Goal: Information Seeking & Learning: Learn about a topic

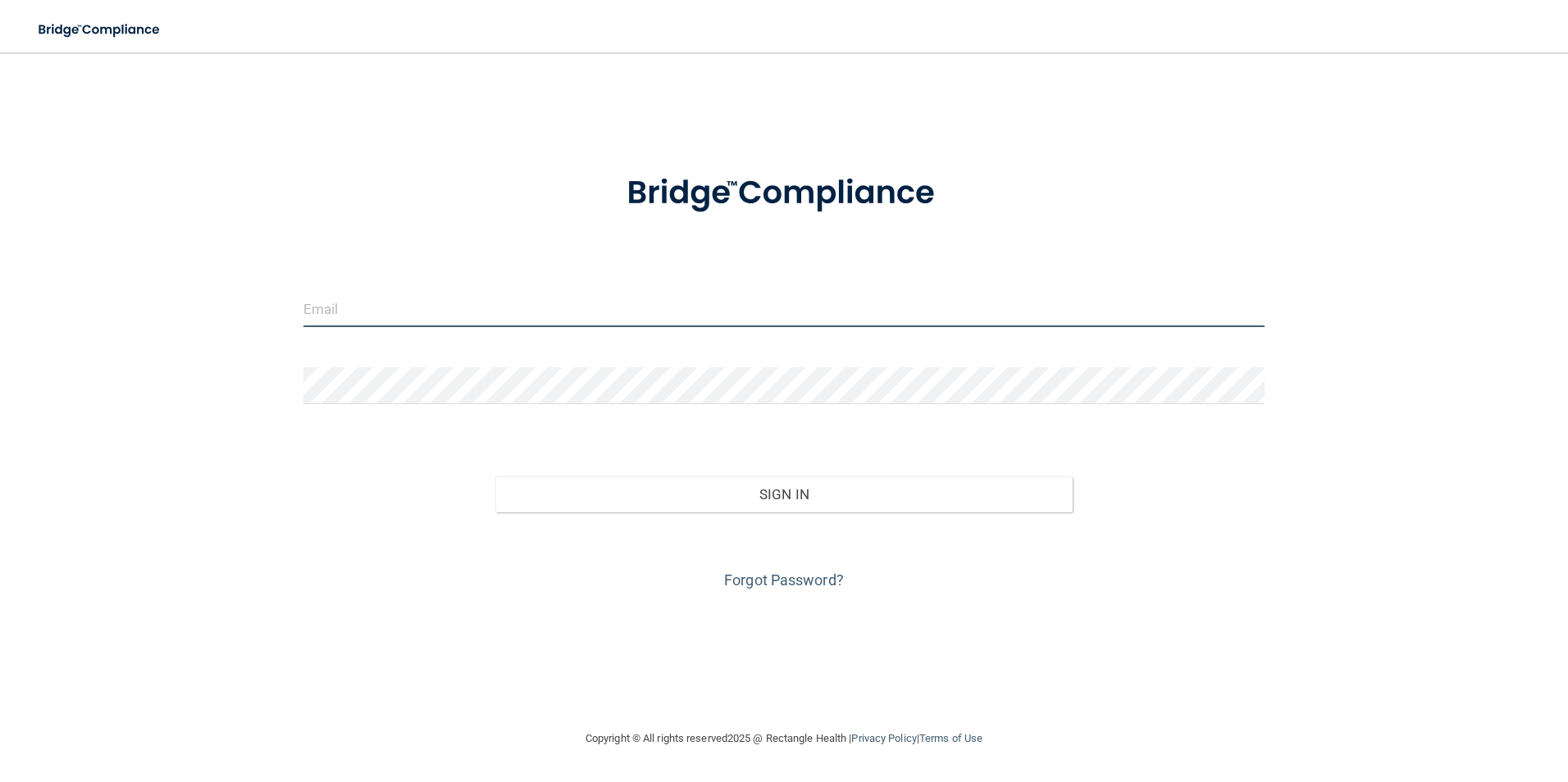
click at [477, 321] on input "email" at bounding box center [784, 309] width 962 height 37
type input "[EMAIL_ADDRESS][DOMAIN_NAME]"
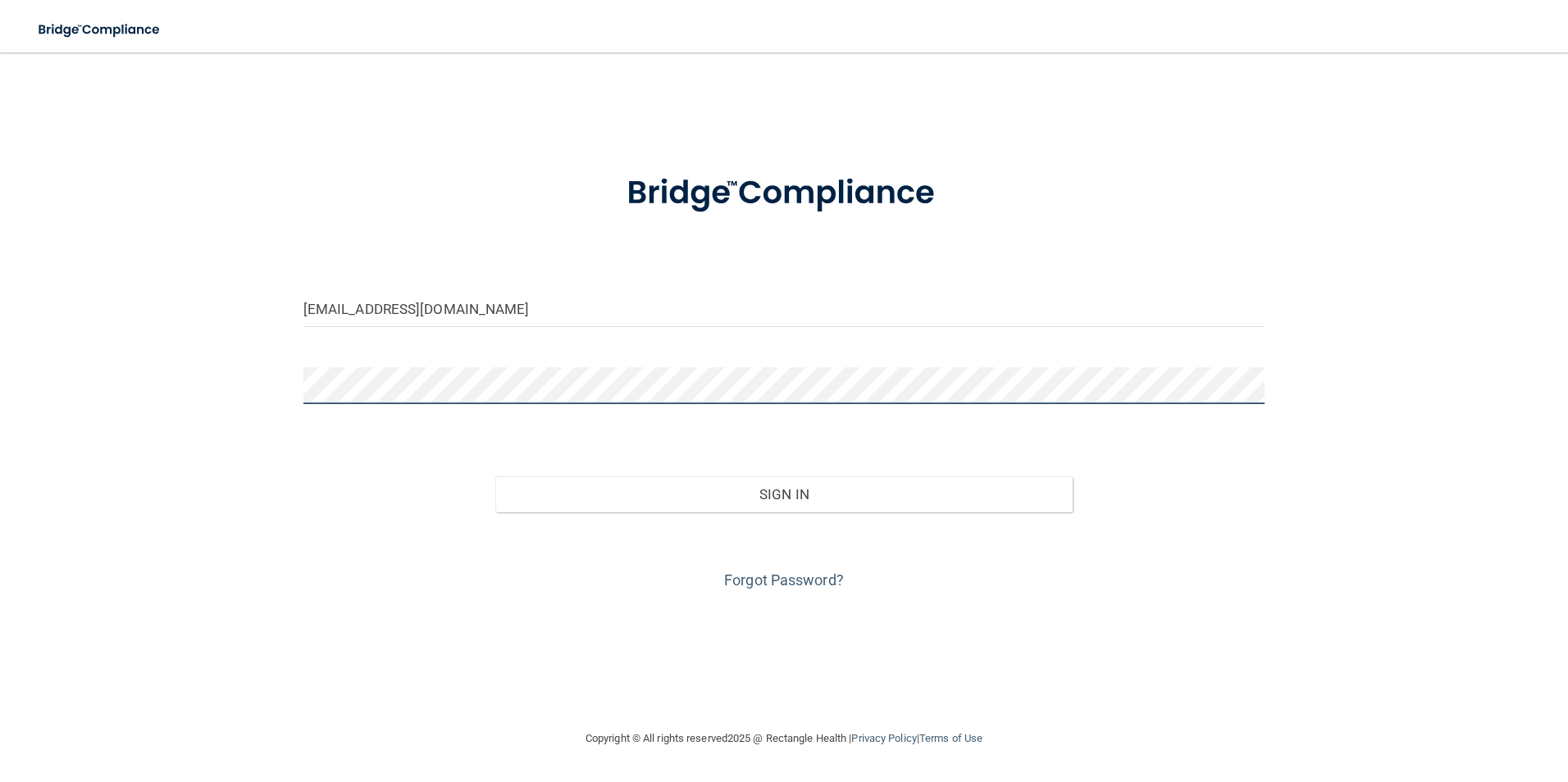
click at [496, 476] on button "Sign In" at bounding box center [784, 494] width 578 height 36
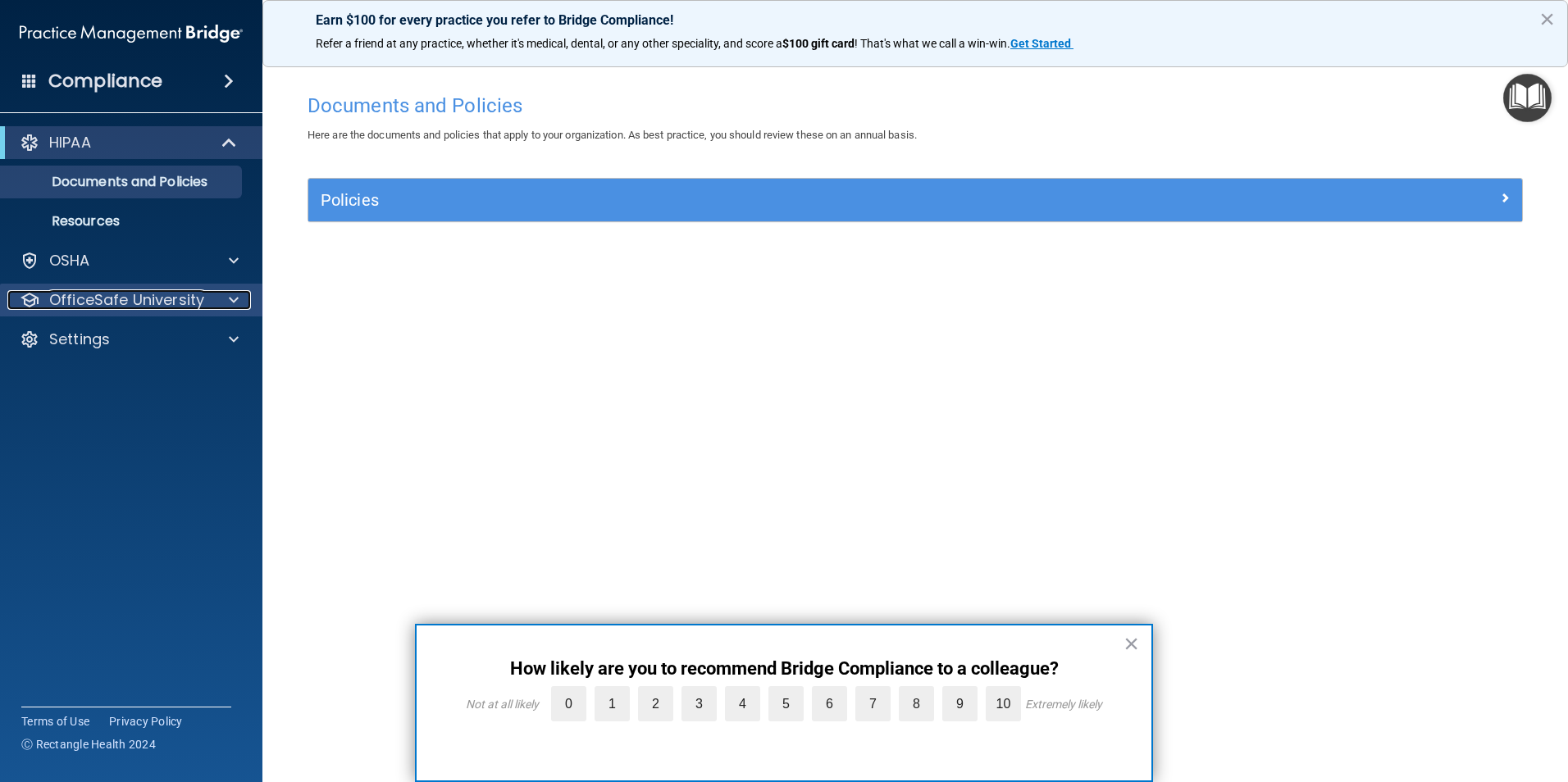
click at [124, 302] on p "OfficeSafe University" at bounding box center [127, 300] width 155 height 19
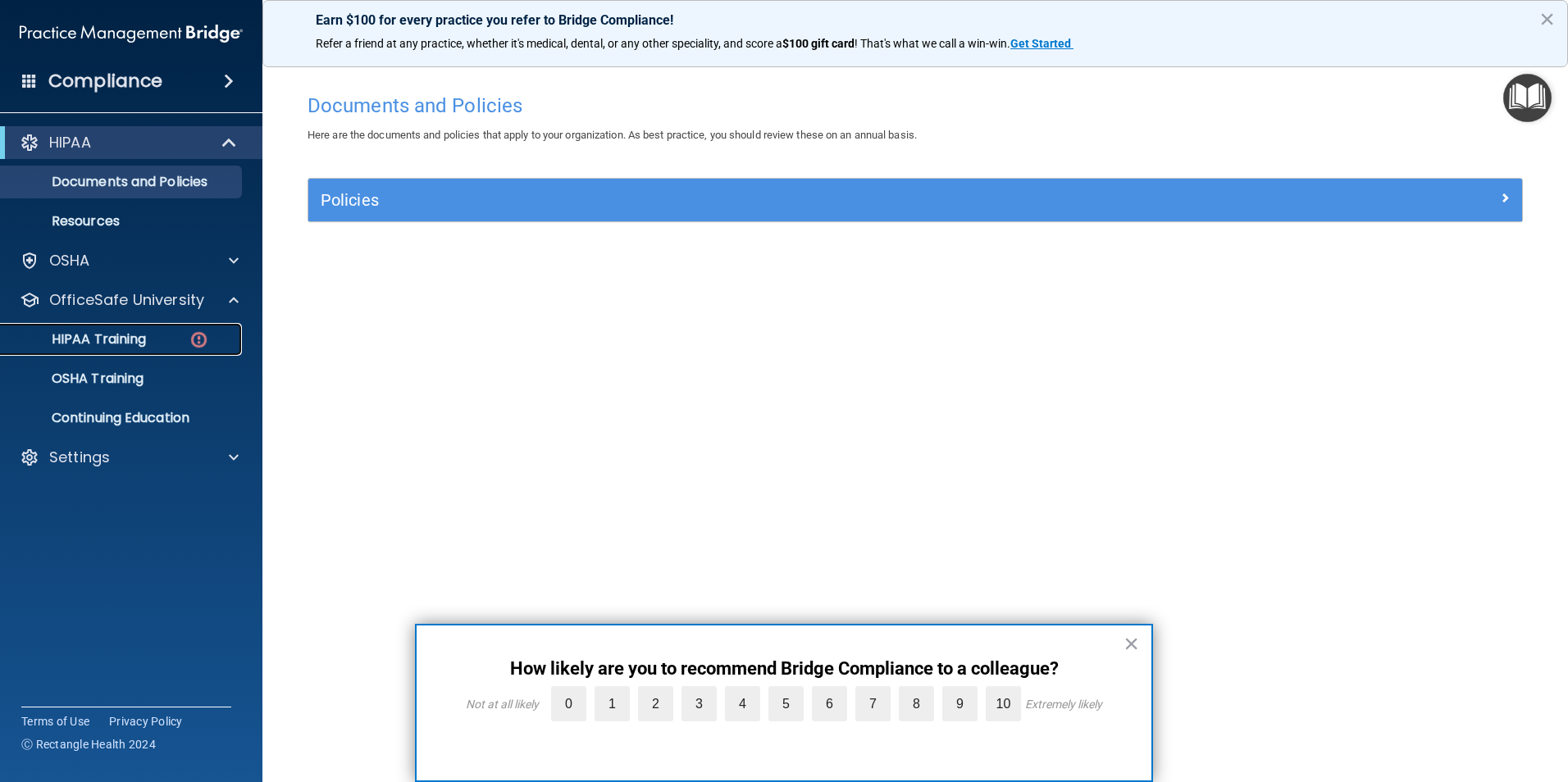
click at [159, 330] on link "HIPAA Training" at bounding box center [112, 339] width 258 height 33
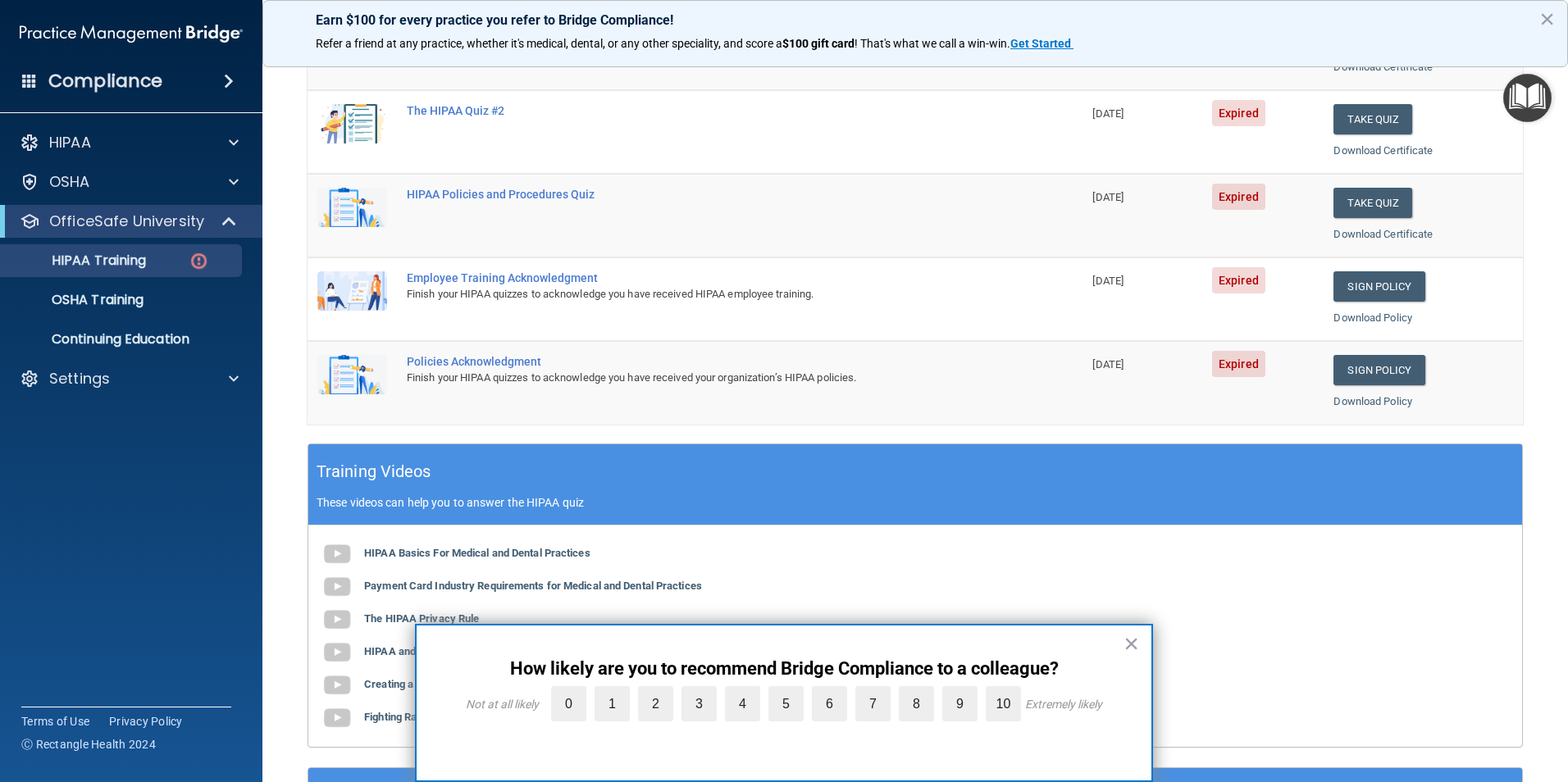
scroll to position [452, 0]
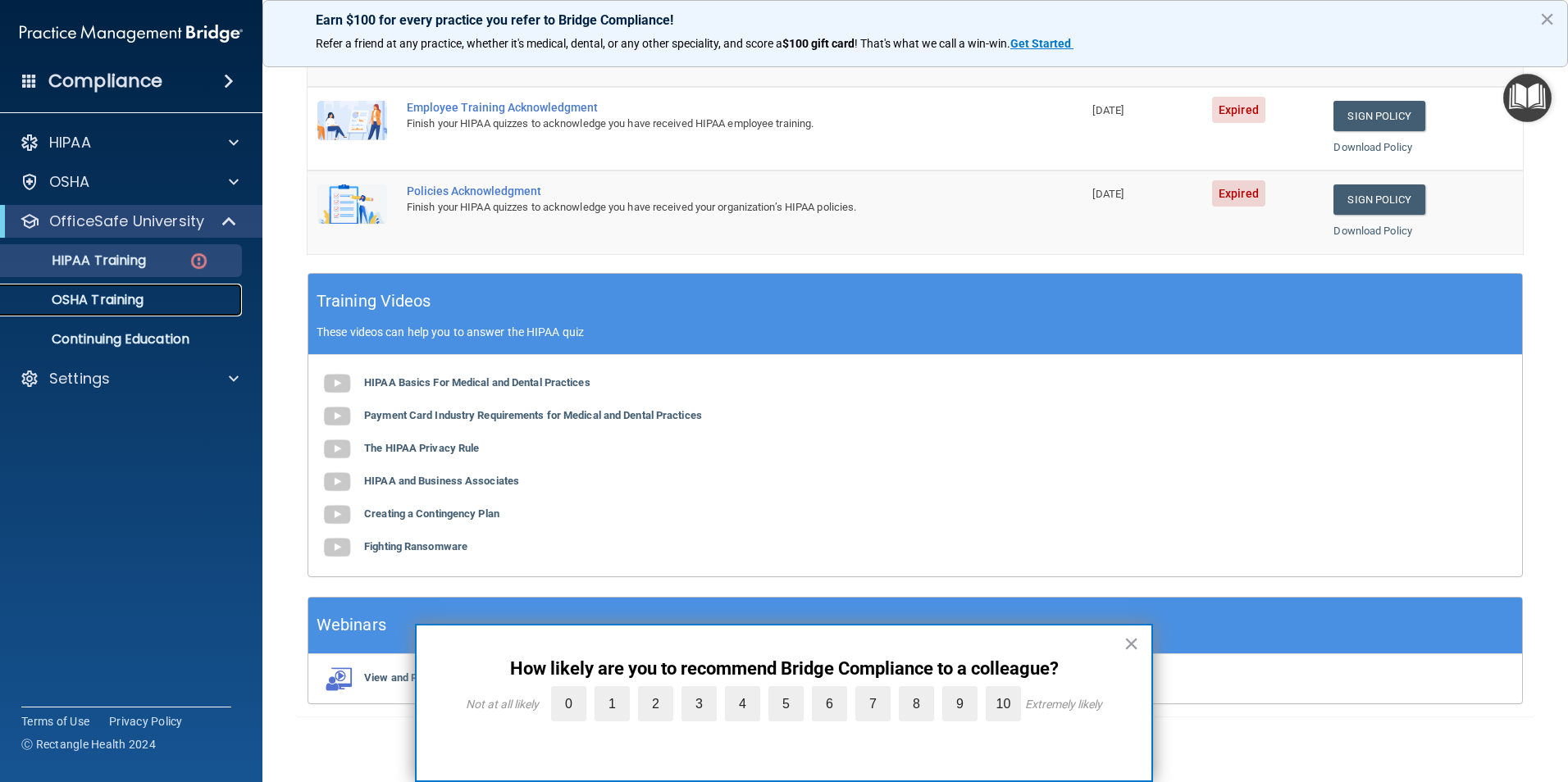
click at [86, 297] on p "OSHA Training" at bounding box center [77, 300] width 133 height 17
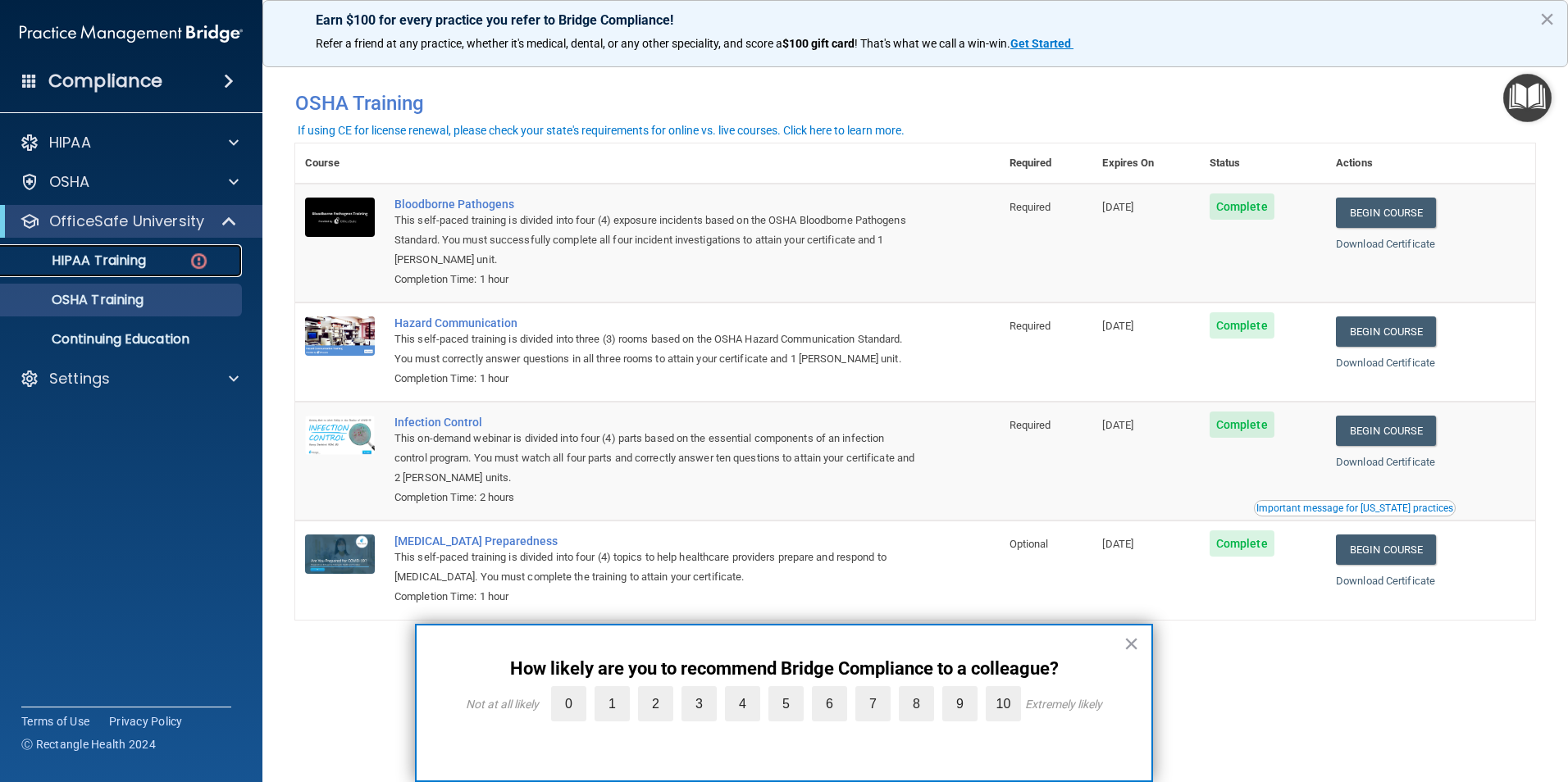
click at [65, 257] on p "HIPAA Training" at bounding box center [78, 260] width 135 height 17
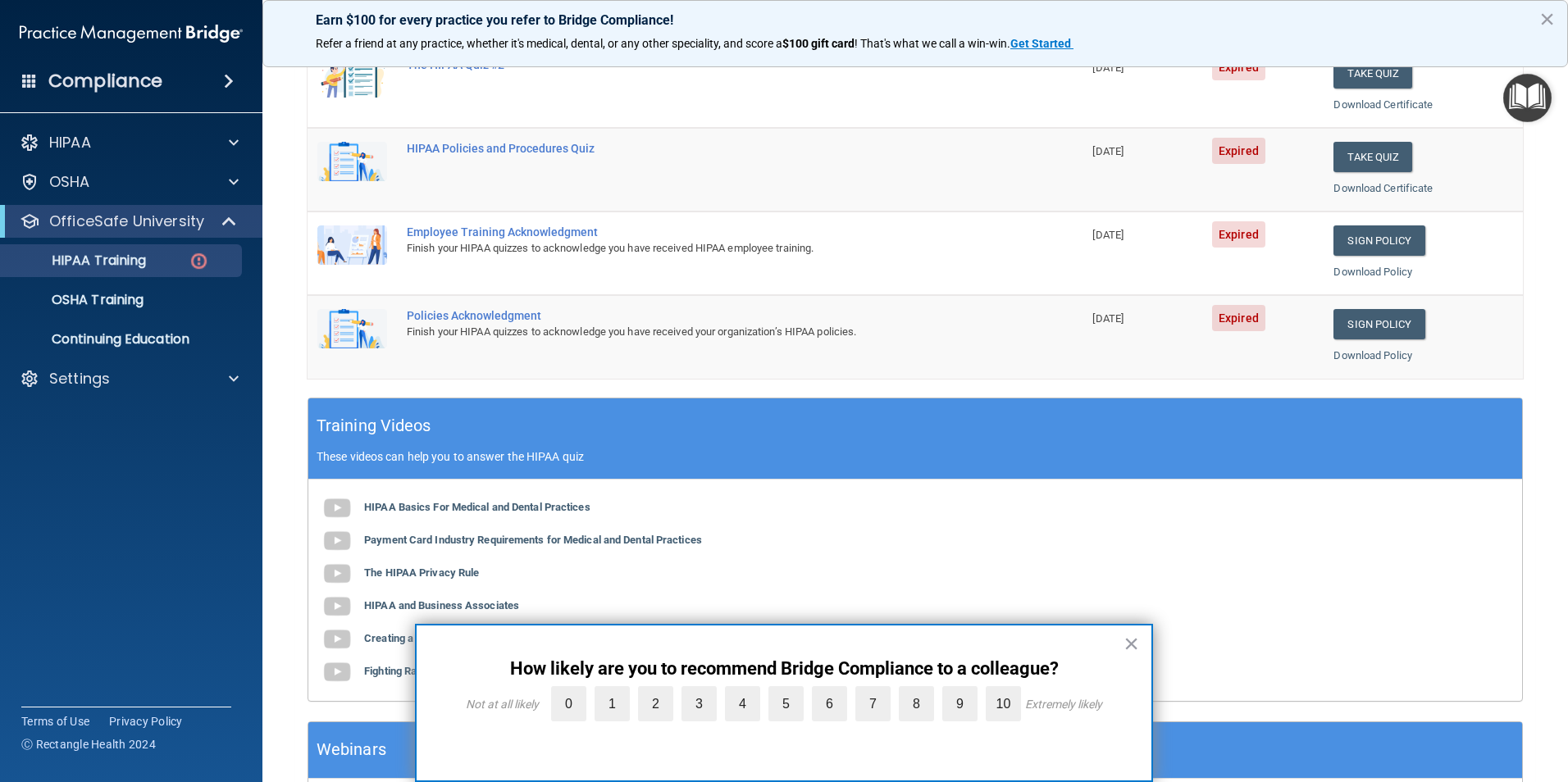
scroll to position [82, 0]
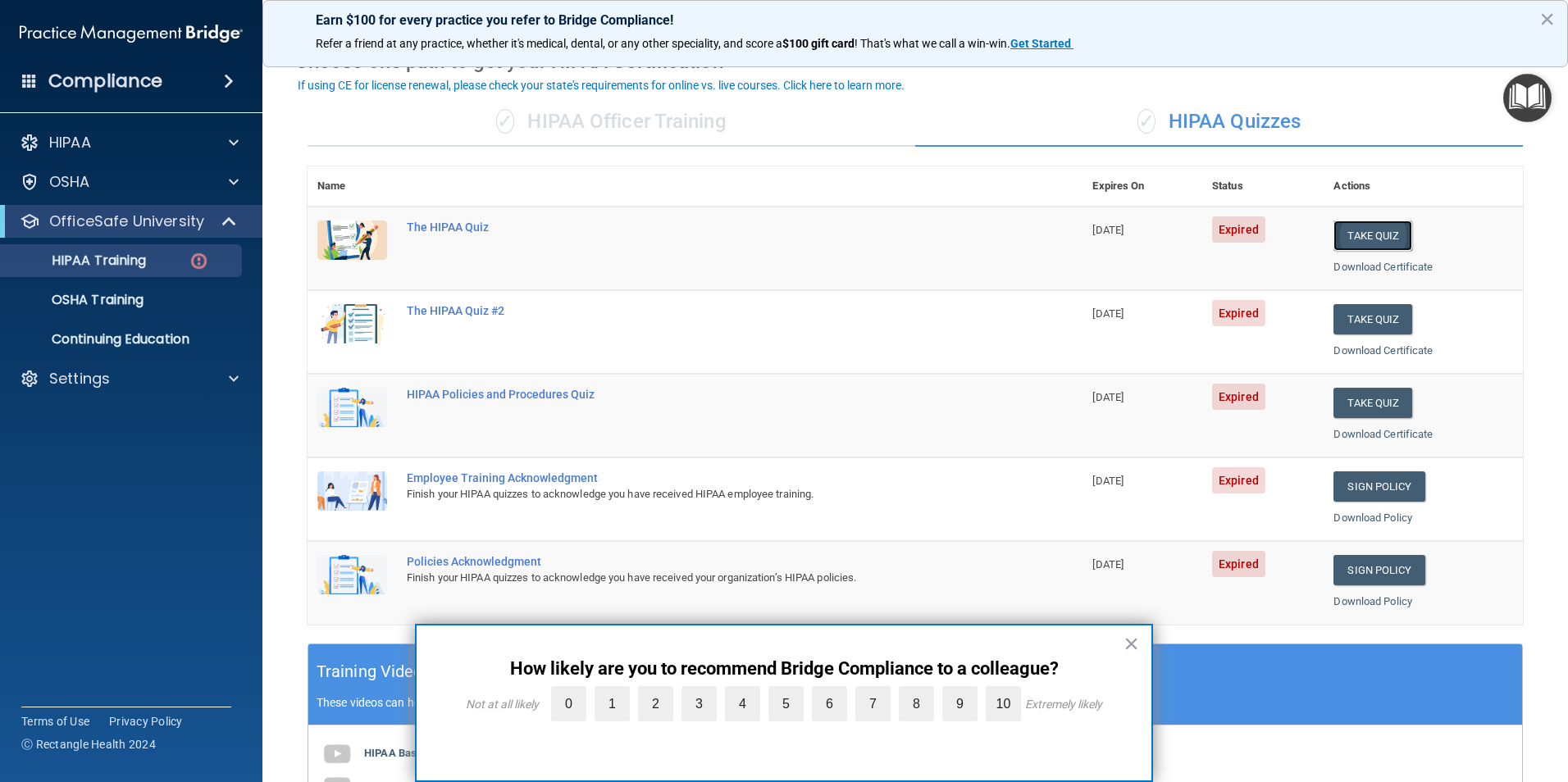
click at [1366, 244] on button "Take Quiz" at bounding box center [1372, 235] width 78 height 30
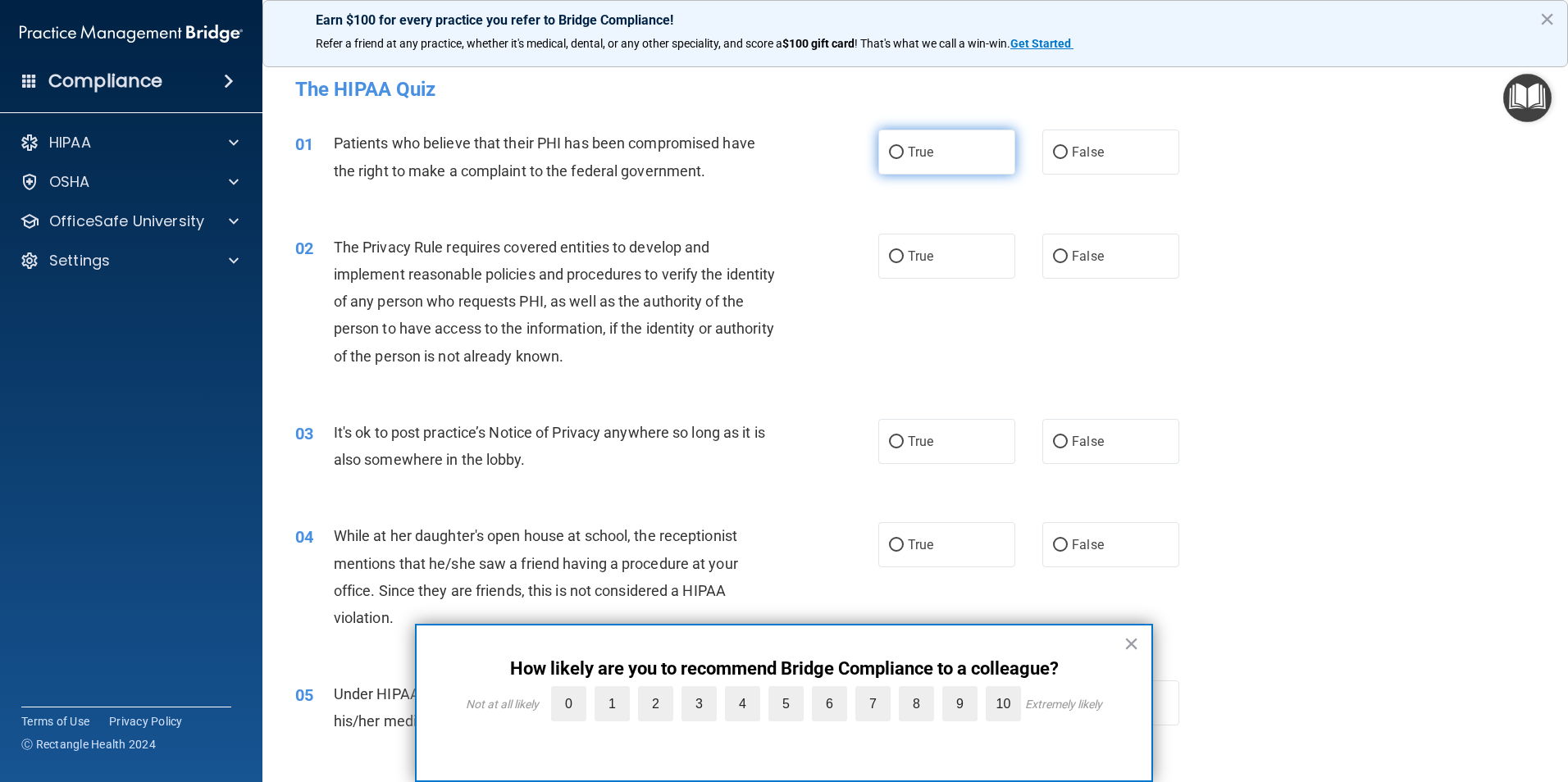
click at [945, 158] on label "True" at bounding box center [946, 152] width 137 height 45
click at [904, 158] on input "True" at bounding box center [896, 153] width 15 height 12
radio input "true"
click at [1130, 644] on button "×" at bounding box center [1131, 644] width 16 height 26
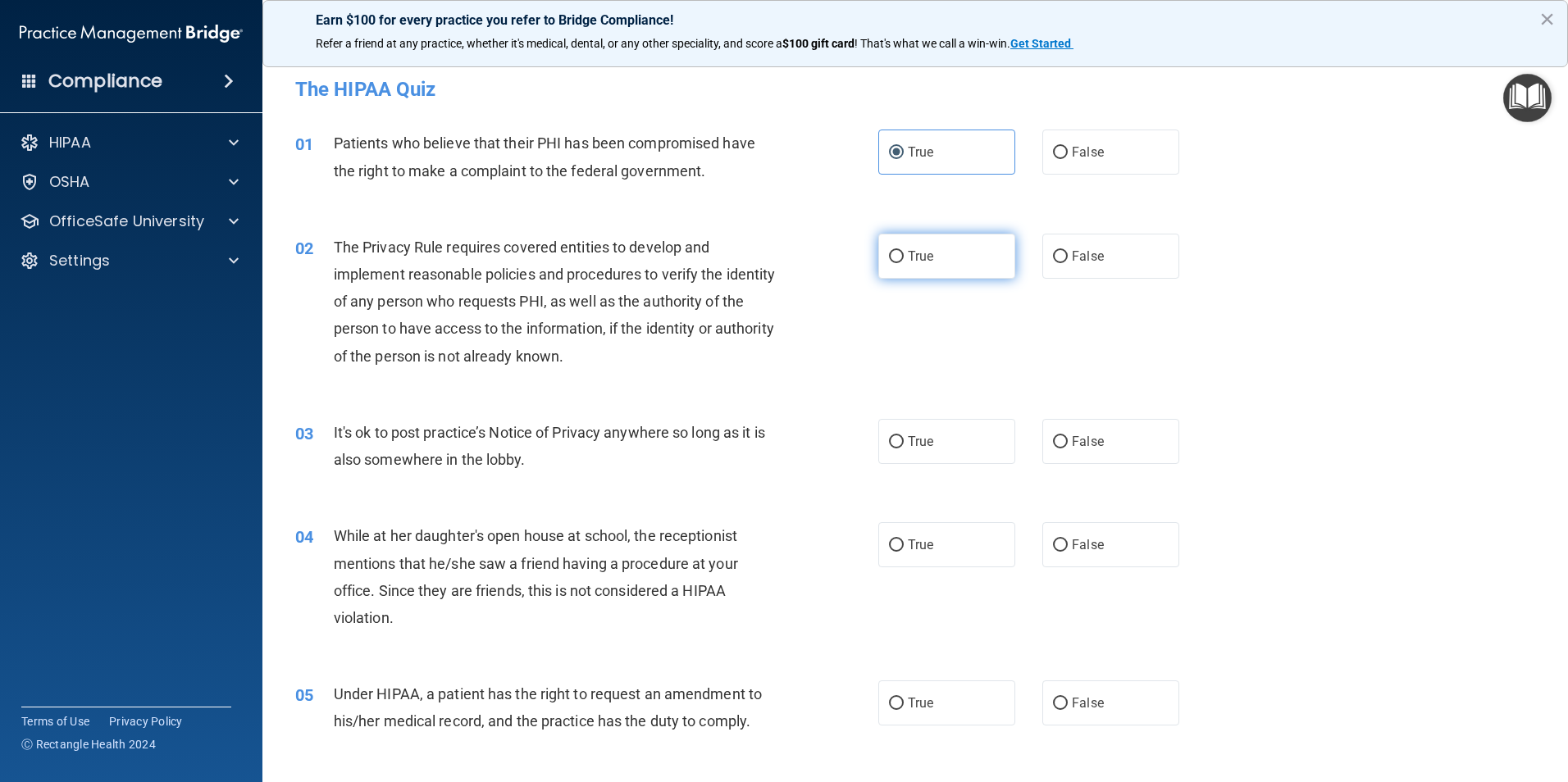
click at [964, 258] on label "True" at bounding box center [946, 256] width 137 height 45
click at [904, 258] on input "True" at bounding box center [896, 257] width 15 height 12
radio input "true"
click at [1014, 356] on div "02 The Privacy Rule requires covered entities to develop and implement reasonab…" at bounding box center [915, 306] width 1265 height 185
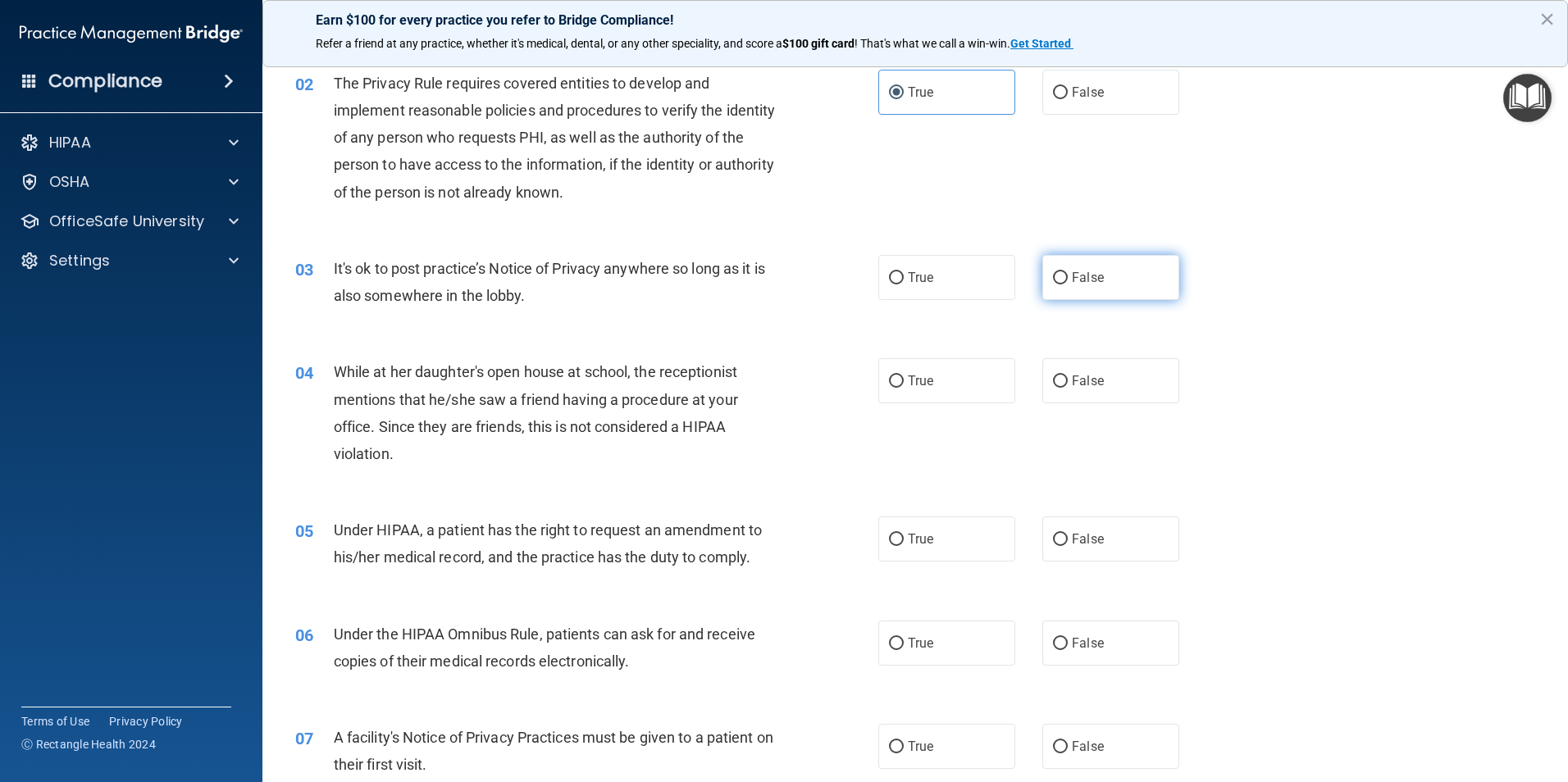
drag, startPoint x: 1135, startPoint y: 279, endPoint x: 1105, endPoint y: 291, distance: 32.3
click at [1131, 279] on label "False" at bounding box center [1110, 277] width 137 height 45
click at [1068, 279] on input "False" at bounding box center [1060, 279] width 15 height 12
radio input "true"
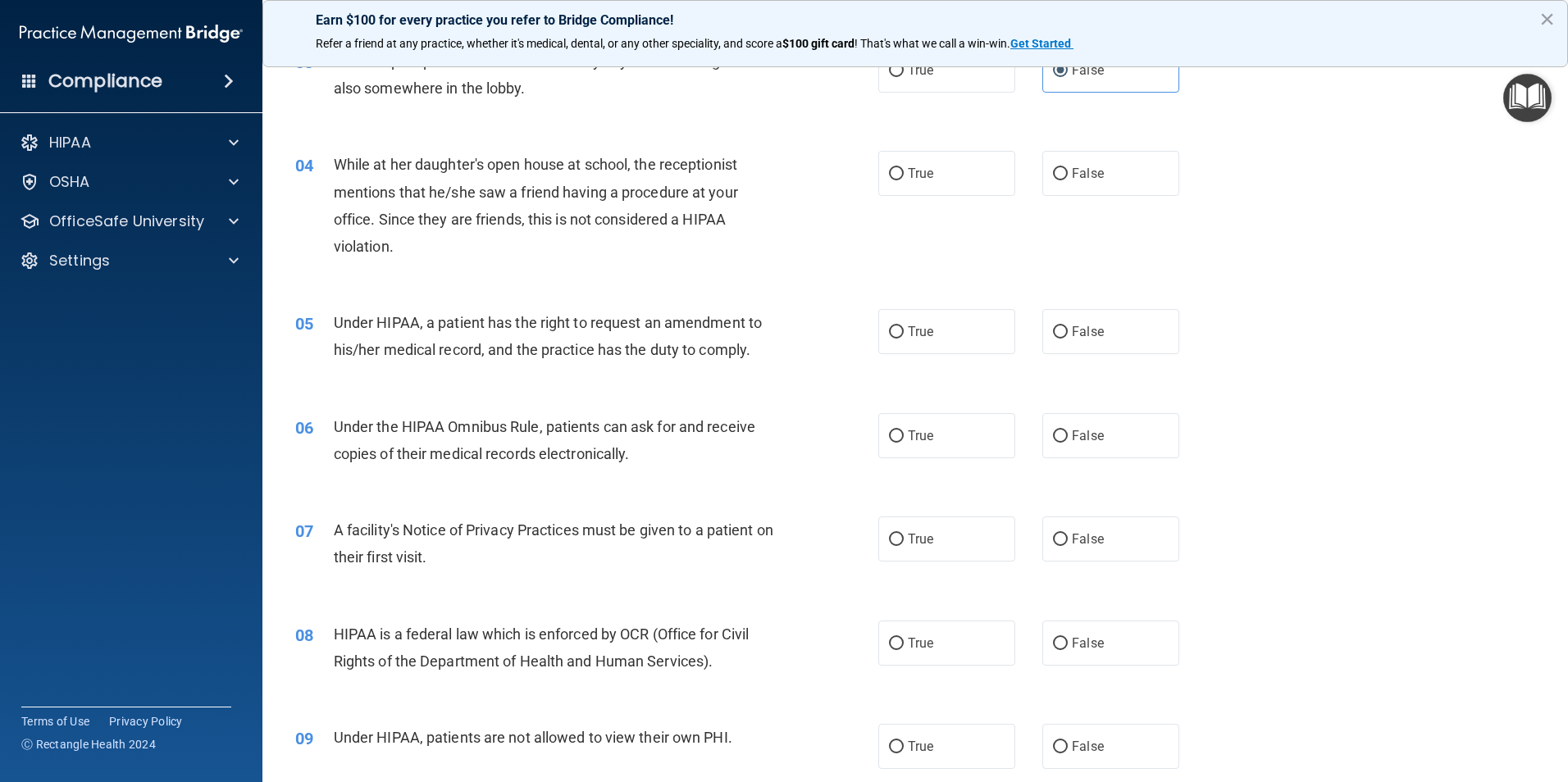
scroll to position [246, 0]
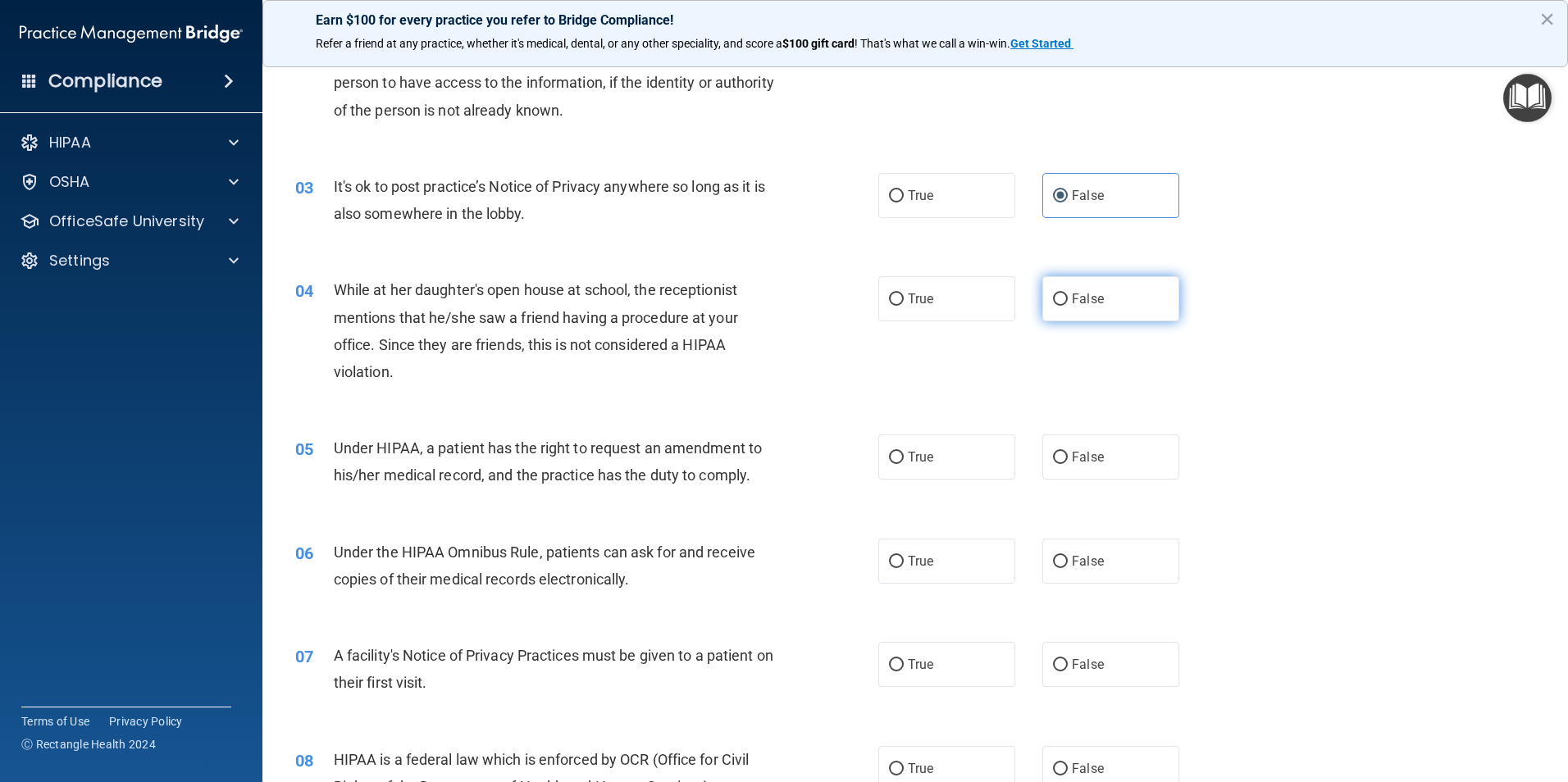
click at [1096, 309] on label "False" at bounding box center [1110, 298] width 137 height 45
click at [1068, 306] on input "False" at bounding box center [1060, 300] width 15 height 12
radio input "true"
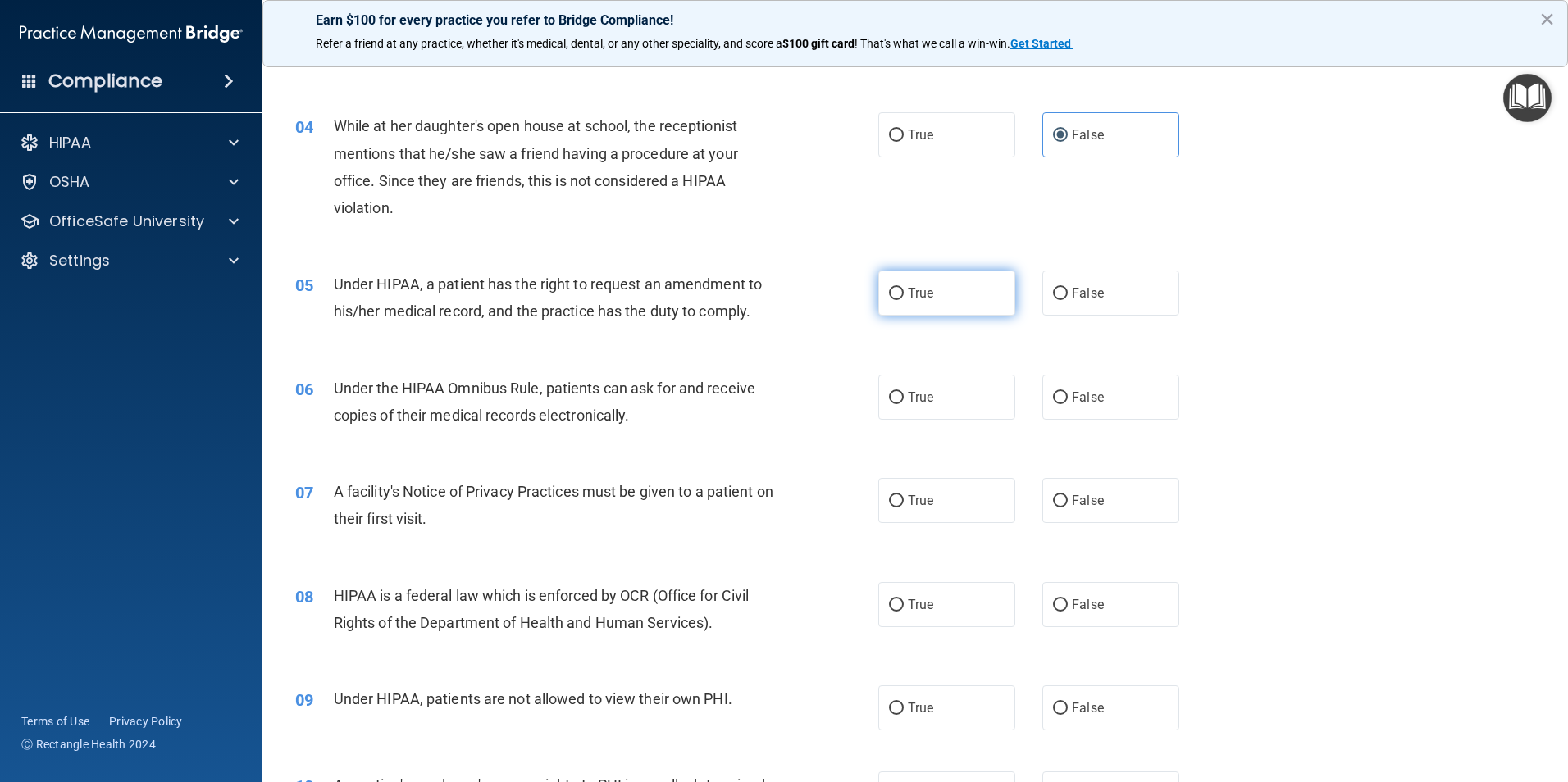
click at [959, 295] on label "True" at bounding box center [946, 293] width 137 height 45
click at [904, 295] on input "True" at bounding box center [896, 294] width 15 height 12
radio input "true"
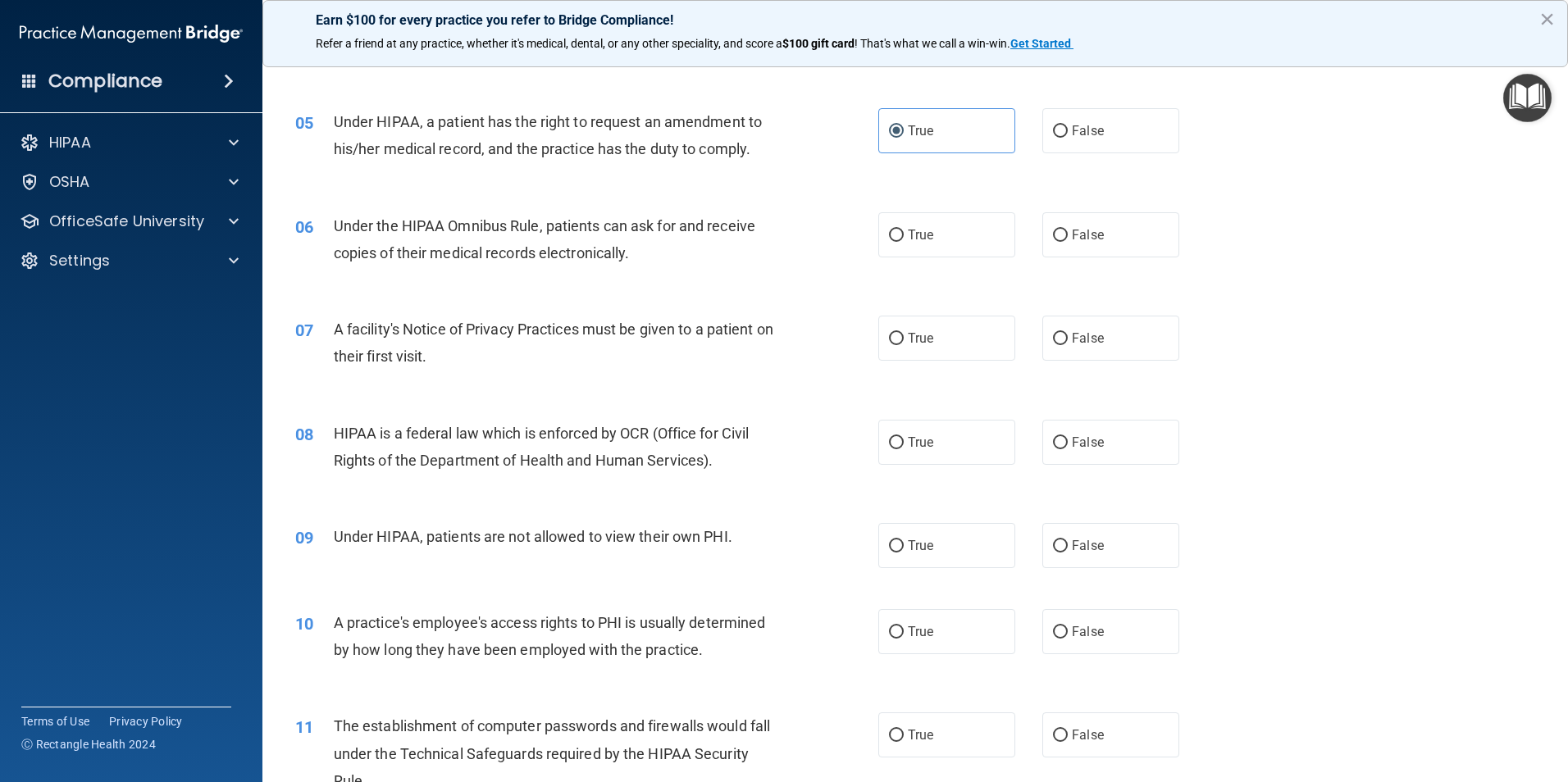
scroll to position [574, 0]
click at [973, 241] on label "True" at bounding box center [946, 233] width 137 height 45
click at [904, 240] on input "True" at bounding box center [896, 234] width 15 height 12
radio input "true"
click at [1151, 230] on label "False" at bounding box center [1110, 233] width 137 height 45
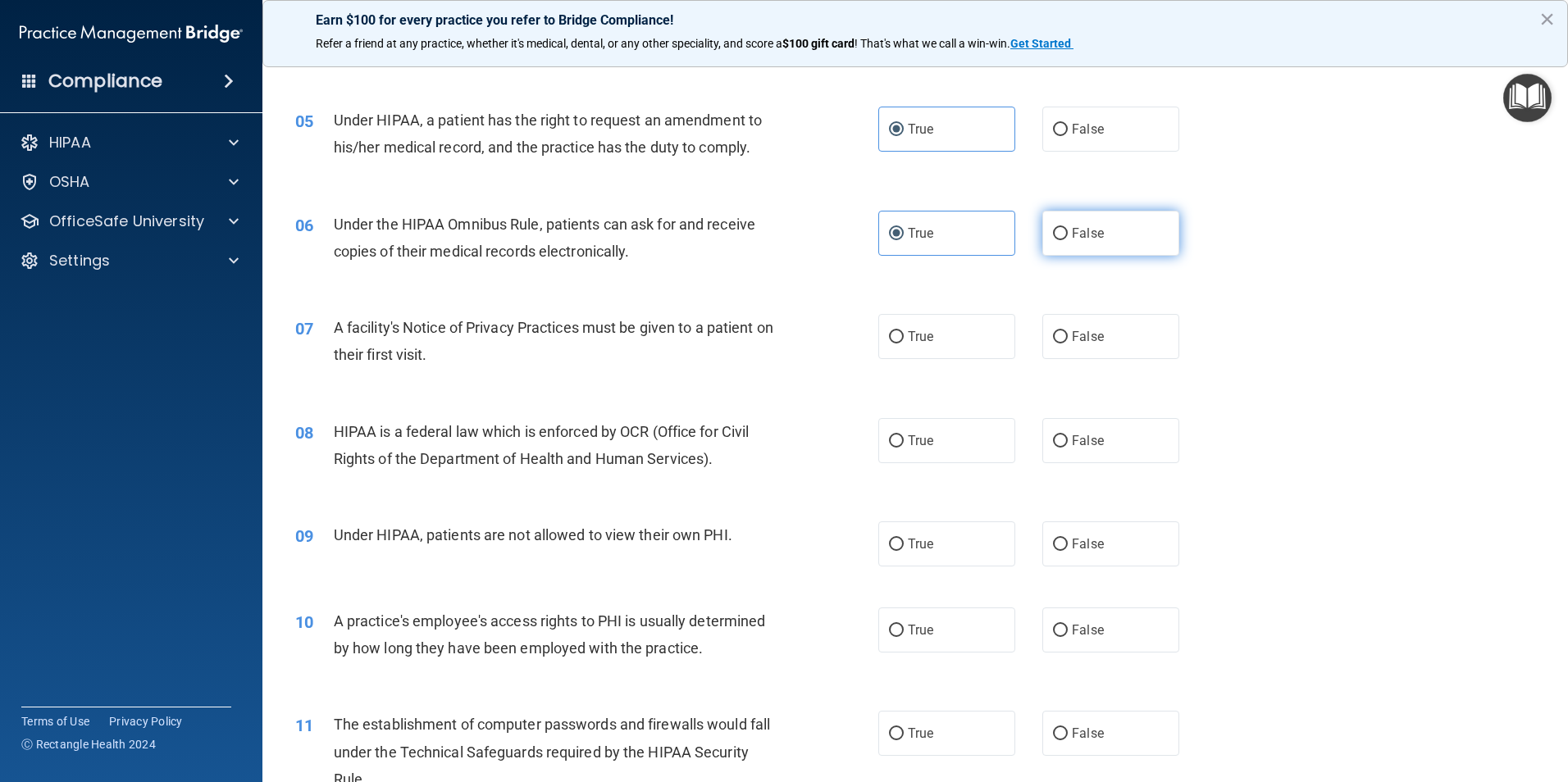
click at [1068, 230] on input "False" at bounding box center [1060, 234] width 15 height 12
radio input "true"
click at [967, 235] on label "True" at bounding box center [946, 233] width 137 height 45
click at [904, 235] on input "True" at bounding box center [896, 234] width 15 height 12
radio input "true"
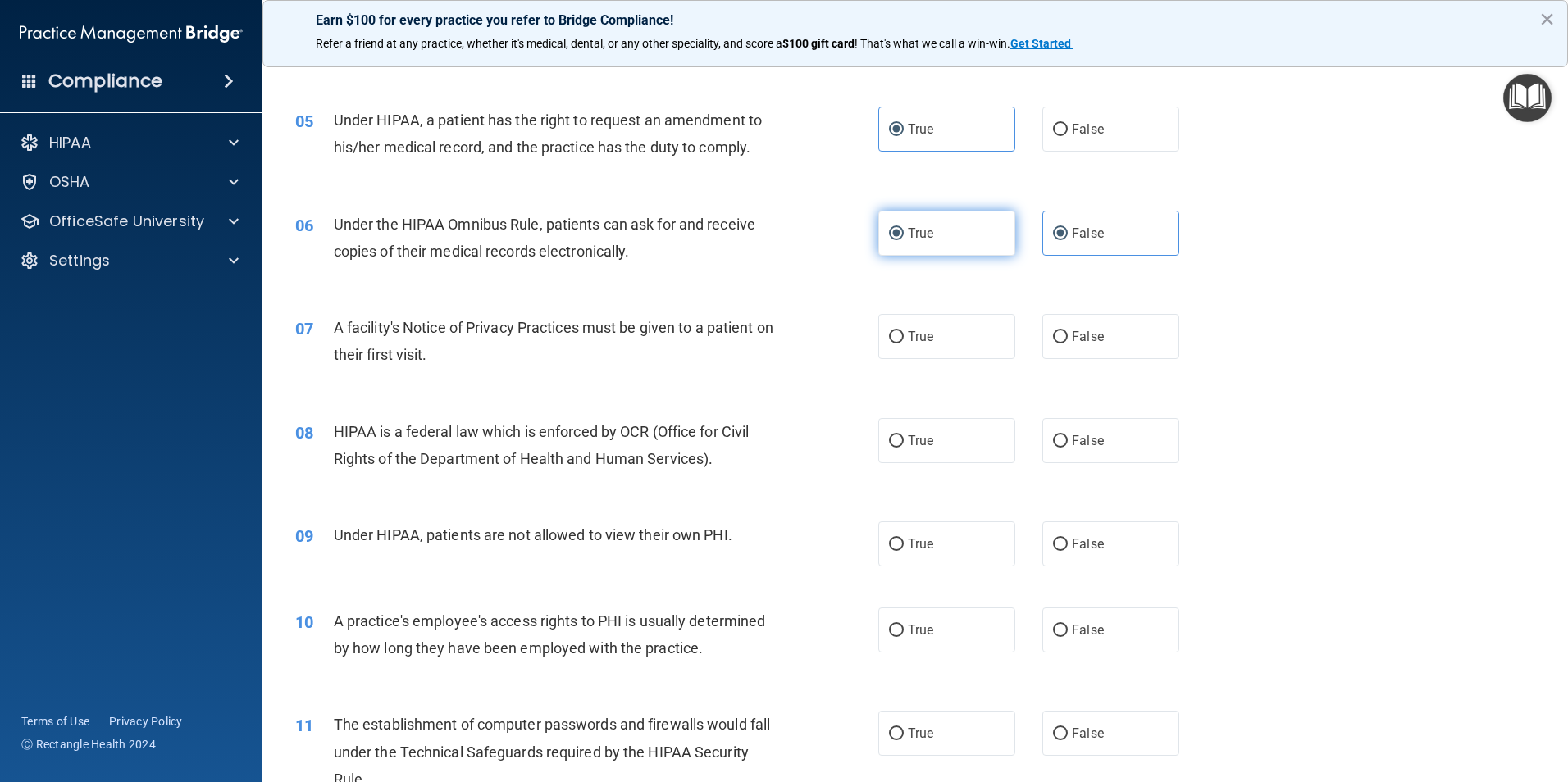
radio input "false"
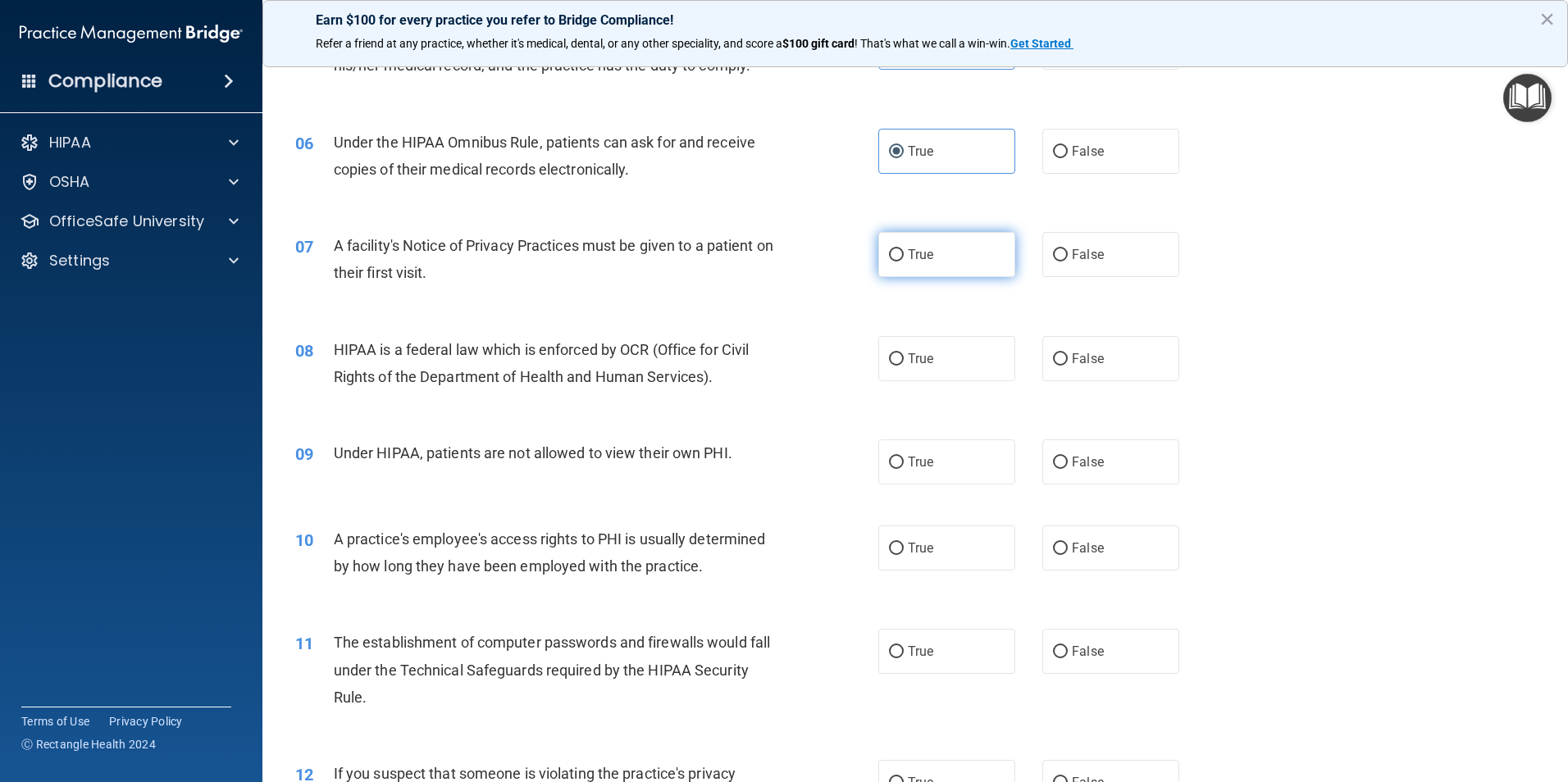
click at [993, 240] on label "True" at bounding box center [946, 254] width 137 height 45
click at [904, 249] on input "True" at bounding box center [896, 256] width 15 height 12
radio input "true"
click at [980, 361] on label "True" at bounding box center [946, 358] width 137 height 45
click at [904, 361] on input "True" at bounding box center [896, 360] width 15 height 12
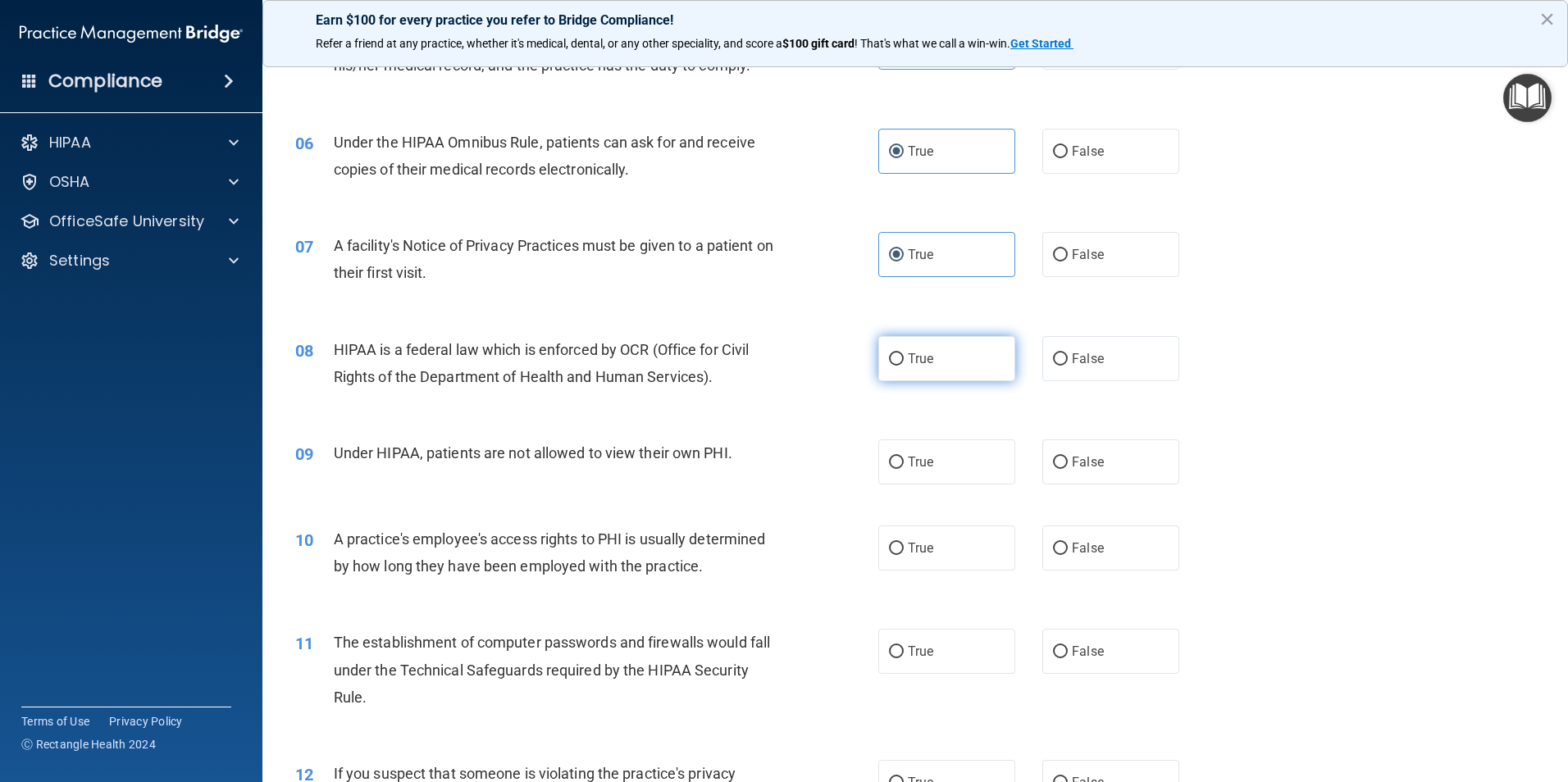
radio input "true"
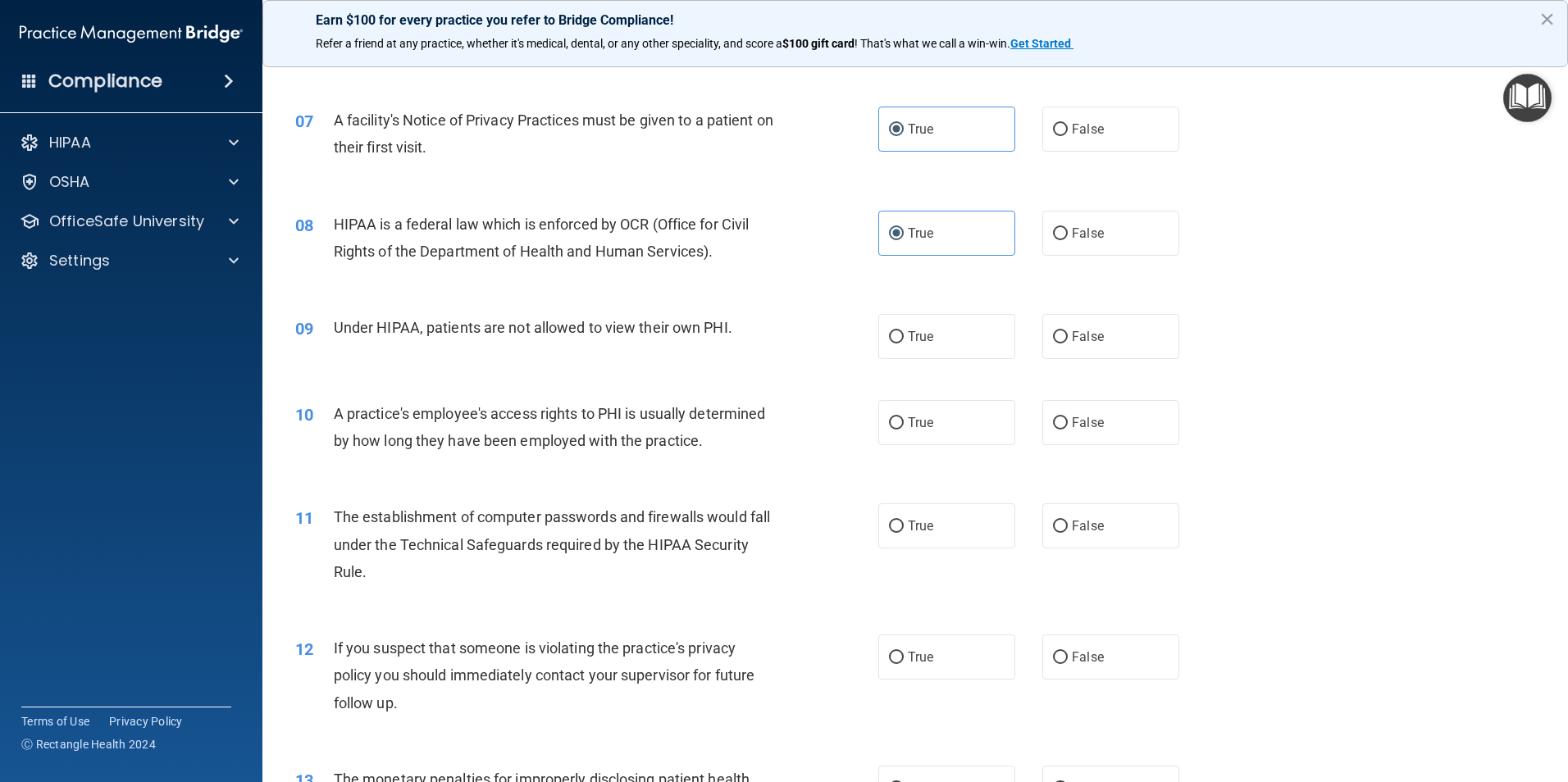
scroll to position [820, 0]
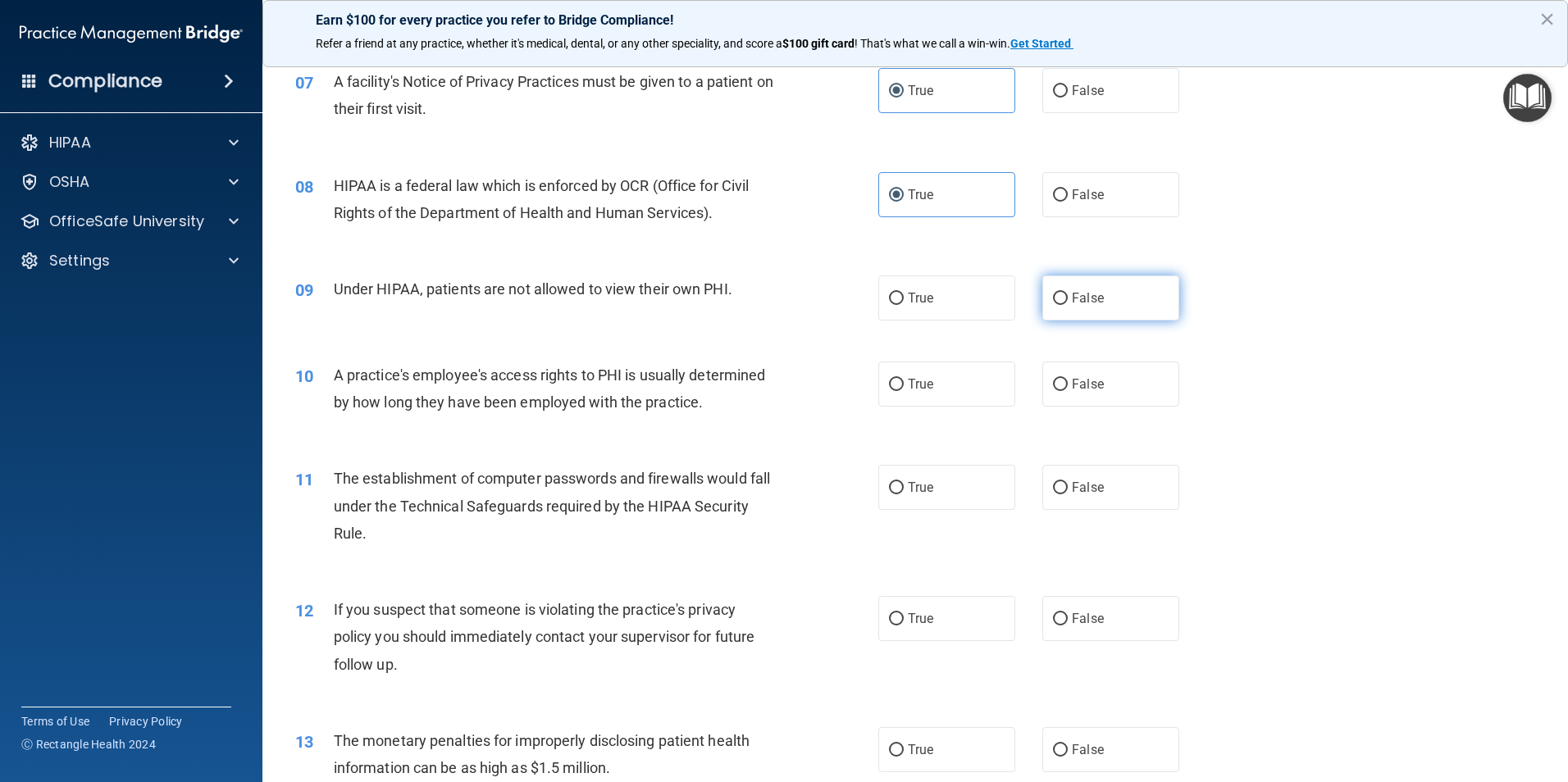
click at [1089, 315] on label "False" at bounding box center [1110, 297] width 137 height 45
click at [1068, 305] on input "False" at bounding box center [1060, 299] width 15 height 12
radio input "true"
drag, startPoint x: 988, startPoint y: 384, endPoint x: 1002, endPoint y: 406, distance: 26.1
click at [987, 386] on label "True" at bounding box center [946, 384] width 137 height 45
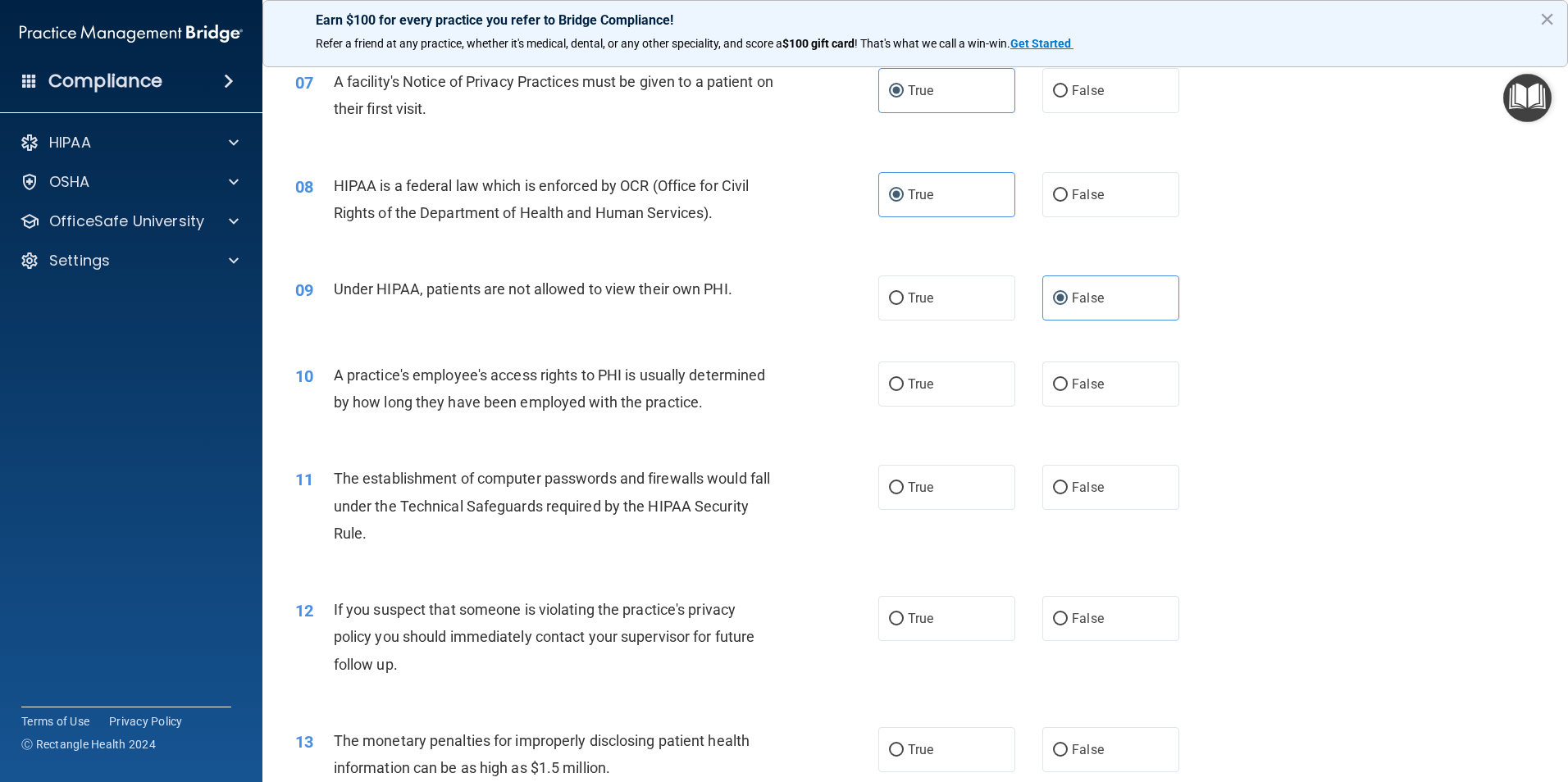
click at [904, 386] on input "True" at bounding box center [896, 385] width 15 height 12
radio input "true"
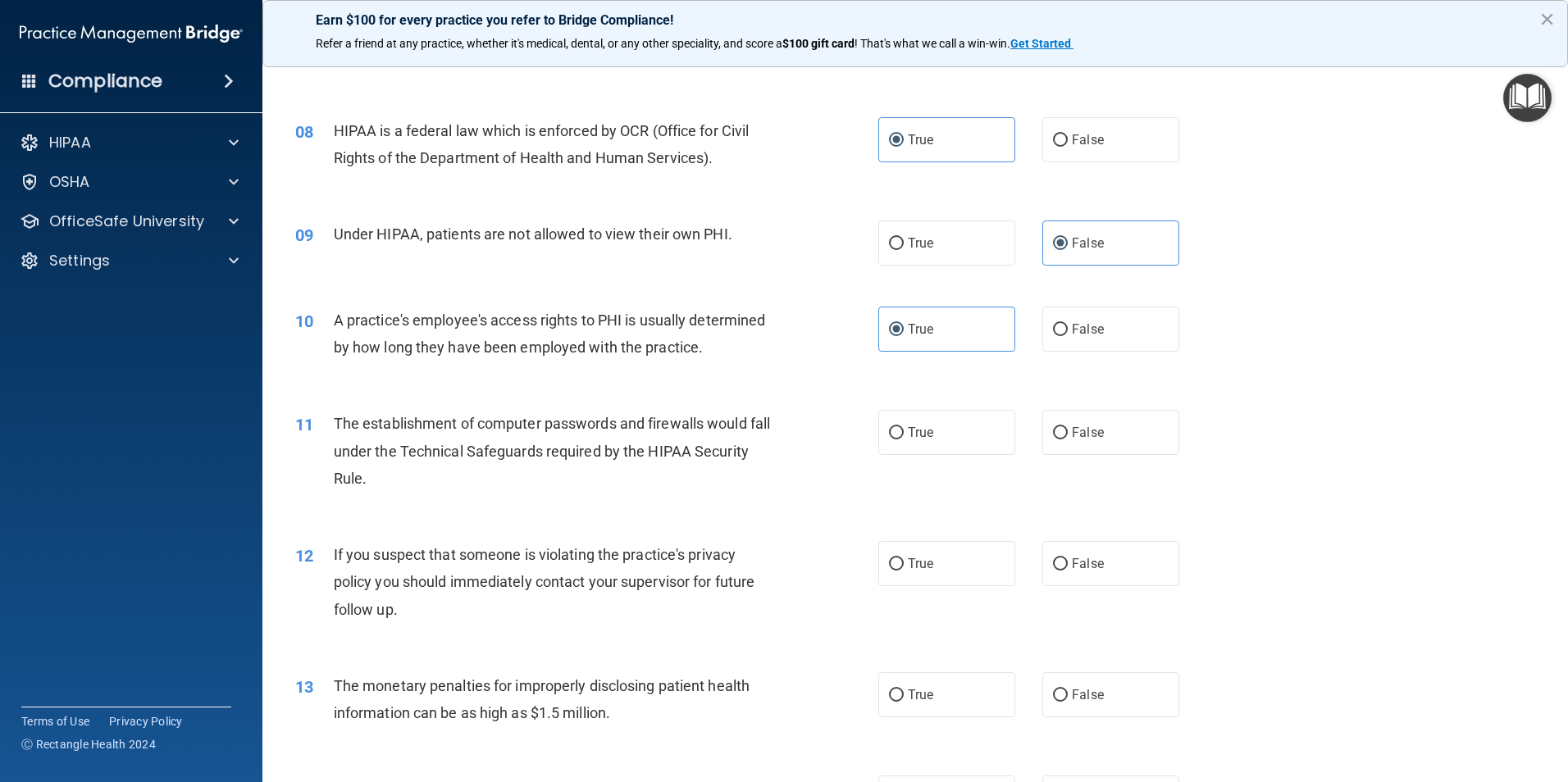
scroll to position [984, 0]
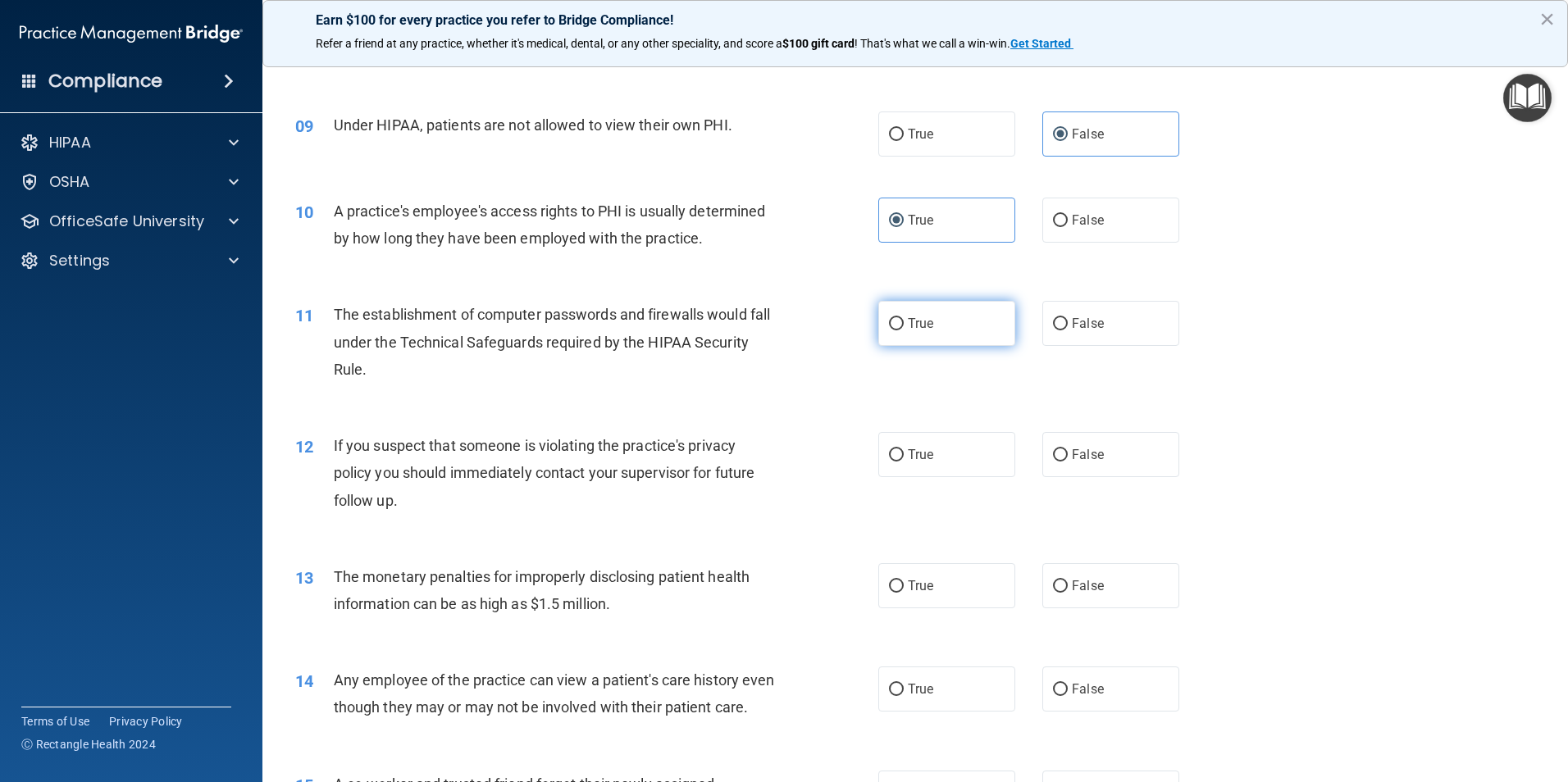
drag, startPoint x: 979, startPoint y: 321, endPoint x: 986, endPoint y: 369, distance: 48.5
click at [980, 323] on label "True" at bounding box center [946, 323] width 137 height 45
click at [904, 323] on input "True" at bounding box center [896, 324] width 15 height 12
radio input "true"
drag, startPoint x: 969, startPoint y: 458, endPoint x: 1023, endPoint y: 565, distance: 119.9
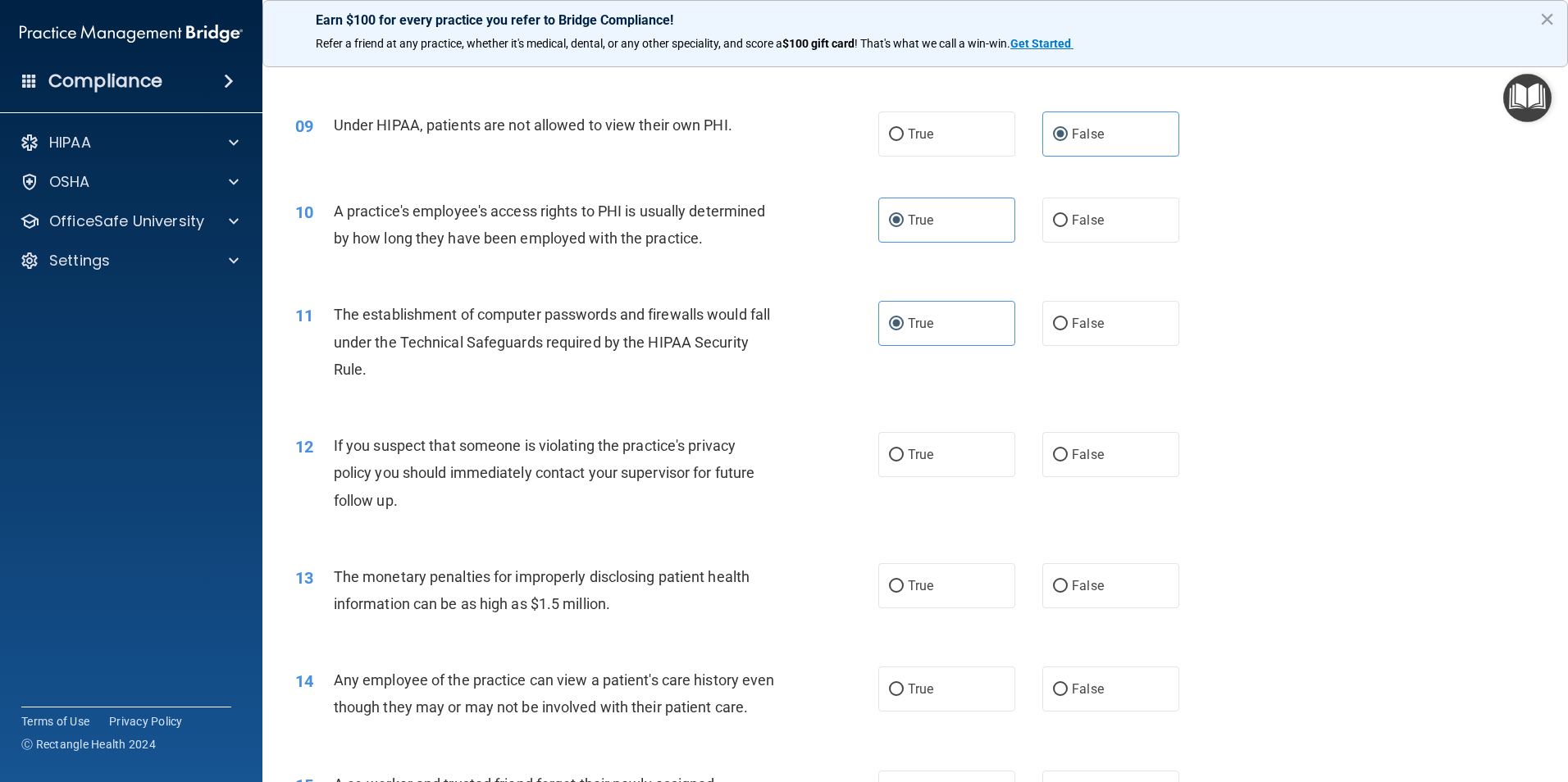
click at [969, 462] on label "True" at bounding box center [946, 454] width 137 height 45
click at [904, 461] on input "True" at bounding box center [896, 456] width 15 height 12
radio input "true"
drag, startPoint x: 1056, startPoint y: 594, endPoint x: 1049, endPoint y: 600, distance: 9.2
click at [1057, 596] on label "False" at bounding box center [1110, 585] width 137 height 45
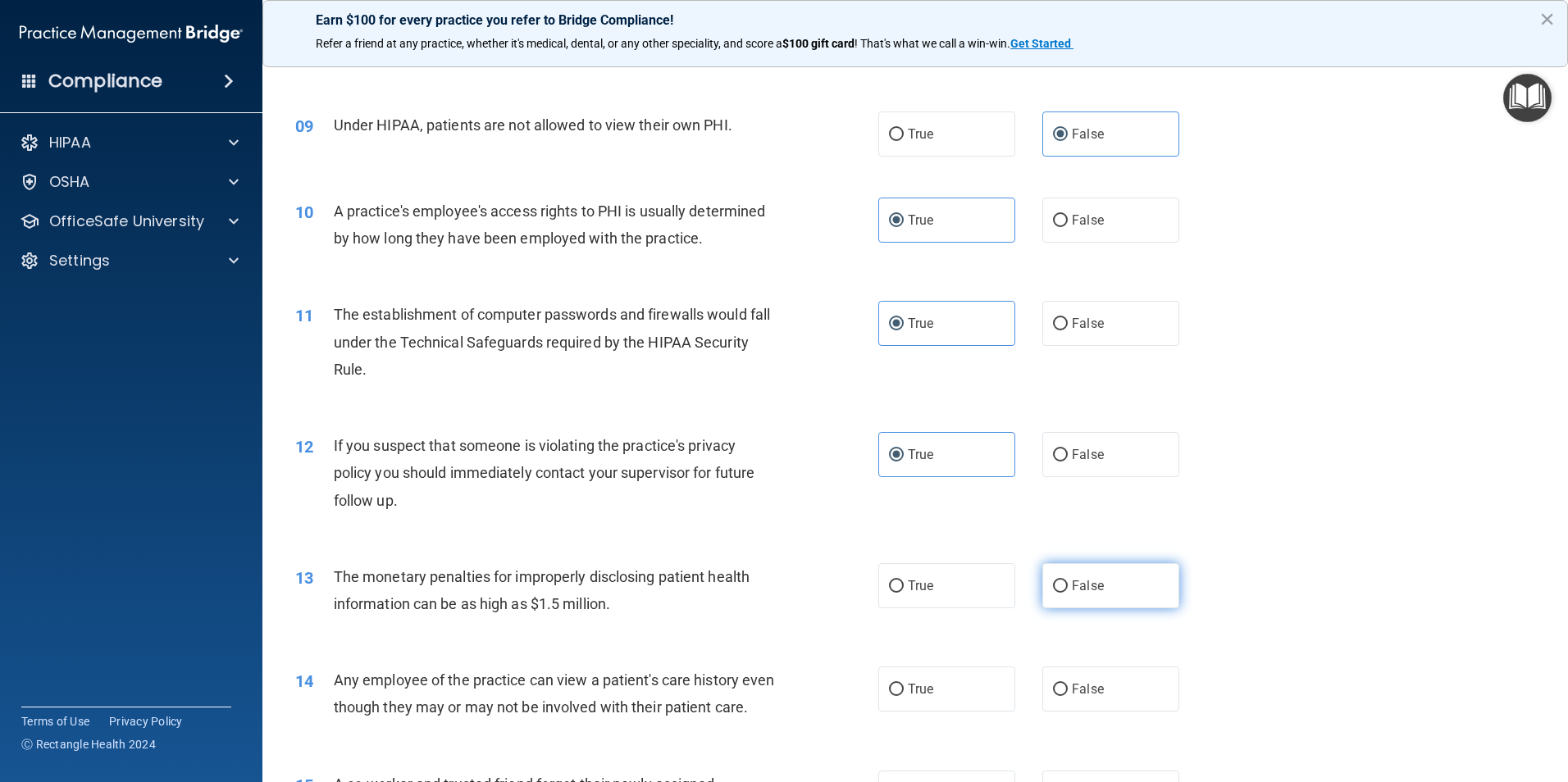
click at [1057, 592] on input "False" at bounding box center [1060, 586] width 15 height 12
radio input "true"
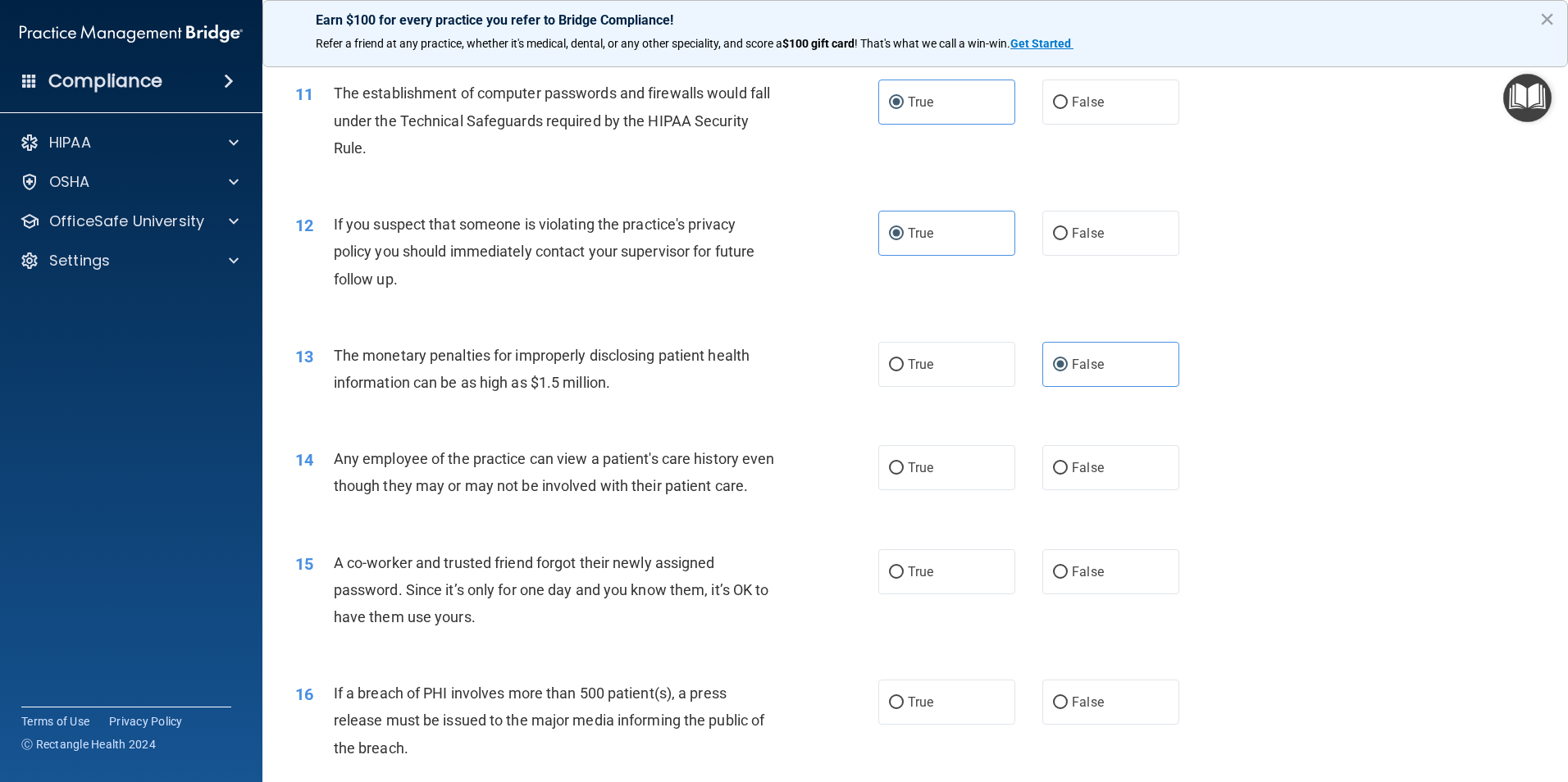
scroll to position [1230, 0]
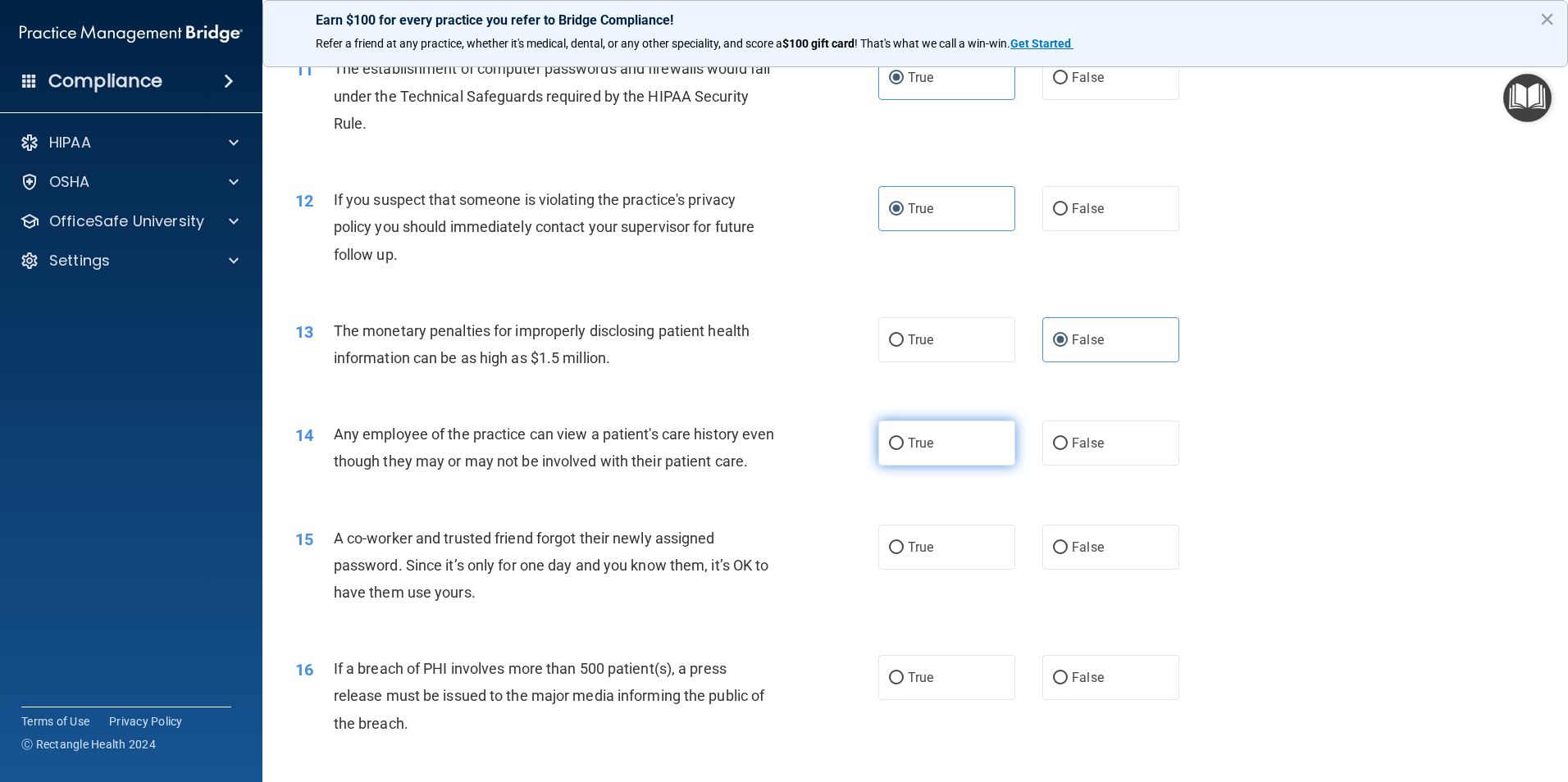
click at [941, 444] on label "True" at bounding box center [946, 443] width 137 height 45
click at [904, 444] on input "True" at bounding box center [896, 444] width 15 height 12
radio input "true"
click at [955, 560] on label "True" at bounding box center [946, 547] width 137 height 45
click at [904, 555] on input "True" at bounding box center [896, 548] width 15 height 12
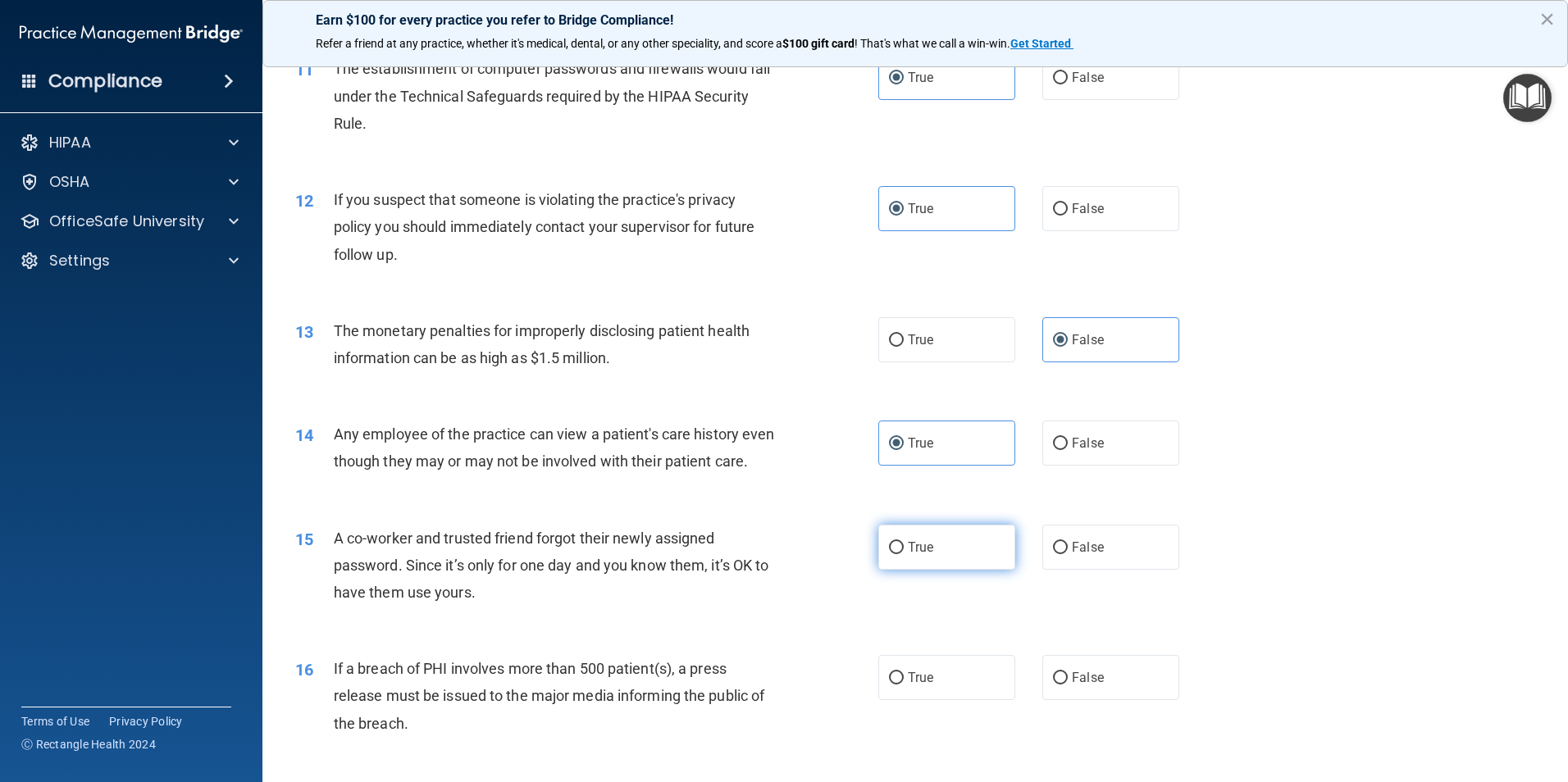
radio input "true"
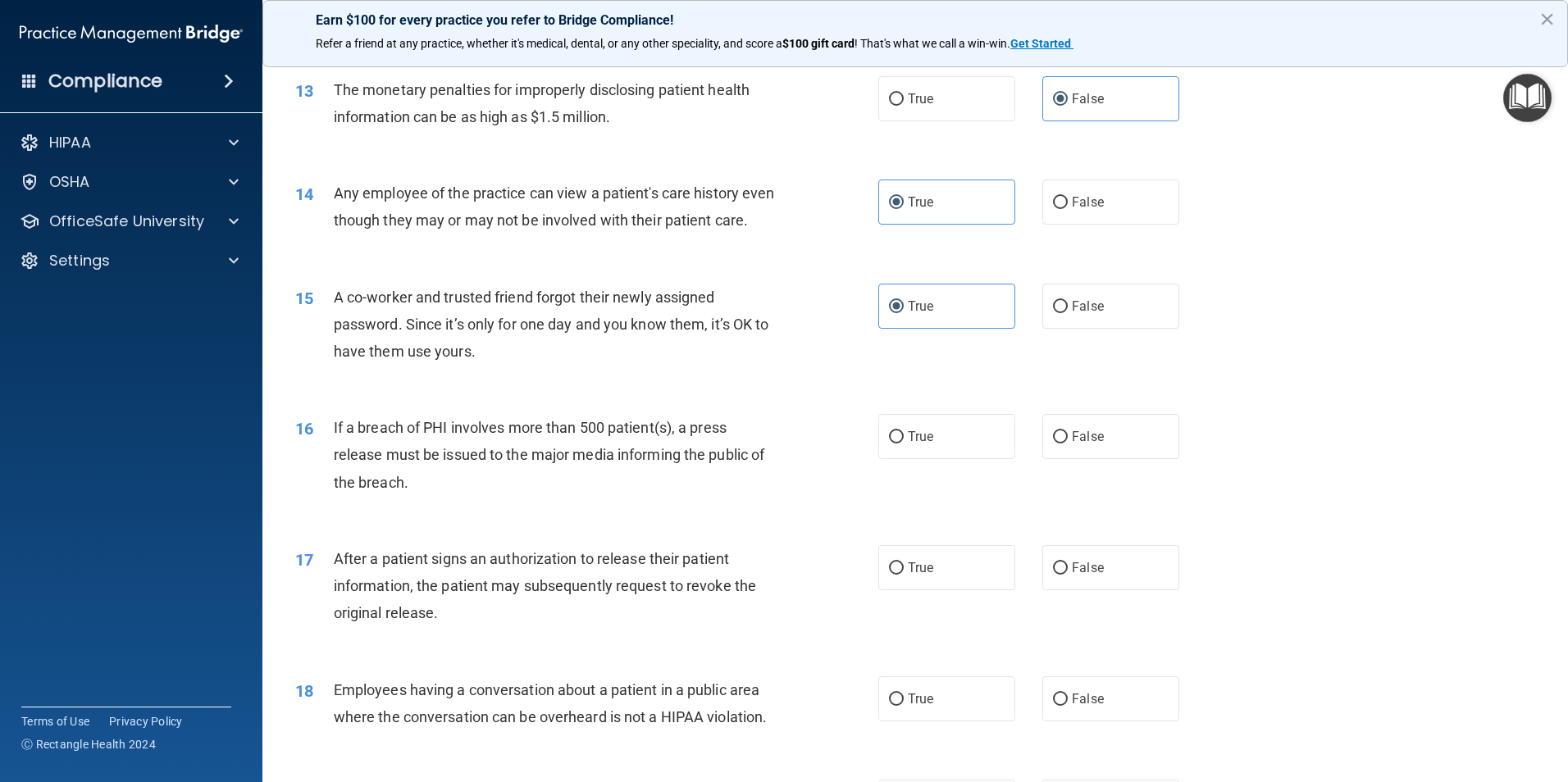
scroll to position [1476, 0]
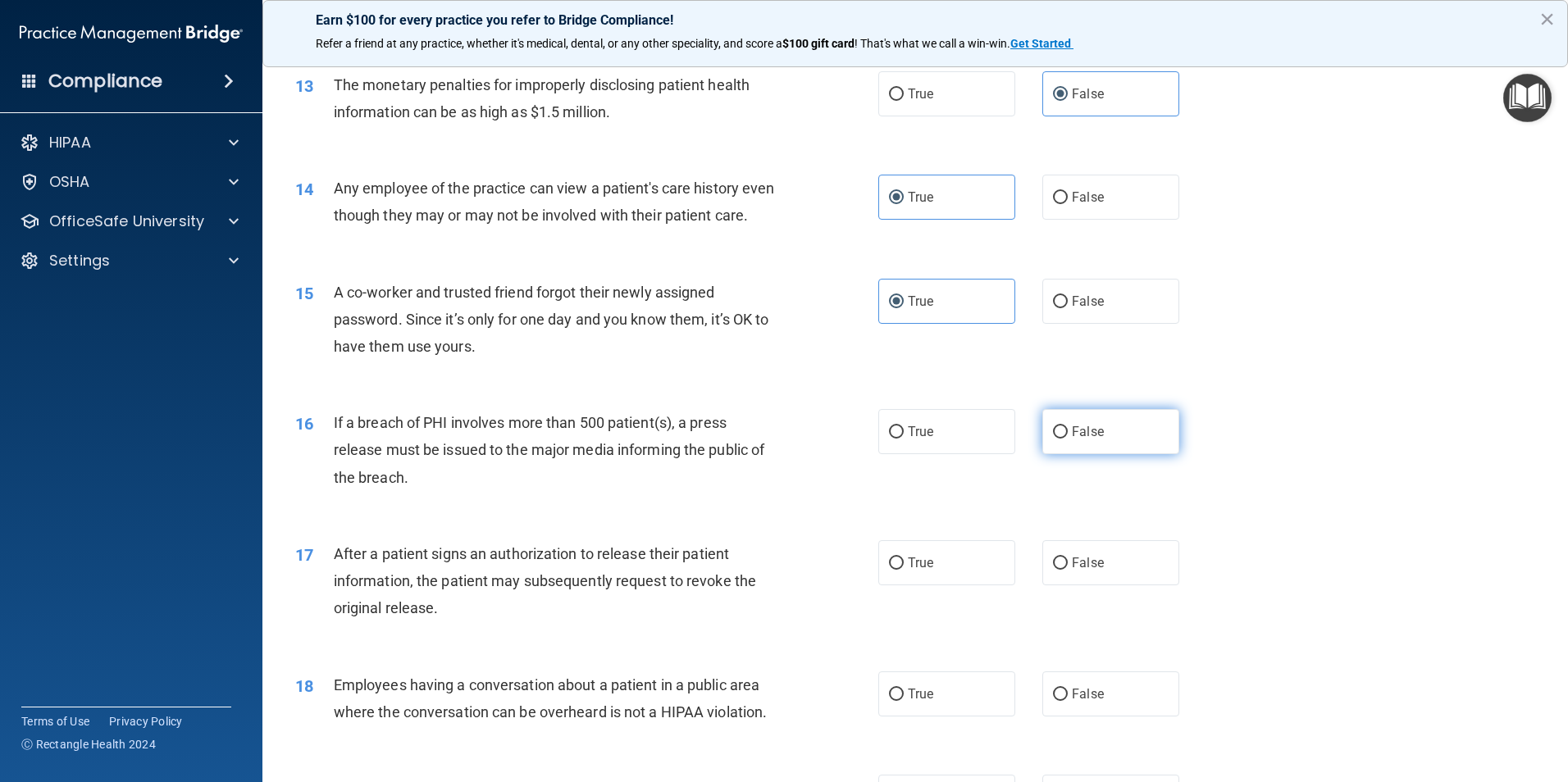
click at [990, 454] on label "True" at bounding box center [946, 431] width 137 height 45
click at [904, 438] on input "True" at bounding box center [896, 433] width 15 height 12
radio input "true"
click at [1081, 454] on label "False" at bounding box center [1110, 431] width 137 height 45
drag, startPoint x: 1081, startPoint y: 477, endPoint x: 1118, endPoint y: 592, distance: 120.8
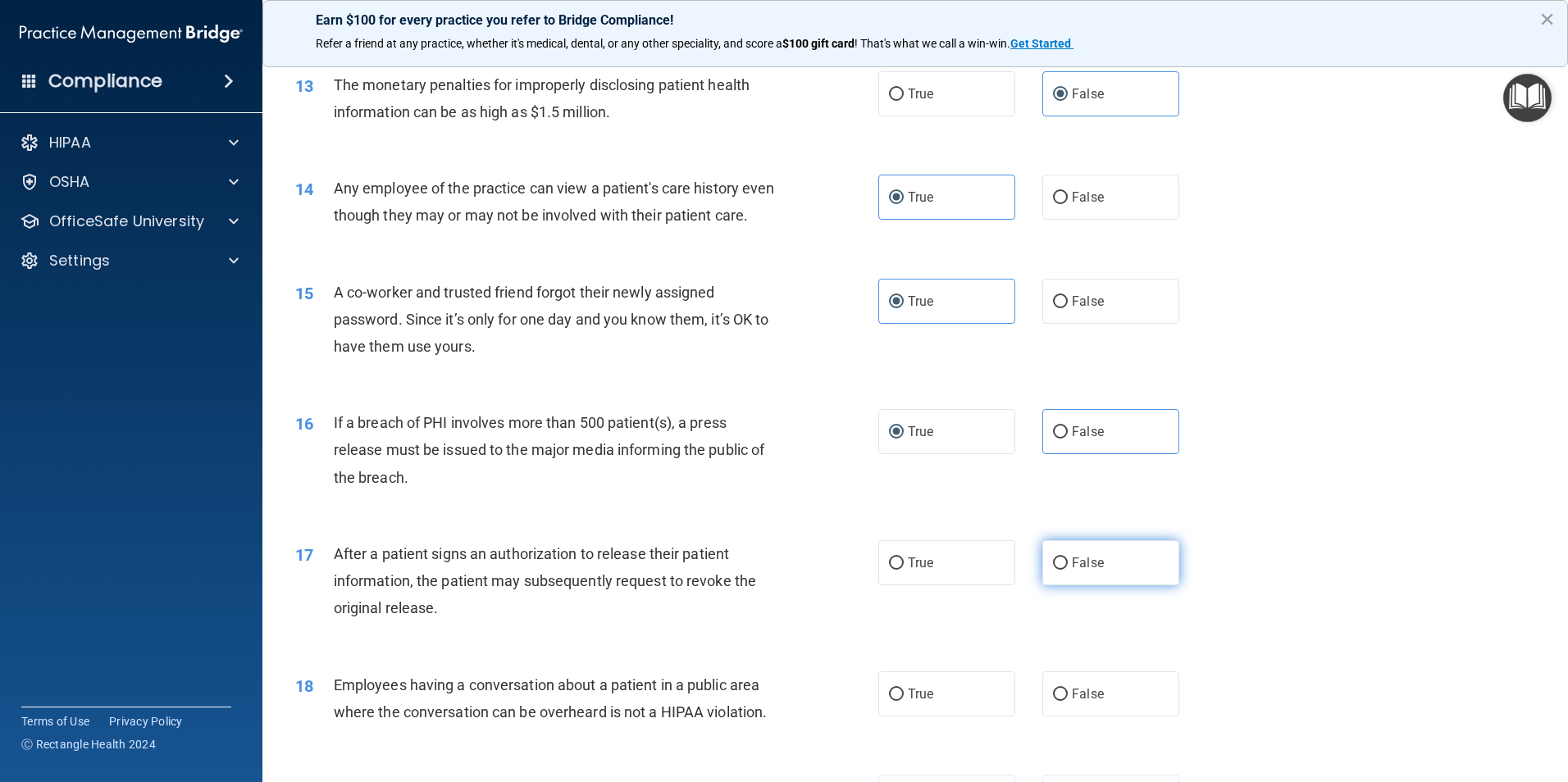
click at [1118, 585] on label "False" at bounding box center [1110, 562] width 137 height 45
click at [1068, 570] on input "False" at bounding box center [1060, 563] width 15 height 12
radio input "true"
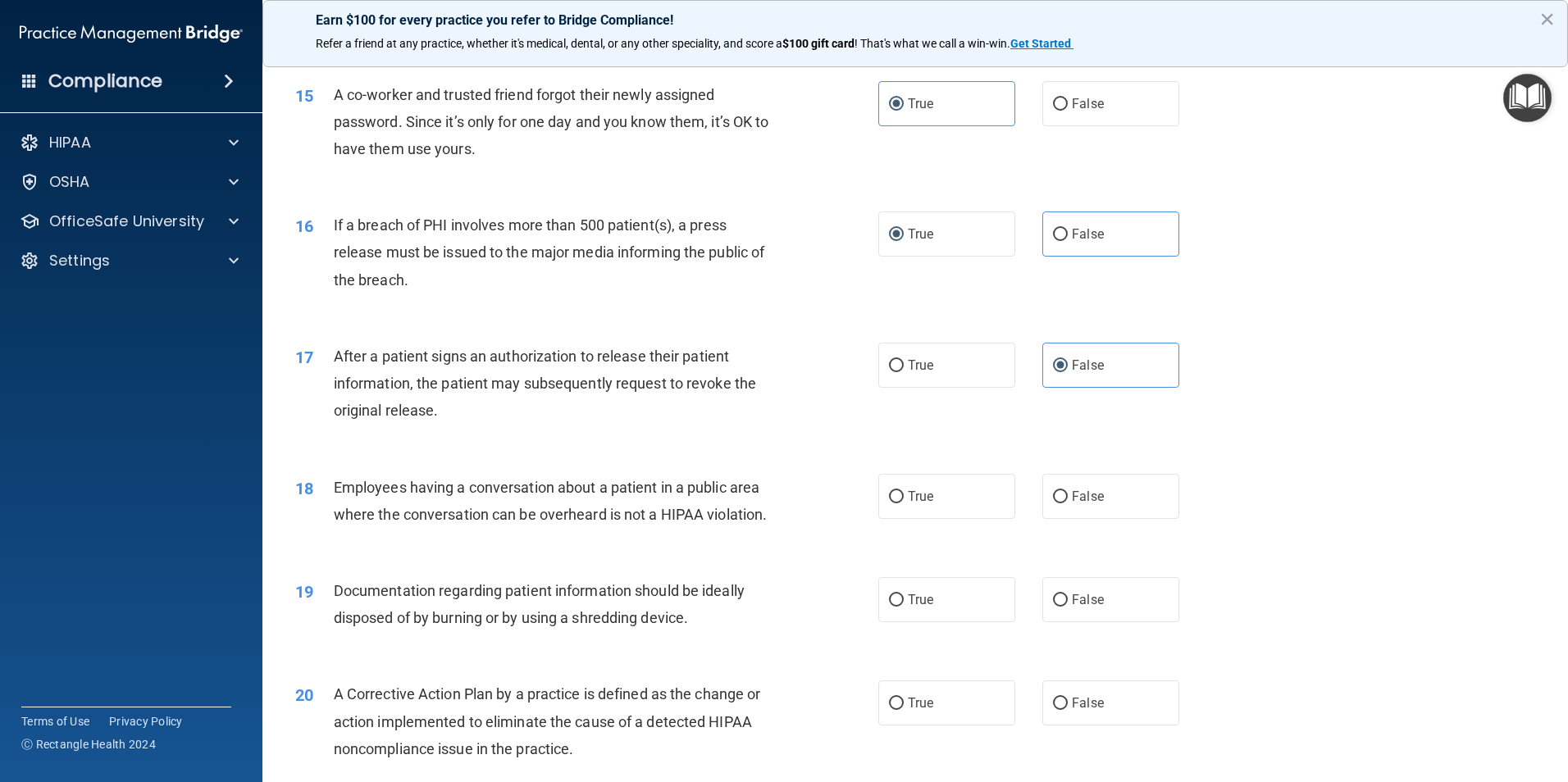
scroll to position [1722, 0]
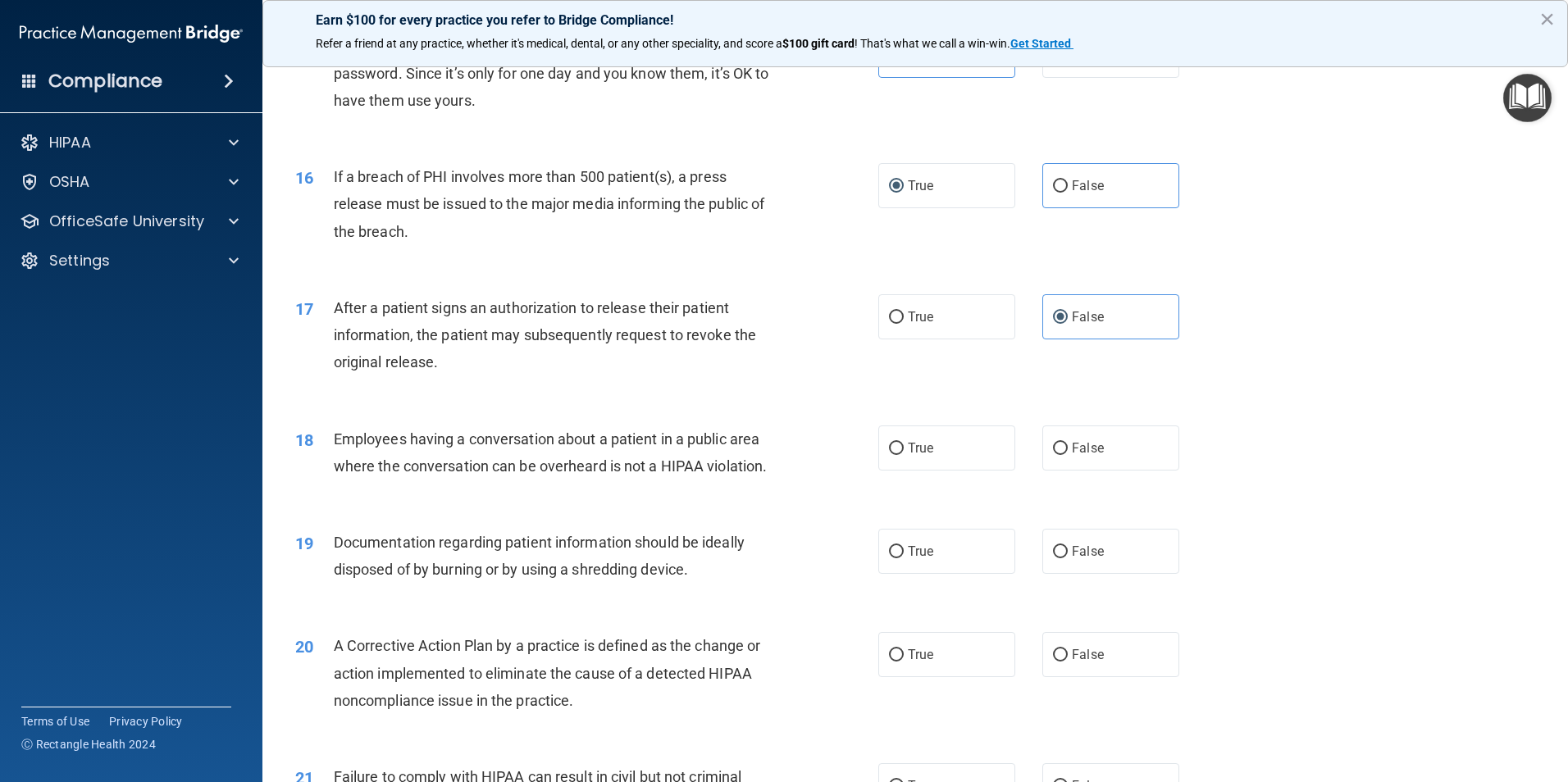
drag, startPoint x: 940, startPoint y: 488, endPoint x: 944, endPoint y: 504, distance: 16.5
click at [944, 504] on div "18 Employees having a conversation about a patient in a public area where the c…" at bounding box center [915, 456] width 1265 height 103
drag, startPoint x: 944, startPoint y: 504, endPoint x: 1021, endPoint y: 582, distance: 109.6
click at [969, 574] on label "True" at bounding box center [946, 551] width 137 height 45
click at [904, 558] on input "True" at bounding box center [896, 552] width 15 height 12
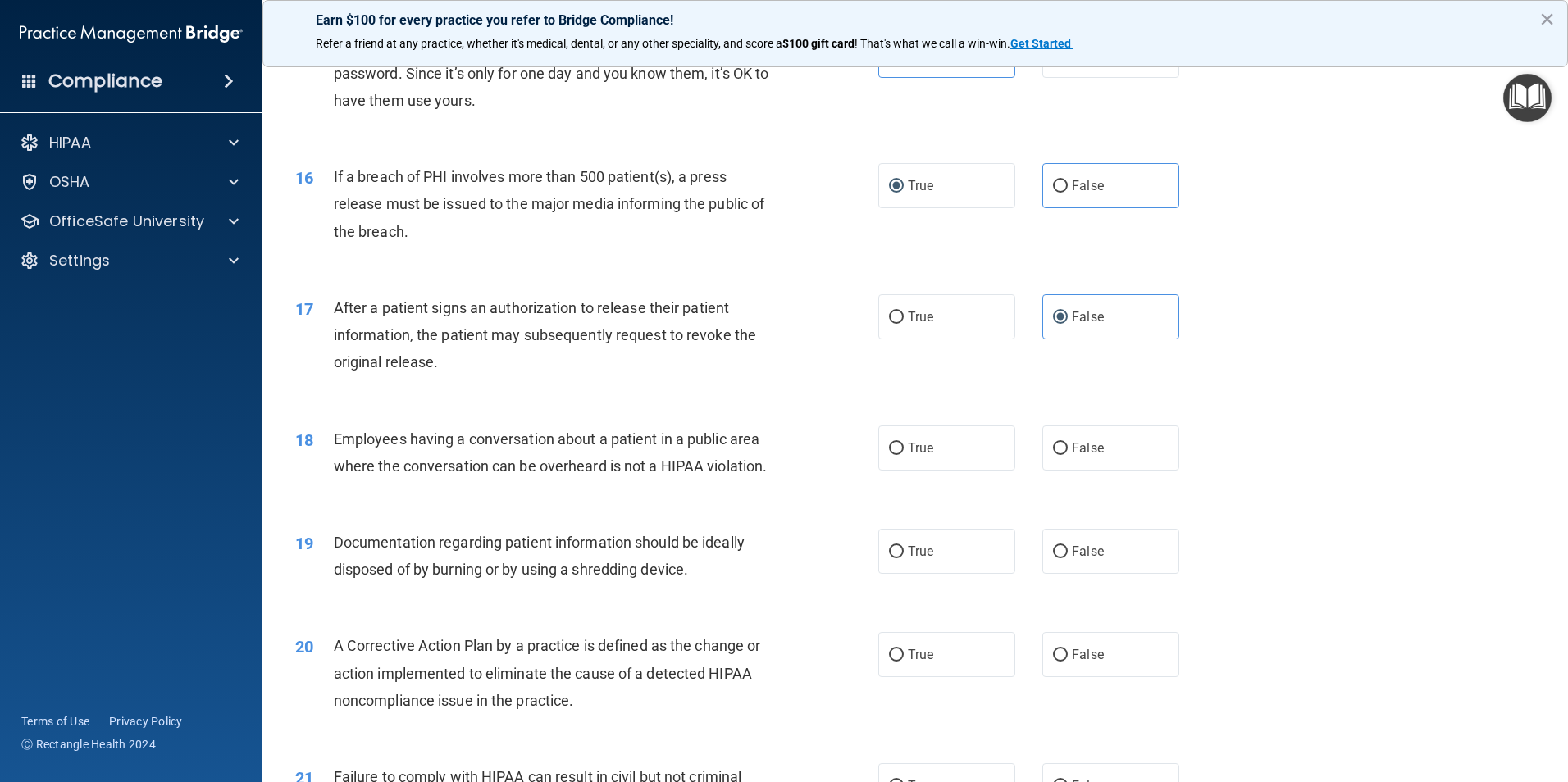
radio input "true"
click at [1081, 574] on label "False" at bounding box center [1110, 551] width 137 height 45
drag, startPoint x: 1081, startPoint y: 601, endPoint x: 1086, endPoint y: 626, distance: 25.5
click at [1085, 677] on label "False" at bounding box center [1110, 654] width 137 height 45
click at [1068, 661] on input "False" at bounding box center [1060, 655] width 15 height 12
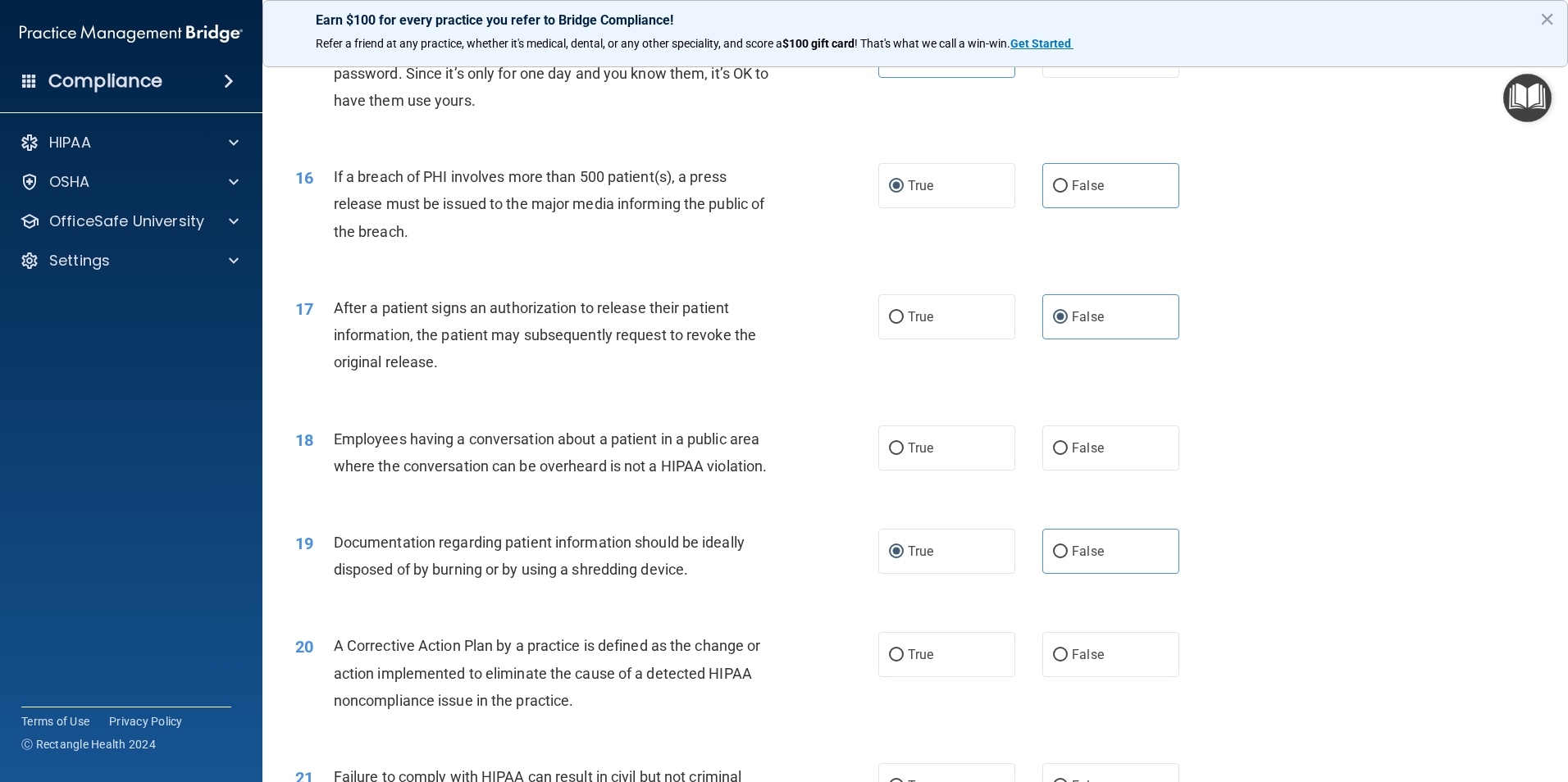
radio input "true"
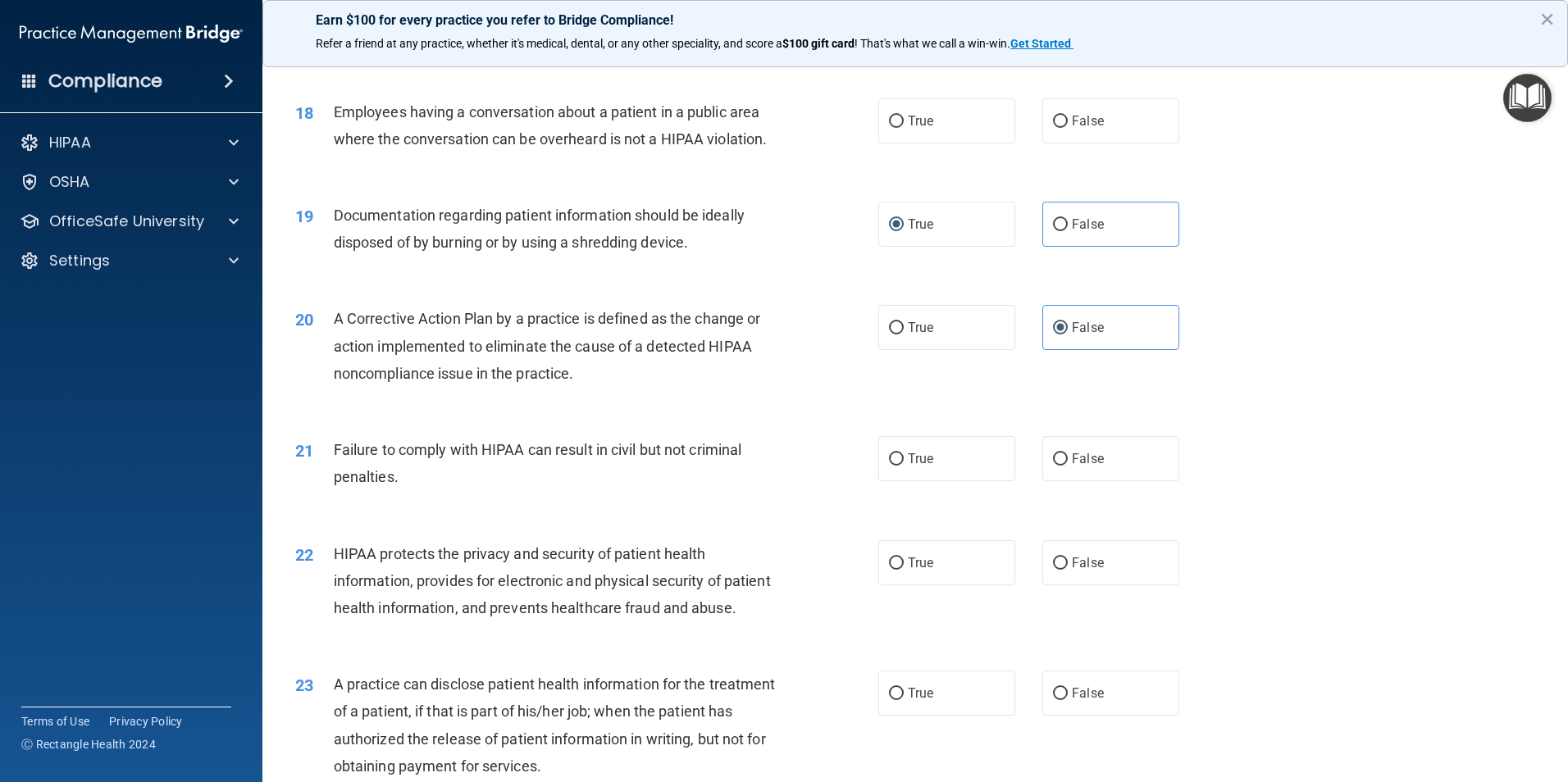
scroll to position [2050, 0]
drag, startPoint x: 959, startPoint y: 493, endPoint x: 1098, endPoint y: 551, distance: 150.6
click at [969, 480] on label "True" at bounding box center [946, 458] width 137 height 45
click at [904, 465] on input "True" at bounding box center [896, 458] width 15 height 12
radio input "true"
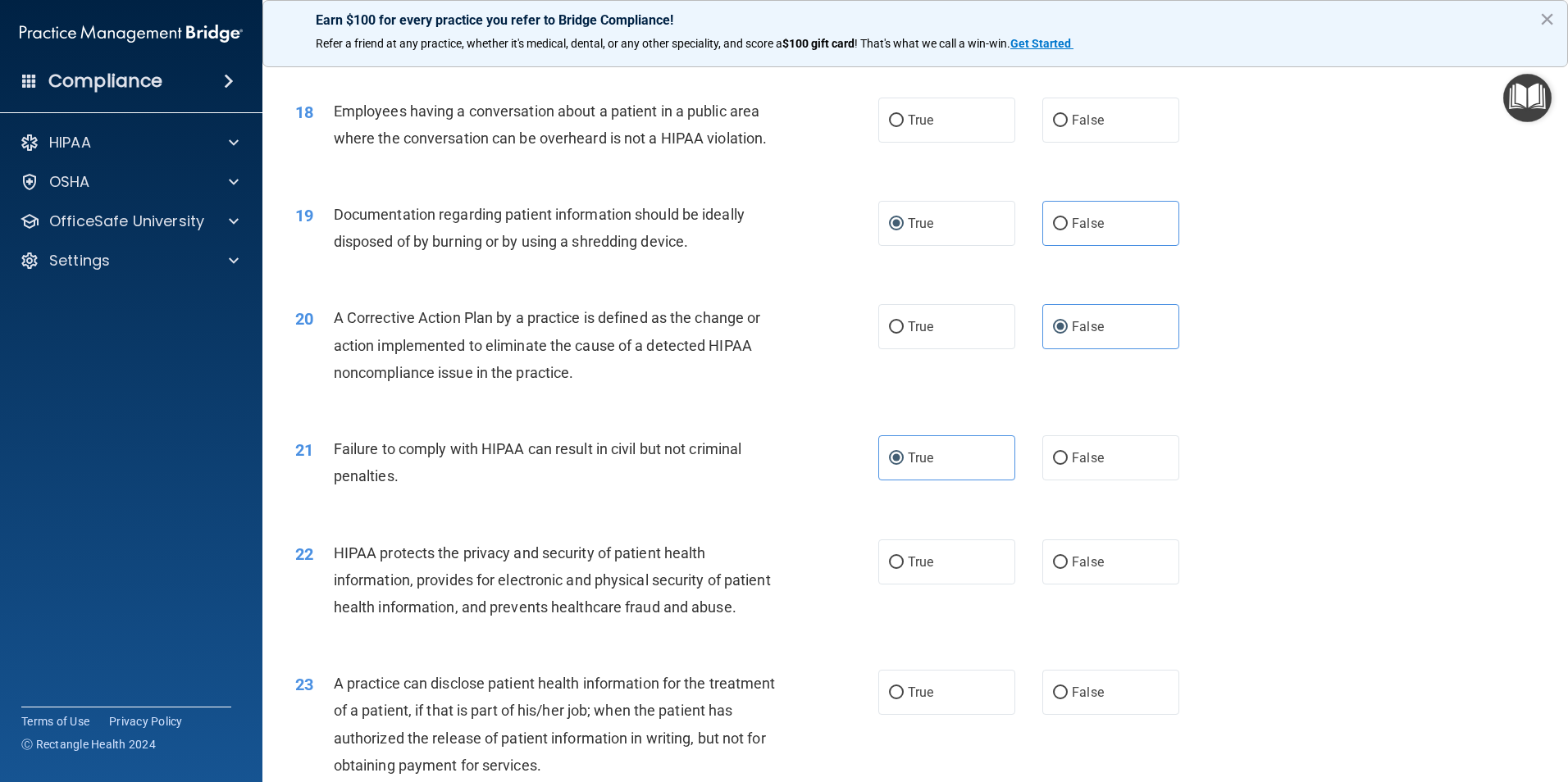
drag, startPoint x: 1106, startPoint y: 588, endPoint x: 1035, endPoint y: 629, distance: 82.0
click at [1107, 585] on label "False" at bounding box center [1110, 562] width 137 height 45
click at [1068, 569] on input "False" at bounding box center [1060, 562] width 15 height 12
radio input "true"
click at [973, 715] on label "True" at bounding box center [946, 692] width 137 height 45
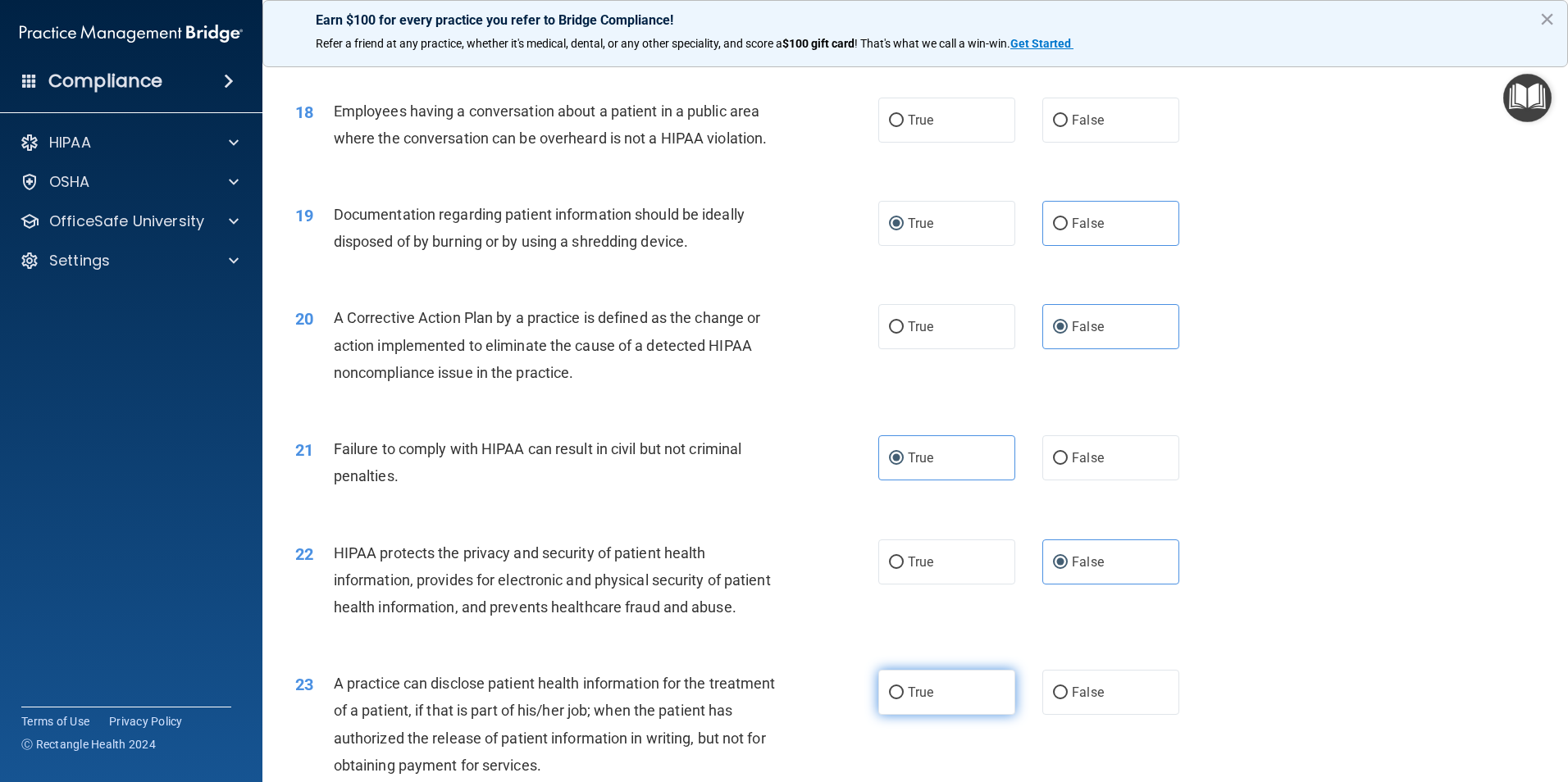
click at [904, 699] on input "True" at bounding box center [896, 693] width 15 height 12
radio input "true"
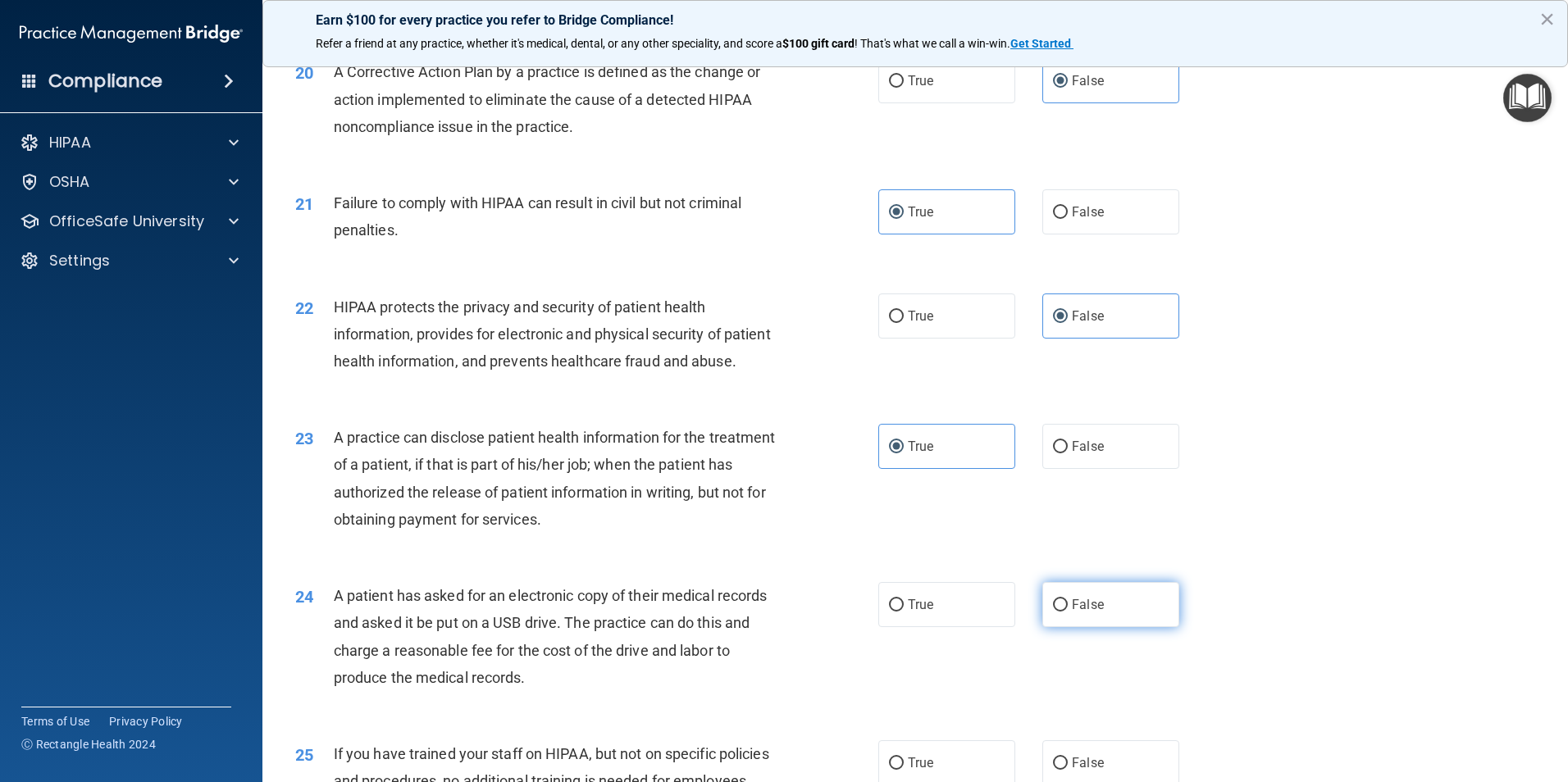
click at [1129, 627] on label "False" at bounding box center [1110, 604] width 137 height 45
click at [1068, 612] on input "False" at bounding box center [1060, 606] width 15 height 12
radio input "true"
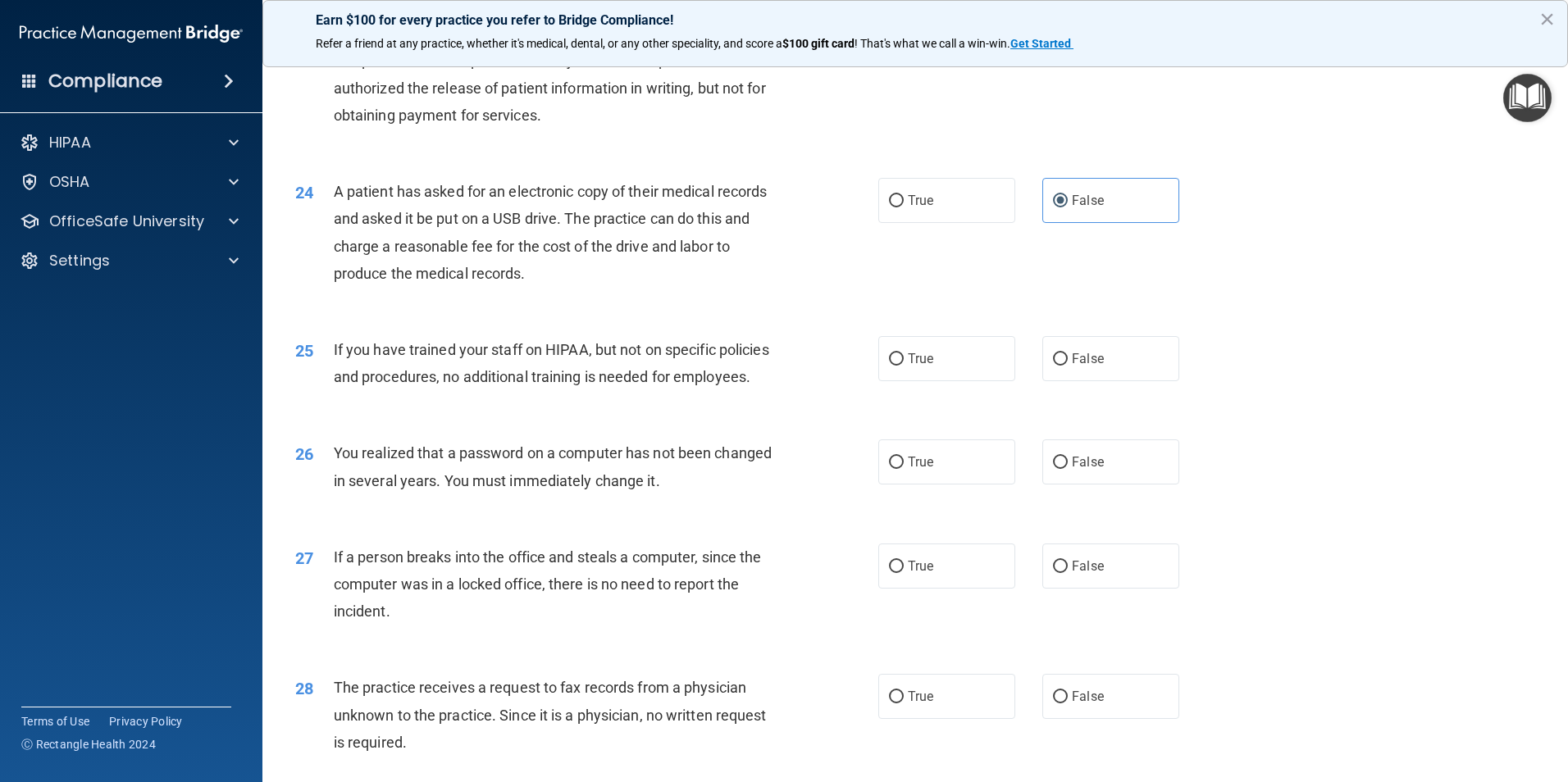
scroll to position [2787, 0]
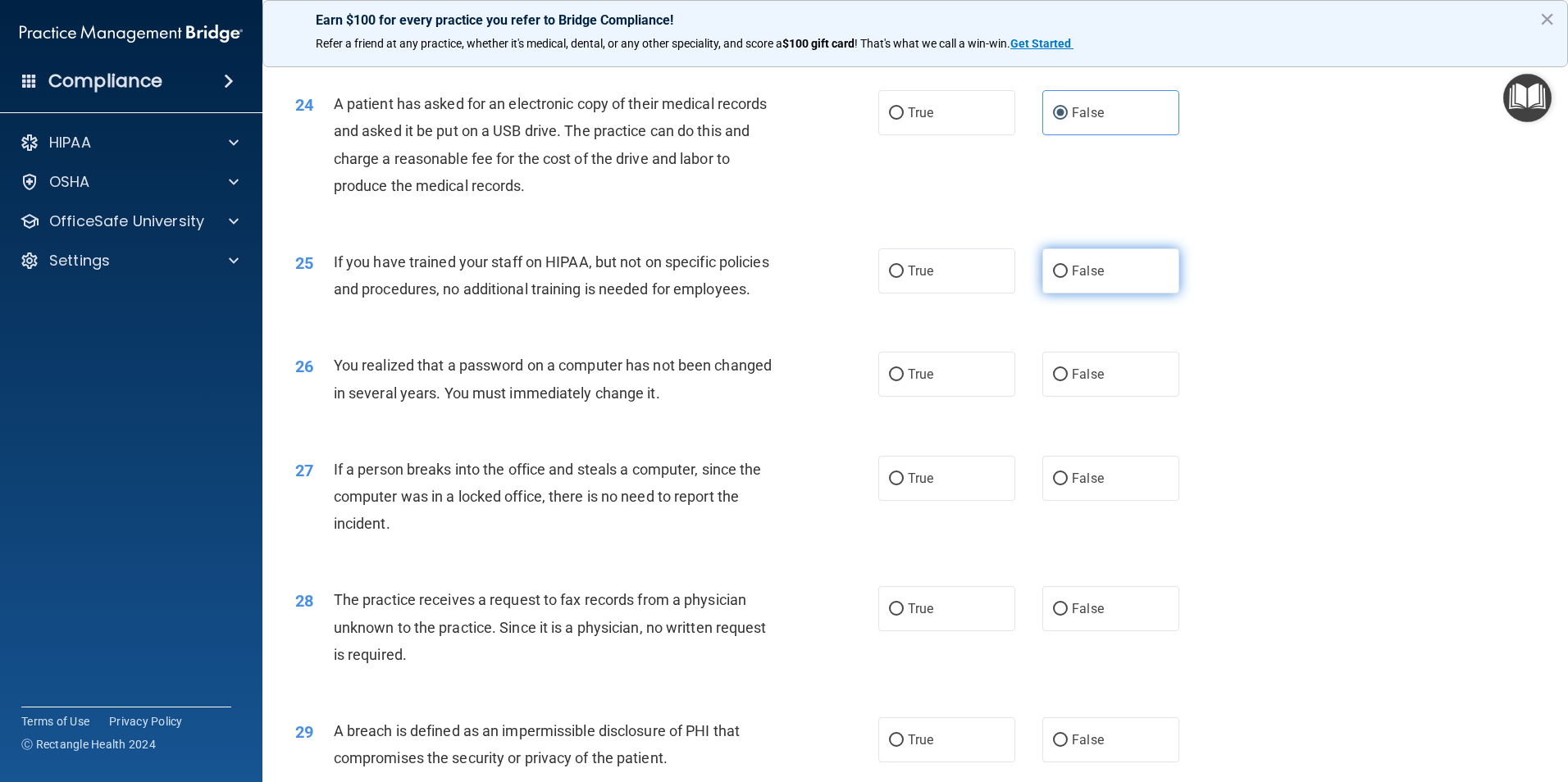
drag, startPoint x: 1081, startPoint y: 326, endPoint x: 1070, endPoint y: 339, distance: 17.0
click at [1070, 294] on label "False" at bounding box center [1110, 271] width 137 height 45
drag, startPoint x: 1070, startPoint y: 339, endPoint x: 966, endPoint y: 466, distance: 164.1
click at [967, 397] on label "True" at bounding box center [946, 374] width 137 height 45
click at [904, 381] on input "True" at bounding box center [896, 375] width 15 height 12
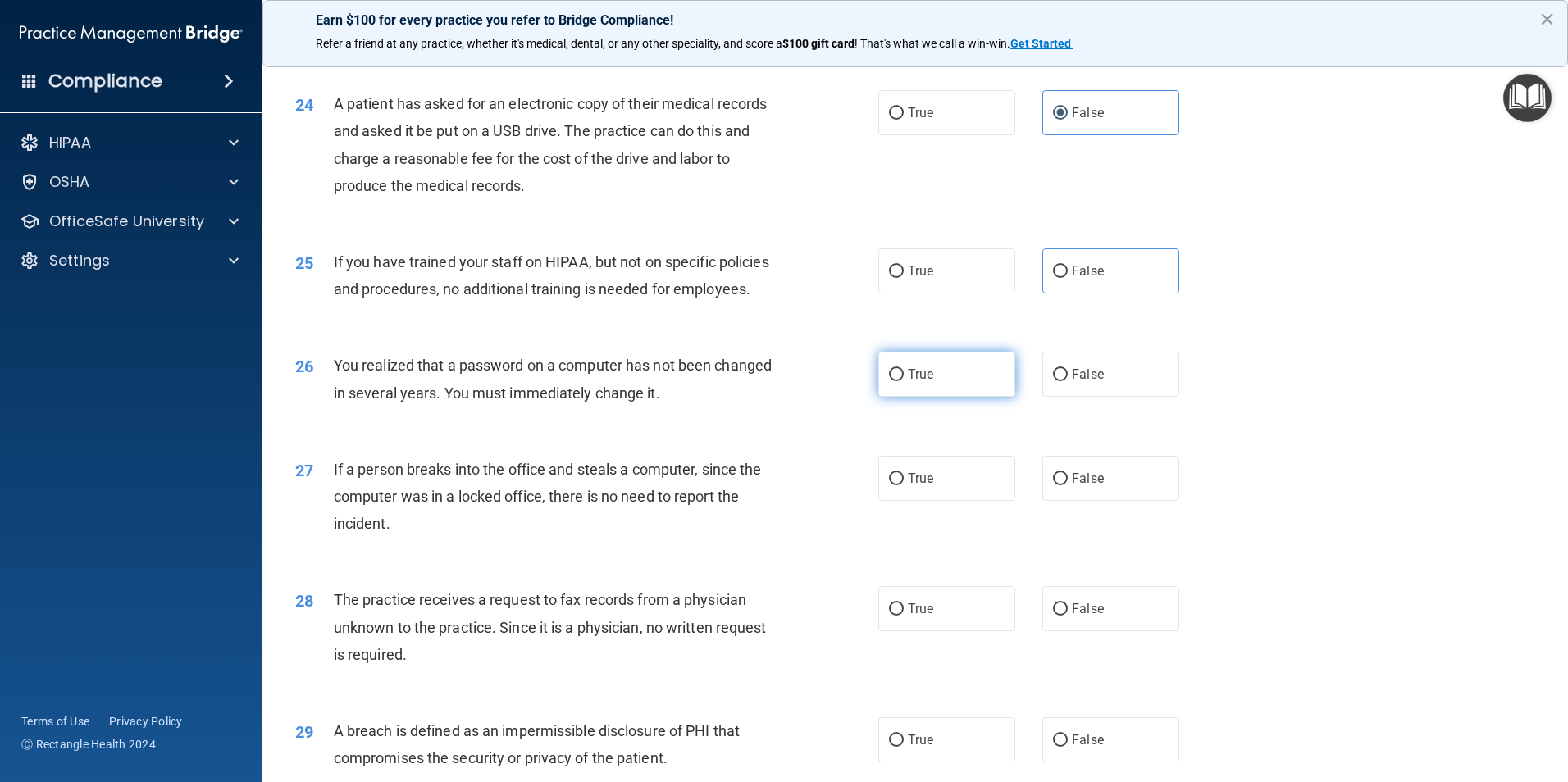
radio input "true"
drag, startPoint x: 963, startPoint y: 564, endPoint x: 981, endPoint y: 591, distance: 32.4
click at [963, 501] on label "True" at bounding box center [946, 478] width 137 height 45
click at [904, 485] on input "True" at bounding box center [896, 480] width 15 height 12
radio input "true"
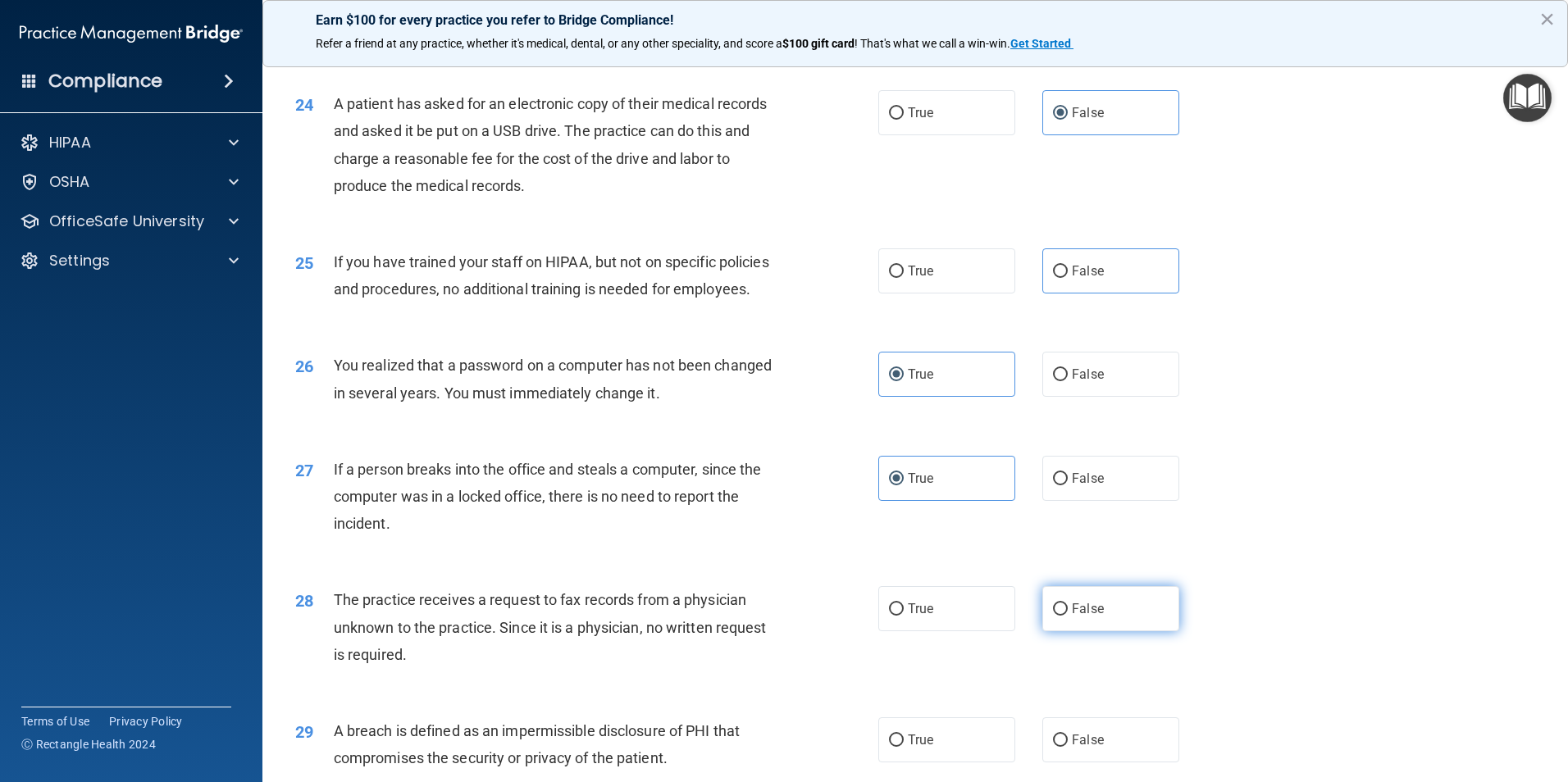
click at [1143, 631] on label "False" at bounding box center [1110, 608] width 137 height 45
click at [1068, 615] on input "False" at bounding box center [1060, 609] width 15 height 12
radio input "true"
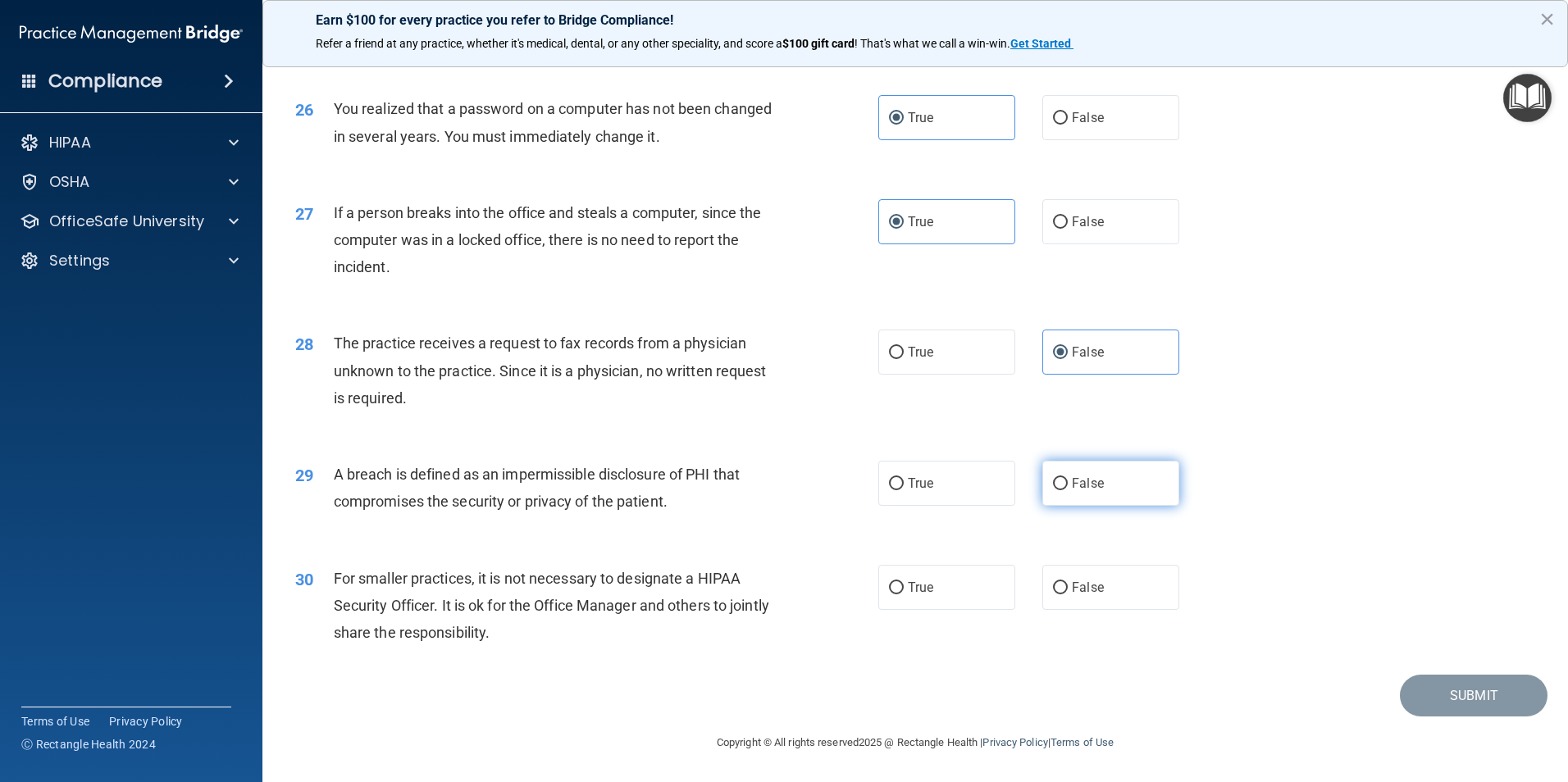
scroll to position [3115, 0]
click at [989, 490] on label "True" at bounding box center [946, 483] width 137 height 45
click at [904, 490] on input "True" at bounding box center [896, 484] width 15 height 12
radio input "true"
drag, startPoint x: 1122, startPoint y: 607, endPoint x: 1257, endPoint y: 634, distance: 137.7
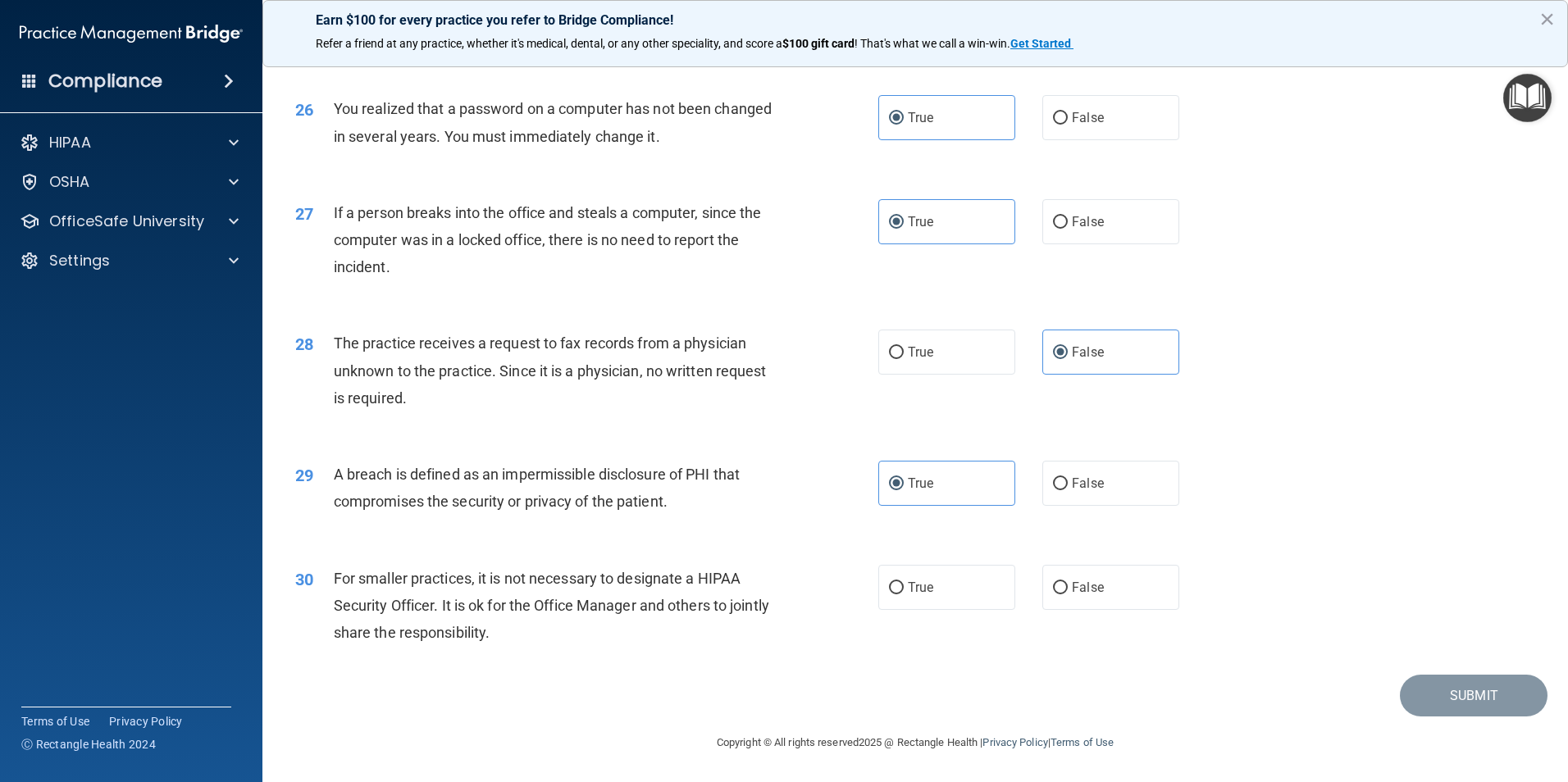
click at [1122, 607] on label "False" at bounding box center [1110, 587] width 137 height 45
click at [1068, 594] on input "False" at bounding box center [1060, 588] width 15 height 12
radio input "true"
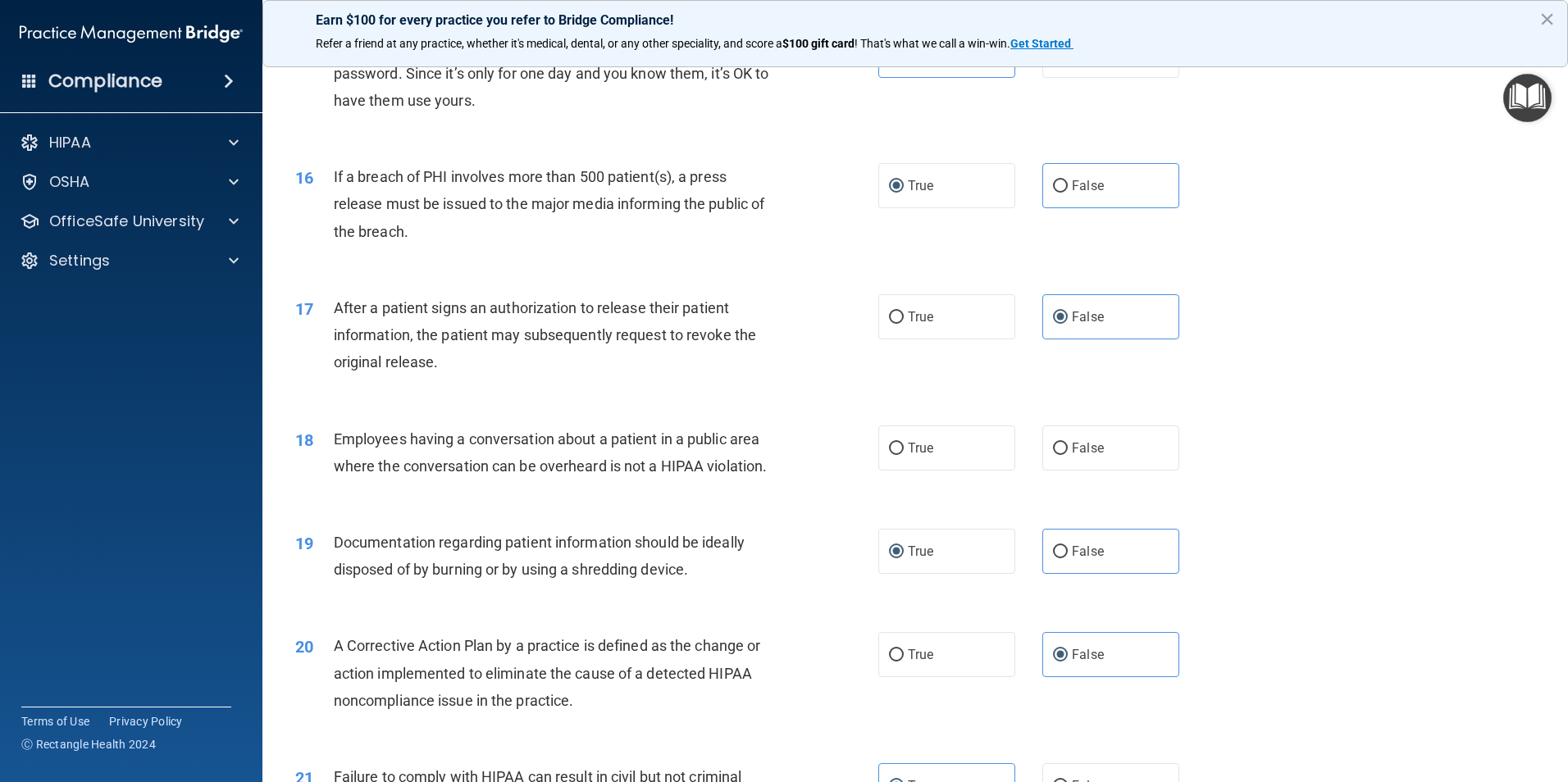
scroll to position [1640, 0]
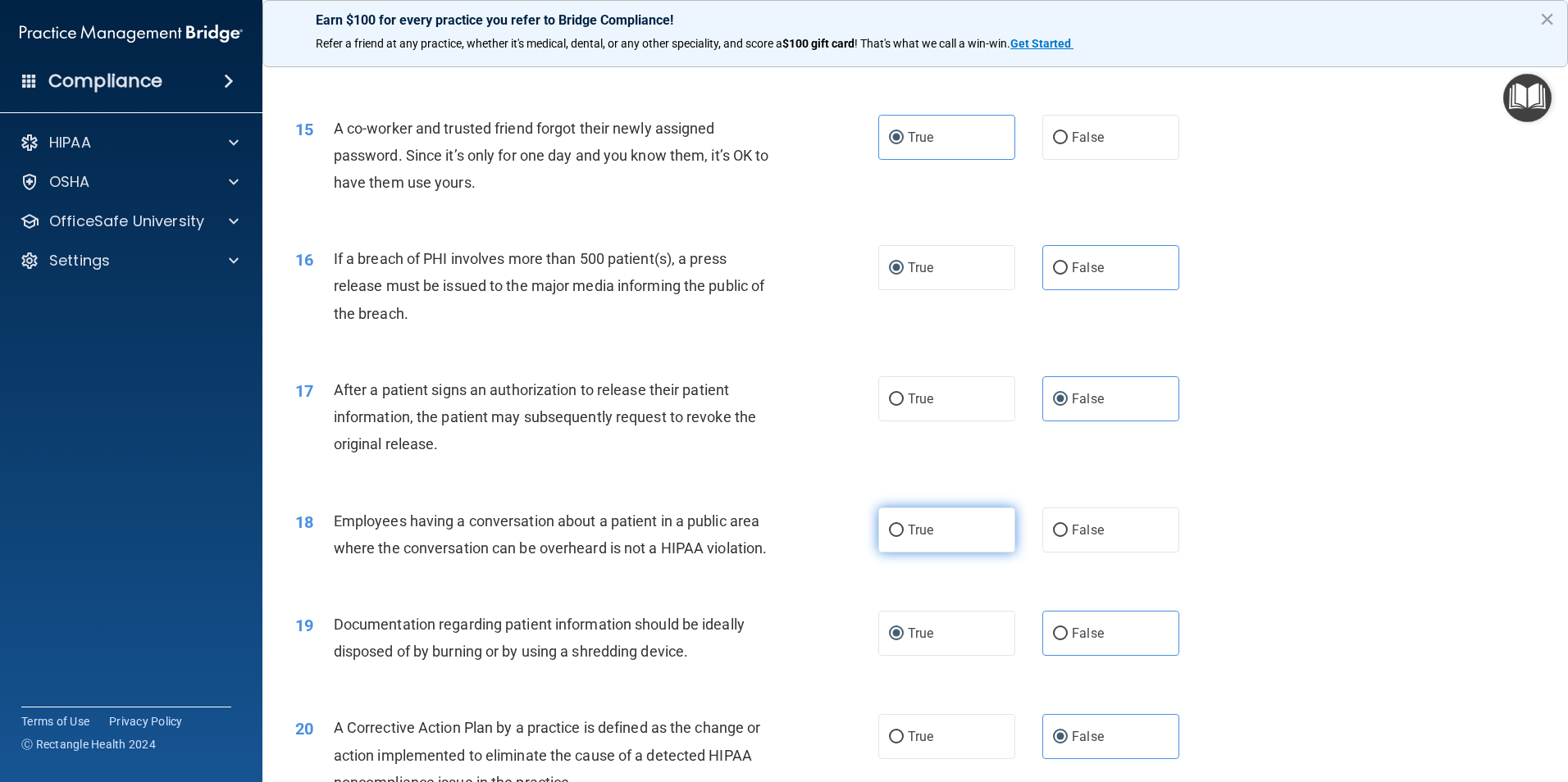
drag, startPoint x: 955, startPoint y: 540, endPoint x: 965, endPoint y: 548, distance: 12.8
click at [955, 541] on label "True" at bounding box center [946, 530] width 137 height 45
click at [904, 537] on input "True" at bounding box center [896, 531] width 15 height 12
radio input "true"
drag, startPoint x: 965, startPoint y: 549, endPoint x: 985, endPoint y: 540, distance: 21.9
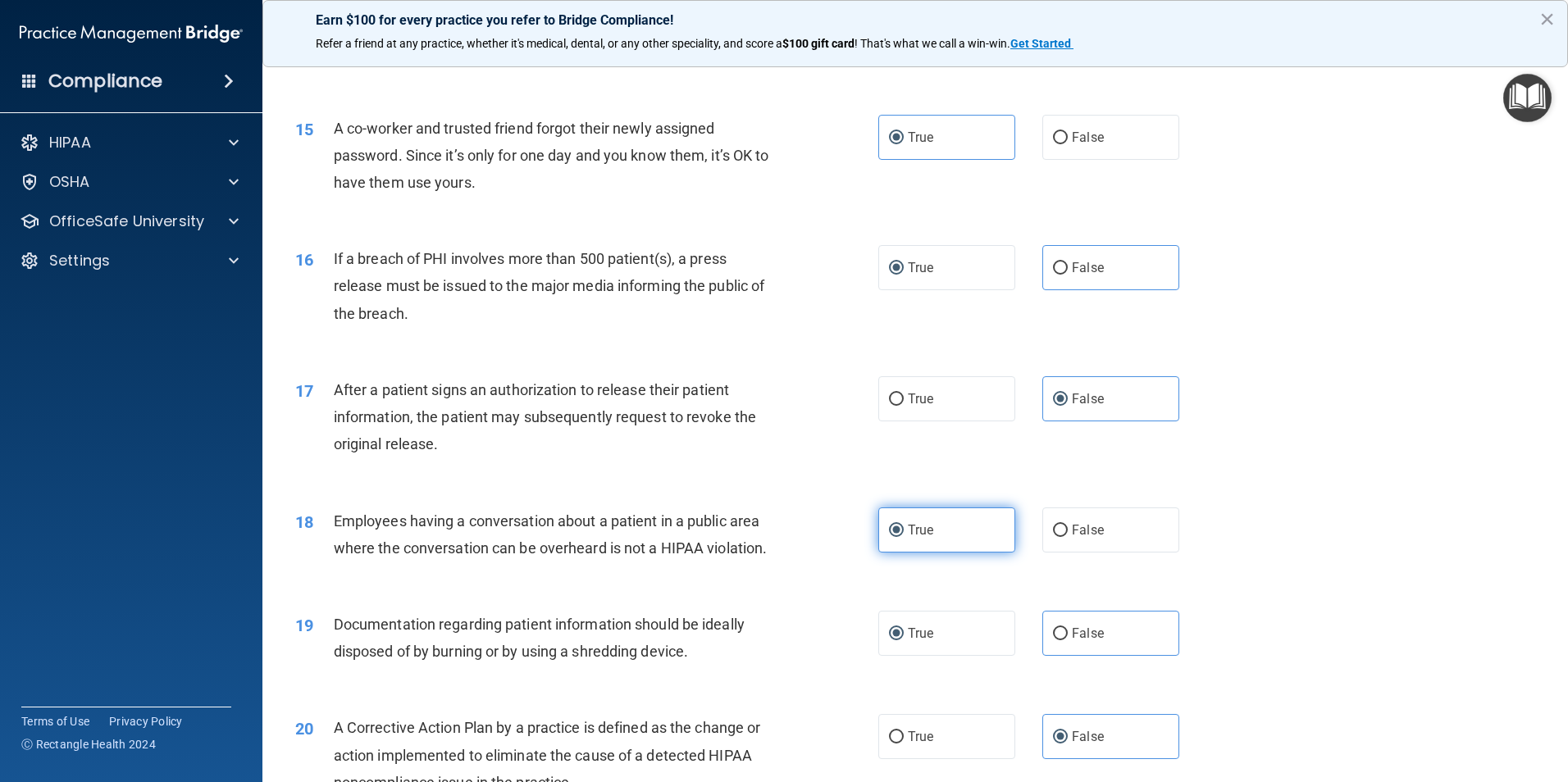
click at [965, 550] on label "True" at bounding box center [946, 530] width 137 height 45
click at [904, 537] on input "True" at bounding box center [896, 531] width 15 height 12
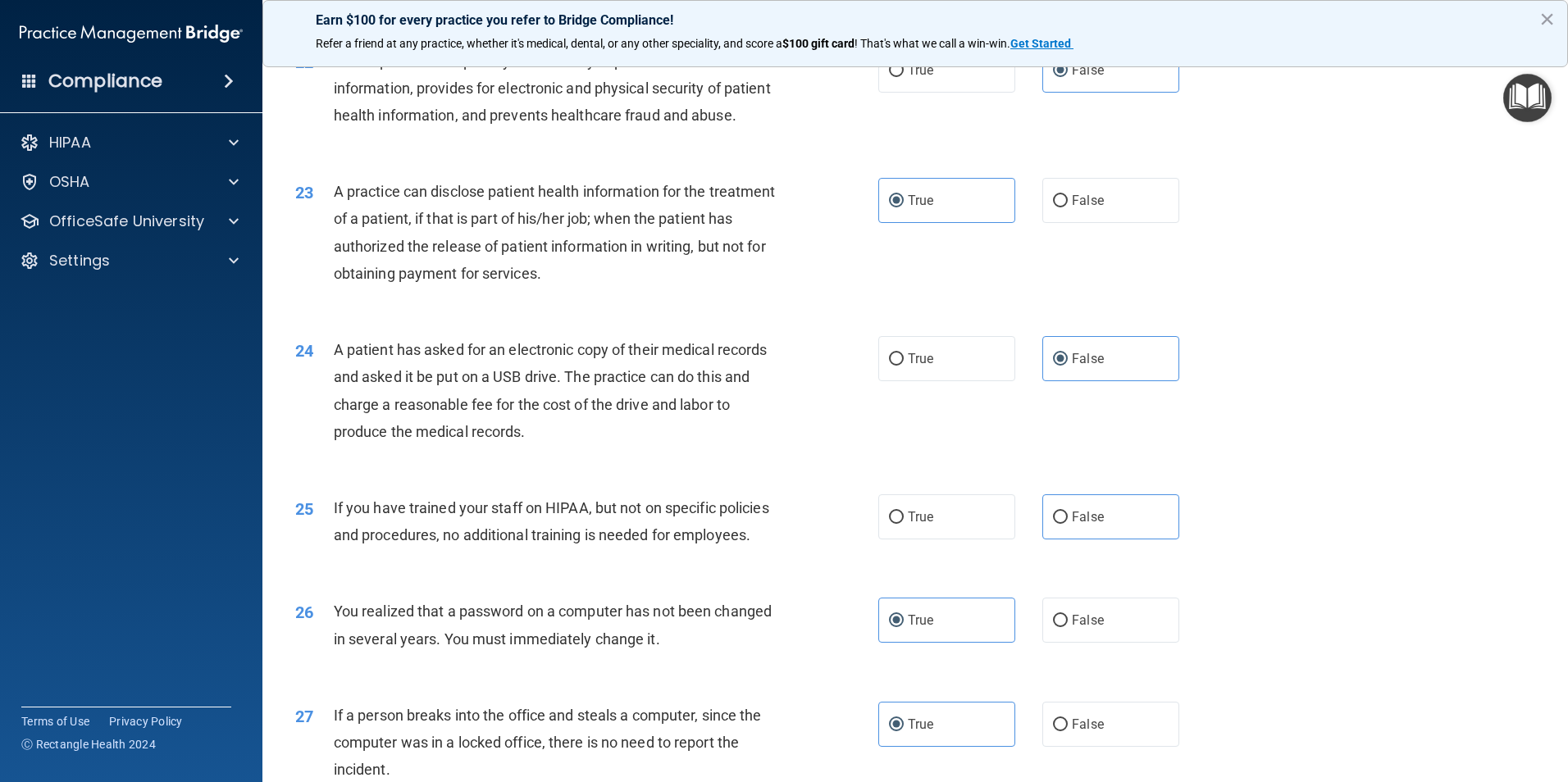
scroll to position [2623, 0]
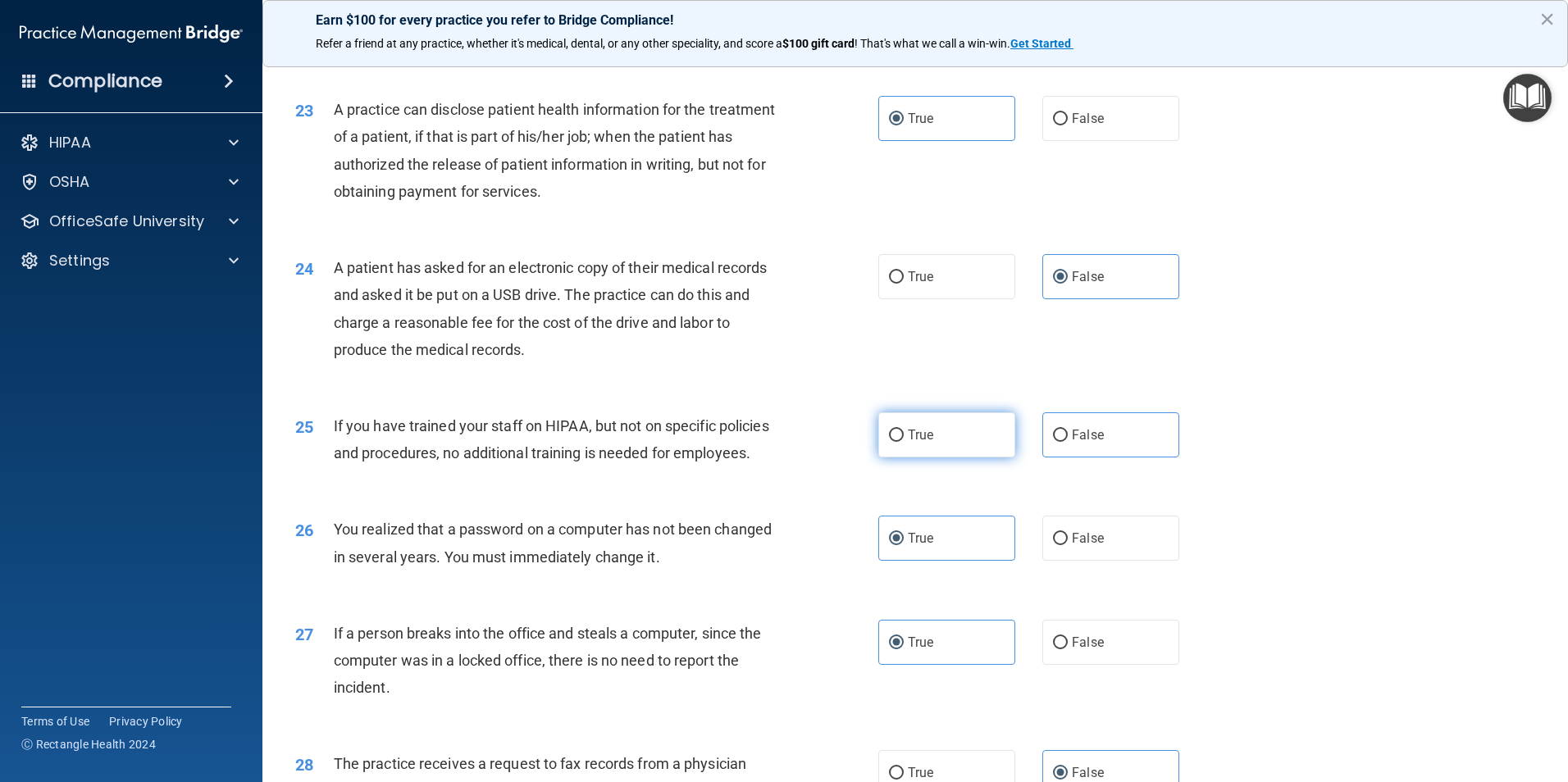
drag, startPoint x: 994, startPoint y: 495, endPoint x: 986, endPoint y: 497, distance: 8.2
click at [988, 458] on label "True" at bounding box center [946, 435] width 137 height 45
click at [904, 442] on input "True" at bounding box center [896, 436] width 15 height 12
radio input "true"
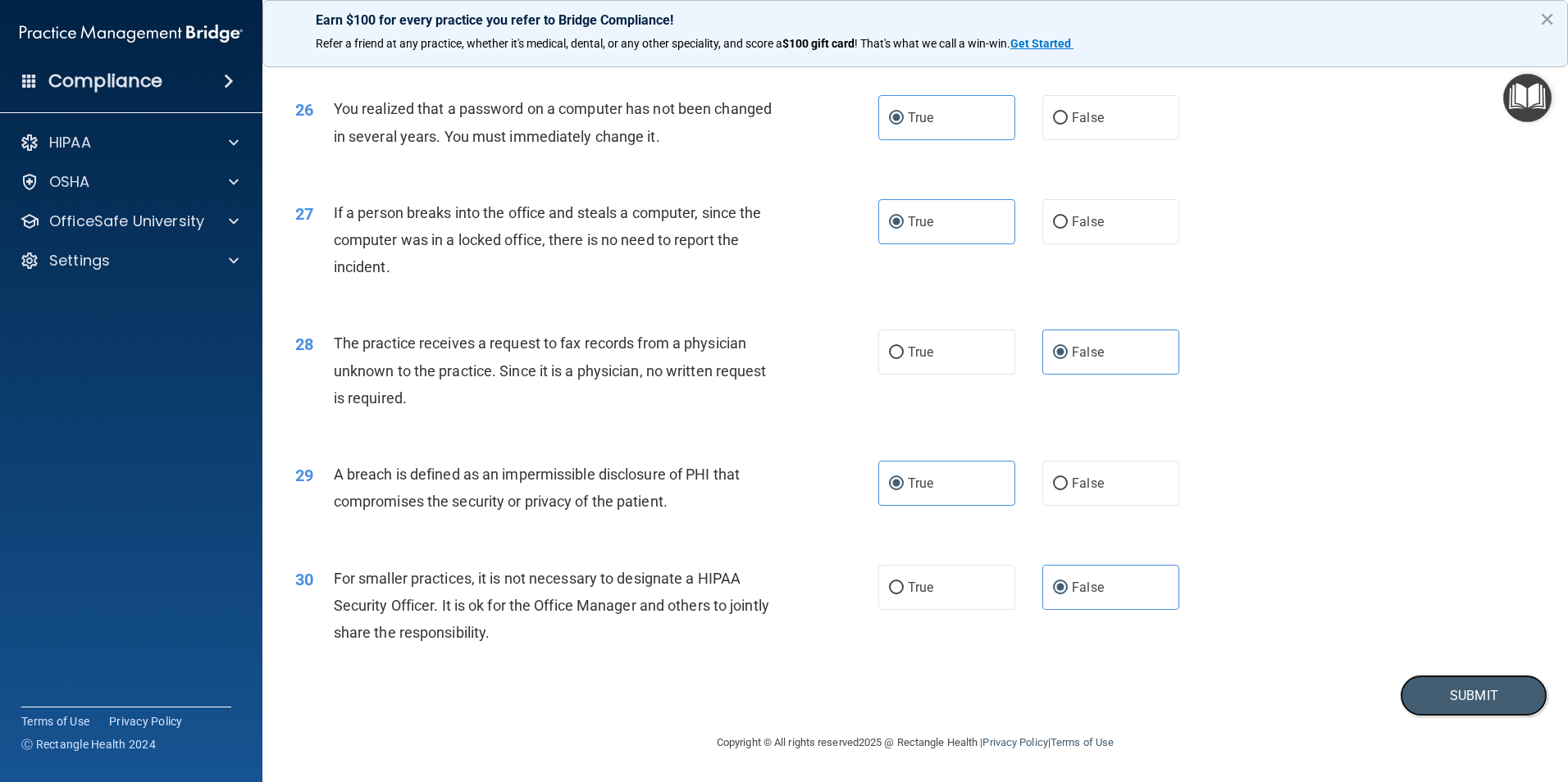
drag, startPoint x: 1448, startPoint y: 698, endPoint x: 1449, endPoint y: 659, distance: 39.0
click at [1438, 696] on button "Submit" at bounding box center [1473, 695] width 147 height 41
click at [1474, 696] on button "Submit" at bounding box center [1473, 695] width 147 height 41
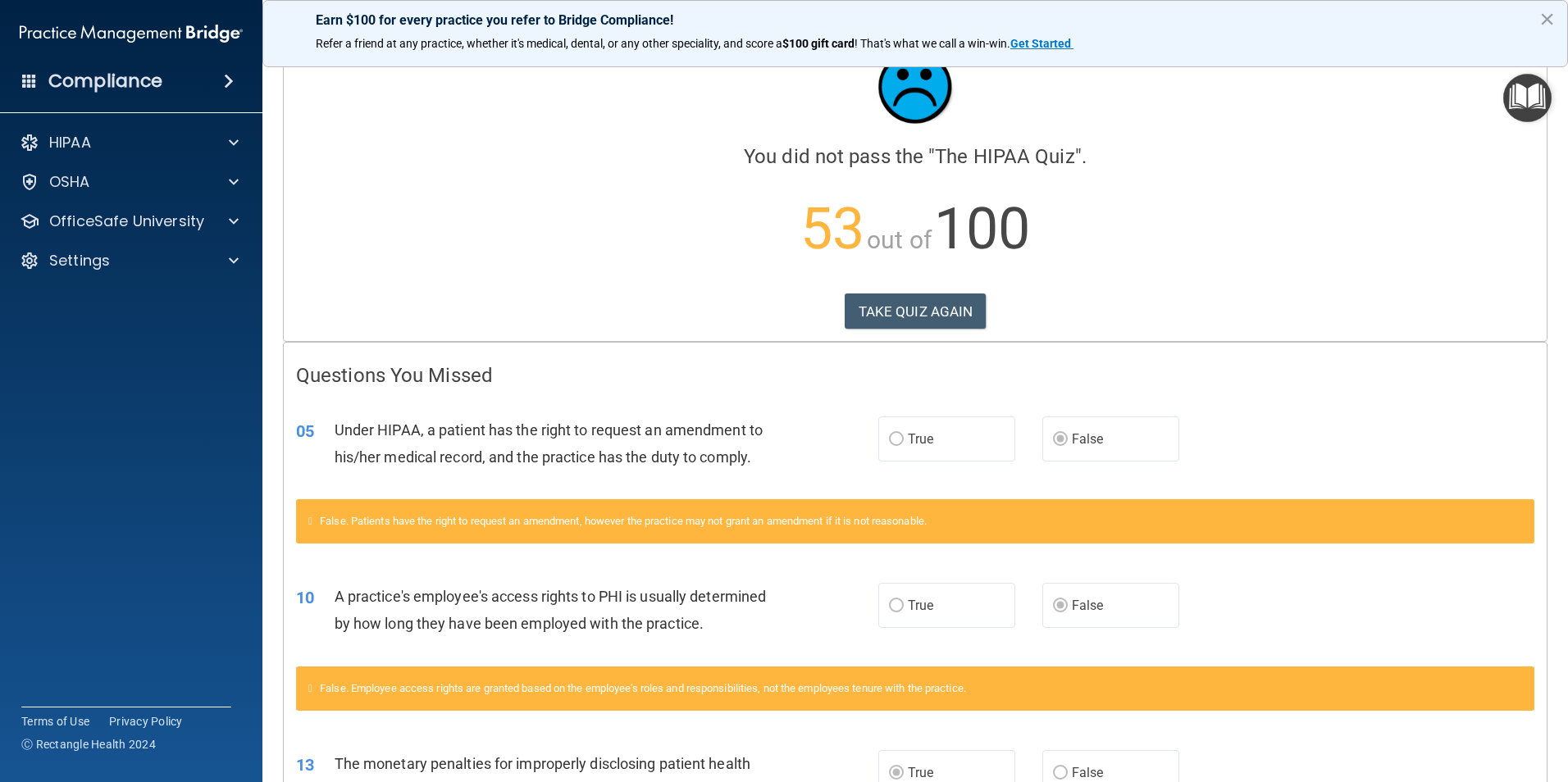
scroll to position [82, 0]
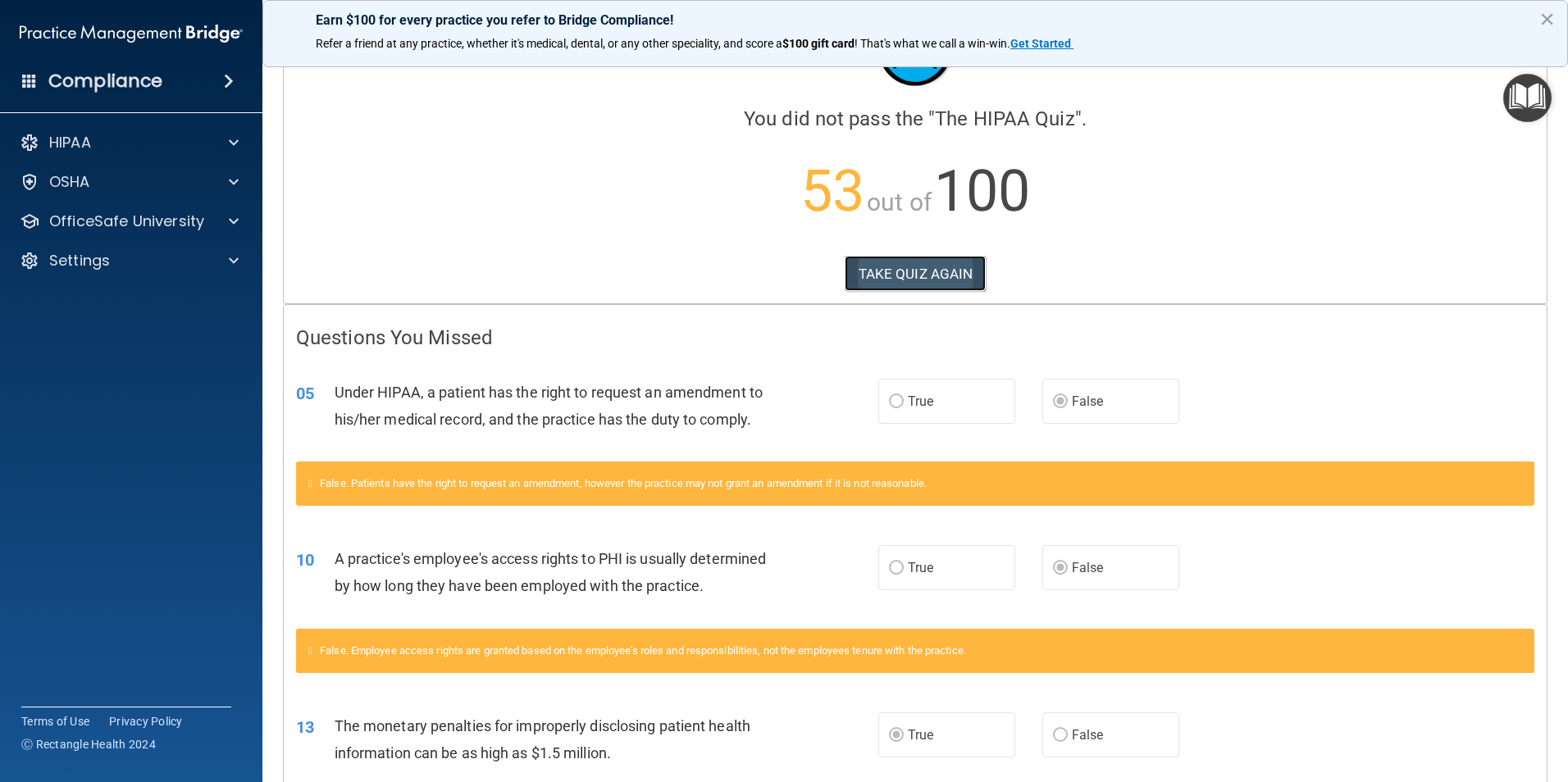
click at [928, 271] on button "TAKE QUIZ AGAIN" at bounding box center [915, 273] width 142 height 36
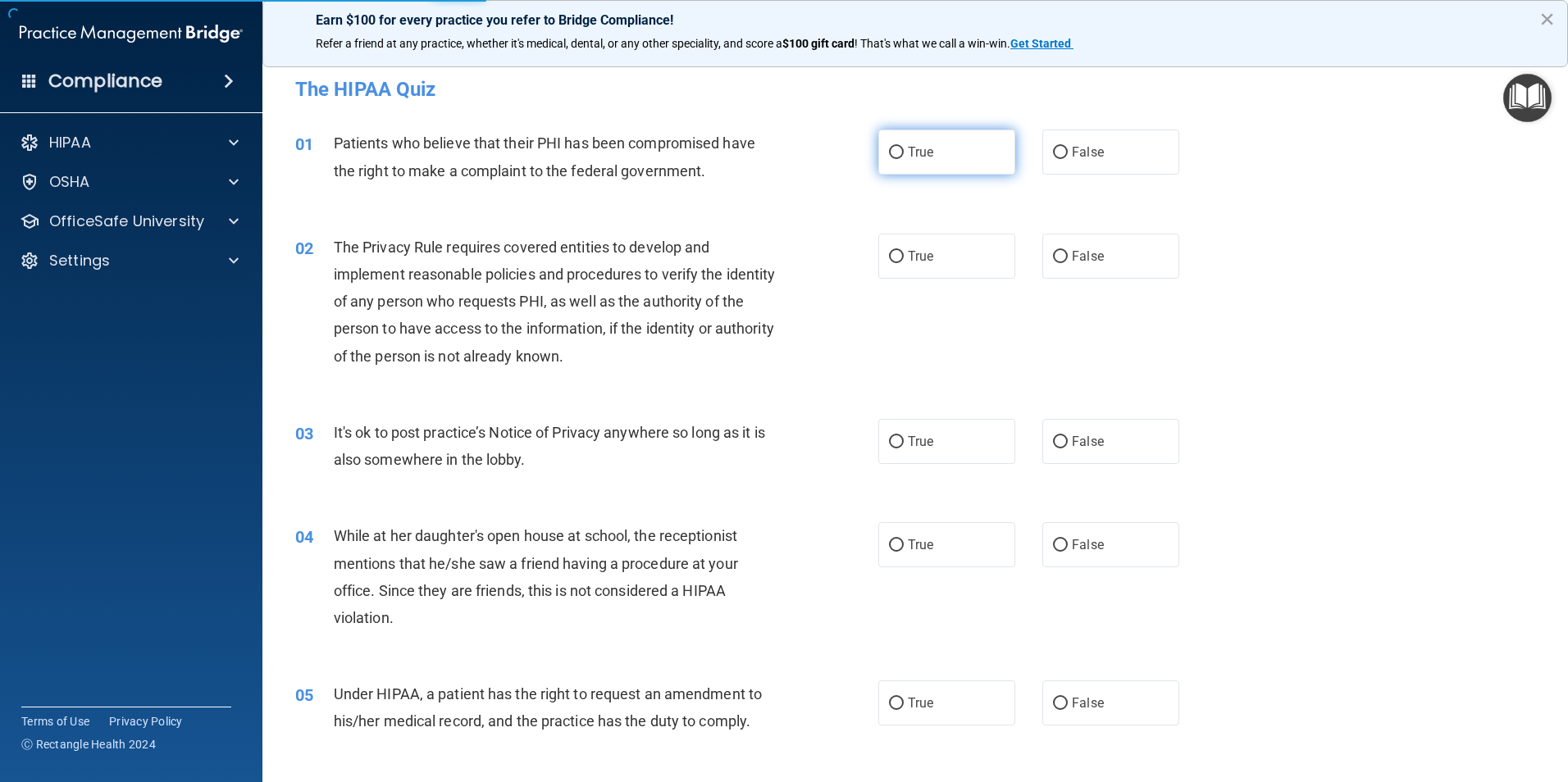
click at [967, 155] on label "True" at bounding box center [946, 152] width 137 height 45
click at [904, 155] on input "True" at bounding box center [896, 153] width 15 height 12
radio input "true"
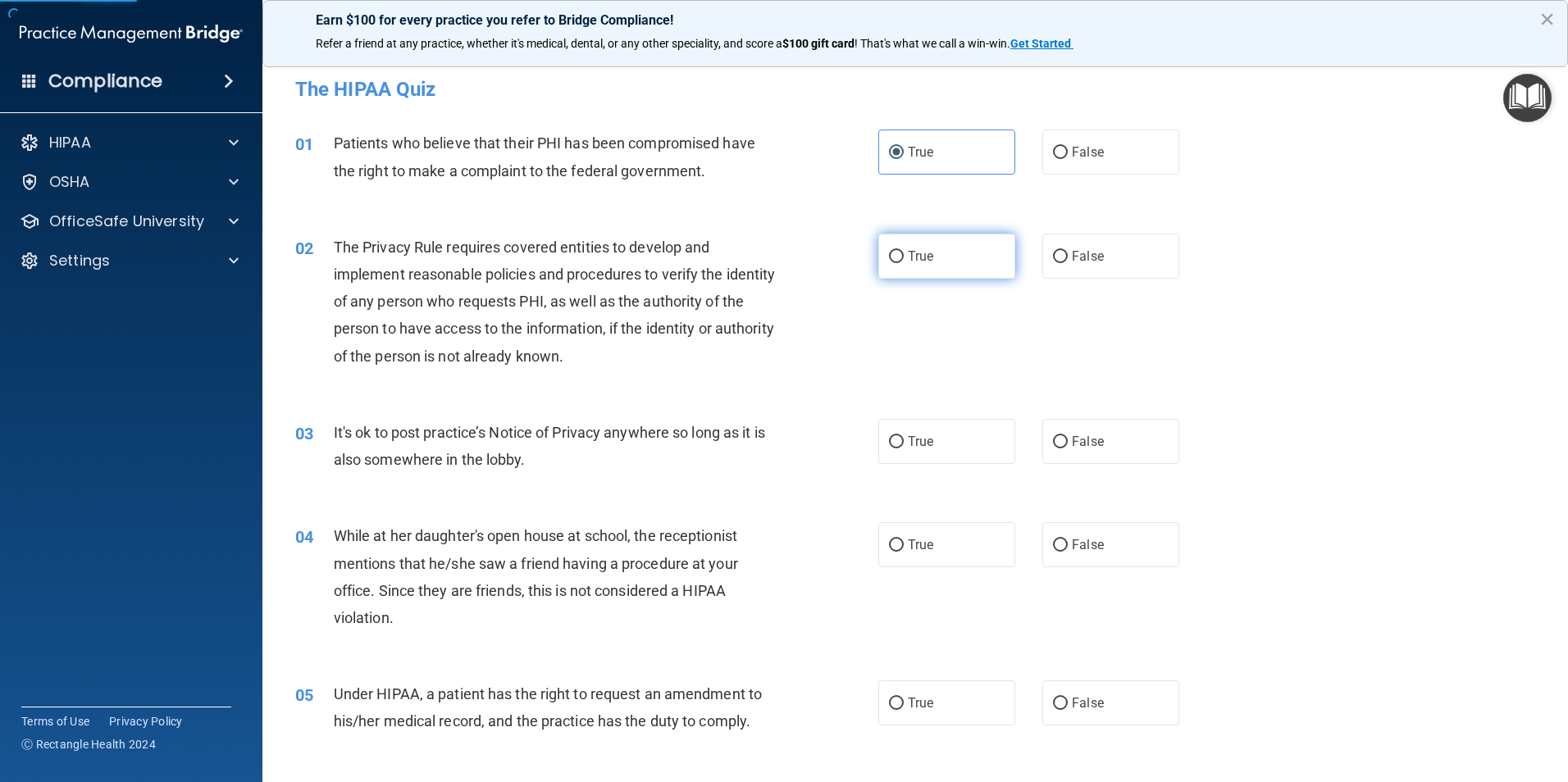
click at [917, 262] on span "True" at bounding box center [920, 257] width 26 height 16
click at [949, 457] on label "True" at bounding box center [946, 441] width 137 height 45
click at [904, 449] on input "True" at bounding box center [896, 443] width 15 height 12
radio input "true"
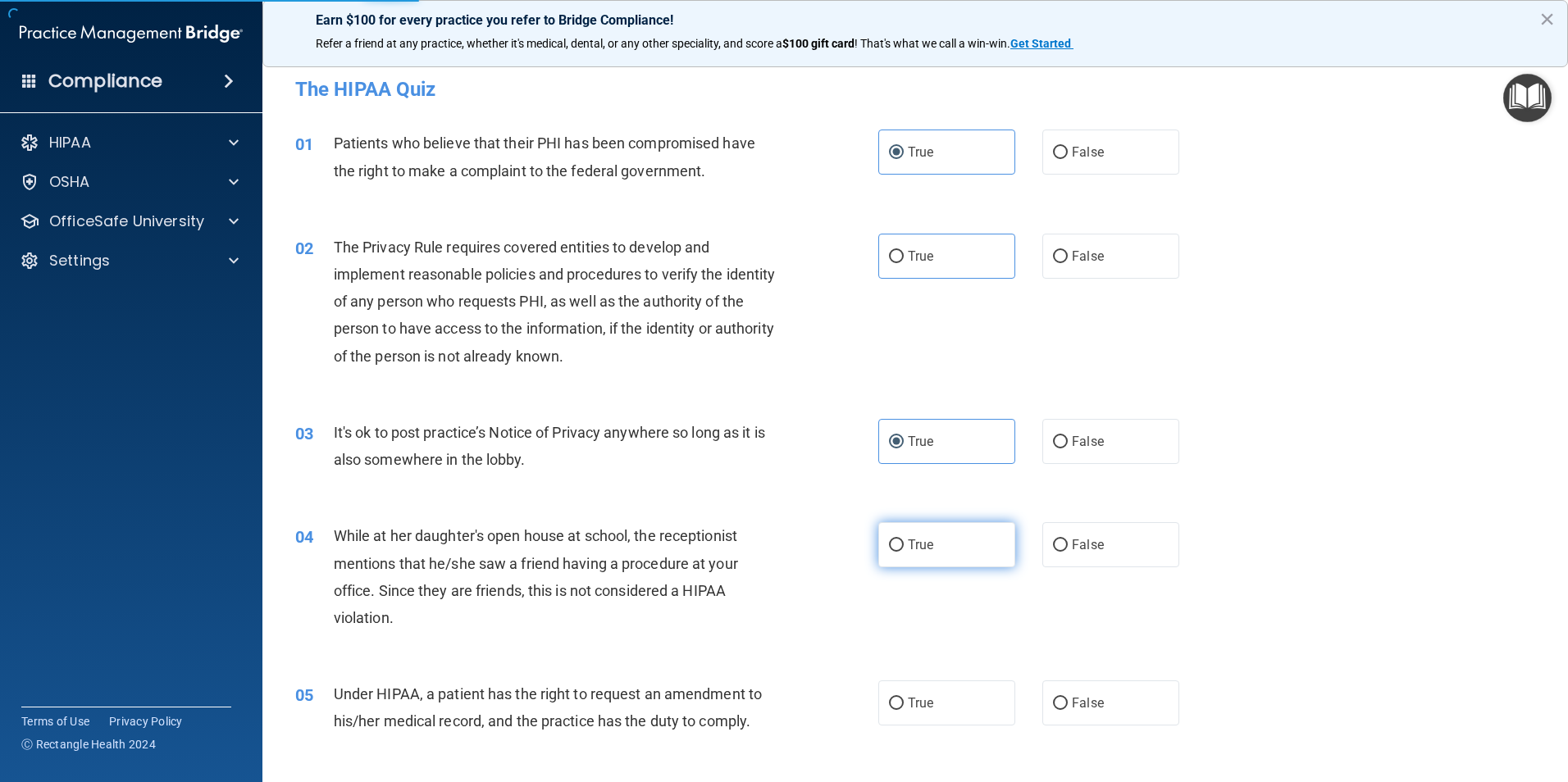
click at [950, 554] on label "True" at bounding box center [946, 544] width 137 height 45
click at [904, 552] on input "True" at bounding box center [896, 546] width 15 height 12
radio input "true"
drag, startPoint x: 961, startPoint y: 717, endPoint x: 964, endPoint y: 698, distance: 19.2
click at [962, 712] on label "True" at bounding box center [946, 703] width 137 height 45
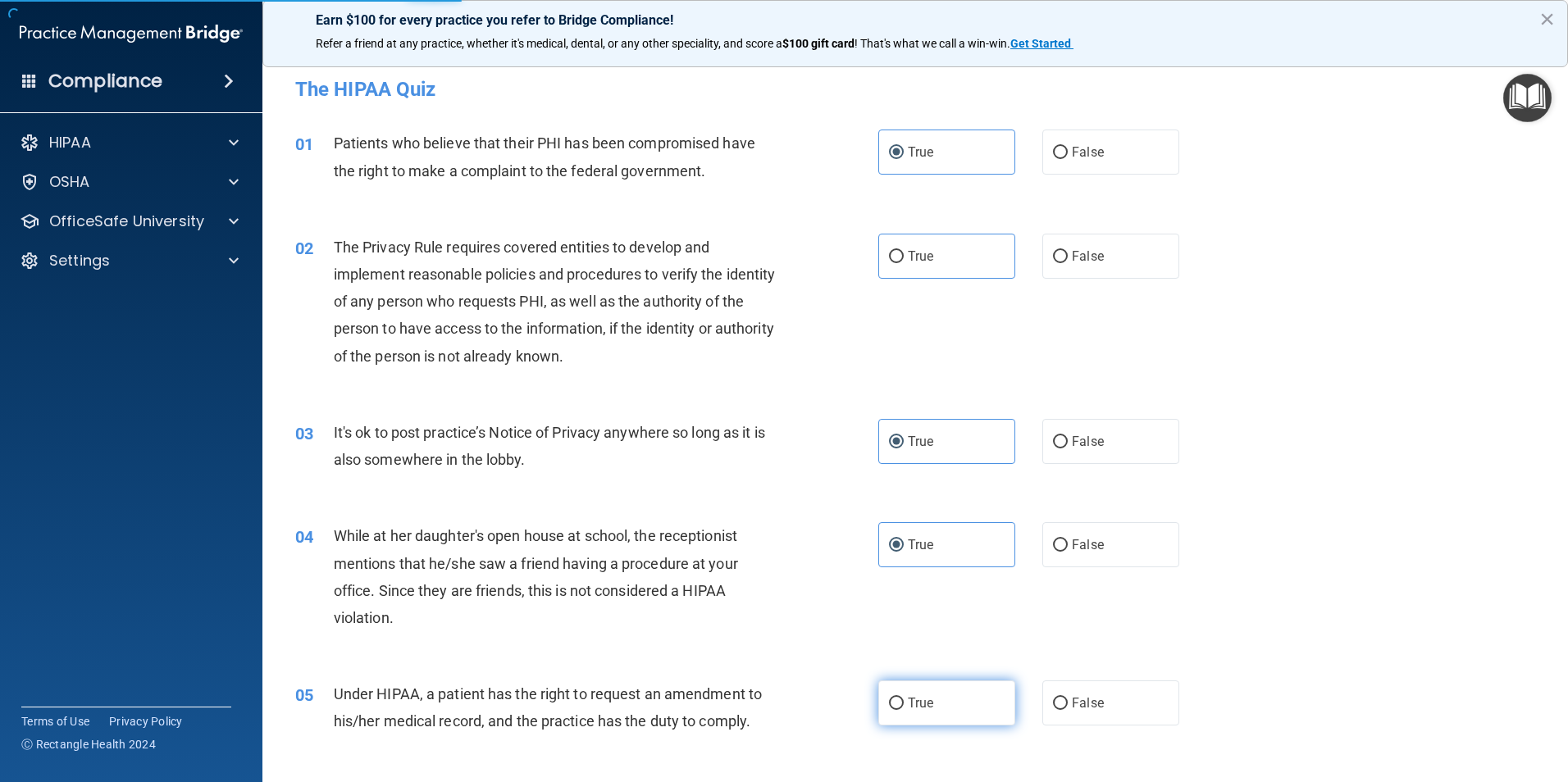
click at [904, 710] on input "True" at bounding box center [896, 704] width 15 height 12
radio input "true"
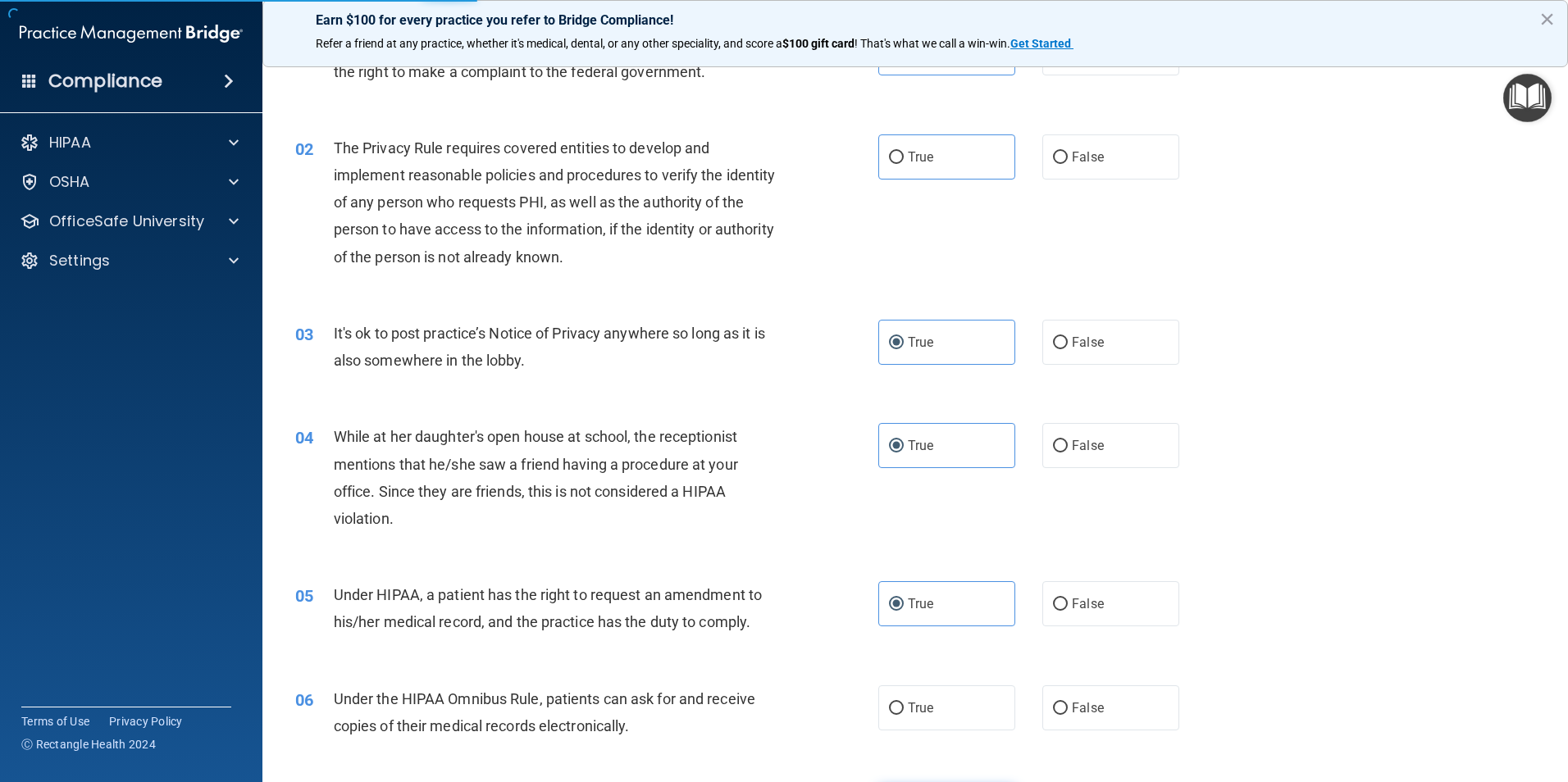
scroll to position [246, 0]
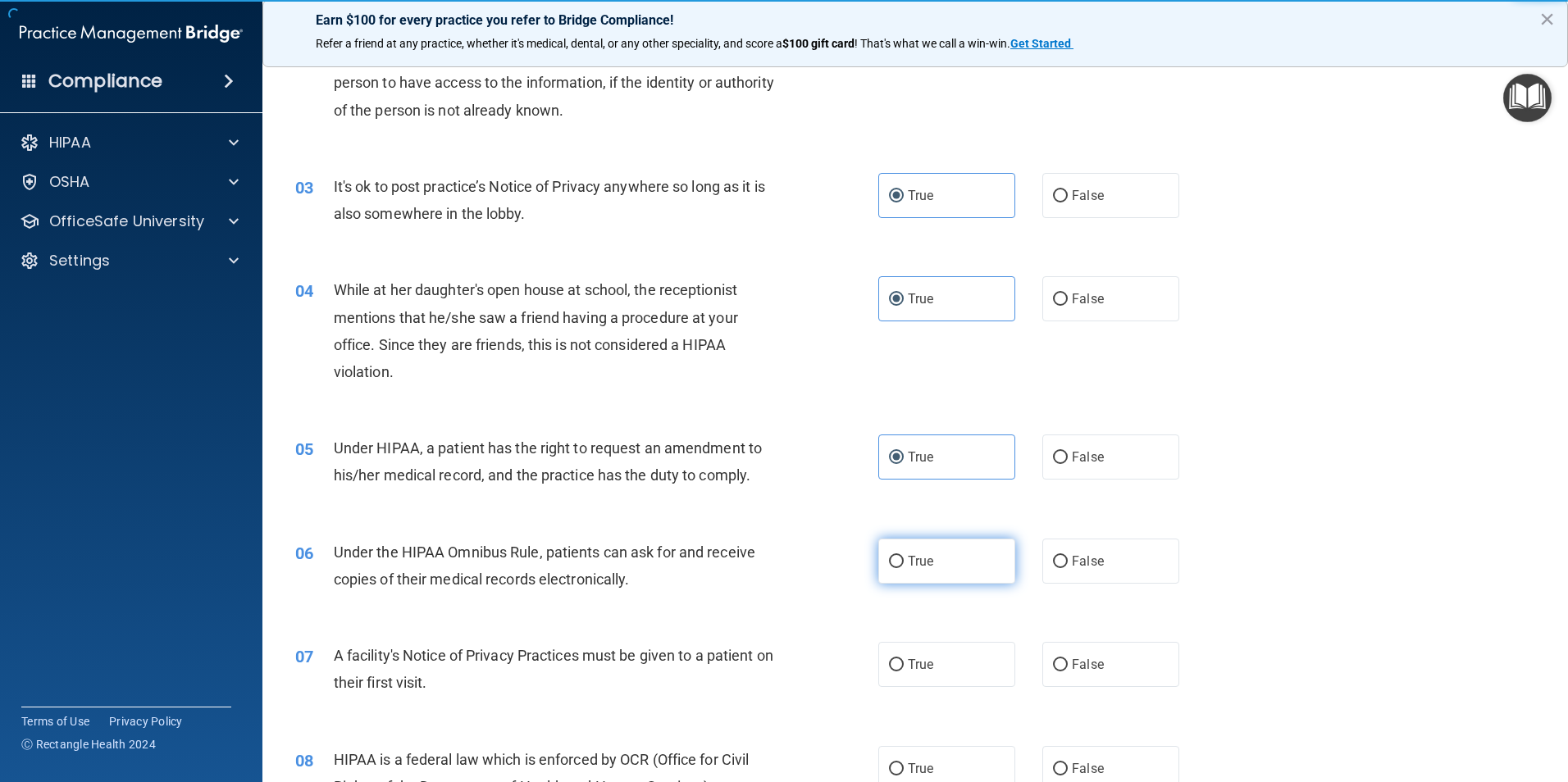
click at [952, 562] on label "True" at bounding box center [946, 561] width 137 height 45
click at [904, 562] on input "True" at bounding box center [896, 562] width 15 height 12
radio input "true"
click at [949, 635] on div "07 A facility's Notice of Privacy Practices must be given to a patient on their…" at bounding box center [915, 673] width 1265 height 103
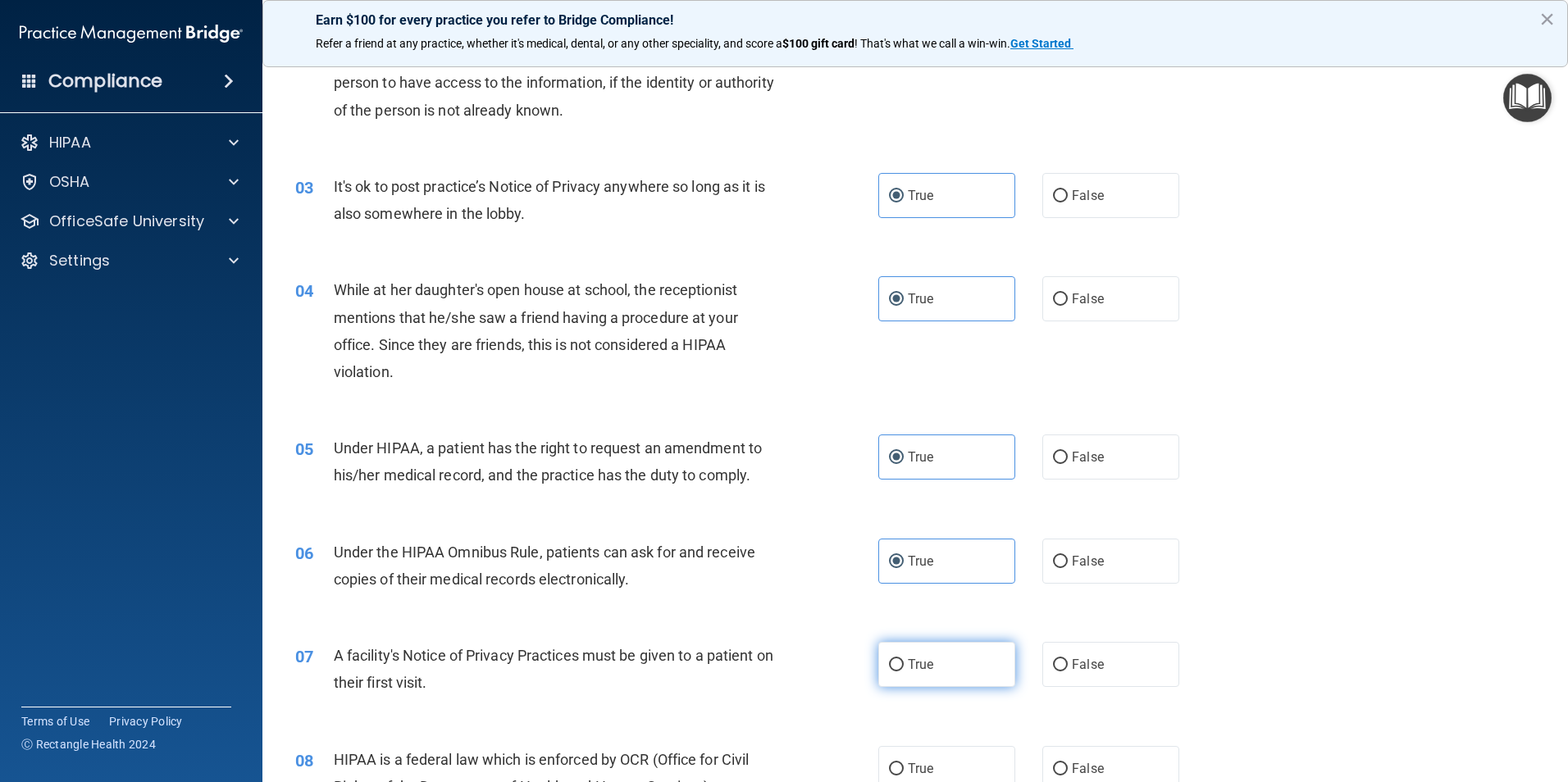
click at [964, 660] on label "True" at bounding box center [946, 664] width 137 height 45
click at [904, 660] on input "True" at bounding box center [896, 666] width 15 height 12
radio input "true"
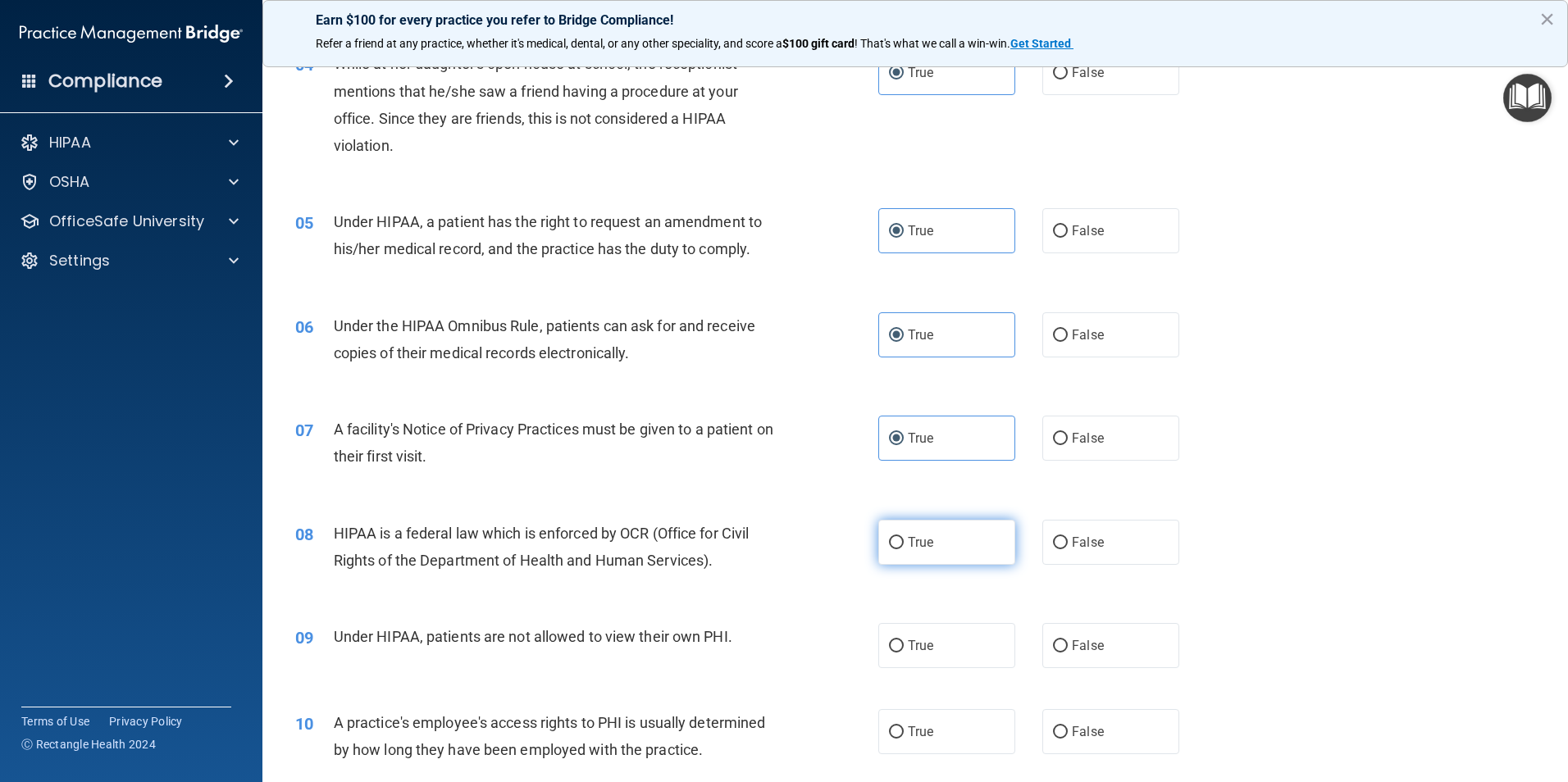
scroll to position [492, 0]
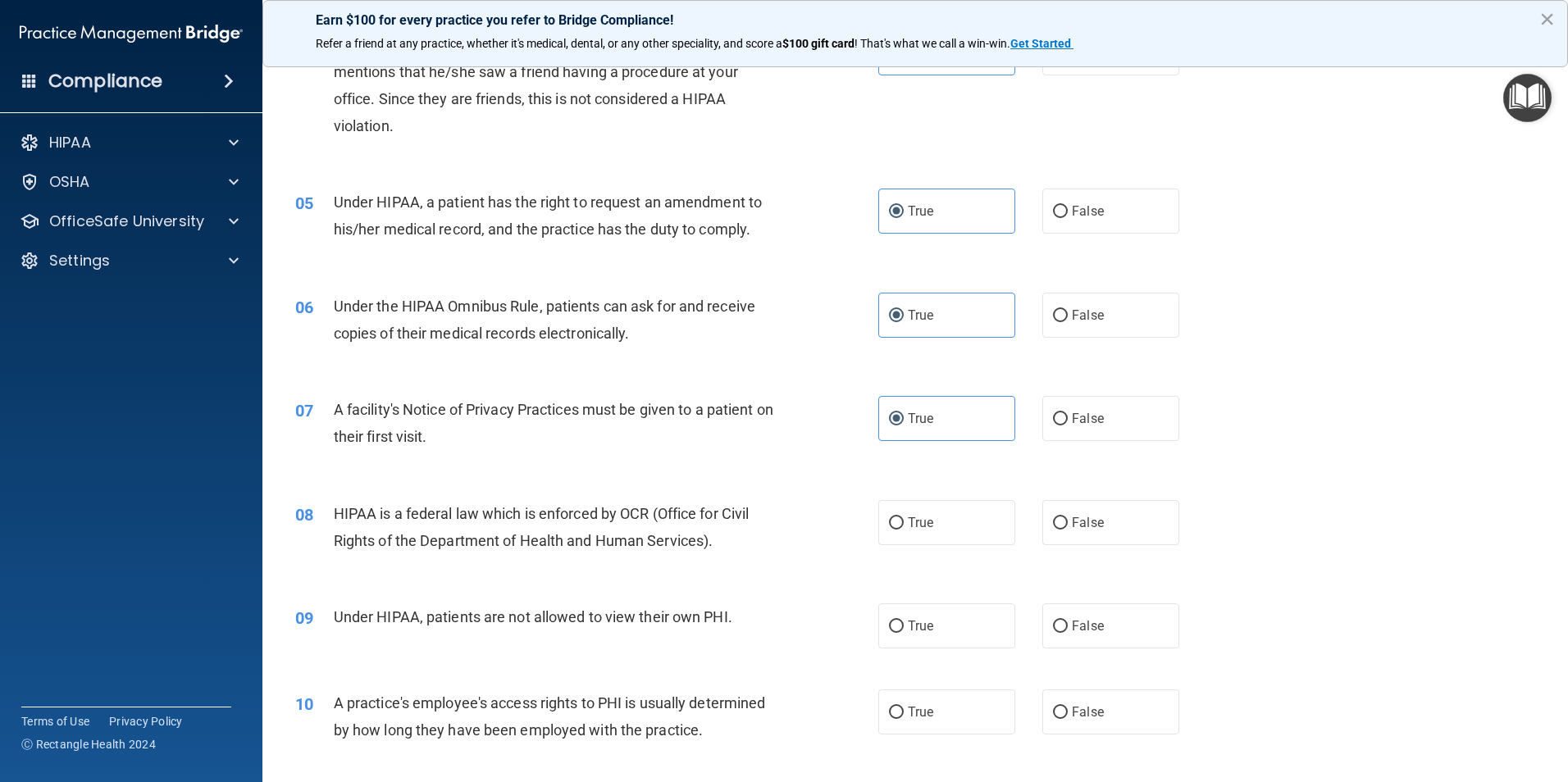
click at [909, 524] on span "True" at bounding box center [920, 523] width 26 height 16
click at [904, 524] on input "True" at bounding box center [896, 524] width 15 height 12
radio input "true"
click at [957, 629] on label "True" at bounding box center [946, 625] width 137 height 45
click at [904, 629] on input "True" at bounding box center [896, 627] width 15 height 12
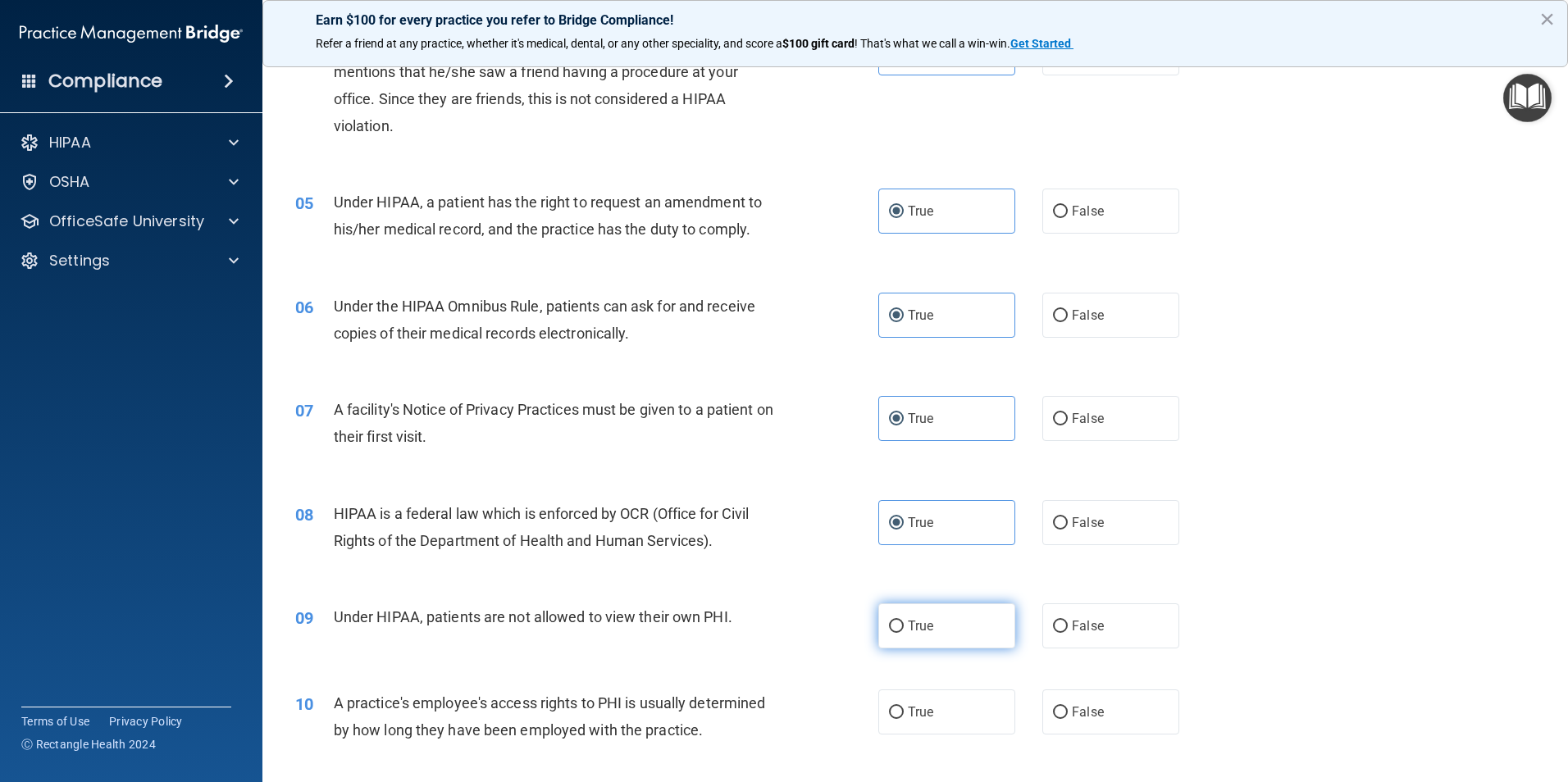
radio input "true"
click at [922, 711] on span "True" at bounding box center [920, 712] width 26 height 16
click at [904, 711] on input "True" at bounding box center [896, 713] width 15 height 12
radio input "true"
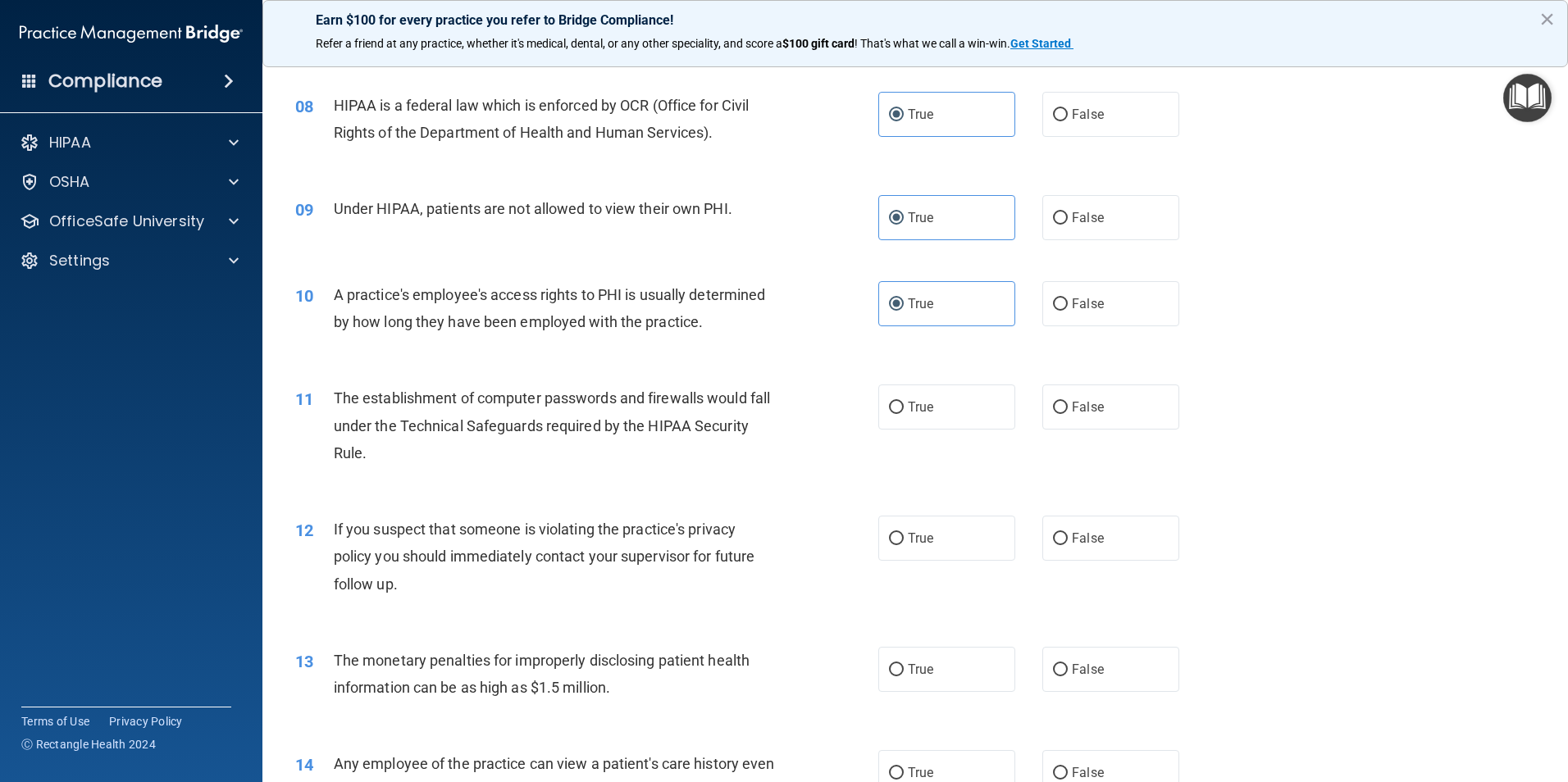
scroll to position [902, 0]
drag, startPoint x: 920, startPoint y: 414, endPoint x: 915, endPoint y: 485, distance: 71.2
click at [919, 416] on label "True" at bounding box center [946, 405] width 137 height 45
click at [904, 413] on input "True" at bounding box center [896, 406] width 15 height 12
radio input "true"
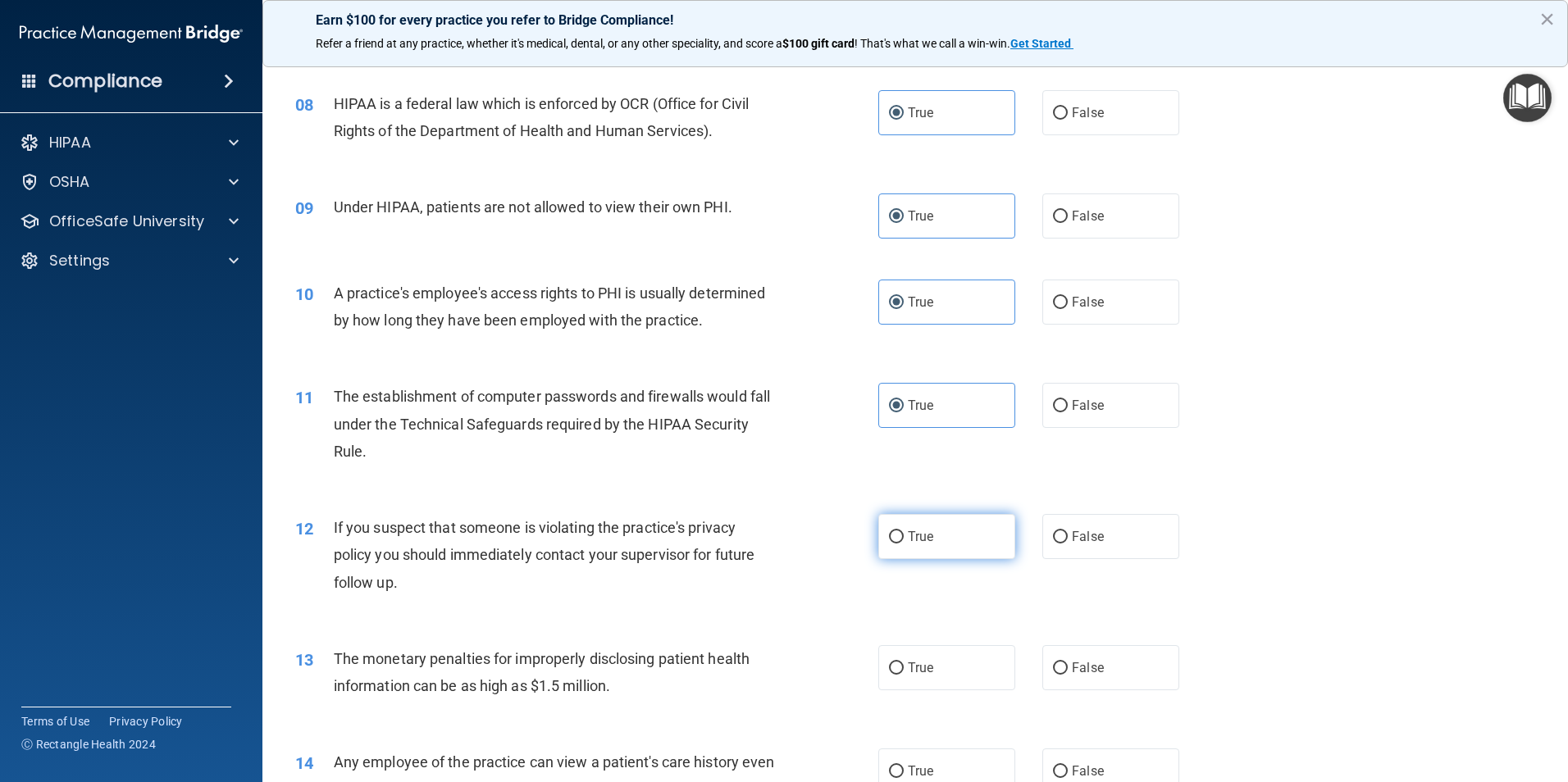
click at [928, 533] on span "True" at bounding box center [920, 537] width 26 height 16
click at [904, 533] on input "True" at bounding box center [896, 538] width 15 height 12
radio input "true"
click at [964, 656] on label "True" at bounding box center [946, 667] width 137 height 45
click at [904, 662] on input "True" at bounding box center [896, 668] width 15 height 12
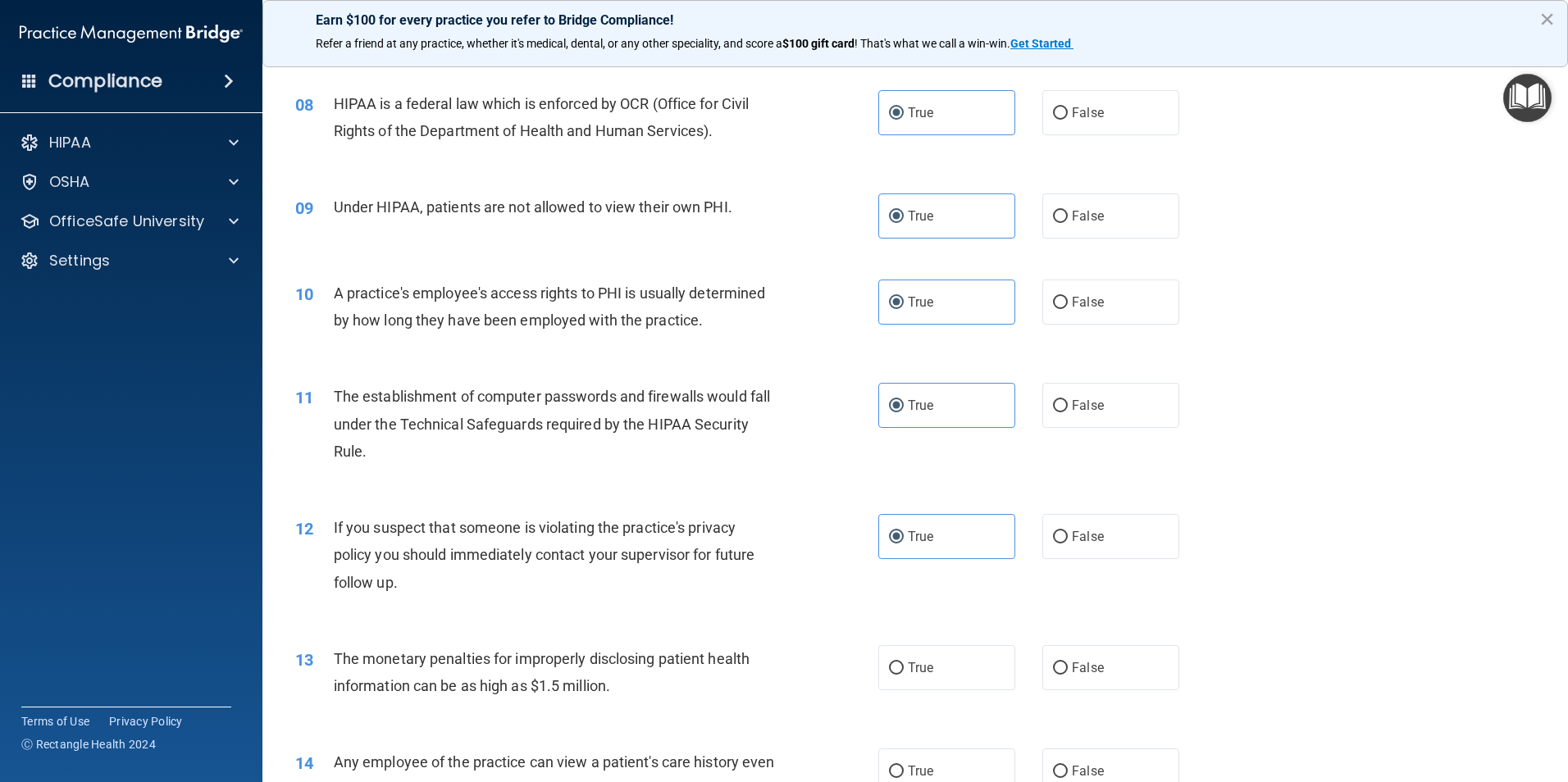
radio input "true"
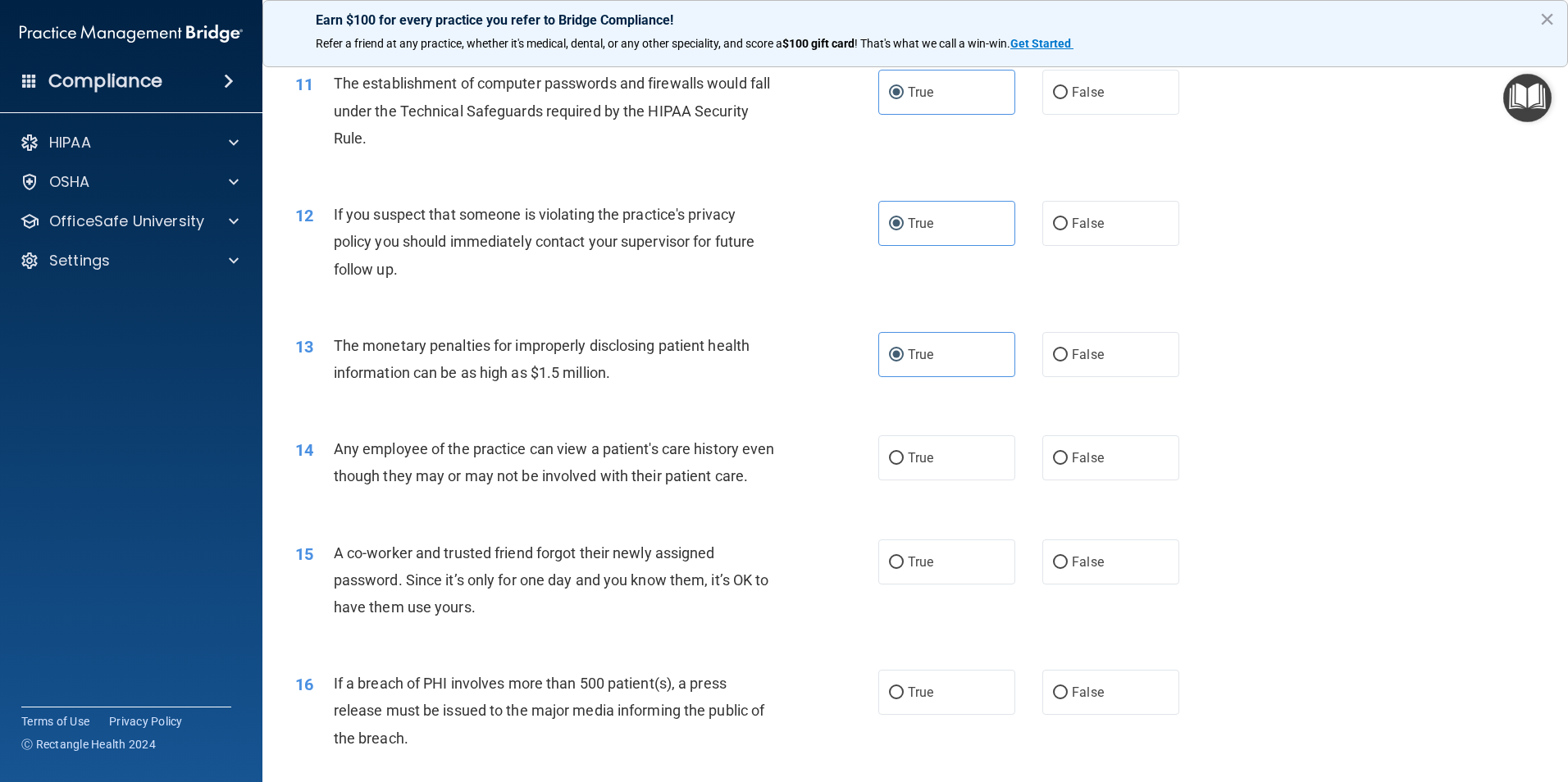
scroll to position [1230, 0]
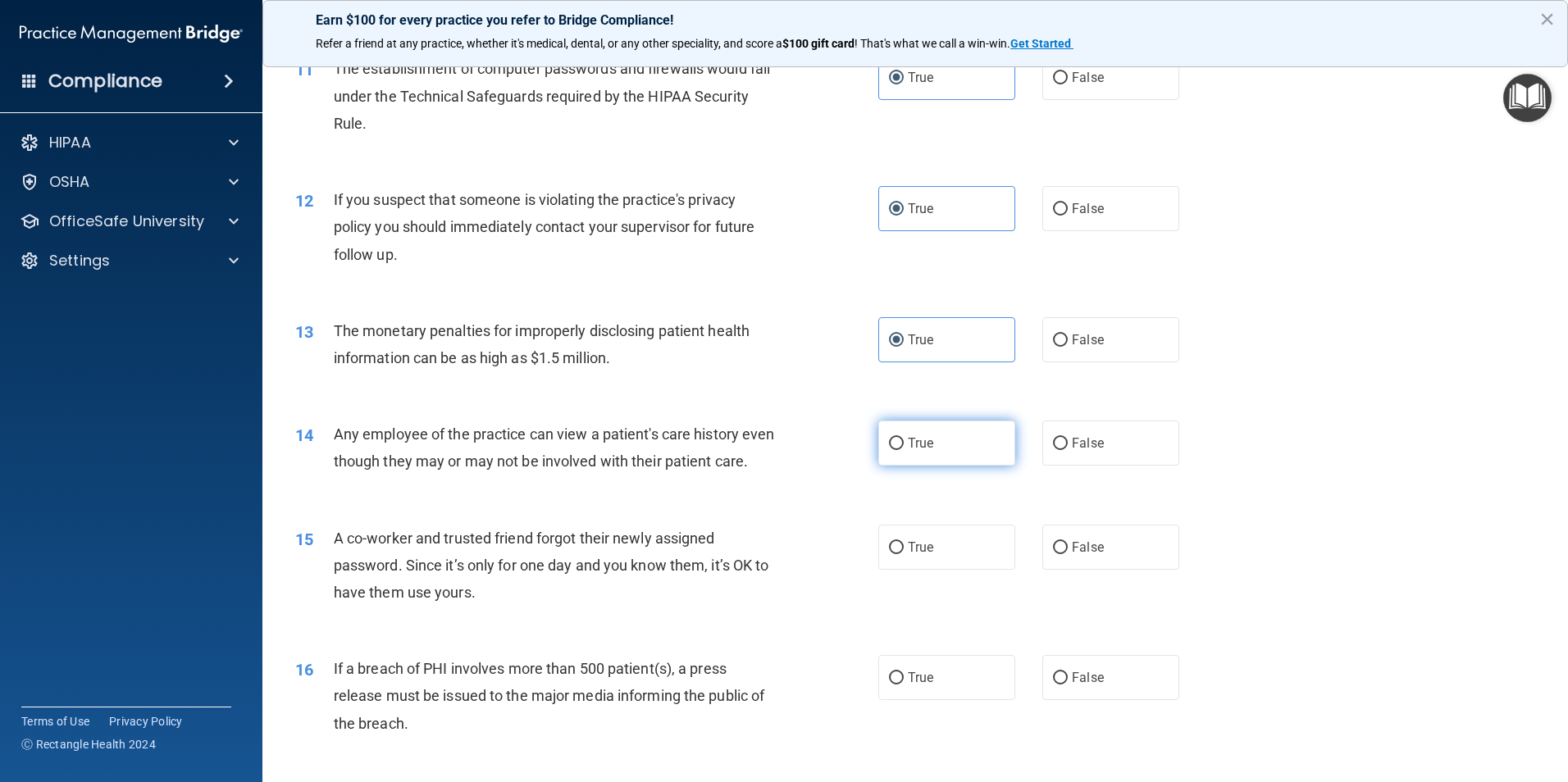
click at [934, 451] on label "True" at bounding box center [946, 443] width 137 height 45
click at [904, 450] on input "True" at bounding box center [896, 444] width 15 height 12
radio input "true"
click at [912, 570] on label "True" at bounding box center [946, 547] width 137 height 45
click at [904, 555] on input "True" at bounding box center [896, 548] width 15 height 12
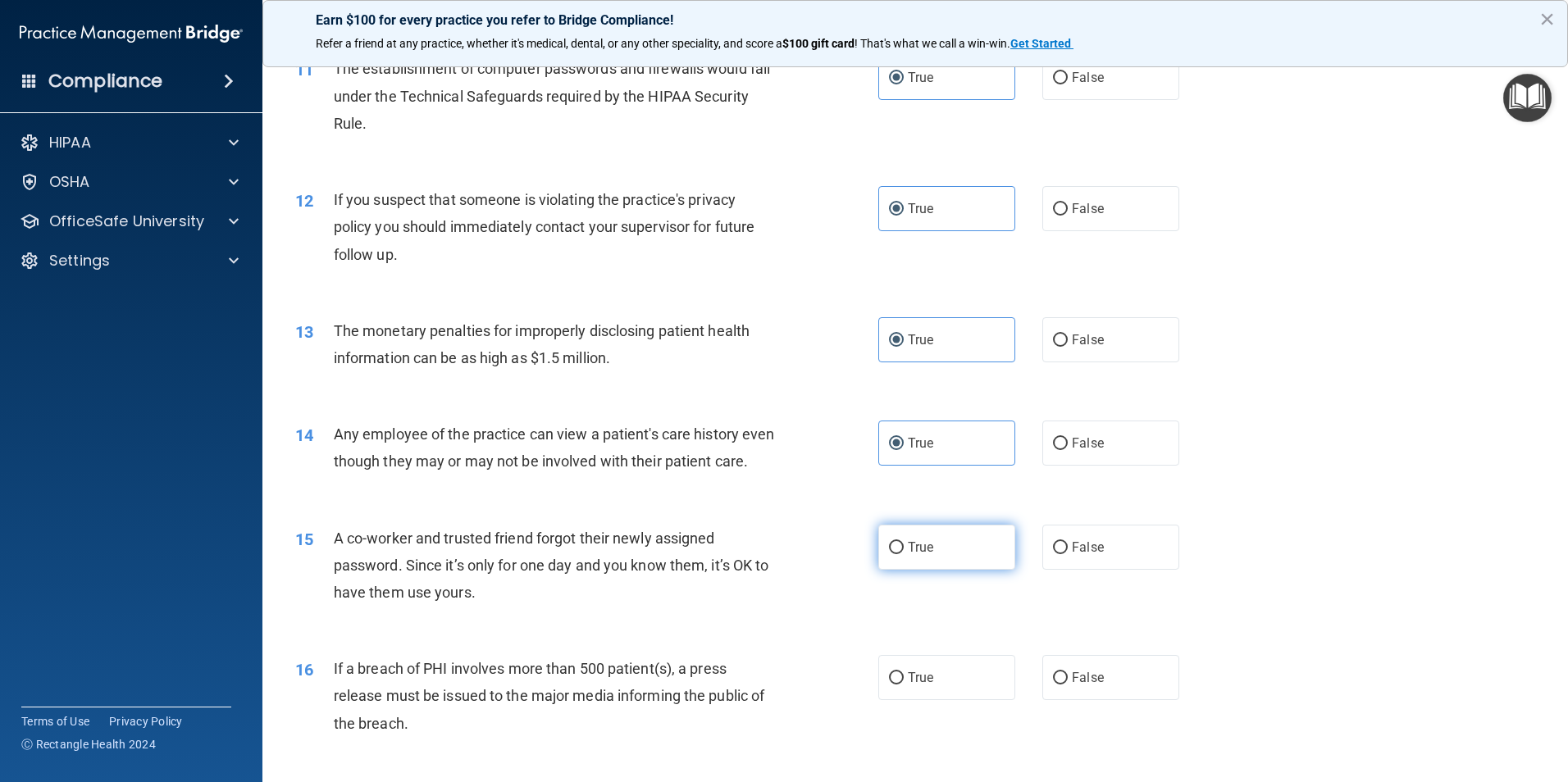
radio input "true"
click at [930, 700] on label "True" at bounding box center [946, 677] width 137 height 45
click at [904, 684] on input "True" at bounding box center [896, 678] width 15 height 12
radio input "true"
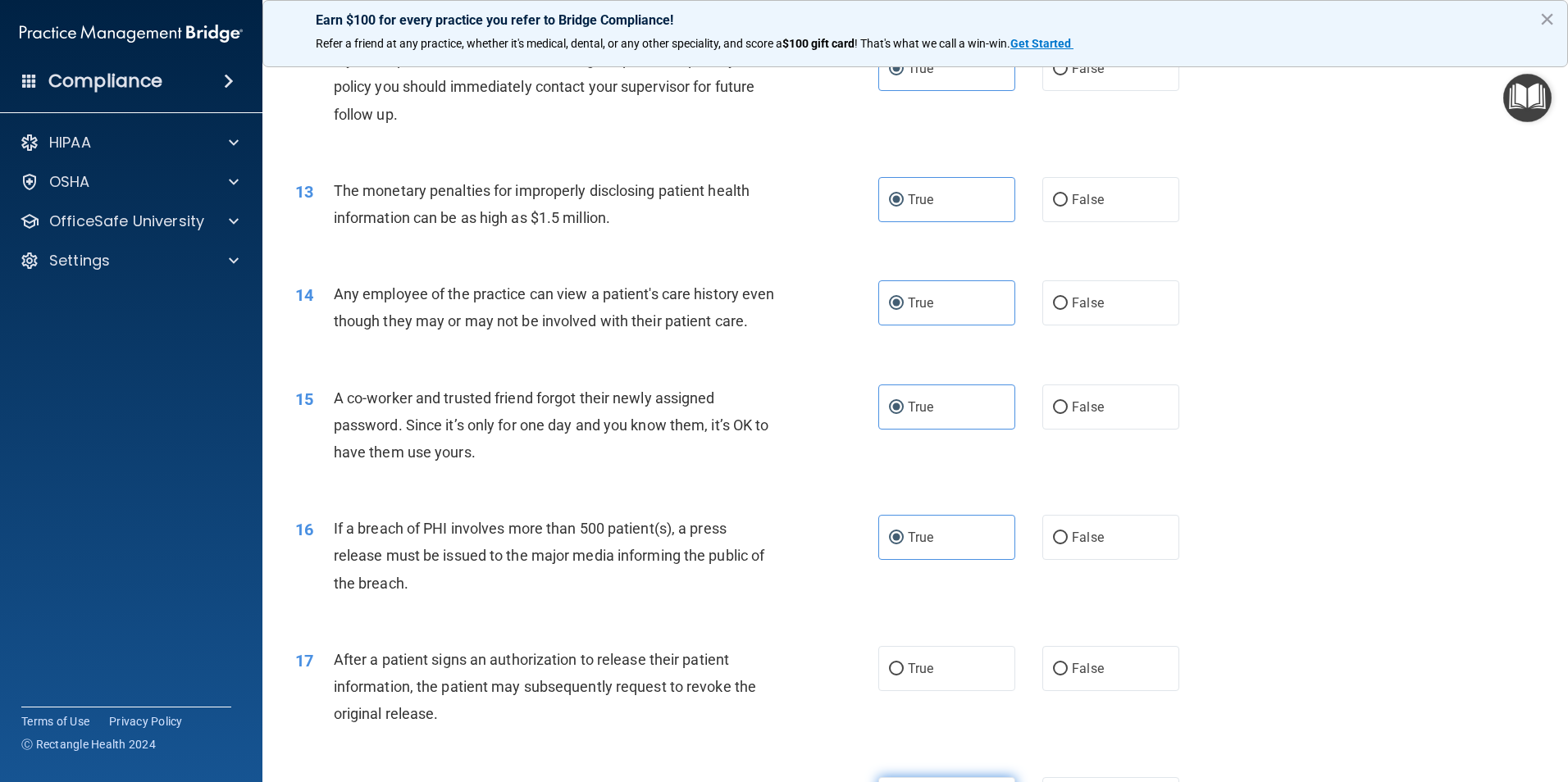
scroll to position [1558, 0]
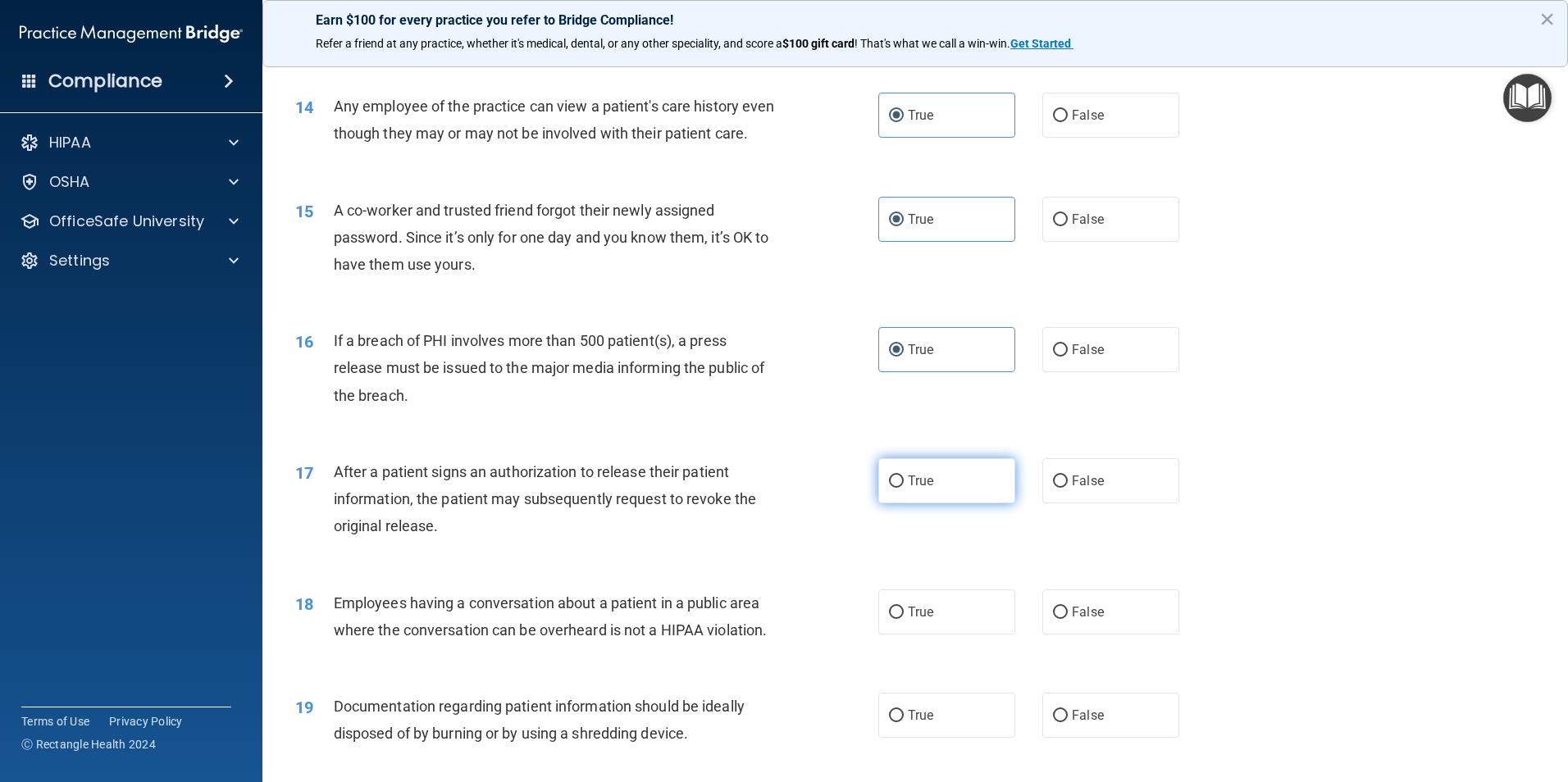
click at [923, 503] on label "True" at bounding box center [946, 480] width 137 height 45
click at [904, 488] on input "True" at bounding box center [896, 481] width 15 height 12
radio input "true"
click at [930, 635] on label "True" at bounding box center [946, 612] width 137 height 45
click at [904, 619] on input "True" at bounding box center [896, 613] width 15 height 12
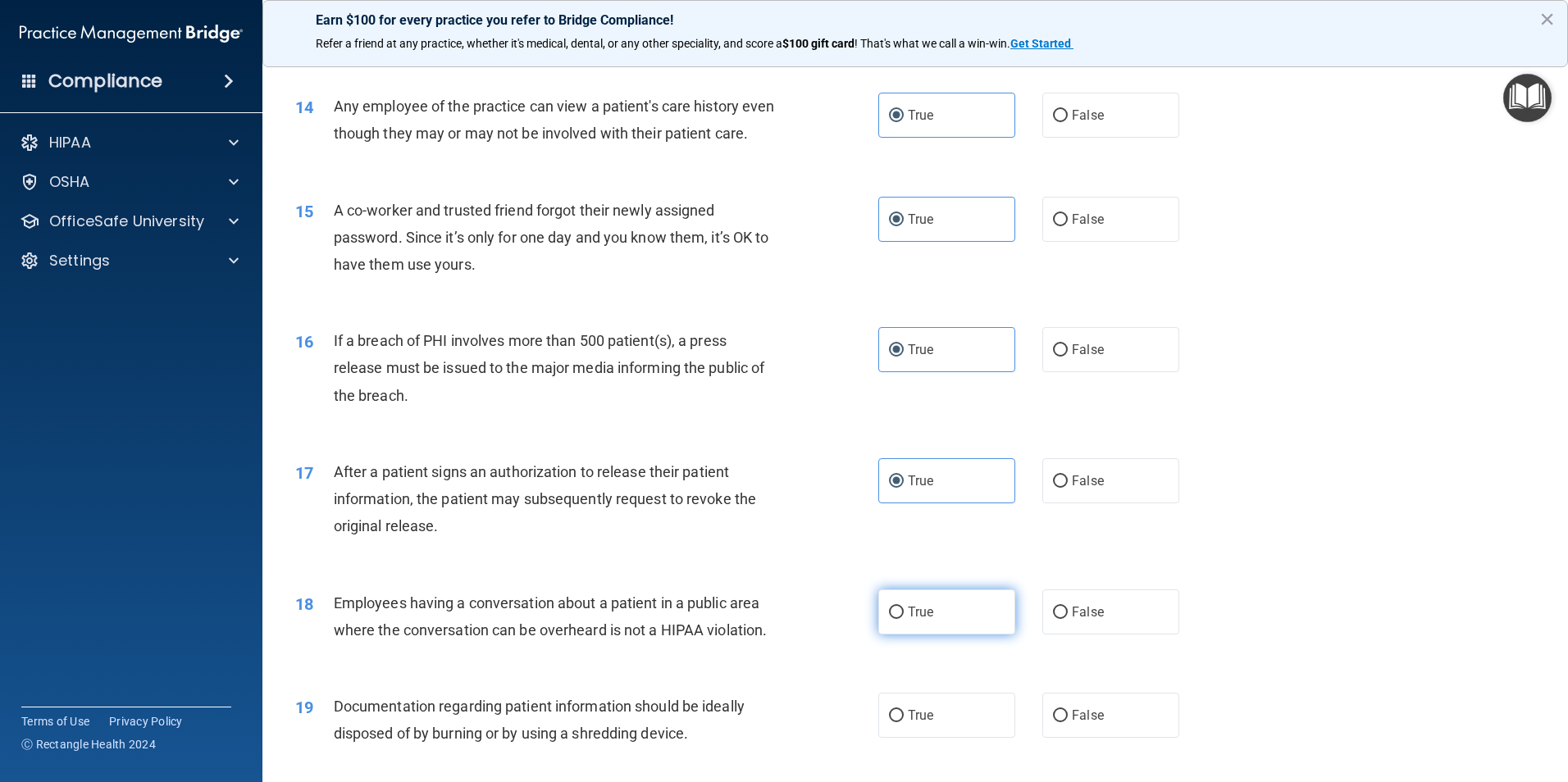
radio input "true"
click at [922, 727] on label "True" at bounding box center [946, 715] width 137 height 45
click at [904, 722] on input "True" at bounding box center [896, 716] width 15 height 12
radio input "true"
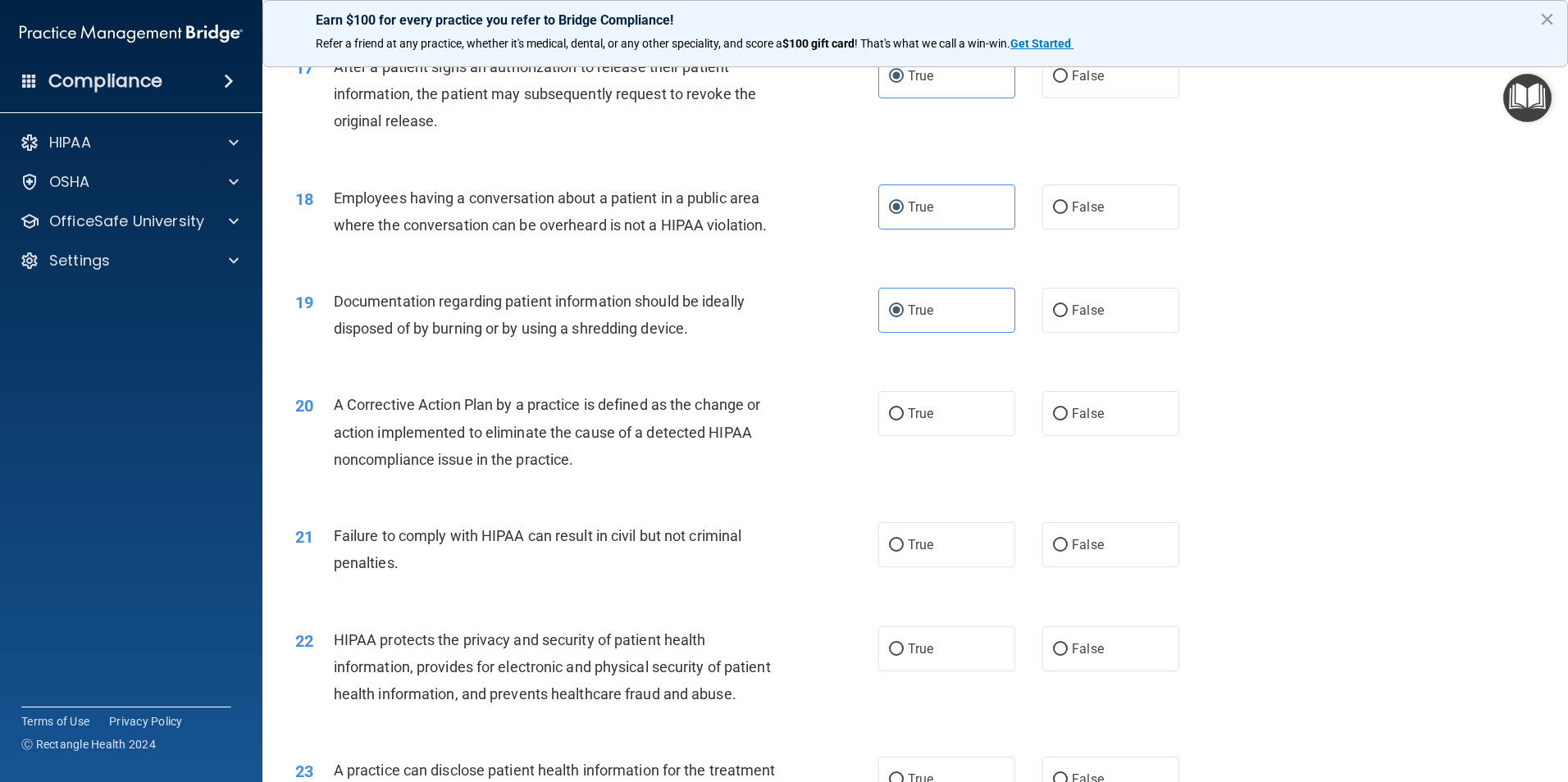
scroll to position [1968, 0]
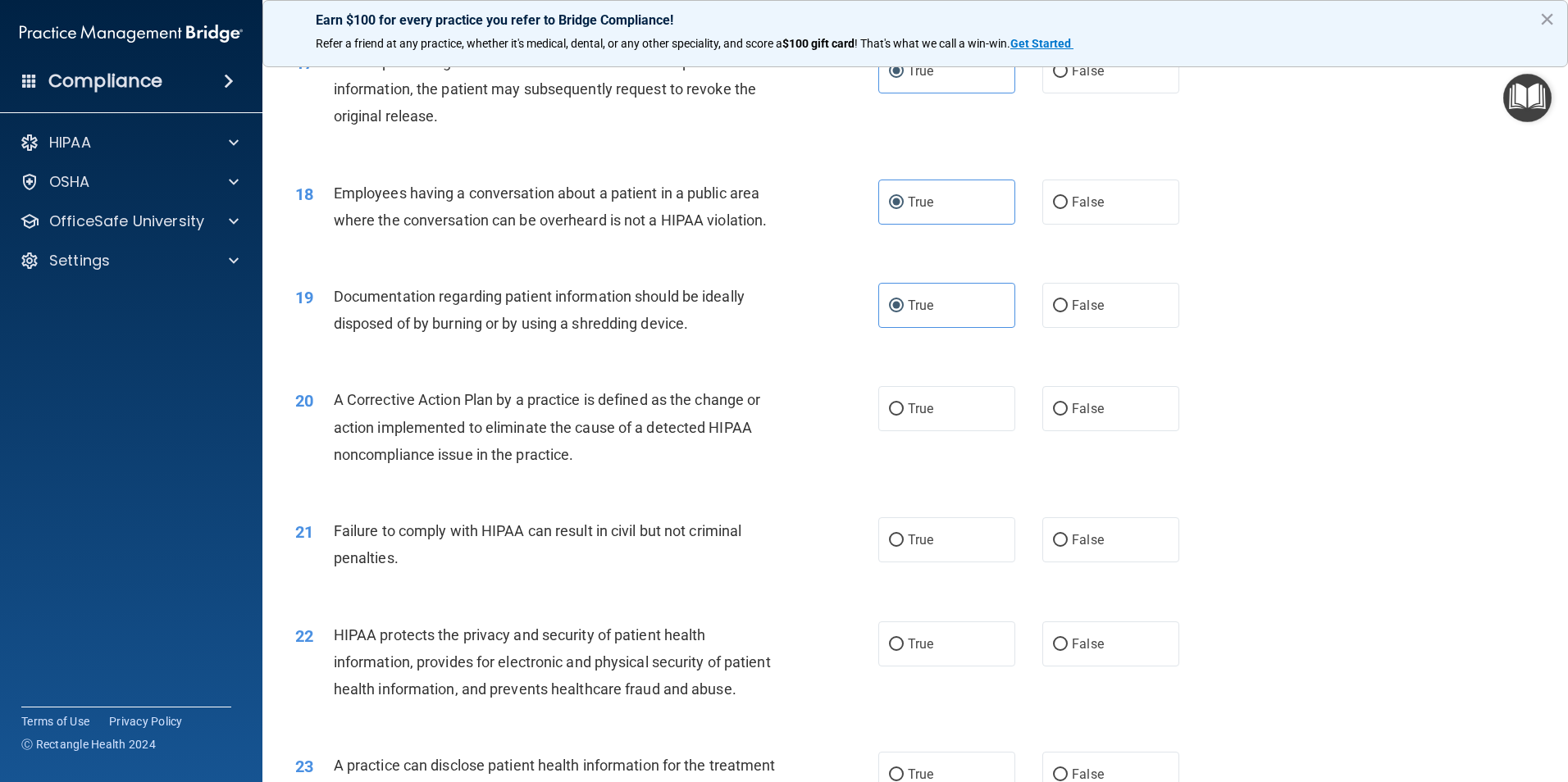
click at [917, 459] on div "20 A Corrective Action Plan by a practice is defined as the change or action im…" at bounding box center [915, 431] width 1265 height 131
drag, startPoint x: 917, startPoint y: 459, endPoint x: 906, endPoint y: 592, distance: 133.5
click at [892, 562] on label "True" at bounding box center [946, 540] width 137 height 45
click at [892, 547] on input "True" at bounding box center [896, 540] width 15 height 12
radio input "true"
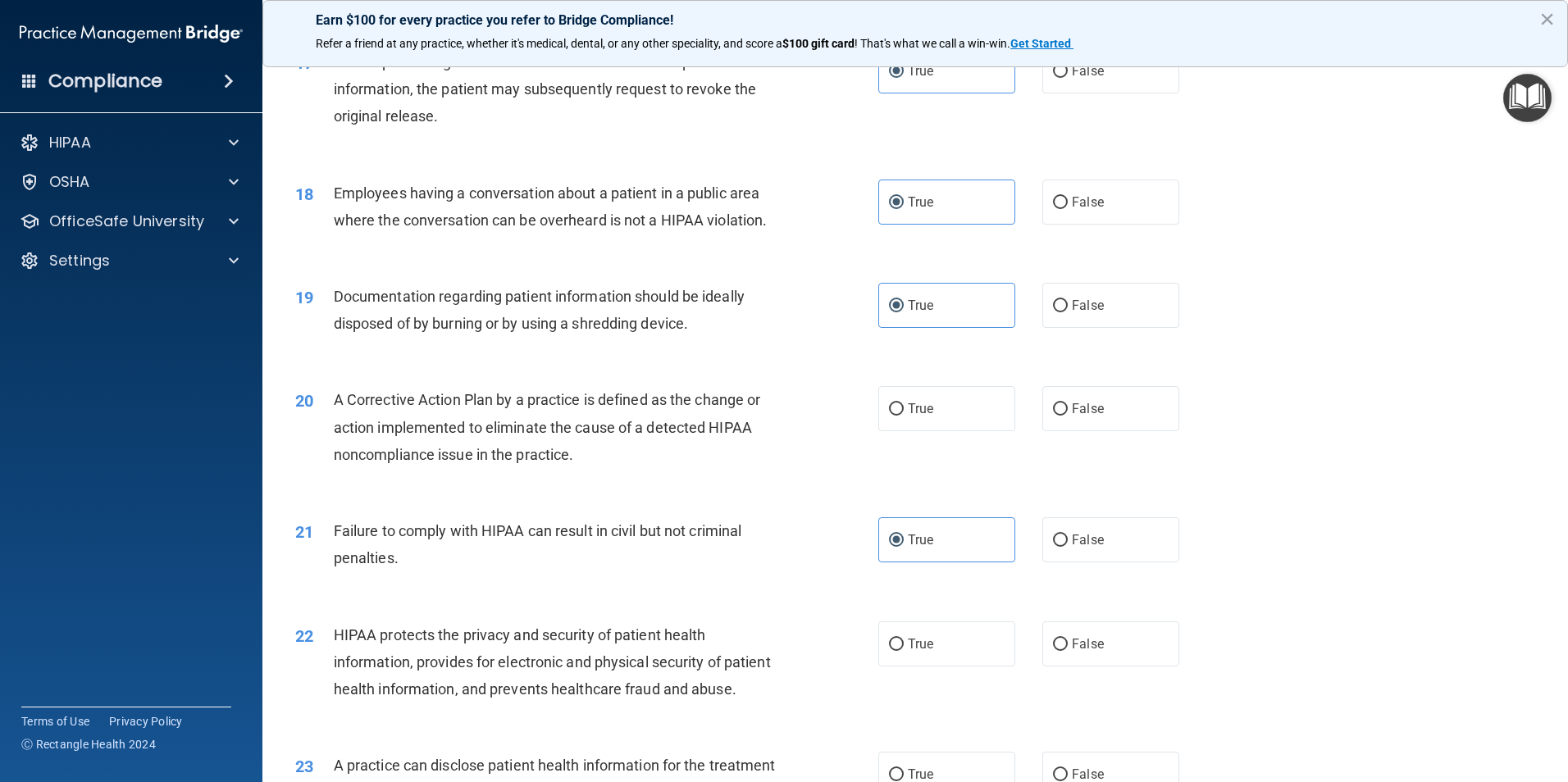
click at [907, 468] on div "20 A Corrective Action Plan by a practice is defined as the change or action im…" at bounding box center [915, 431] width 1265 height 131
click at [937, 431] on label "True" at bounding box center [946, 408] width 137 height 45
click at [904, 415] on input "True" at bounding box center [896, 409] width 15 height 12
radio input "true"
drag, startPoint x: 993, startPoint y: 689, endPoint x: 980, endPoint y: 674, distance: 19.8
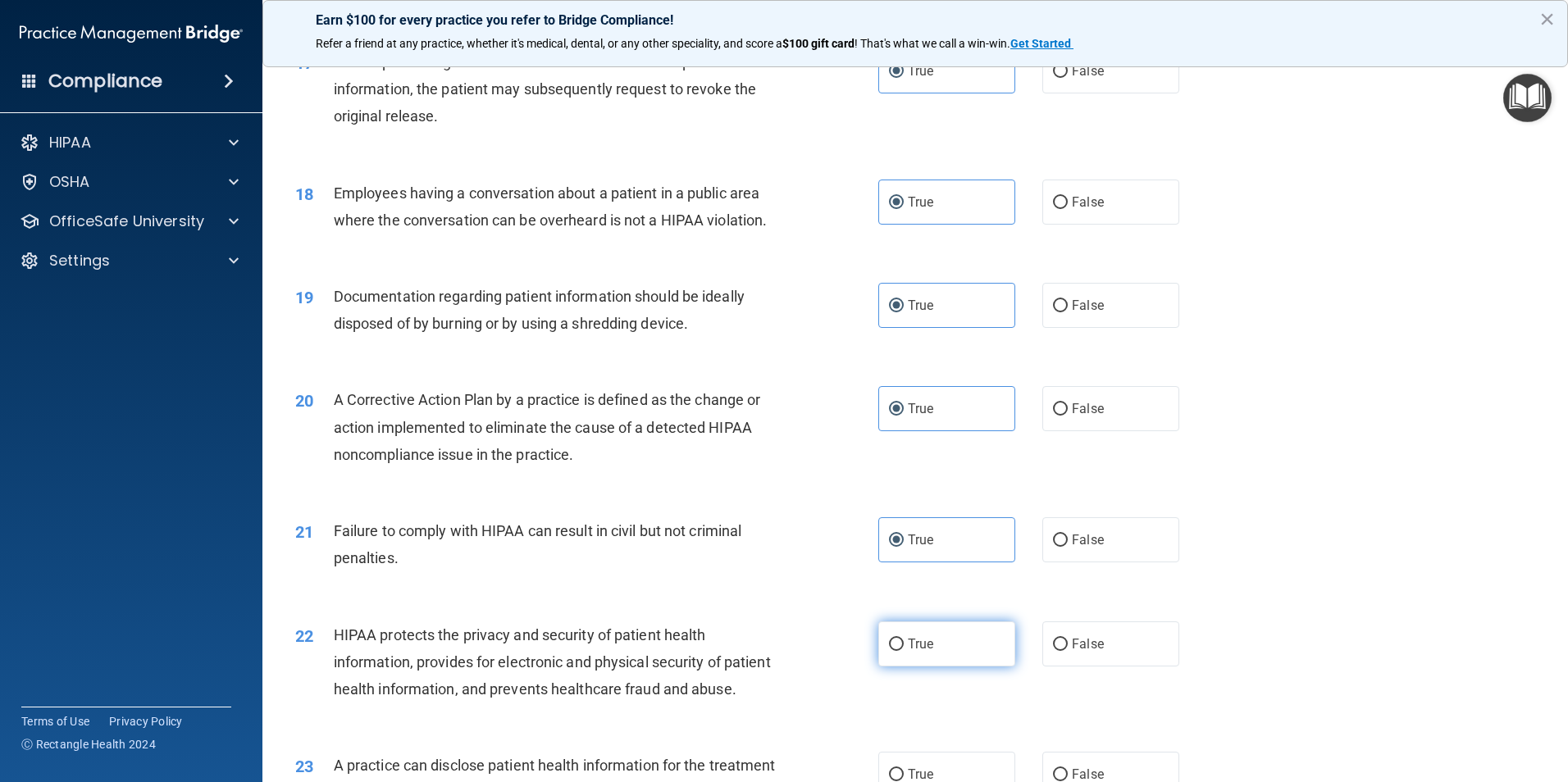
click at [992, 667] on label "True" at bounding box center [946, 644] width 137 height 45
click at [904, 651] on input "True" at bounding box center [896, 644] width 15 height 12
radio input "true"
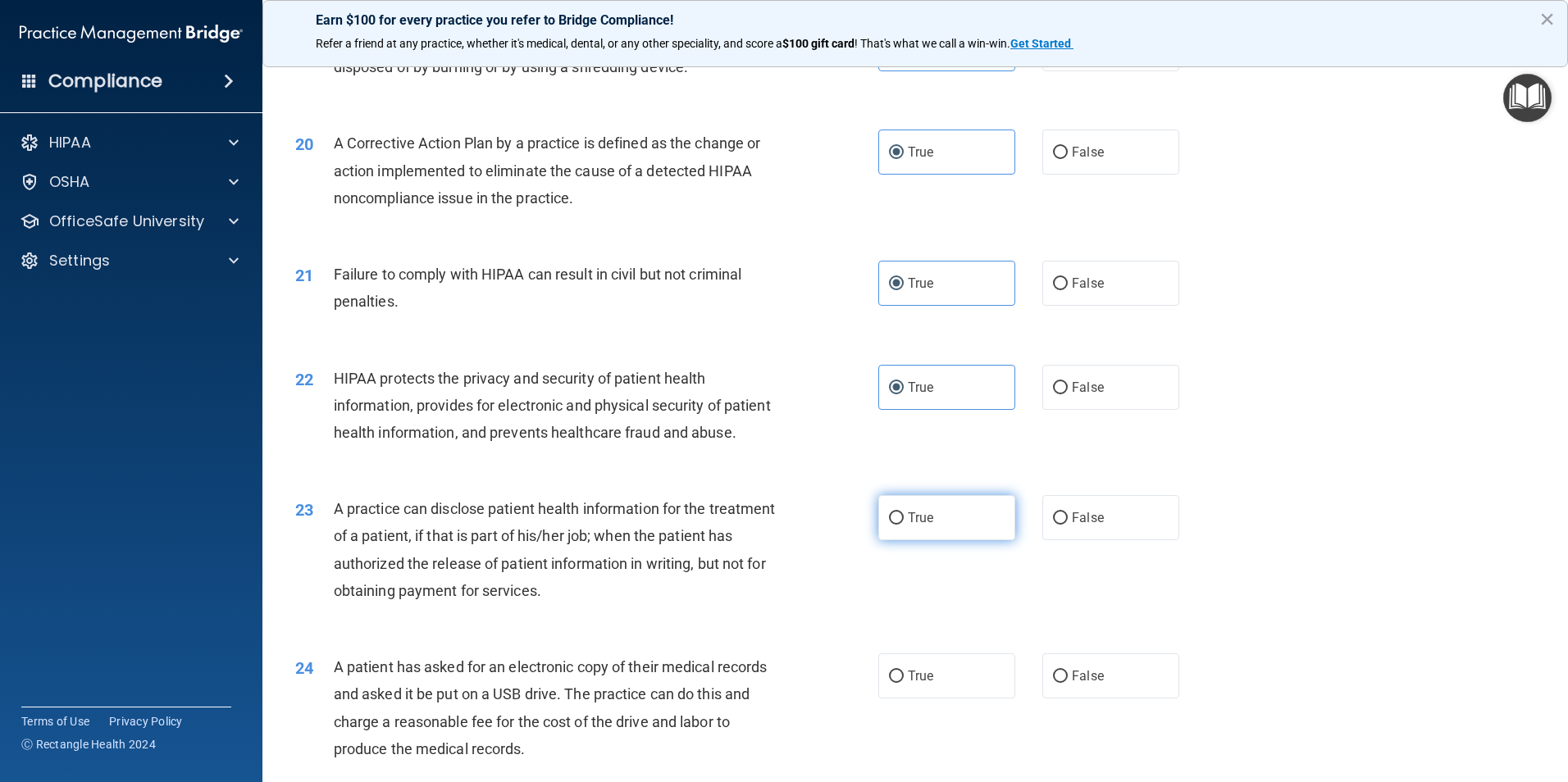
scroll to position [2296, 0]
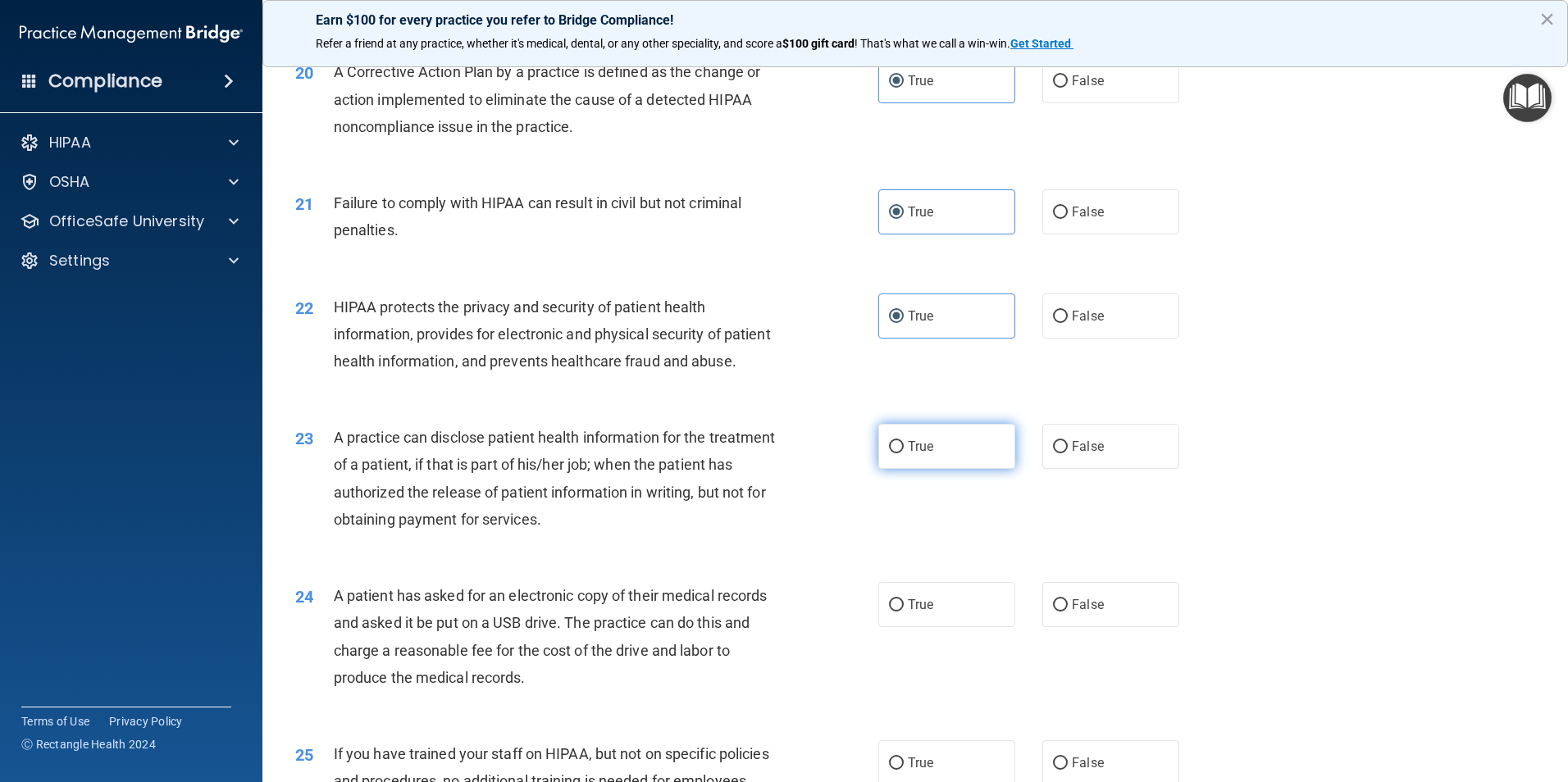
click at [910, 454] on span "True" at bounding box center [920, 446] width 26 height 16
click at [904, 453] on input "True" at bounding box center [896, 447] width 15 height 12
radio input "true"
click at [965, 627] on label "True" at bounding box center [946, 604] width 137 height 45
click at [904, 612] on input "True" at bounding box center [896, 606] width 15 height 12
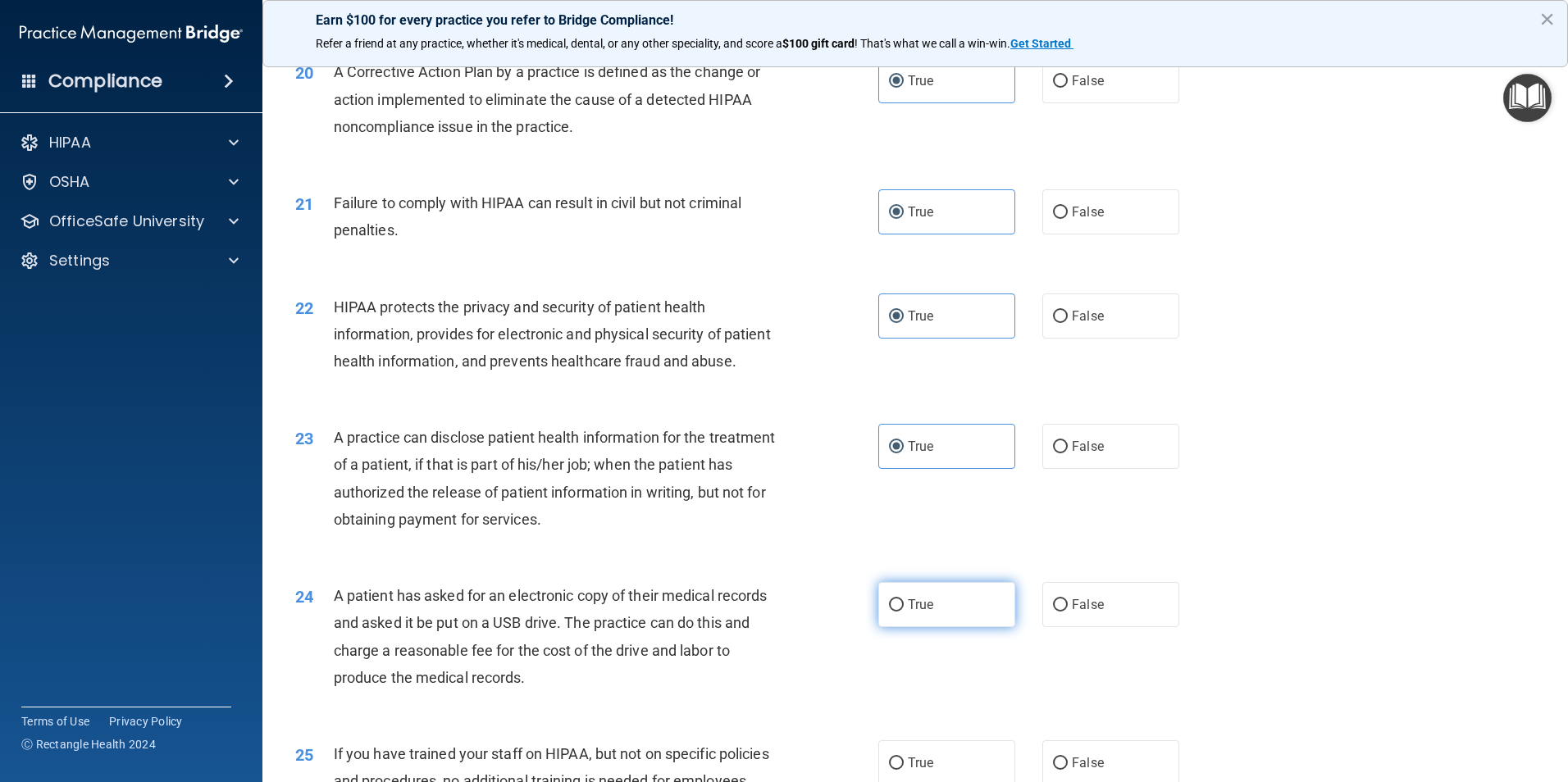
radio input "true"
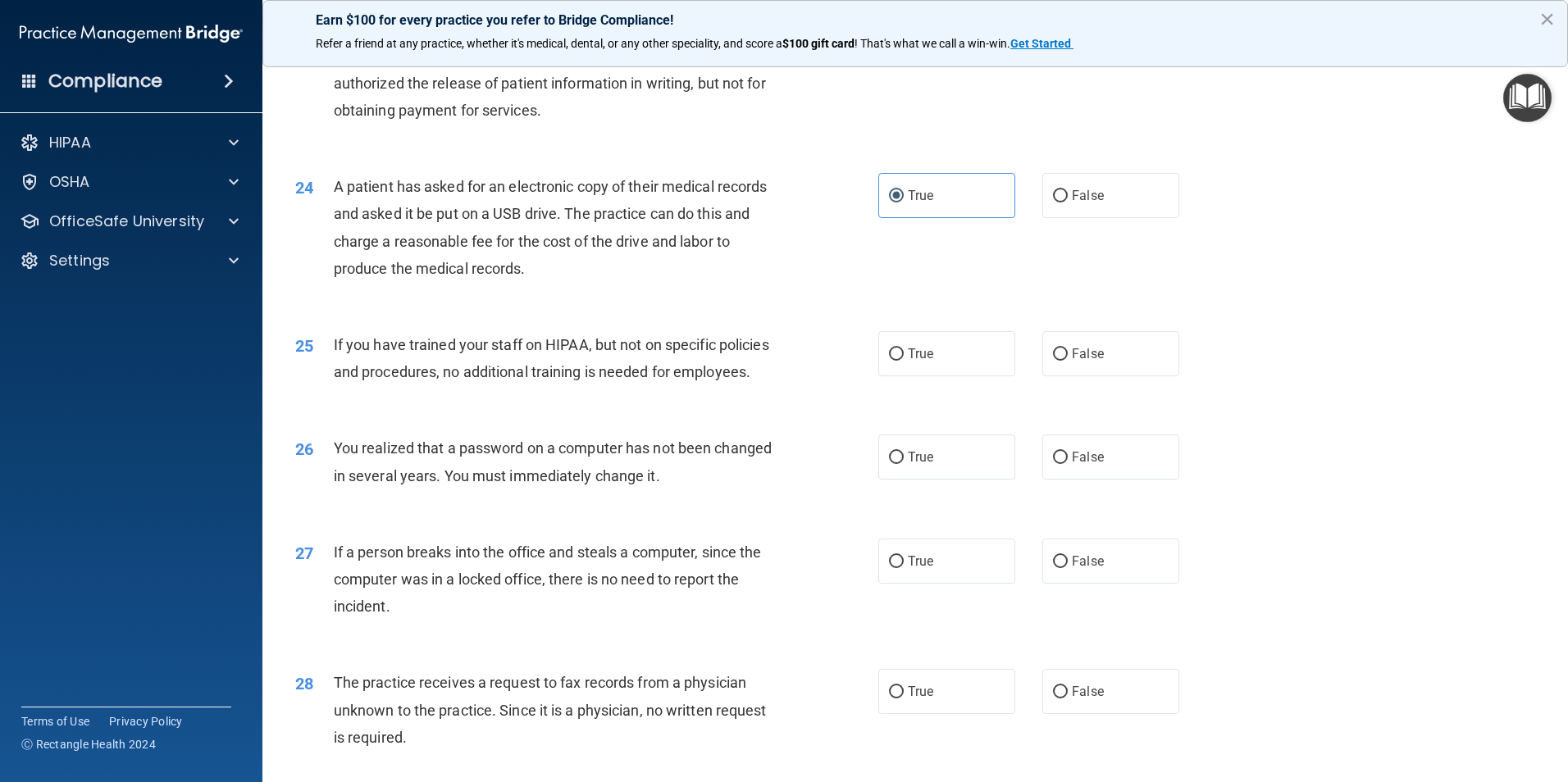
scroll to position [2705, 0]
drag, startPoint x: 945, startPoint y: 424, endPoint x: 925, endPoint y: 524, distance: 102.0
click at [944, 376] on label "True" at bounding box center [946, 353] width 137 height 45
click at [904, 360] on input "True" at bounding box center [896, 354] width 15 height 12
radio input "true"
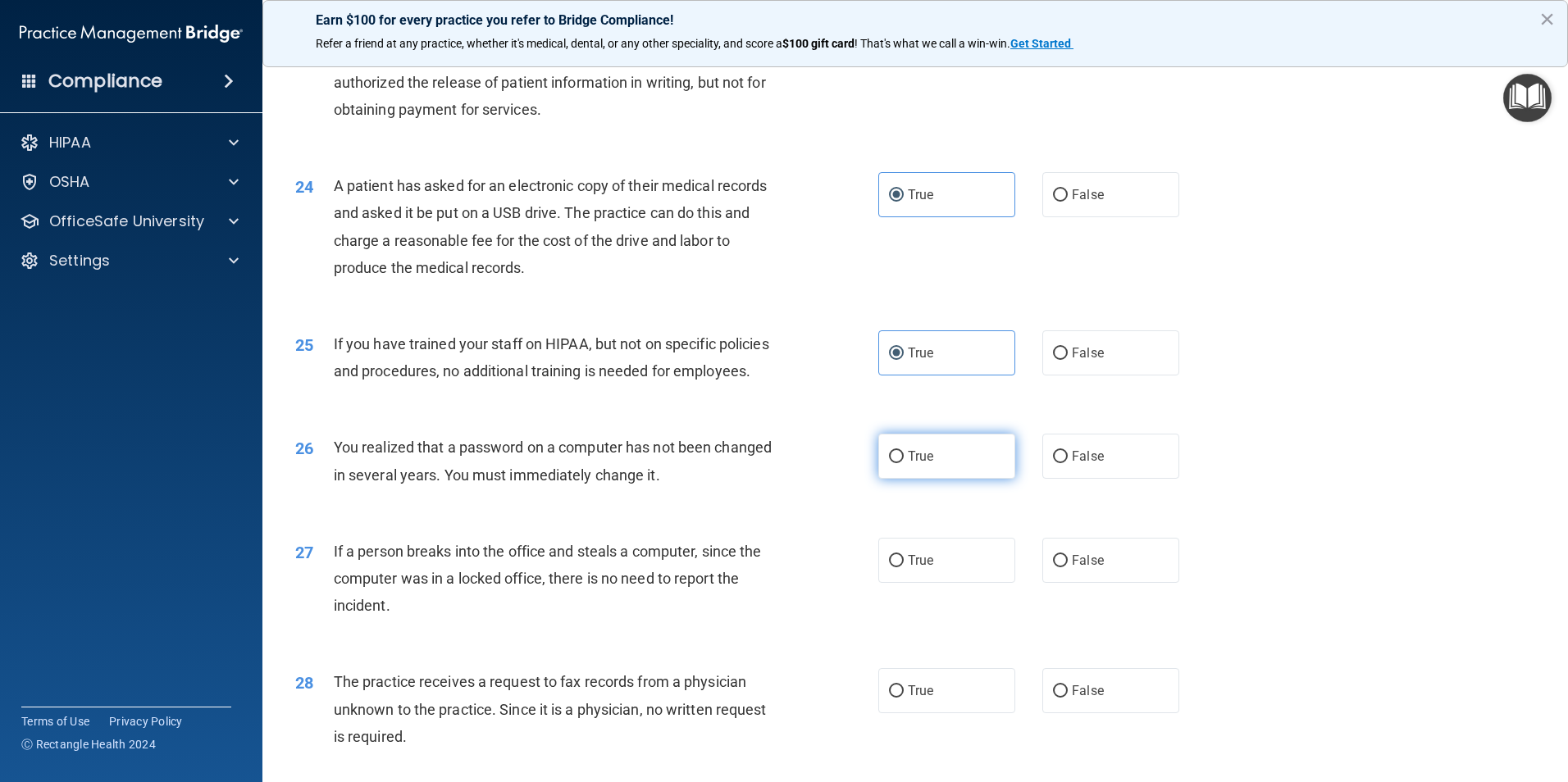
drag, startPoint x: 920, startPoint y: 532, endPoint x: 924, endPoint y: 576, distance: 44.2
click at [920, 464] on span "True" at bounding box center [920, 457] width 26 height 16
click at [904, 463] on input "True" at bounding box center [896, 457] width 15 height 12
radio input "true"
click at [927, 583] on label "True" at bounding box center [946, 560] width 137 height 45
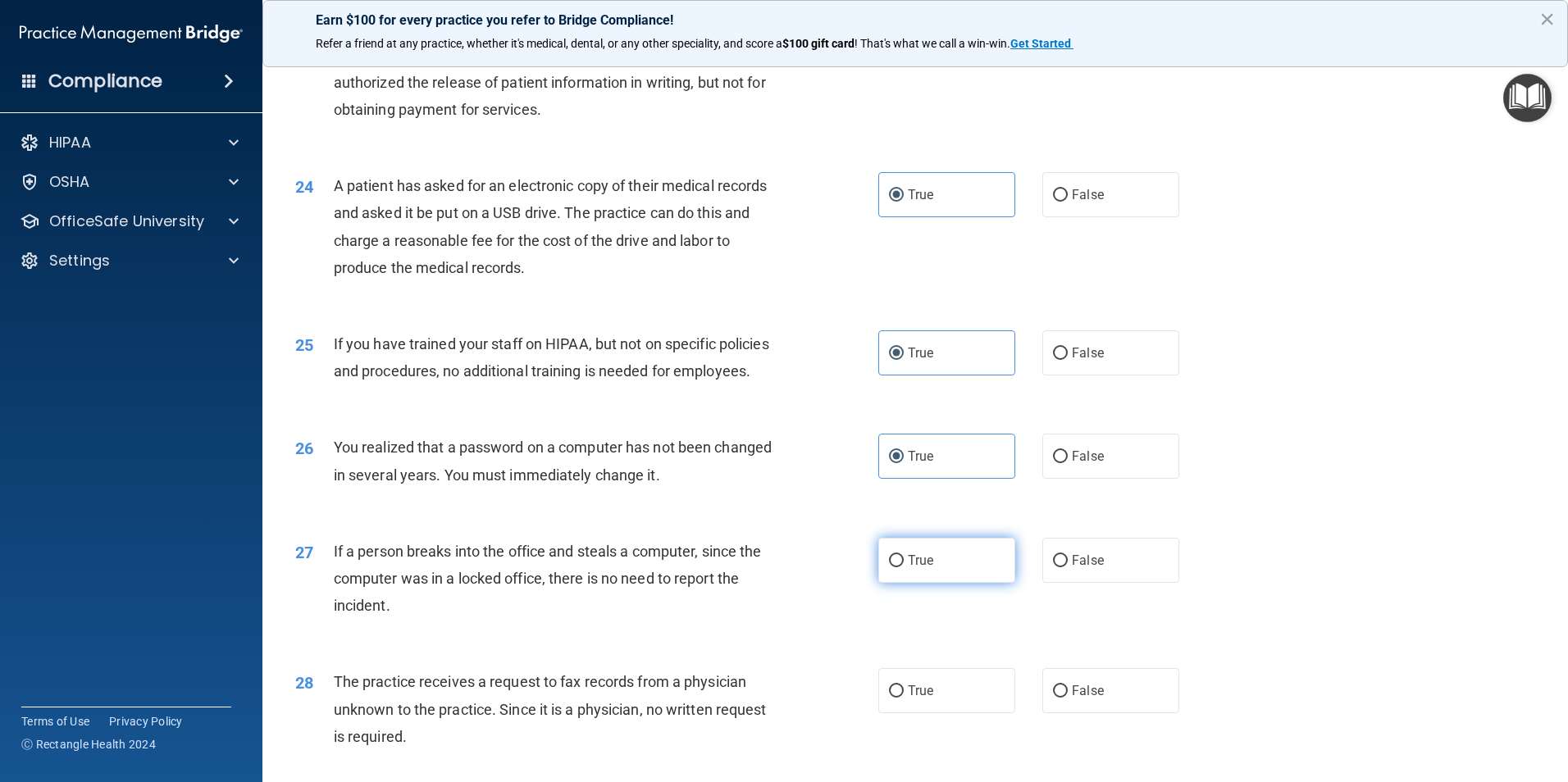
click at [904, 567] on input "True" at bounding box center [896, 561] width 15 height 12
radio input "true"
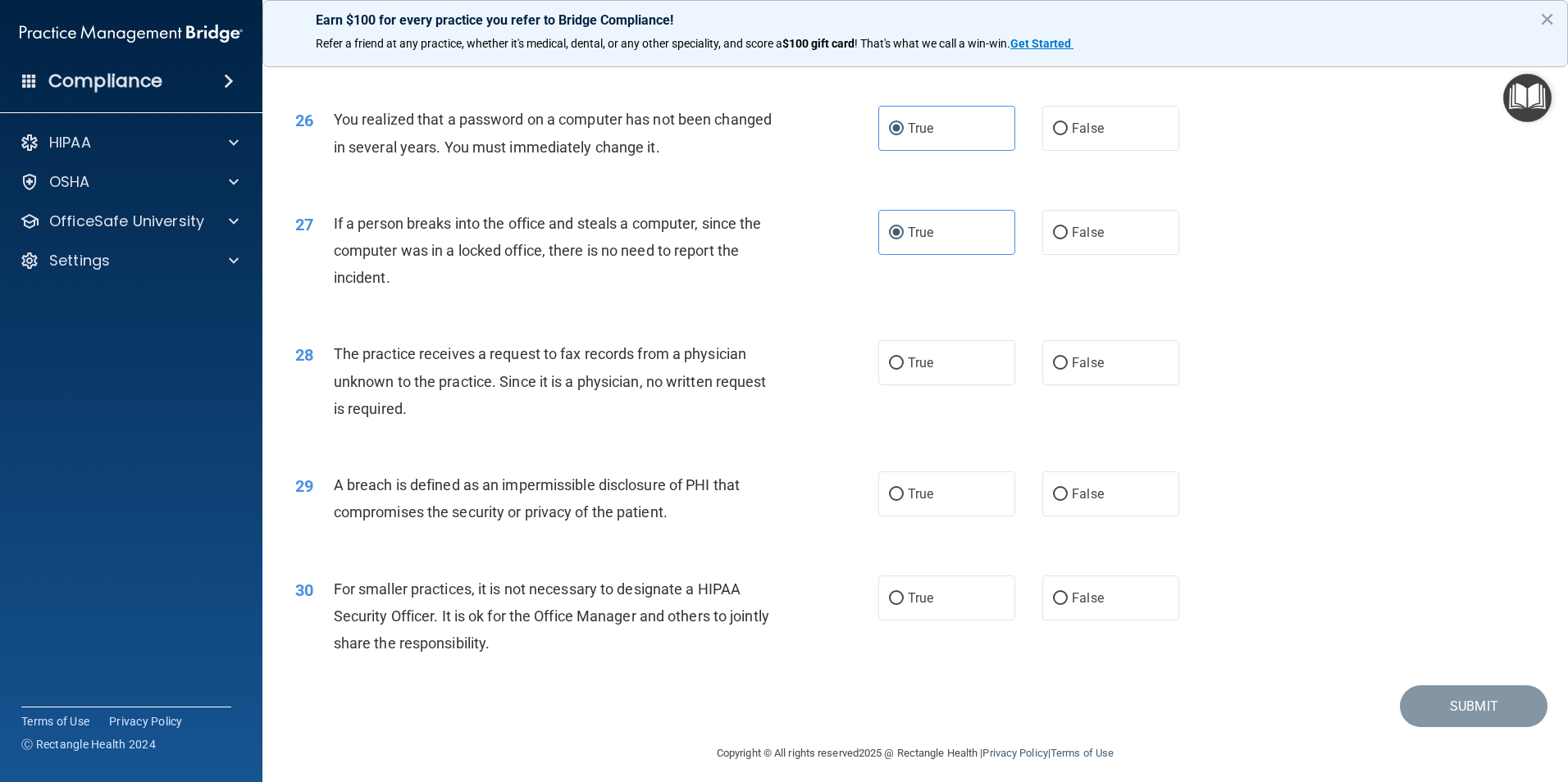
drag, startPoint x: 906, startPoint y: 435, endPoint x: 939, endPoint y: 533, distance: 103.4
click at [906, 385] on label "True" at bounding box center [946, 362] width 137 height 45
click at [904, 369] on input "True" at bounding box center [896, 363] width 15 height 12
radio input "true"
click at [945, 517] on label "True" at bounding box center [946, 494] width 137 height 45
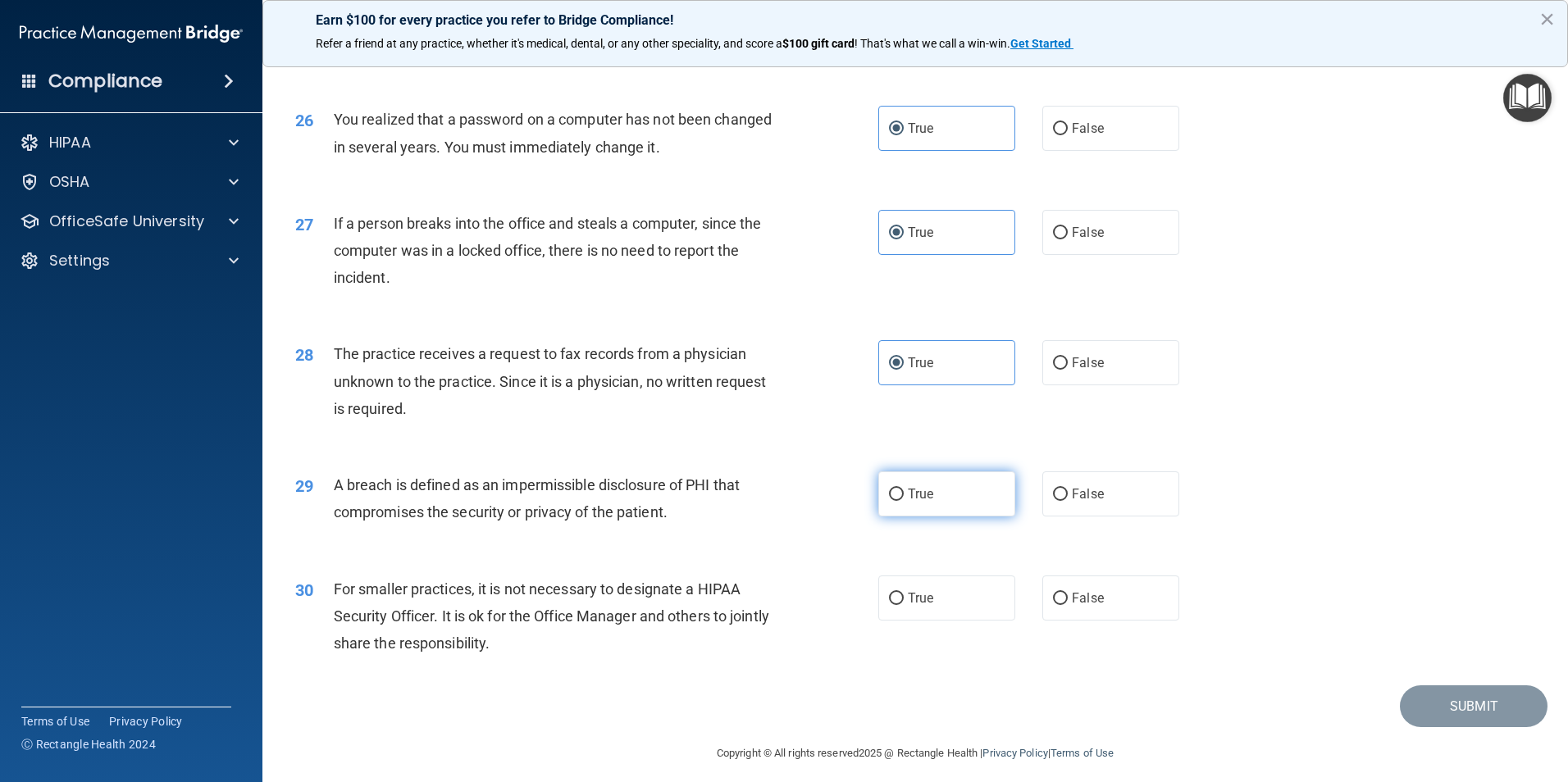
click at [904, 501] on input "True" at bounding box center [896, 495] width 15 height 12
radio input "true"
click at [964, 621] on label "True" at bounding box center [946, 598] width 137 height 45
click at [904, 605] on input "True" at bounding box center [896, 599] width 15 height 12
radio input "true"
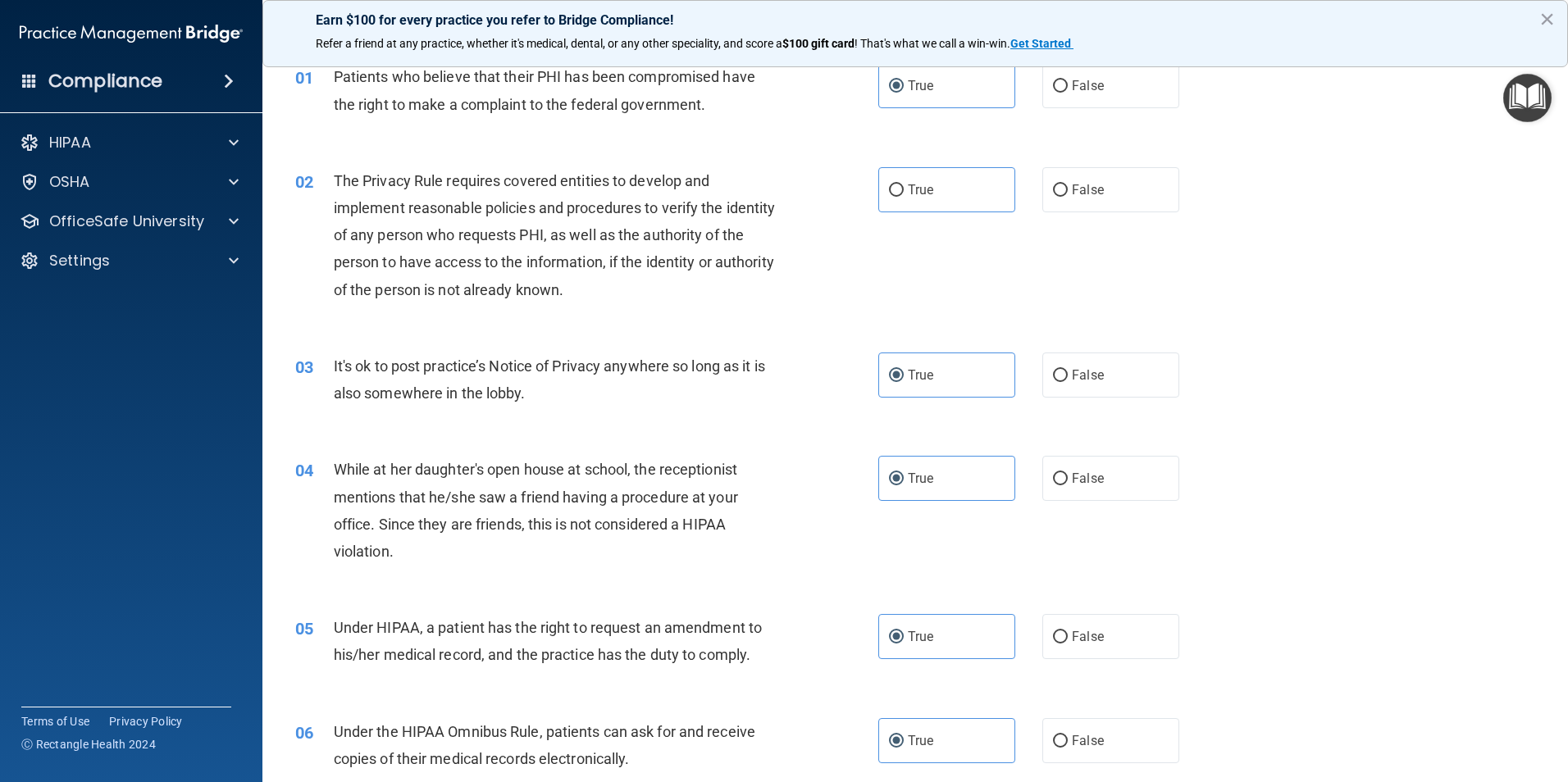
scroll to position [0, 0]
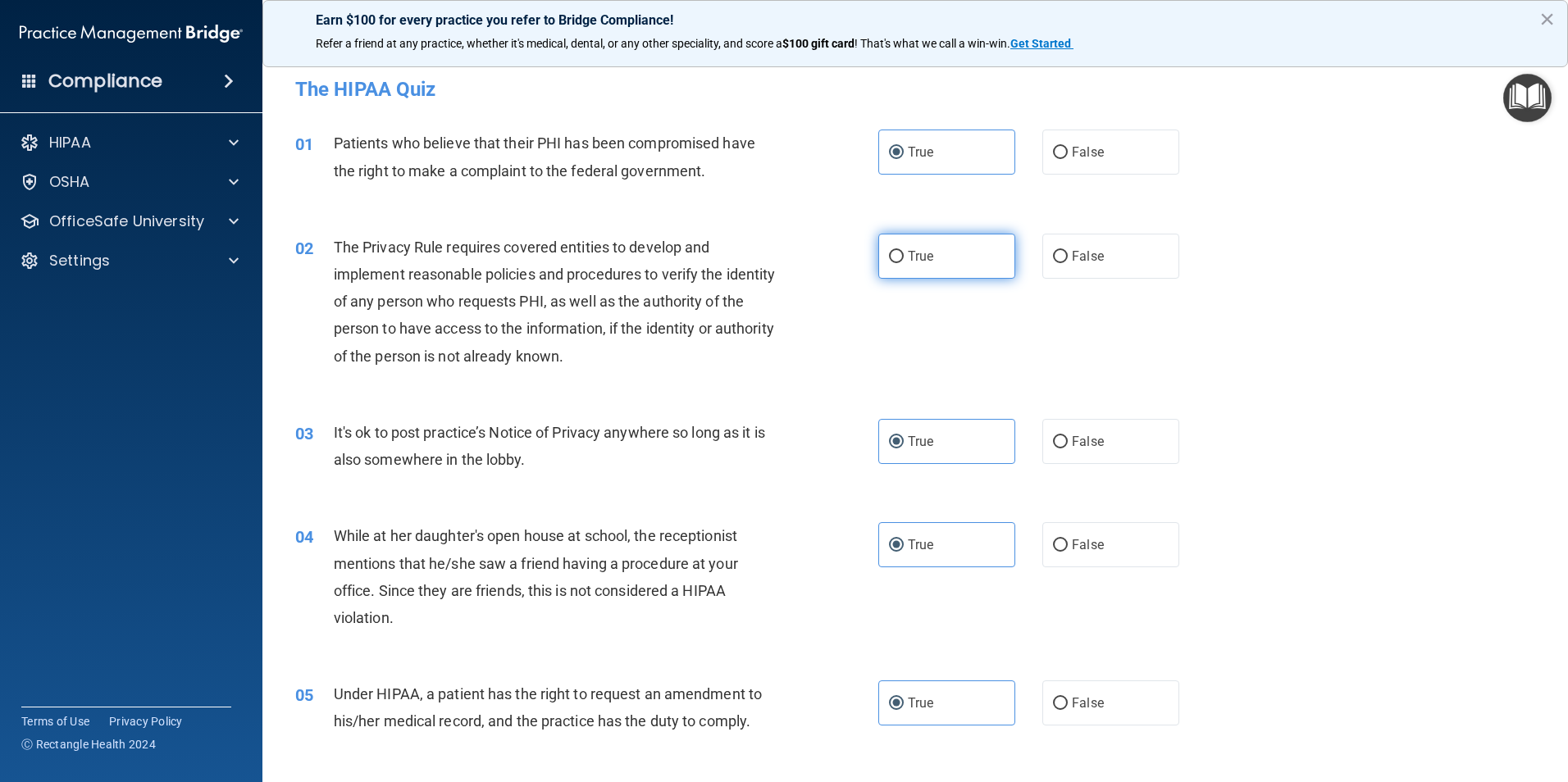
click at [953, 245] on label "True" at bounding box center [946, 256] width 137 height 45
click at [904, 251] on input "True" at bounding box center [896, 257] width 15 height 12
radio input "true"
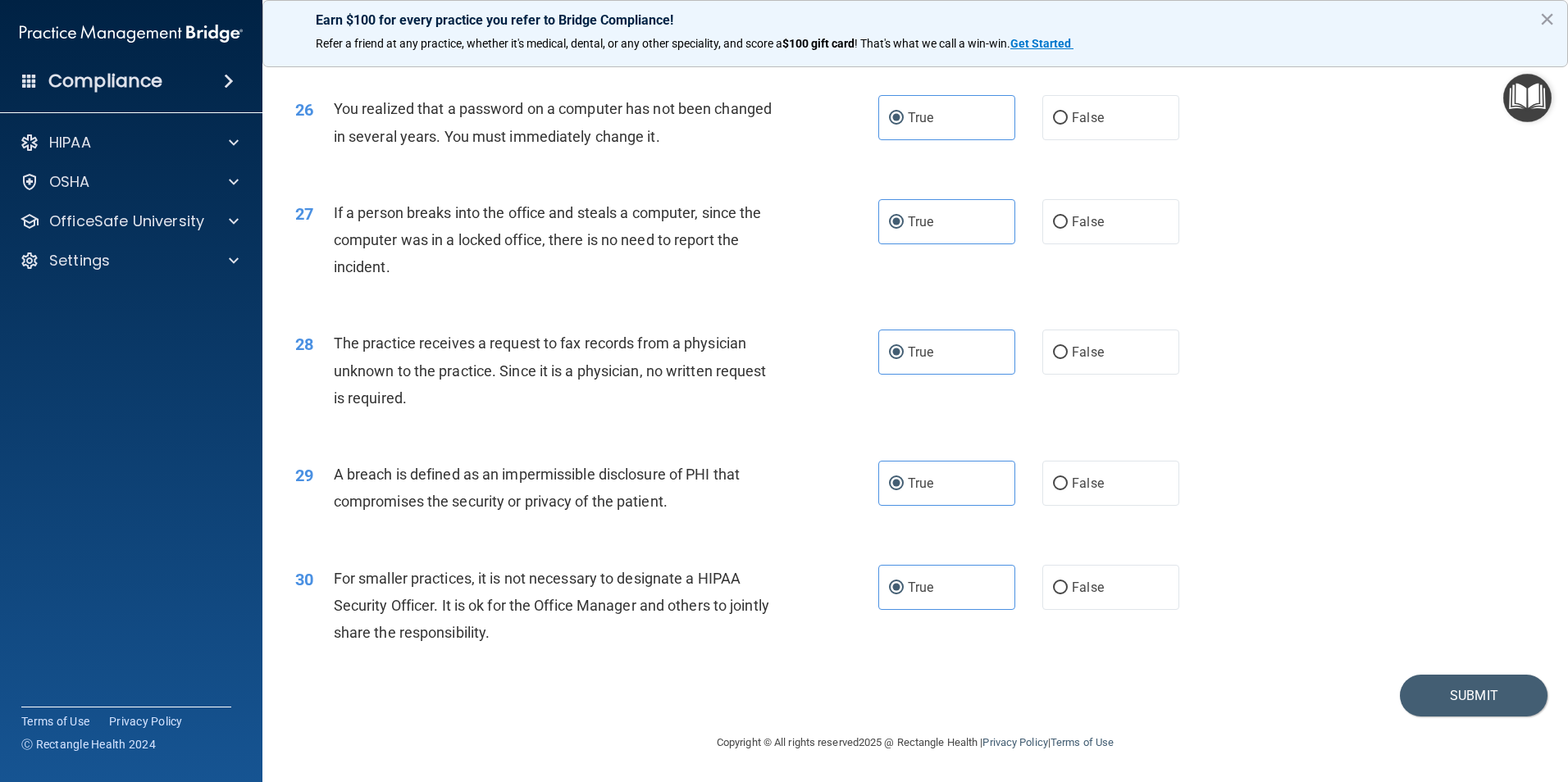
scroll to position [3125, 0]
click at [1472, 682] on button "Submit" at bounding box center [1473, 695] width 147 height 41
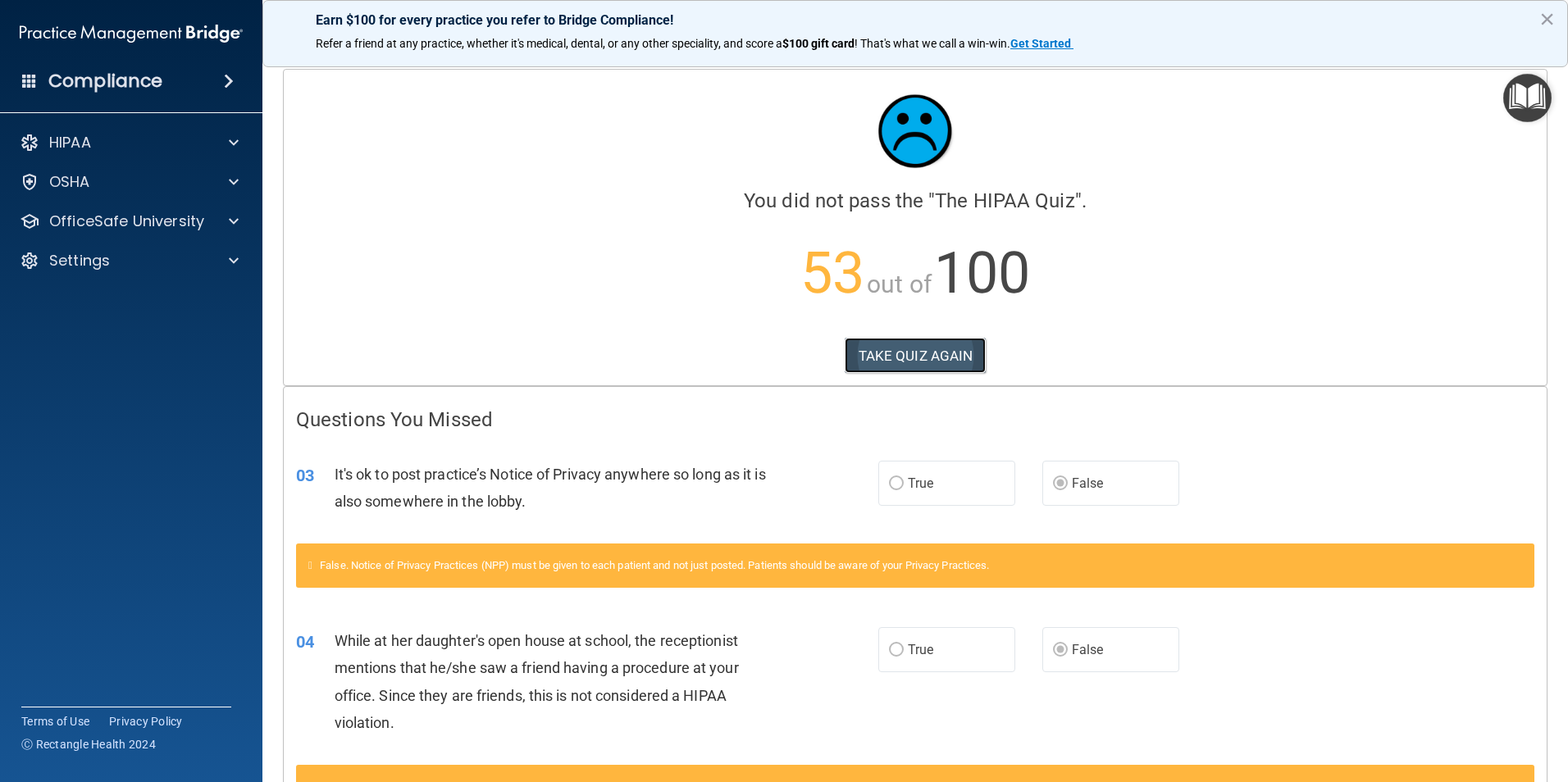
click at [945, 341] on button "TAKE QUIZ AGAIN" at bounding box center [915, 355] width 142 height 36
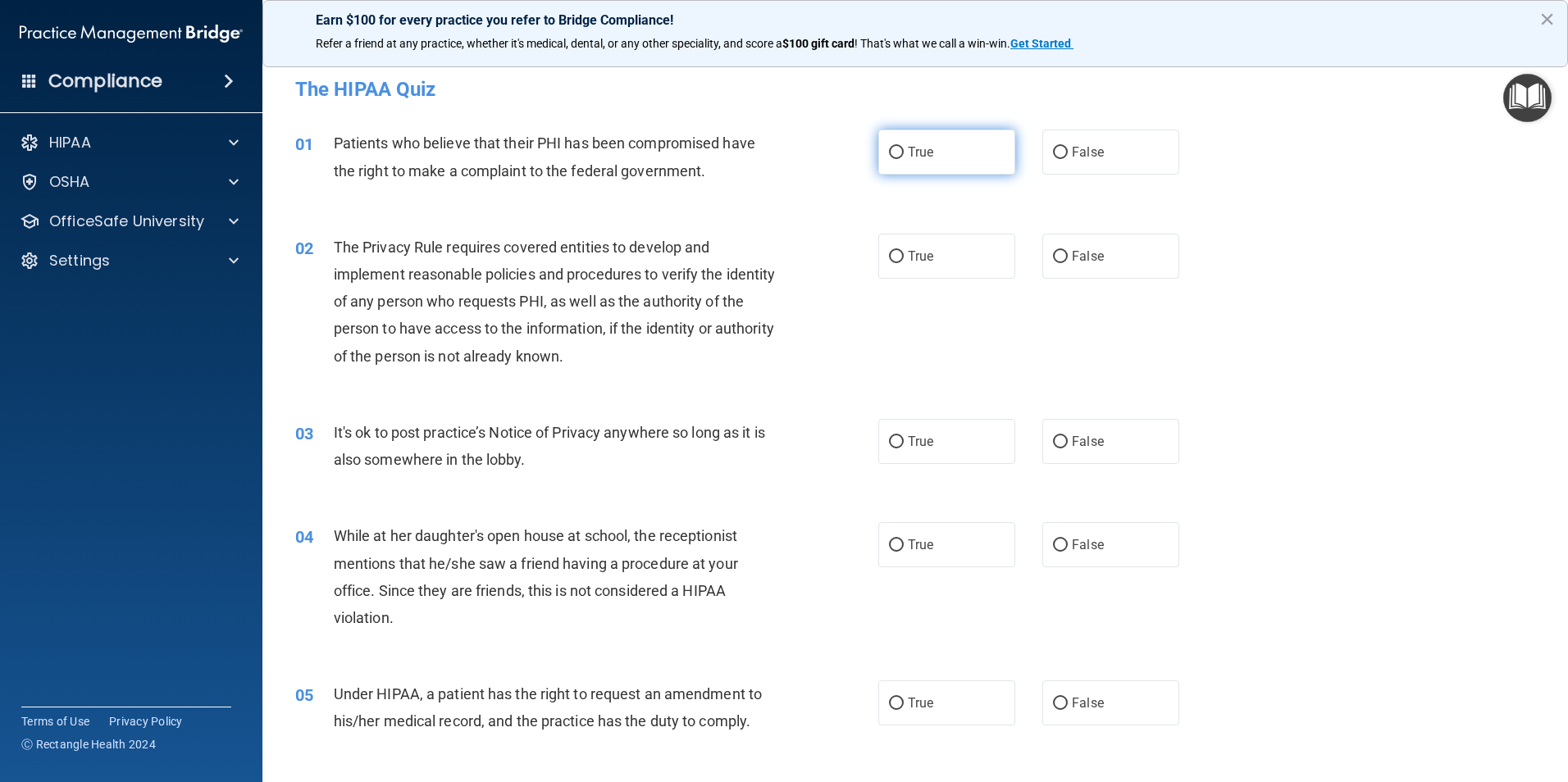
click at [932, 148] on label "True" at bounding box center [946, 152] width 137 height 45
click at [904, 148] on input "True" at bounding box center [896, 153] width 15 height 12
radio input "true"
drag, startPoint x: 922, startPoint y: 251, endPoint x: 977, endPoint y: 322, distance: 89.8
click at [921, 260] on span "True" at bounding box center [920, 257] width 26 height 16
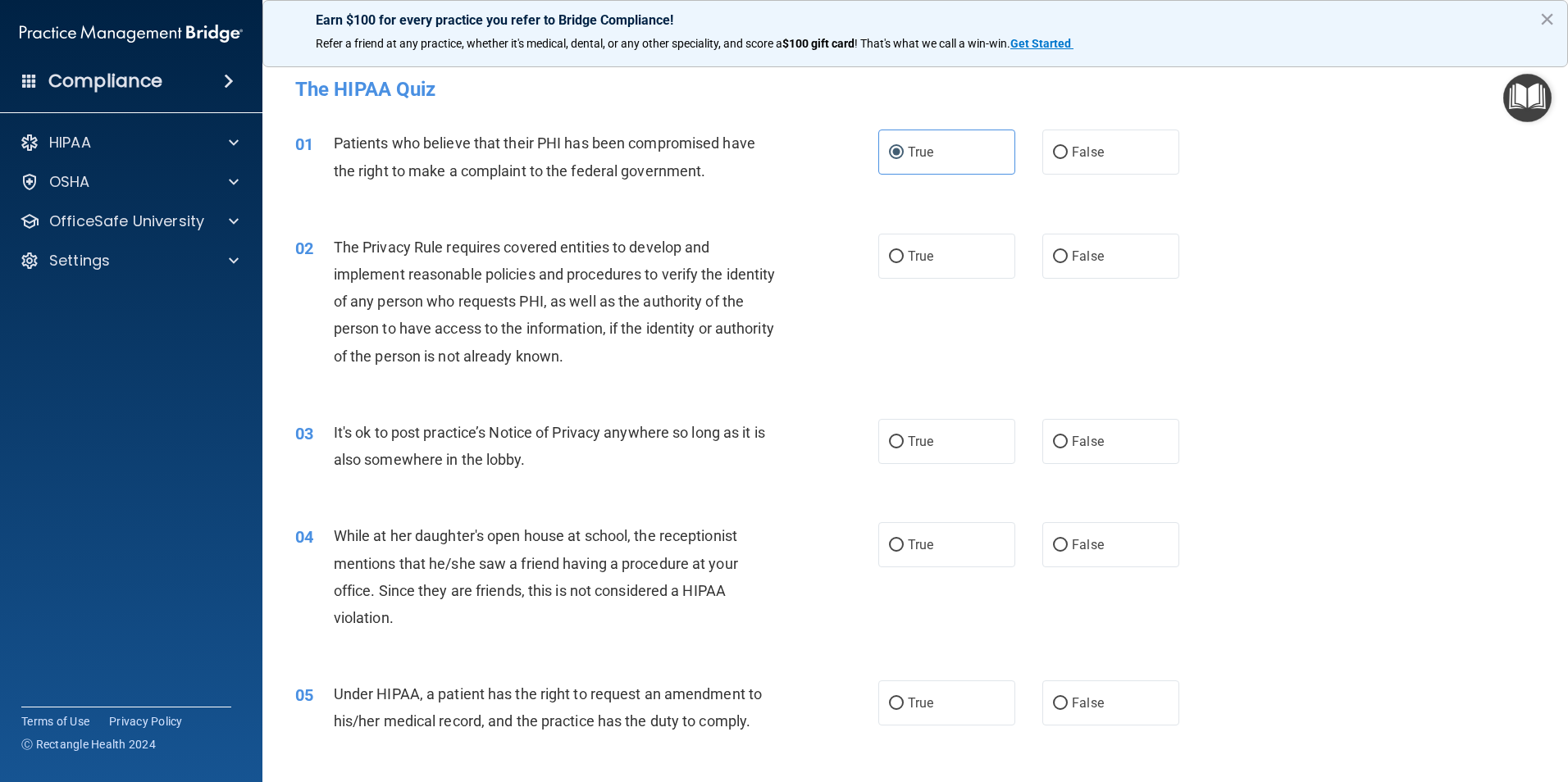
click at [904, 260] on input "True" at bounding box center [896, 257] width 15 height 12
radio input "true"
click at [1073, 450] on label "False" at bounding box center [1110, 441] width 137 height 45
click at [1068, 449] on input "False" at bounding box center [1060, 443] width 15 height 12
radio input "true"
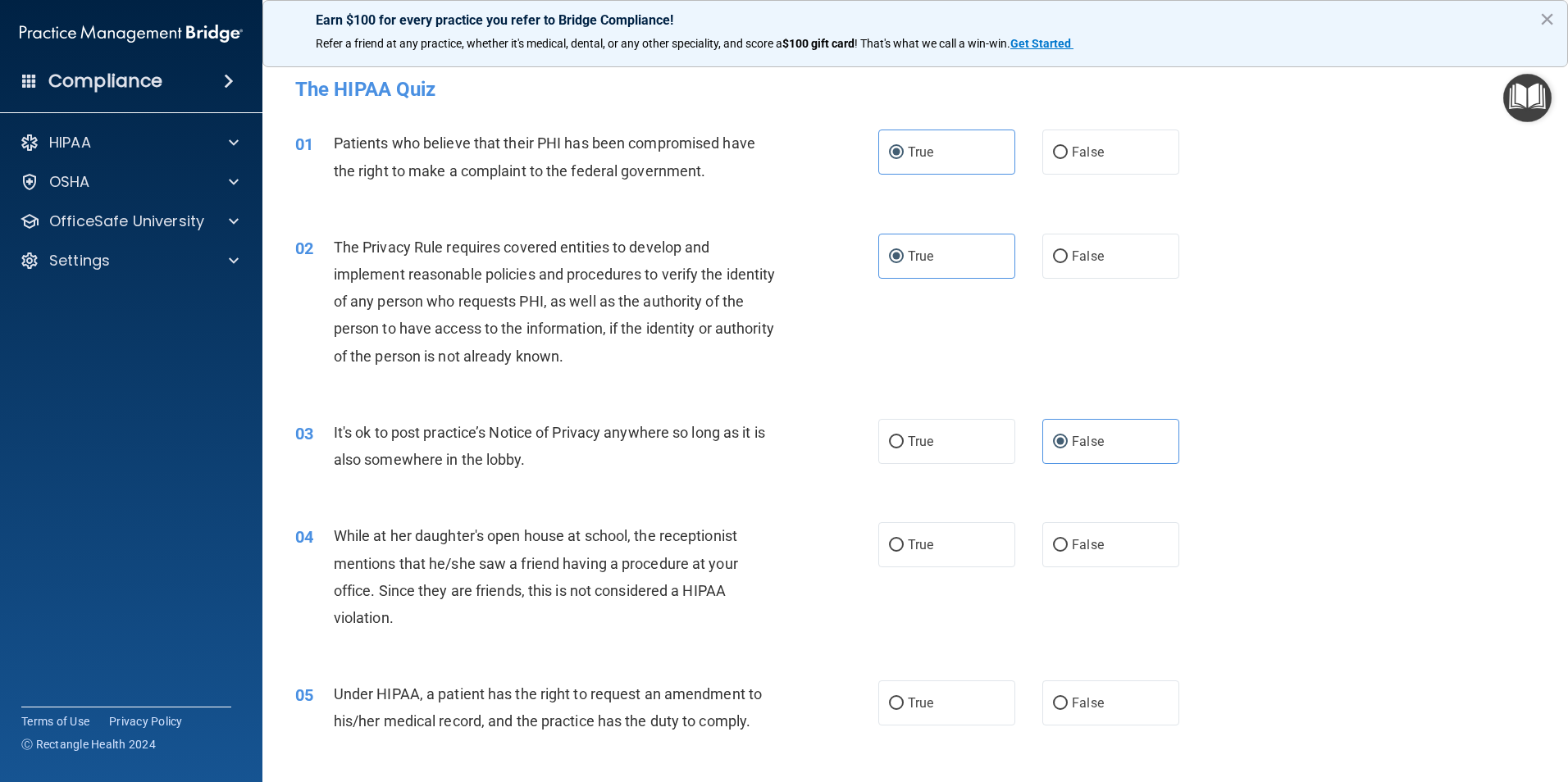
drag, startPoint x: 1082, startPoint y: 543, endPoint x: 1109, endPoint y: 672, distance: 131.8
click at [1082, 544] on span "False" at bounding box center [1087, 545] width 32 height 16
click at [1068, 544] on input "False" at bounding box center [1060, 546] width 15 height 12
radio input "true"
click at [1077, 729] on div "05 Under HIPAA, a patient has the right to request an amendment to his/her medi…" at bounding box center [915, 711] width 1265 height 103
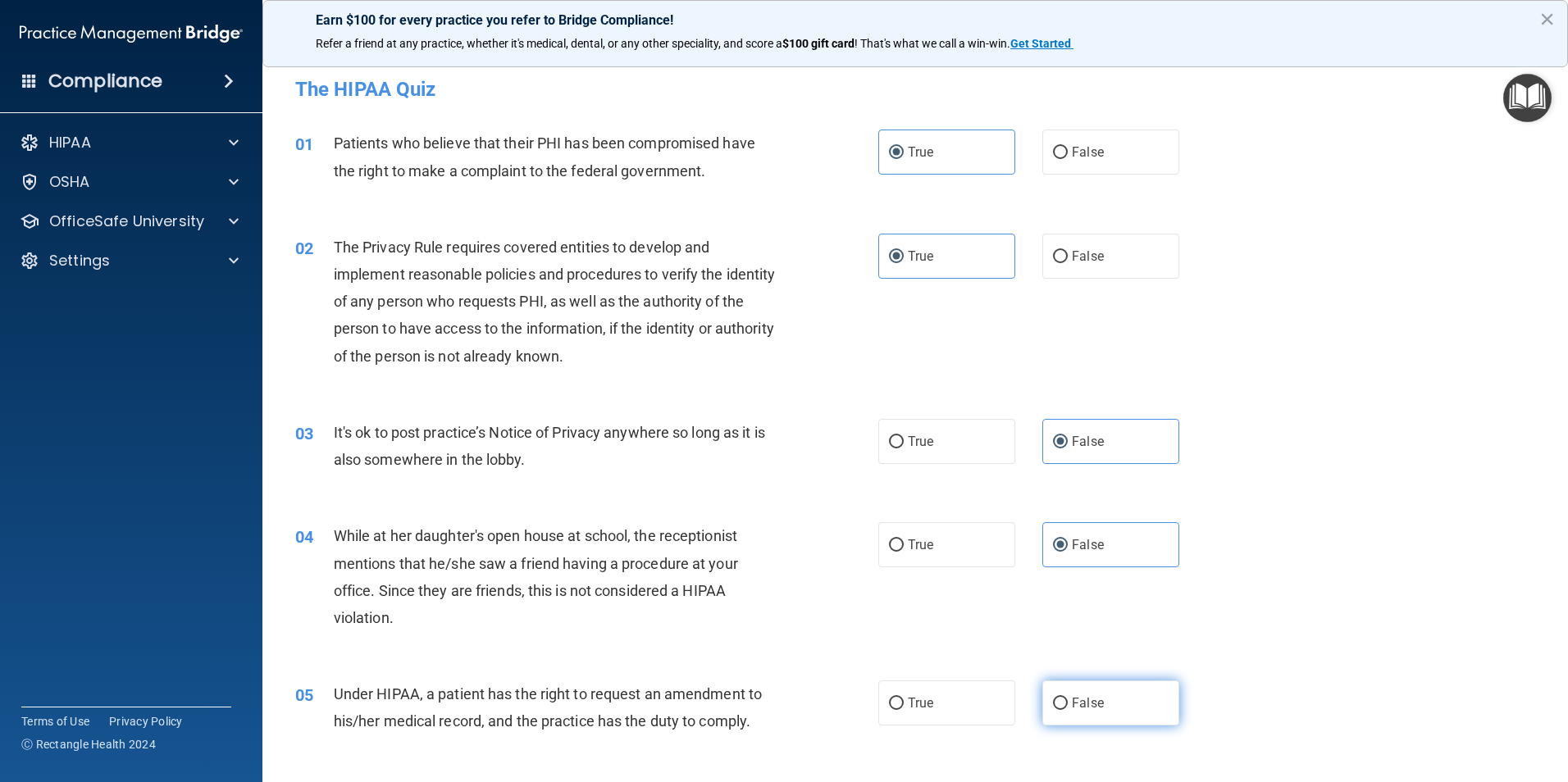
click at [1083, 710] on label "False" at bounding box center [1110, 703] width 137 height 45
click at [1068, 710] on input "False" at bounding box center [1060, 704] width 15 height 12
radio input "true"
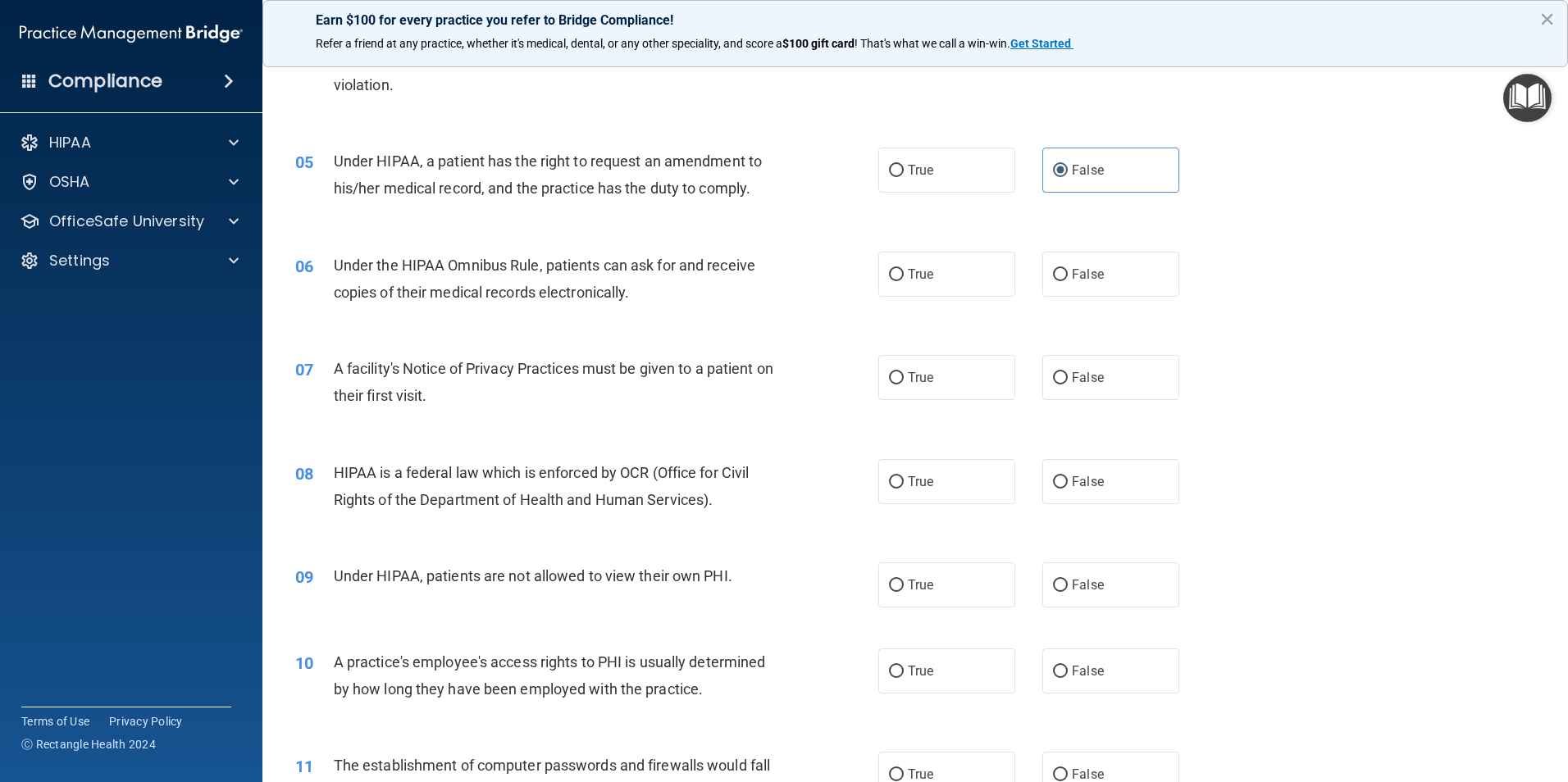
scroll to position [656, 0]
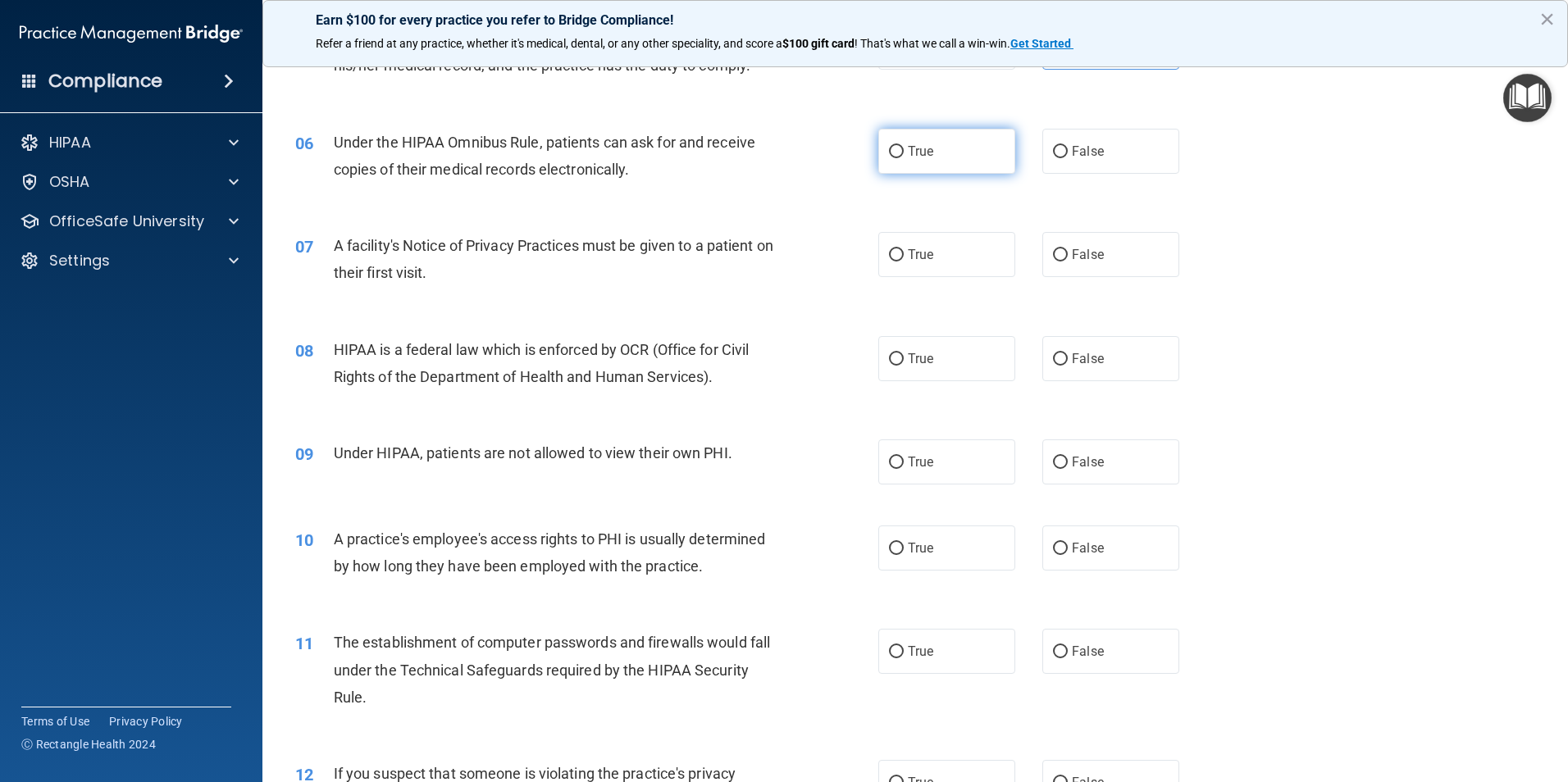
click at [958, 160] on label "True" at bounding box center [946, 151] width 137 height 45
click at [904, 158] on input "True" at bounding box center [896, 153] width 15 height 12
radio input "true"
click at [952, 266] on label "True" at bounding box center [946, 254] width 137 height 45
click at [904, 262] on input "True" at bounding box center [896, 256] width 15 height 12
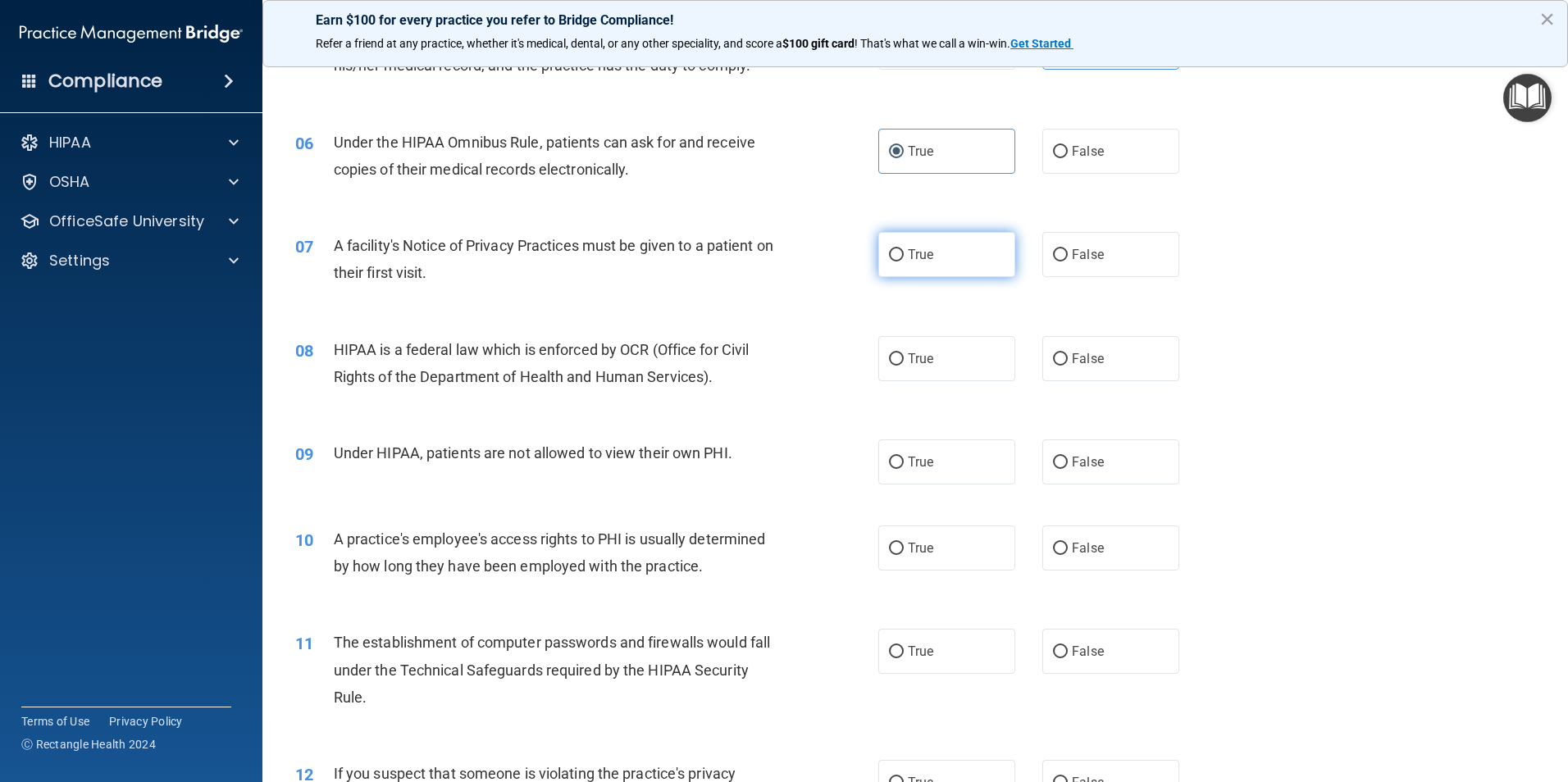
radio input "true"
click at [945, 361] on label "True" at bounding box center [946, 358] width 137 height 45
click at [904, 361] on input "True" at bounding box center [896, 360] width 15 height 12
radio input "true"
click at [1094, 482] on label "False" at bounding box center [1110, 461] width 137 height 45
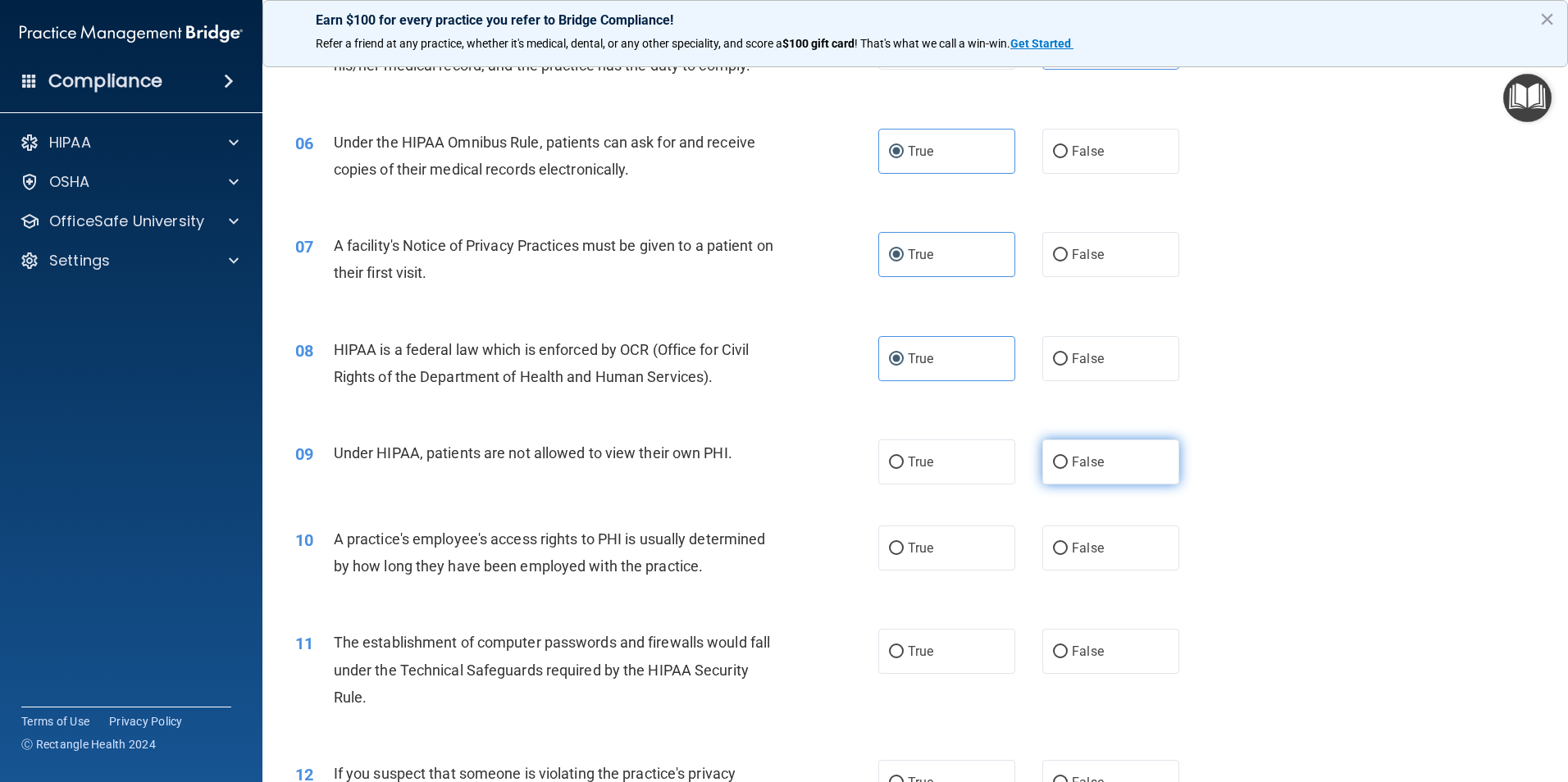
click at [1068, 469] on input "False" at bounding box center [1060, 463] width 15 height 12
radio input "true"
click at [1123, 562] on label "False" at bounding box center [1110, 547] width 137 height 45
click at [1068, 555] on input "False" at bounding box center [1060, 549] width 15 height 12
radio input "true"
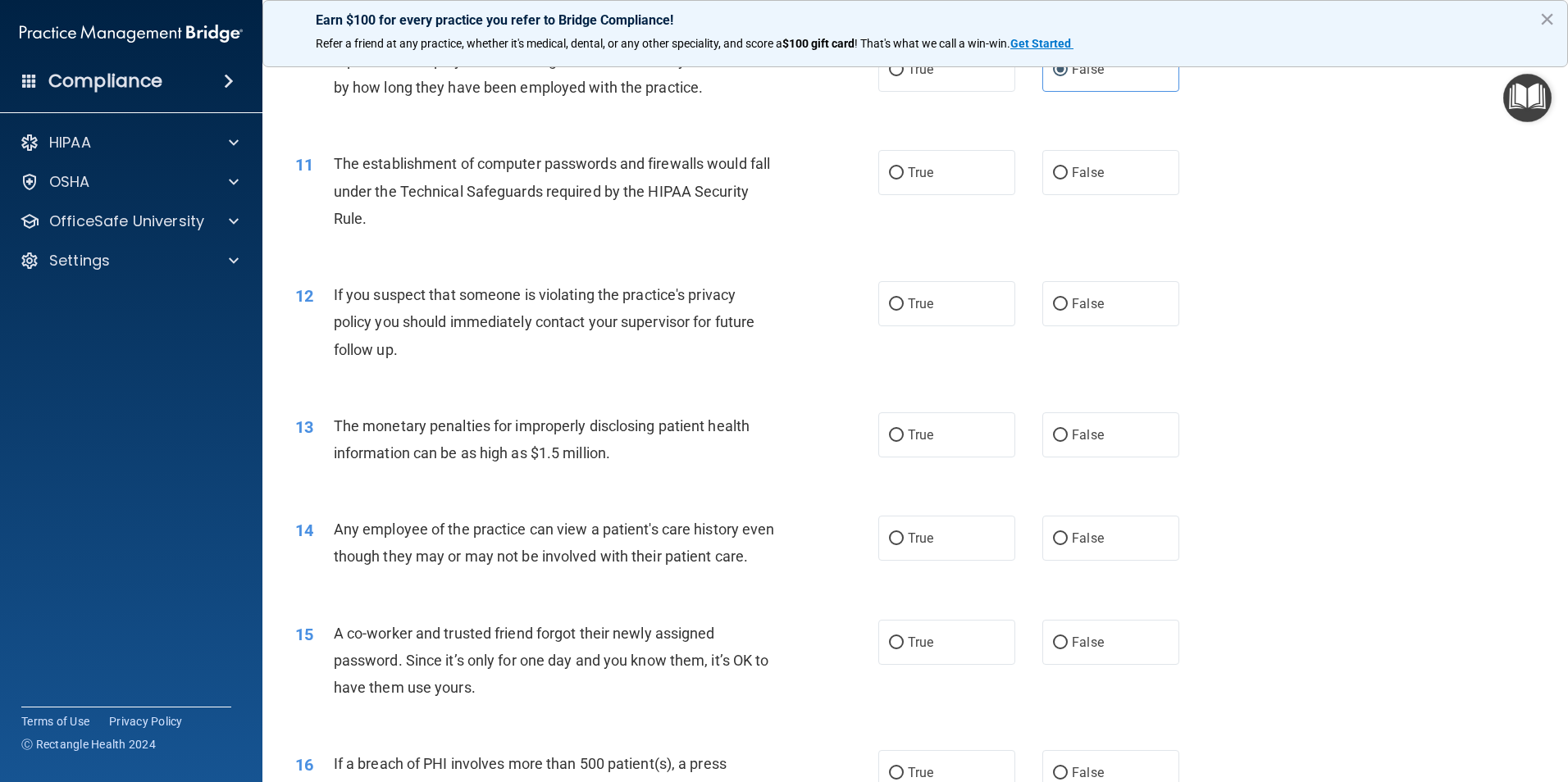
scroll to position [1230, 0]
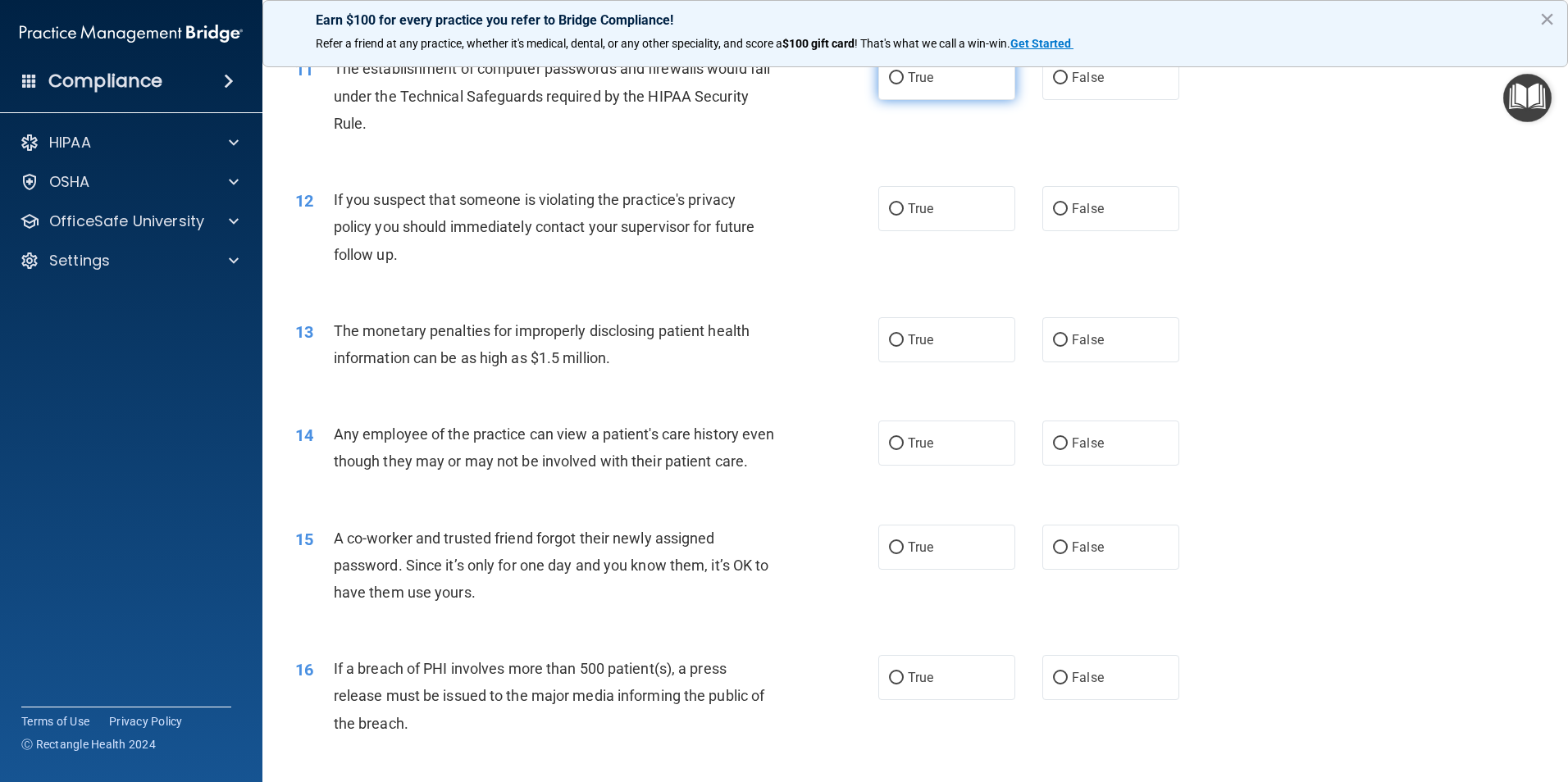
click at [954, 89] on label "True" at bounding box center [946, 77] width 137 height 45
click at [904, 85] on input "True" at bounding box center [896, 78] width 15 height 12
radio input "true"
click at [976, 208] on label "True" at bounding box center [946, 208] width 137 height 45
click at [904, 208] on input "True" at bounding box center [896, 210] width 15 height 12
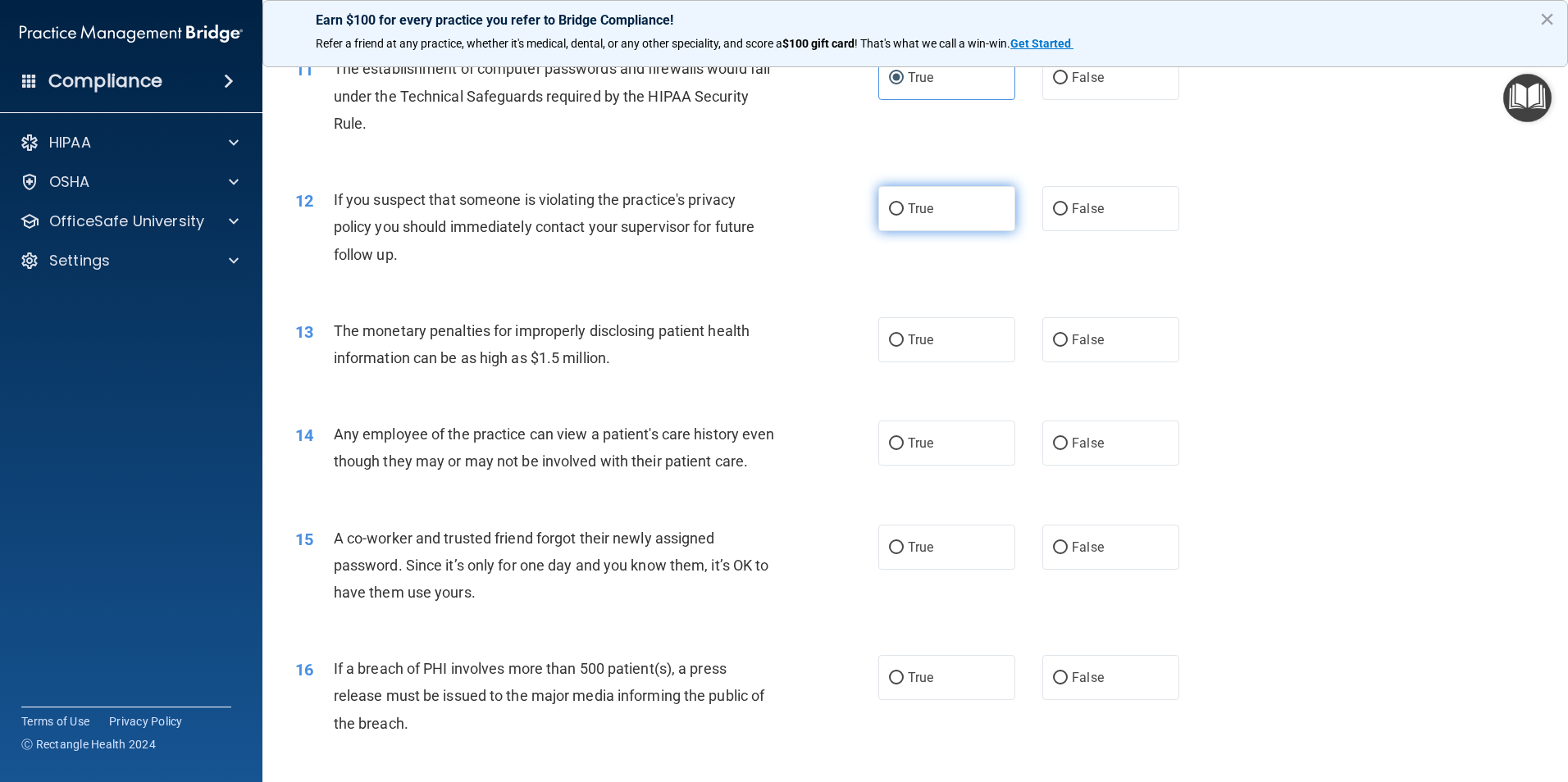
radio input "true"
click at [981, 340] on label "True" at bounding box center [946, 339] width 137 height 45
click at [904, 340] on input "True" at bounding box center [896, 340] width 15 height 12
radio input "true"
click at [1081, 446] on span "False" at bounding box center [1087, 443] width 32 height 16
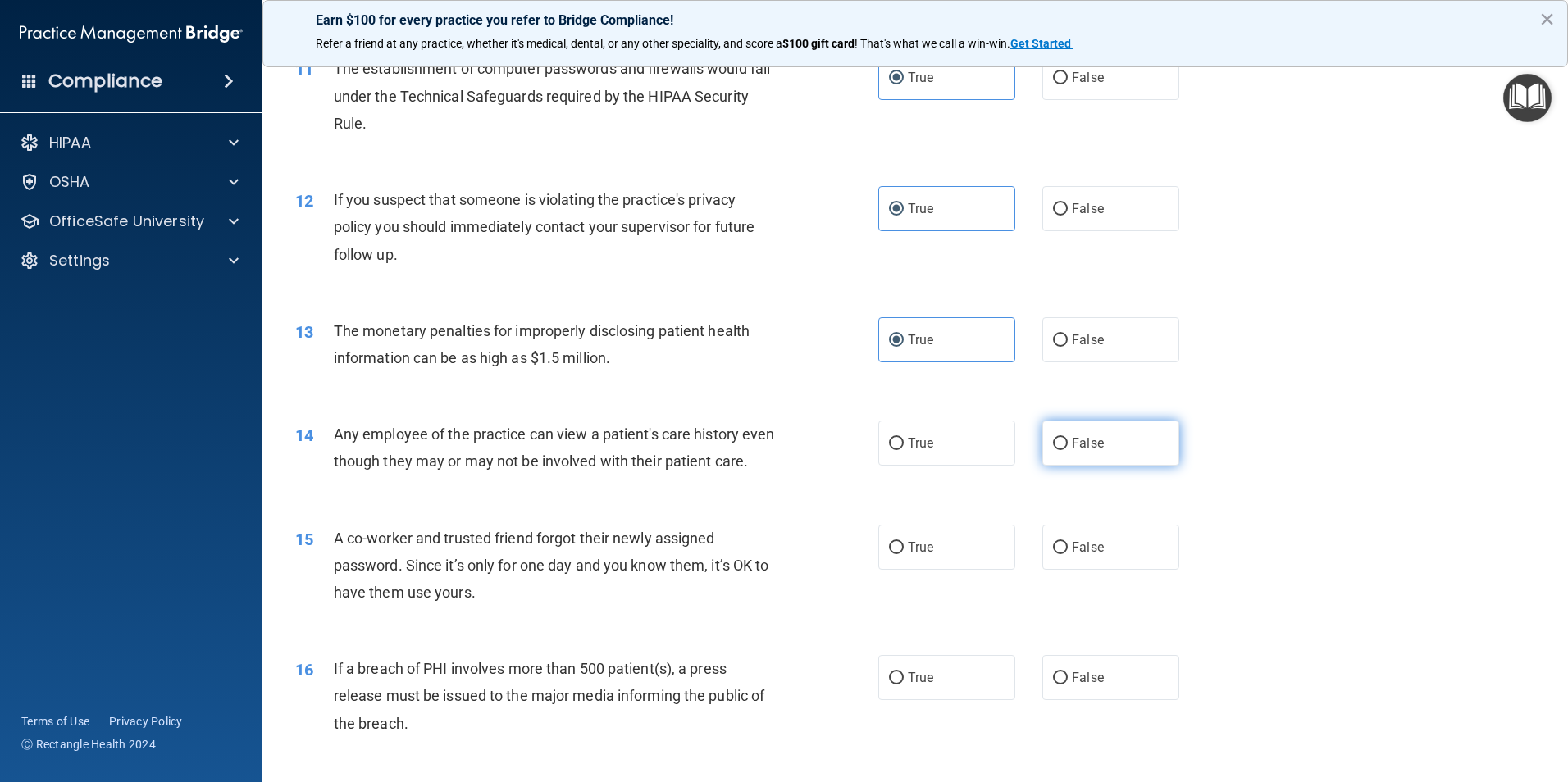
click at [1068, 446] on input "False" at bounding box center [1060, 444] width 15 height 12
radio input "true"
click at [1091, 570] on label "False" at bounding box center [1110, 547] width 137 height 45
click at [1068, 555] on input "False" at bounding box center [1060, 548] width 15 height 12
radio input "true"
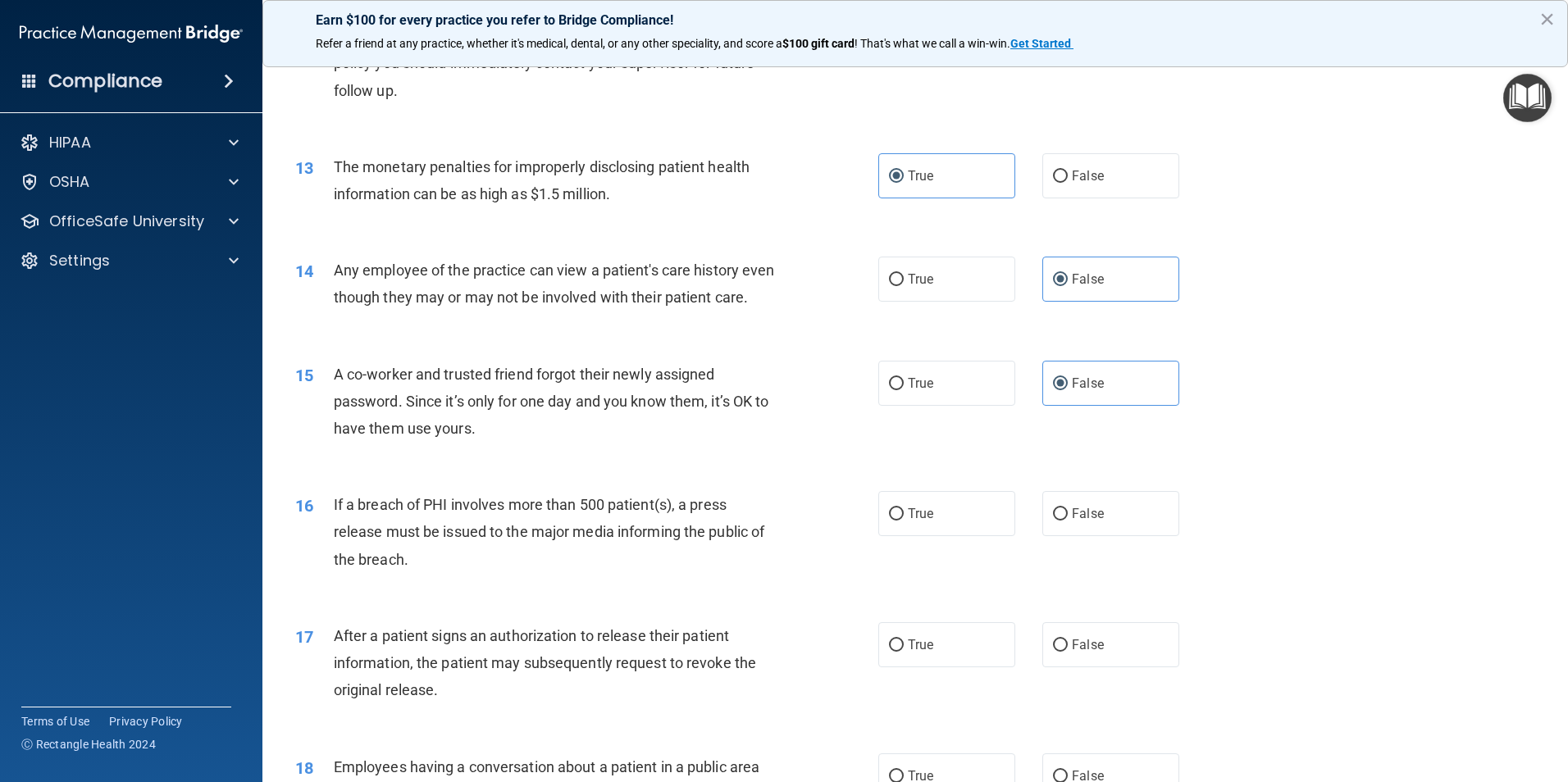
scroll to position [1476, 0]
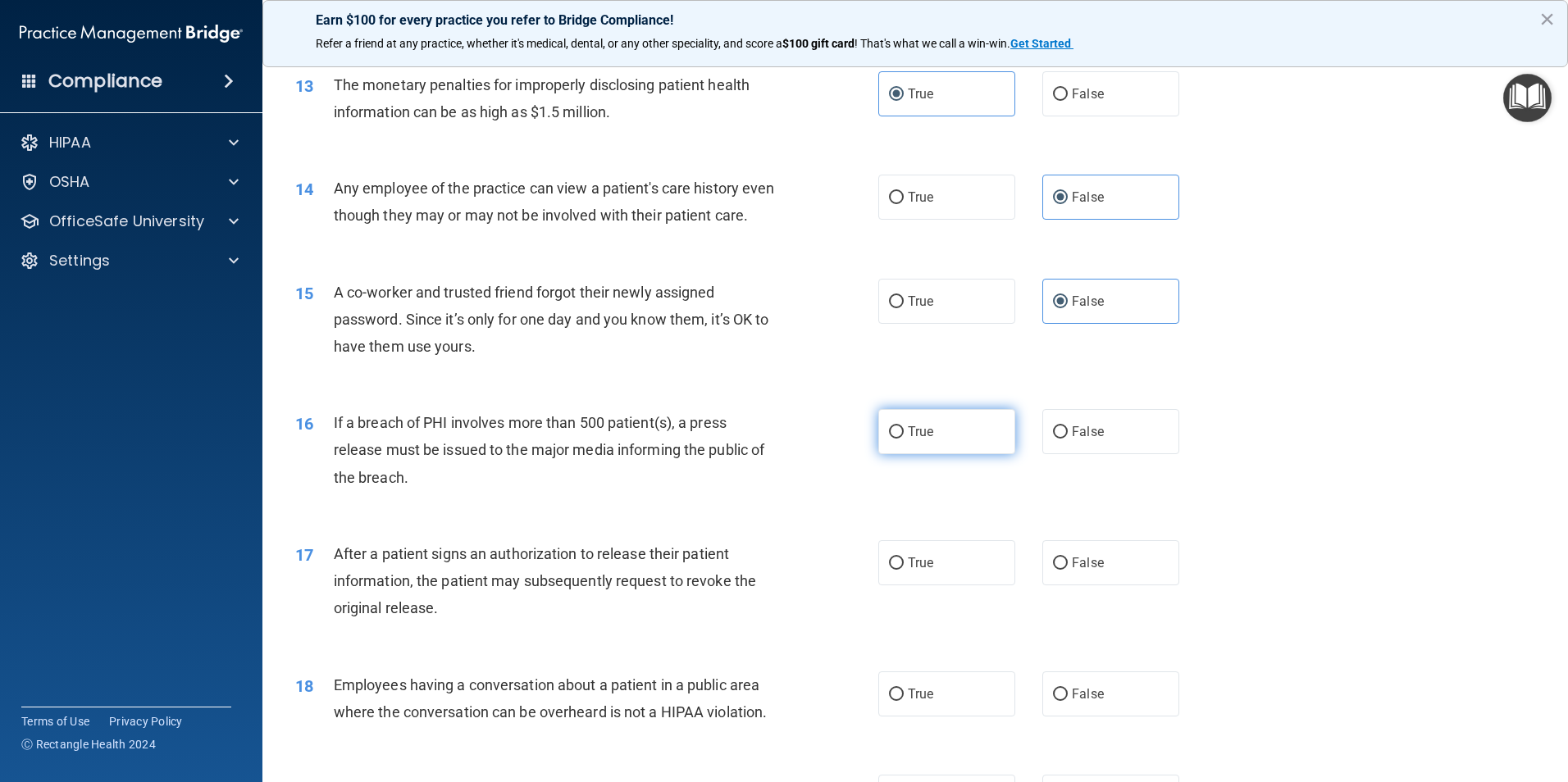
click at [951, 454] on label "True" at bounding box center [946, 431] width 137 height 45
click at [904, 438] on input "True" at bounding box center [896, 433] width 15 height 12
radio input "true"
click at [957, 585] on label "True" at bounding box center [946, 562] width 137 height 45
click at [904, 570] on input "True" at bounding box center [896, 563] width 15 height 12
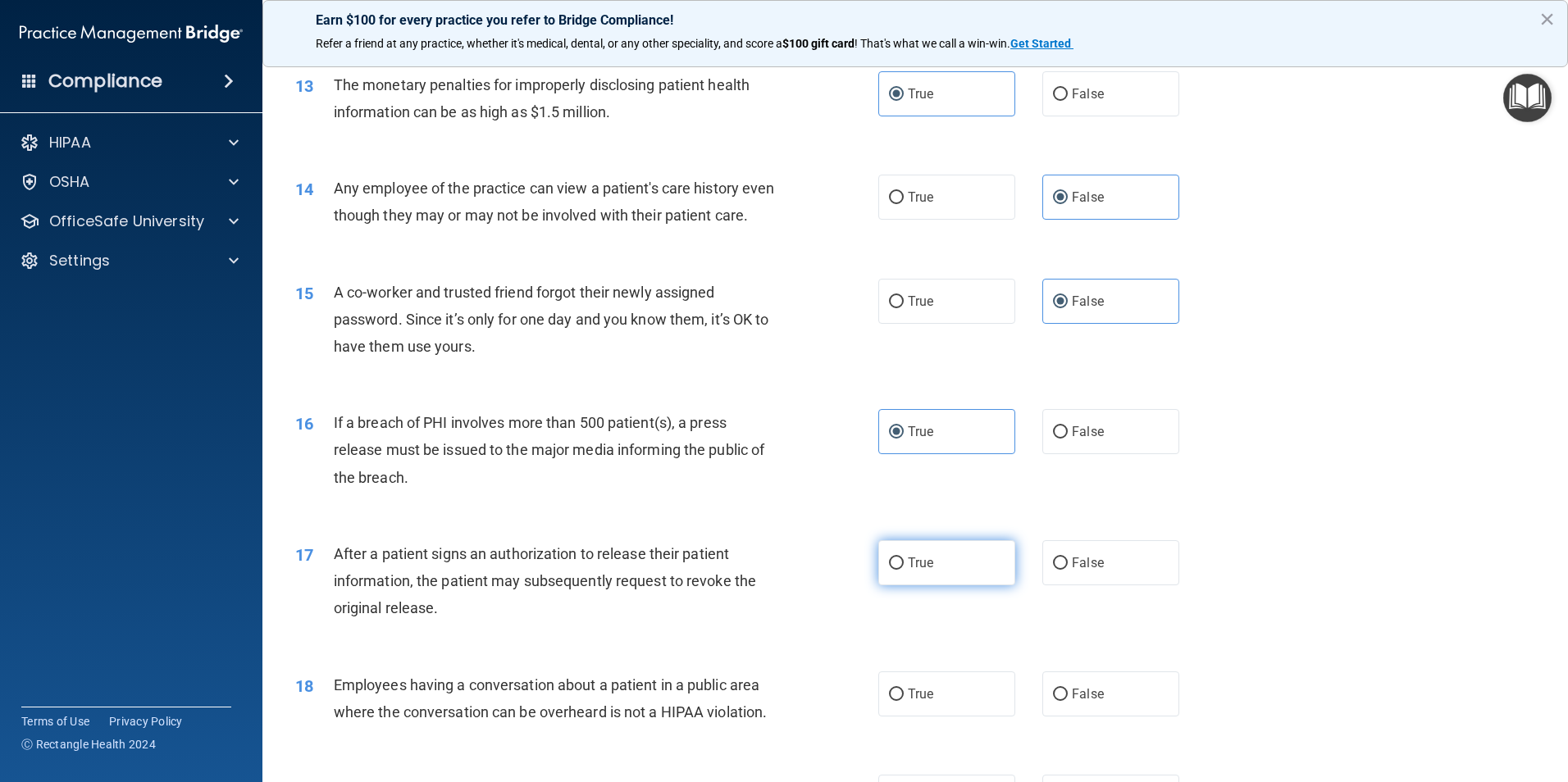
radio input "true"
click at [1093, 702] on span "False" at bounding box center [1087, 694] width 32 height 16
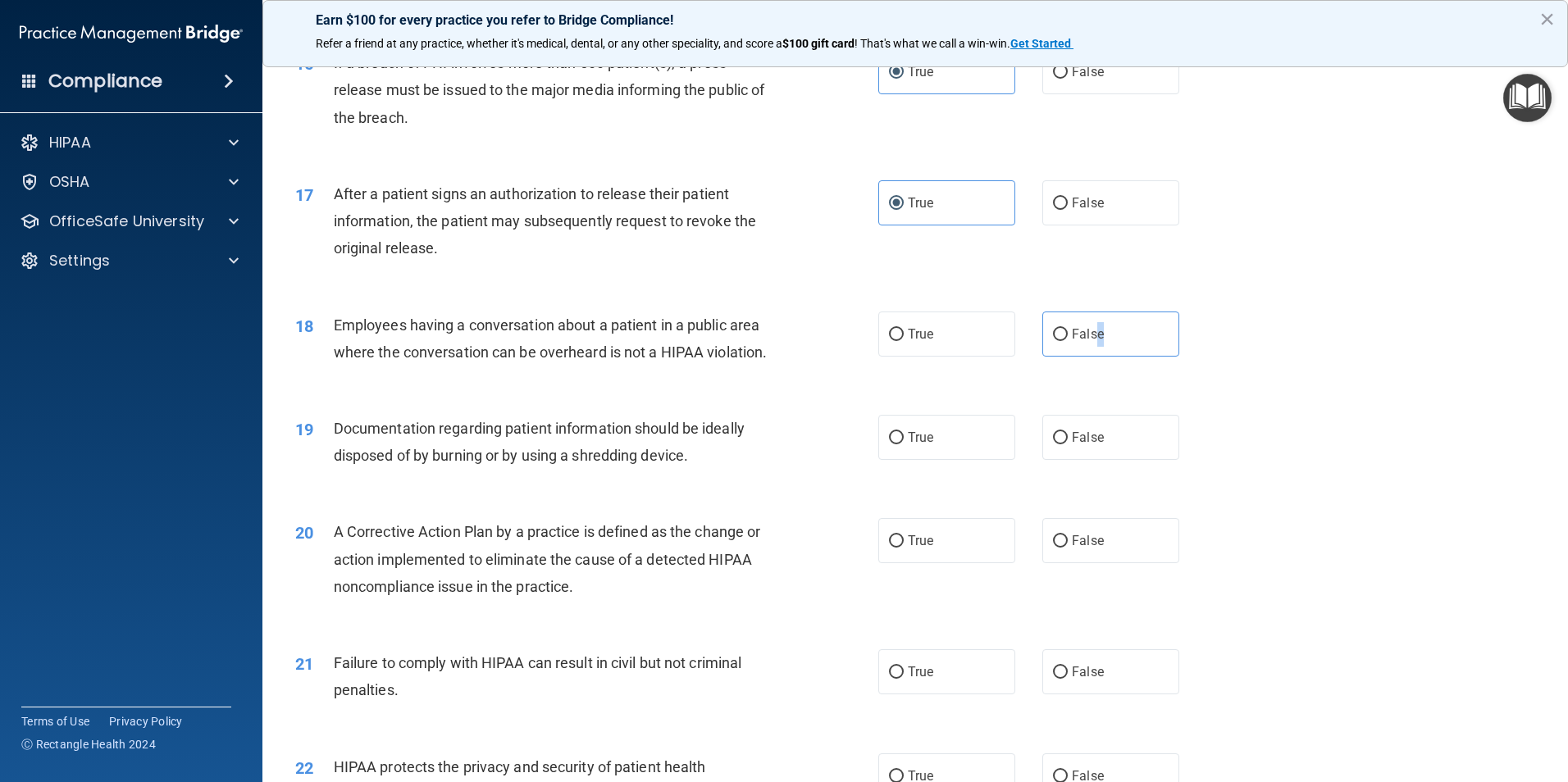
scroll to position [1886, 0]
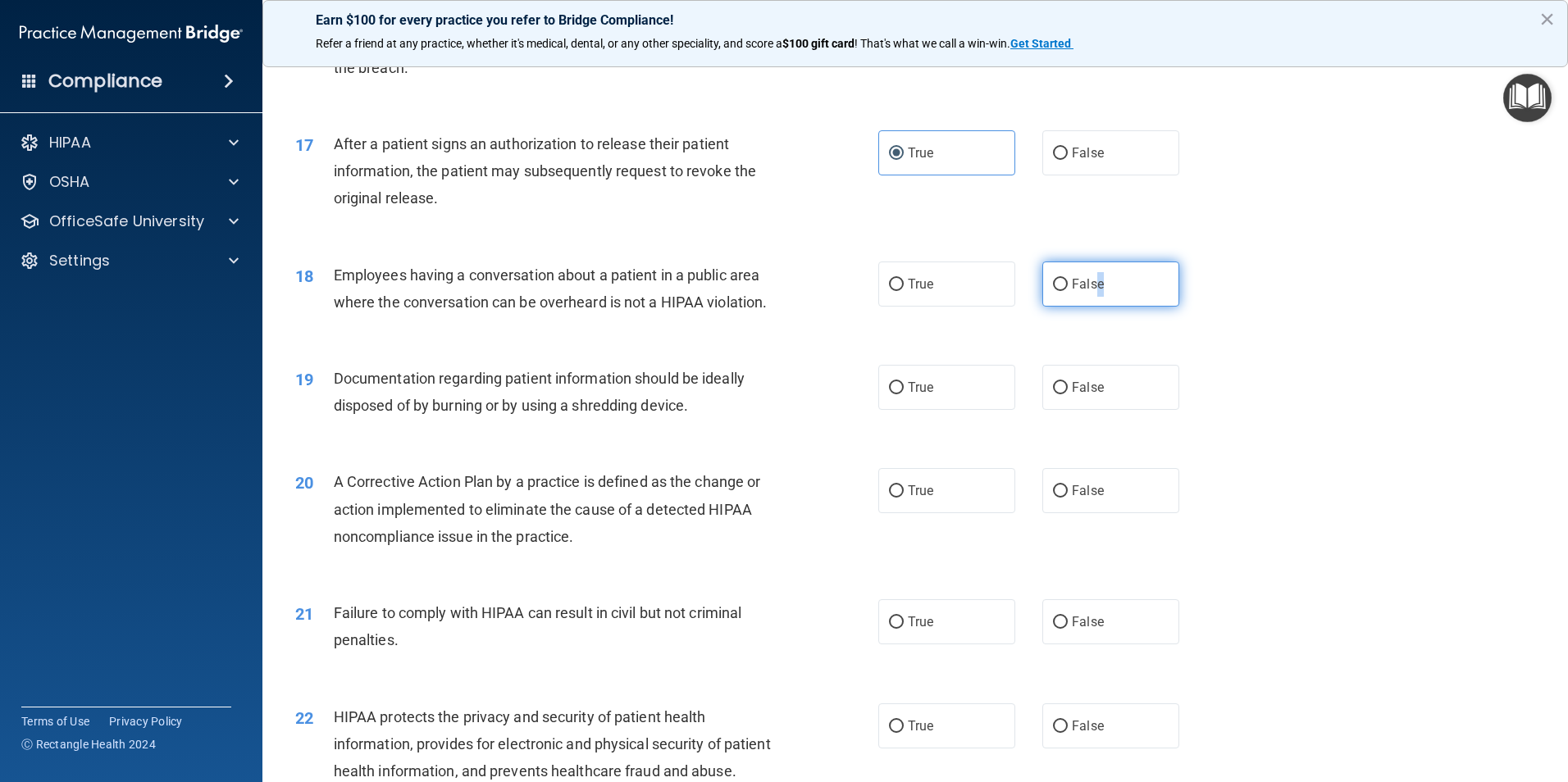
click at [1108, 307] on label "False" at bounding box center [1110, 284] width 137 height 45
click at [1068, 291] on input "False" at bounding box center [1060, 285] width 15 height 12
radio input "true"
click at [1378, 334] on div "18 Employees having a conversation about a patient in a public area where the c…" at bounding box center [915, 292] width 1265 height 103
drag, startPoint x: 957, startPoint y: 408, endPoint x: 950, endPoint y: 439, distance: 31.8
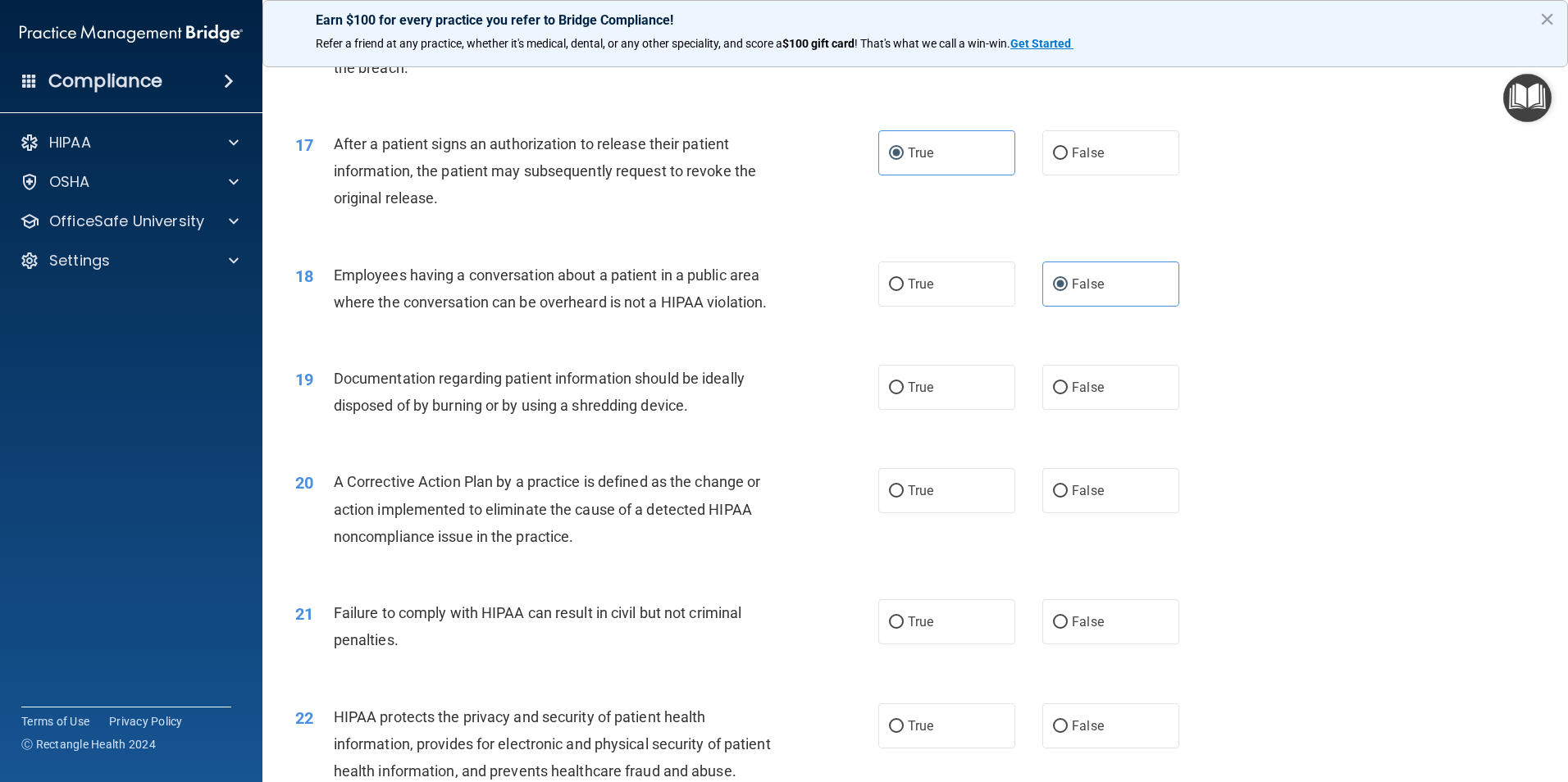
click at [956, 409] on label "True" at bounding box center [946, 387] width 137 height 45
click at [904, 394] on input "True" at bounding box center [896, 388] width 15 height 12
radio input "true"
click at [945, 512] on label "True" at bounding box center [946, 490] width 137 height 45
click at [904, 497] on input "True" at bounding box center [896, 491] width 15 height 12
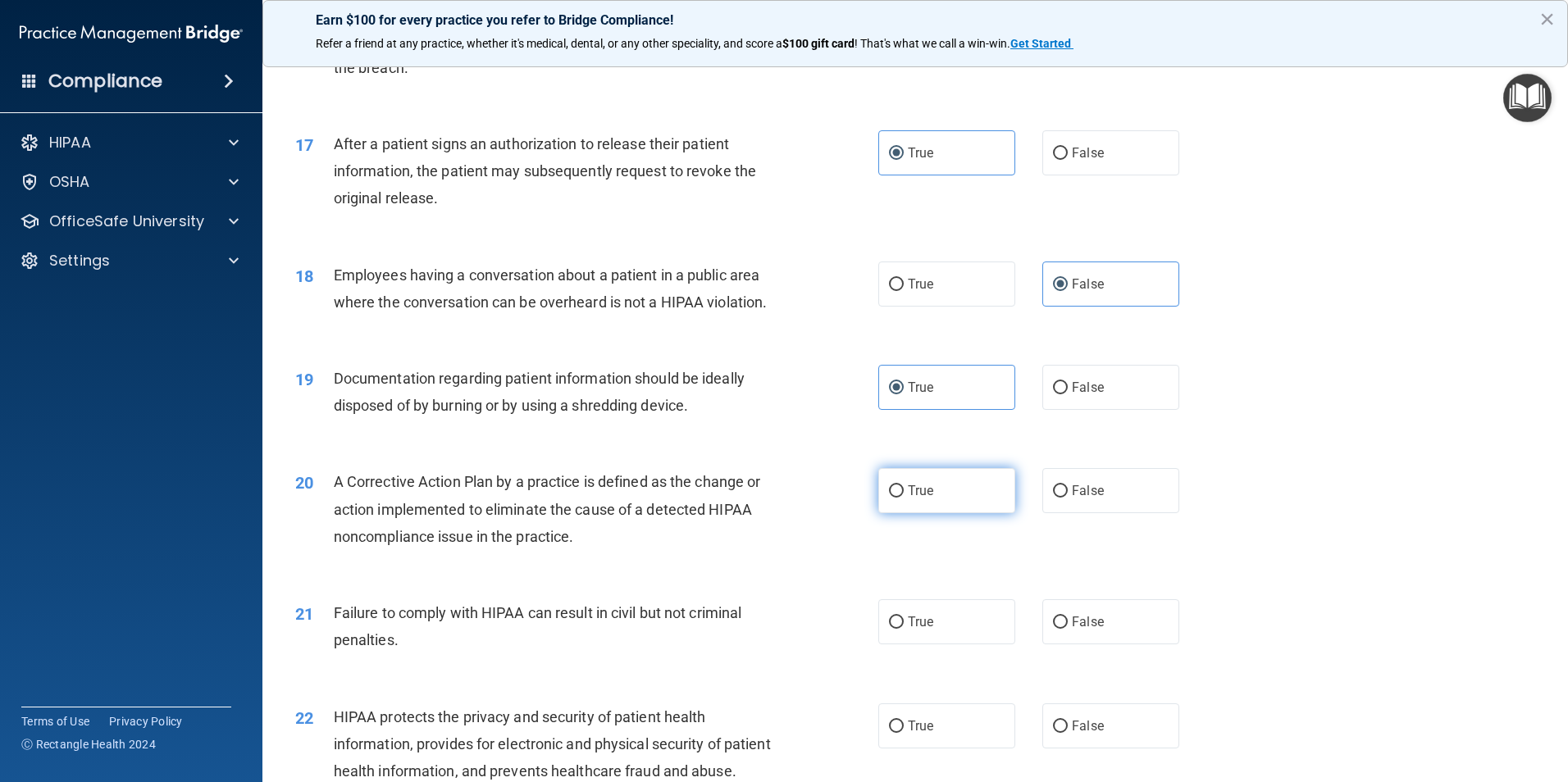
radio input "true"
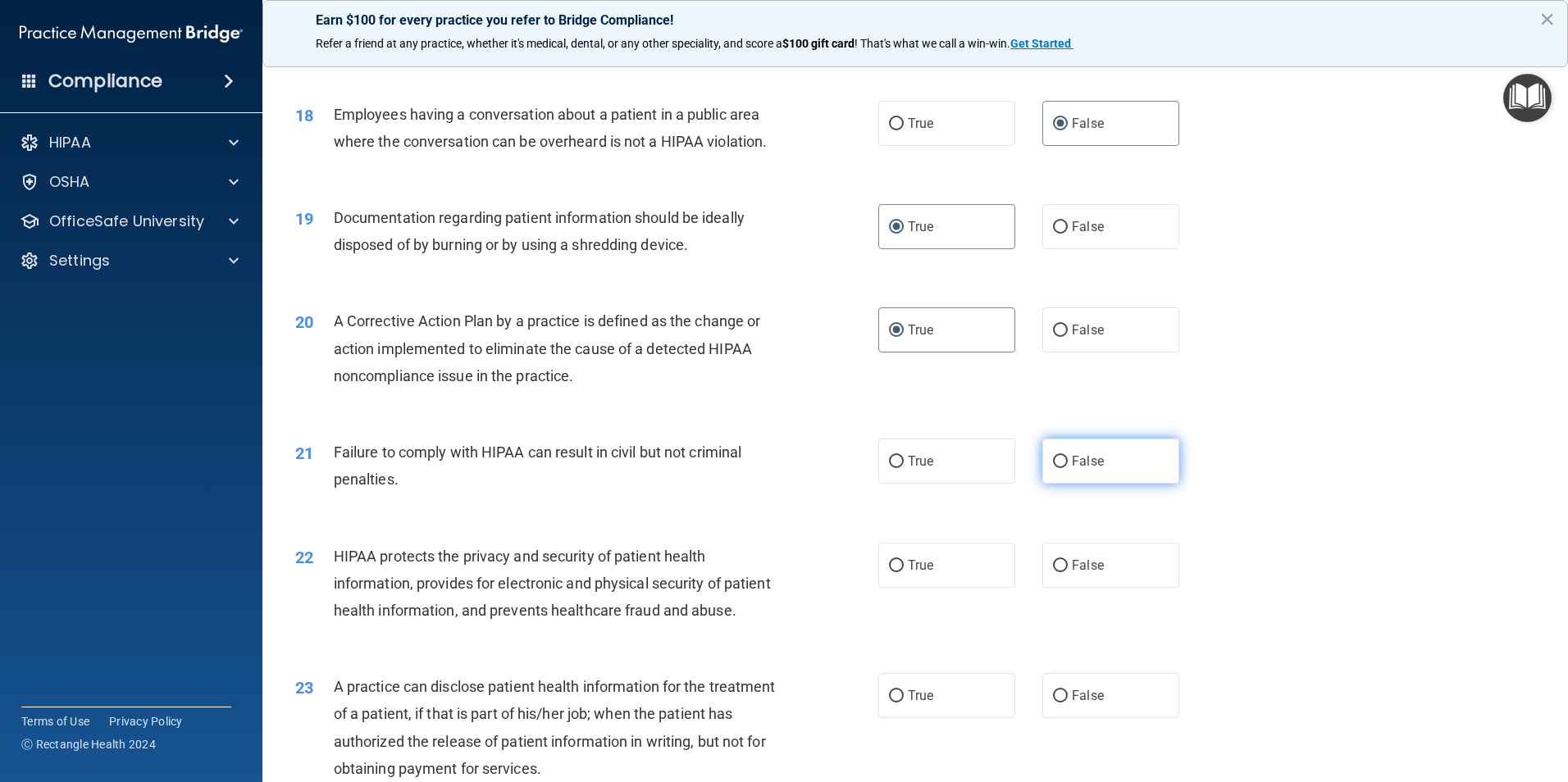
scroll to position [2050, 0]
click at [1094, 480] on label "False" at bounding box center [1110, 458] width 137 height 45
click at [1068, 465] on input "False" at bounding box center [1060, 458] width 15 height 12
radio input "true"
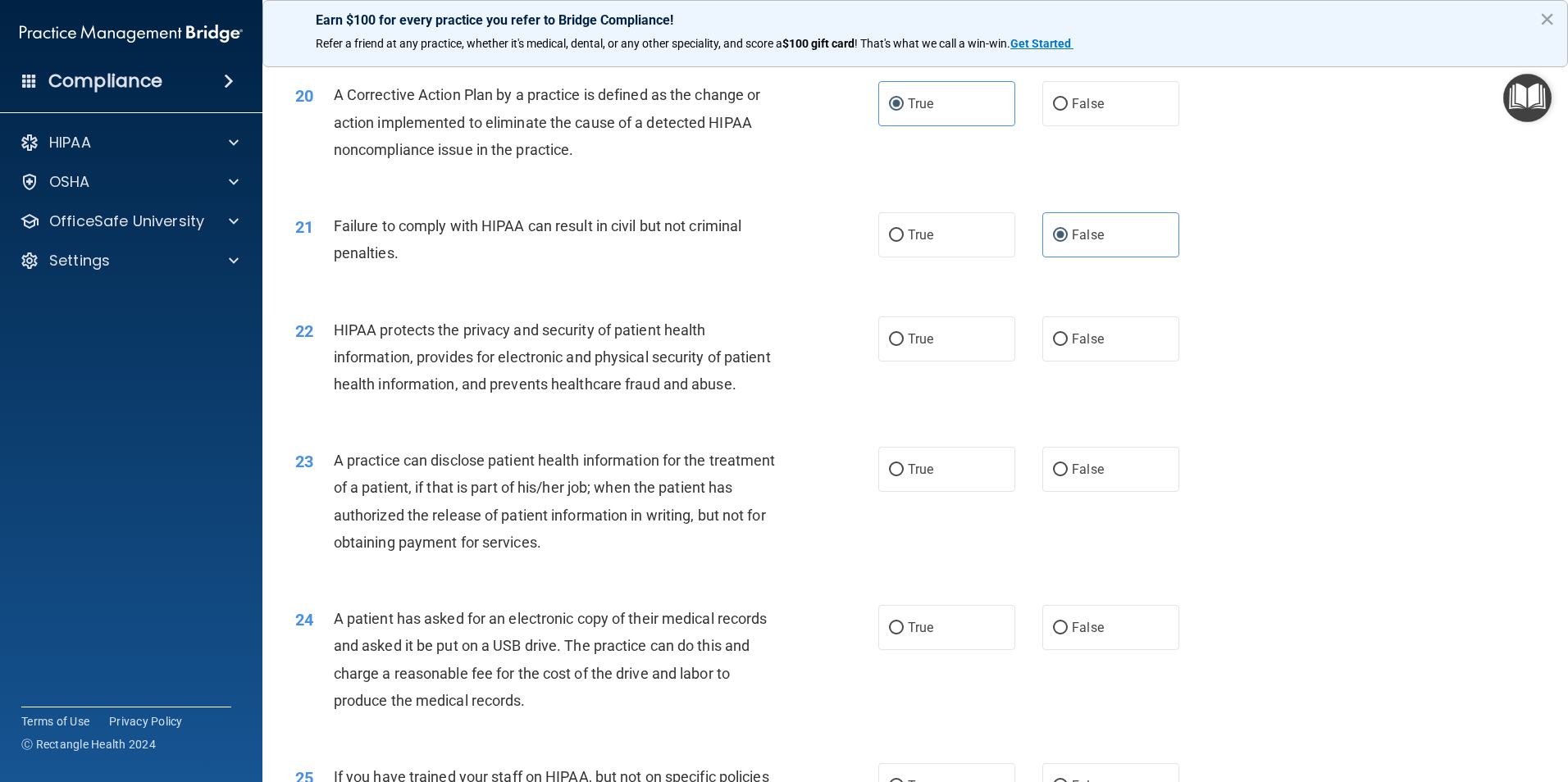
scroll to position [2296, 0]
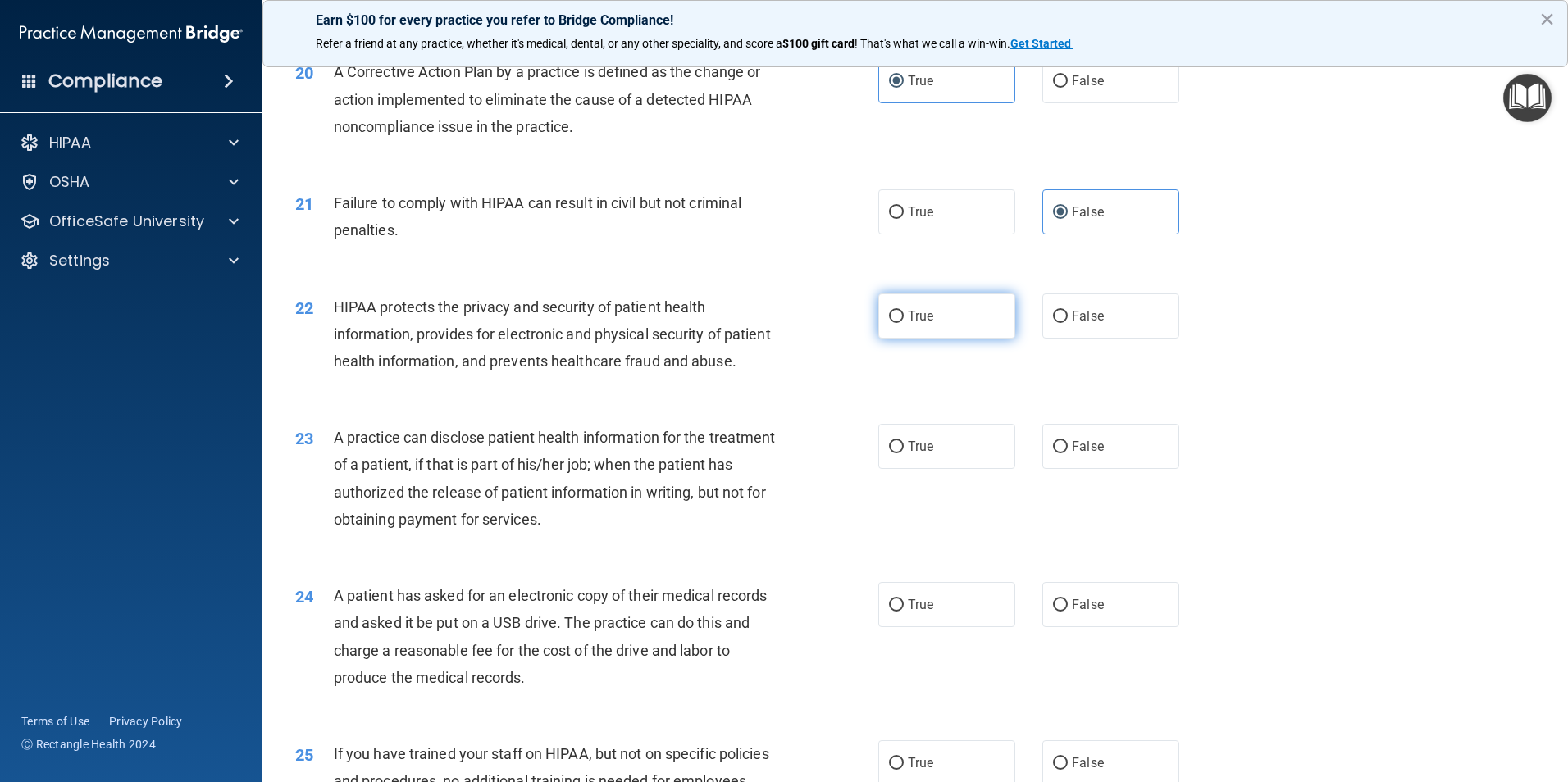
click at [901, 339] on label "True" at bounding box center [946, 316] width 137 height 45
click at [901, 323] on input "True" at bounding box center [896, 317] width 15 height 12
radio input "true"
click at [1071, 469] on label "False" at bounding box center [1110, 446] width 137 height 45
click at [1068, 453] on input "False" at bounding box center [1060, 447] width 15 height 12
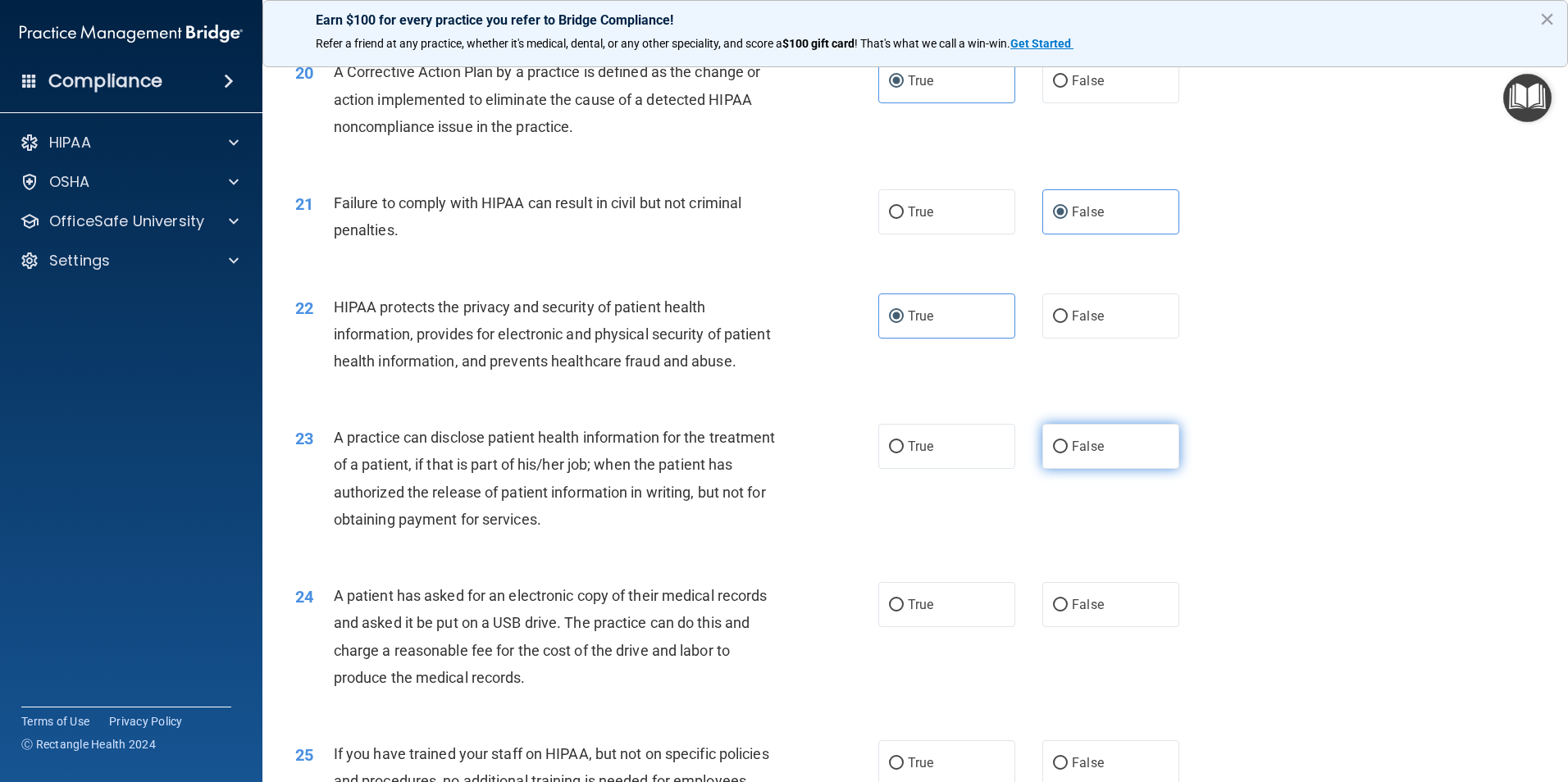
radio input "true"
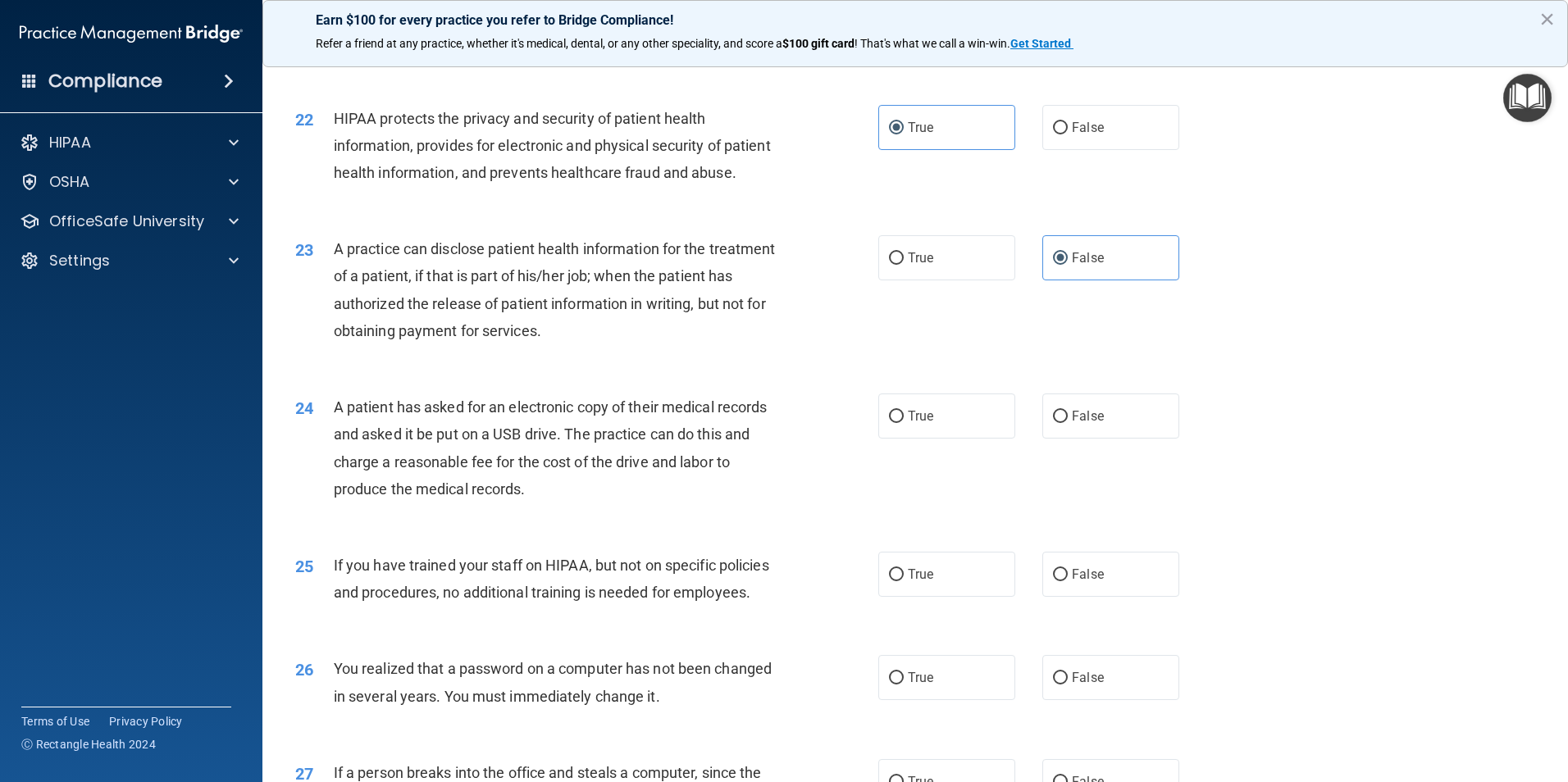
scroll to position [2541, 0]
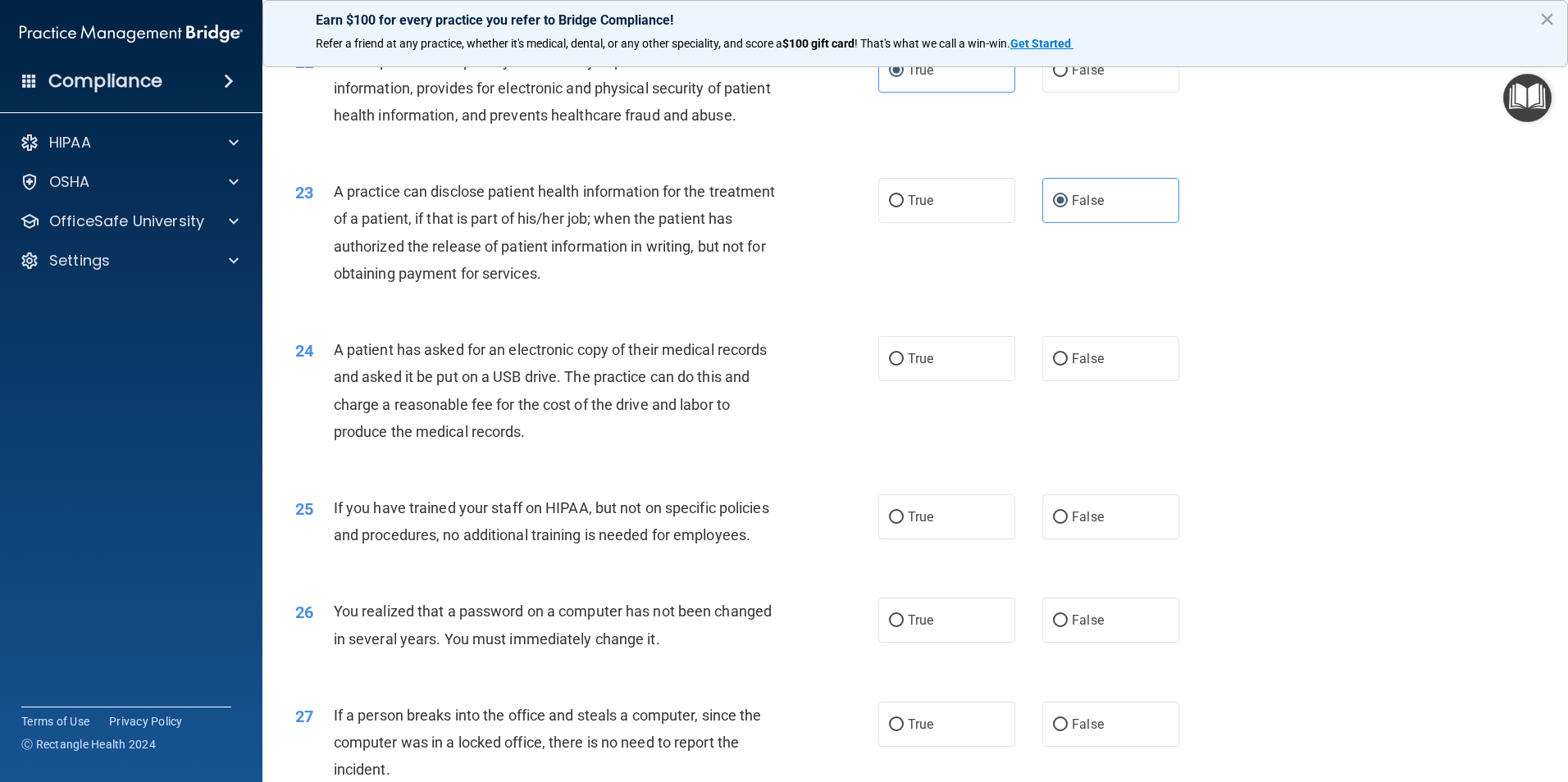
drag, startPoint x: 885, startPoint y: 422, endPoint x: 981, endPoint y: 476, distance: 110.1
click at [884, 381] on label "True" at bounding box center [946, 358] width 137 height 45
click at [889, 366] on input "True" at bounding box center [896, 360] width 15 height 12
radio input "true"
click at [1085, 525] on span "False" at bounding box center [1087, 517] width 32 height 16
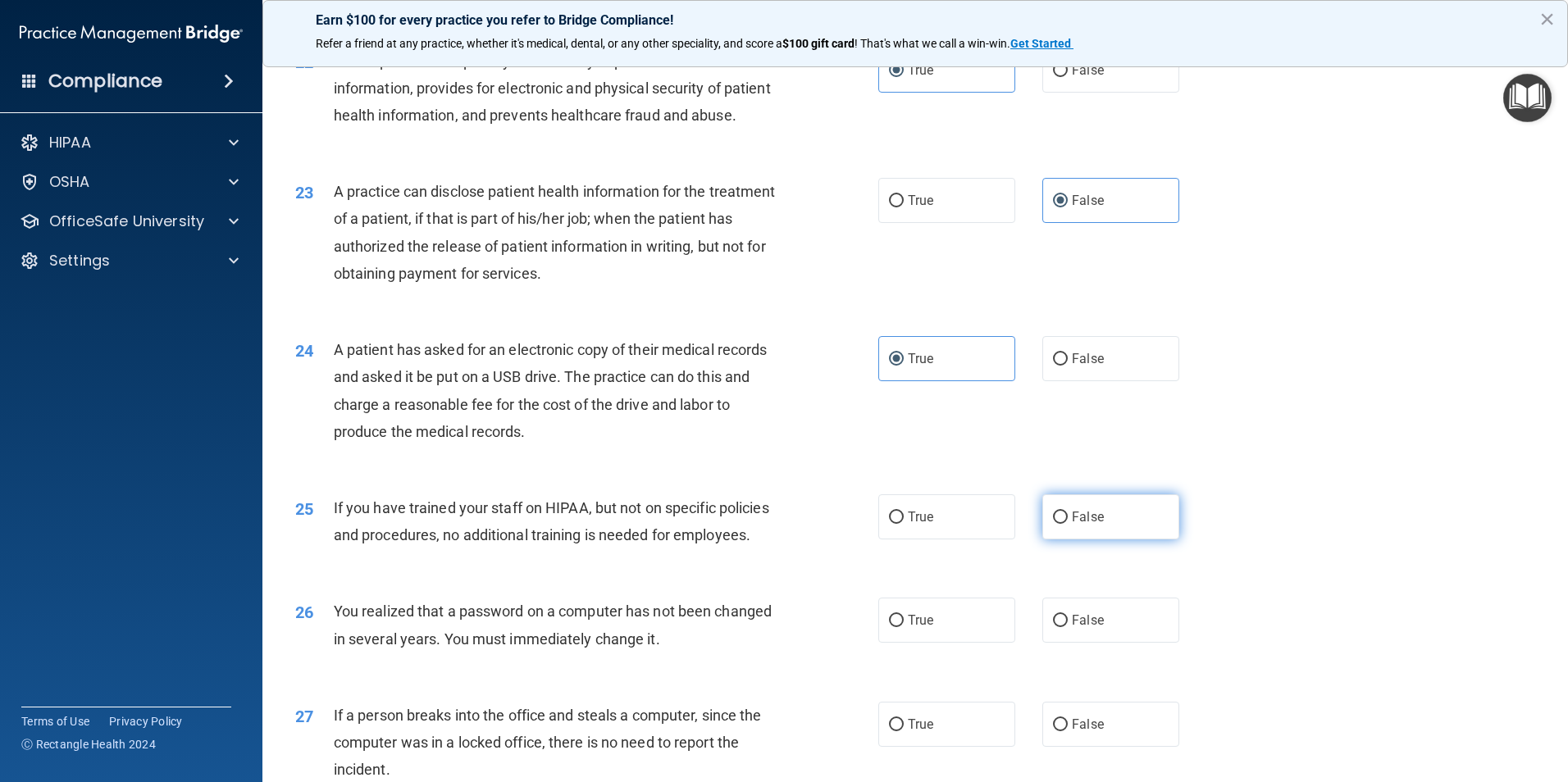
click at [1068, 524] on input "False" at bounding box center [1060, 518] width 15 height 12
radio input "true"
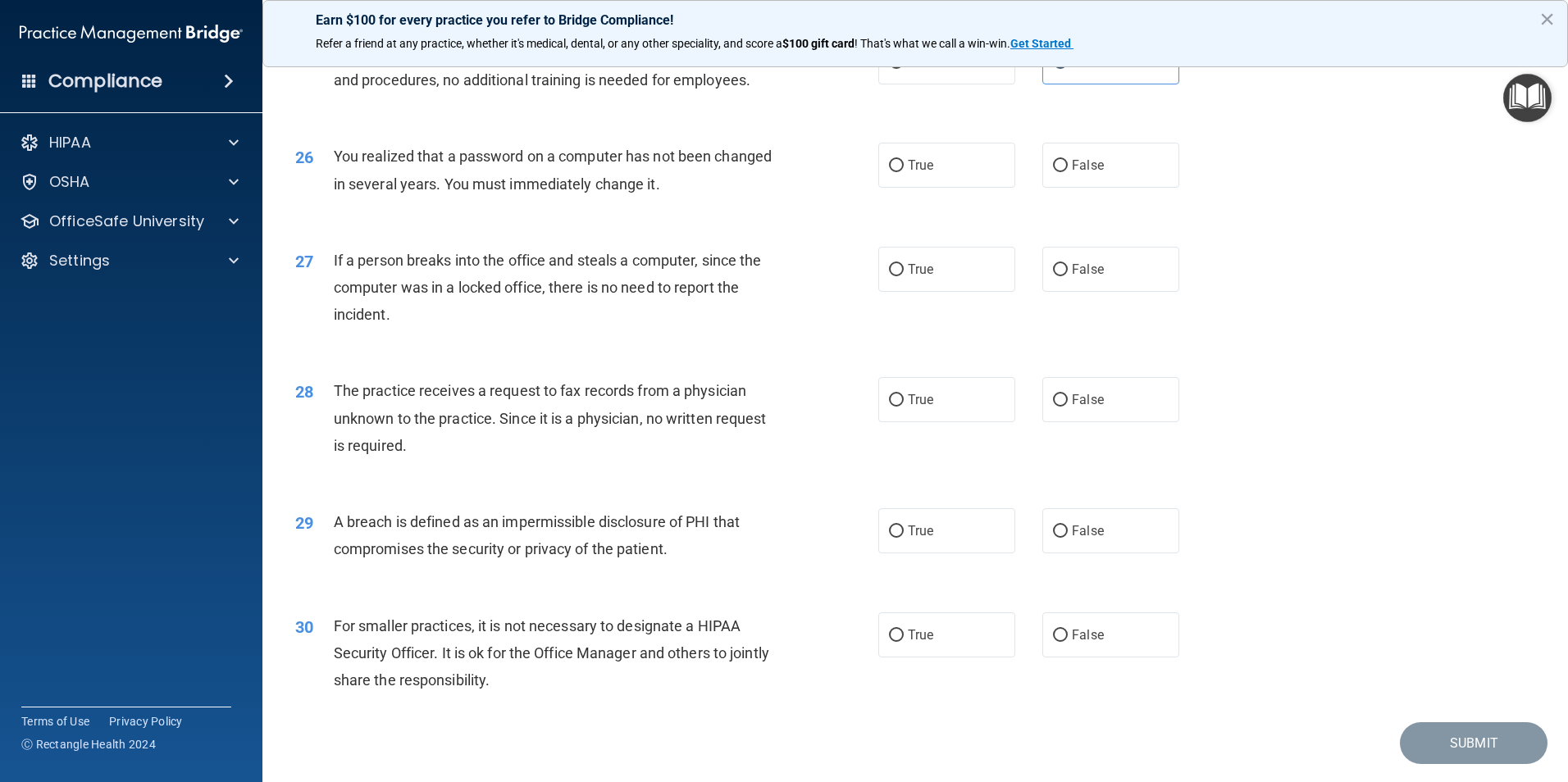
scroll to position [3033, 0]
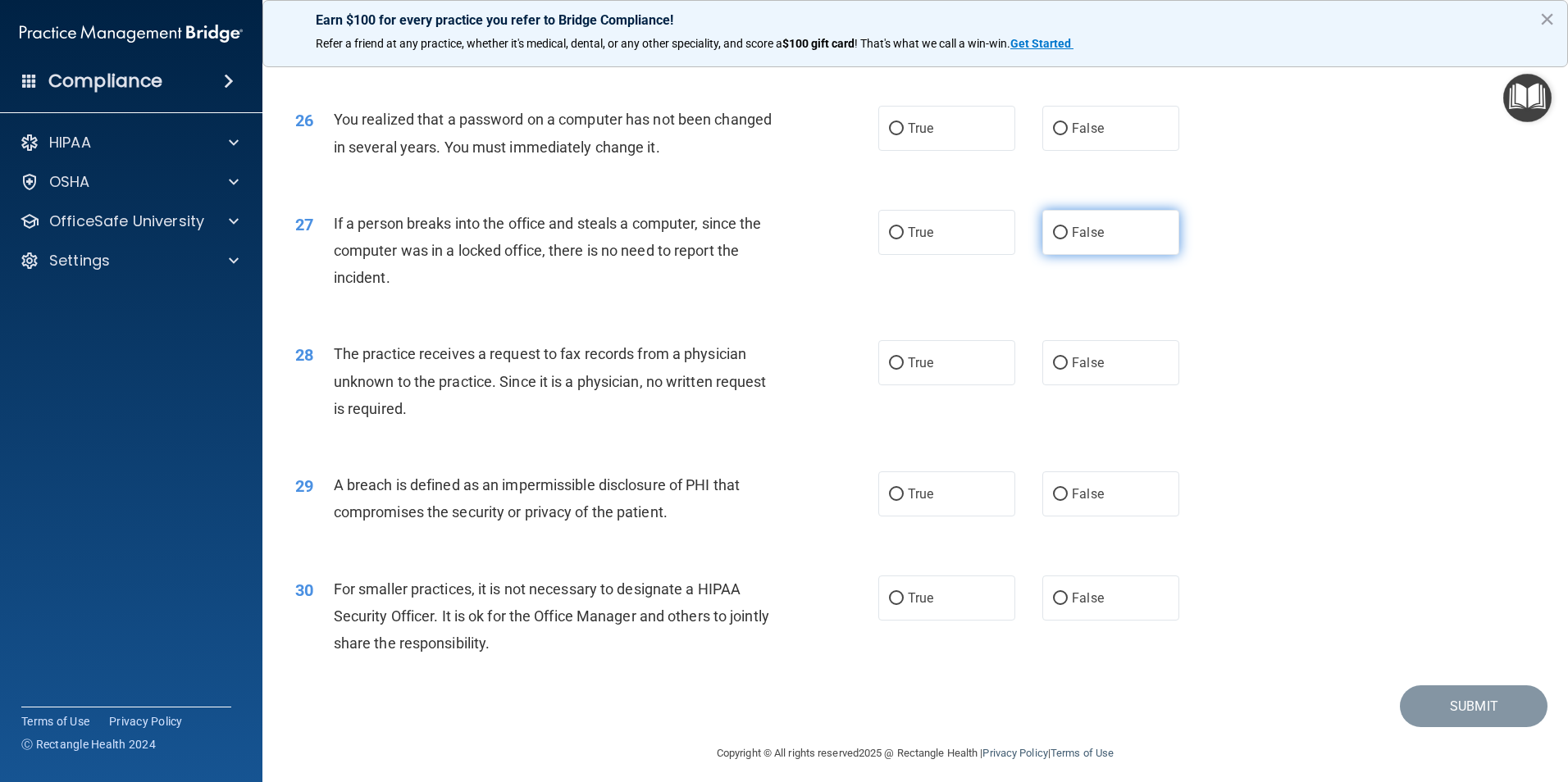
drag, startPoint x: 913, startPoint y: 212, endPoint x: 1045, endPoint y: 292, distance: 154.4
click at [913, 136] on span "True" at bounding box center [920, 129] width 26 height 16
click at [904, 135] on input "True" at bounding box center [896, 129] width 15 height 12
radio input "true"
click at [1105, 255] on label "False" at bounding box center [1110, 232] width 137 height 45
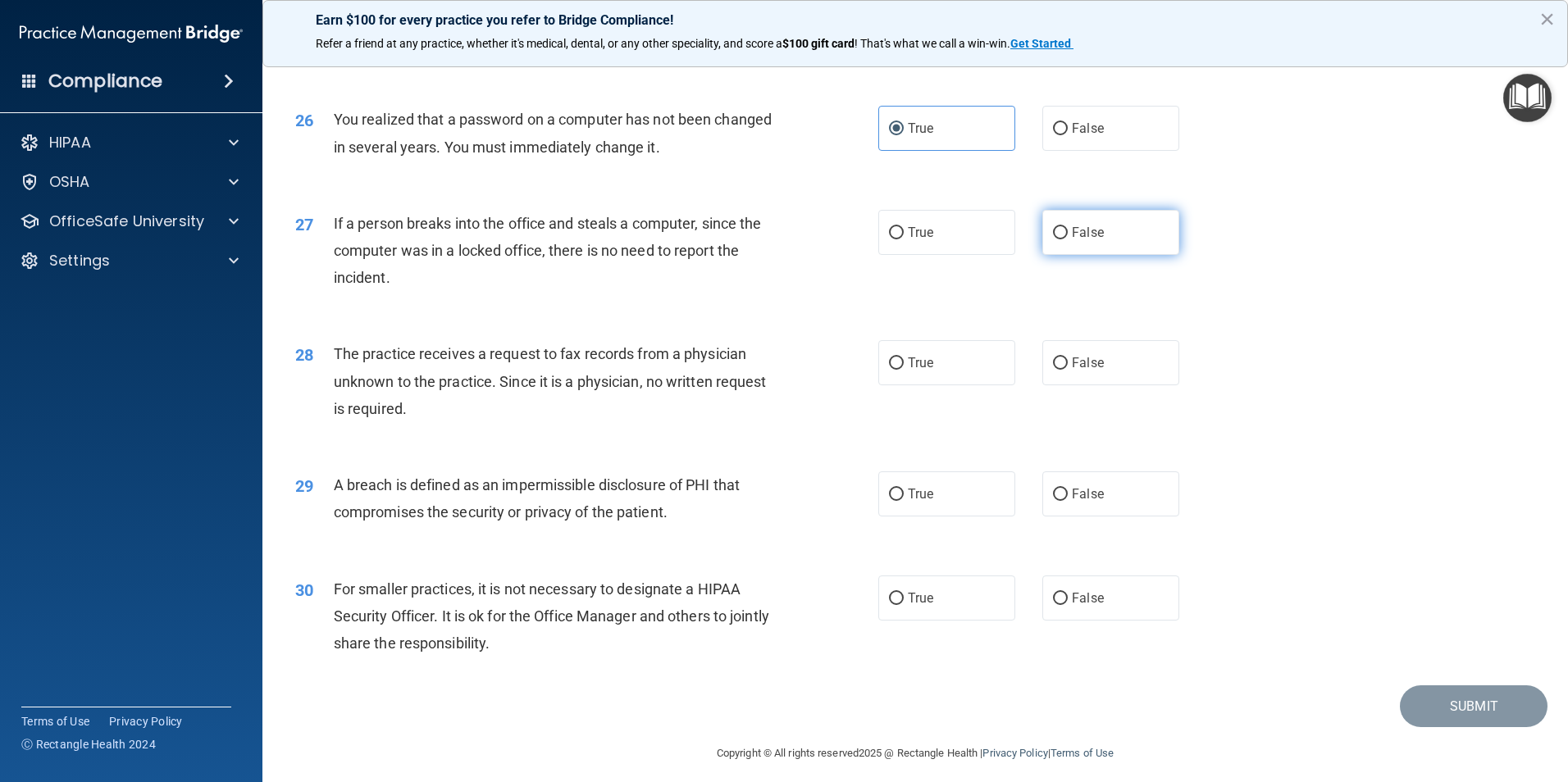
click at [1068, 240] on input "False" at bounding box center [1060, 234] width 15 height 12
radio input "true"
click at [1113, 385] on label "False" at bounding box center [1110, 362] width 137 height 45
click at [1068, 369] on input "False" at bounding box center [1060, 363] width 15 height 12
radio input "true"
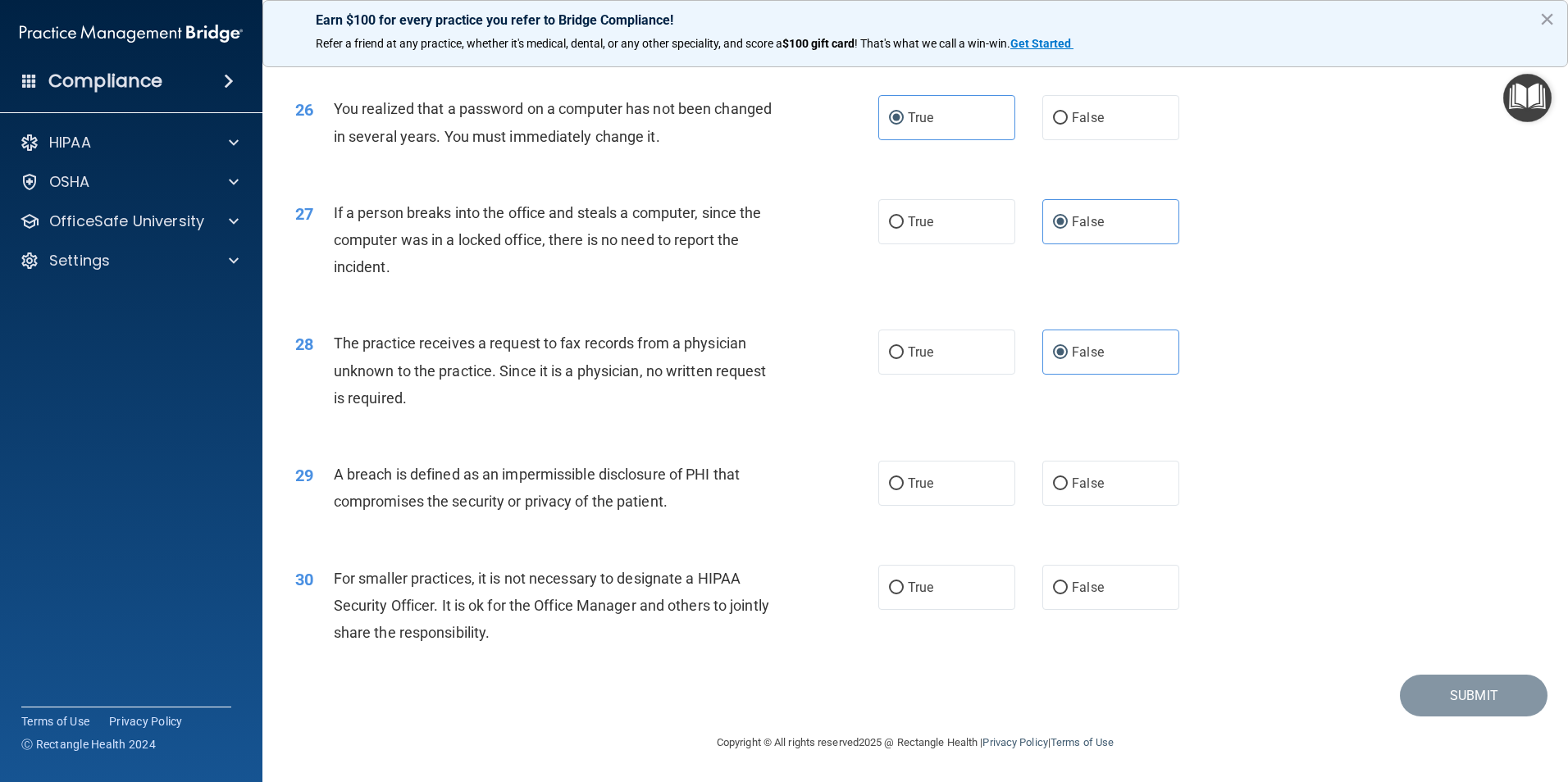
scroll to position [3125, 0]
click at [953, 506] on label "True" at bounding box center [946, 483] width 137 height 45
click at [904, 490] on input "True" at bounding box center [896, 484] width 15 height 12
radio input "true"
click at [1122, 607] on label "False" at bounding box center [1110, 587] width 137 height 45
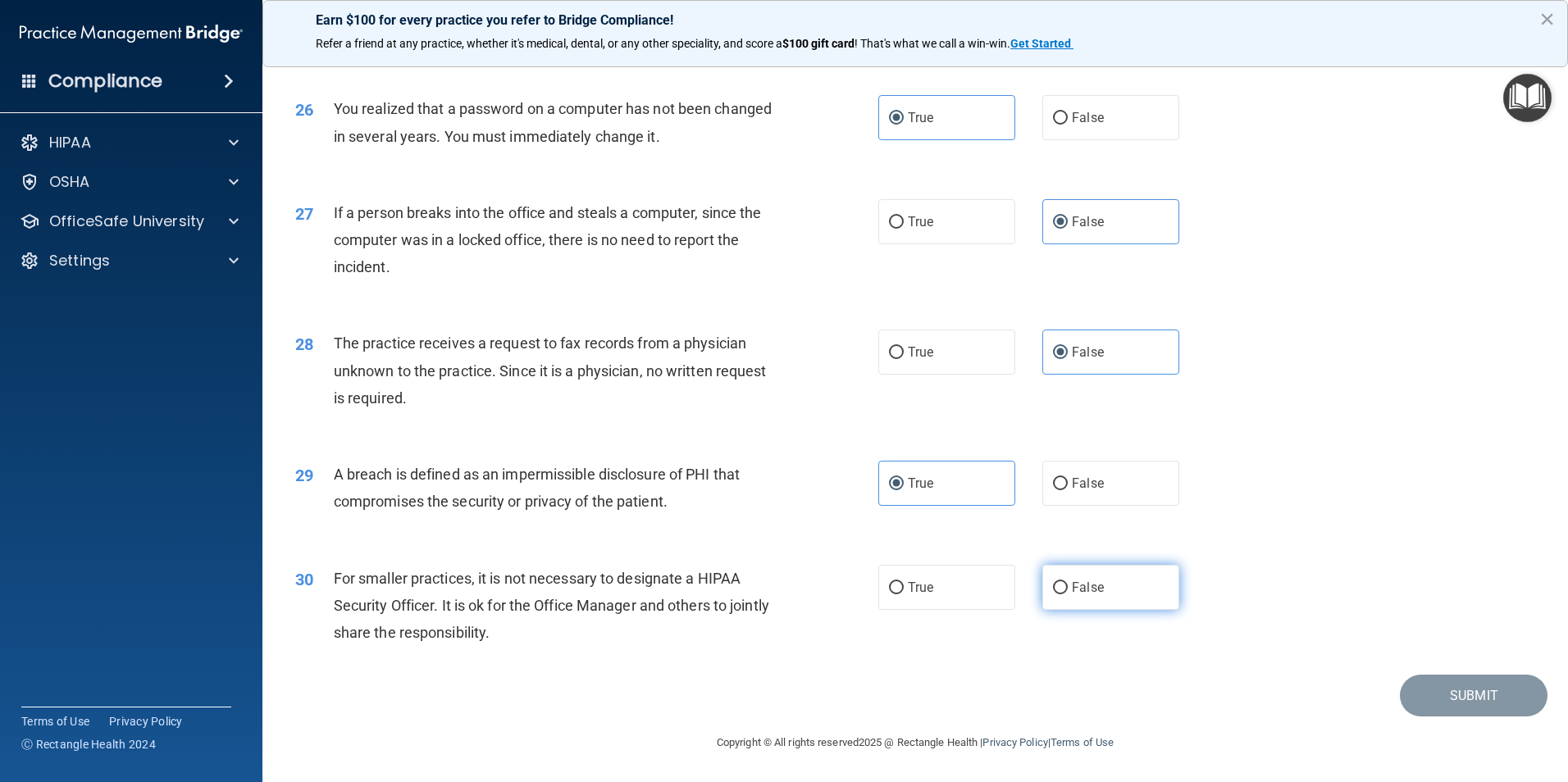
click at [1068, 594] on input "False" at bounding box center [1060, 588] width 15 height 12
radio input "true"
click at [1486, 697] on button "Submit" at bounding box center [1473, 695] width 147 height 41
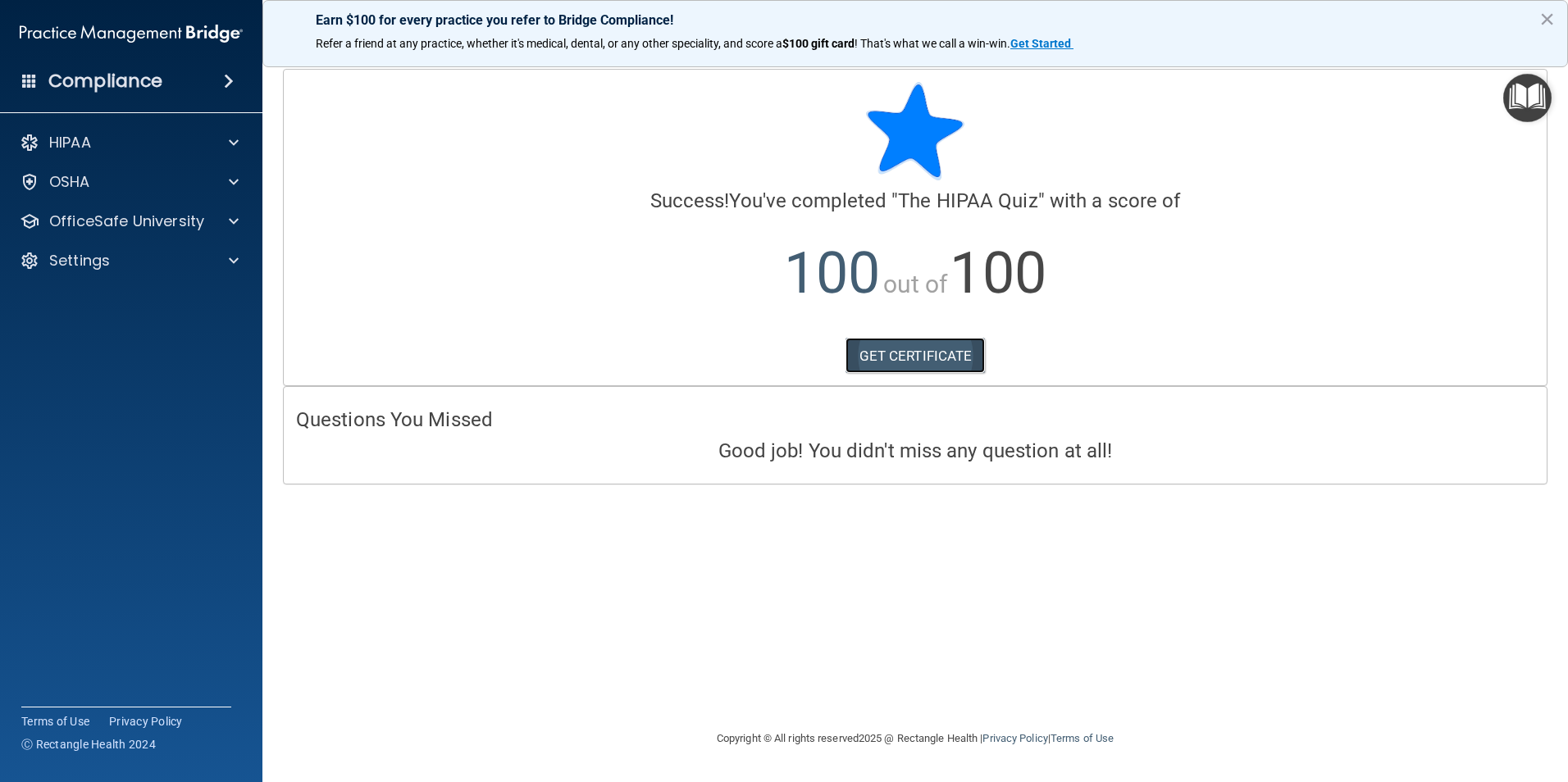
click at [932, 355] on link "GET CERTIFICATE" at bounding box center [915, 355] width 140 height 36
click at [135, 146] on div "HIPAA" at bounding box center [108, 143] width 204 height 19
click at [1541, 26] on button "×" at bounding box center [1547, 19] width 16 height 26
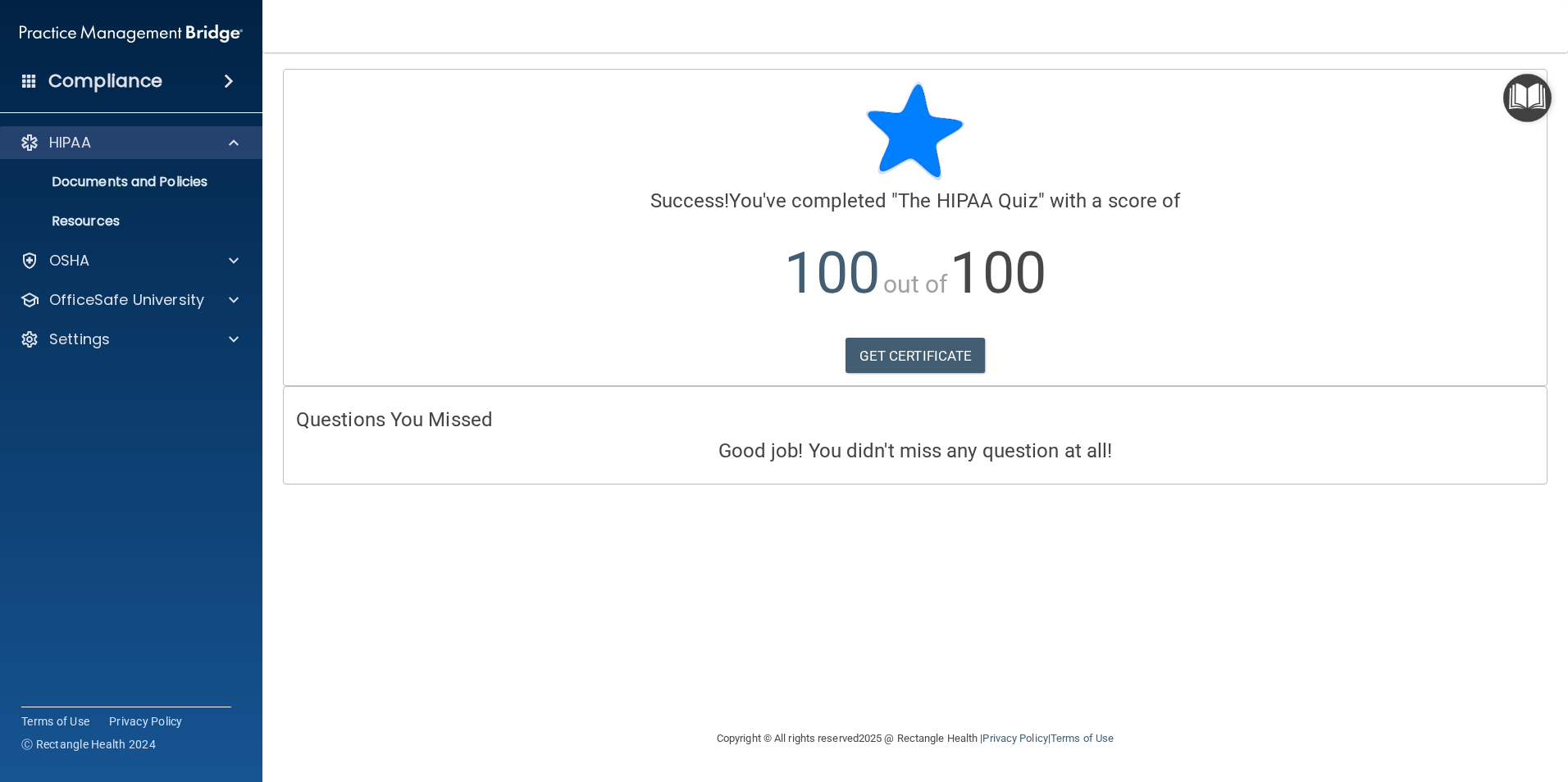
click at [137, 131] on div "HIPAA" at bounding box center [131, 142] width 263 height 33
click at [134, 136] on div "HIPAA" at bounding box center [108, 143] width 204 height 19
click at [123, 135] on div "HIPAA" at bounding box center [131, 142] width 263 height 33
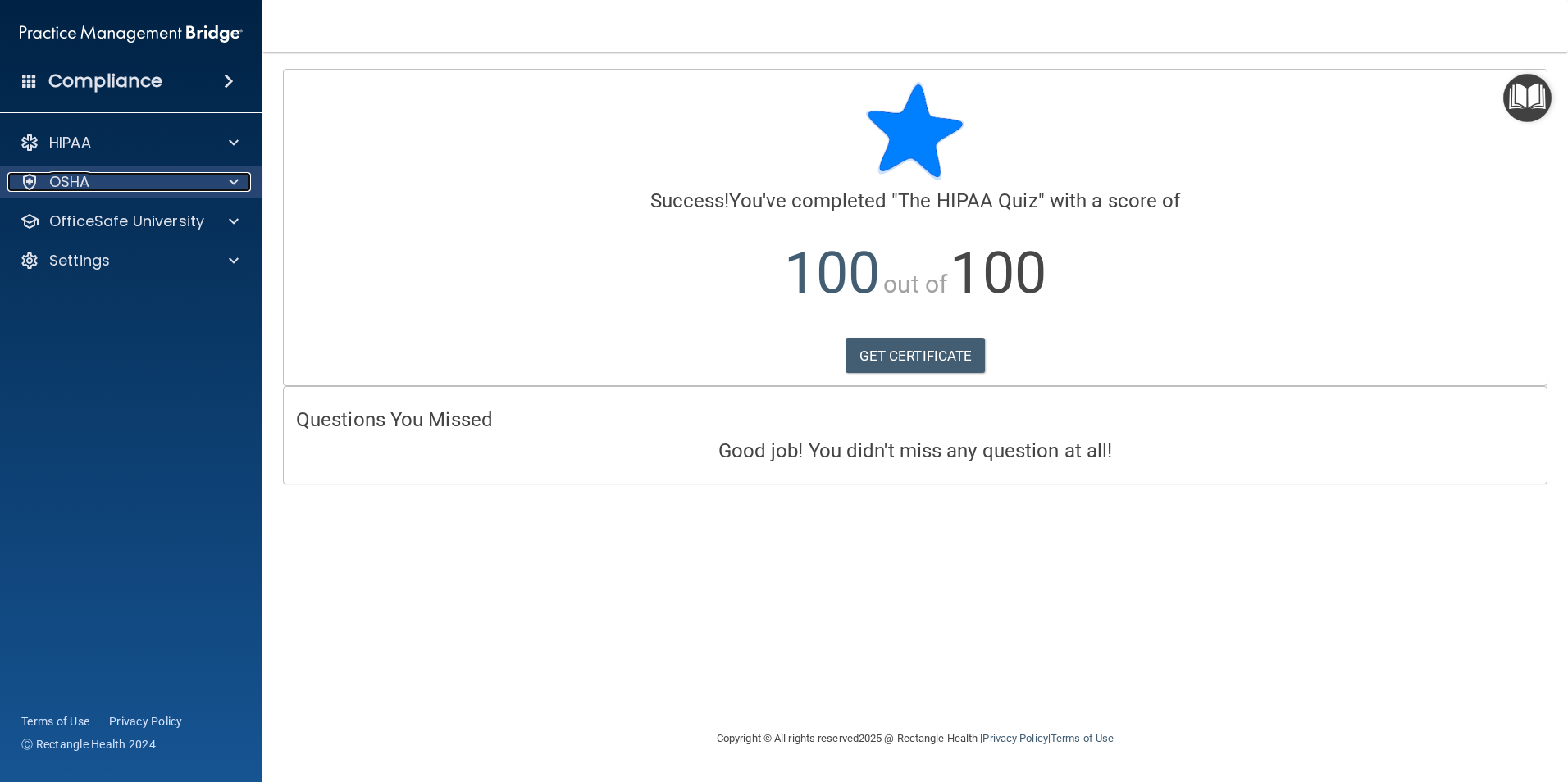
click at [238, 175] on div at bounding box center [231, 182] width 41 height 19
click at [228, 180] on div at bounding box center [231, 182] width 41 height 19
click at [211, 80] on div "Compliance" at bounding box center [131, 81] width 263 height 36
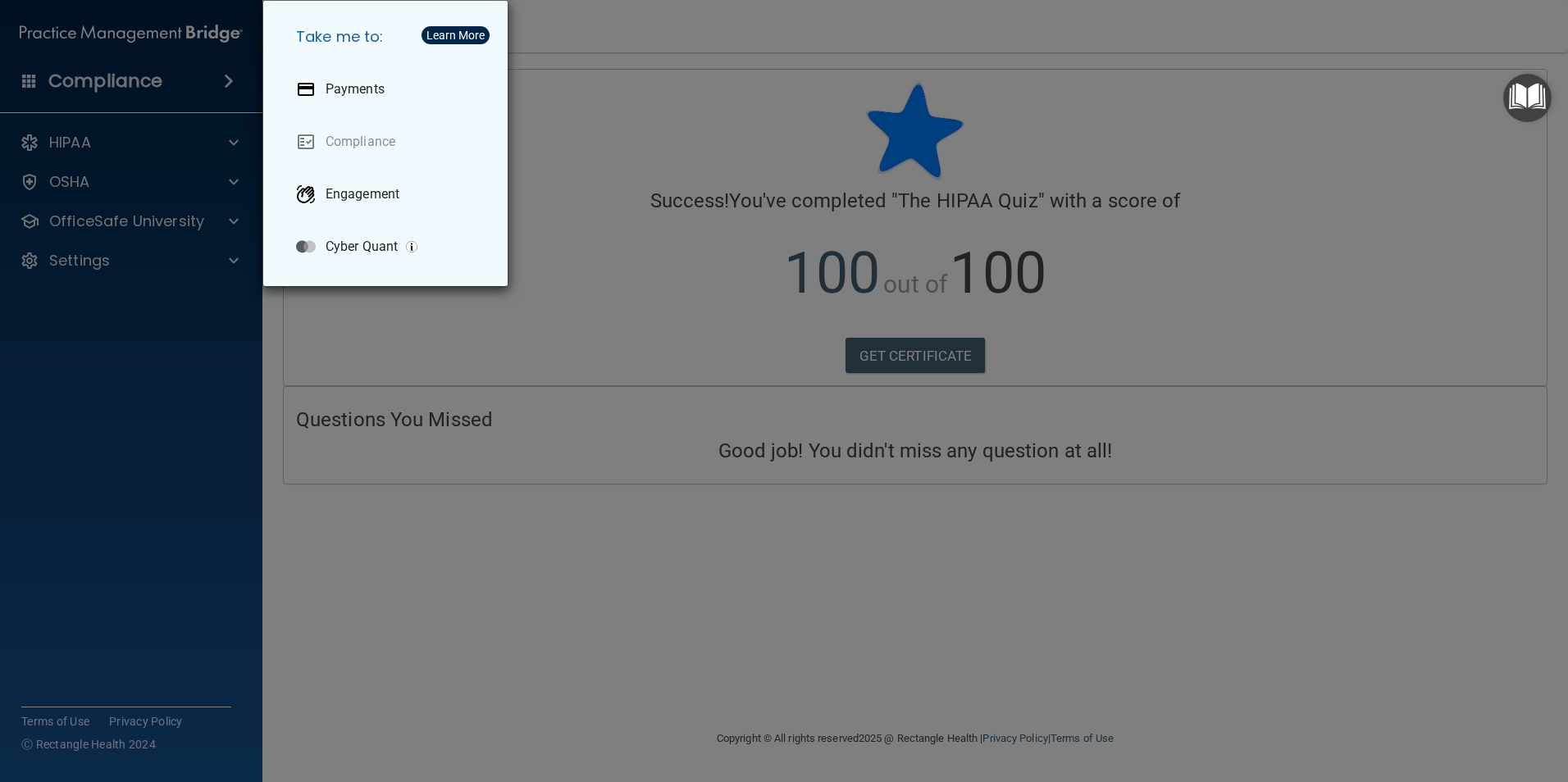
drag, startPoint x: 626, startPoint y: 145, endPoint x: 637, endPoint y: 131, distance: 17.8
click at [623, 146] on div "Take me to: Payments Compliance Engagement Cyber Quant" at bounding box center [784, 391] width 1568 height 782
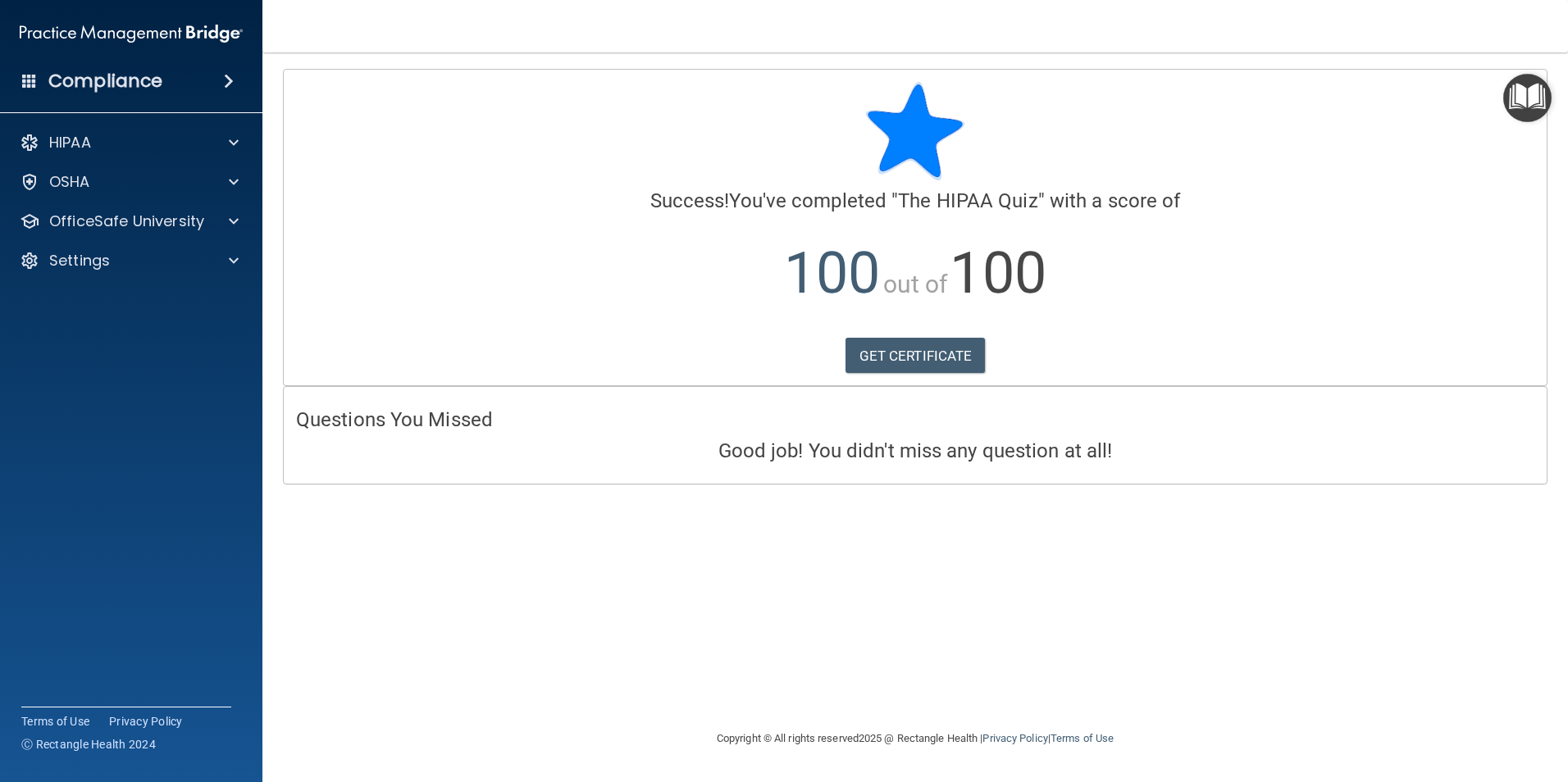
click at [1527, 109] on img "Open Resource Center" at bounding box center [1527, 98] width 49 height 48
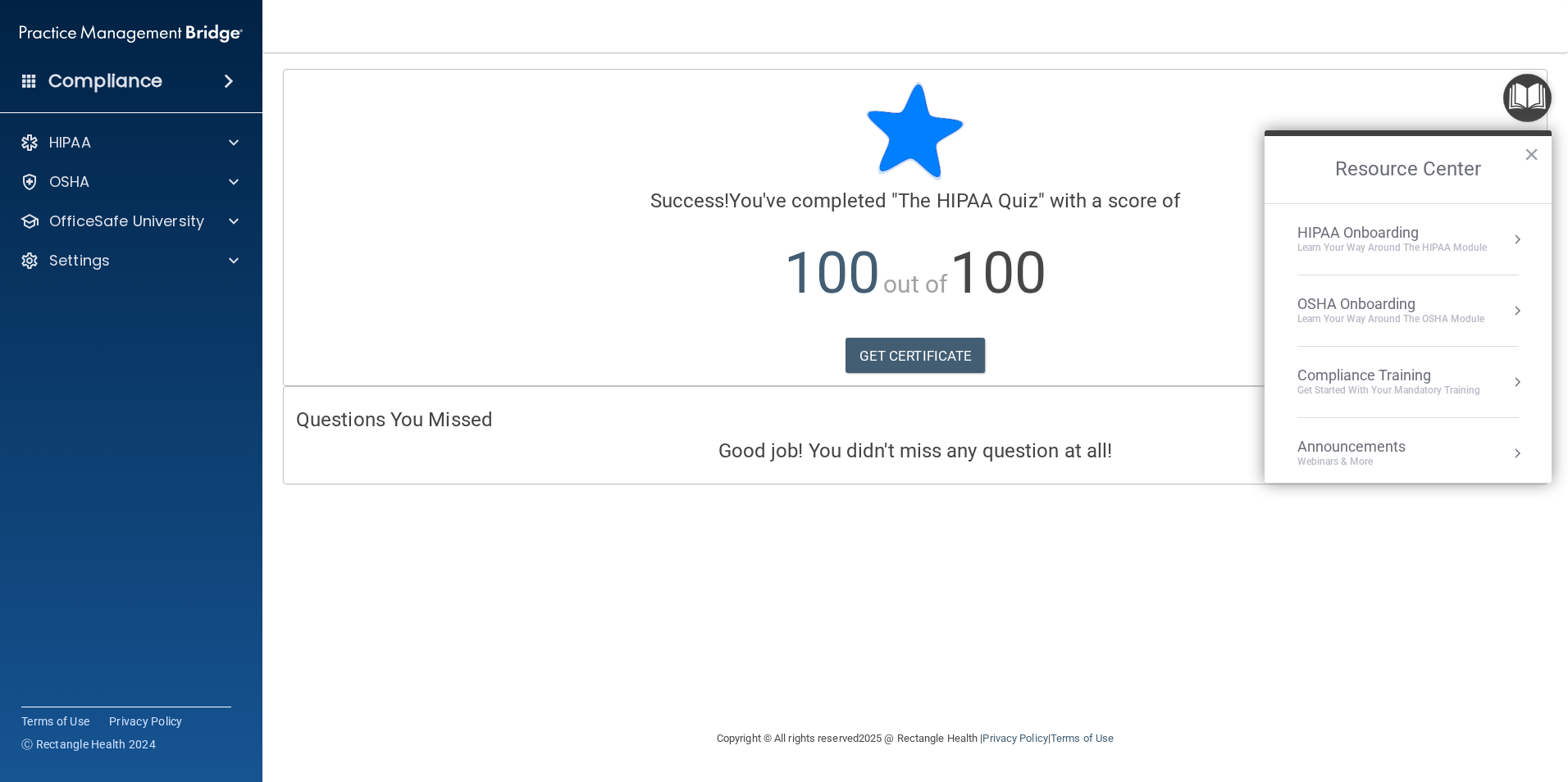
click at [1427, 168] on h2 "Resource Center" at bounding box center [1407, 169] width 287 height 67
click at [1545, 153] on h2 "Resource Center" at bounding box center [1407, 169] width 287 height 67
click at [1537, 153] on button "×" at bounding box center [1532, 154] width 16 height 26
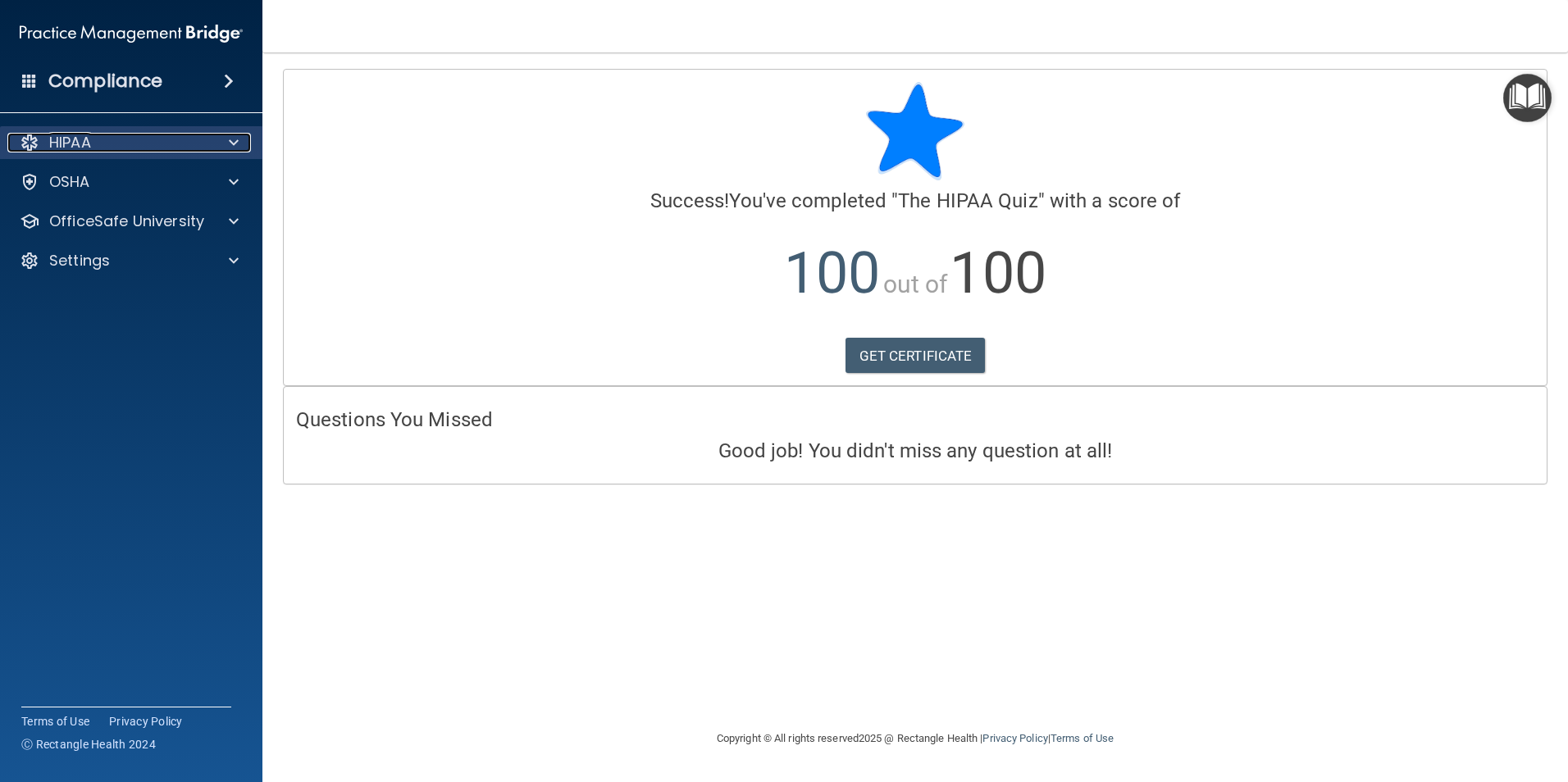
click at [219, 139] on div at bounding box center [231, 143] width 41 height 19
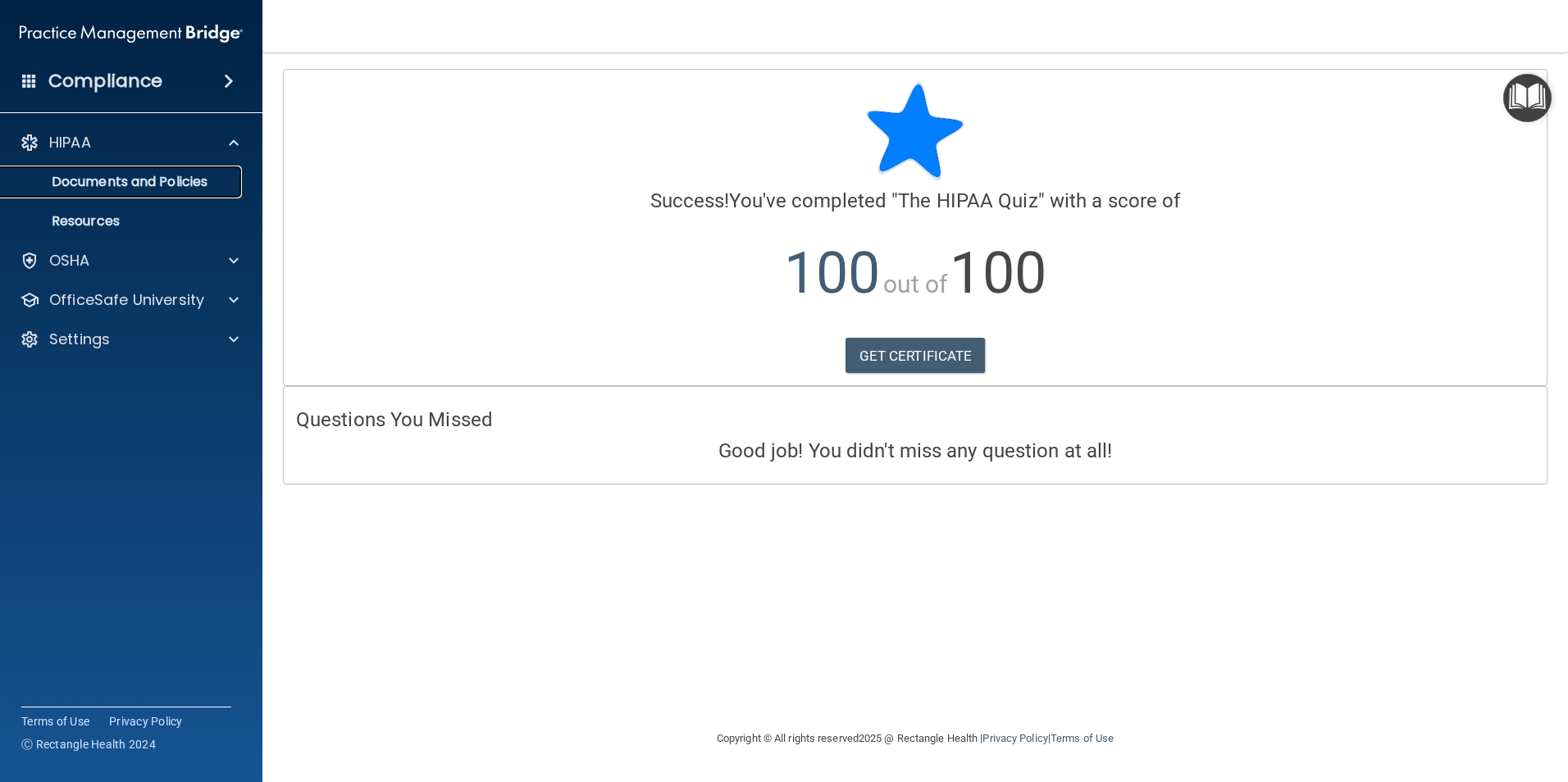
click at [136, 184] on p "Documents and Policies" at bounding box center [123, 182] width 224 height 17
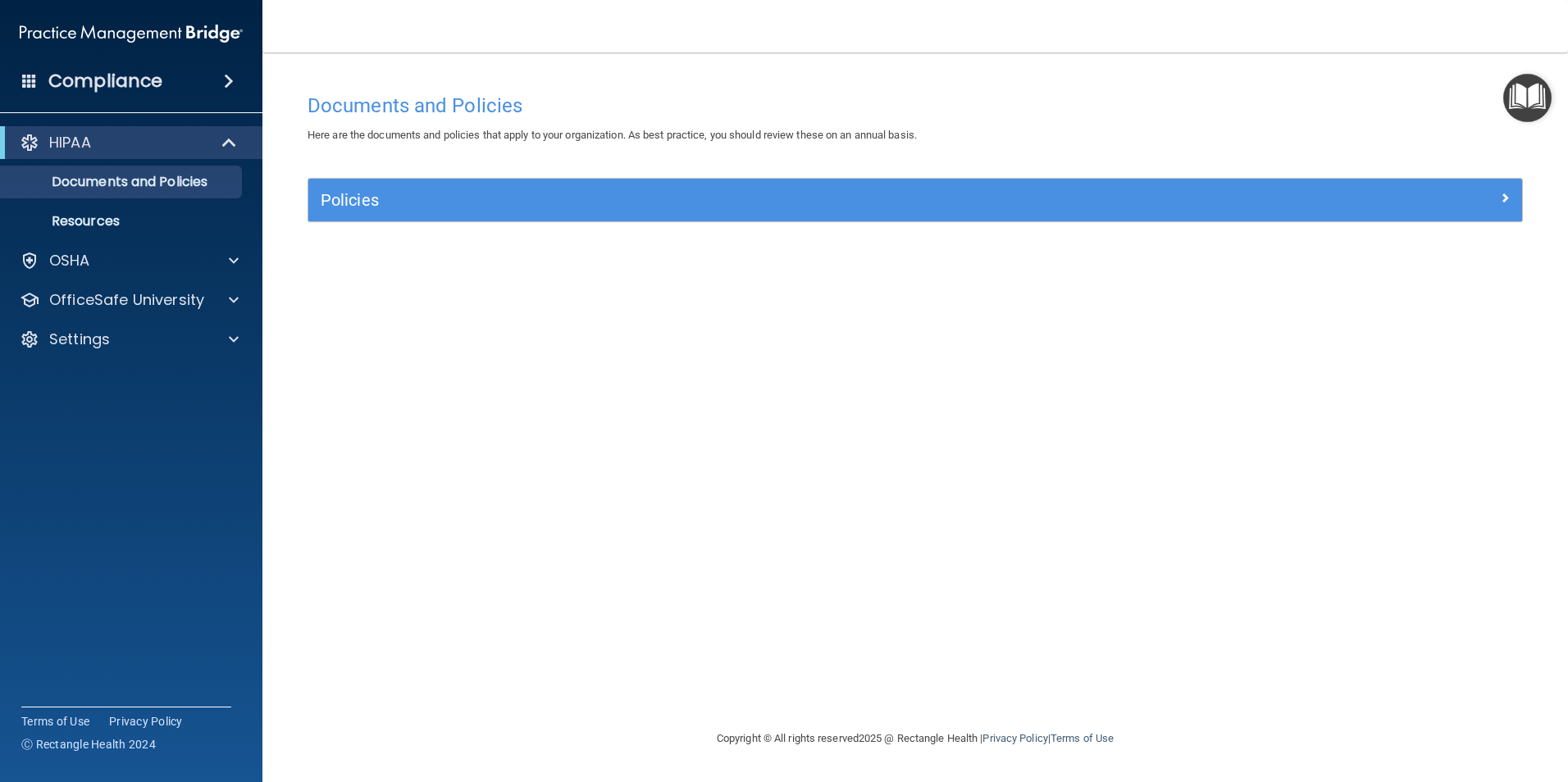
click at [34, 73] on span at bounding box center [29, 80] width 15 height 15
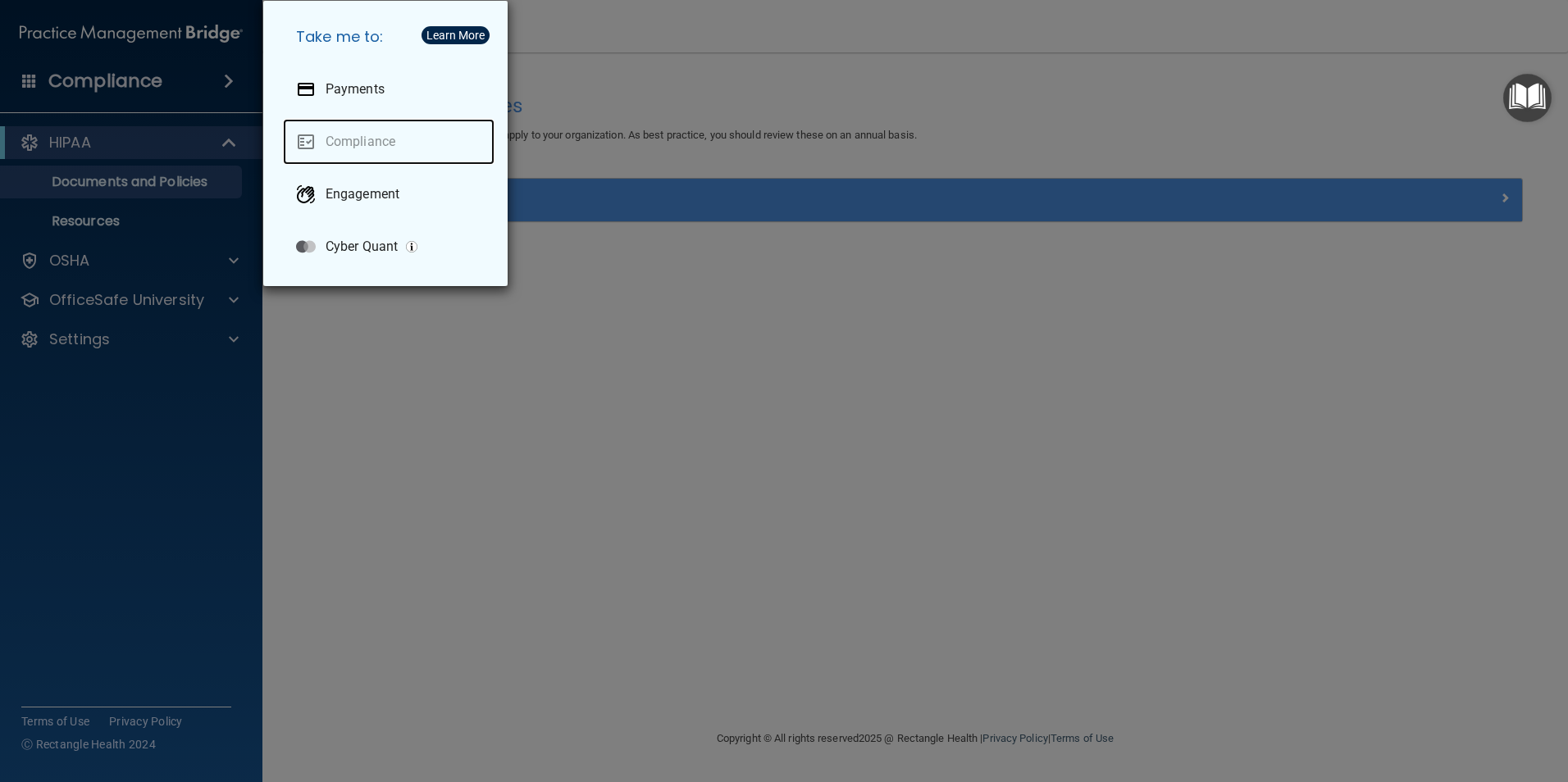
click at [397, 138] on link "Compliance" at bounding box center [389, 142] width 212 height 46
click at [408, 132] on link "Compliance" at bounding box center [389, 142] width 212 height 46
click at [390, 138] on link "Compliance" at bounding box center [389, 142] width 212 height 46
click at [170, 73] on div "Take me to: Payments Compliance Engagement Cyber Quant" at bounding box center [784, 391] width 1568 height 782
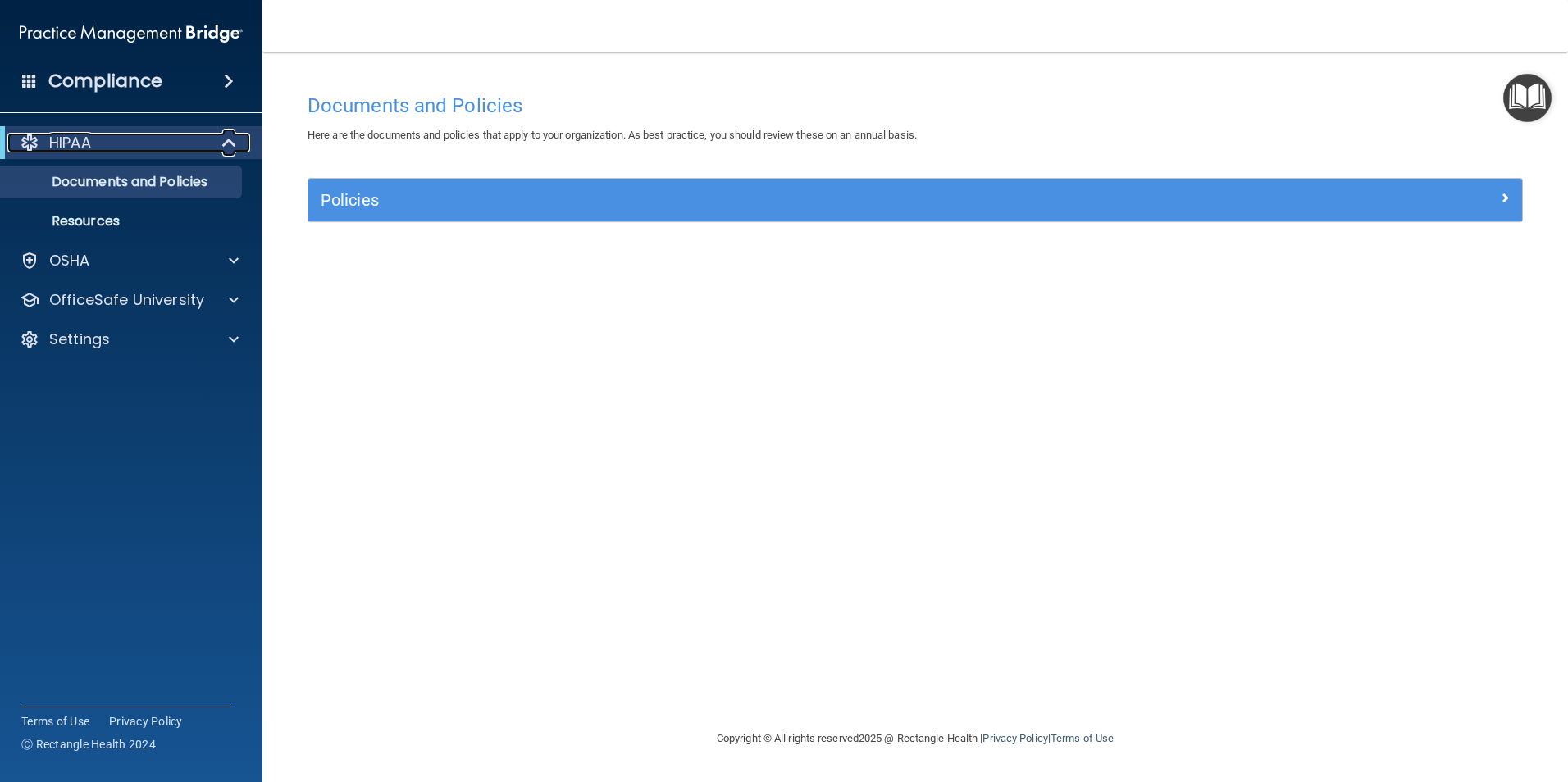
click at [153, 145] on div "HIPAA" at bounding box center [108, 143] width 203 height 19
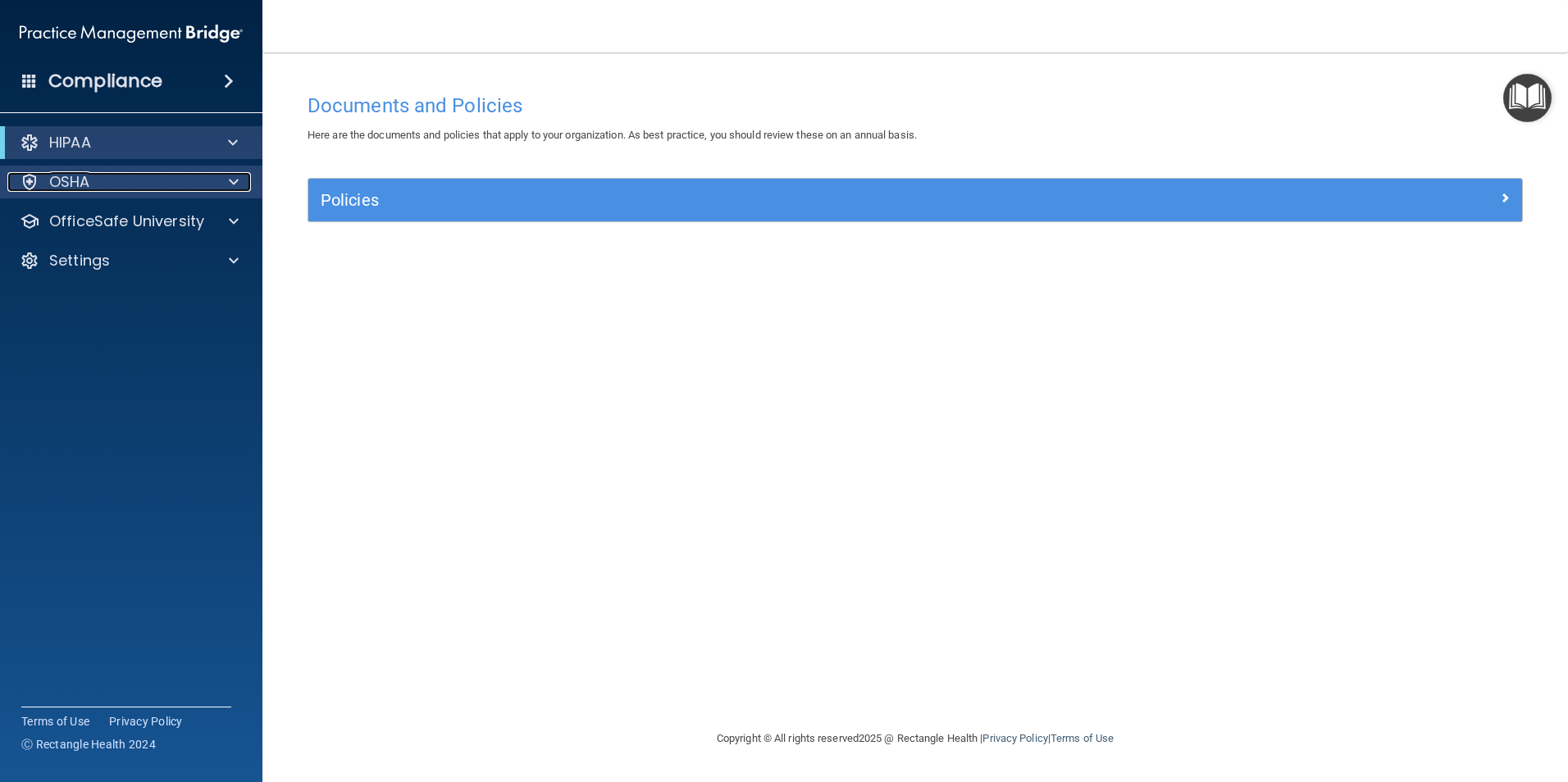
click at [216, 177] on div at bounding box center [231, 182] width 41 height 19
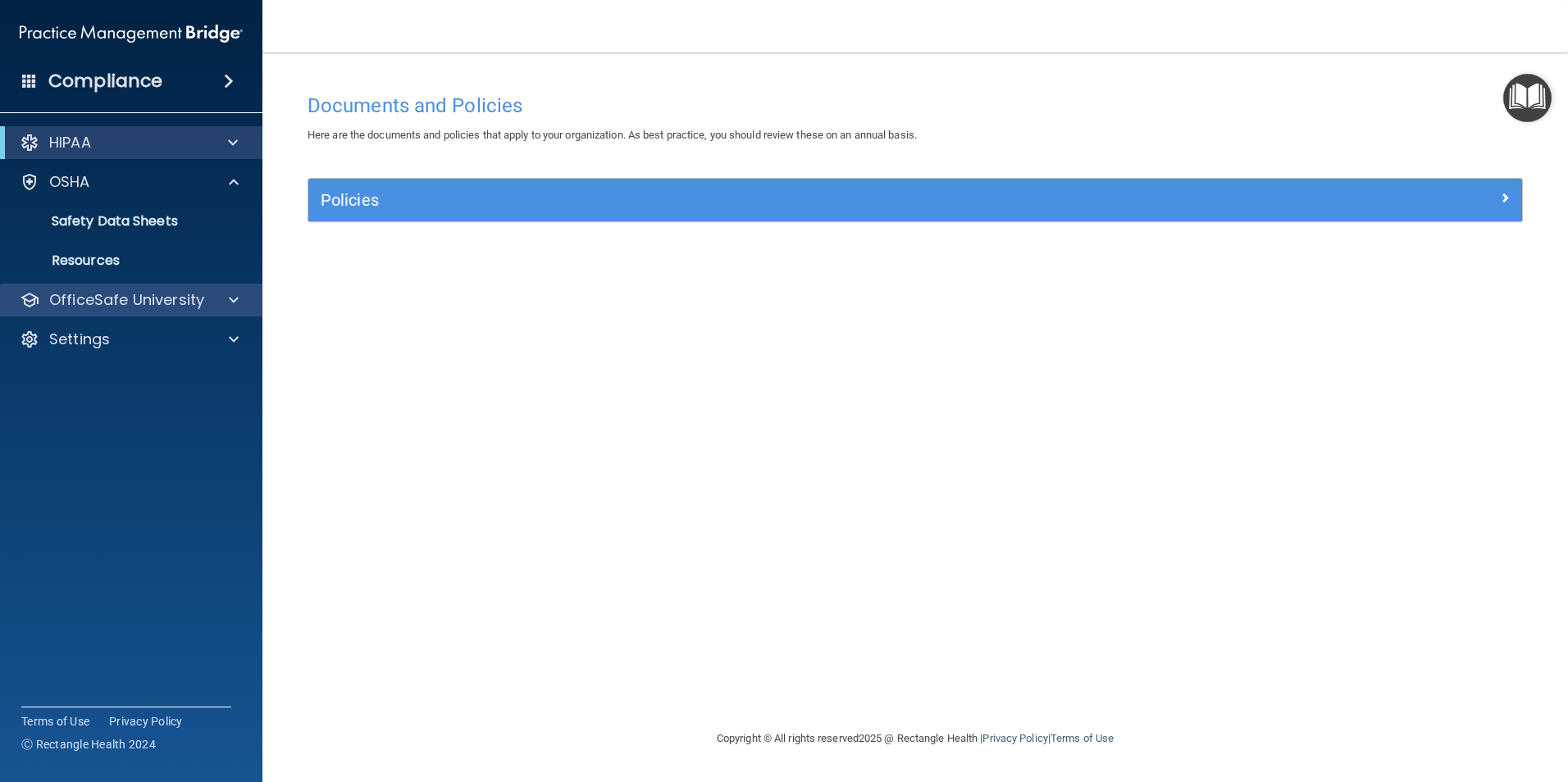
click at [171, 309] on div "OfficeSafe University" at bounding box center [131, 300] width 263 height 33
click at [234, 306] on span at bounding box center [233, 300] width 10 height 19
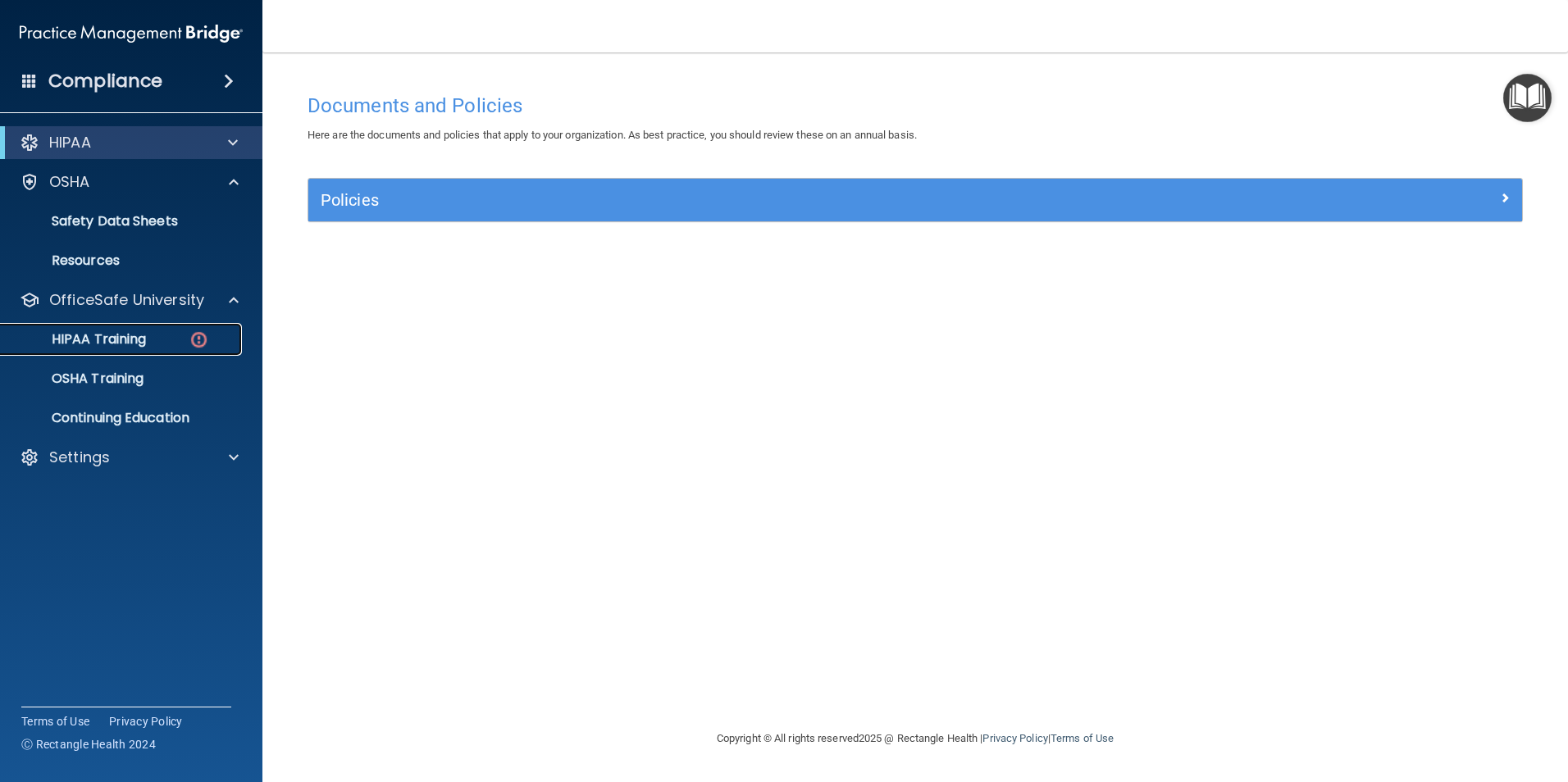
click at [106, 343] on p "HIPAA Training" at bounding box center [78, 339] width 135 height 17
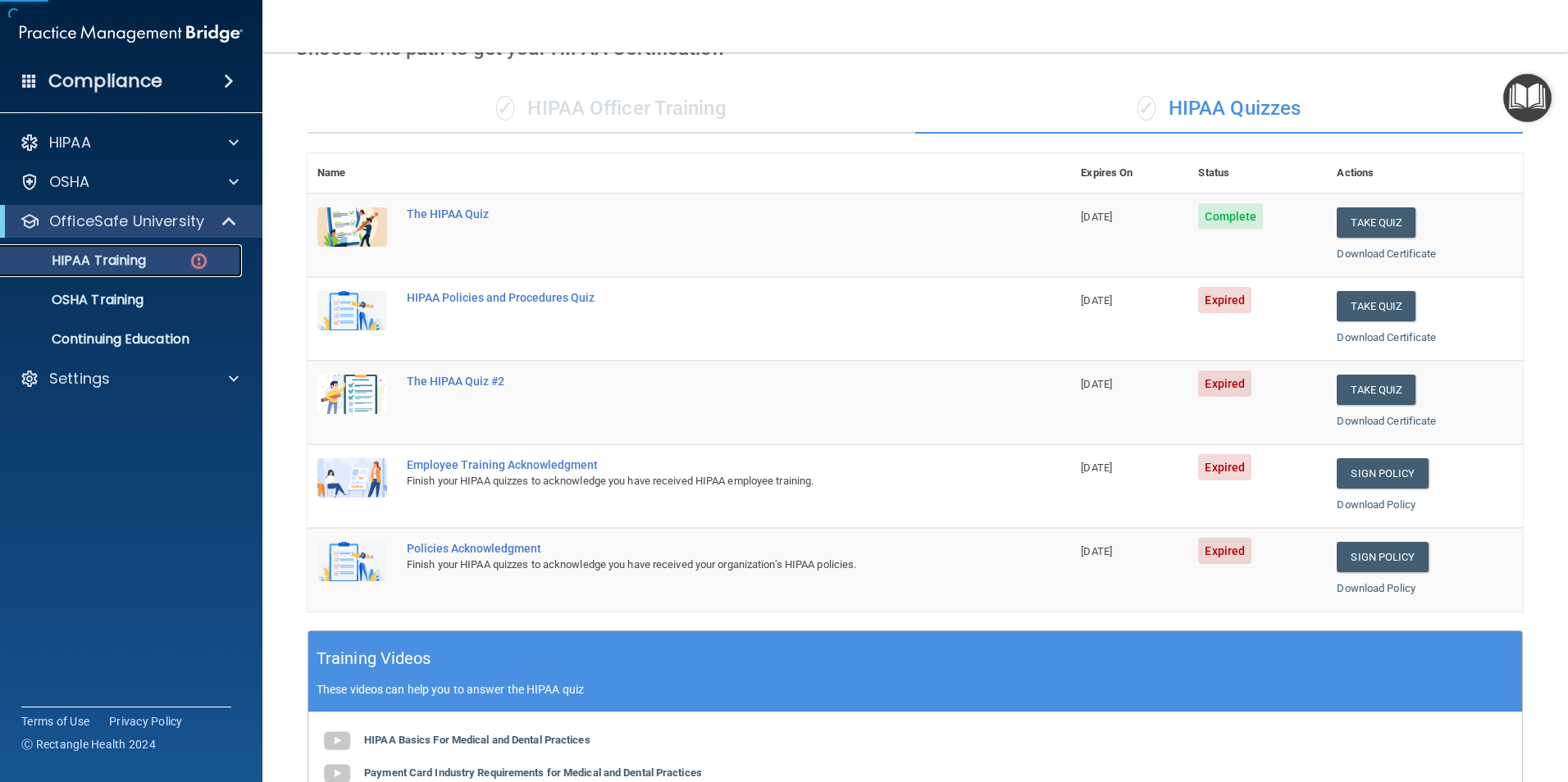
scroll to position [246, 0]
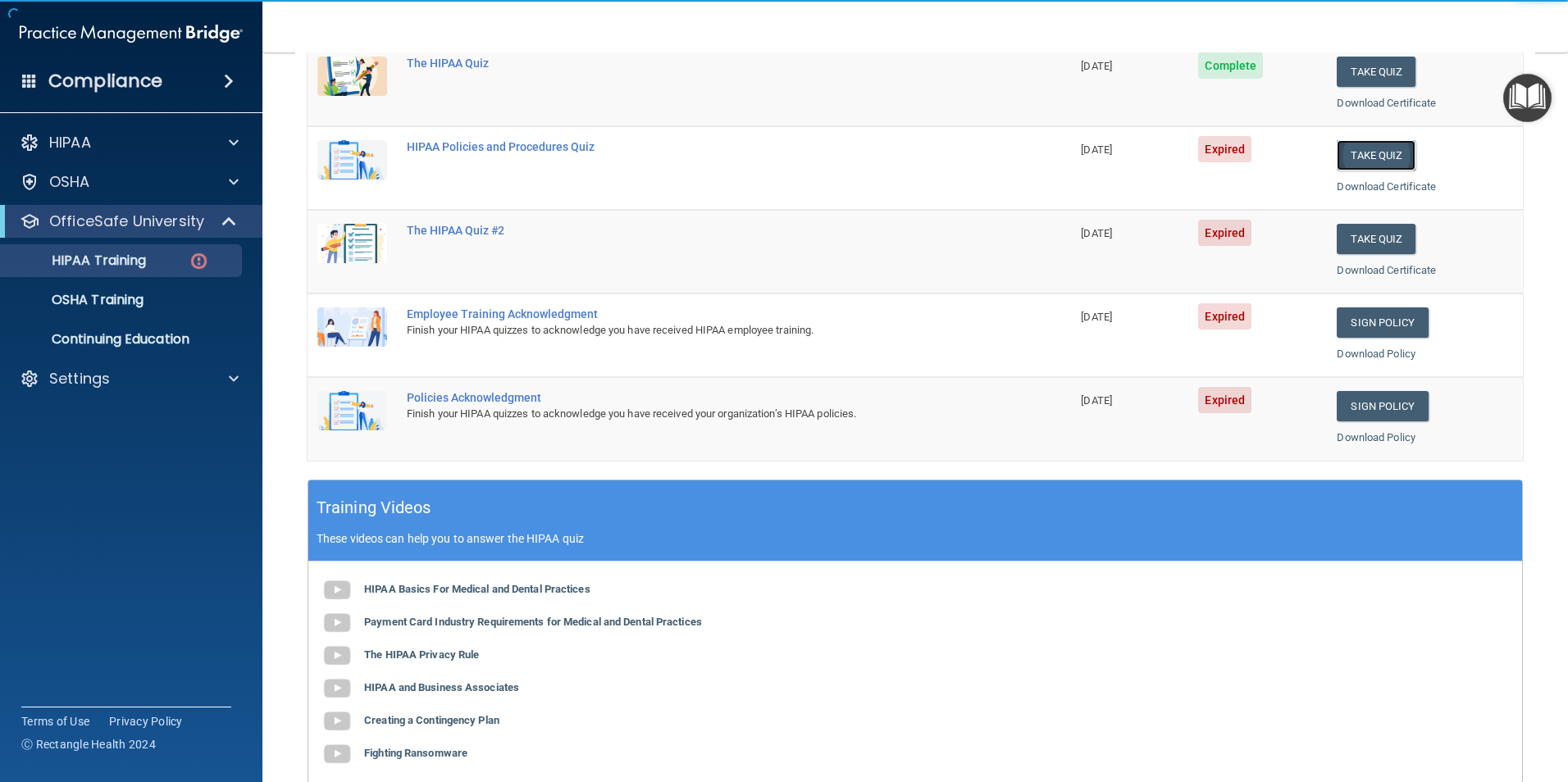
click at [1378, 168] on button "Take Quiz" at bounding box center [1376, 155] width 78 height 30
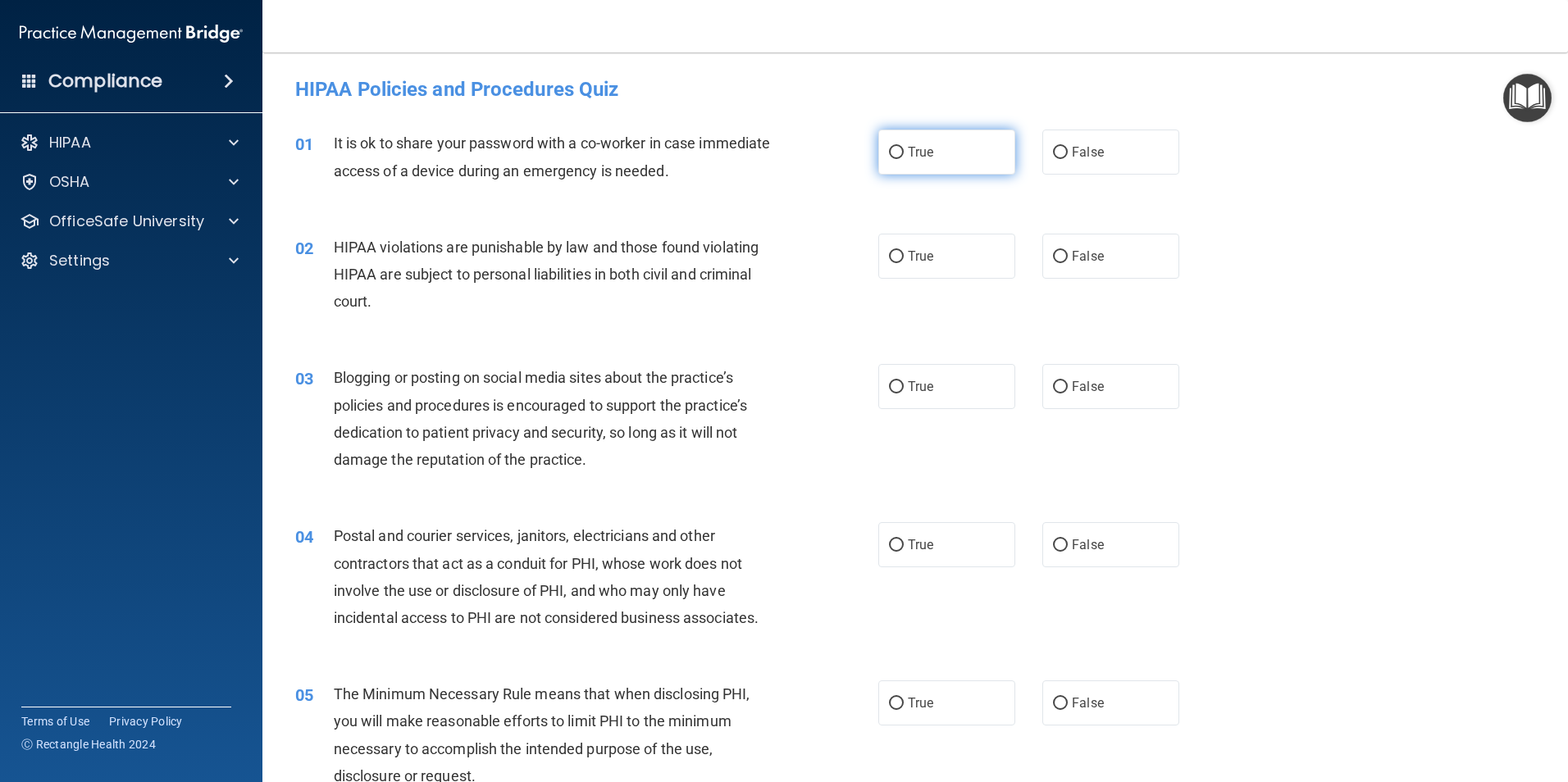
click at [942, 169] on label "True" at bounding box center [946, 152] width 137 height 45
click at [904, 159] on input "True" at bounding box center [896, 153] width 15 height 12
radio input "true"
click at [930, 251] on label "True" at bounding box center [946, 256] width 137 height 45
click at [904, 251] on input "True" at bounding box center [896, 257] width 15 height 12
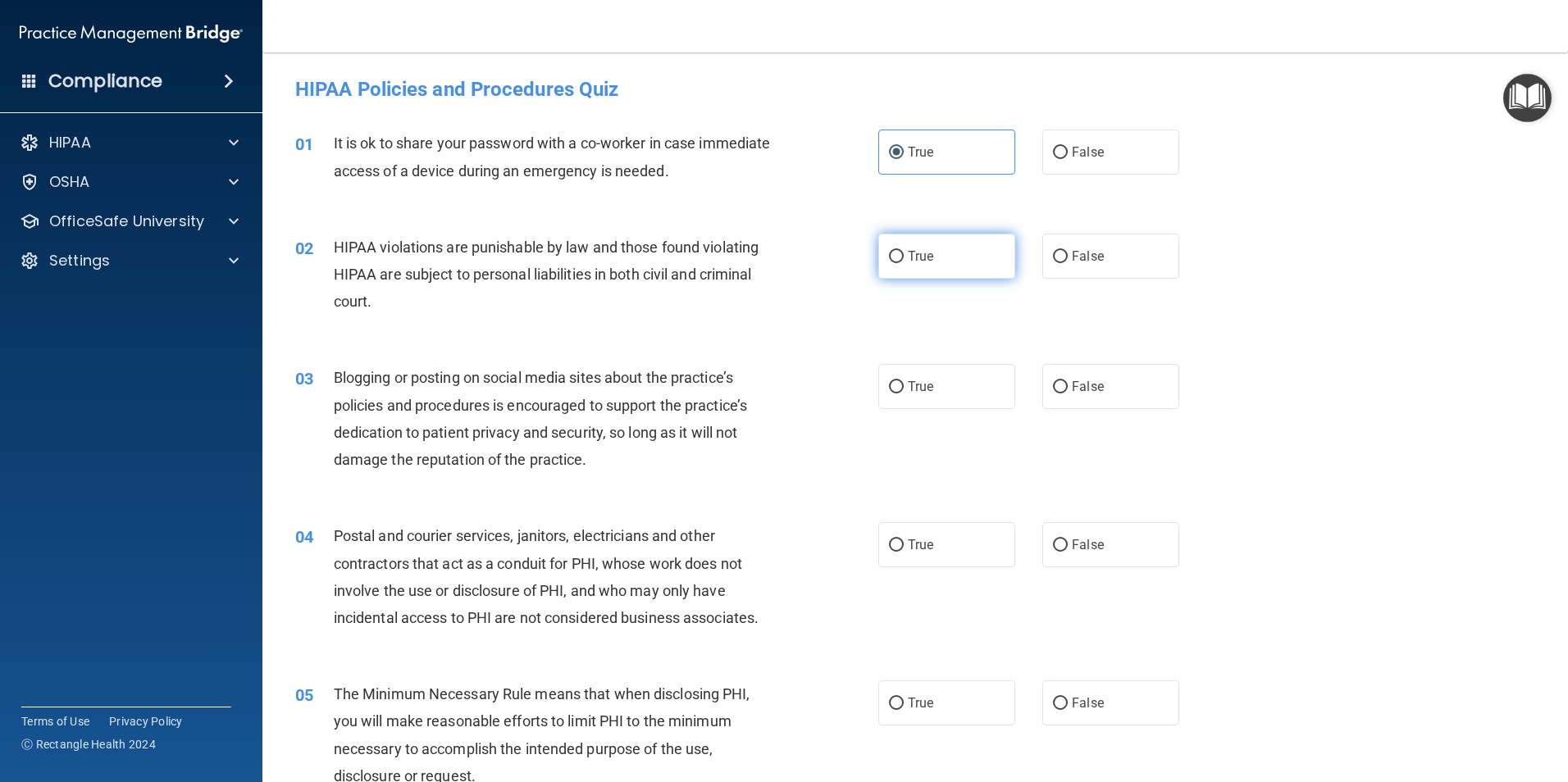
radio input "true"
click at [932, 373] on label "True" at bounding box center [946, 386] width 137 height 45
click at [904, 381] on input "True" at bounding box center [896, 387] width 15 height 12
radio input "true"
click at [963, 548] on label "True" at bounding box center [946, 544] width 137 height 45
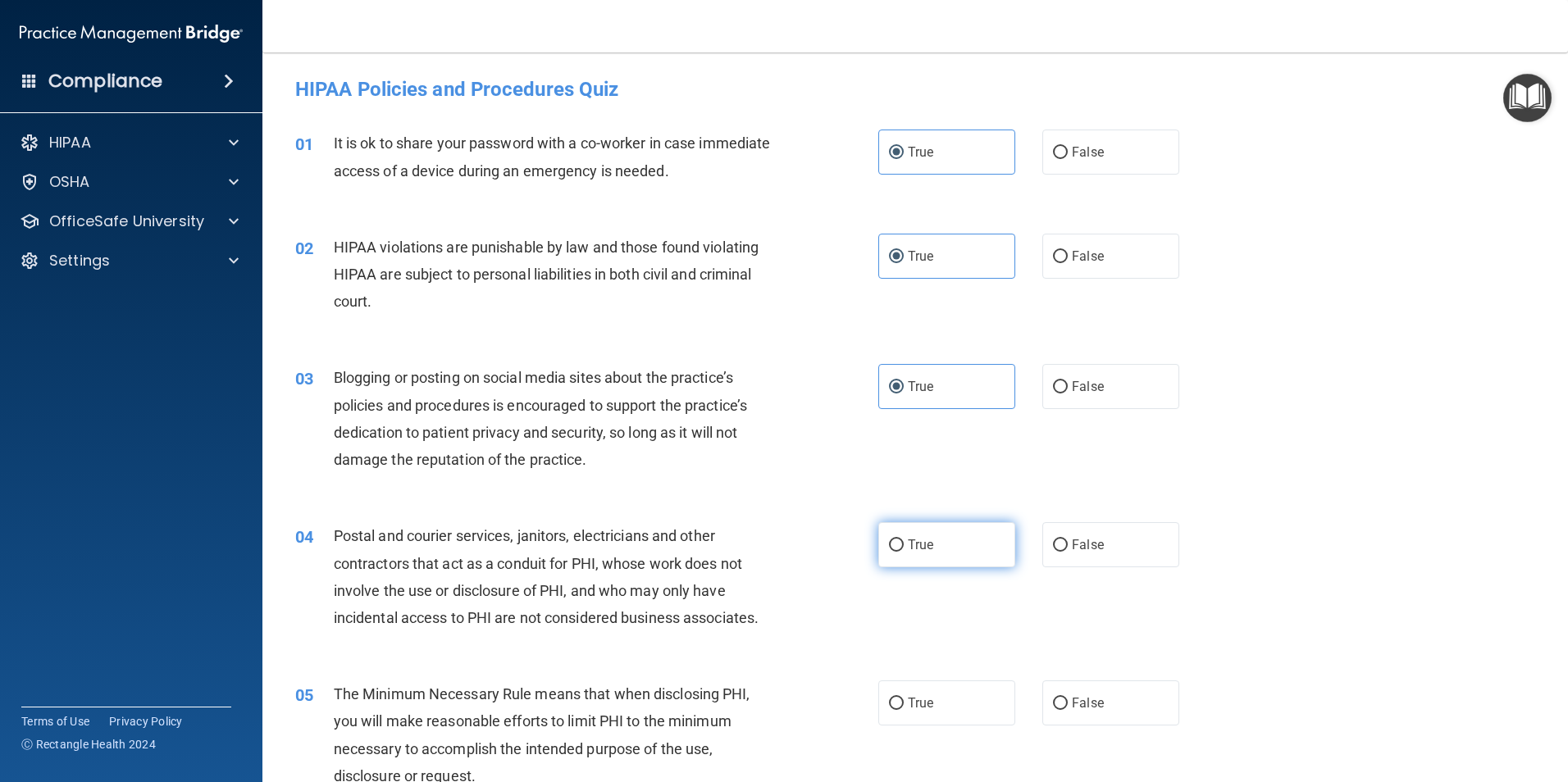
click at [904, 548] on input "True" at bounding box center [896, 546] width 15 height 12
radio input "true"
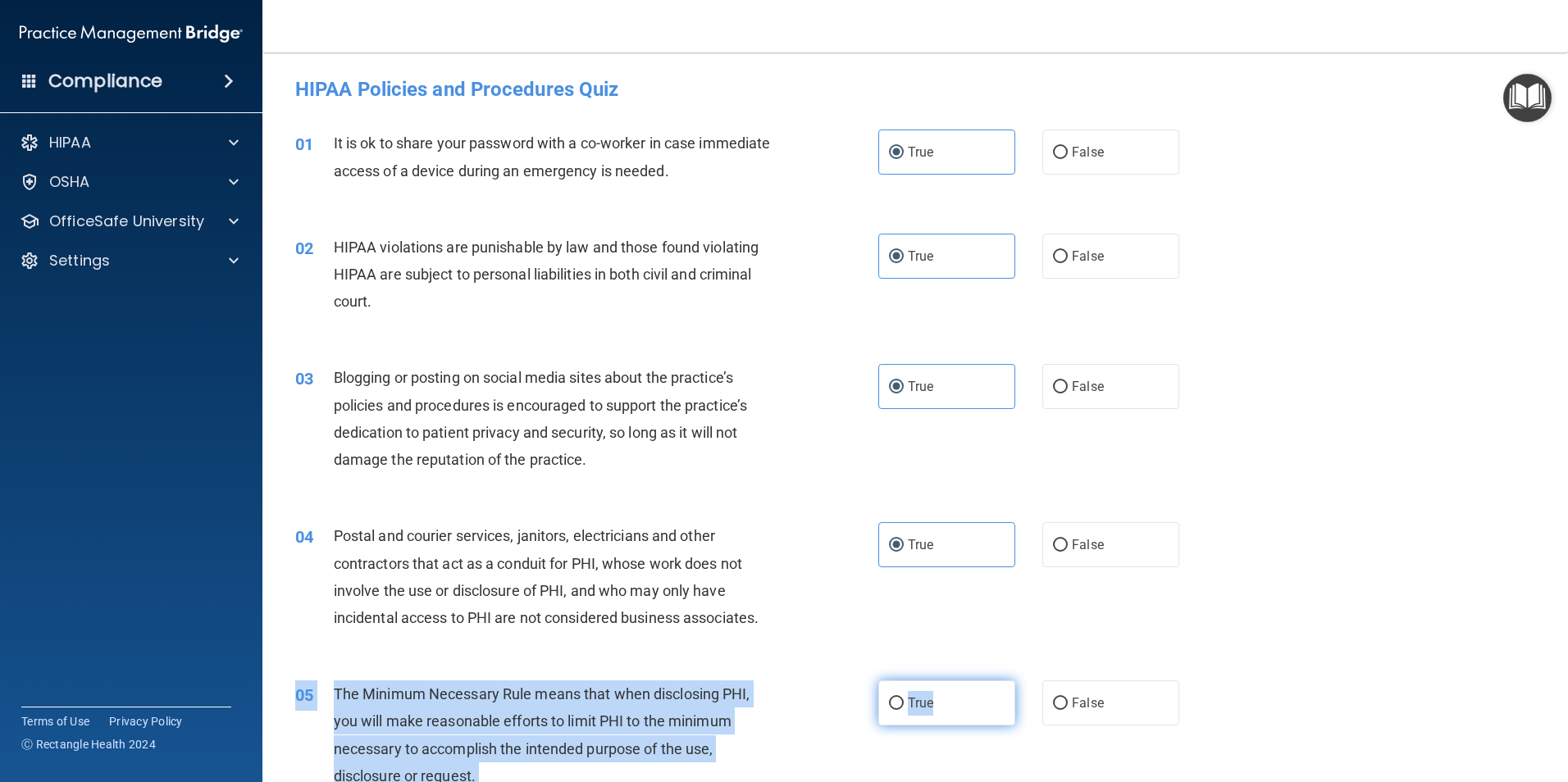
click at [995, 687] on div "05 The Minimum Necessary Rule means that when disclosing PHI, you will make rea…" at bounding box center [915, 739] width 1265 height 158
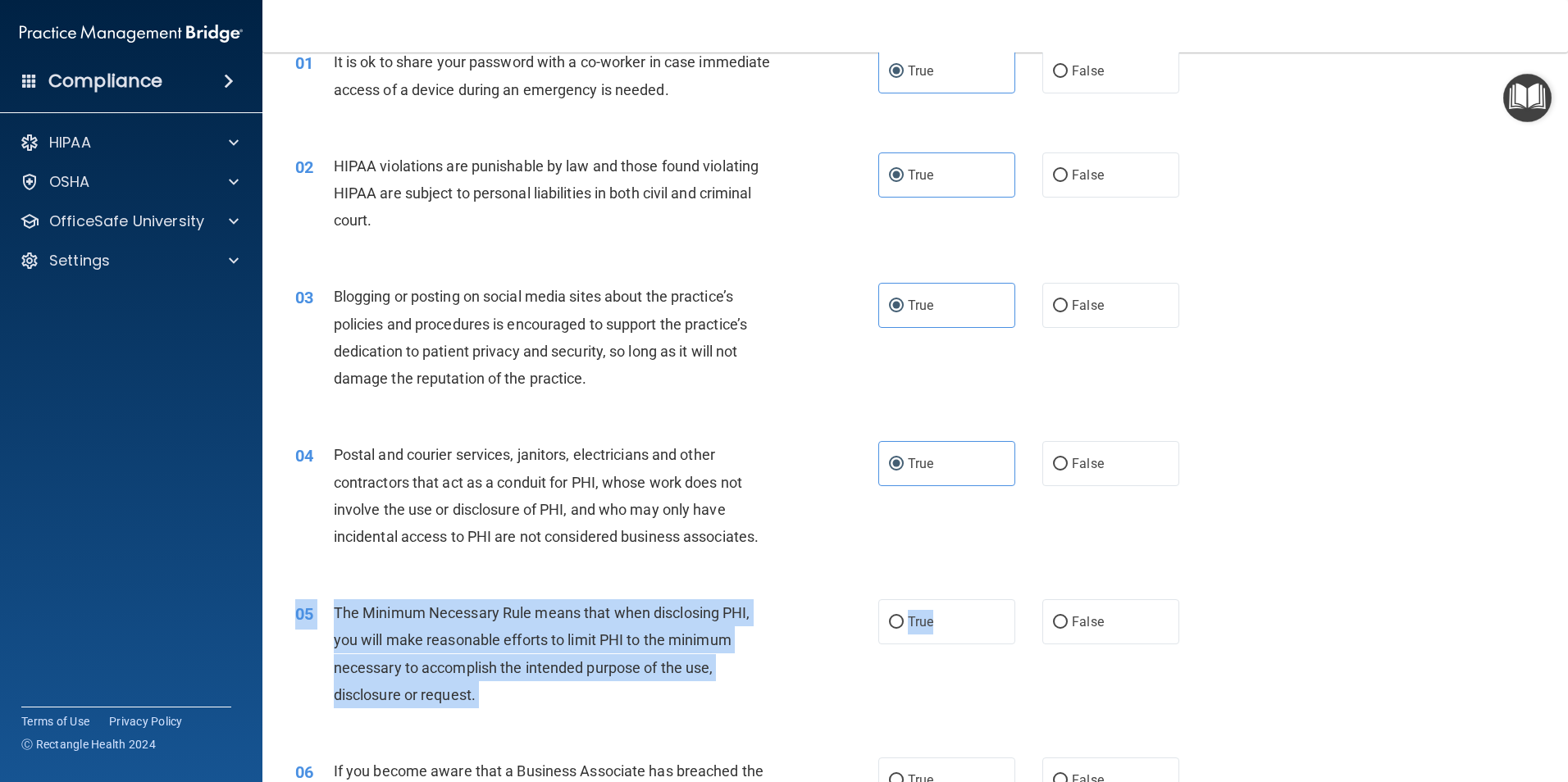
scroll to position [328, 0]
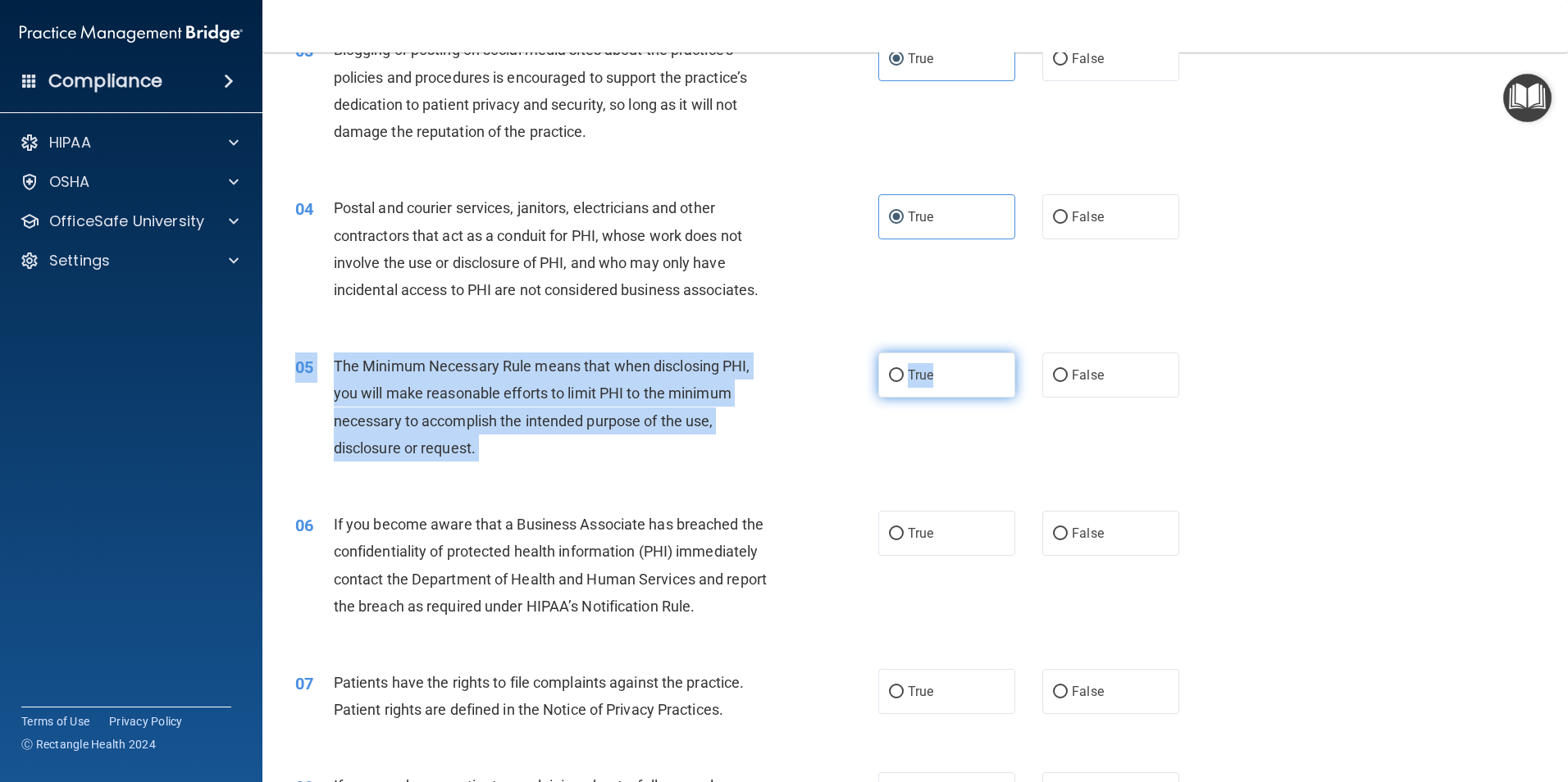
click at [948, 371] on label "True" at bounding box center [946, 375] width 137 height 45
click at [904, 371] on input "True" at bounding box center [896, 376] width 15 height 12
radio input "true"
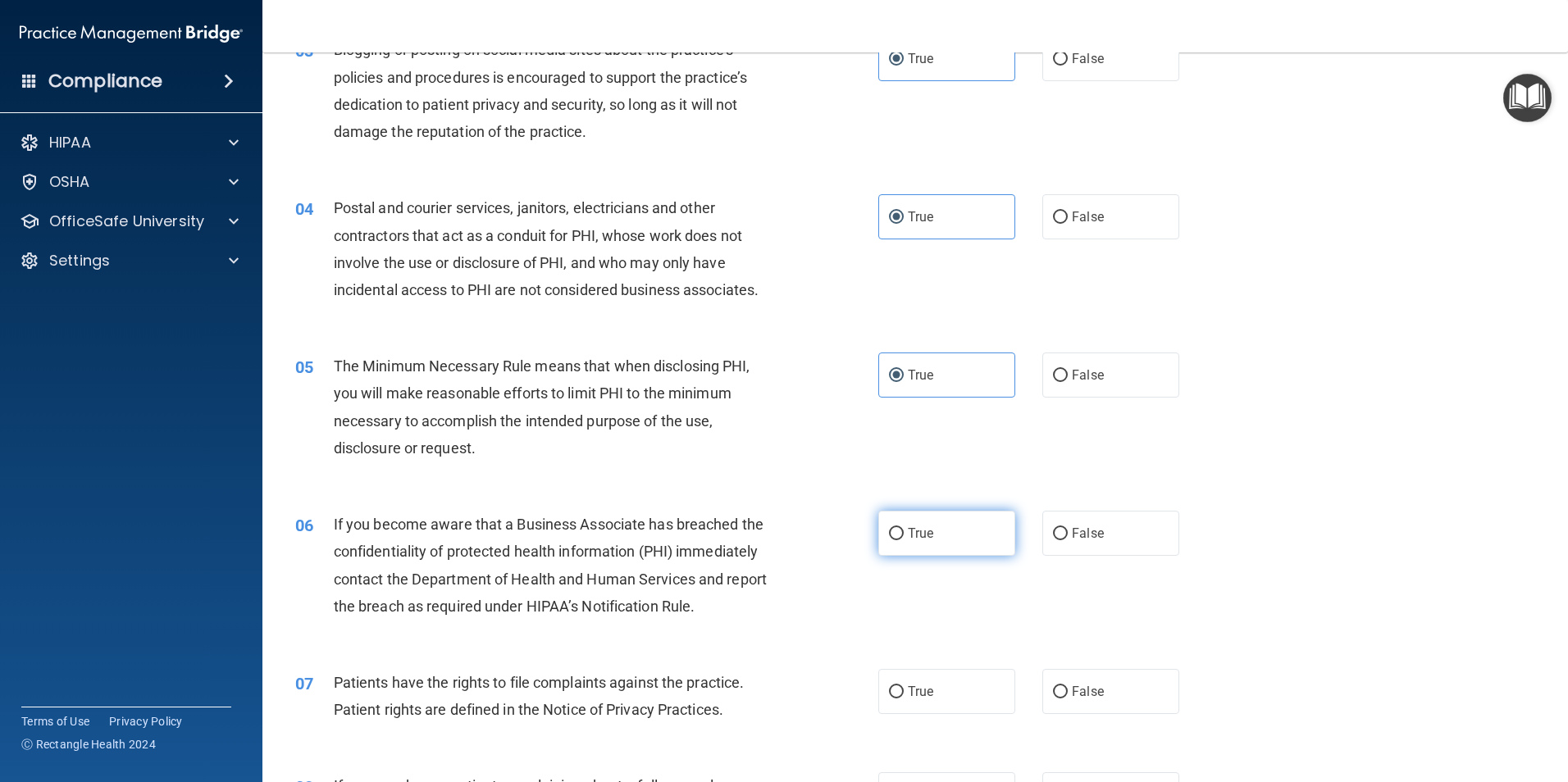
click at [955, 543] on label "True" at bounding box center [946, 533] width 137 height 45
click at [904, 540] on input "True" at bounding box center [896, 534] width 15 height 12
radio input "true"
click at [940, 686] on label "True" at bounding box center [946, 691] width 137 height 45
click at [904, 686] on input "True" at bounding box center [896, 692] width 15 height 12
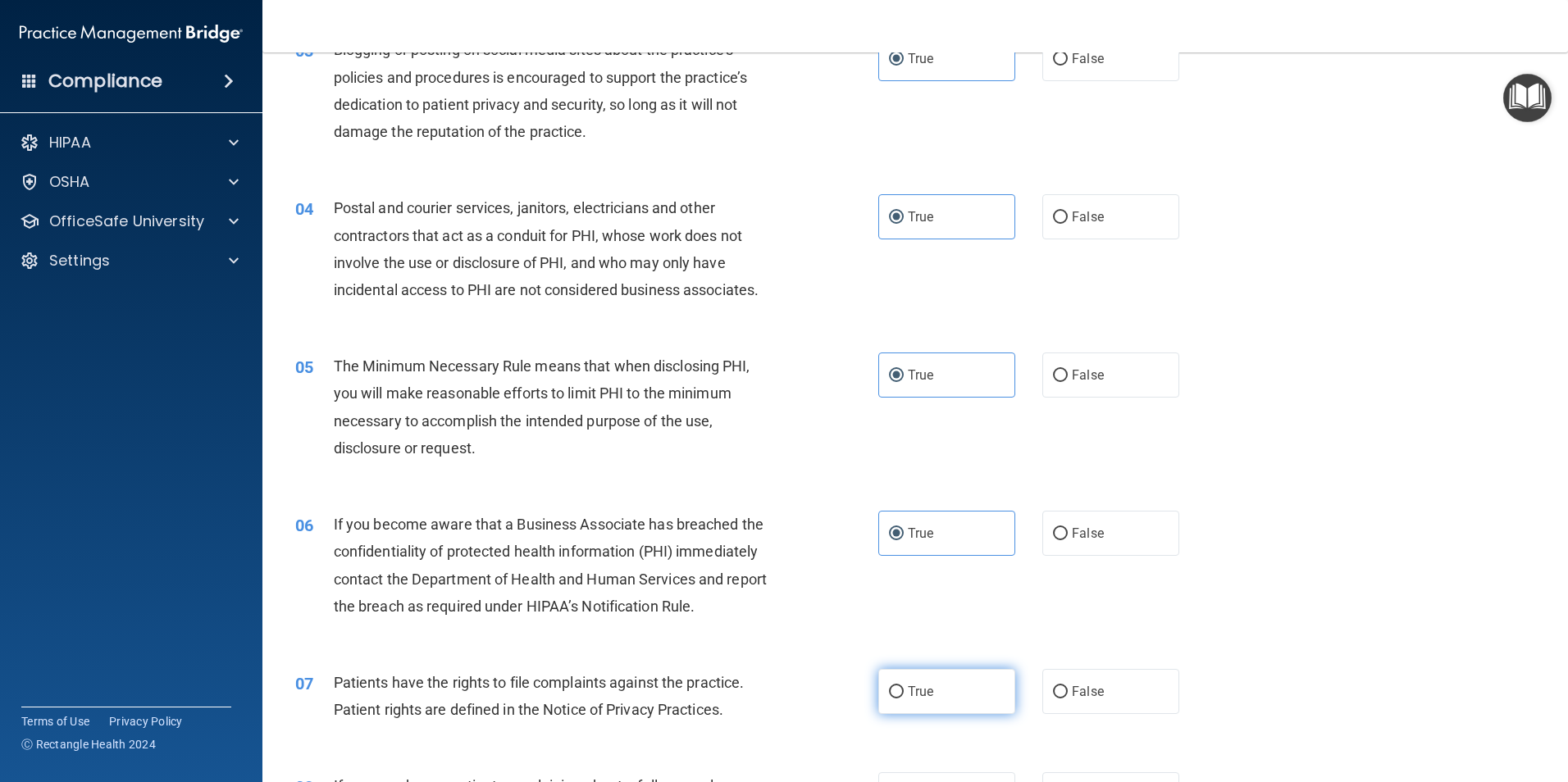
radio input "true"
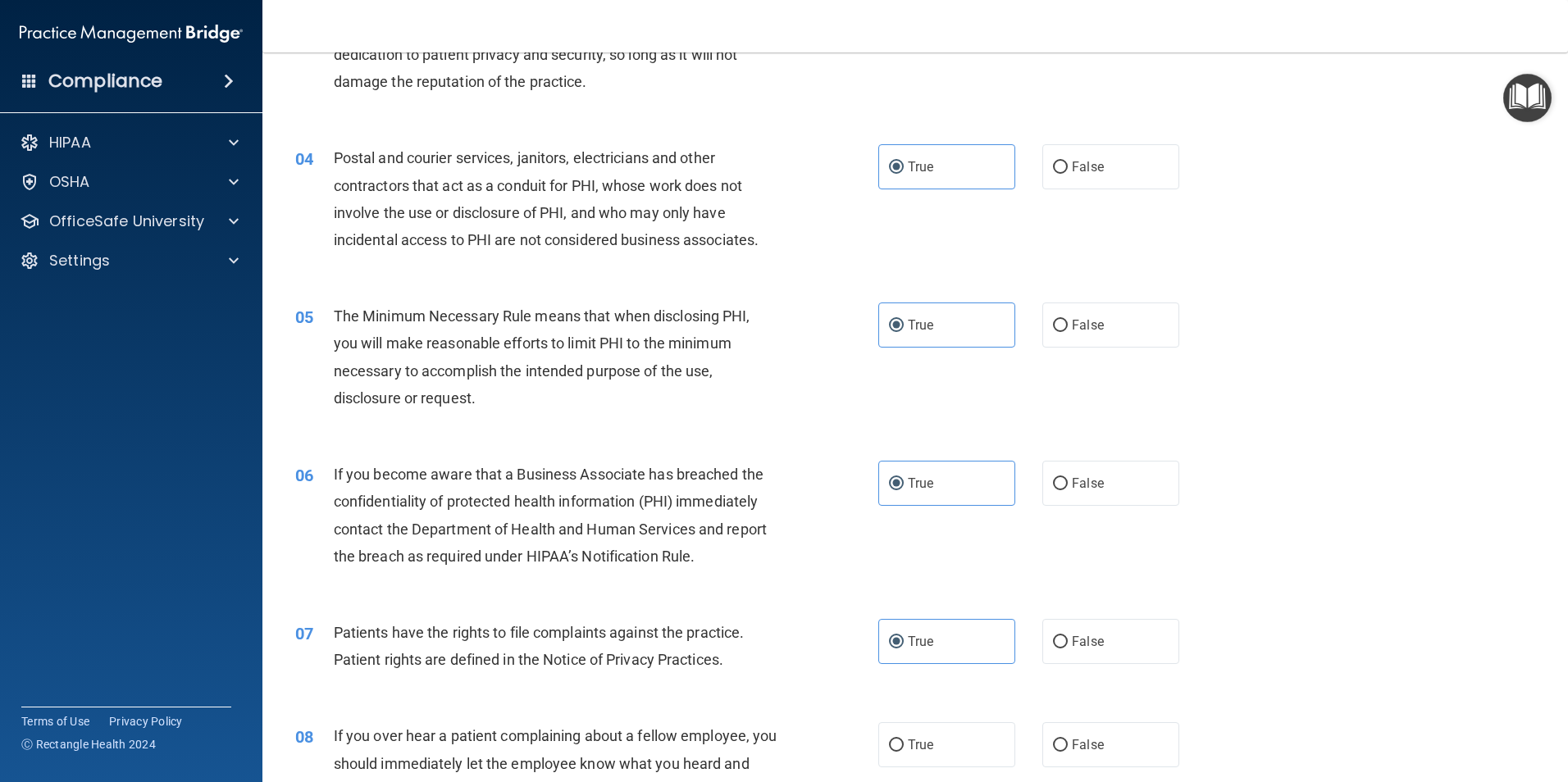
scroll to position [574, 0]
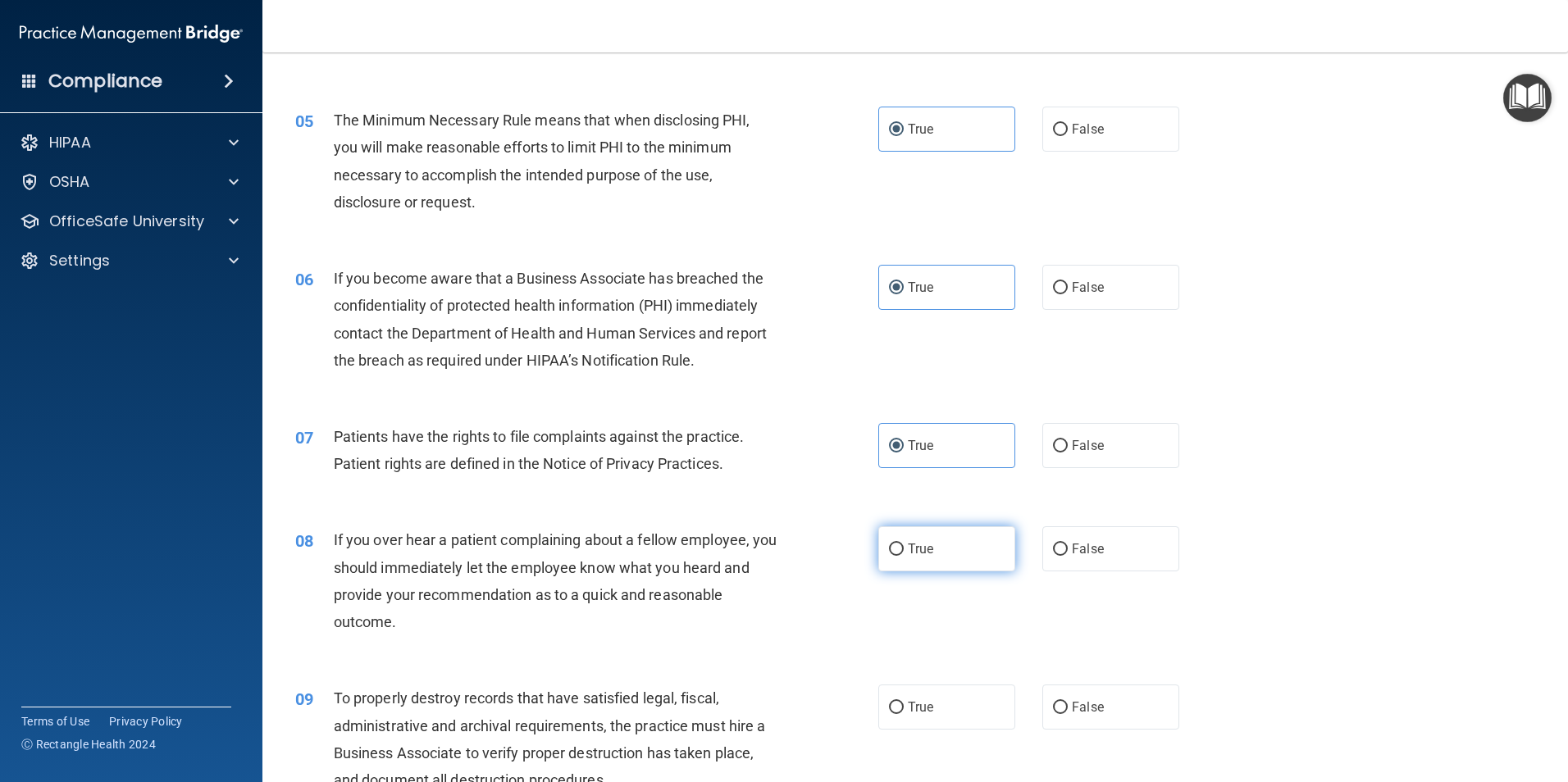
click at [892, 553] on input "True" at bounding box center [896, 549] width 15 height 12
radio input "true"
click at [952, 691] on label "True" at bounding box center [946, 706] width 137 height 45
click at [904, 702] on input "True" at bounding box center [896, 708] width 15 height 12
radio input "true"
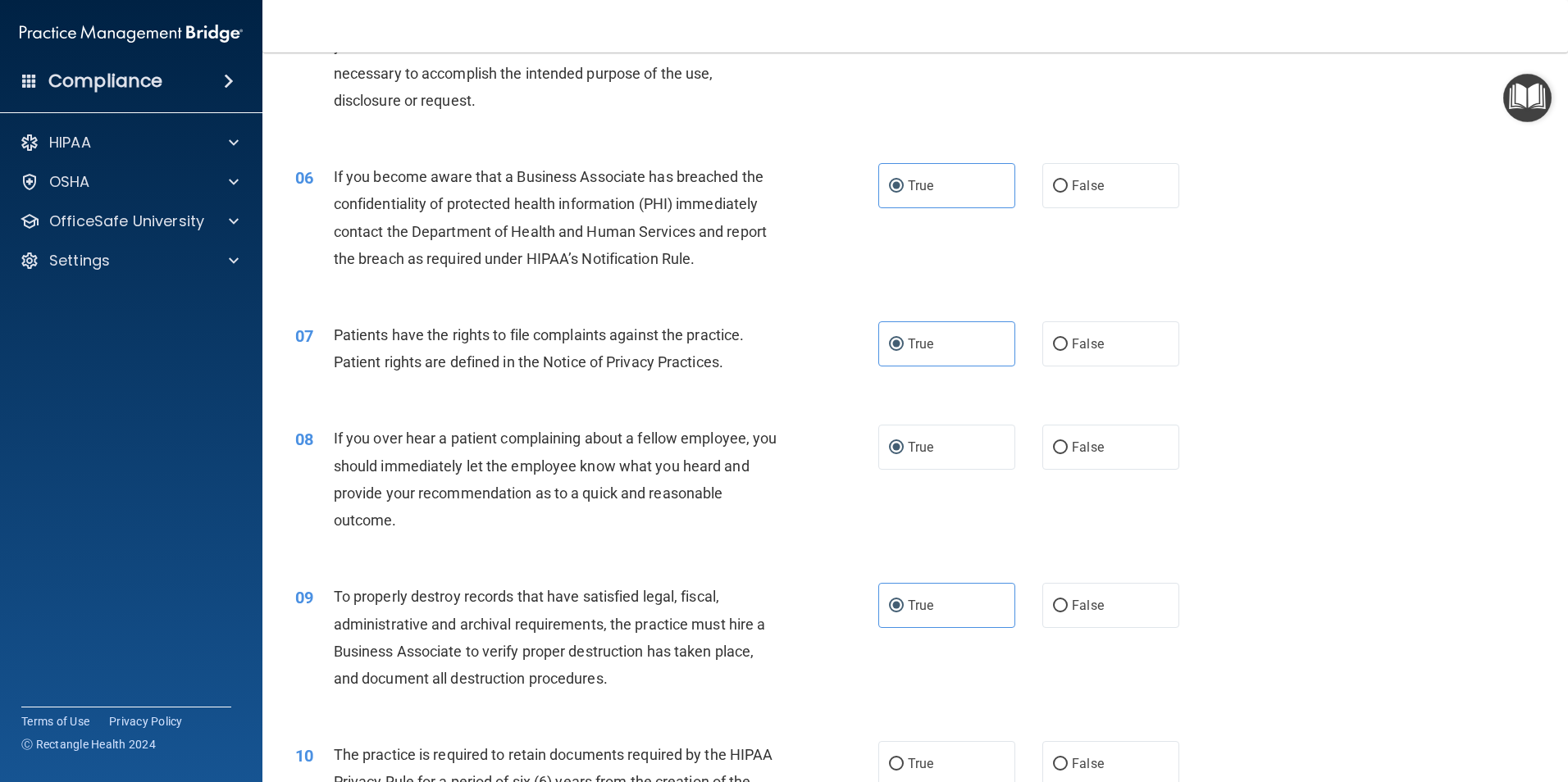
scroll to position [902, 0]
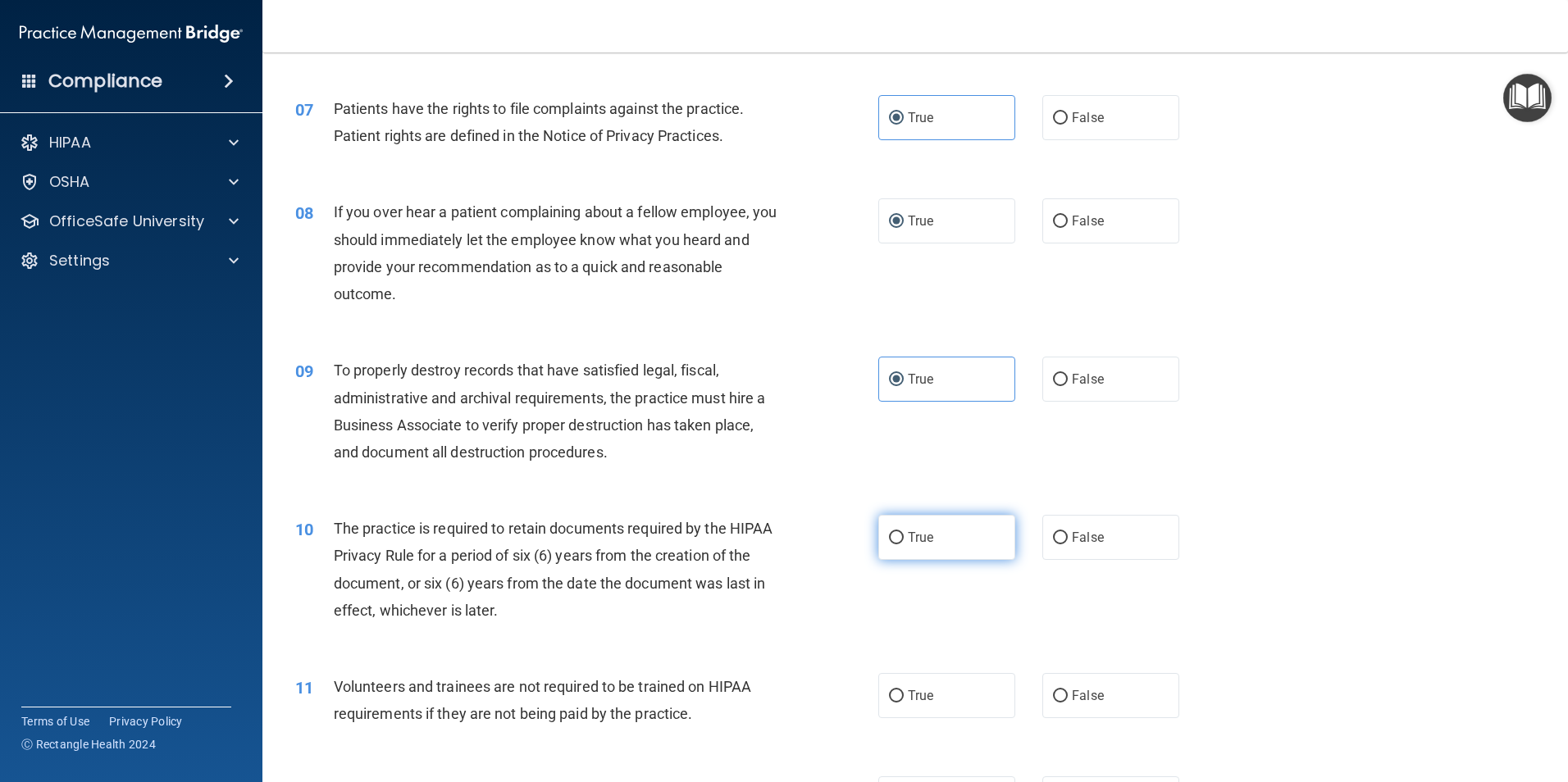
click at [930, 522] on label "True" at bounding box center [946, 537] width 137 height 45
click at [904, 532] on input "True" at bounding box center [896, 538] width 15 height 12
radio input "true"
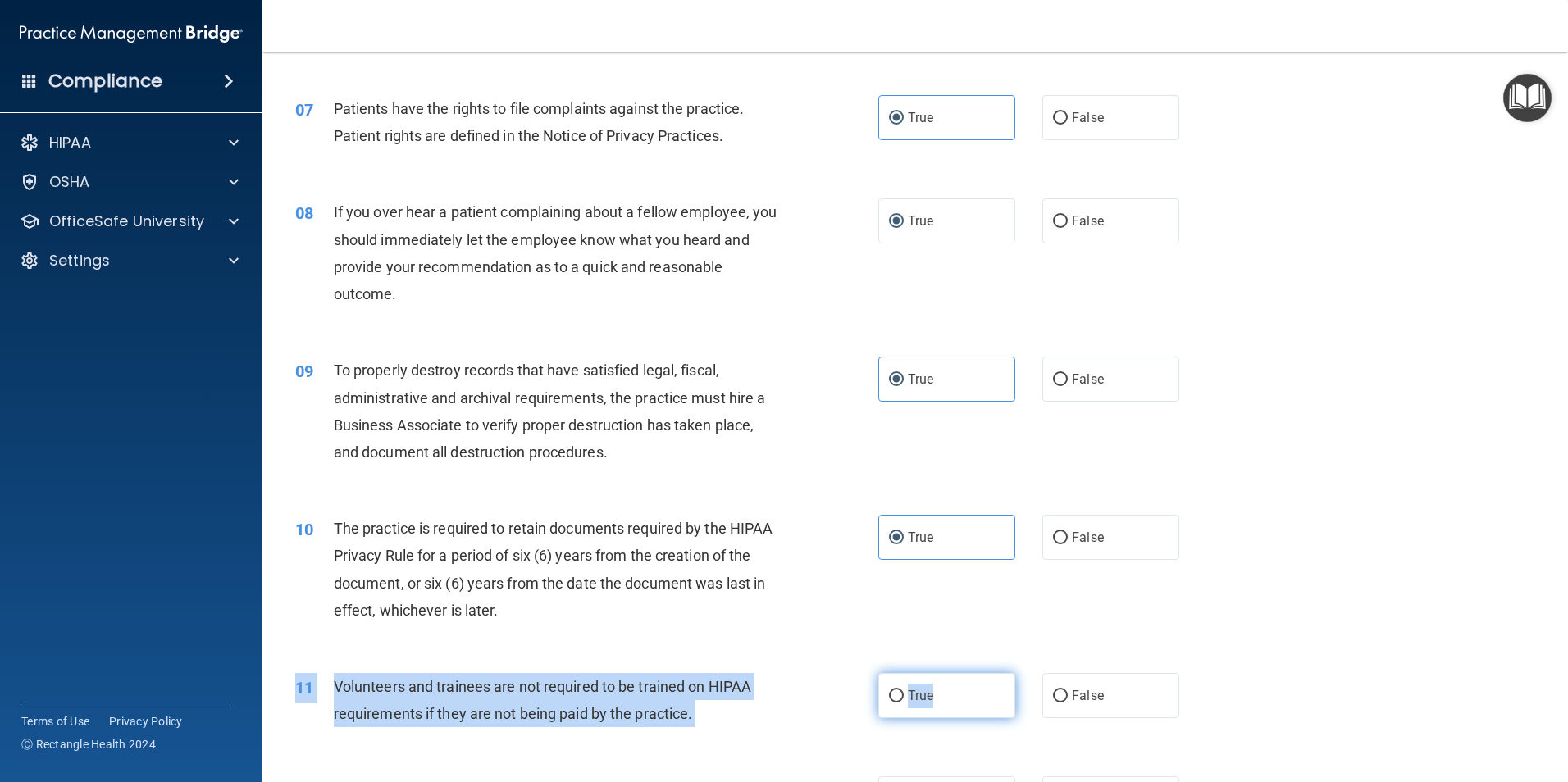
click at [940, 674] on div "11 Volunteers and trainees are not required to be trained on HIPAA requirements…" at bounding box center [915, 704] width 1265 height 103
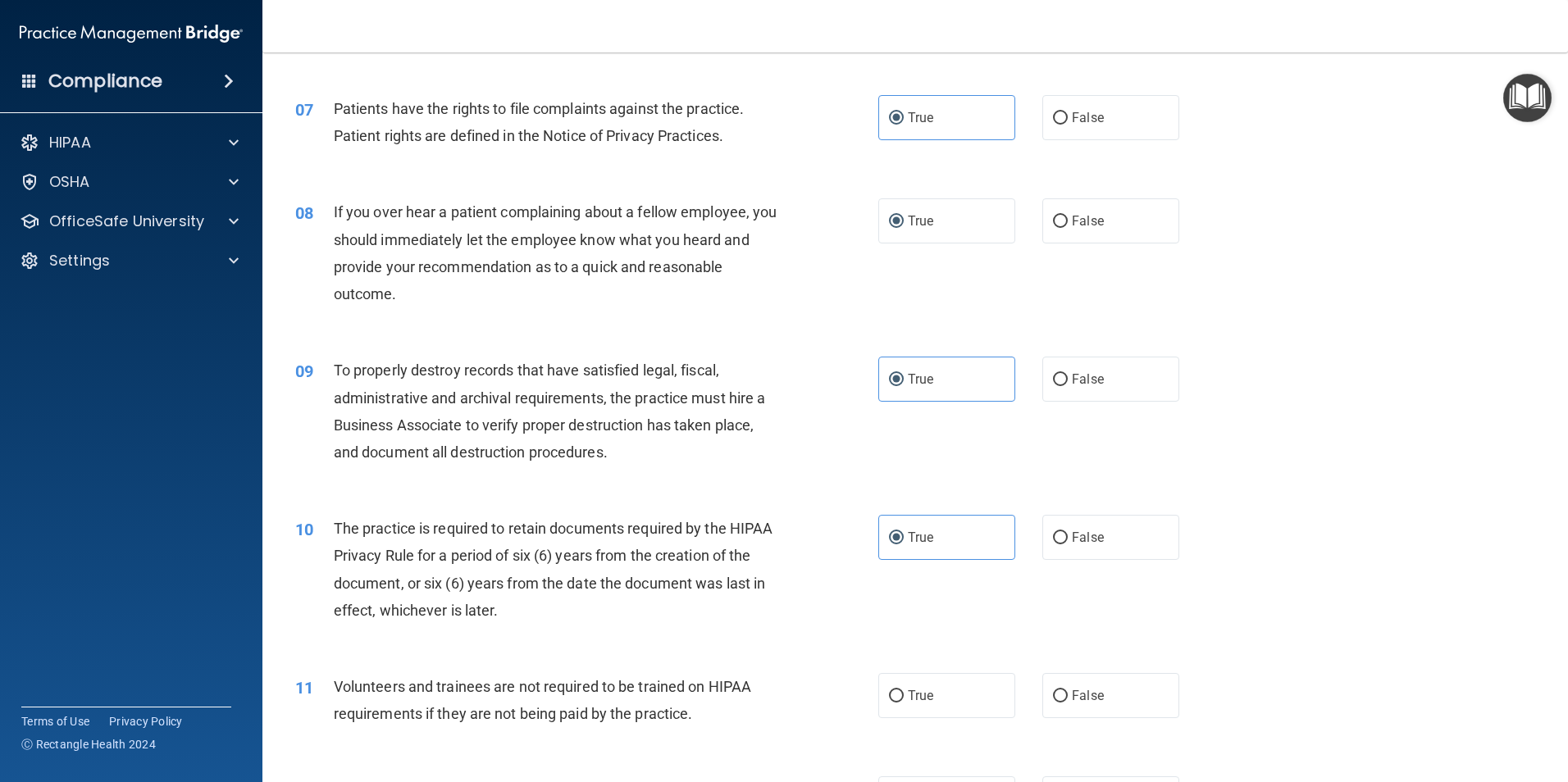
drag, startPoint x: 940, startPoint y: 674, endPoint x: 909, endPoint y: 609, distance: 72.0
click at [909, 609] on div "10 The practice is required to retain documents required by the HIPAA Privacy R…" at bounding box center [915, 573] width 1265 height 158
click at [932, 690] on label "True" at bounding box center [946, 695] width 137 height 45
click at [904, 690] on input "True" at bounding box center [896, 696] width 15 height 12
radio input "true"
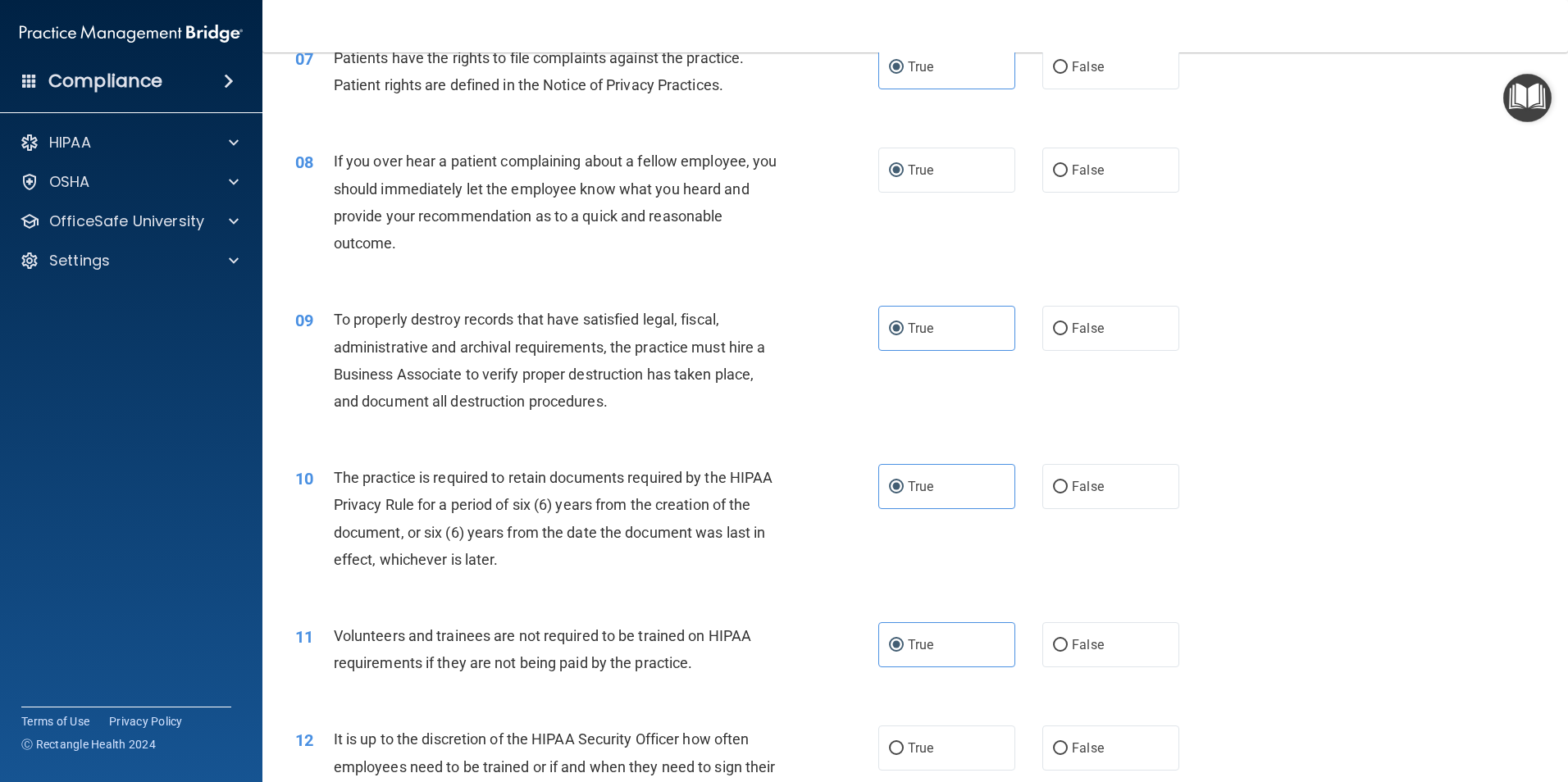
scroll to position [1230, 0]
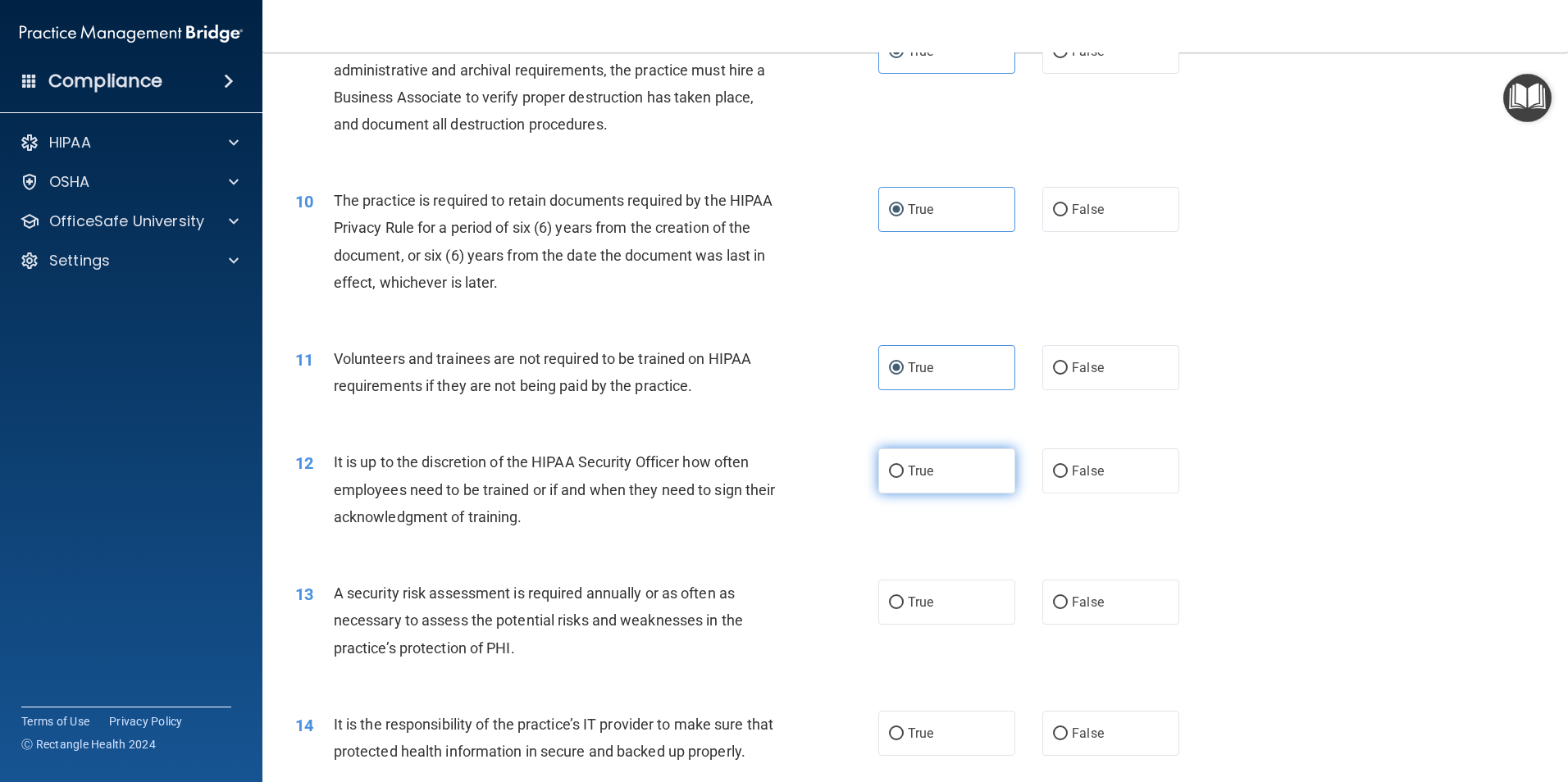
click at [966, 473] on label "True" at bounding box center [946, 471] width 137 height 45
click at [904, 473] on input "True" at bounding box center [896, 472] width 15 height 12
radio input "true"
click at [935, 605] on label "True" at bounding box center [946, 601] width 137 height 45
click at [904, 605] on input "True" at bounding box center [896, 603] width 15 height 12
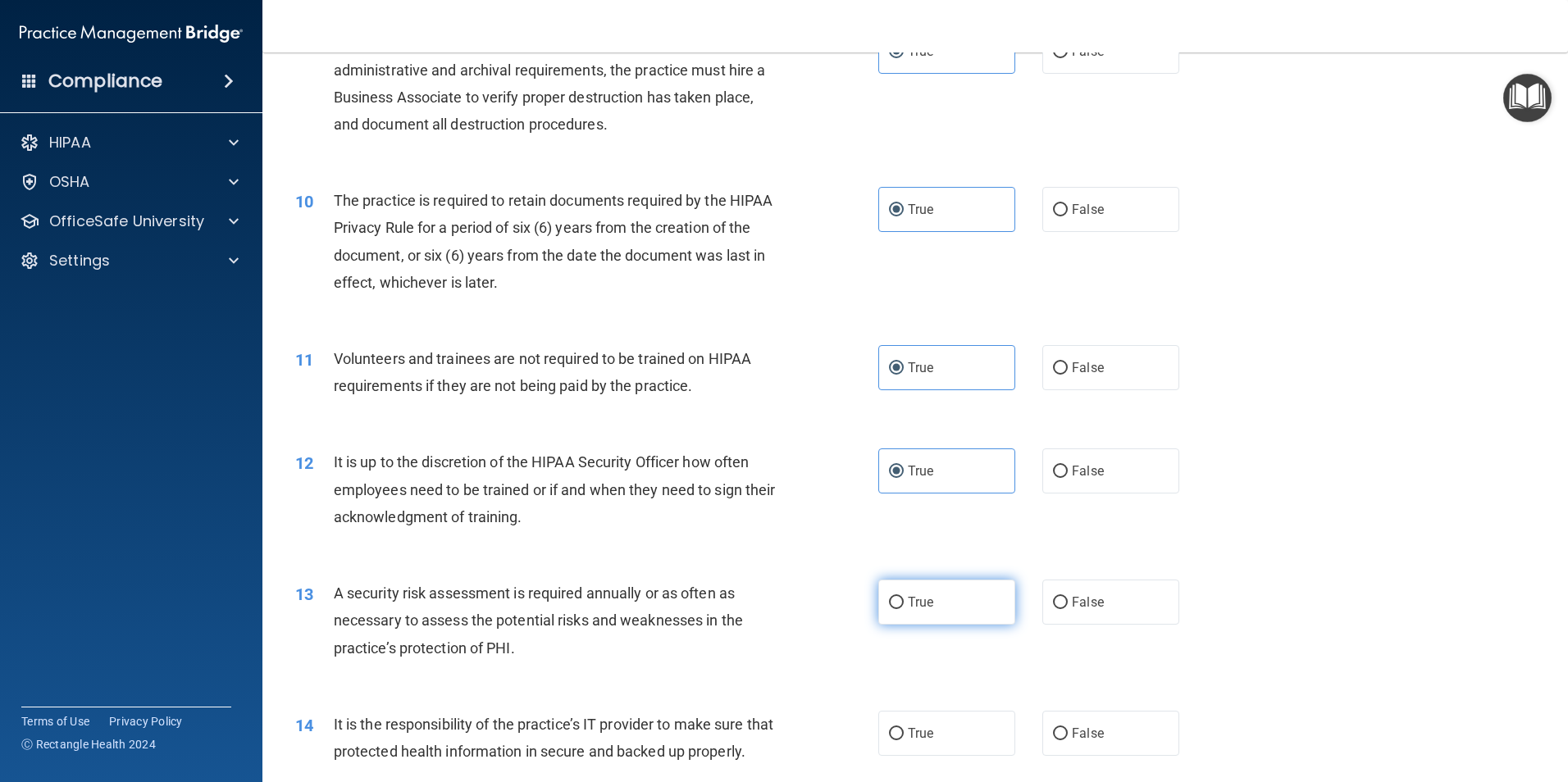
radio input "true"
drag, startPoint x: 894, startPoint y: 739, endPoint x: 905, endPoint y: 728, distance: 15.6
click at [894, 739] on input "True" at bounding box center [896, 734] width 15 height 12
radio input "true"
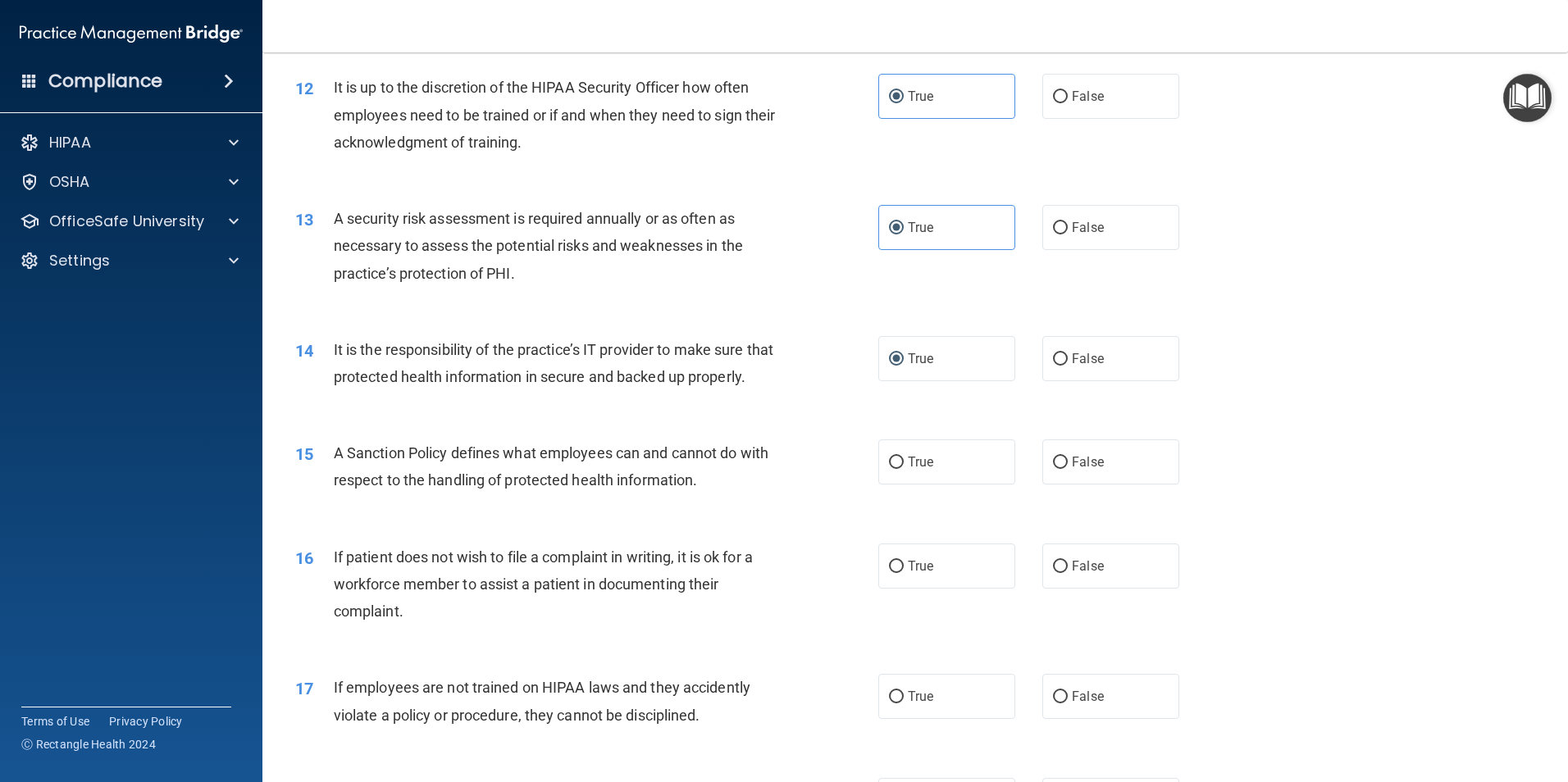
scroll to position [1640, 0]
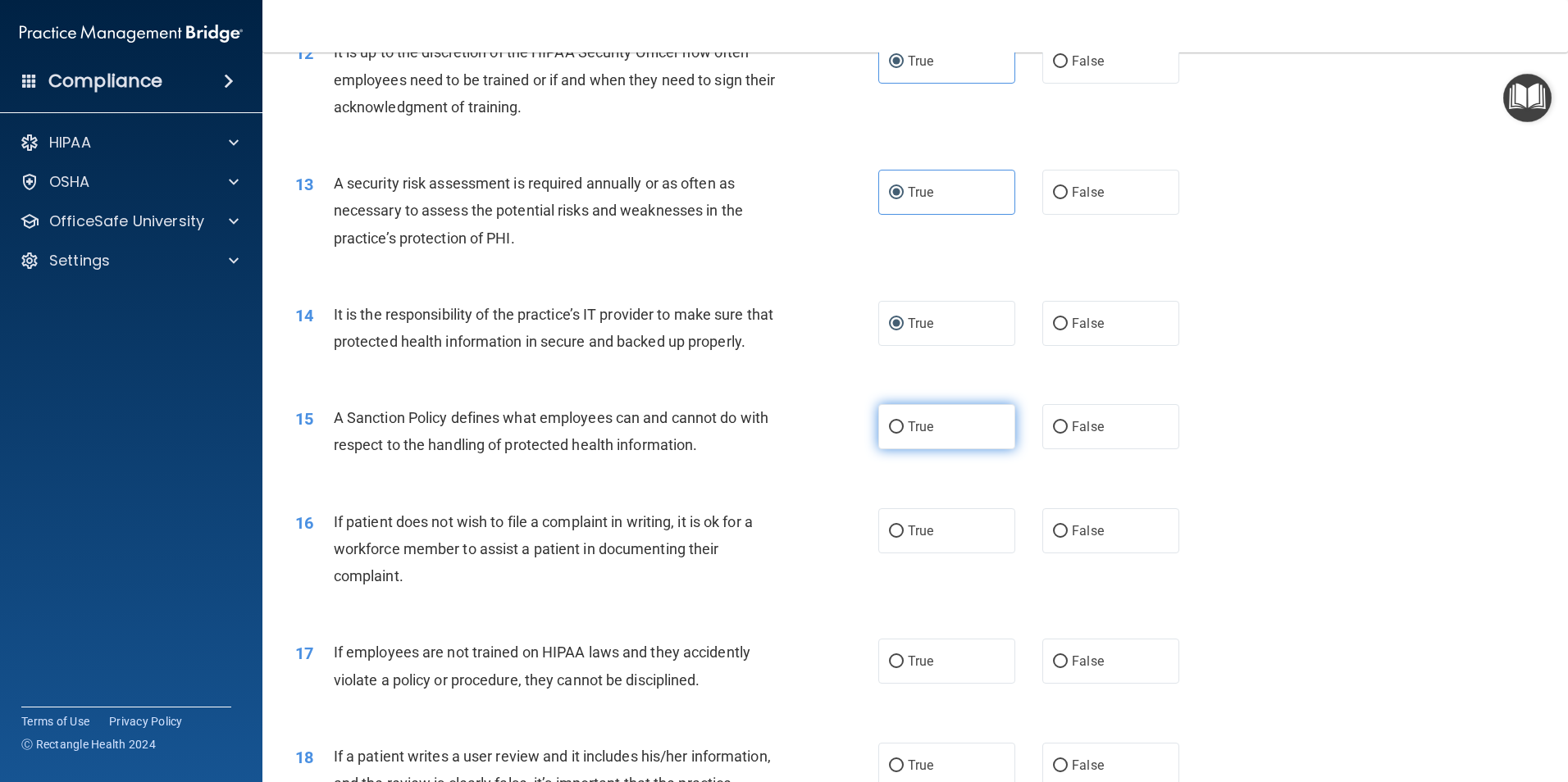
click at [913, 447] on label "True" at bounding box center [946, 426] width 137 height 45
click at [904, 434] on input "True" at bounding box center [896, 428] width 15 height 12
radio input "true"
click at [932, 554] on label "True" at bounding box center [946, 530] width 137 height 45
click at [904, 538] on input "True" at bounding box center [896, 532] width 15 height 12
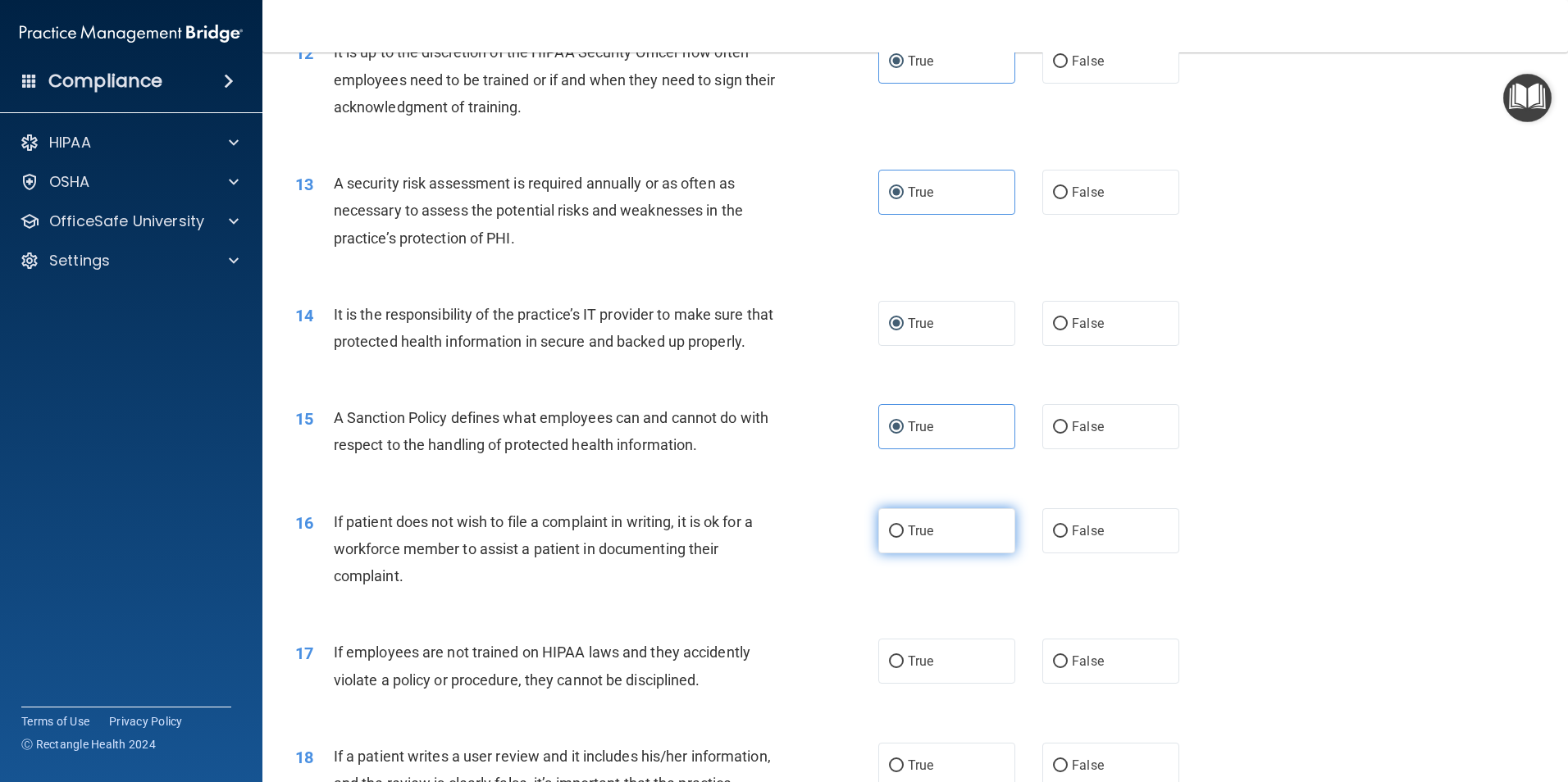
radio input "true"
click at [936, 683] on label "True" at bounding box center [946, 660] width 137 height 45
click at [904, 668] on input "True" at bounding box center [896, 662] width 15 height 12
radio input "true"
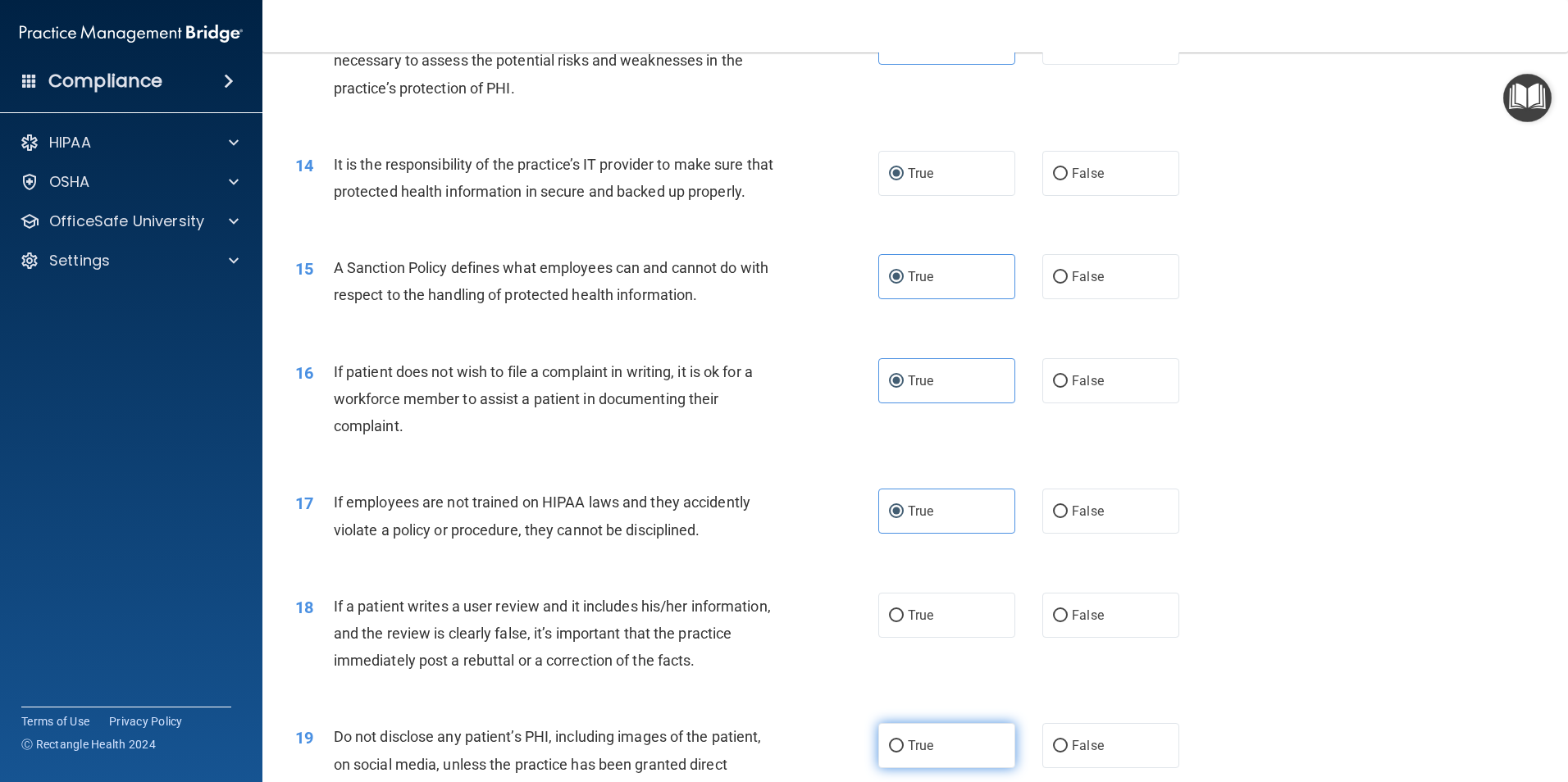
scroll to position [1968, 0]
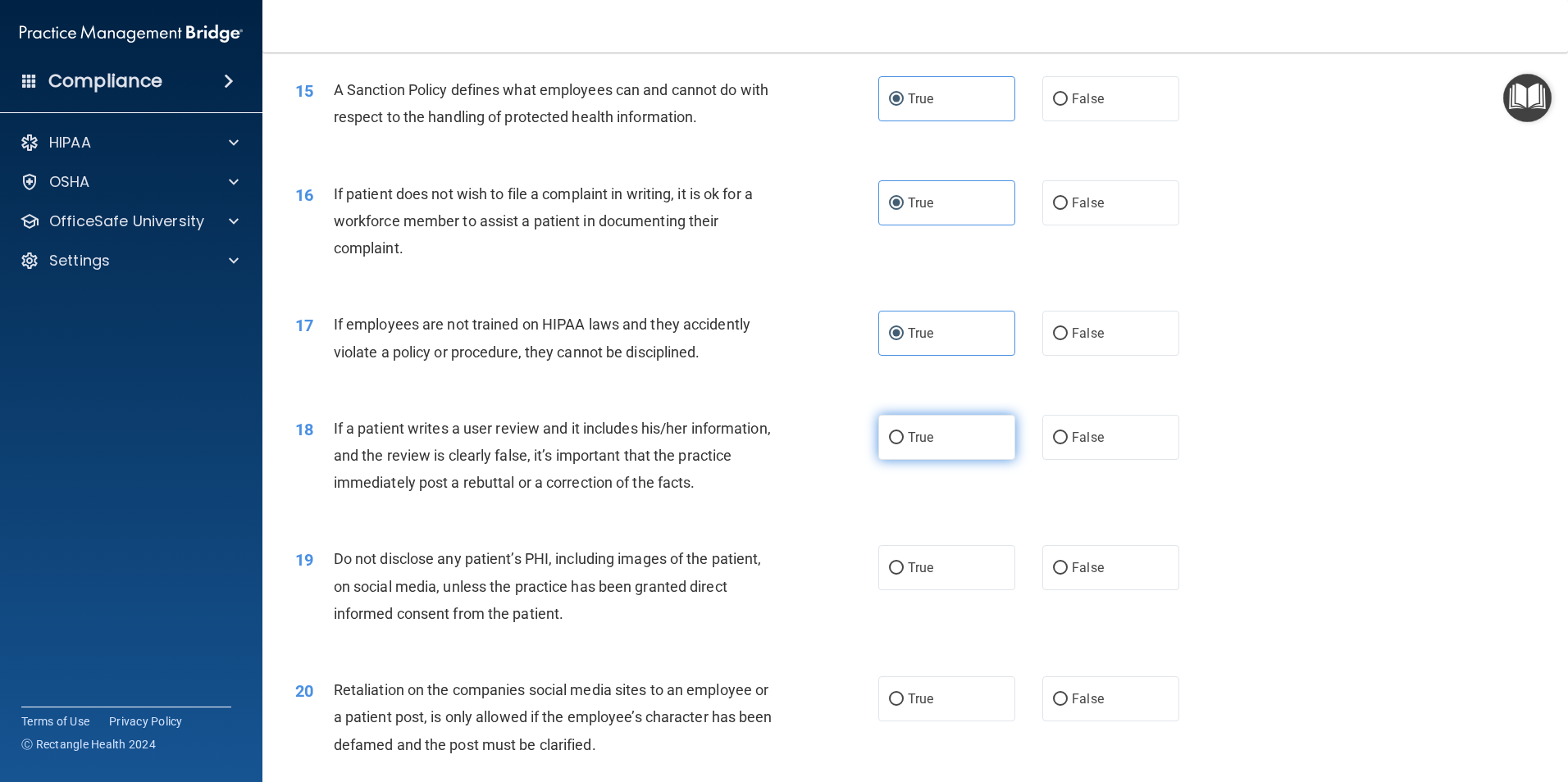
click at [940, 447] on label "True" at bounding box center [946, 436] width 137 height 45
click at [904, 444] on input "True" at bounding box center [896, 438] width 15 height 12
radio input "true"
click at [944, 590] on label "True" at bounding box center [946, 567] width 137 height 45
click at [904, 575] on input "True" at bounding box center [896, 569] width 15 height 12
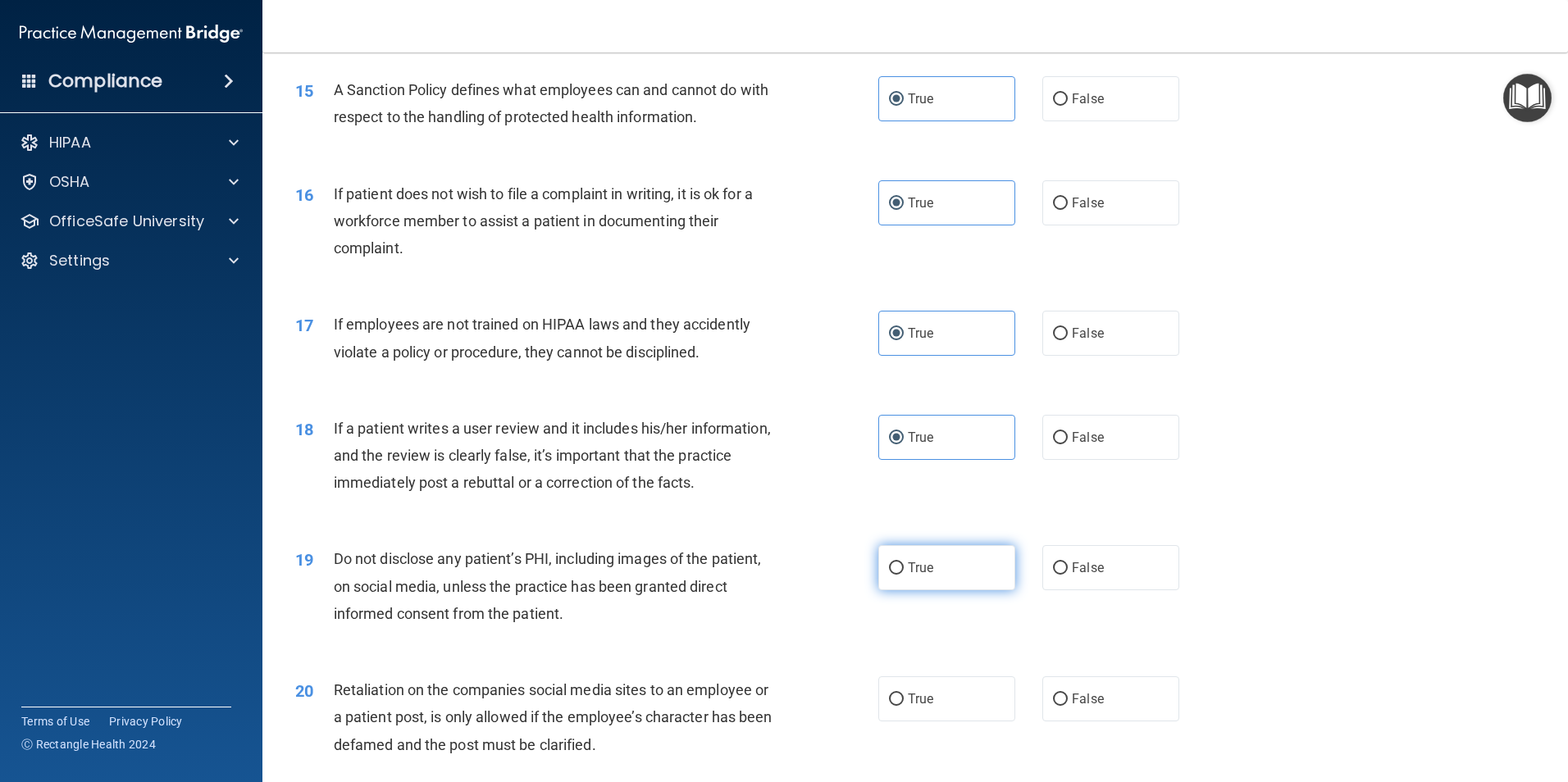
radio input "true"
drag, startPoint x: 950, startPoint y: 732, endPoint x: 949, endPoint y: 708, distance: 24.0
click at [948, 721] on label "True" at bounding box center [946, 698] width 137 height 45
click at [904, 706] on input "True" at bounding box center [896, 700] width 15 height 12
radio input "true"
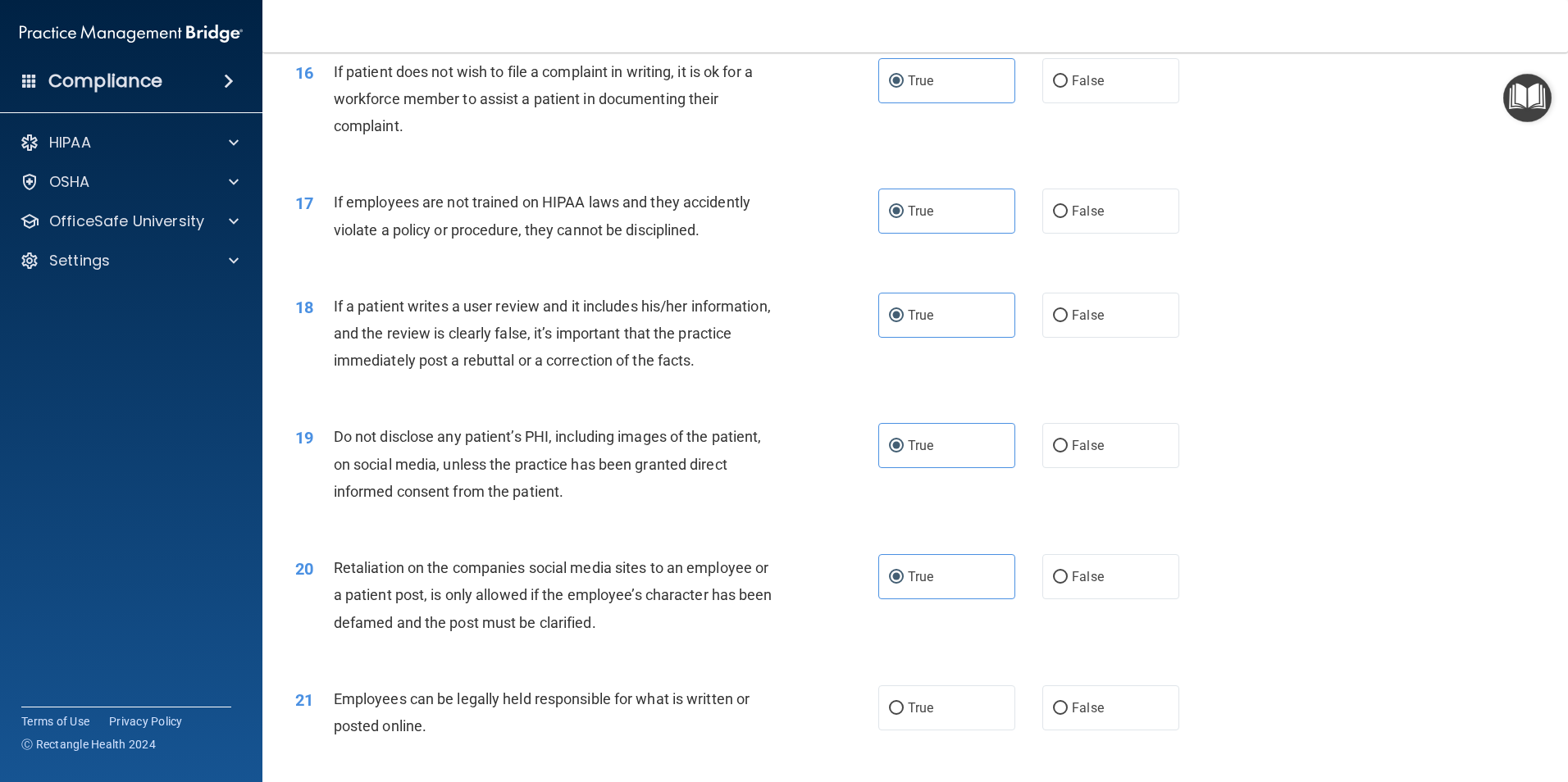
scroll to position [2296, 0]
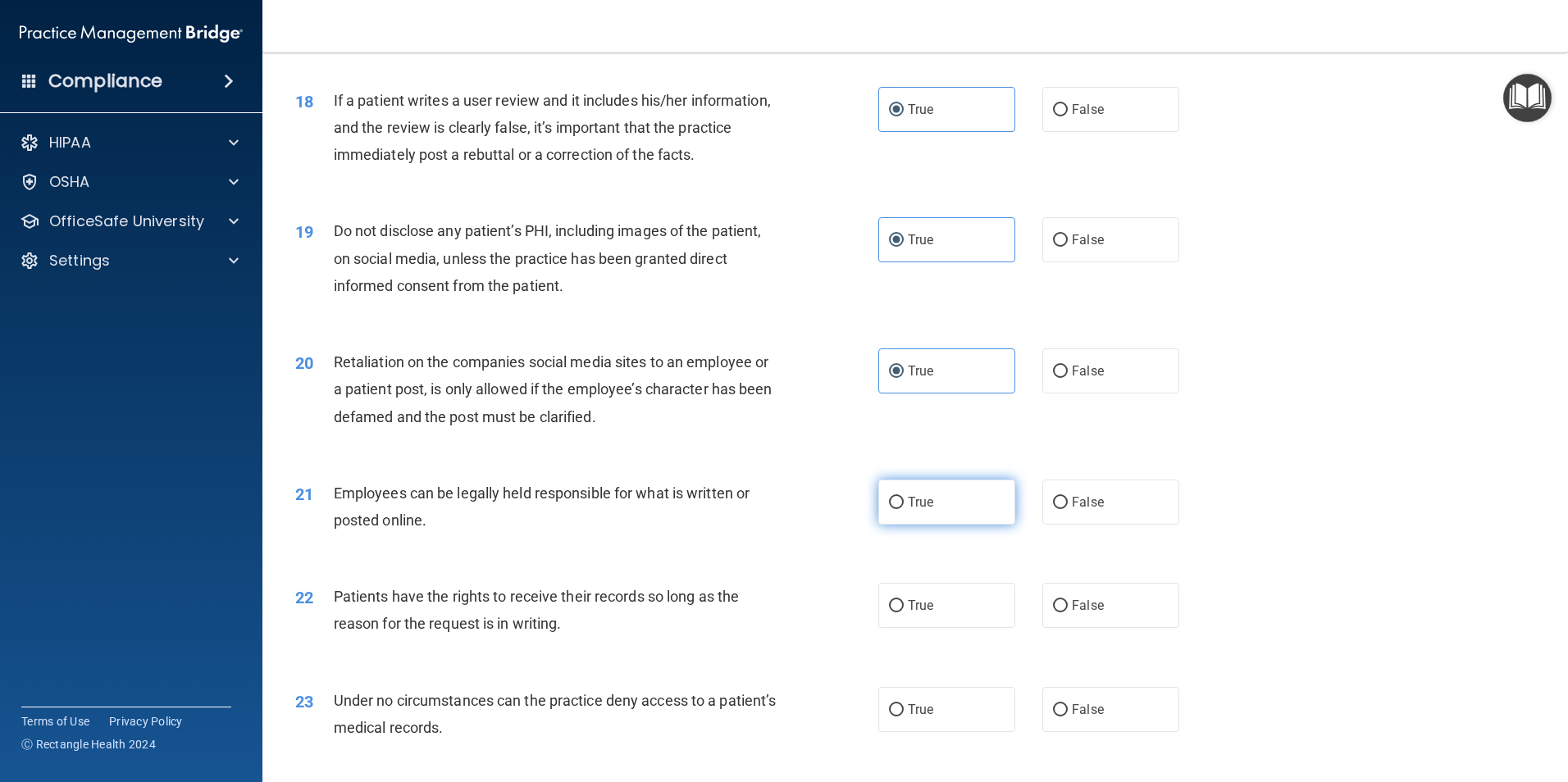
click at [930, 525] on label "True" at bounding box center [946, 502] width 137 height 45
click at [904, 509] on input "True" at bounding box center [896, 503] width 15 height 12
radio input "true"
click at [930, 628] on label "True" at bounding box center [946, 605] width 137 height 45
click at [904, 613] on input "True" at bounding box center [896, 607] width 15 height 12
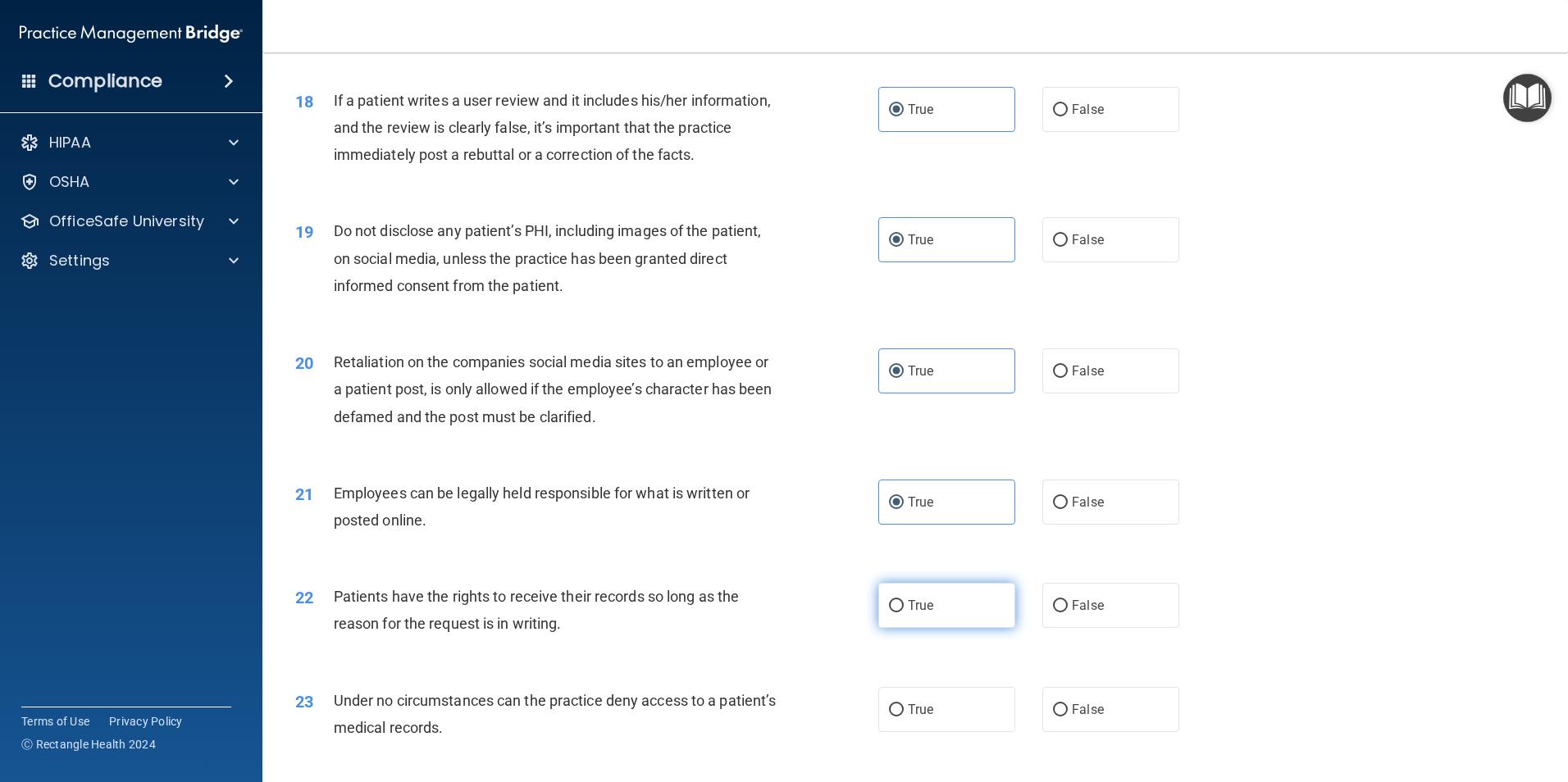
radio input "true"
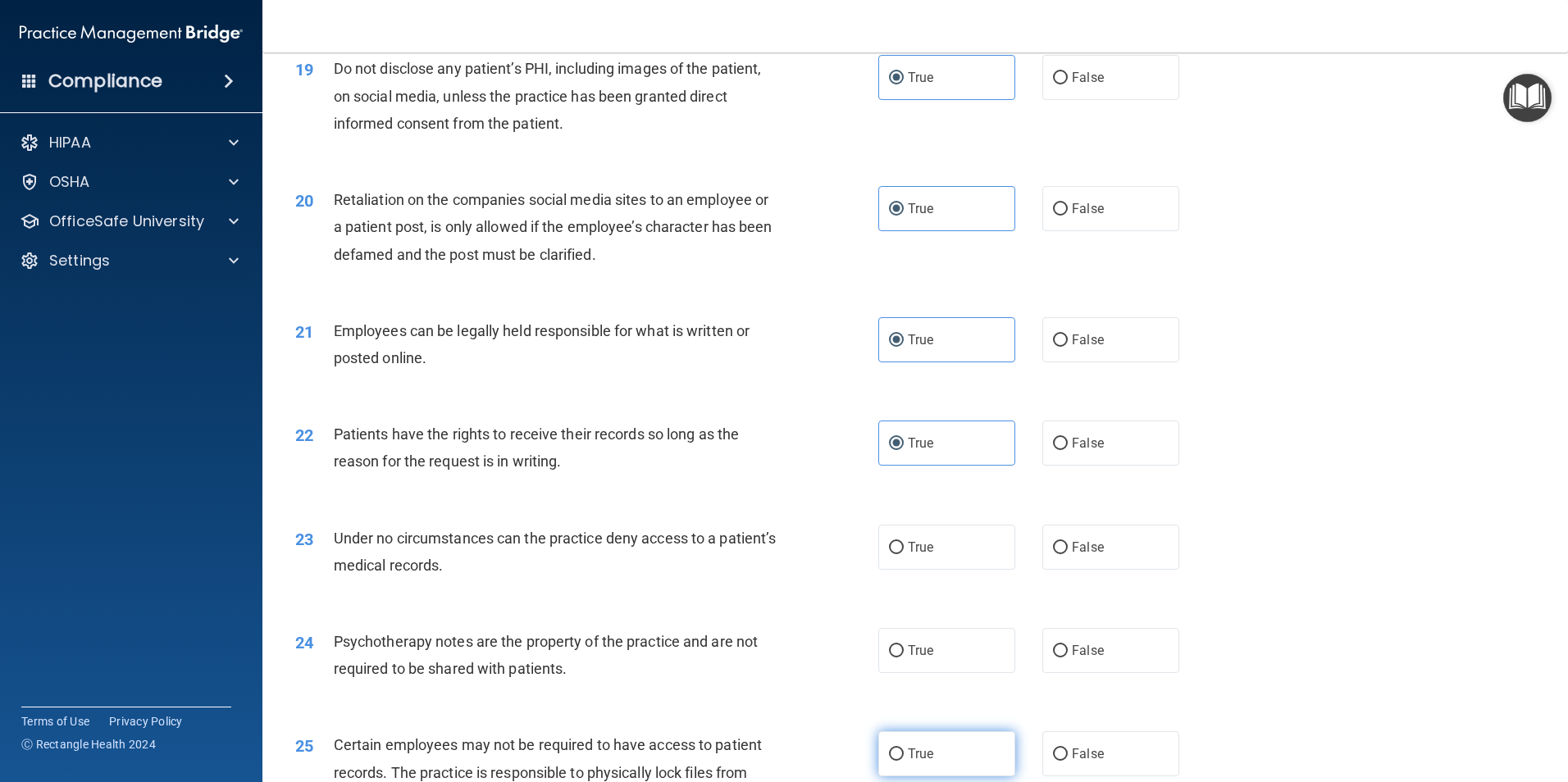
scroll to position [2623, 0]
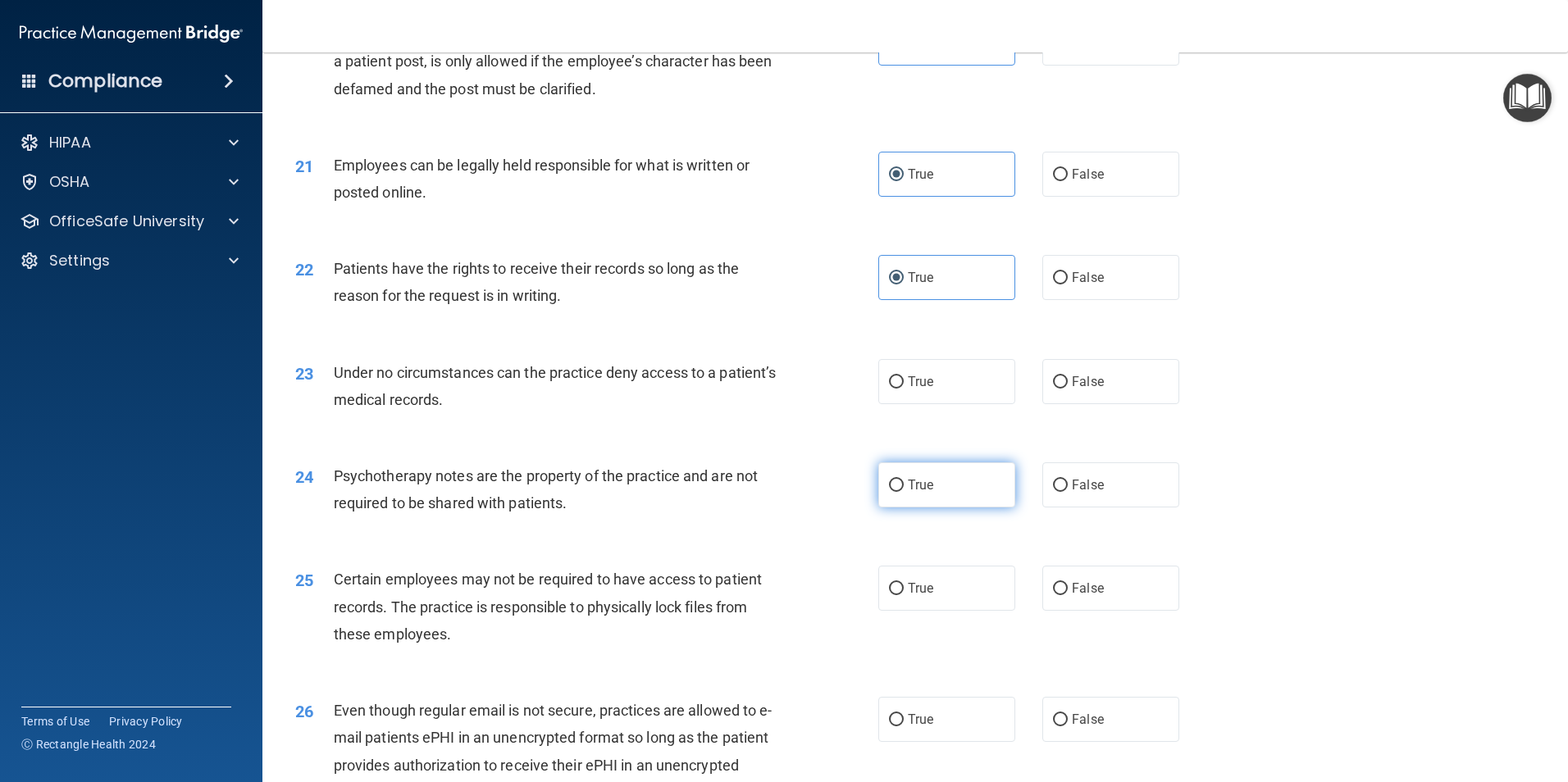
drag, startPoint x: 920, startPoint y: 416, endPoint x: 947, endPoint y: 500, distance: 88.2
click at [919, 404] on label "True" at bounding box center [946, 381] width 137 height 45
click at [904, 389] on input "True" at bounding box center [896, 383] width 15 height 12
radio input "true"
click at [938, 508] on label "True" at bounding box center [946, 484] width 137 height 45
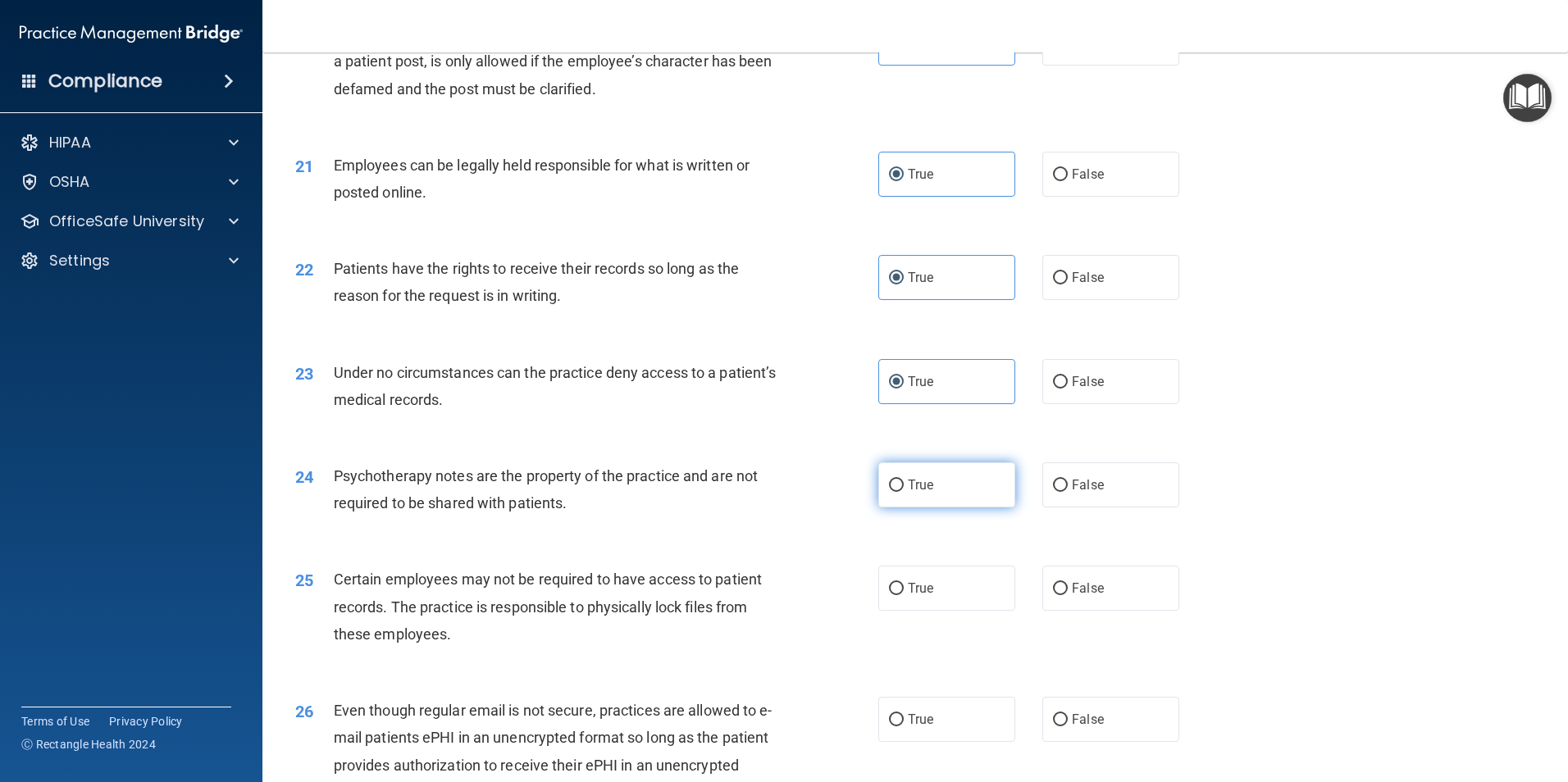
click at [904, 492] on input "True" at bounding box center [896, 486] width 15 height 12
radio input "true"
click at [952, 611] on label "True" at bounding box center [946, 588] width 137 height 45
click at [904, 595] on input "True" at bounding box center [896, 589] width 15 height 12
radio input "true"
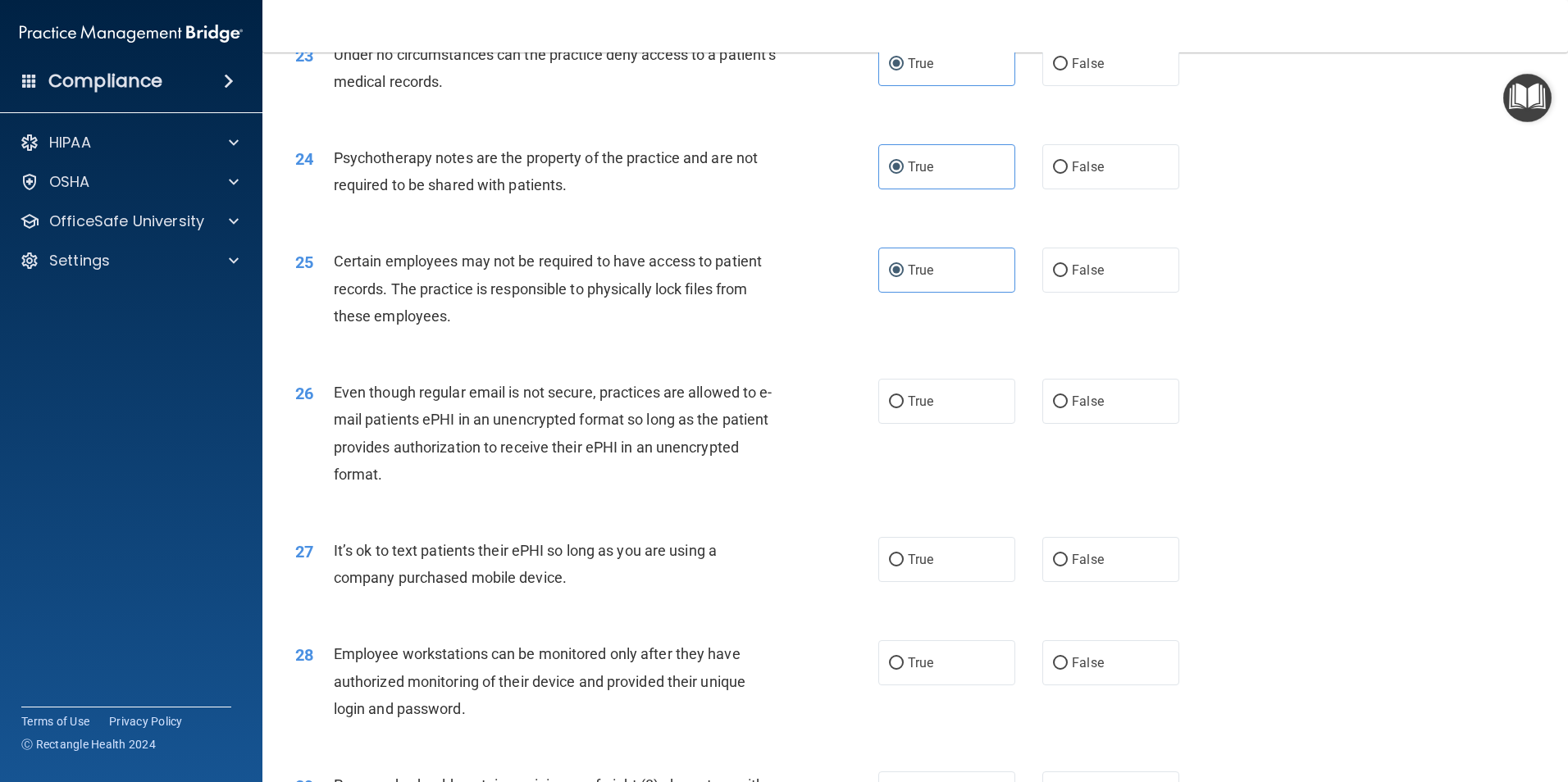
scroll to position [2951, 0]
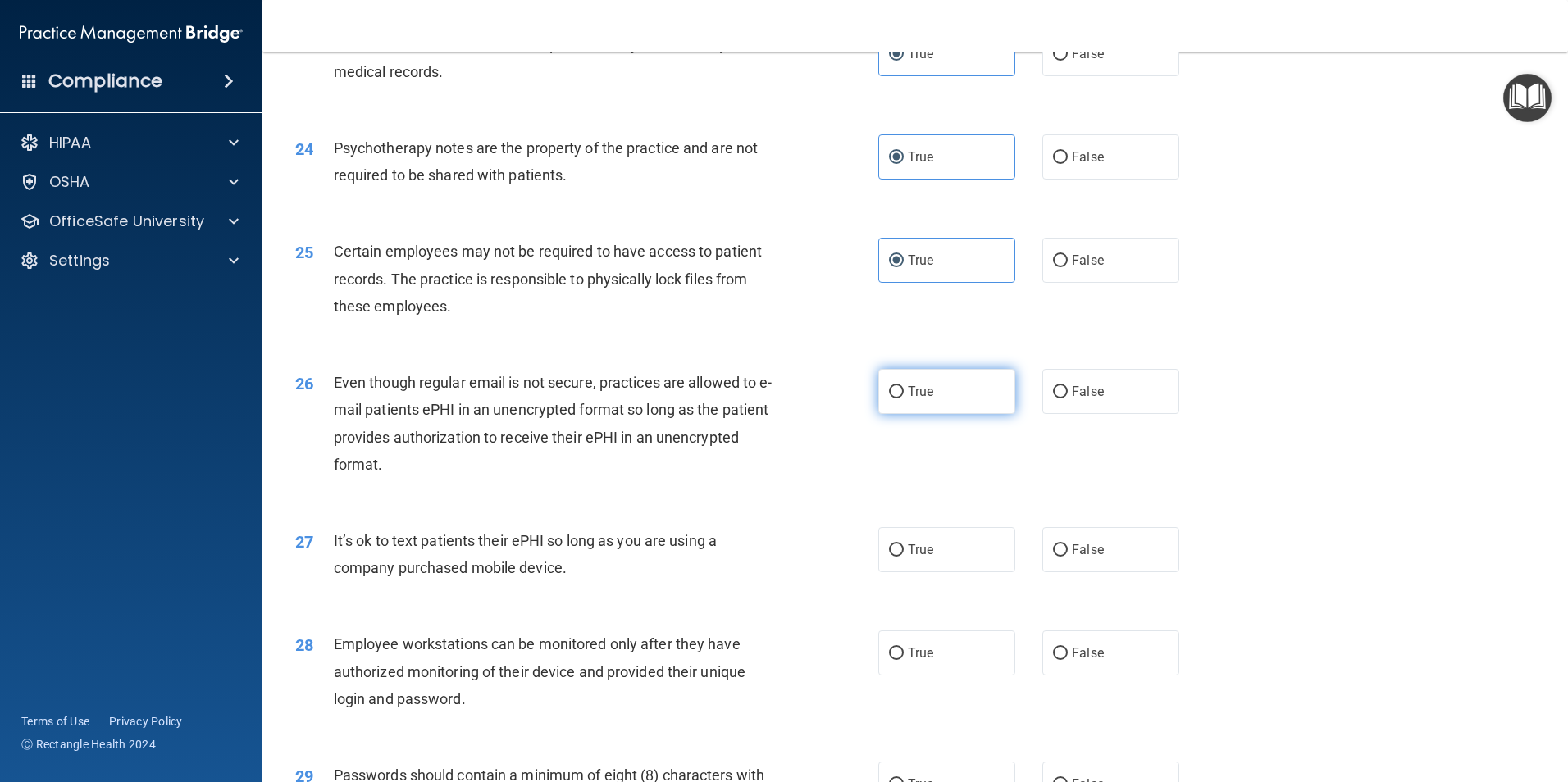
drag, startPoint x: 917, startPoint y: 410, endPoint x: 928, endPoint y: 438, distance: 30.1
click at [917, 414] on label "True" at bounding box center [946, 391] width 137 height 45
click at [904, 398] on input "True" at bounding box center [896, 392] width 15 height 12
radio input "true"
click at [907, 572] on label "True" at bounding box center [946, 549] width 137 height 45
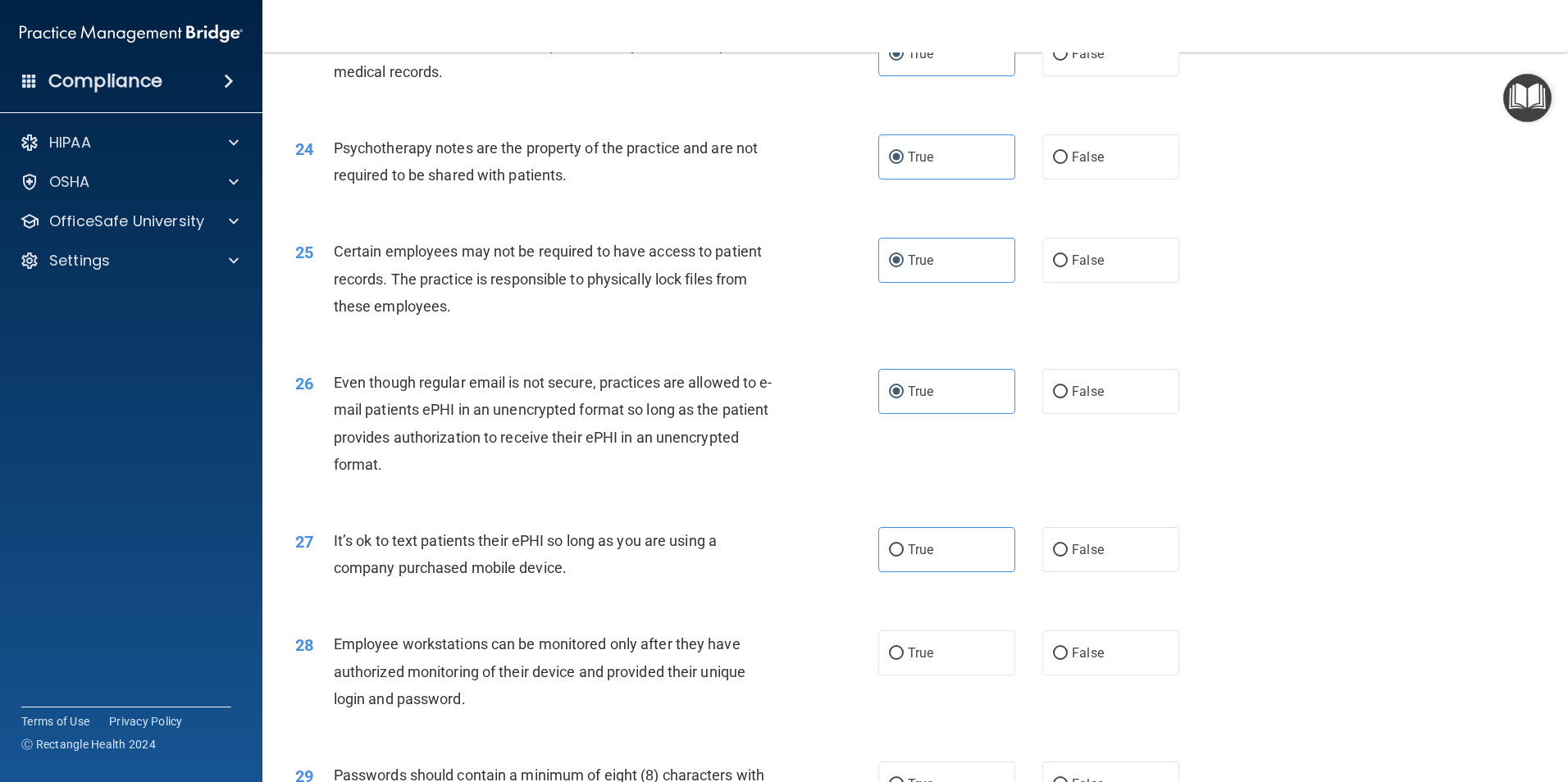
drag, startPoint x: 907, startPoint y: 573, endPoint x: 955, endPoint y: 637, distance: 80.0
click at [946, 662] on label "True" at bounding box center [946, 652] width 137 height 45
click at [904, 660] on input "True" at bounding box center [896, 654] width 15 height 12
radio input "true"
click at [940, 572] on label "True" at bounding box center [946, 549] width 137 height 45
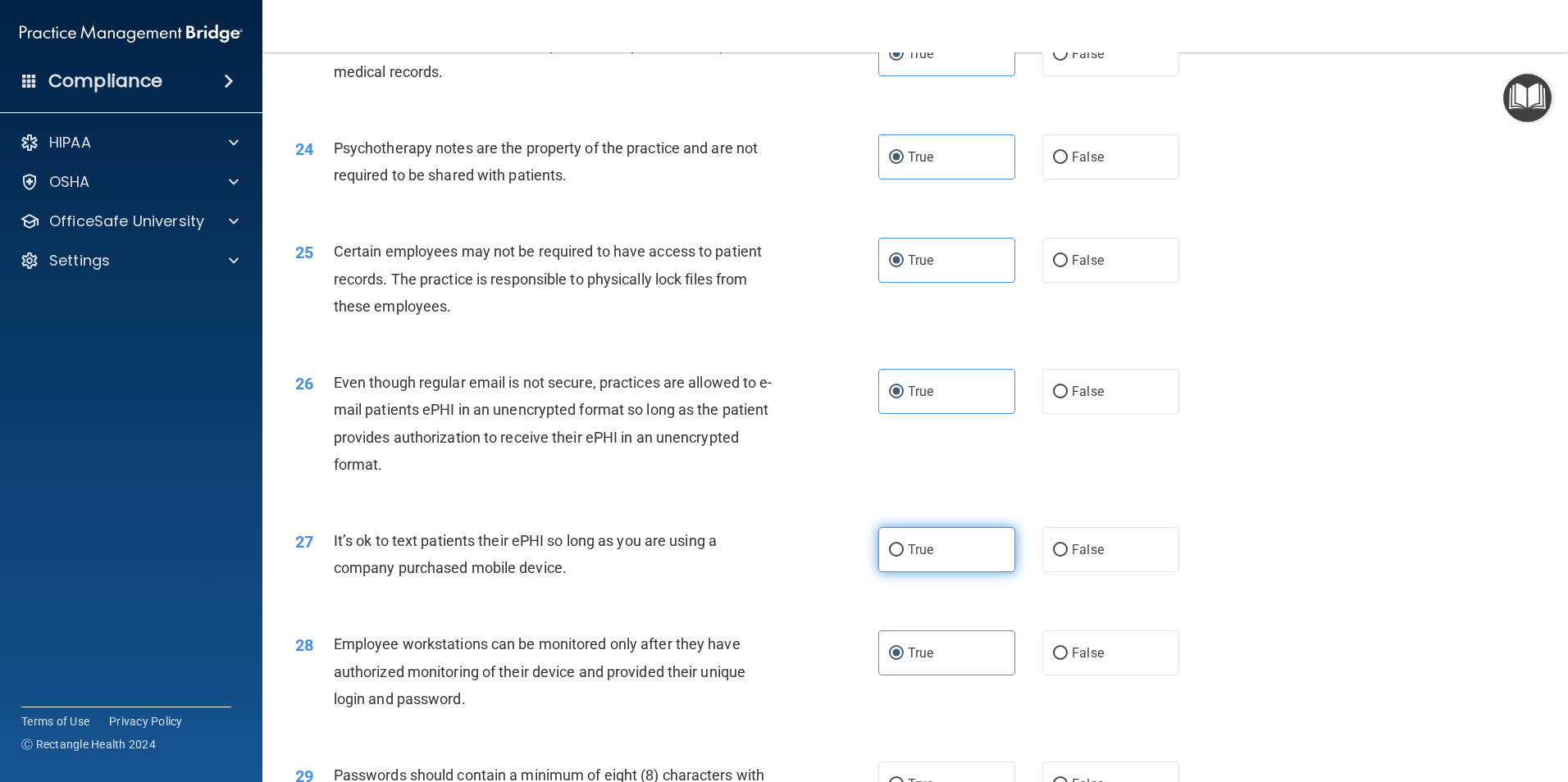
click at [904, 556] on input "True" at bounding box center [896, 550] width 15 height 12
radio input "true"
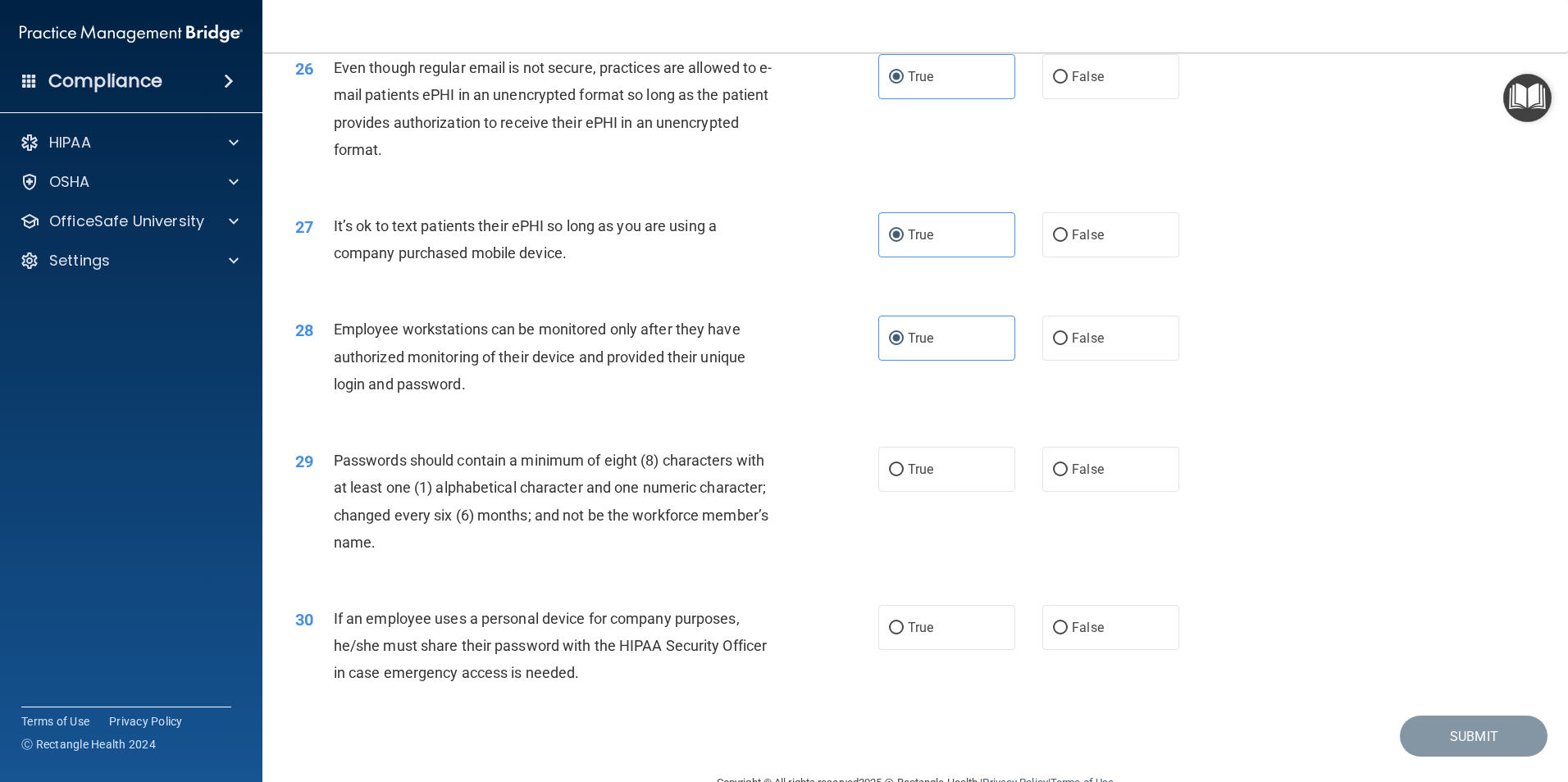
scroll to position [3333, 0]
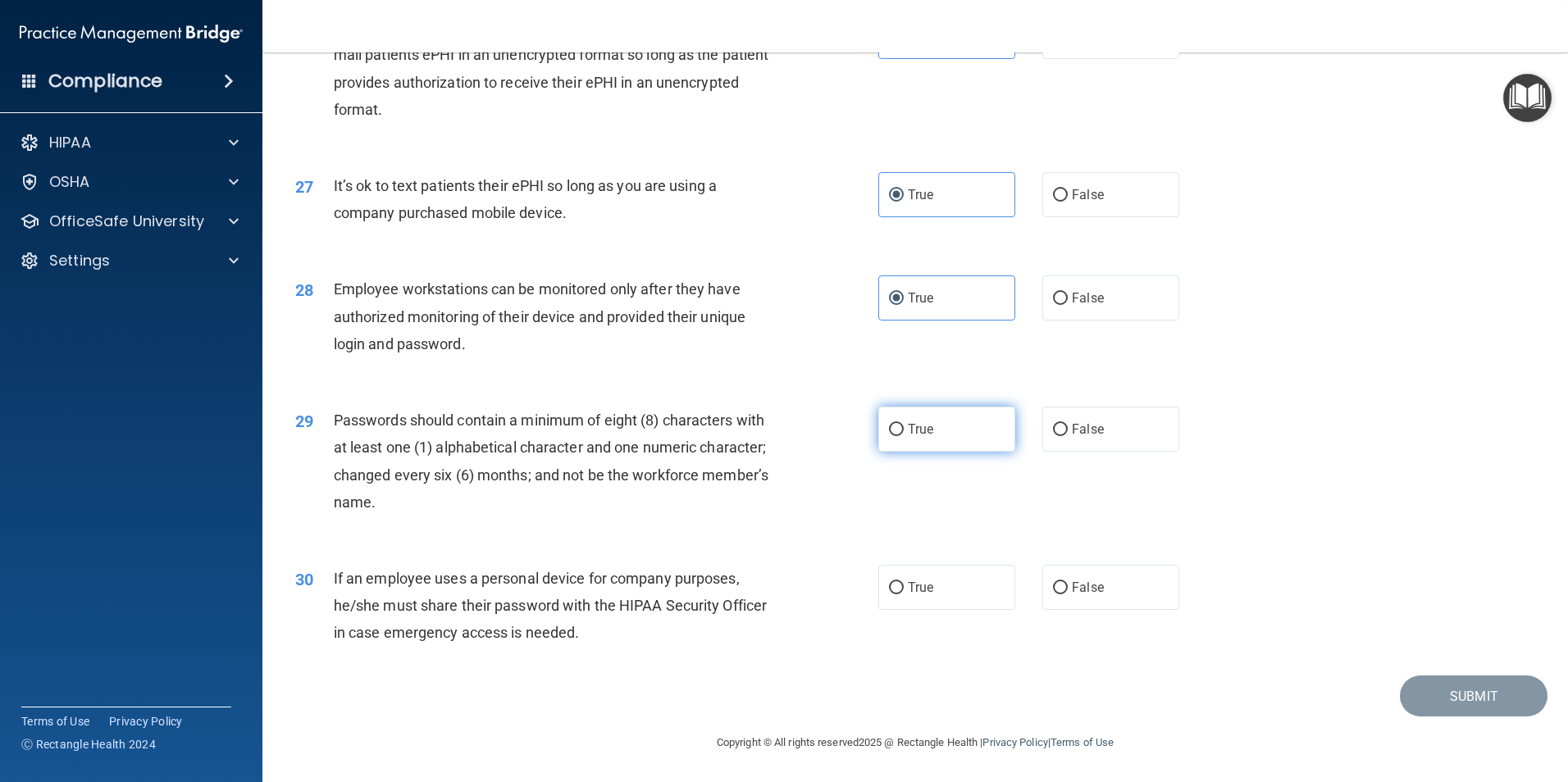
click at [920, 426] on span "True" at bounding box center [920, 429] width 26 height 16
click at [904, 426] on input "True" at bounding box center [896, 430] width 15 height 12
radio input "true"
click at [917, 585] on span "True" at bounding box center [920, 587] width 26 height 16
click at [904, 585] on input "True" at bounding box center [896, 588] width 15 height 12
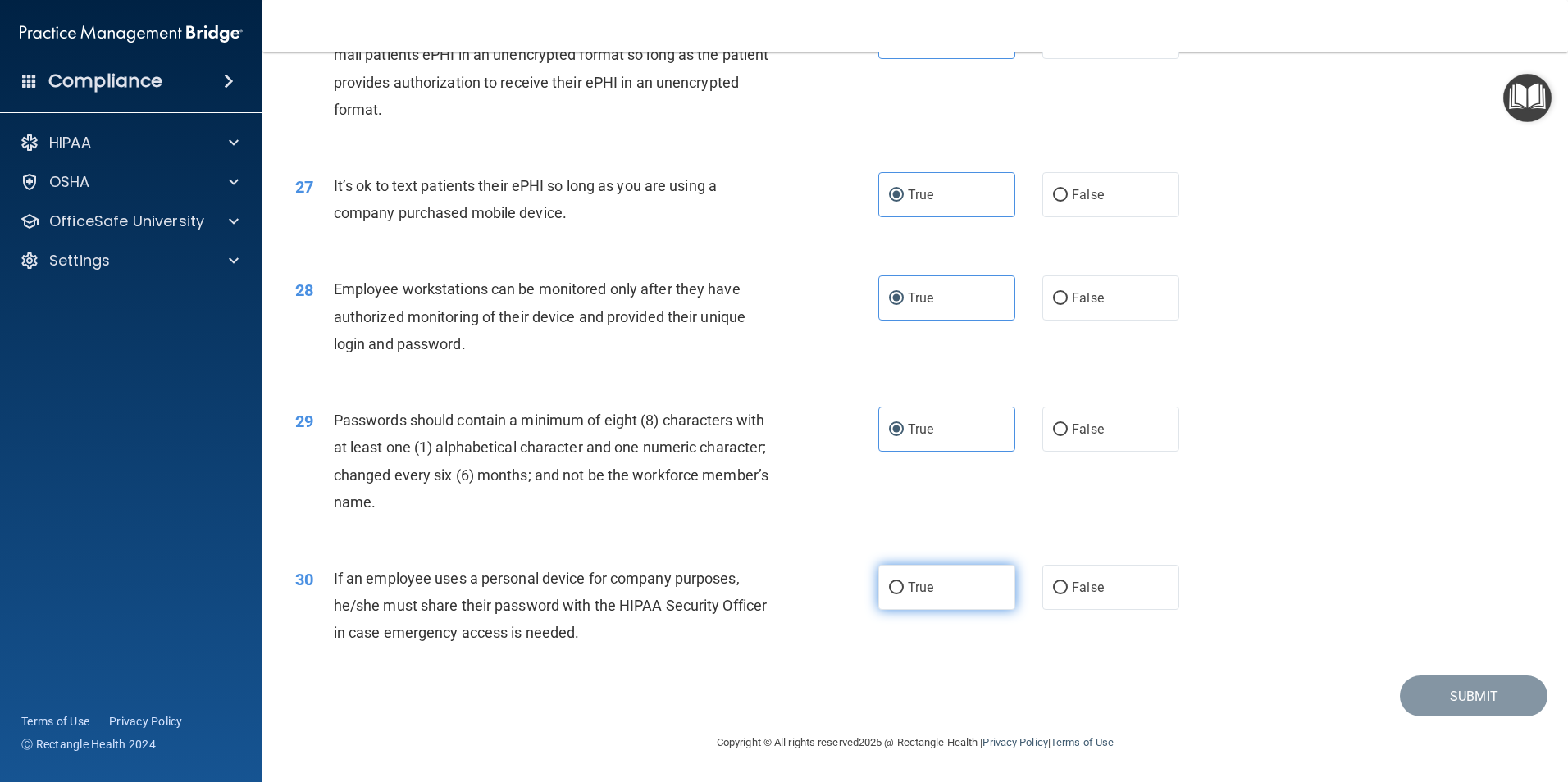
radio input "true"
click at [1452, 694] on button "Submit" at bounding box center [1473, 696] width 147 height 41
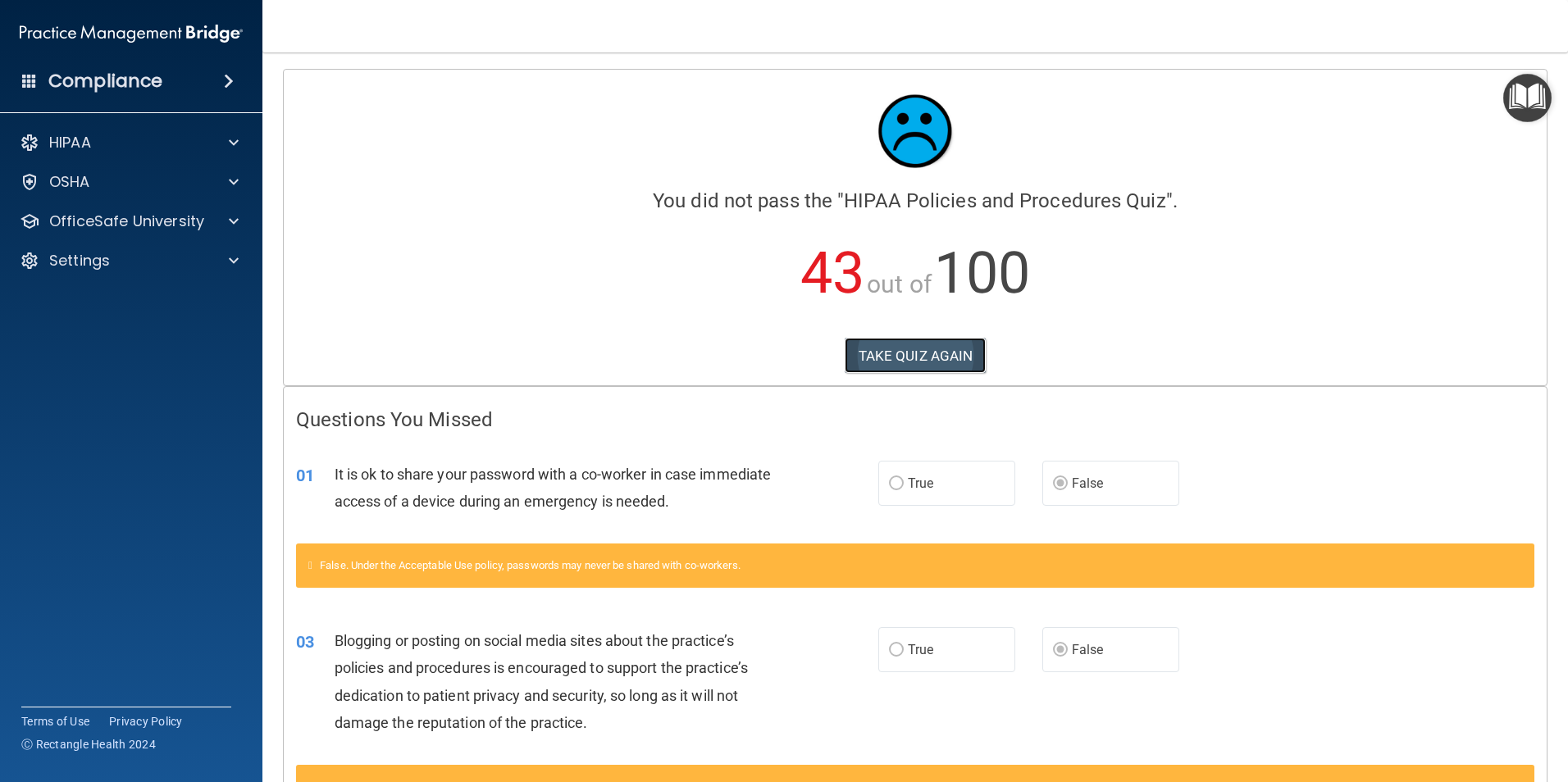
drag, startPoint x: 1304, startPoint y: 121, endPoint x: 885, endPoint y: 363, distance: 483.9
click at [885, 369] on button "TAKE QUIZ AGAIN" at bounding box center [915, 355] width 142 height 36
drag, startPoint x: 892, startPoint y: 360, endPoint x: 915, endPoint y: 360, distance: 23.0
click at [893, 361] on button "TAKE QUIZ AGAIN" at bounding box center [915, 355] width 142 height 36
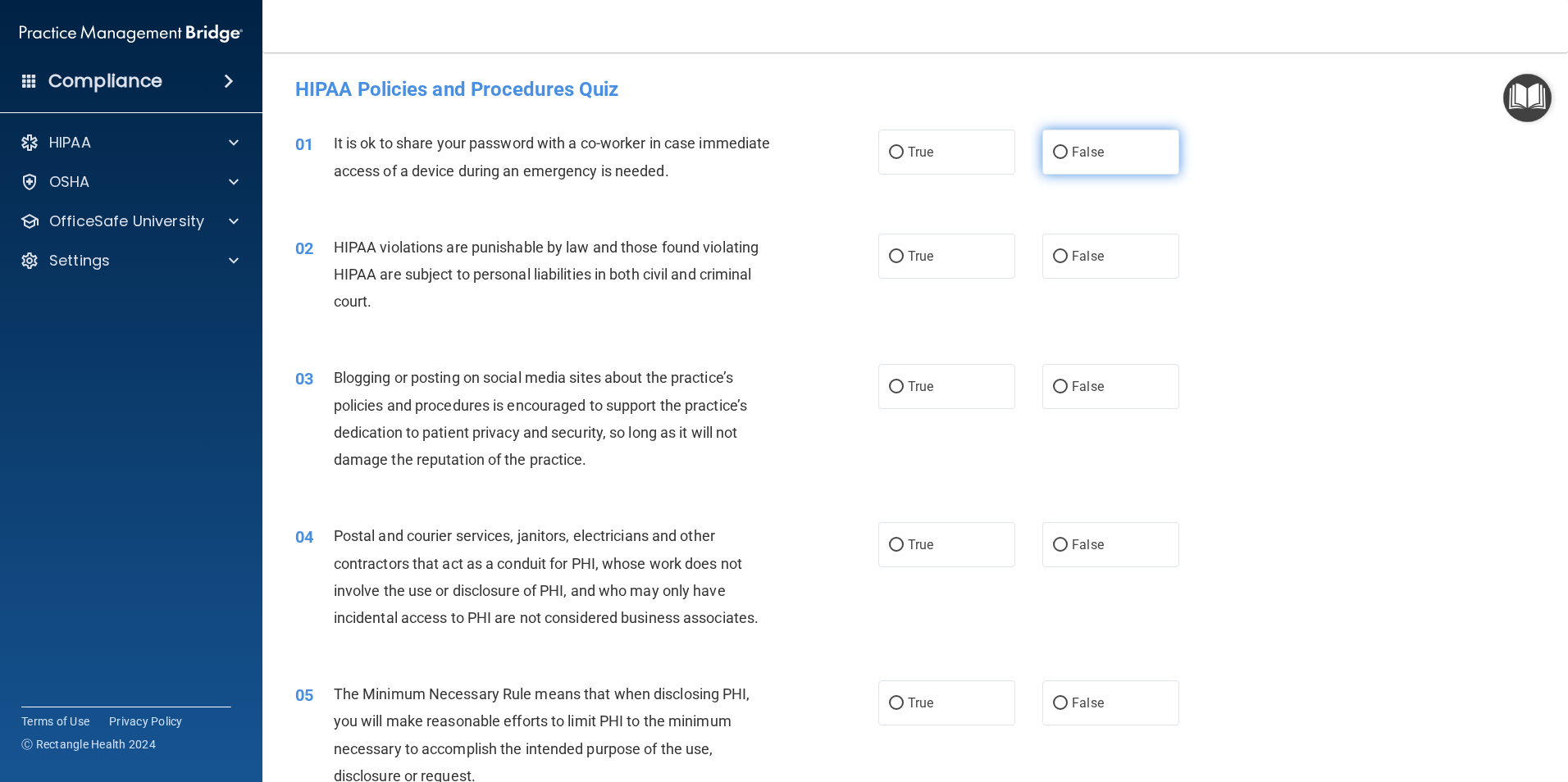
click at [1100, 147] on label "False" at bounding box center [1110, 152] width 137 height 45
click at [1068, 147] on input "False" at bounding box center [1060, 153] width 15 height 12
radio input "true"
drag, startPoint x: 952, startPoint y: 256, endPoint x: 1083, endPoint y: 358, distance: 166.0
click at [951, 257] on label "True" at bounding box center [946, 256] width 137 height 45
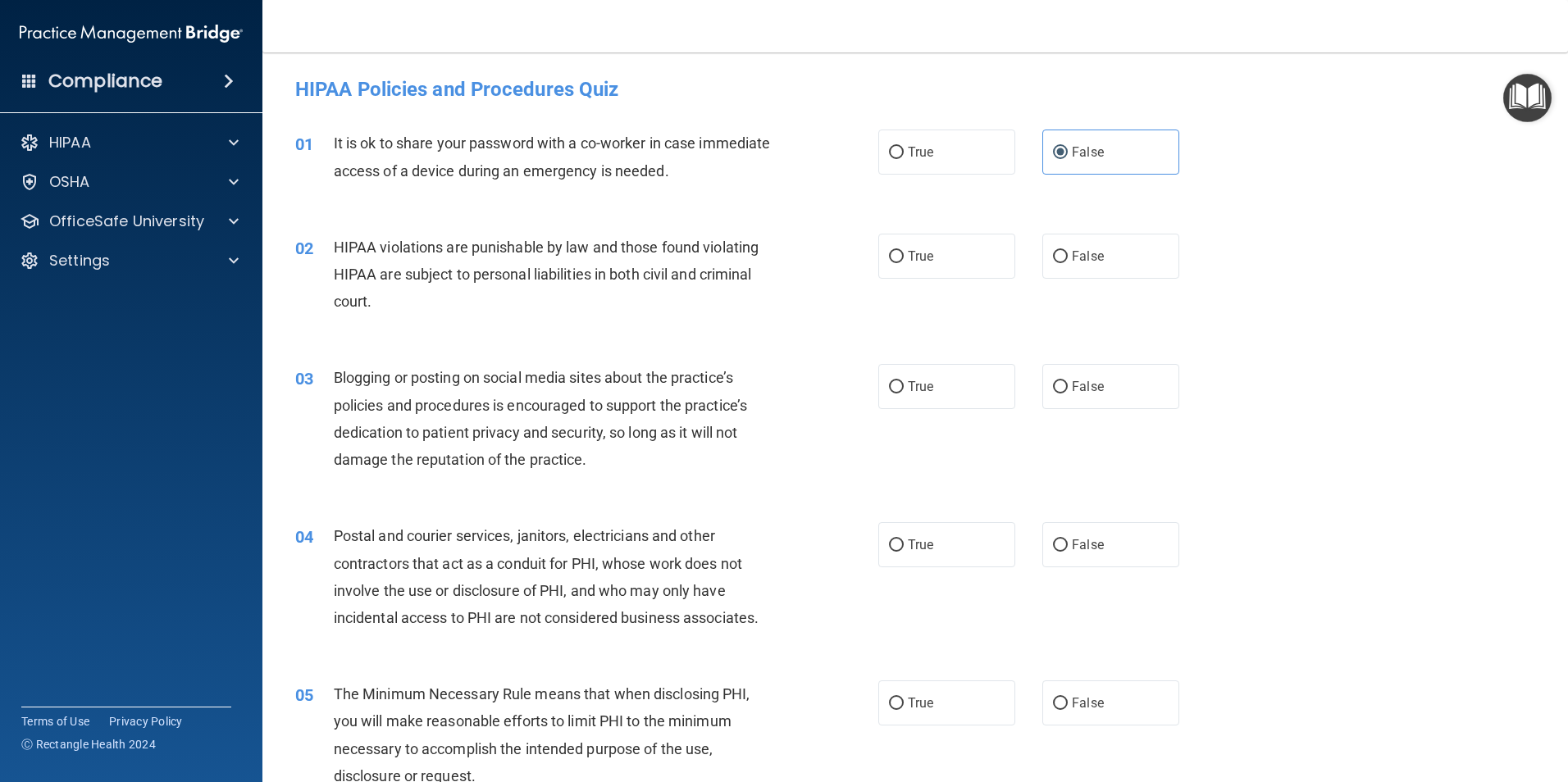
click at [904, 257] on input "True" at bounding box center [896, 257] width 15 height 12
radio input "true"
click at [1106, 379] on label "False" at bounding box center [1110, 386] width 137 height 45
click at [1068, 381] on input "False" at bounding box center [1060, 387] width 15 height 12
radio input "true"
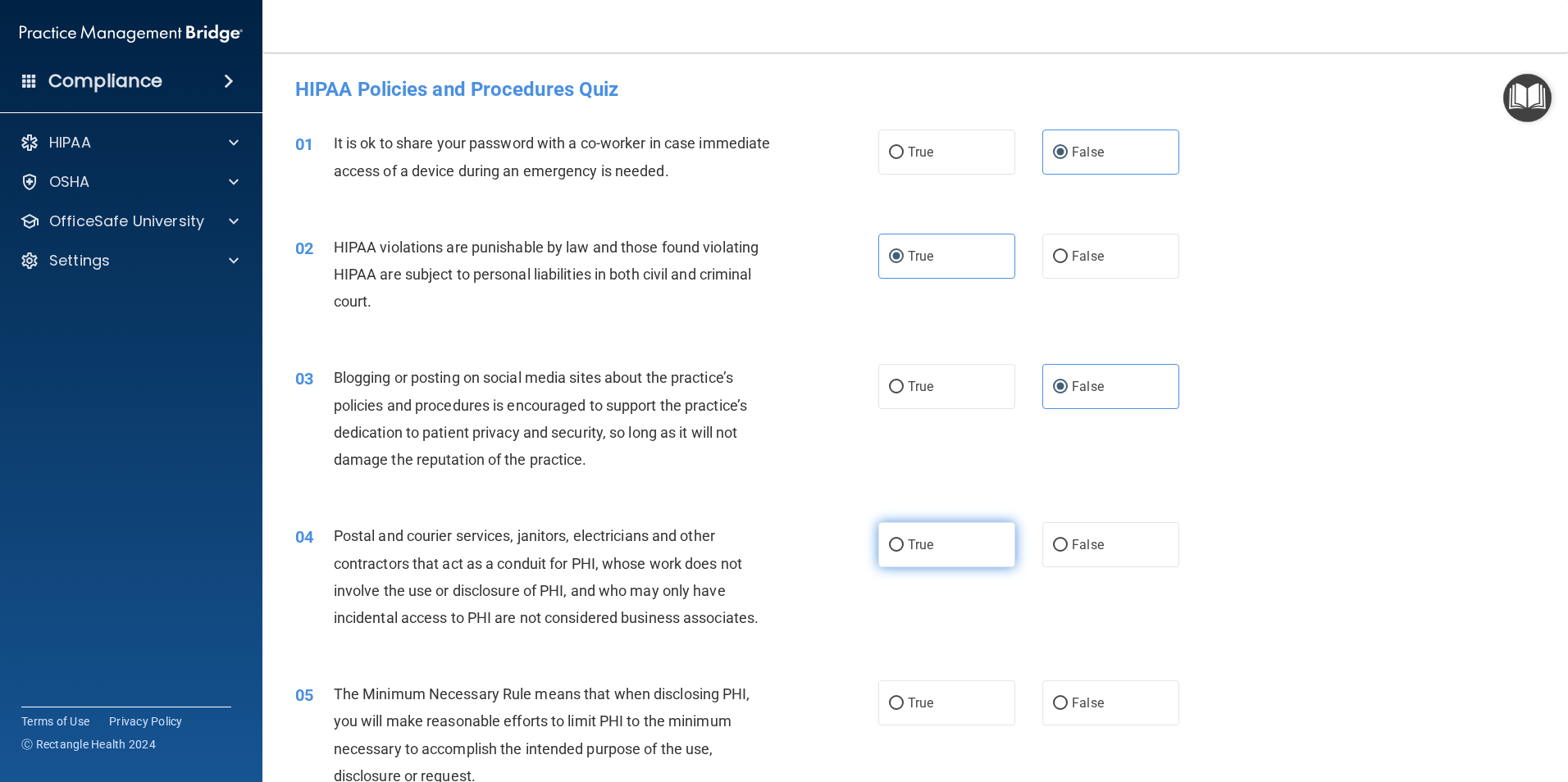
click at [944, 543] on label "True" at bounding box center [946, 544] width 137 height 45
click at [904, 543] on input "True" at bounding box center [896, 546] width 15 height 12
radio input "true"
click at [953, 692] on label "True" at bounding box center [946, 703] width 137 height 45
click at [904, 697] on input "True" at bounding box center [896, 704] width 15 height 12
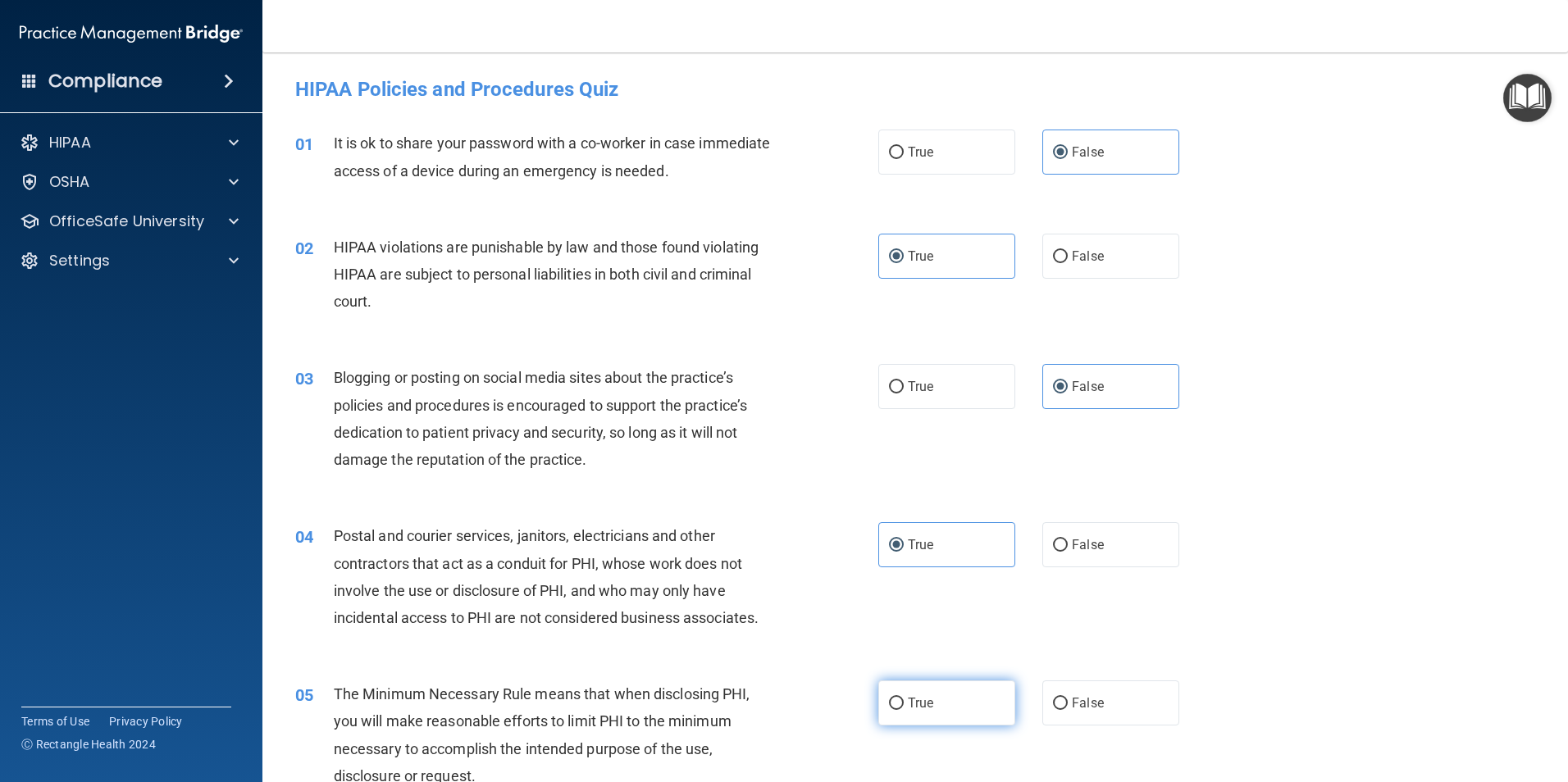
radio input "true"
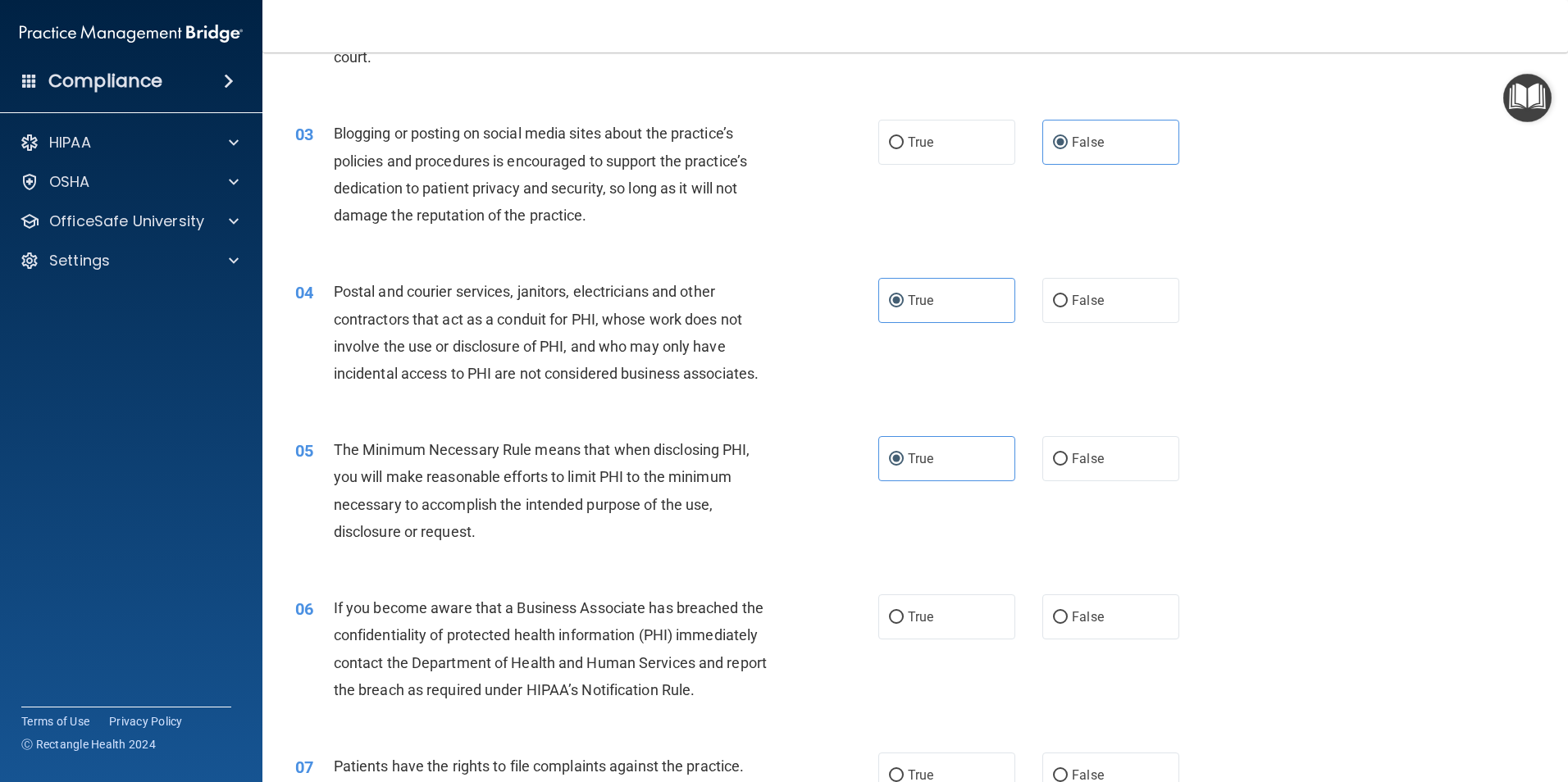
scroll to position [246, 0]
click at [1136, 637] on label "False" at bounding box center [1110, 614] width 137 height 45
click at [1068, 622] on input "False" at bounding box center [1060, 616] width 15 height 12
radio input "true"
drag, startPoint x: 946, startPoint y: 758, endPoint x: 949, endPoint y: 750, distance: 8.5
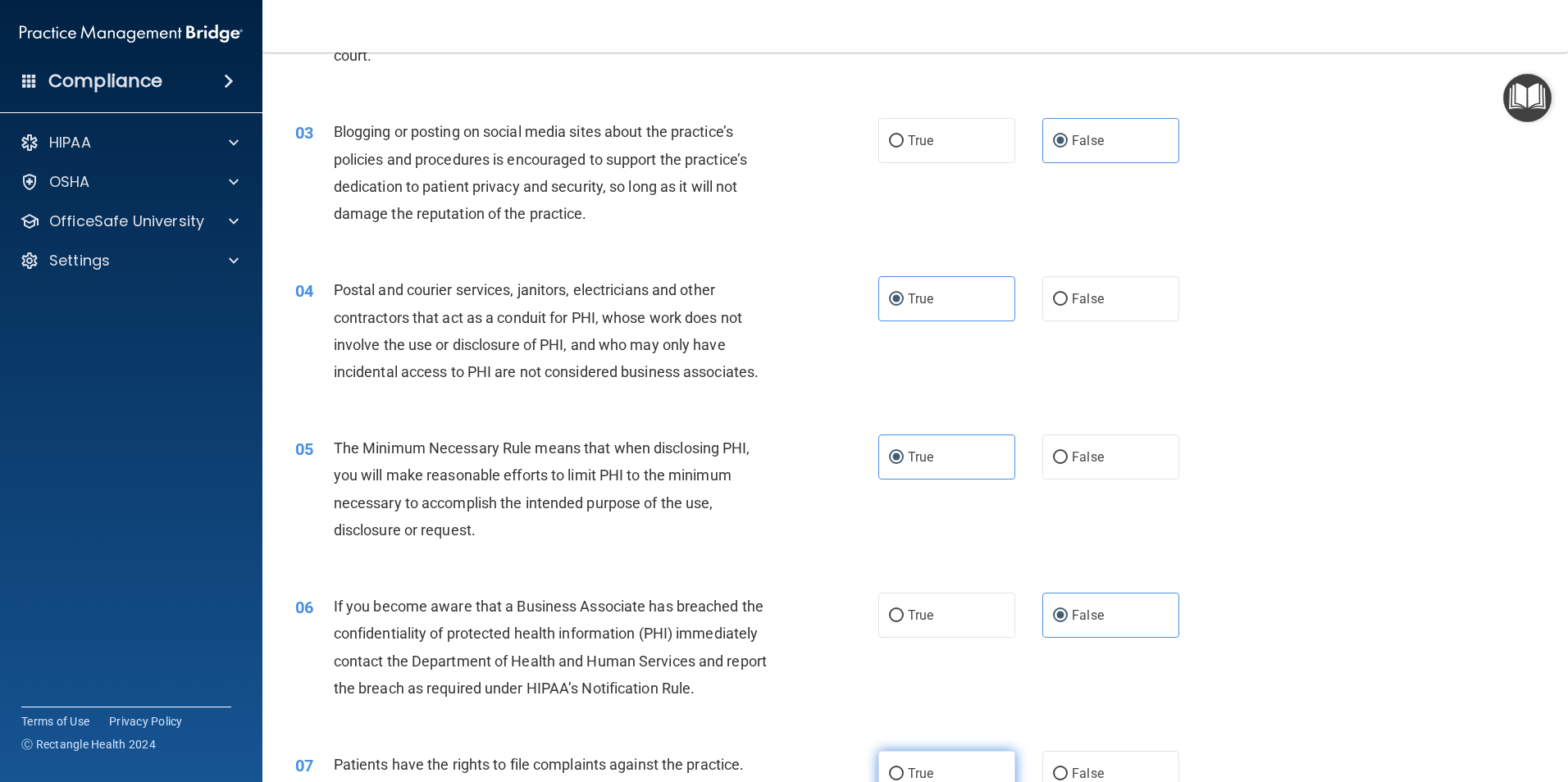
click at [945, 764] on label "True" at bounding box center [946, 773] width 137 height 45
click at [904, 768] on input "True" at bounding box center [896, 774] width 15 height 12
radio input "true"
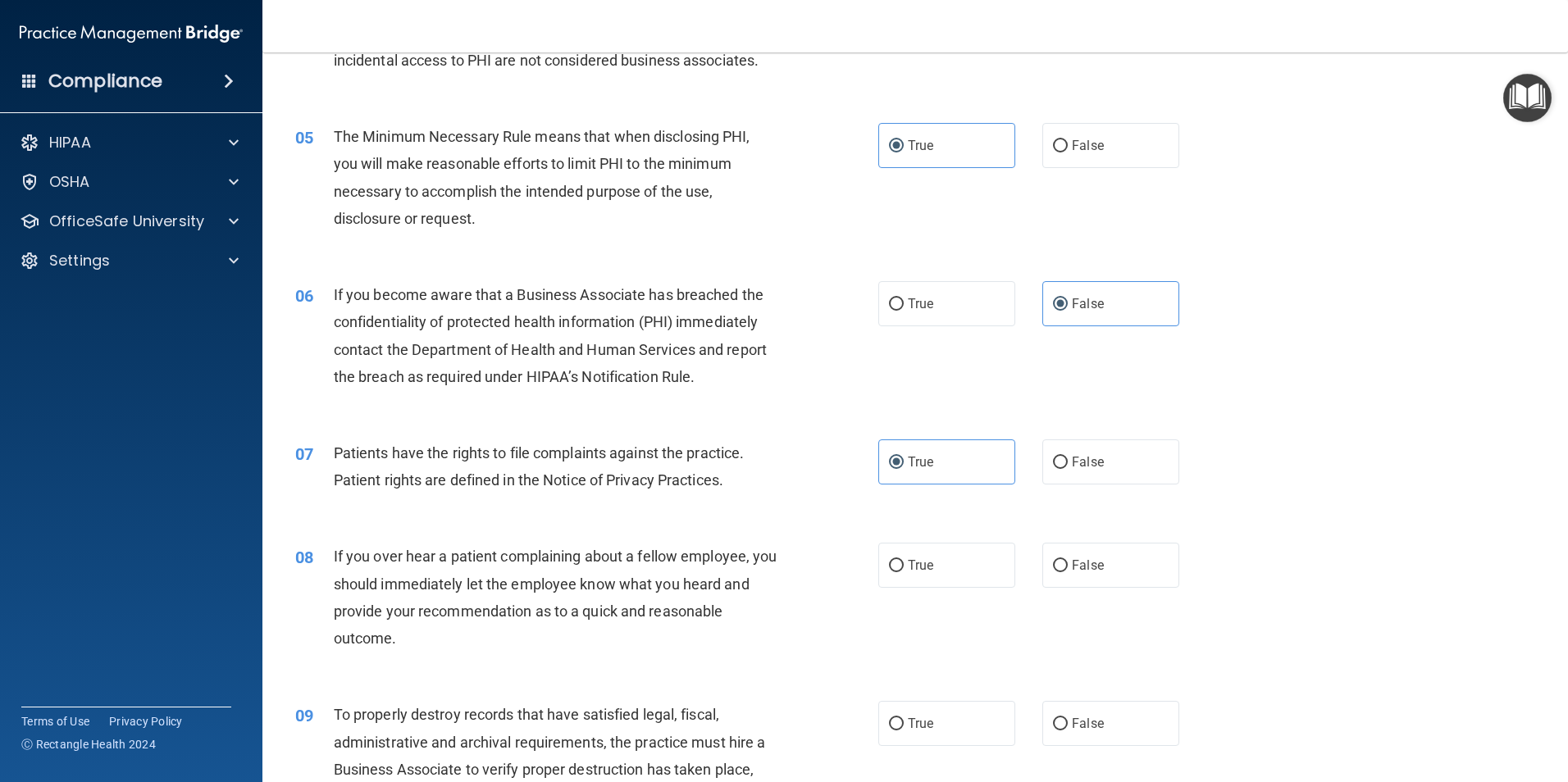
scroll to position [574, 0]
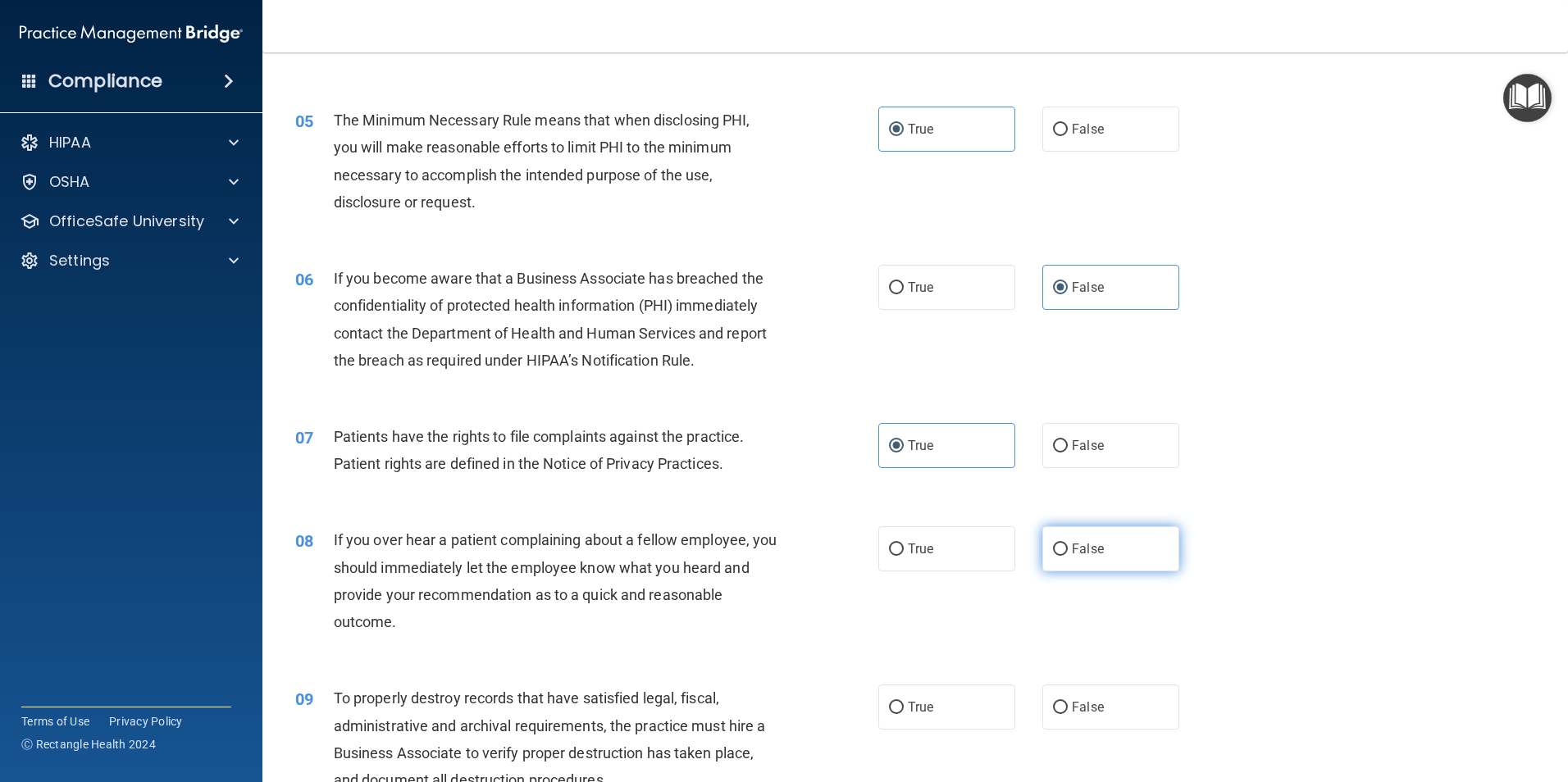
click at [1128, 570] on label "False" at bounding box center [1110, 548] width 137 height 45
click at [1068, 555] on input "False" at bounding box center [1060, 549] width 15 height 12
radio input "true"
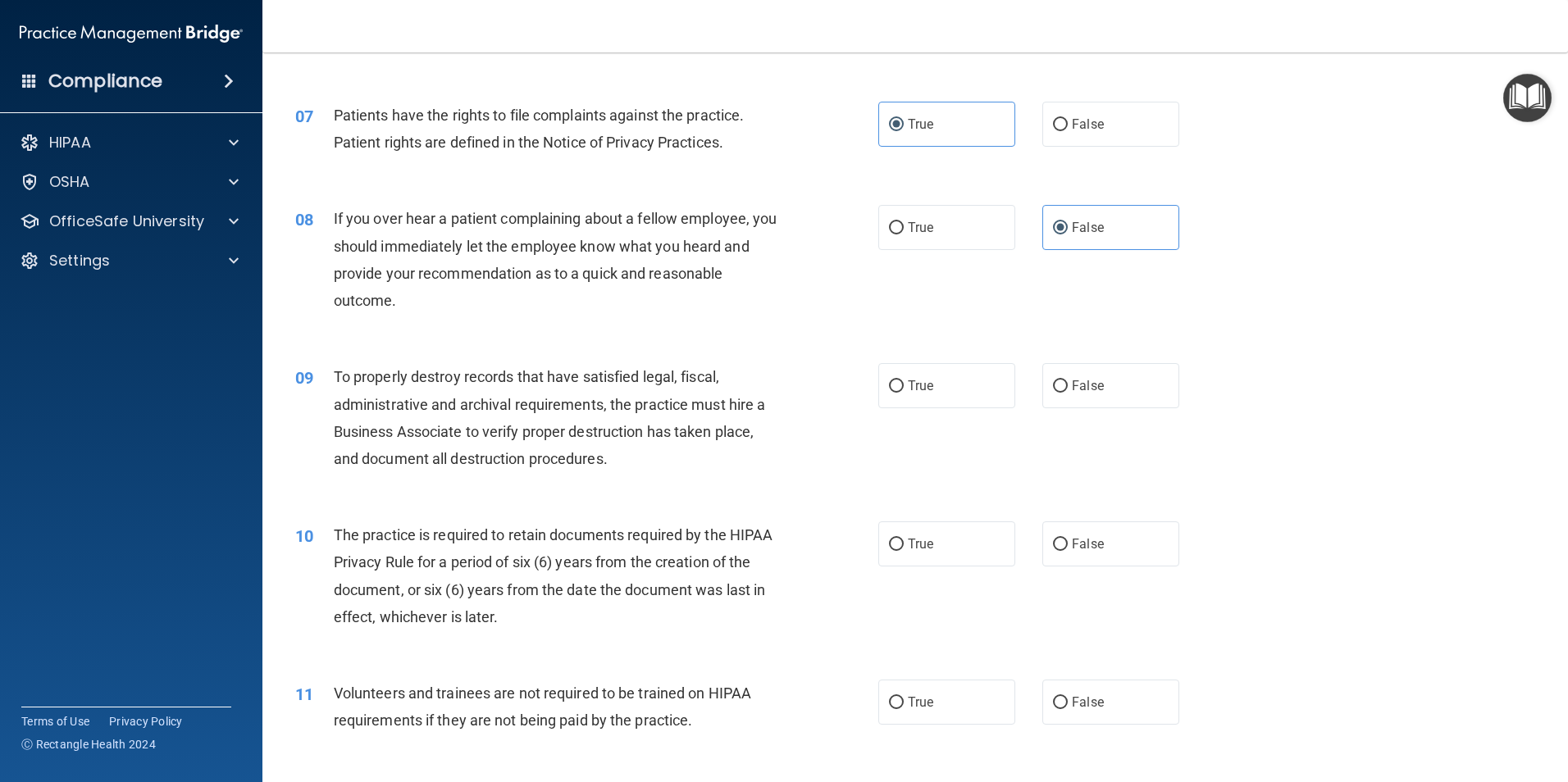
scroll to position [902, 0]
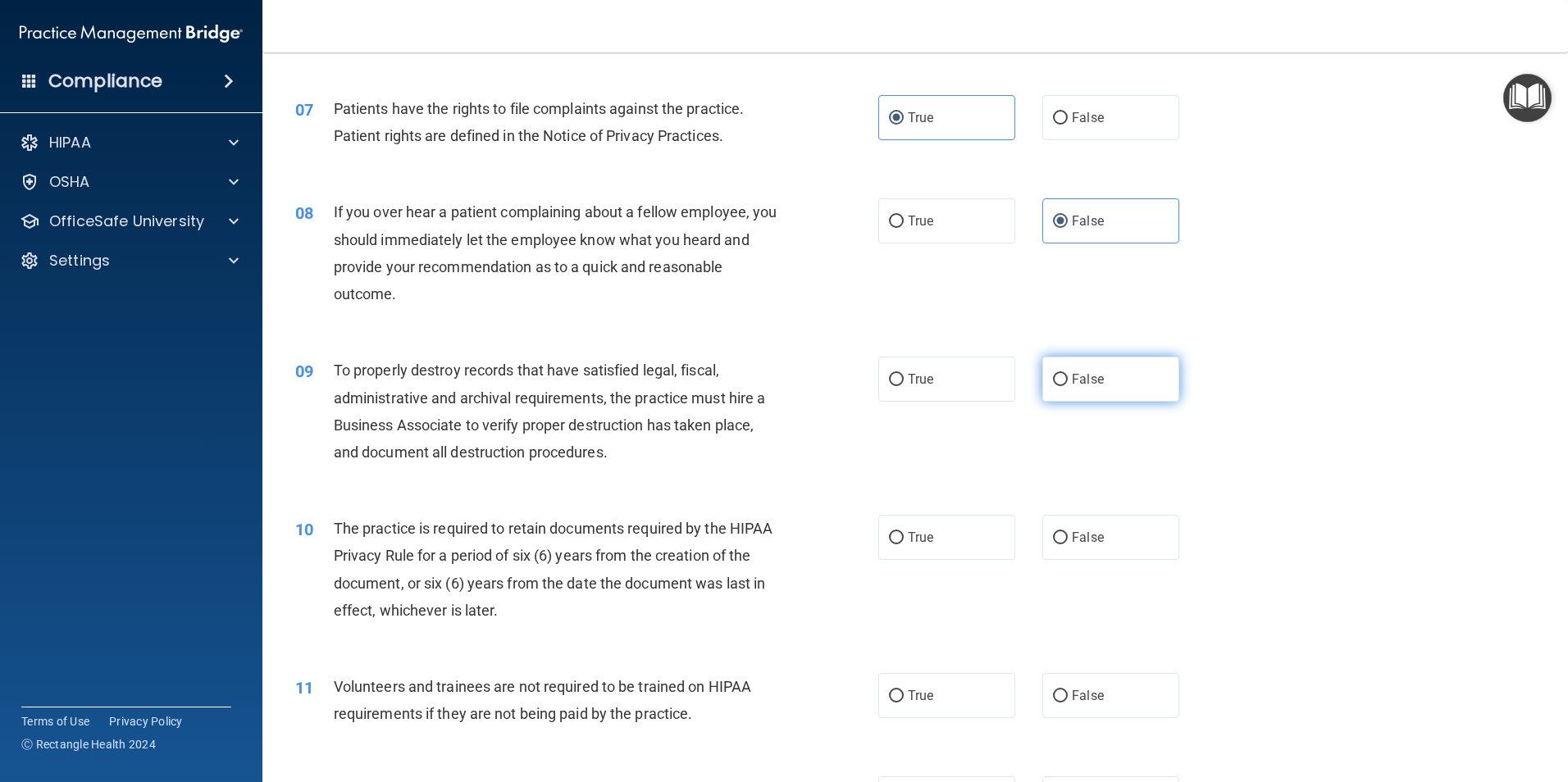
click at [1079, 381] on span "False" at bounding box center [1087, 379] width 32 height 16
click at [1068, 381] on input "False" at bounding box center [1060, 380] width 15 height 12
radio input "true"
click at [899, 531] on label "True" at bounding box center [946, 537] width 137 height 45
click at [899, 532] on input "True" at bounding box center [896, 538] width 15 height 12
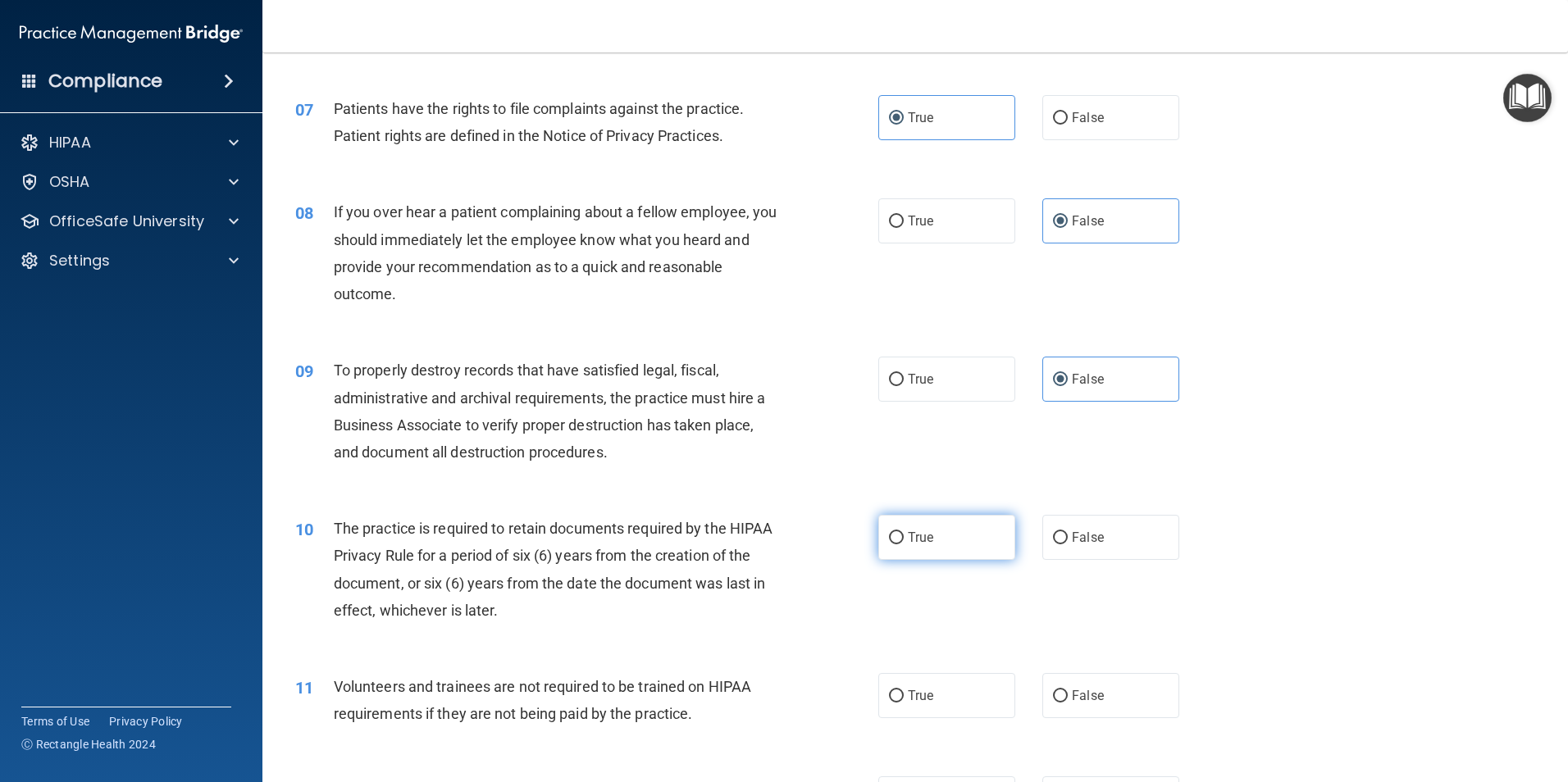
radio input "true"
click at [1090, 696] on span "False" at bounding box center [1087, 696] width 32 height 16
click at [1068, 696] on input "False" at bounding box center [1060, 696] width 15 height 12
radio input "true"
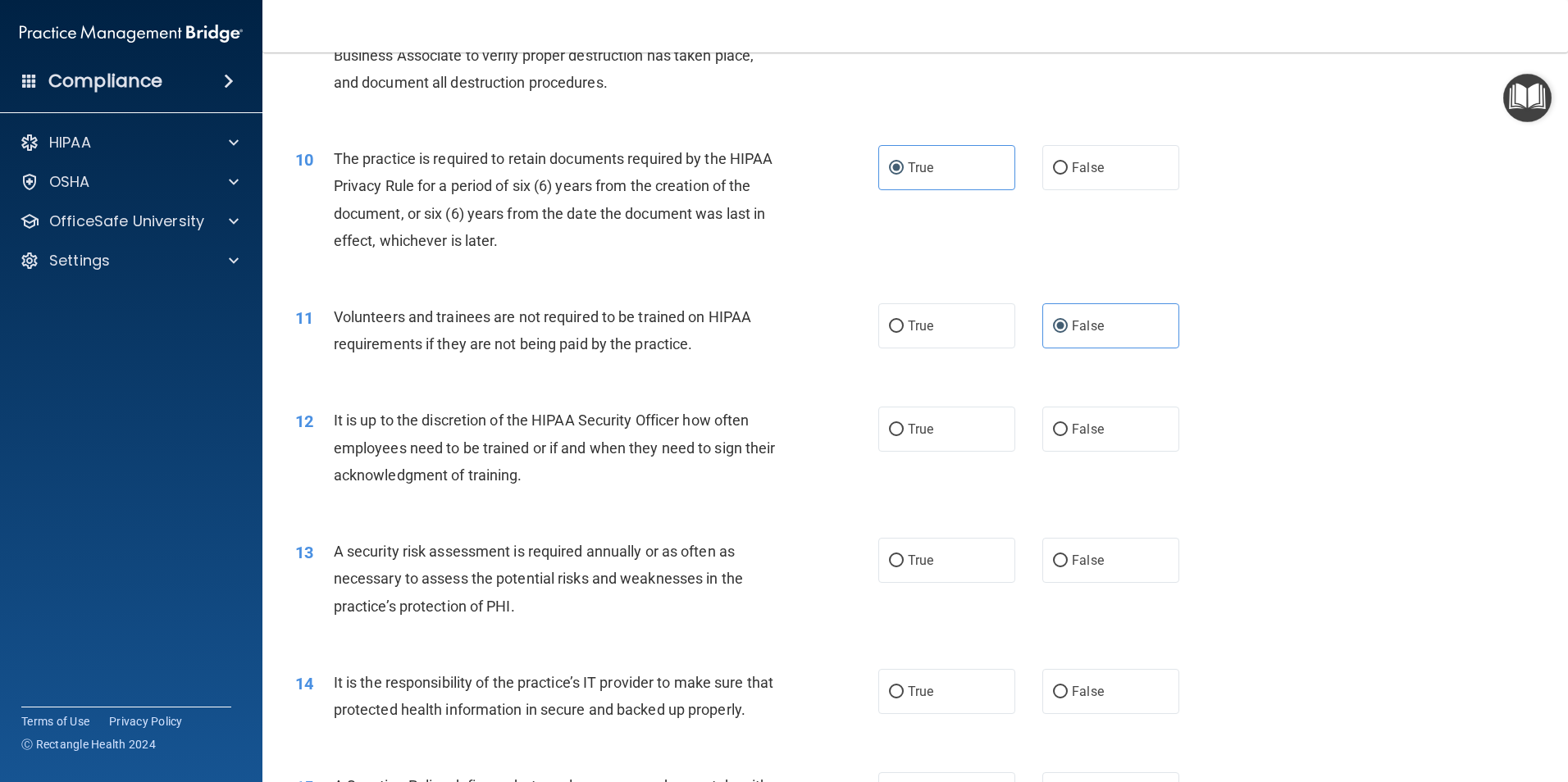
scroll to position [1312, 0]
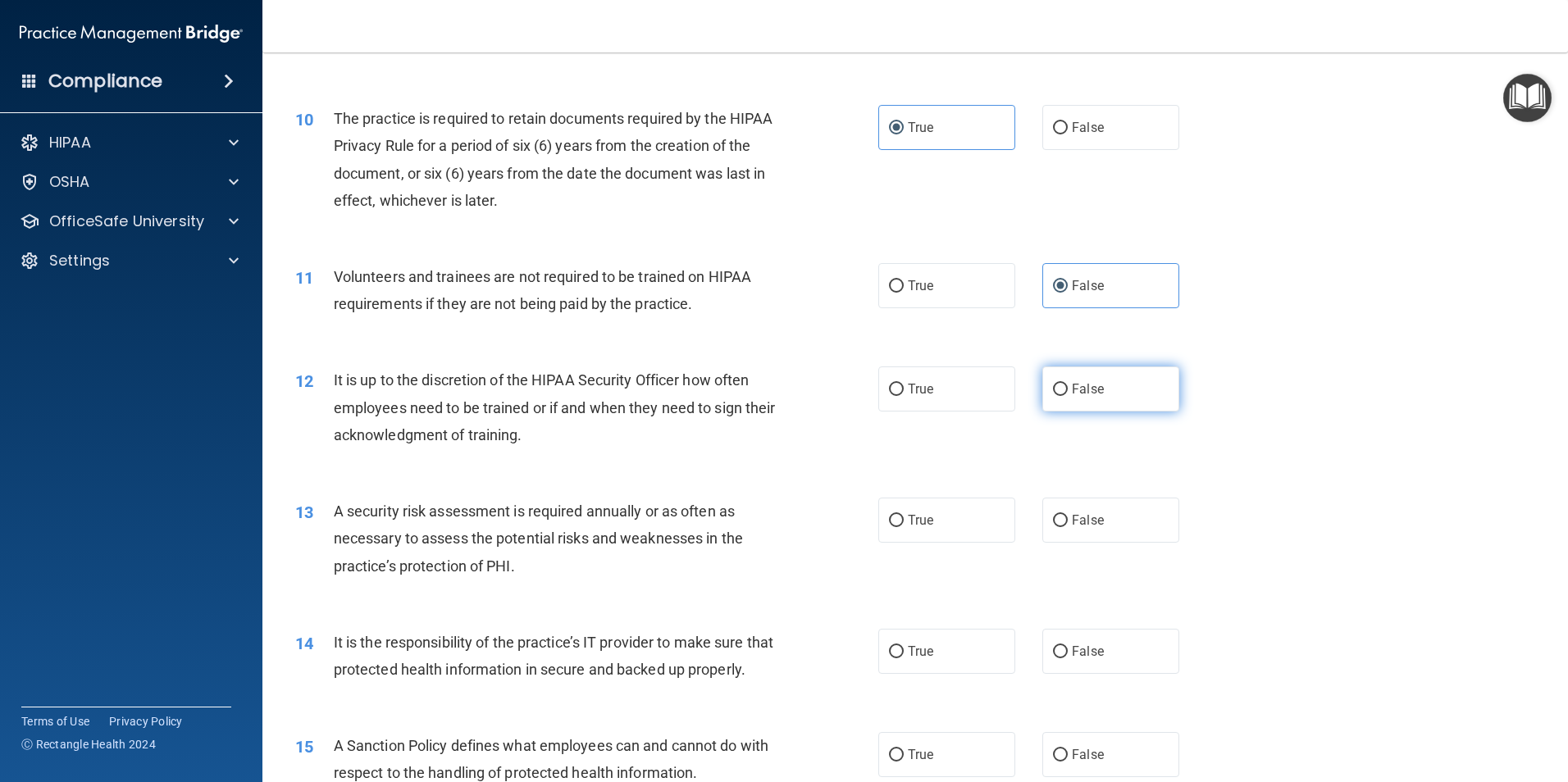
click at [1082, 385] on span "False" at bounding box center [1087, 389] width 32 height 16
click at [1068, 385] on input "False" at bounding box center [1060, 390] width 15 height 12
radio input "true"
click at [948, 523] on label "True" at bounding box center [946, 519] width 137 height 45
click at [904, 523] on input "True" at bounding box center [896, 521] width 15 height 12
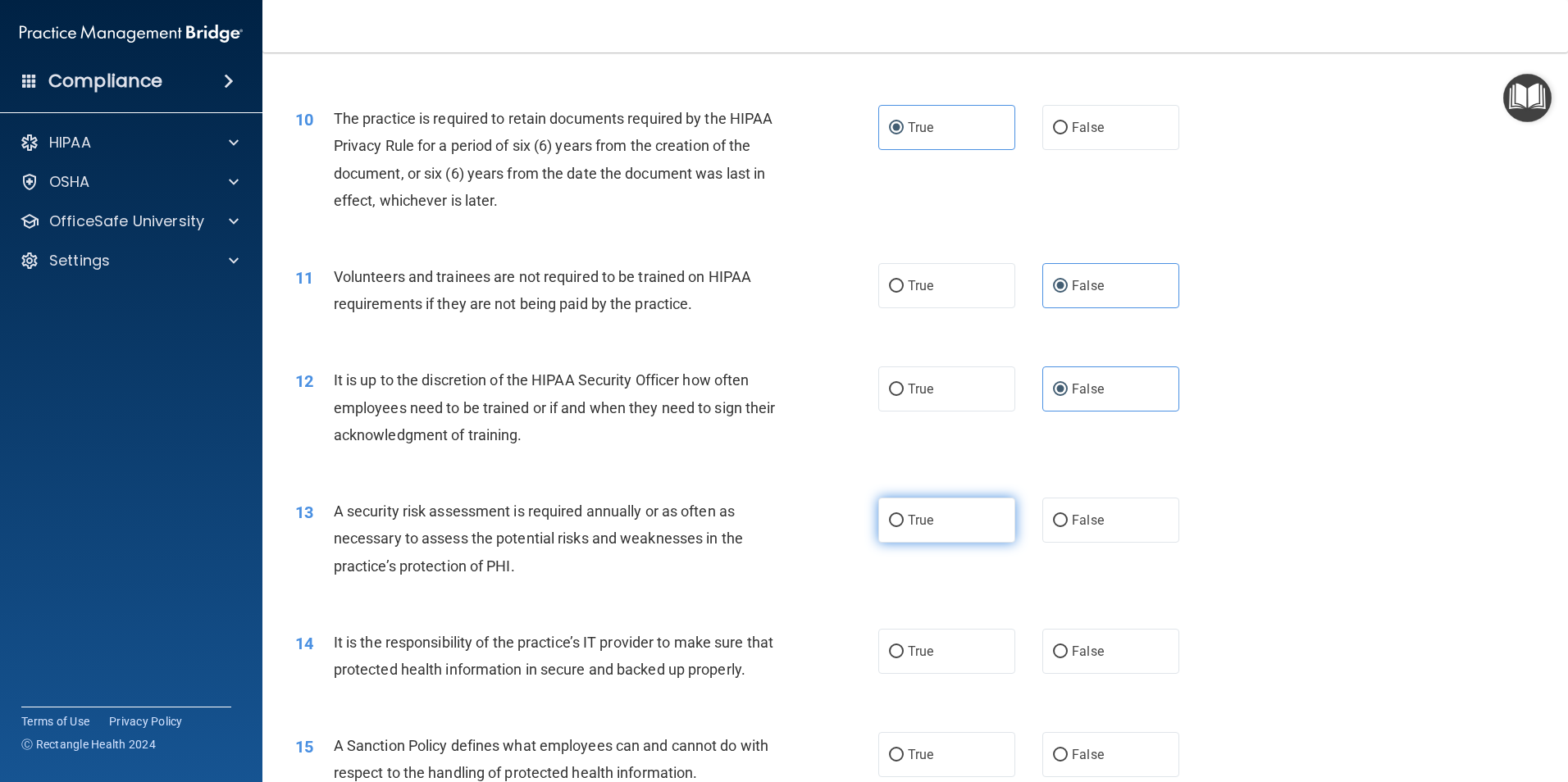
radio input "true"
click at [1079, 667] on label "False" at bounding box center [1110, 651] width 137 height 45
click at [1068, 659] on input "False" at bounding box center [1060, 652] width 15 height 12
radio input "true"
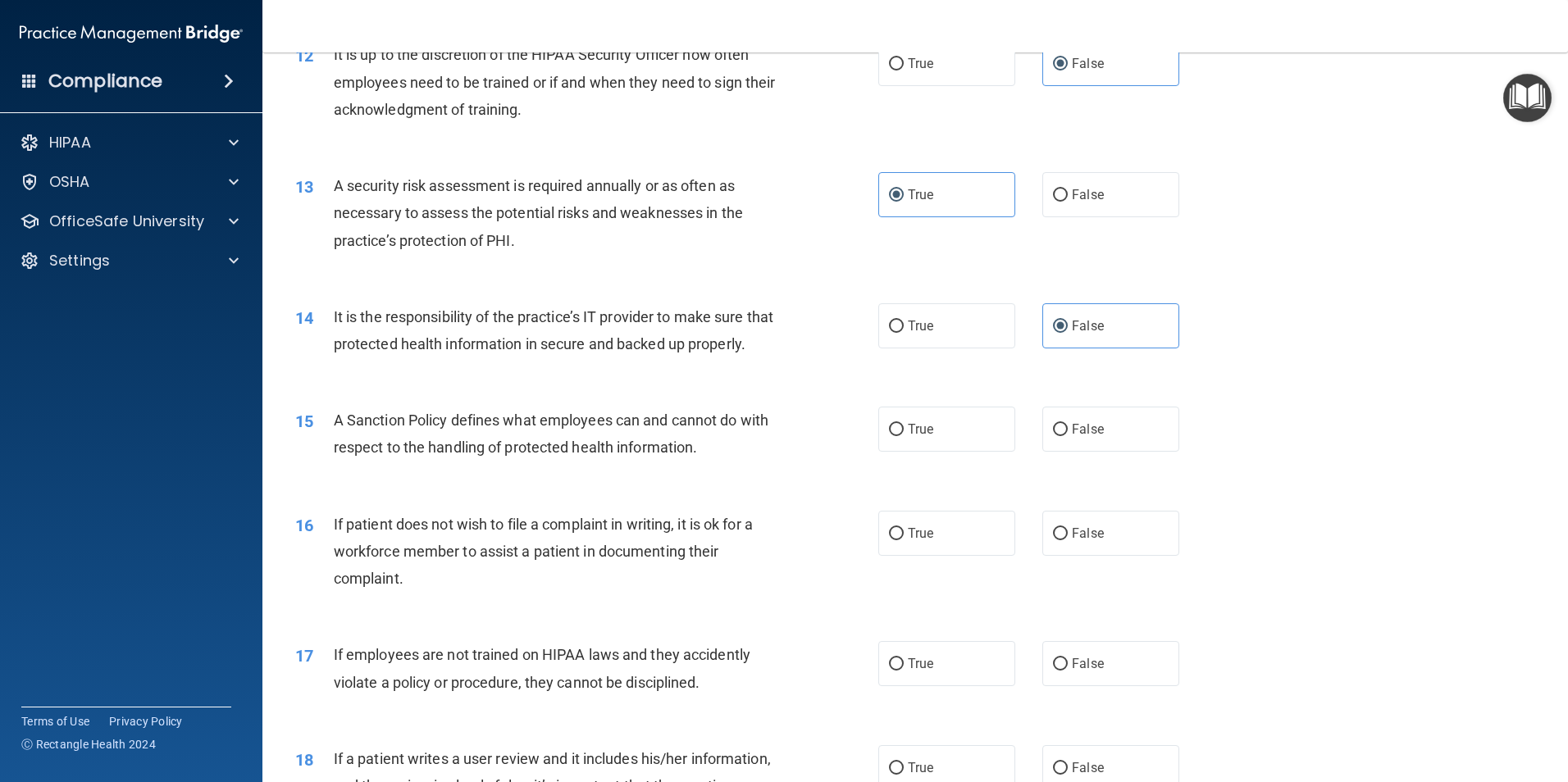
scroll to position [1640, 0]
click at [1098, 450] on label "False" at bounding box center [1110, 426] width 137 height 45
click at [1068, 434] on input "False" at bounding box center [1060, 428] width 15 height 12
radio input "true"
drag, startPoint x: 949, startPoint y: 573, endPoint x: 958, endPoint y: 580, distance: 11.4
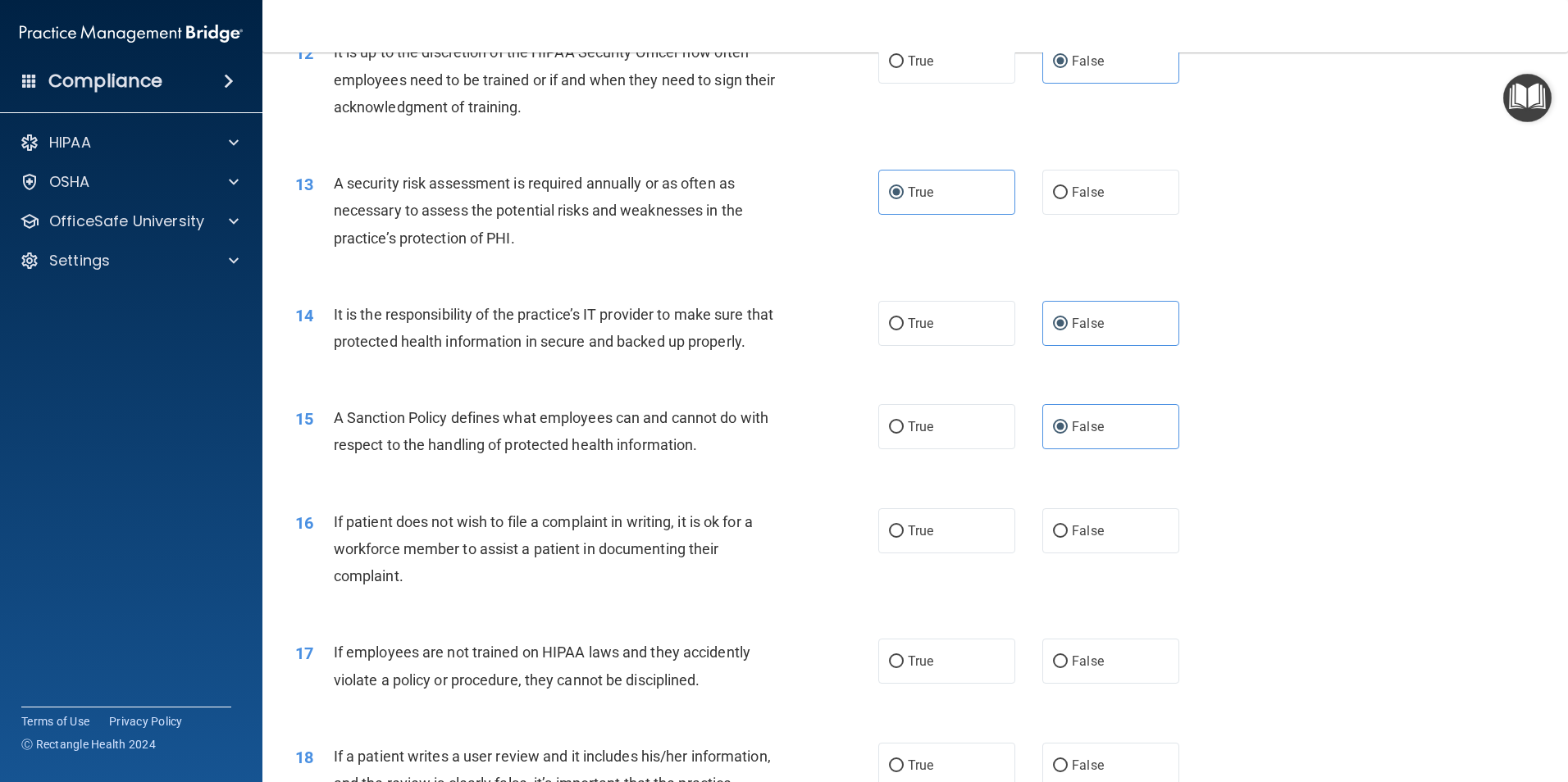
click at [950, 554] on label "True" at bounding box center [946, 530] width 137 height 45
click at [904, 538] on input "True" at bounding box center [896, 532] width 15 height 12
radio input "true"
click at [1086, 683] on label "False" at bounding box center [1110, 660] width 137 height 45
click at [1068, 668] on input "False" at bounding box center [1060, 662] width 15 height 12
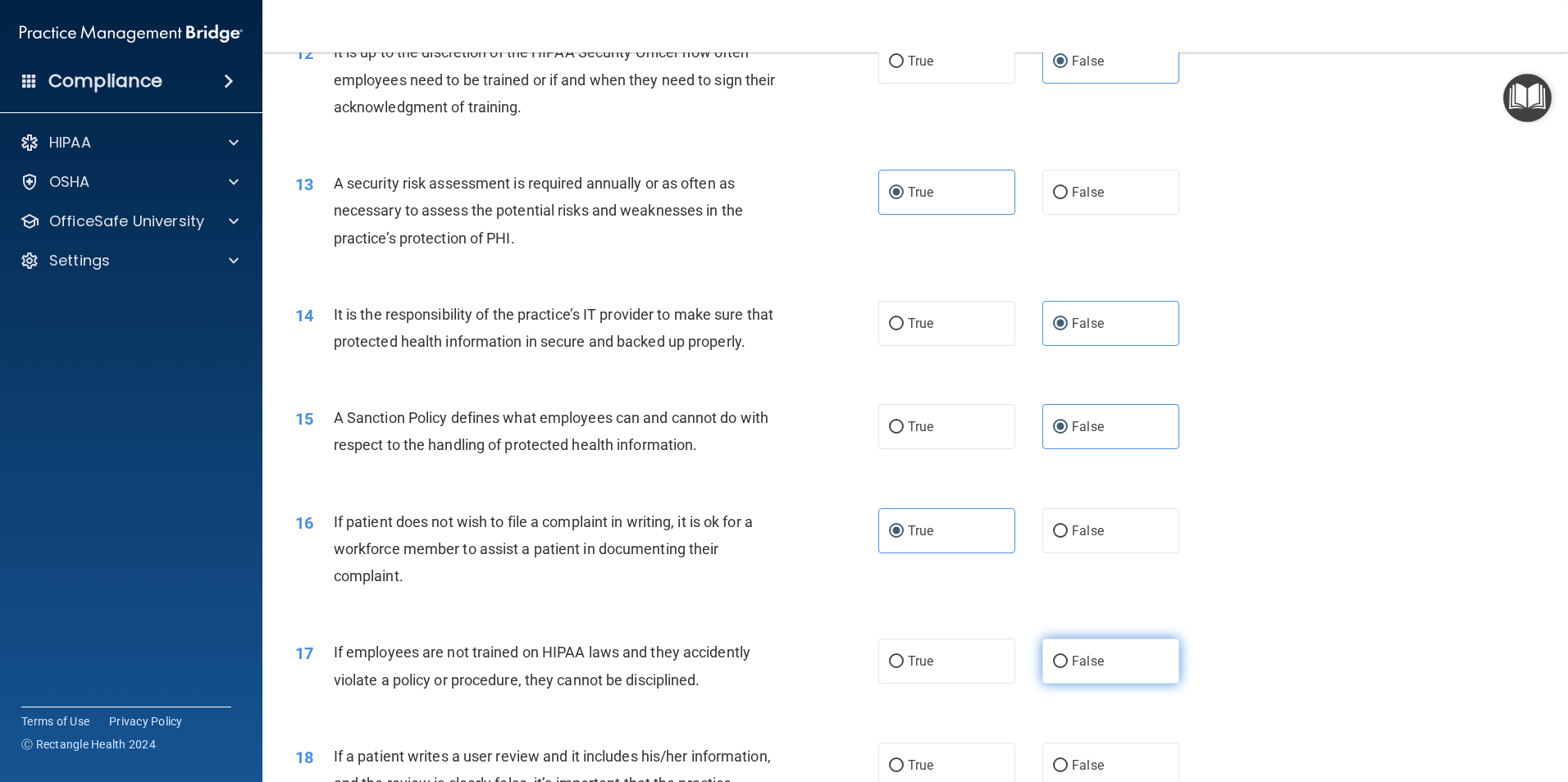
radio input "true"
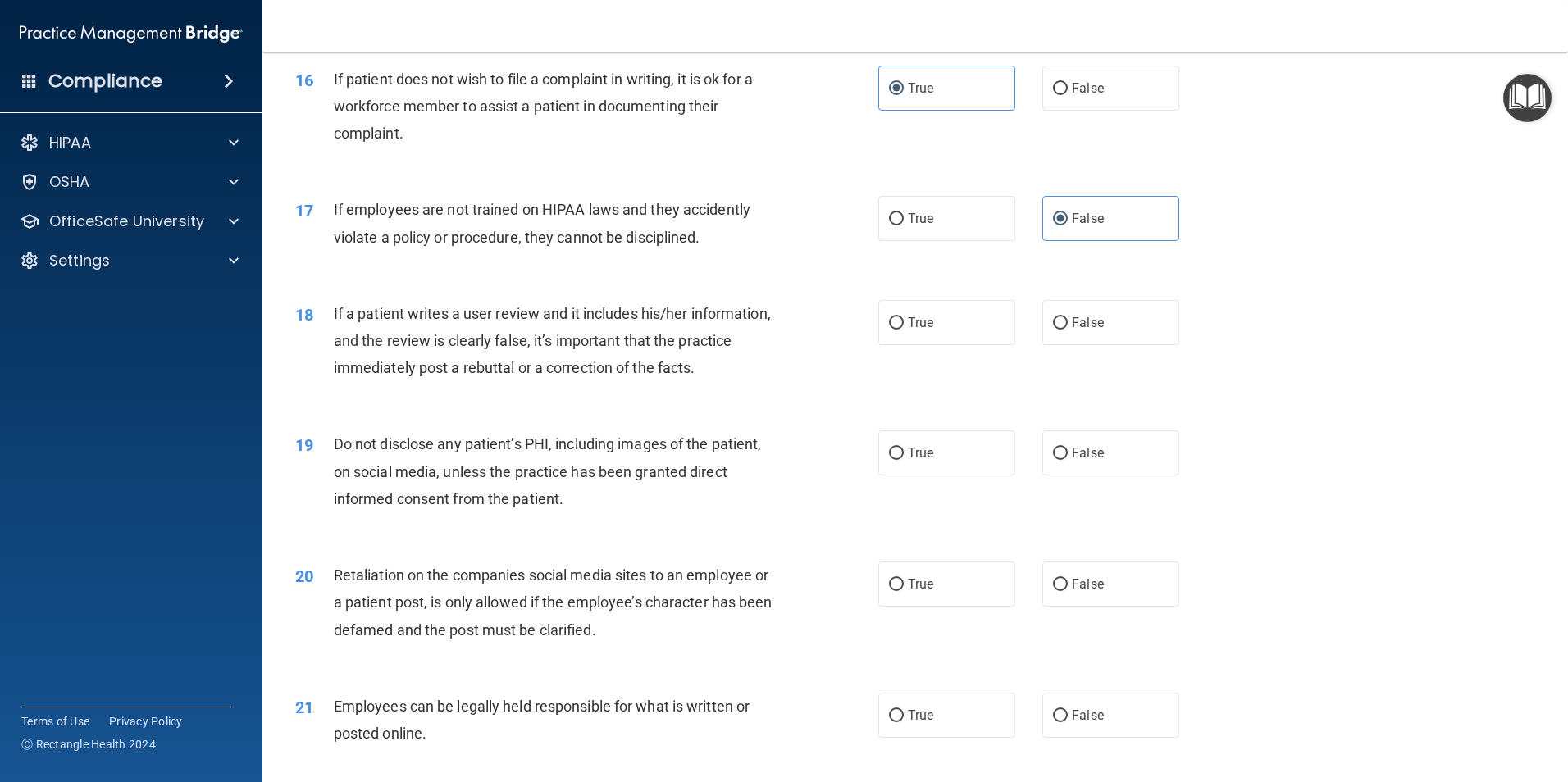
scroll to position [2132, 0]
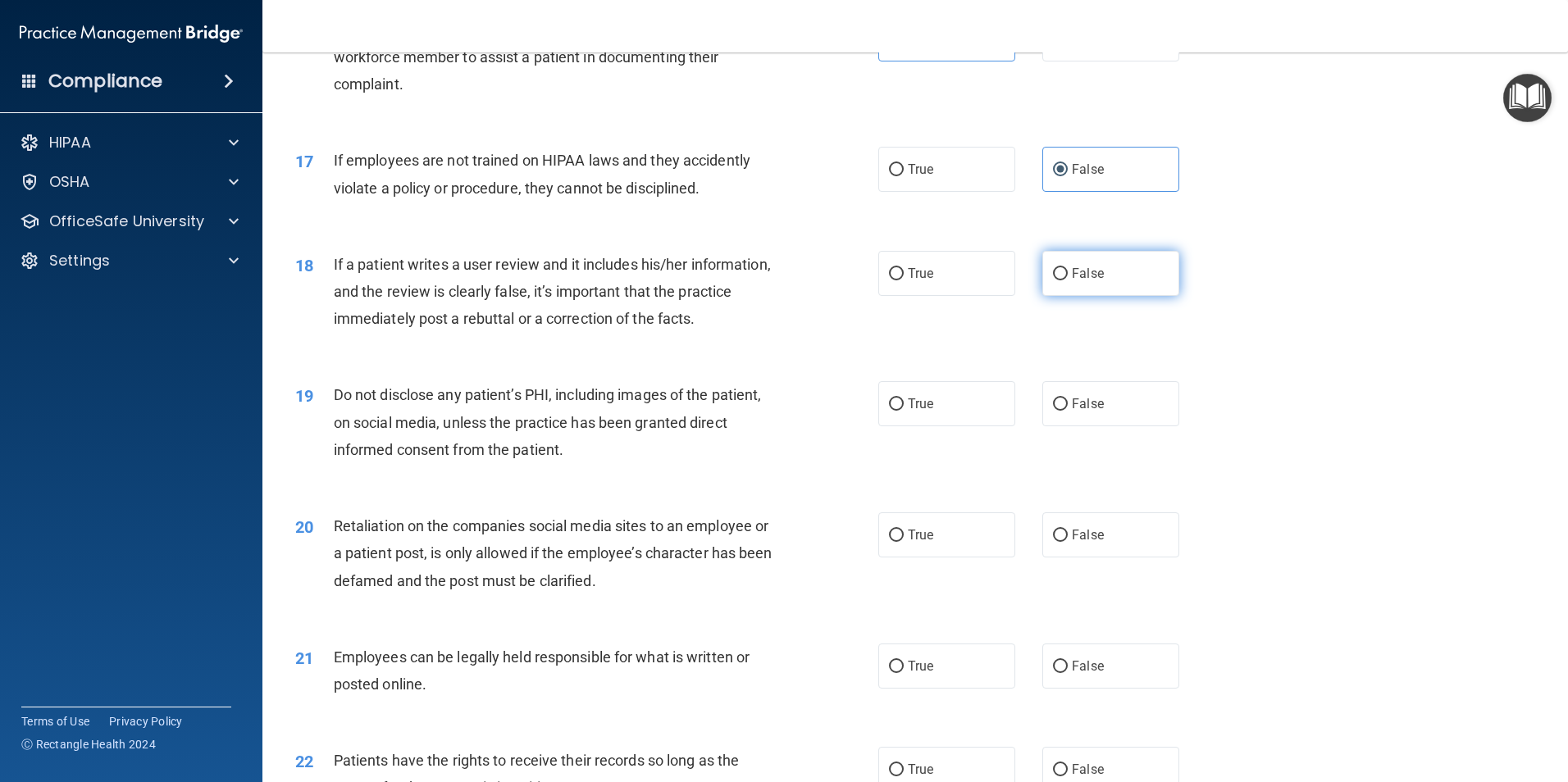
click at [1061, 284] on label "False" at bounding box center [1110, 273] width 137 height 45
click at [1061, 280] on input "False" at bounding box center [1060, 274] width 15 height 12
radio input "true"
click at [1101, 427] on label "False" at bounding box center [1110, 403] width 137 height 45
click at [1068, 411] on input "False" at bounding box center [1060, 405] width 15 height 12
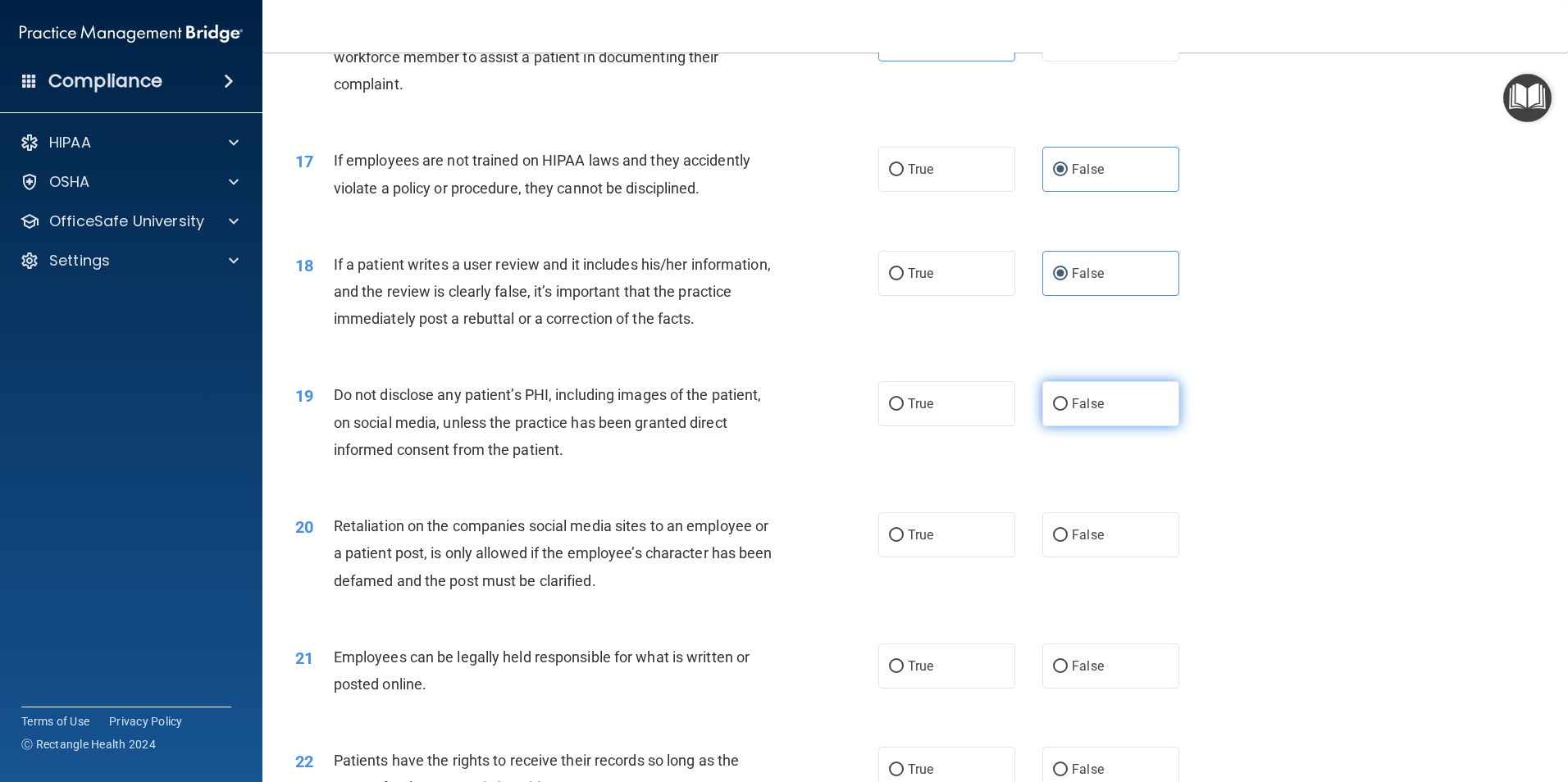
radio input "true"
click at [975, 427] on label "True" at bounding box center [946, 403] width 137 height 45
click at [904, 411] on input "True" at bounding box center [896, 405] width 15 height 12
radio input "true"
radio input "false"
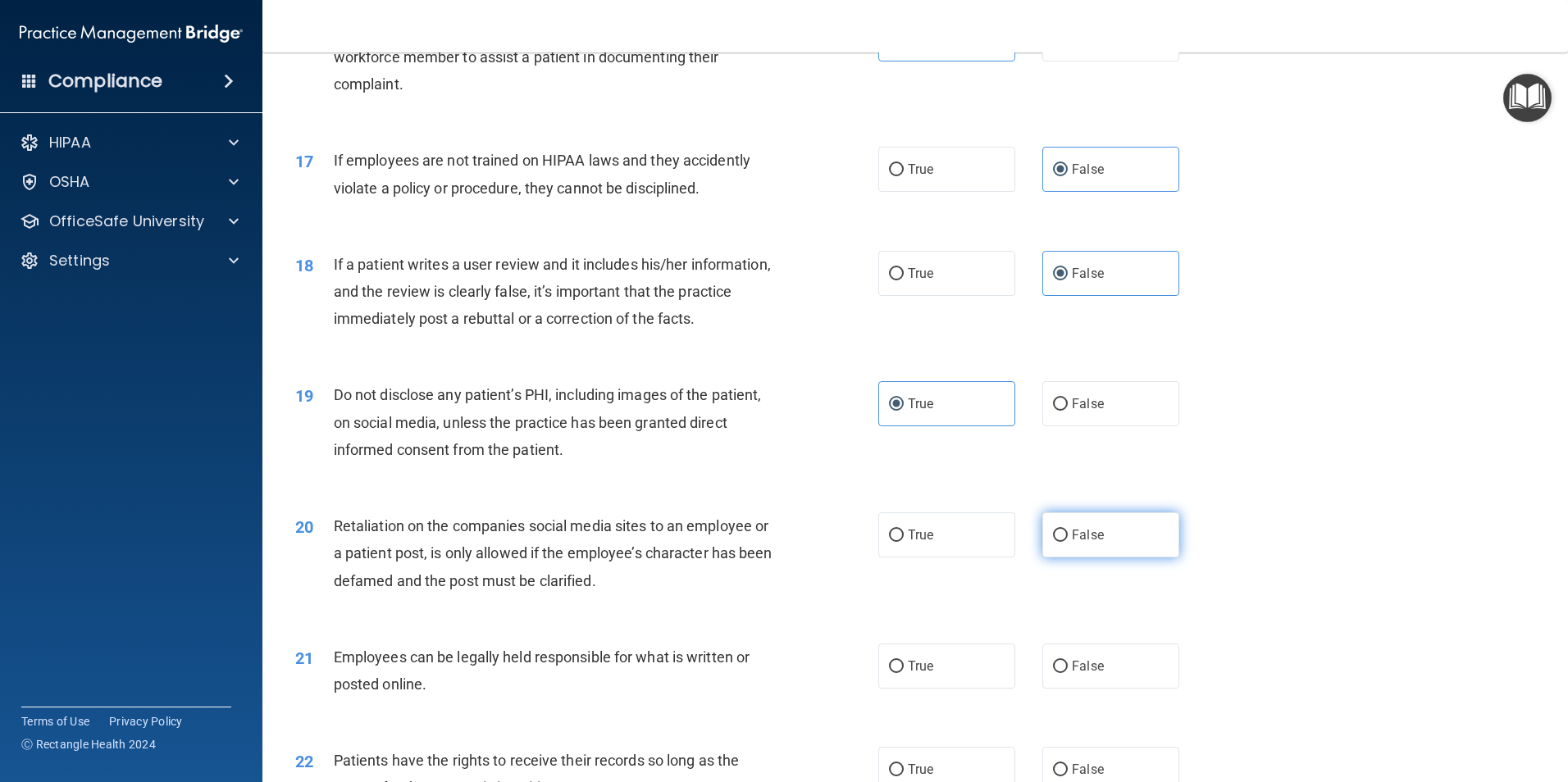
click at [1138, 550] on label "False" at bounding box center [1110, 534] width 137 height 45
click at [1068, 542] on input "False" at bounding box center [1060, 536] width 15 height 12
radio input "true"
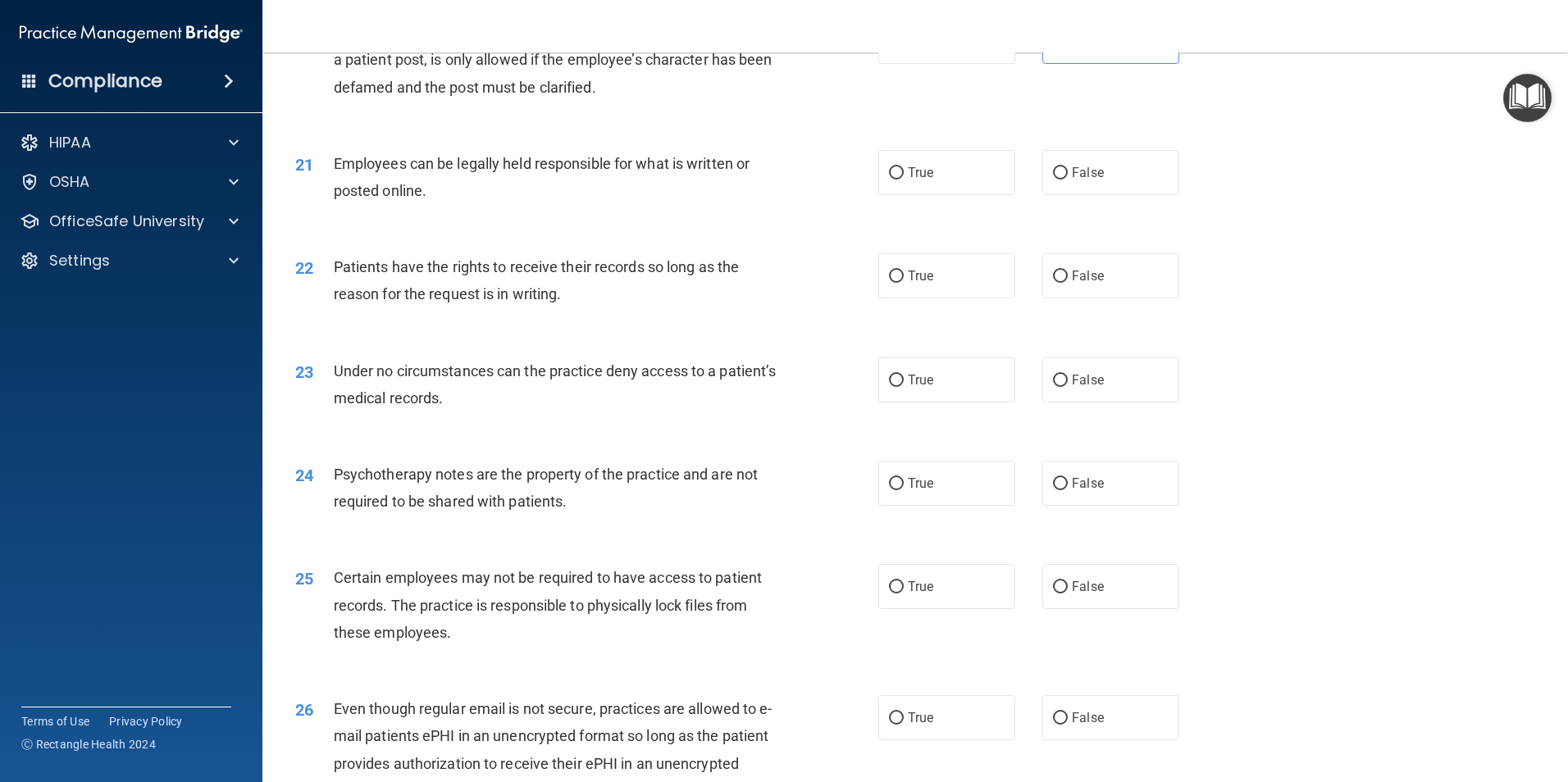
scroll to position [2705, 0]
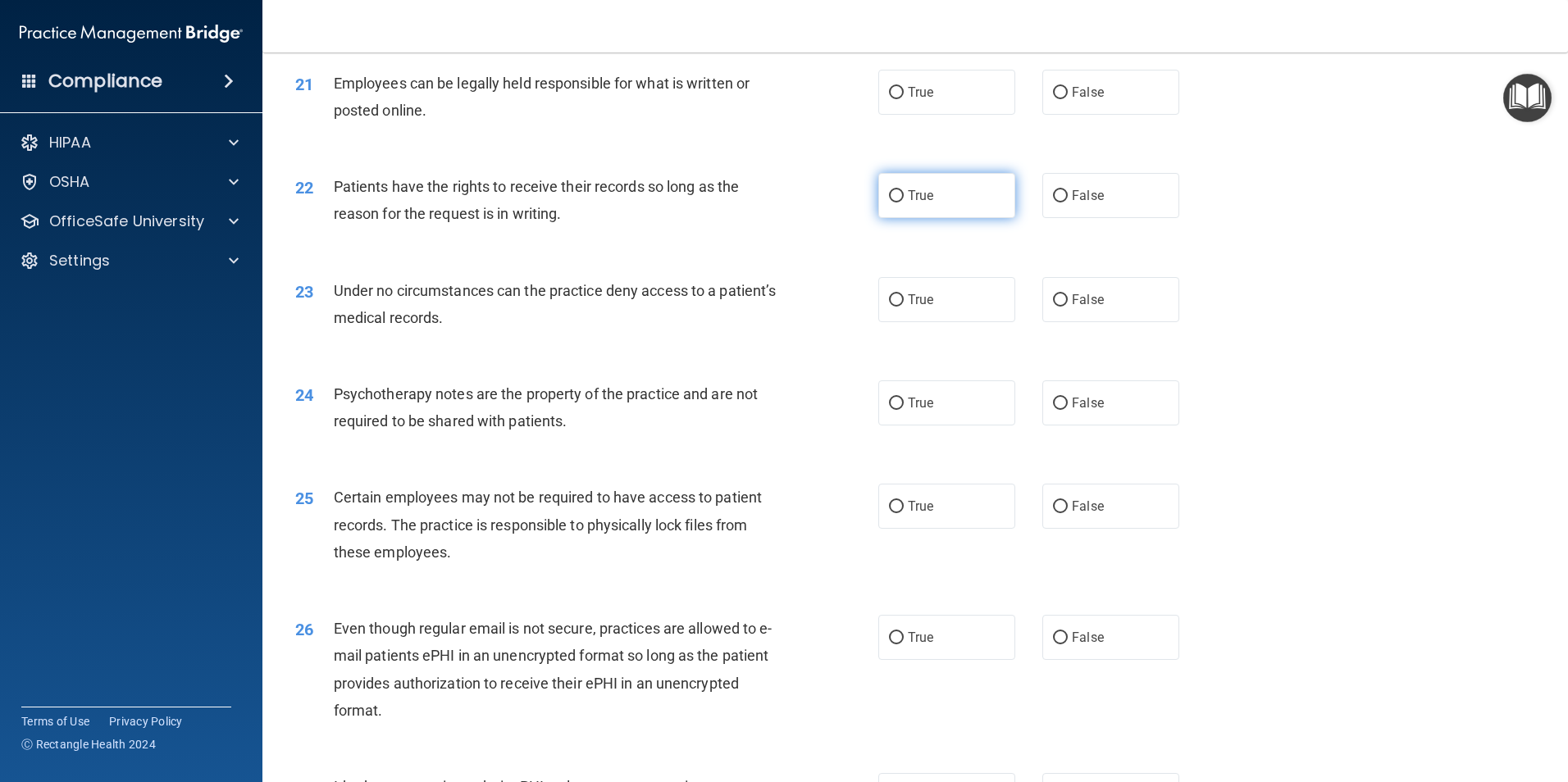
click at [924, 213] on label "True" at bounding box center [946, 195] width 137 height 45
click at [904, 203] on input "True" at bounding box center [896, 197] width 15 height 12
radio input "true"
click at [943, 115] on label "True" at bounding box center [946, 92] width 137 height 45
click at [904, 100] on input "True" at bounding box center [896, 93] width 15 height 12
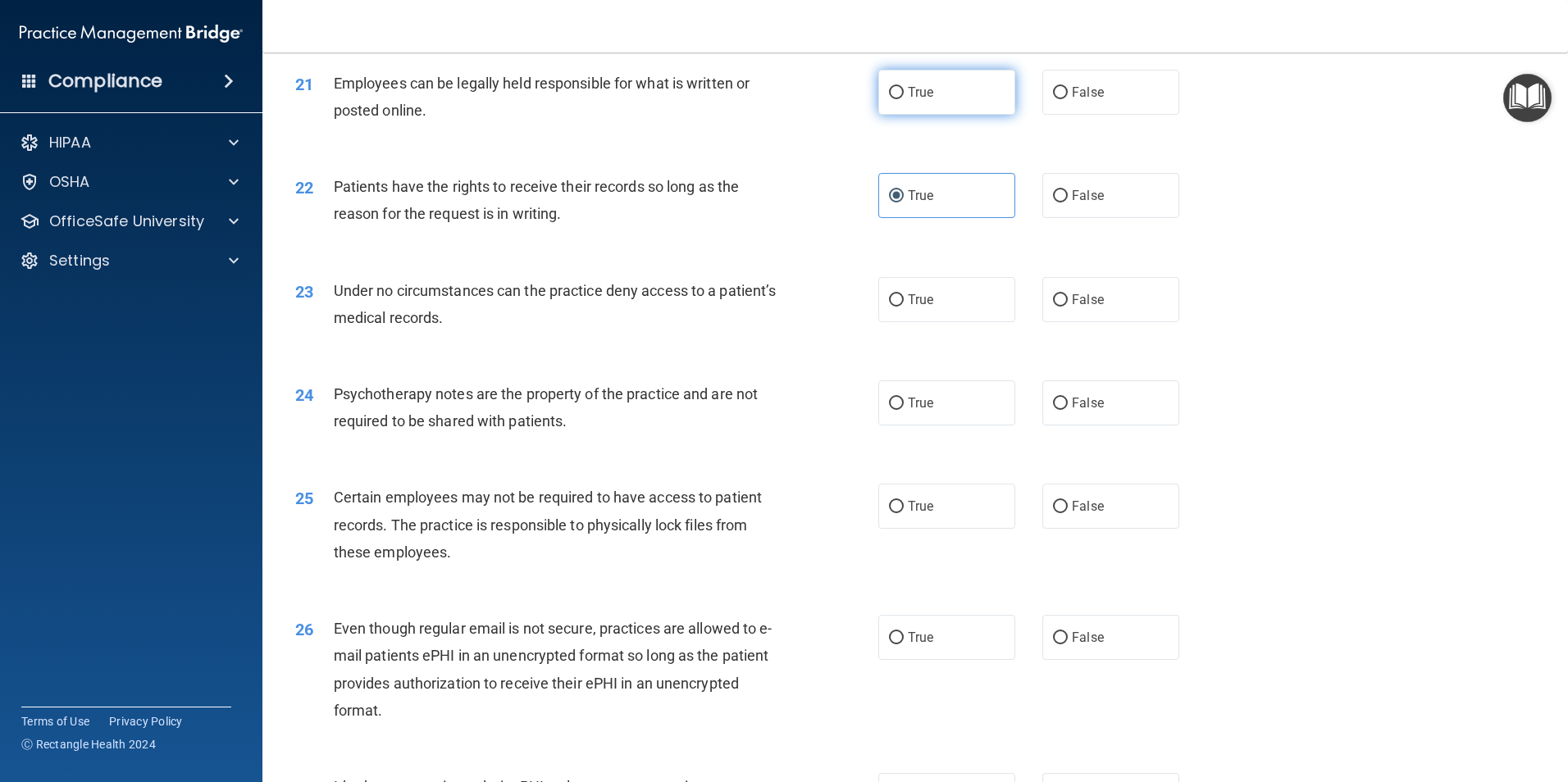
radio input "true"
click at [1089, 218] on label "False" at bounding box center [1110, 195] width 137 height 45
click at [1068, 203] on input "False" at bounding box center [1060, 197] width 15 height 12
radio input "true"
radio input "false"
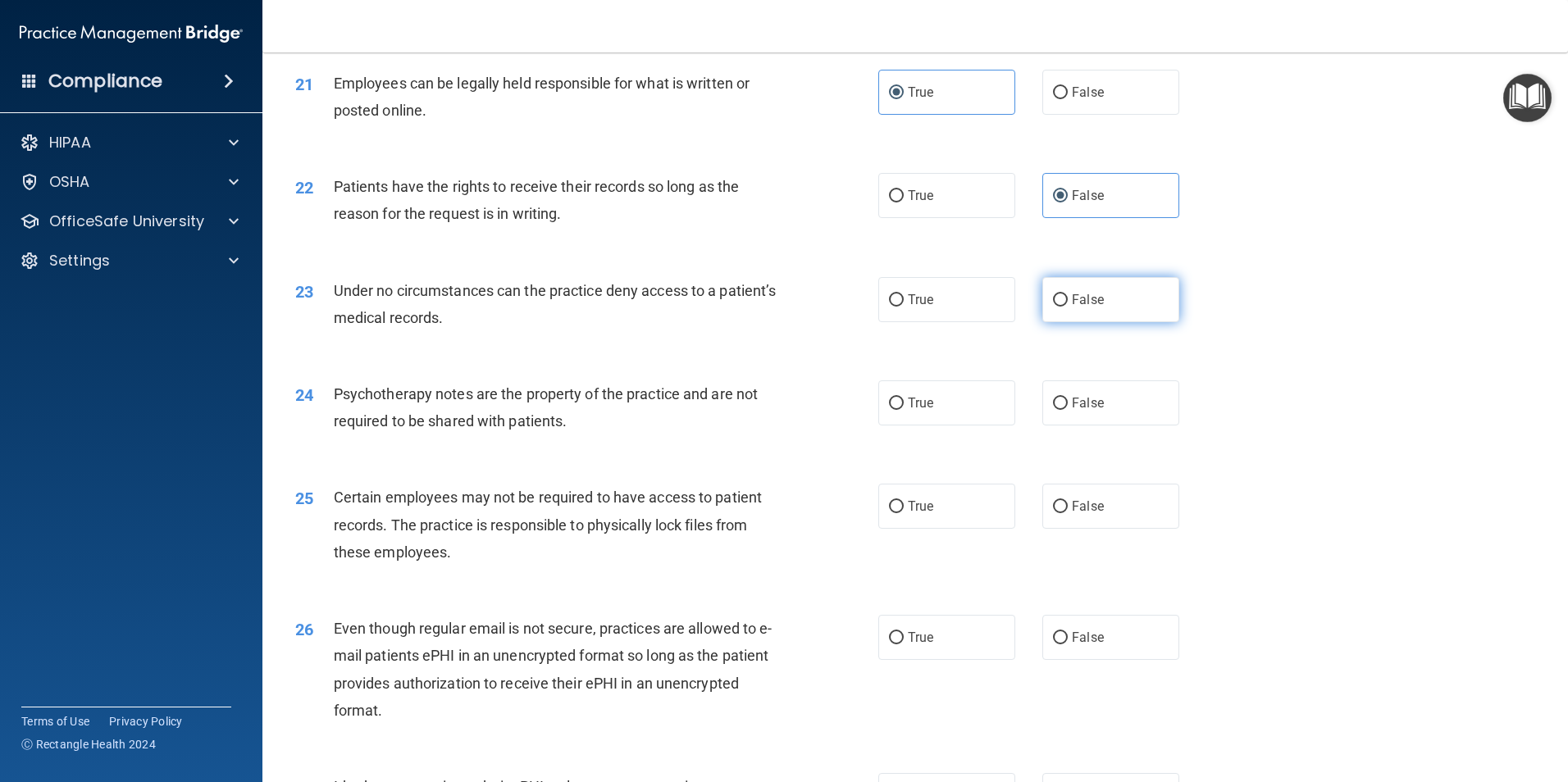
click at [1117, 322] on label "False" at bounding box center [1110, 299] width 137 height 45
click at [1068, 307] on input "False" at bounding box center [1060, 301] width 15 height 12
radio input "true"
click at [949, 426] on label "True" at bounding box center [946, 402] width 137 height 45
click at [904, 410] on input "True" at bounding box center [896, 404] width 15 height 12
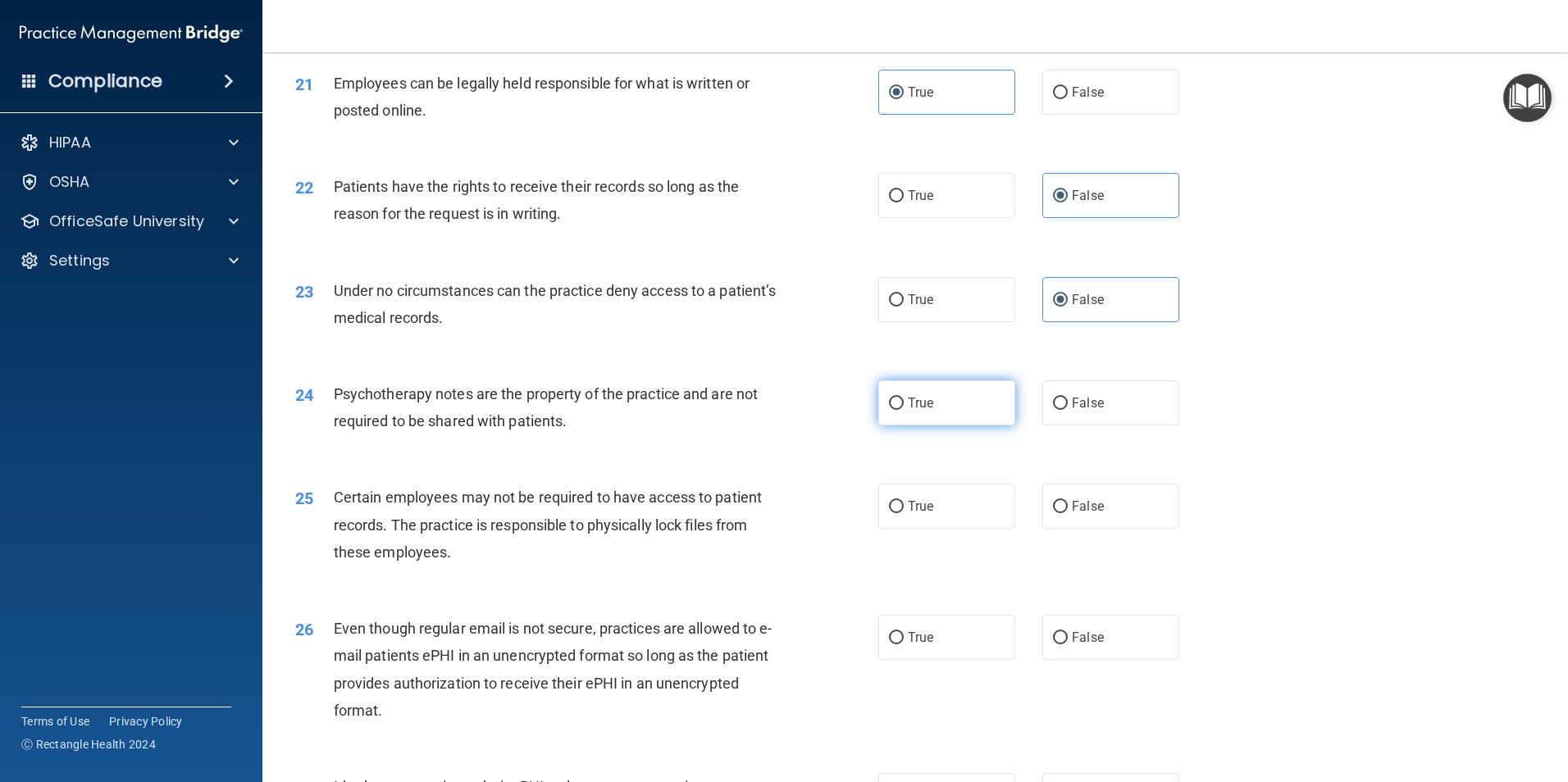
radio input "true"
click at [954, 529] on label "True" at bounding box center [946, 506] width 137 height 45
click at [904, 513] on input "True" at bounding box center [896, 507] width 15 height 12
radio input "true"
click at [922, 645] on span "True" at bounding box center [920, 637] width 26 height 16
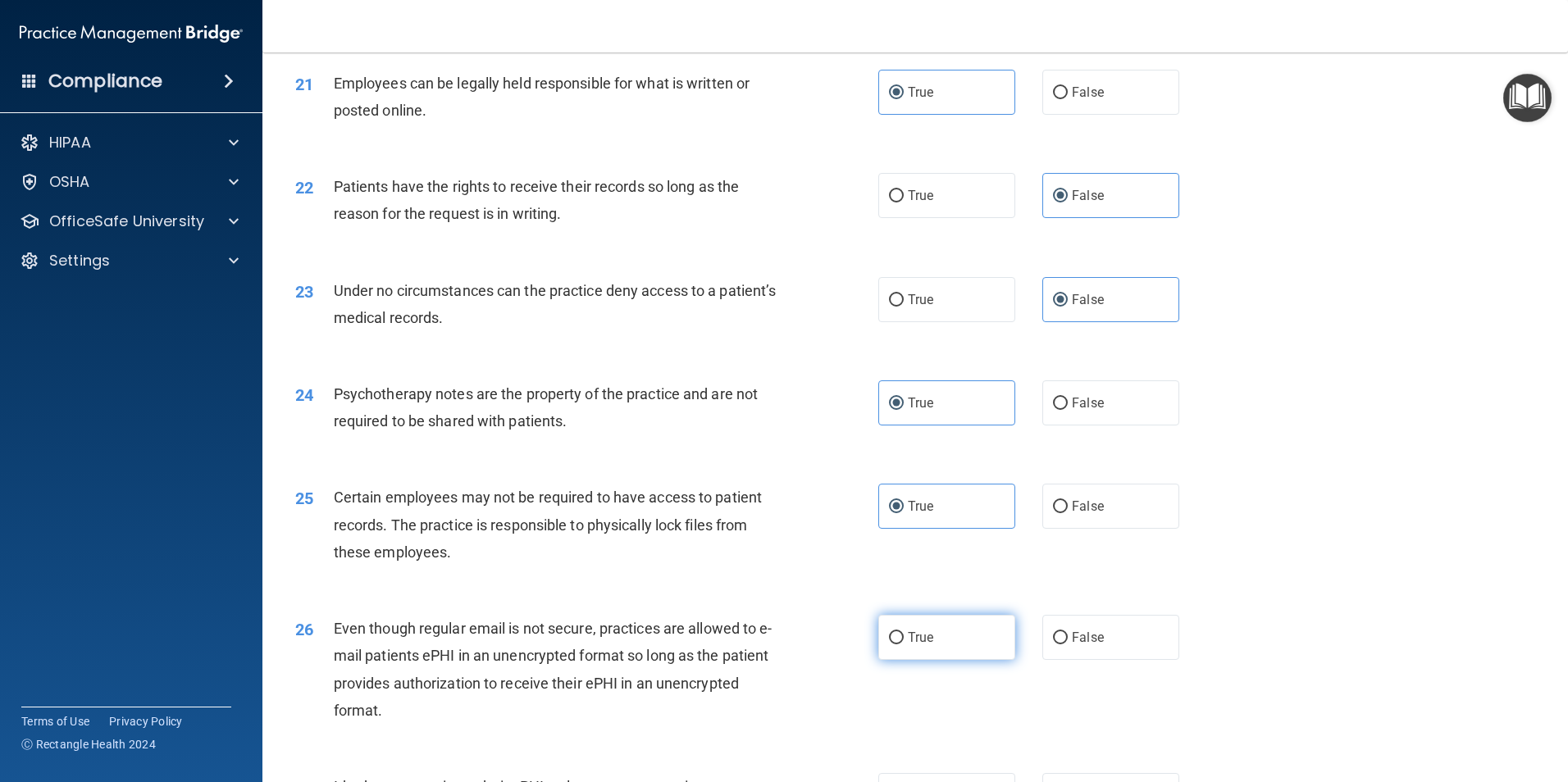
click at [904, 644] on input "True" at bounding box center [896, 638] width 15 height 12
radio input "true"
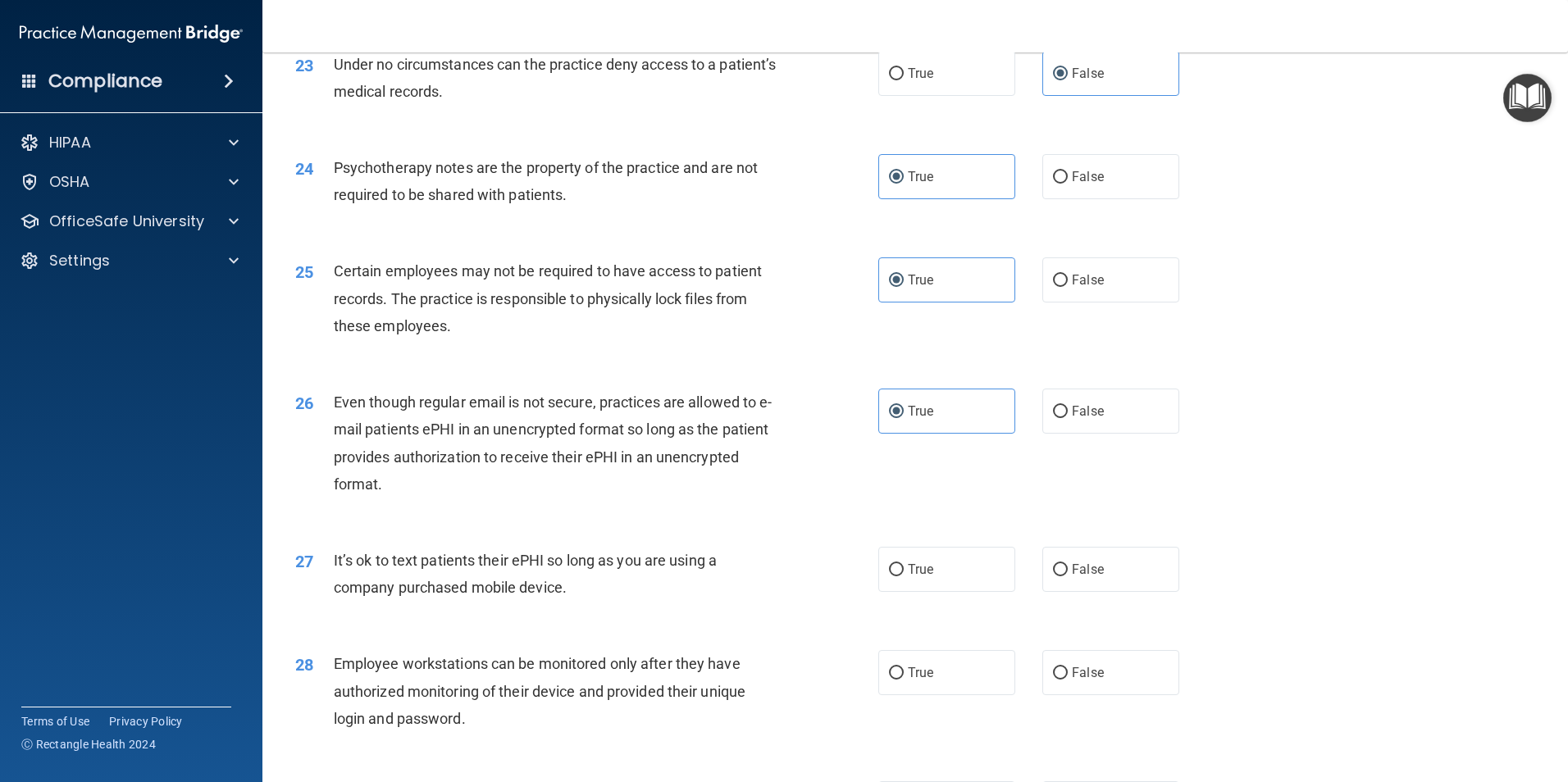
scroll to position [2951, 0]
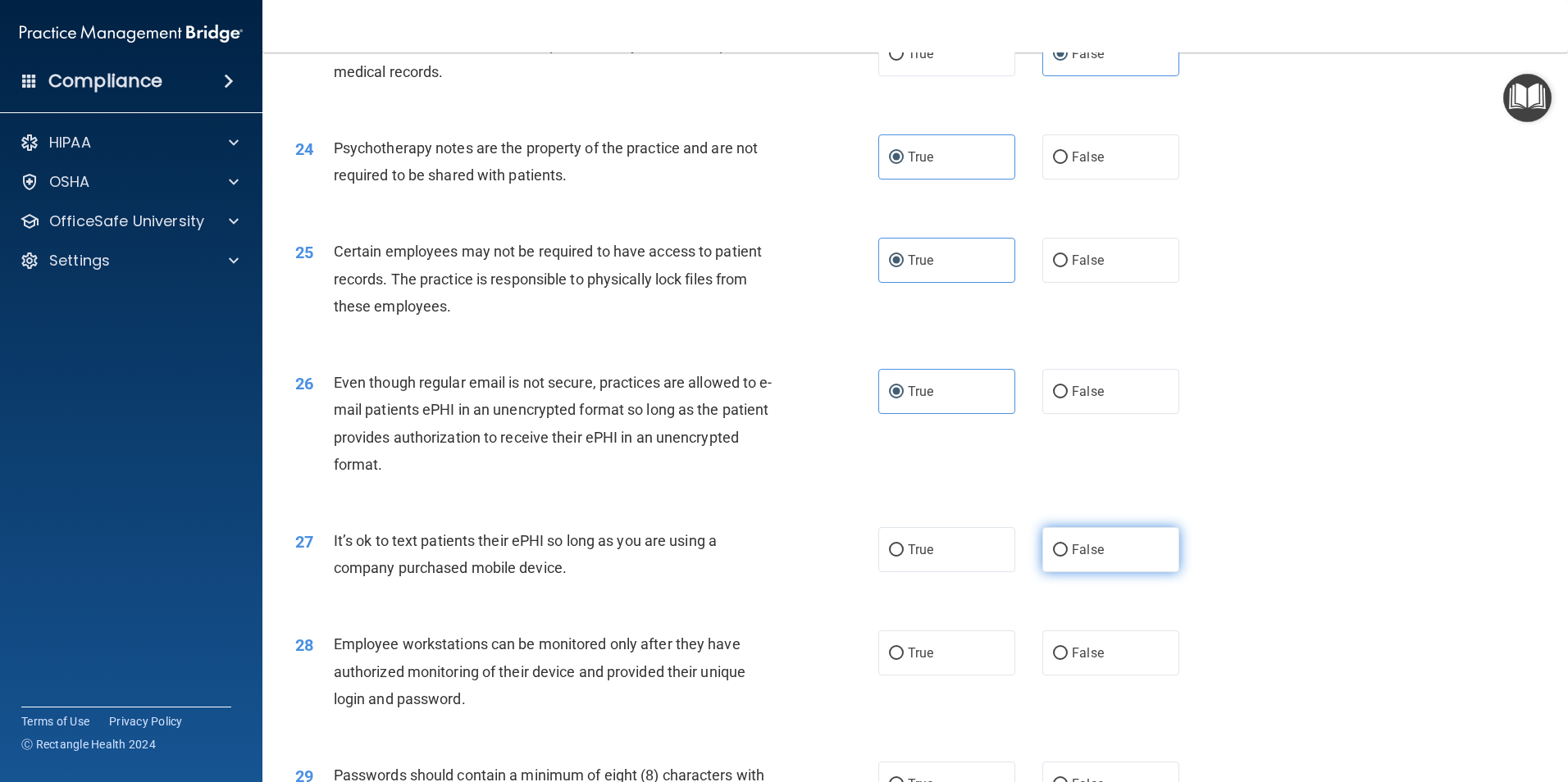
click at [1109, 572] on label "False" at bounding box center [1110, 549] width 137 height 45
click at [1068, 556] on input "False" at bounding box center [1060, 550] width 15 height 12
radio input "true"
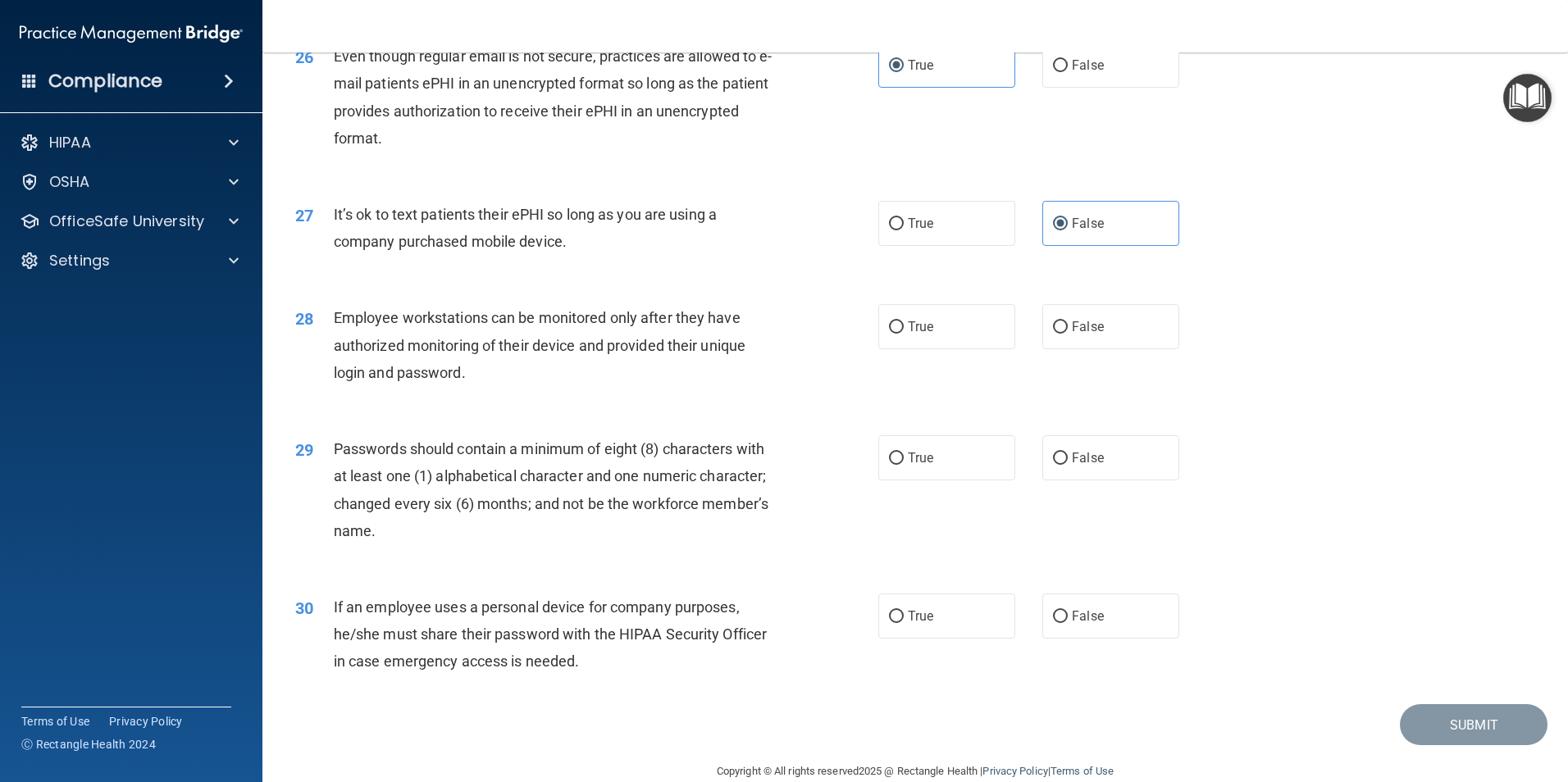
scroll to position [3279, 0]
click at [1096, 347] on label "False" at bounding box center [1110, 324] width 137 height 45
click at [1068, 332] on input "False" at bounding box center [1060, 326] width 15 height 12
radio input "true"
click at [956, 479] on label "True" at bounding box center [946, 456] width 137 height 45
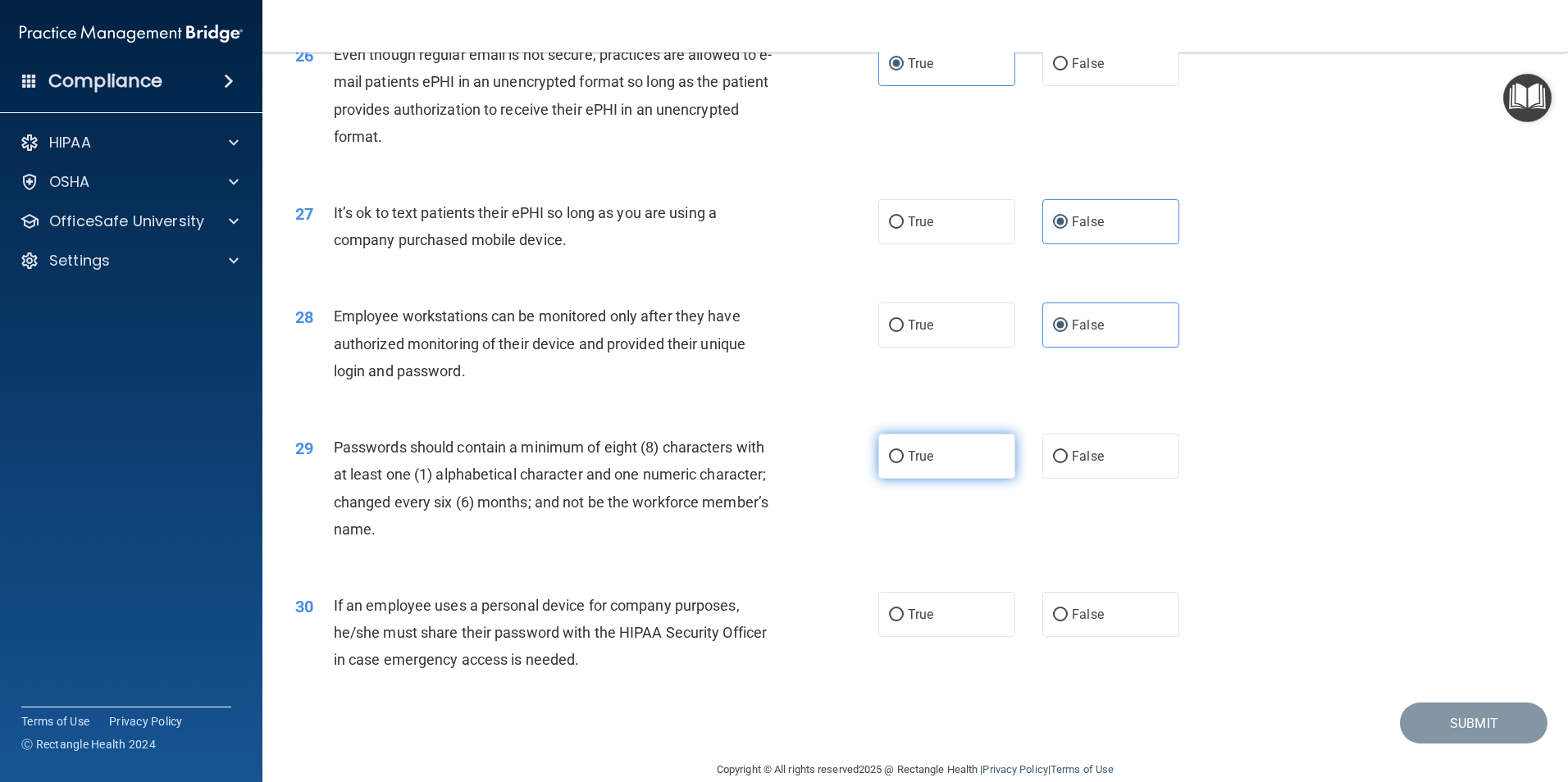
click at [904, 463] on input "True" at bounding box center [896, 457] width 15 height 12
radio input "true"
click at [1074, 622] on span "False" at bounding box center [1087, 614] width 32 height 16
click at [1068, 622] on input "False" at bounding box center [1060, 615] width 15 height 12
radio input "true"
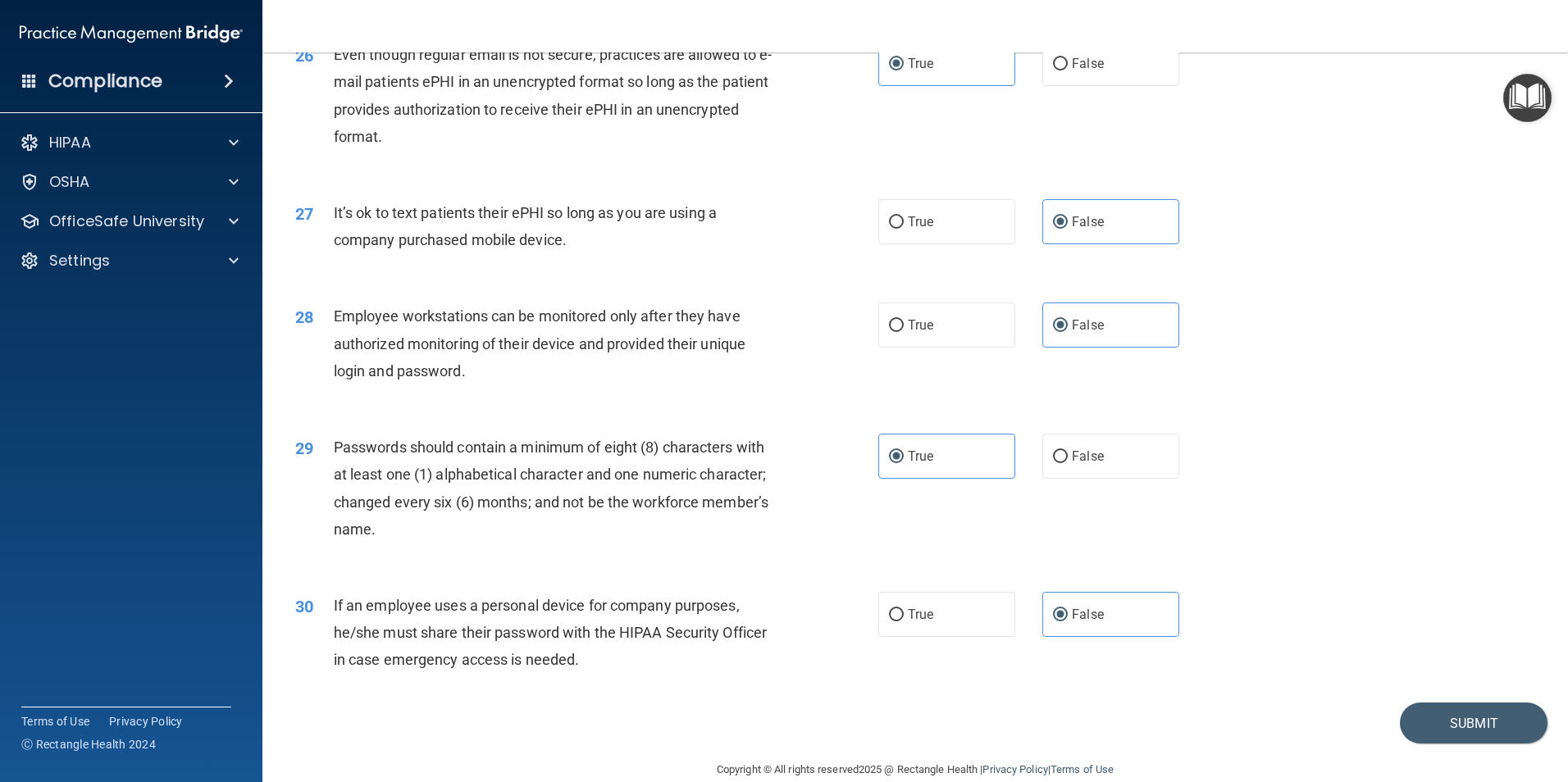
scroll to position [3333, 0]
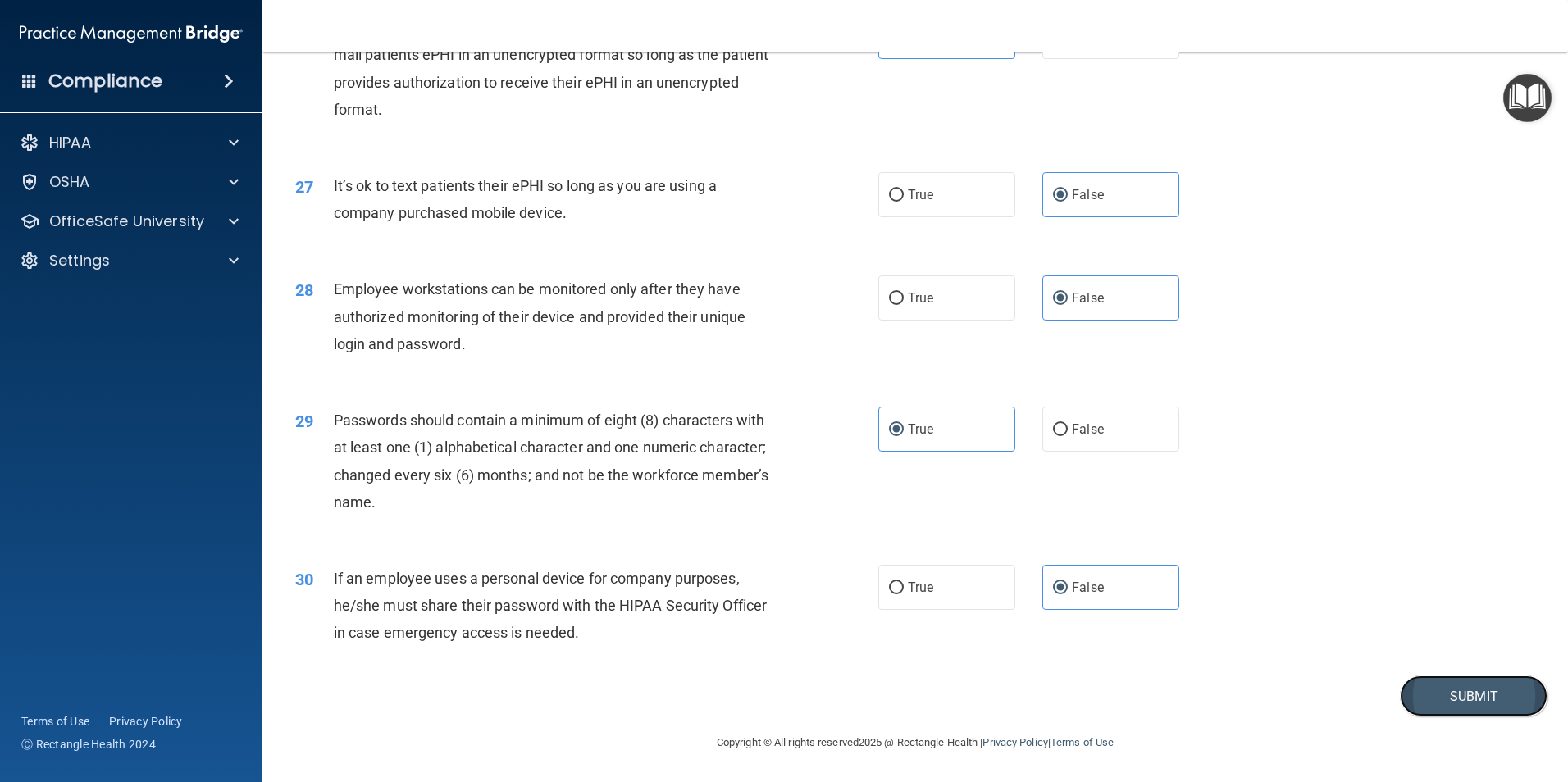
click at [1452, 713] on button "Submit" at bounding box center [1473, 696] width 147 height 41
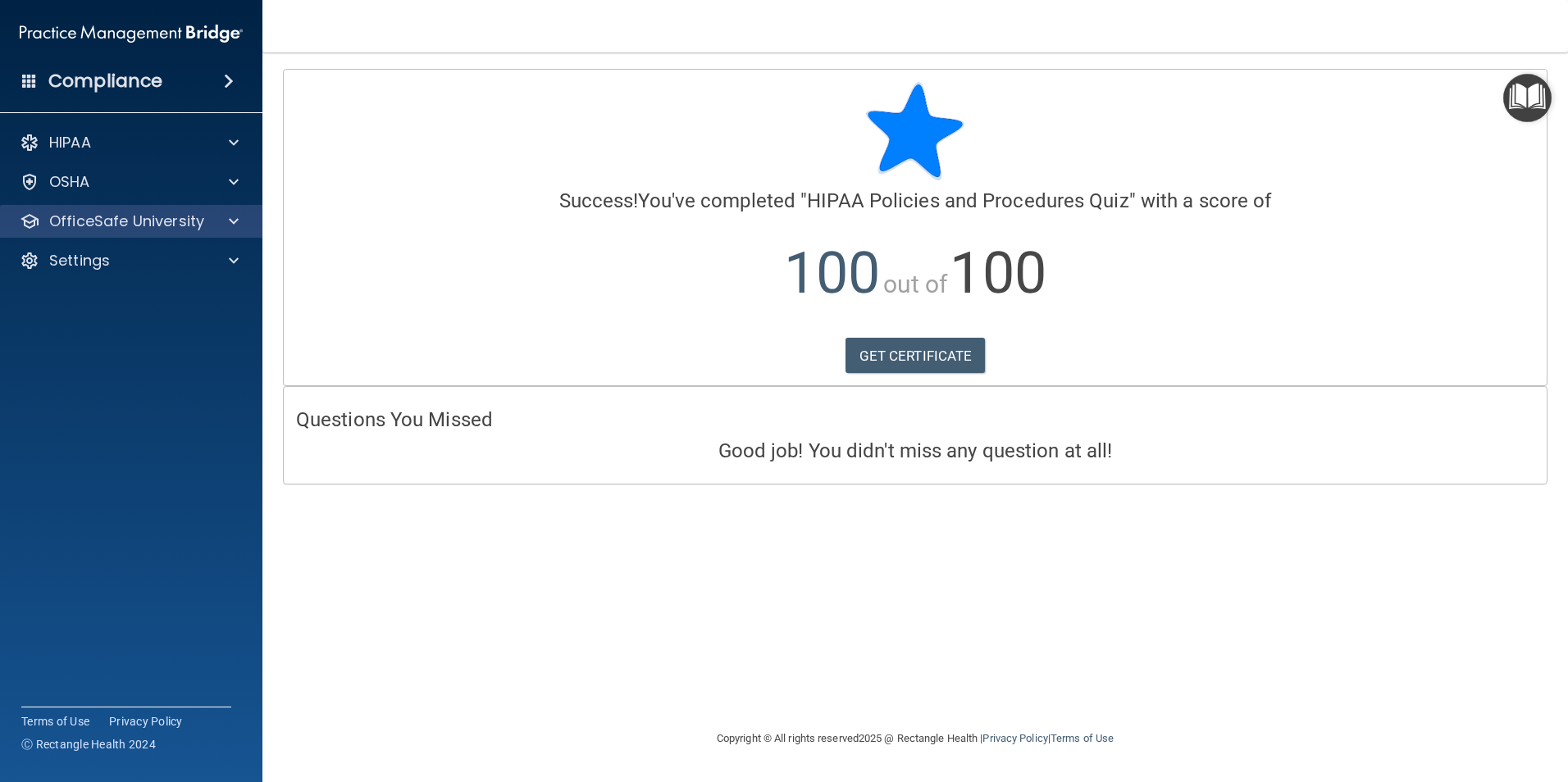
click at [174, 232] on div "OfficeSafe University" at bounding box center [131, 220] width 263 height 33
click at [234, 221] on span at bounding box center [233, 221] width 10 height 19
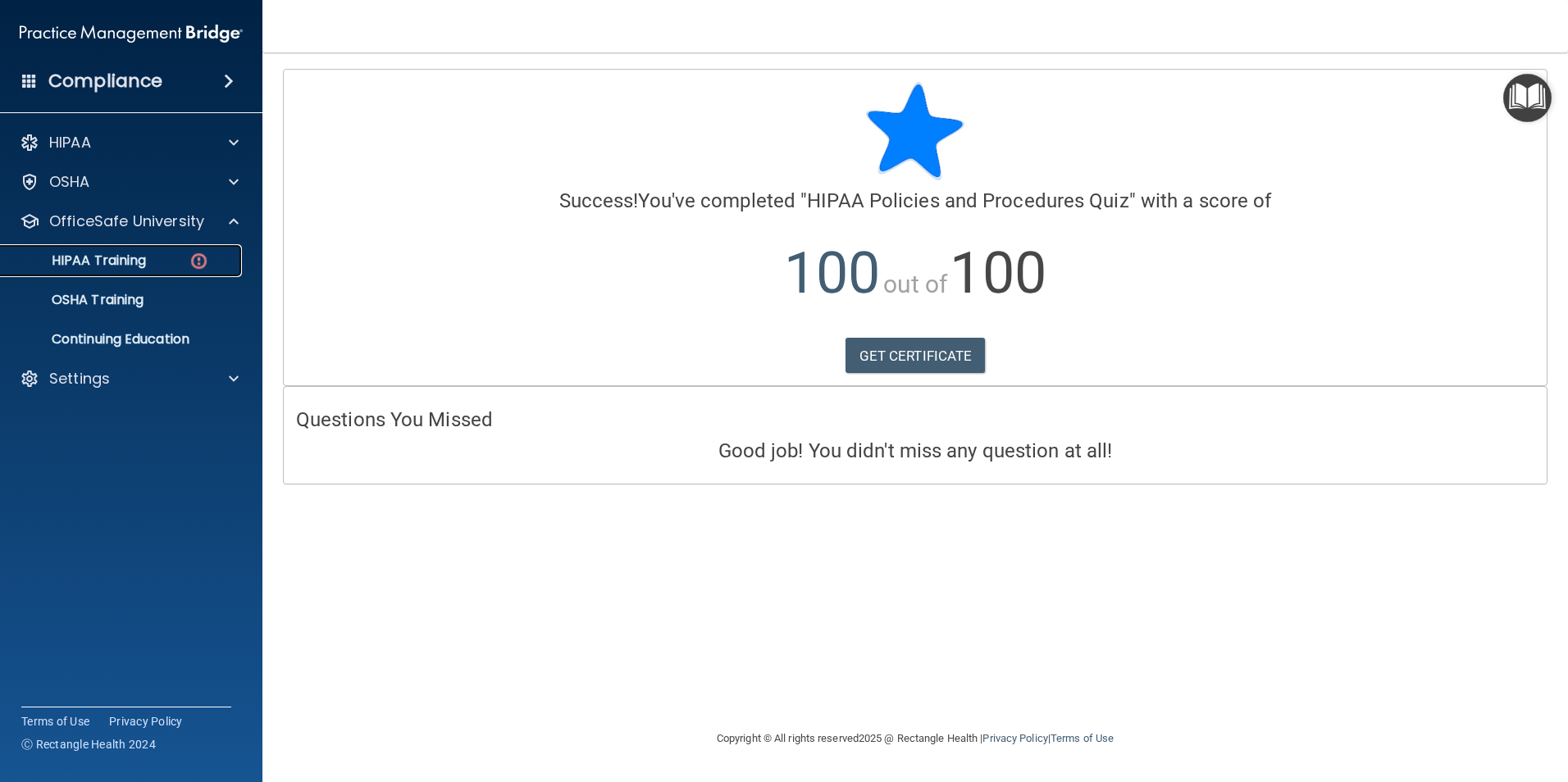
click at [160, 255] on div "HIPAA Training" at bounding box center [123, 260] width 224 height 17
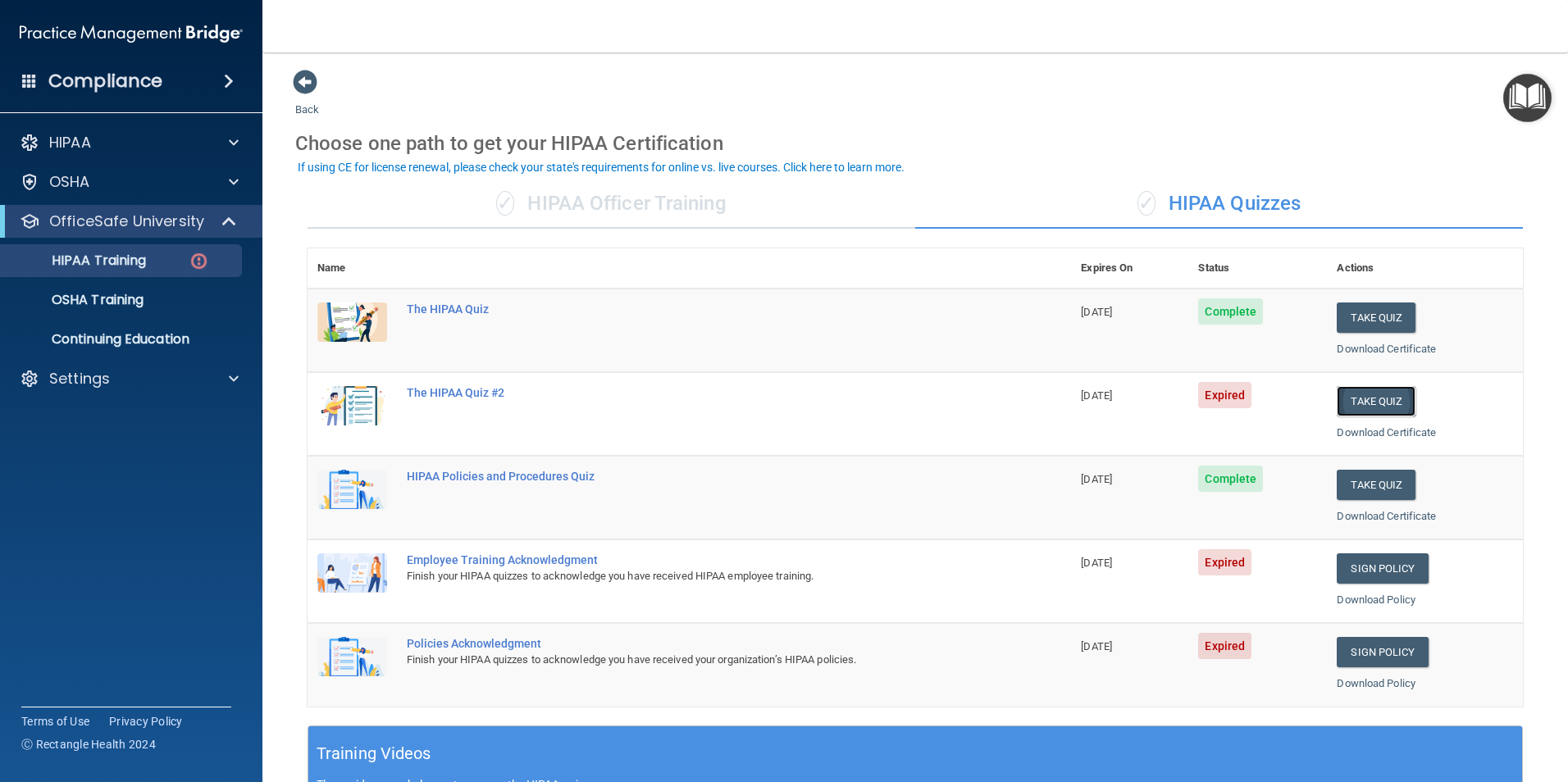
click at [1360, 412] on button "Take Quiz" at bounding box center [1376, 401] width 78 height 30
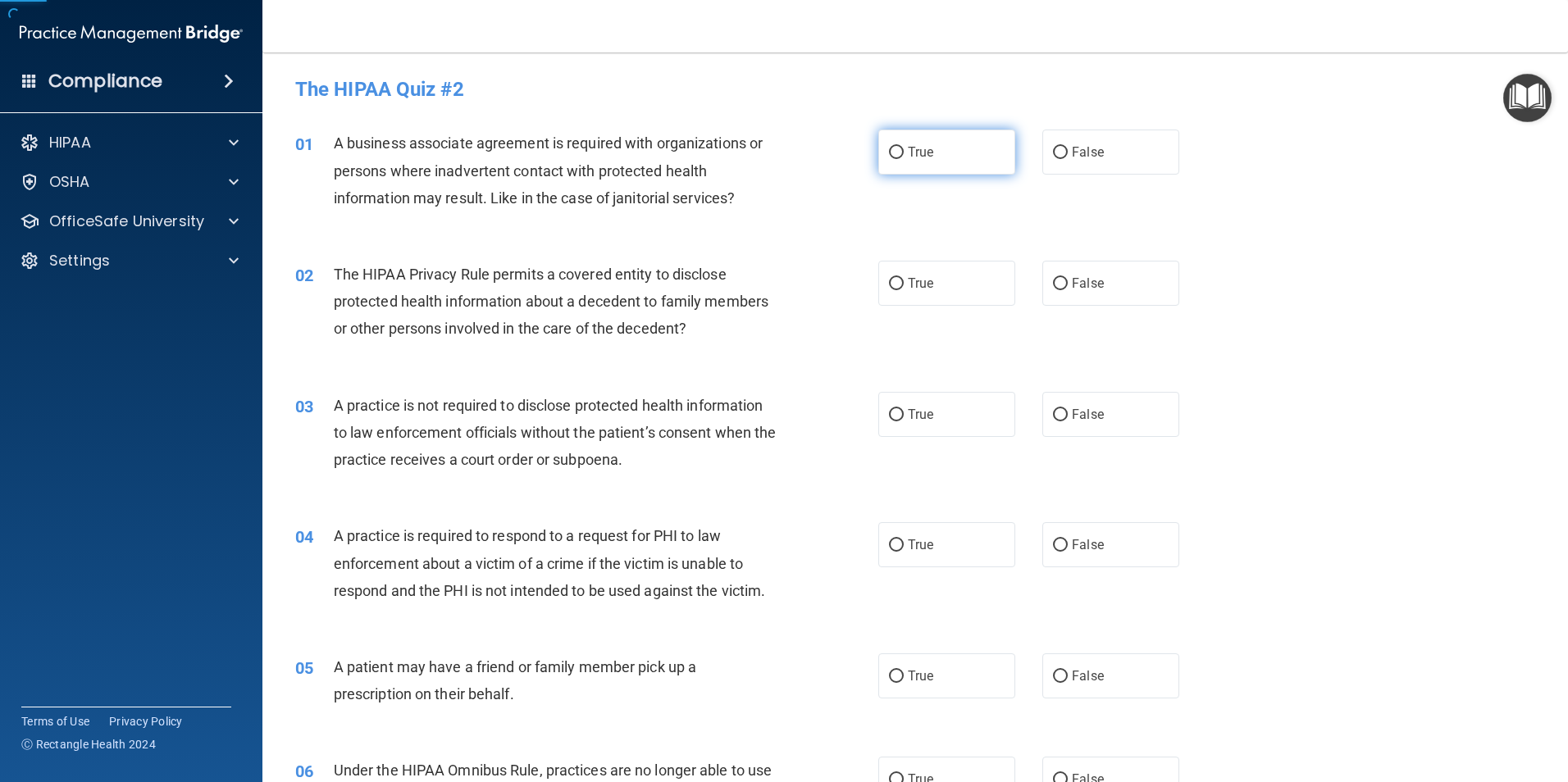
click at [916, 162] on label "True" at bounding box center [946, 152] width 137 height 45
click at [904, 159] on input "True" at bounding box center [896, 153] width 15 height 12
radio input "true"
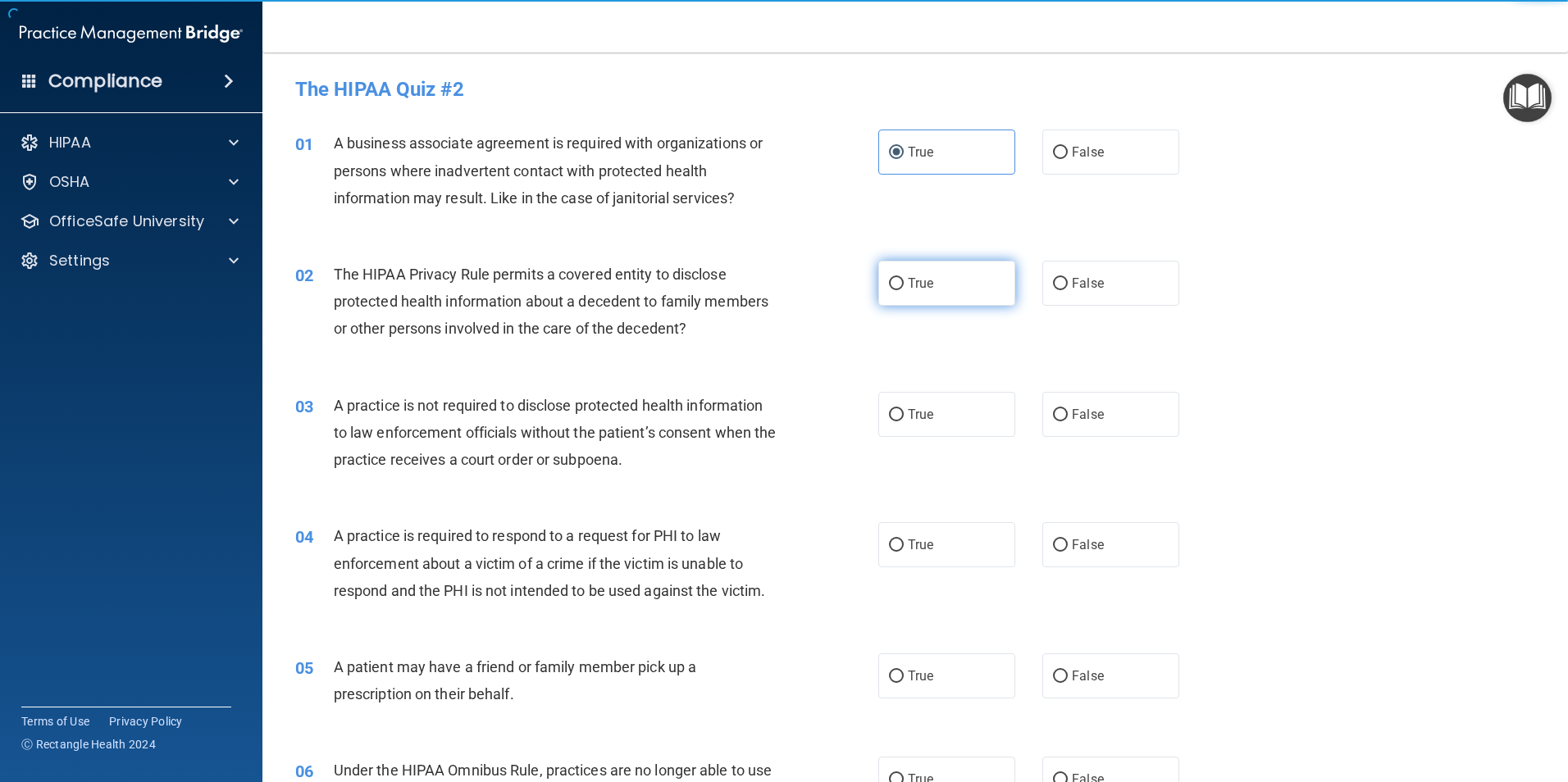
click at [934, 289] on label "True" at bounding box center [946, 283] width 137 height 45
click at [904, 289] on input "True" at bounding box center [896, 284] width 15 height 12
radio input "true"
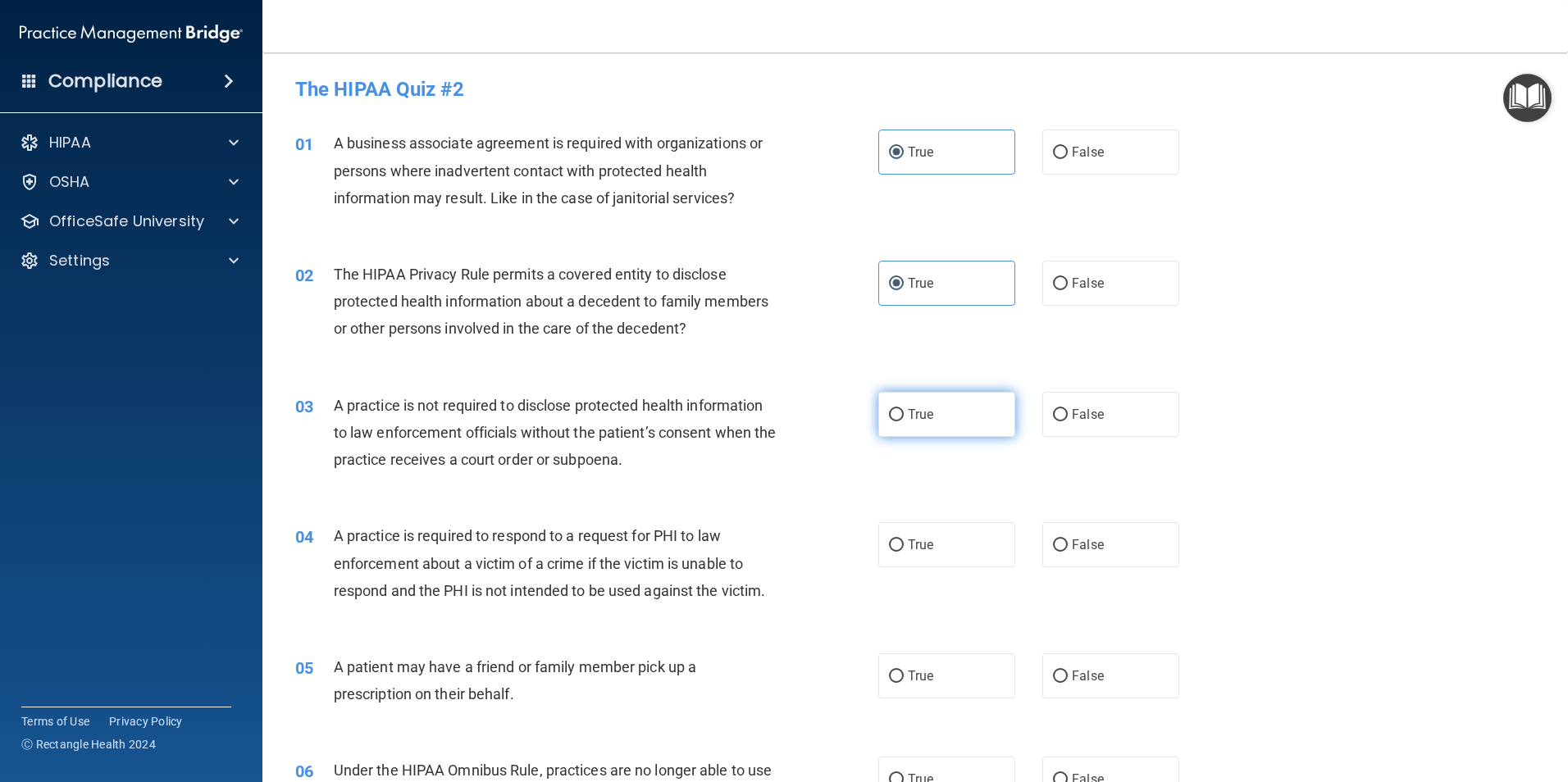
click at [959, 433] on label "True" at bounding box center [946, 413] width 137 height 45
click at [904, 421] on input "True" at bounding box center [896, 415] width 15 height 12
radio input "true"
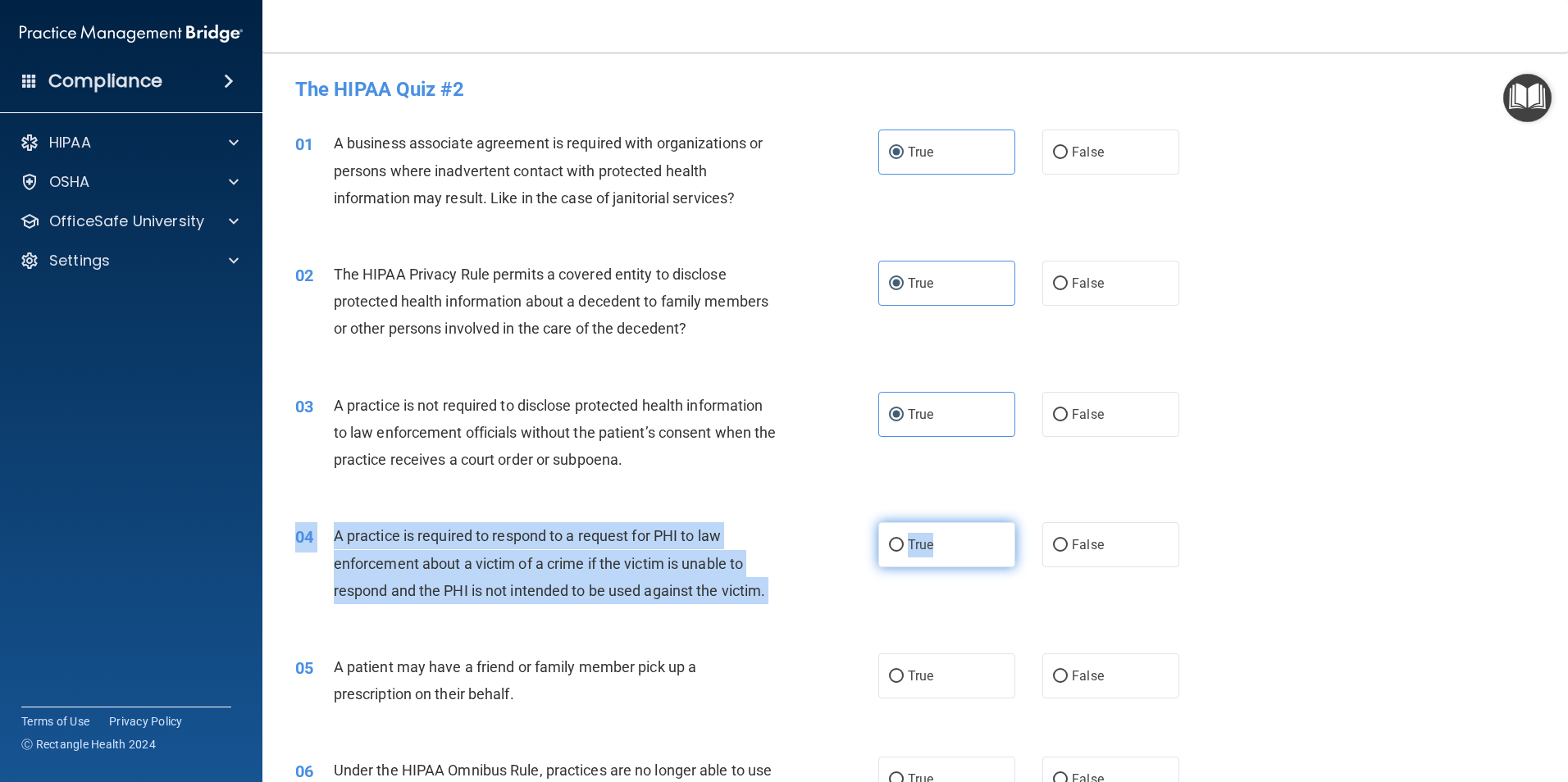
drag, startPoint x: 976, startPoint y: 519, endPoint x: 976, endPoint y: 534, distance: 15.0
click at [976, 534] on div "04 A practice is required to respond to a request for PHI to law enforcement ab…" at bounding box center [915, 567] width 1265 height 131
drag, startPoint x: 976, startPoint y: 534, endPoint x: 953, endPoint y: 544, distance: 25.1
click at [955, 548] on label "True" at bounding box center [946, 544] width 137 height 45
click at [904, 548] on input "True" at bounding box center [896, 546] width 15 height 12
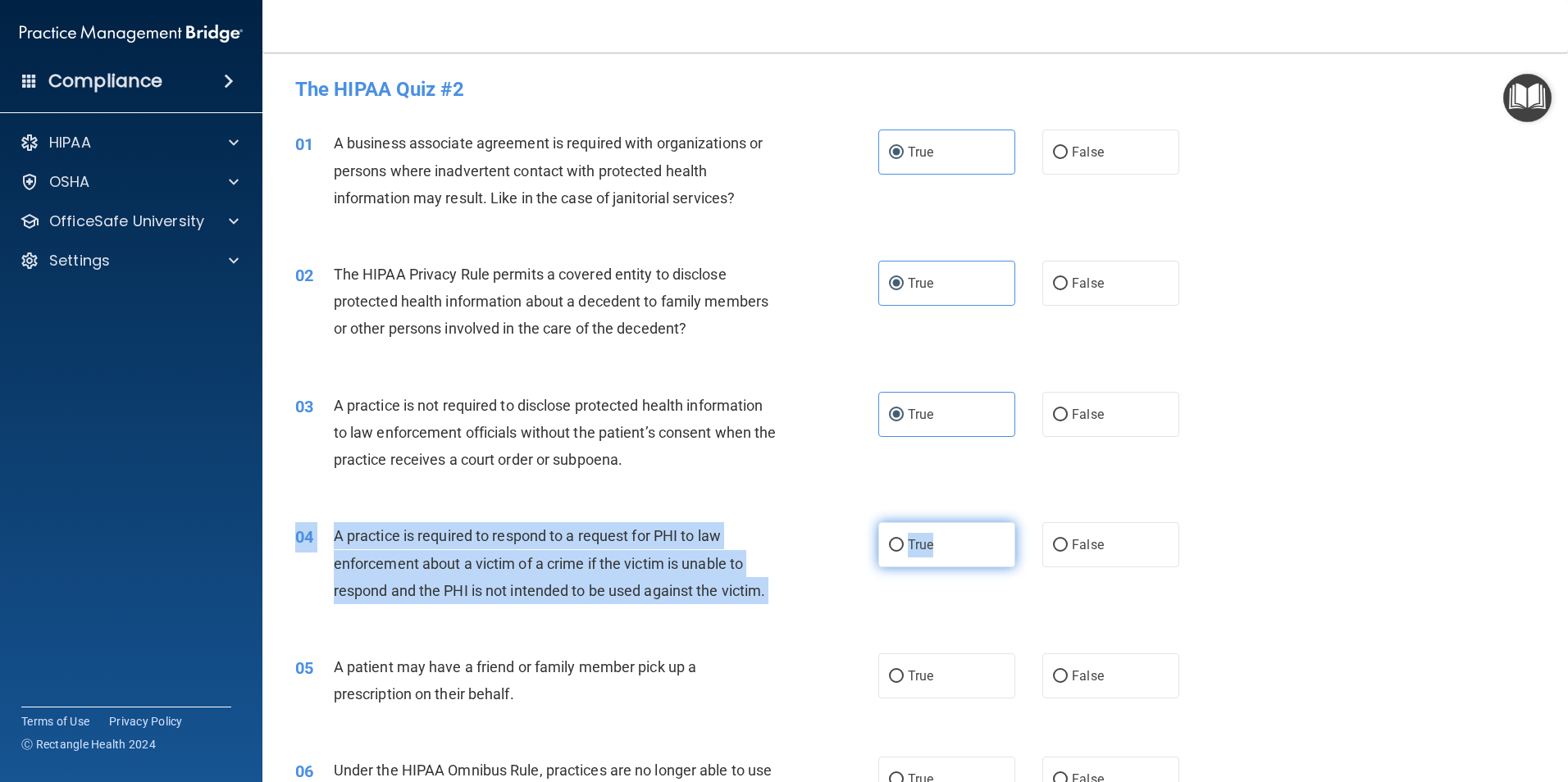
radio input "true"
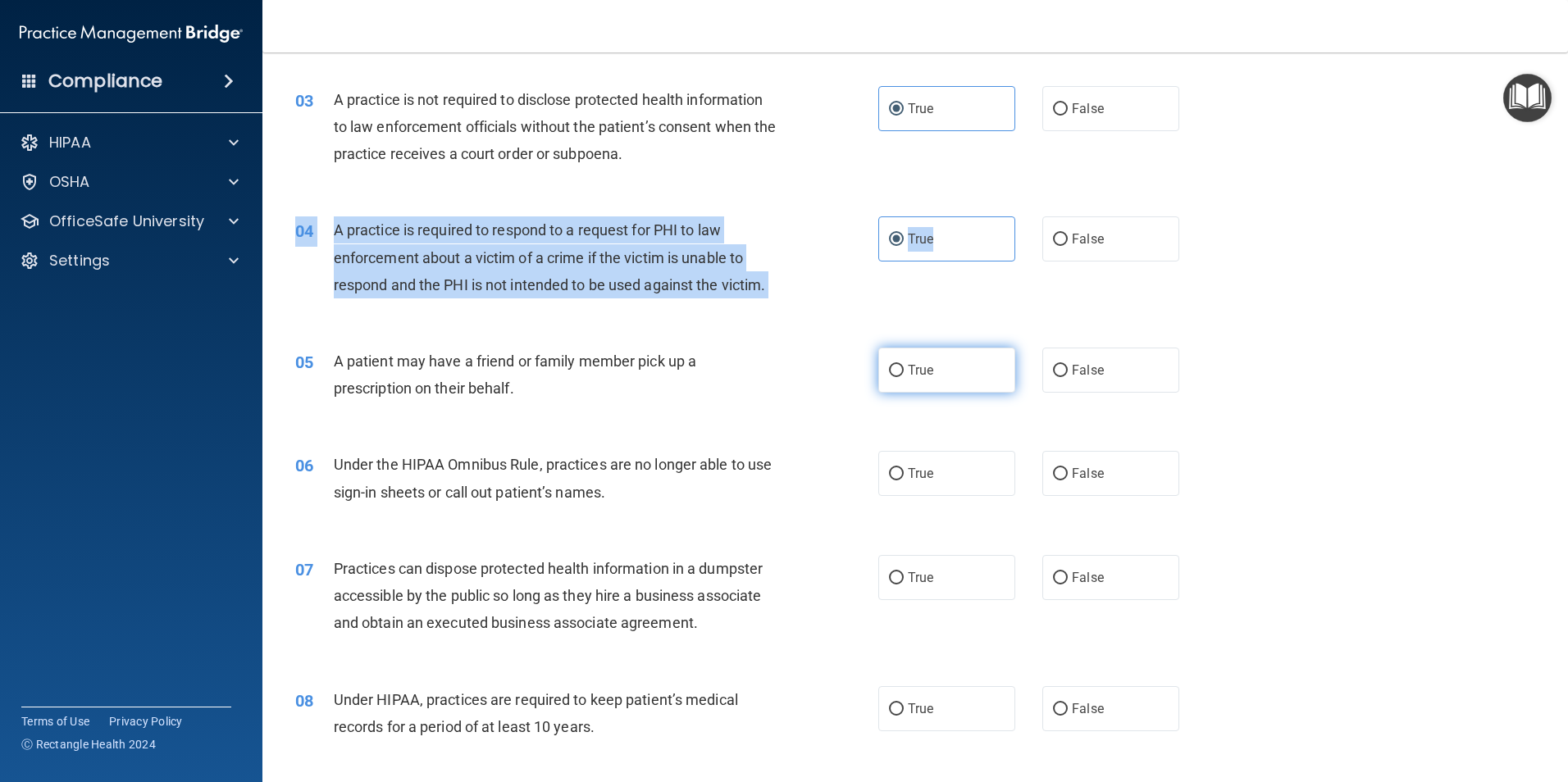
scroll to position [328, 0]
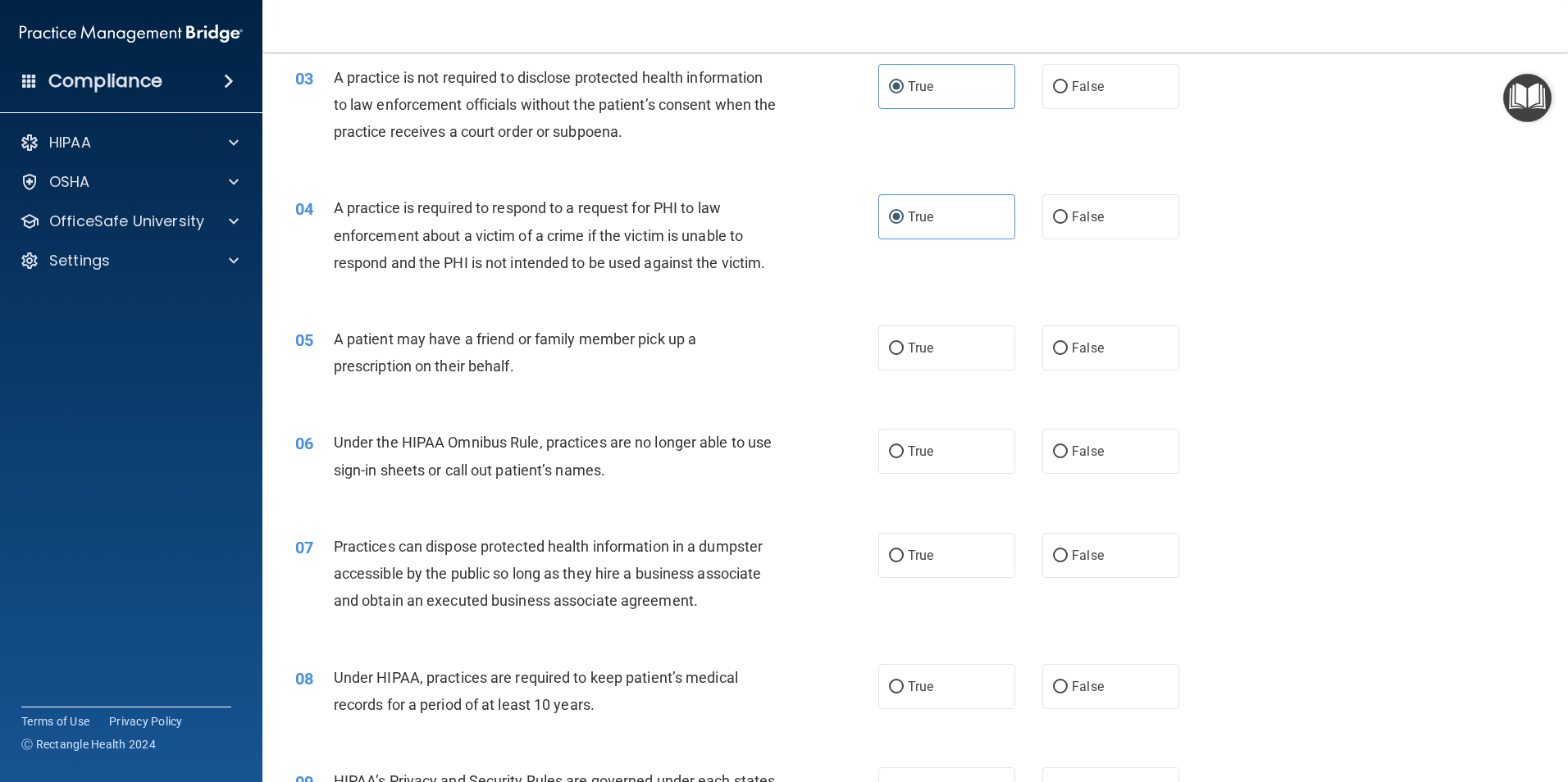
drag, startPoint x: 930, startPoint y: 348, endPoint x: 944, endPoint y: 375, distance: 30.4
click at [930, 349] on label "True" at bounding box center [946, 347] width 137 height 45
click at [904, 349] on input "True" at bounding box center [896, 349] width 15 height 12
radio input "true"
drag, startPoint x: 947, startPoint y: 447, endPoint x: 945, endPoint y: 482, distance: 35.1
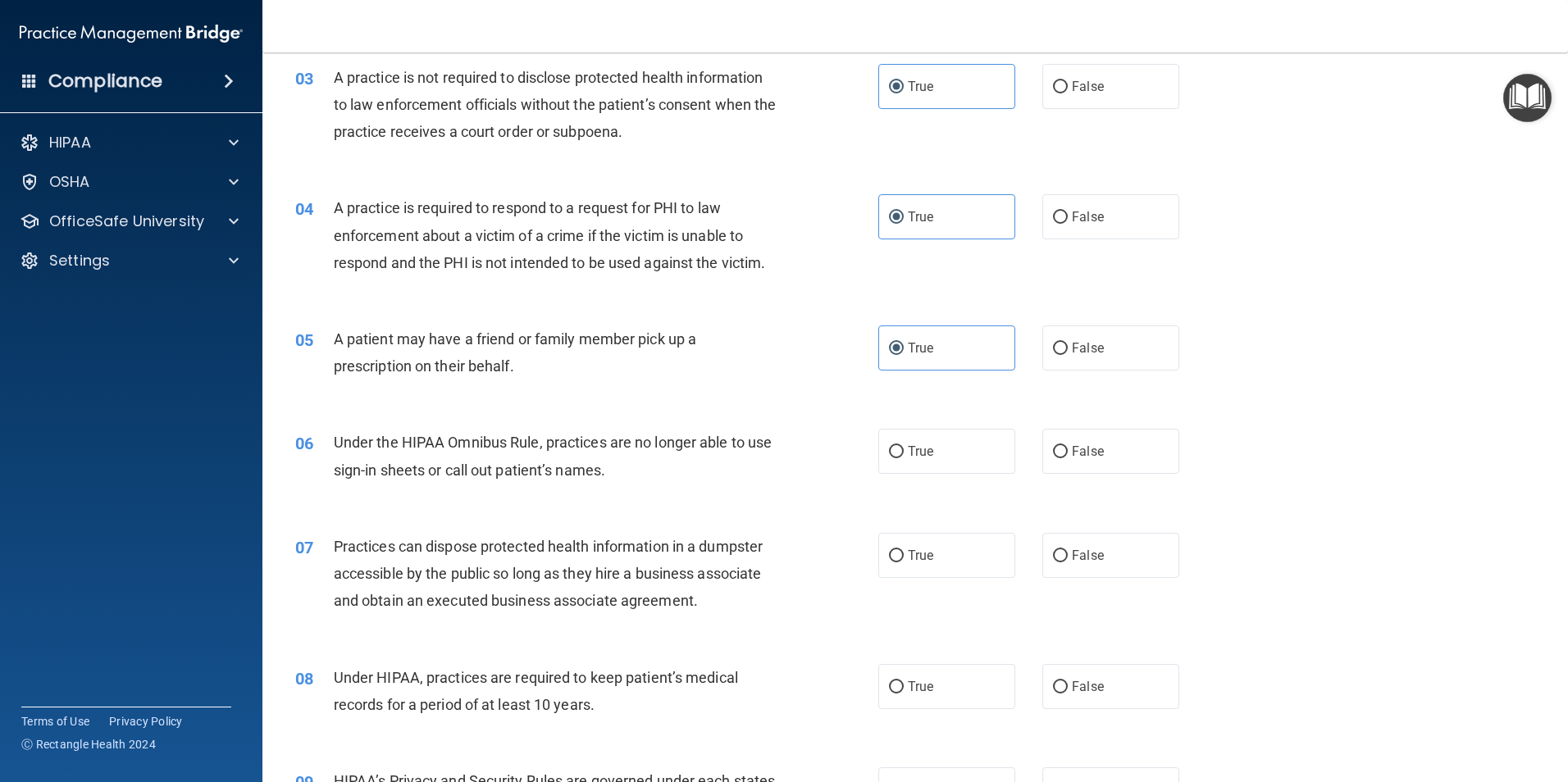
click at [947, 451] on label "True" at bounding box center [946, 451] width 137 height 45
click at [904, 451] on input "True" at bounding box center [896, 452] width 15 height 12
radio input "true"
click at [937, 560] on label "True" at bounding box center [946, 555] width 137 height 45
click at [904, 560] on input "True" at bounding box center [896, 556] width 15 height 12
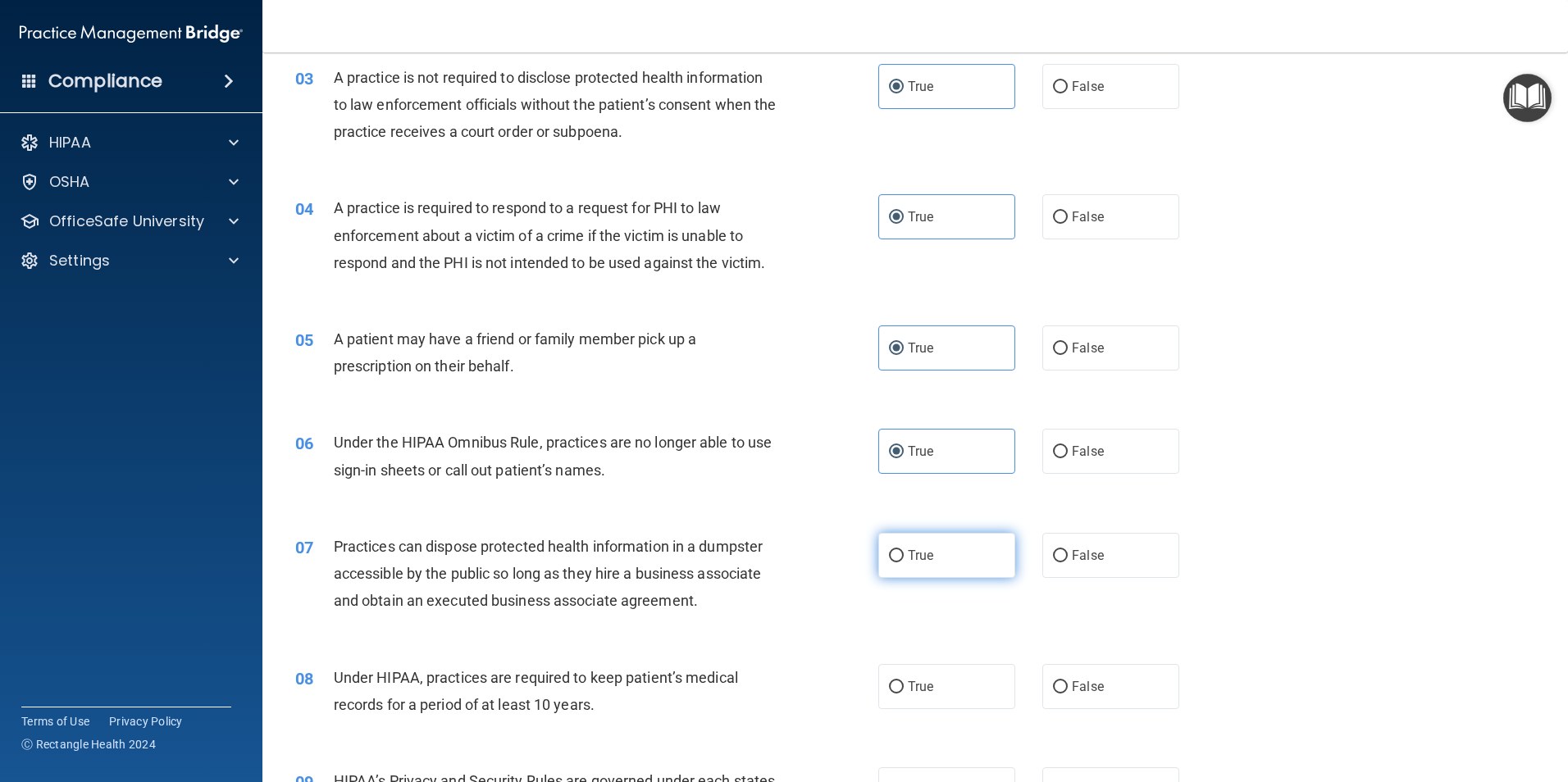
radio input "true"
click at [945, 686] on label "True" at bounding box center [946, 686] width 137 height 45
click at [904, 686] on input "True" at bounding box center [896, 688] width 15 height 12
radio input "true"
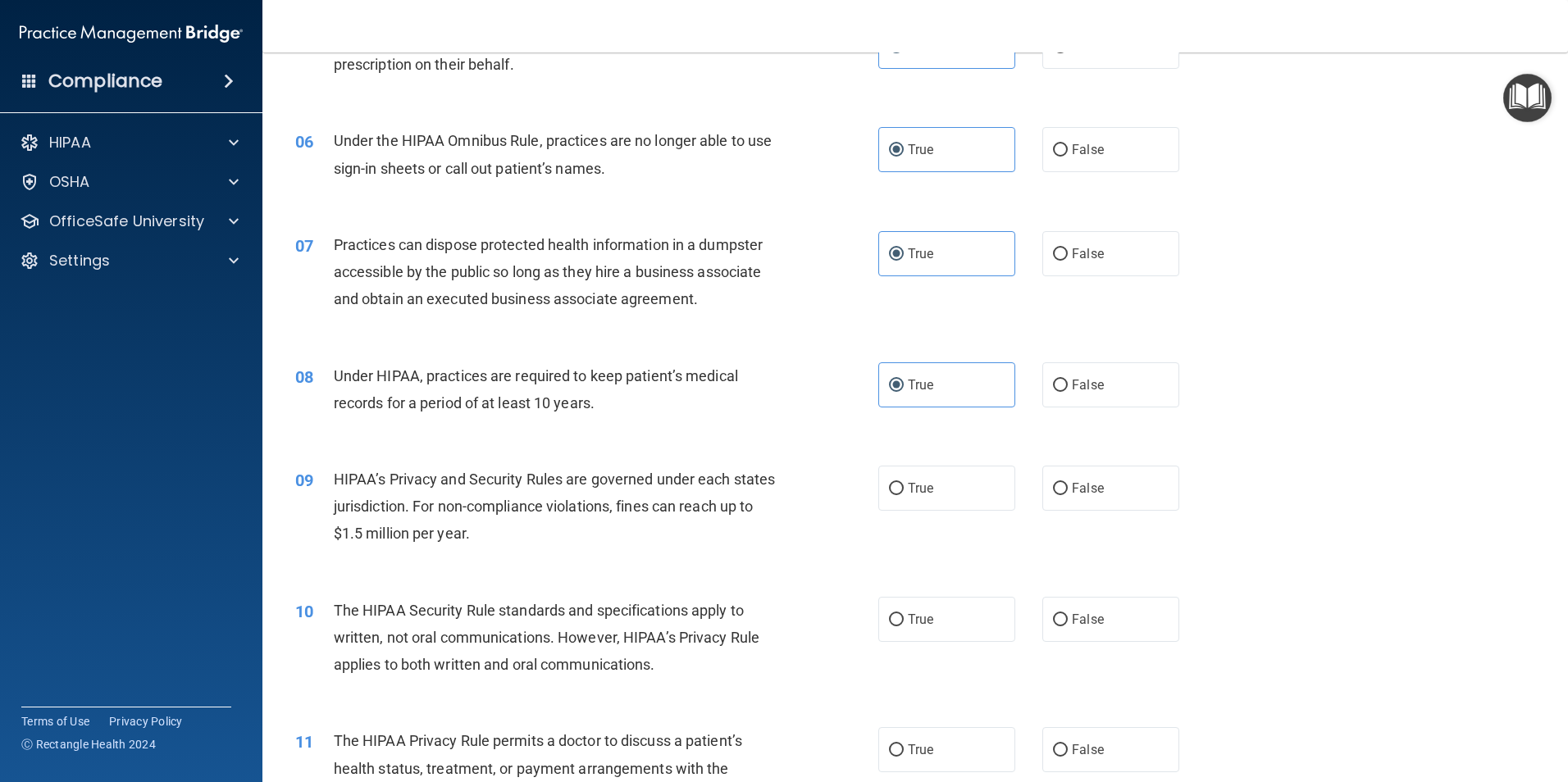
scroll to position [656, 0]
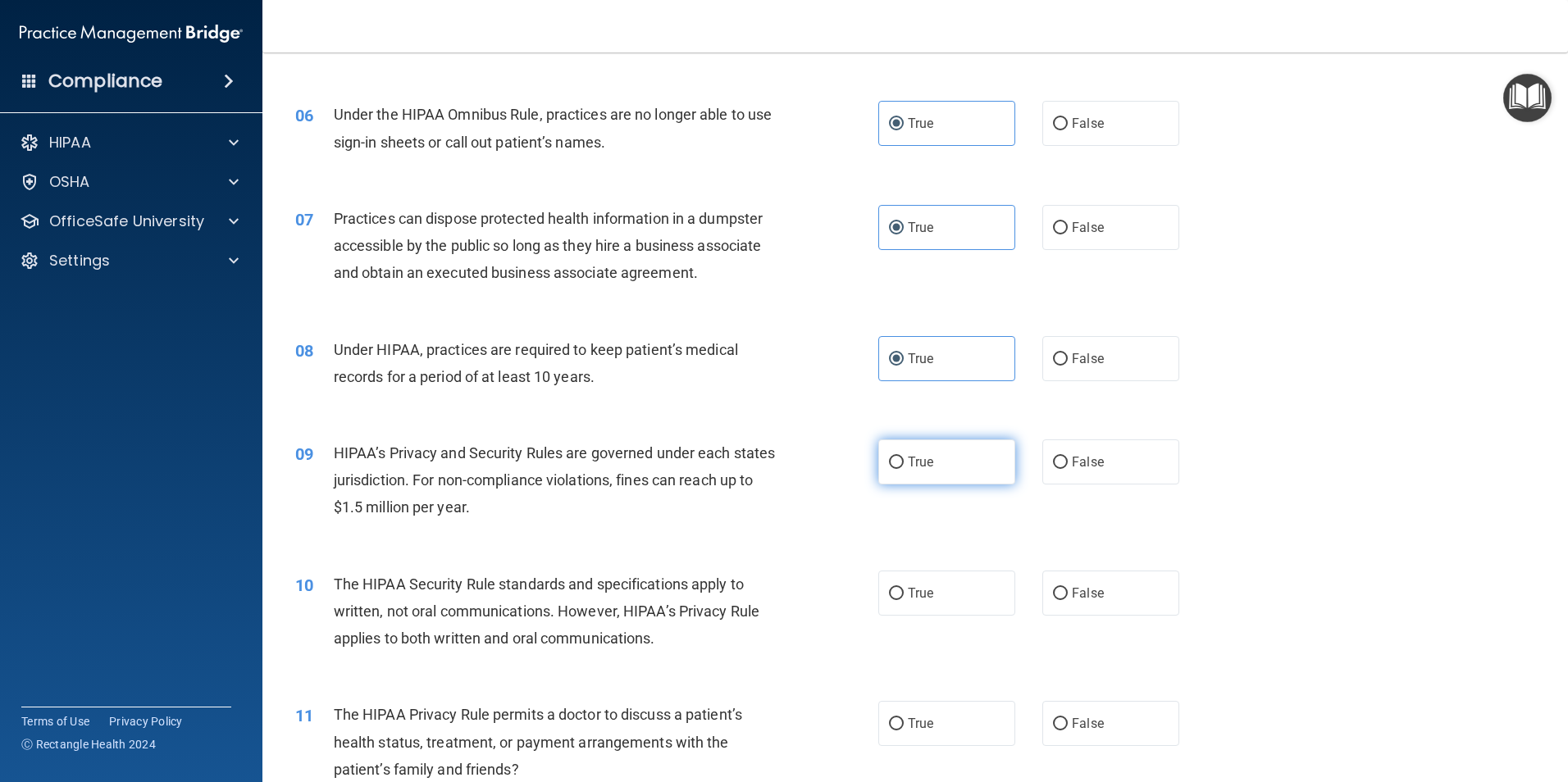
click at [936, 458] on label "True" at bounding box center [946, 461] width 137 height 45
click at [904, 458] on input "True" at bounding box center [896, 463] width 15 height 12
radio input "true"
click at [940, 588] on label "True" at bounding box center [946, 592] width 137 height 45
click at [904, 588] on input "True" at bounding box center [896, 594] width 15 height 12
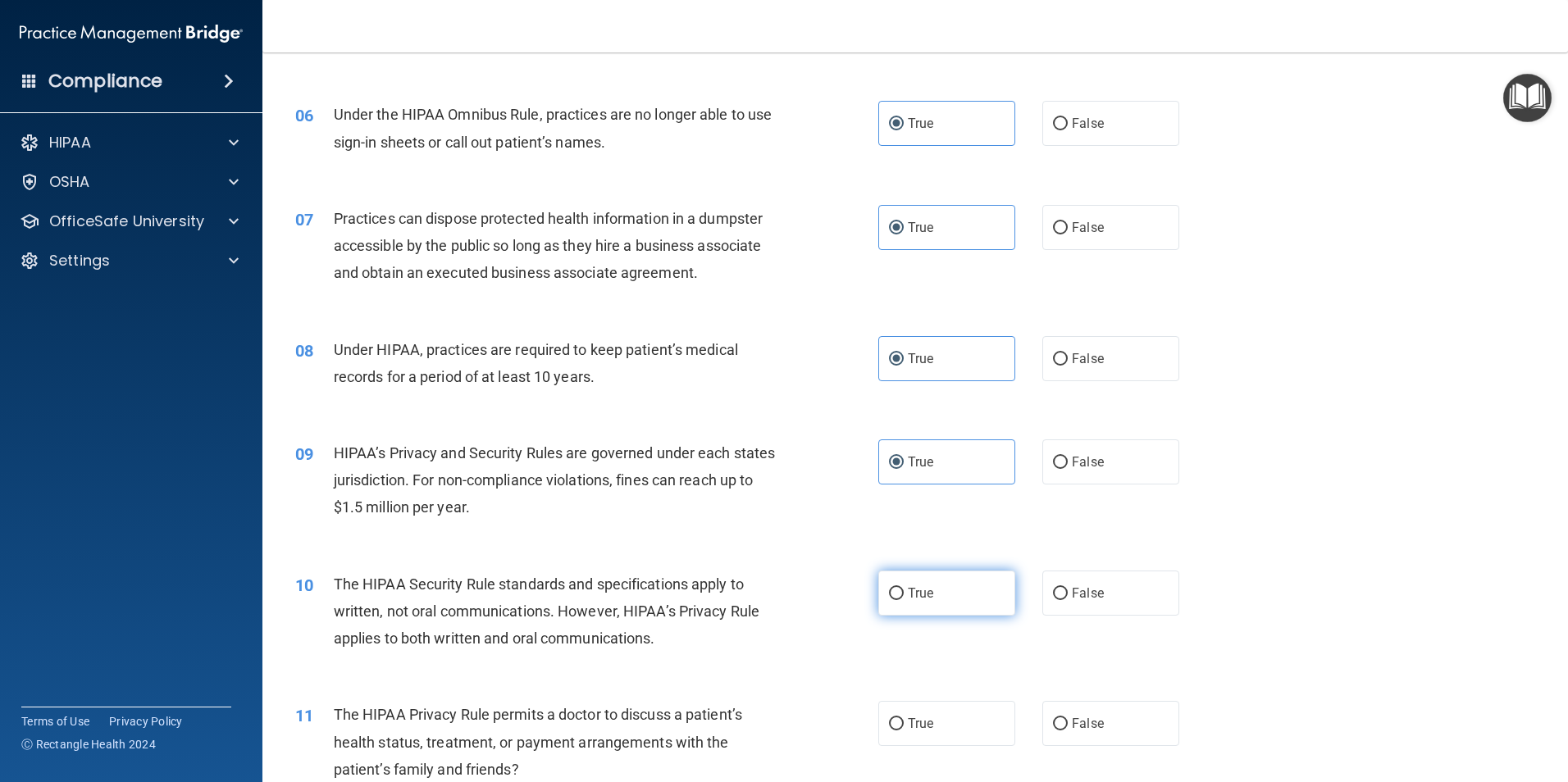
radio input "true"
click at [964, 718] on label "True" at bounding box center [946, 723] width 137 height 45
click at [904, 719] on input "True" at bounding box center [896, 725] width 15 height 12
radio input "true"
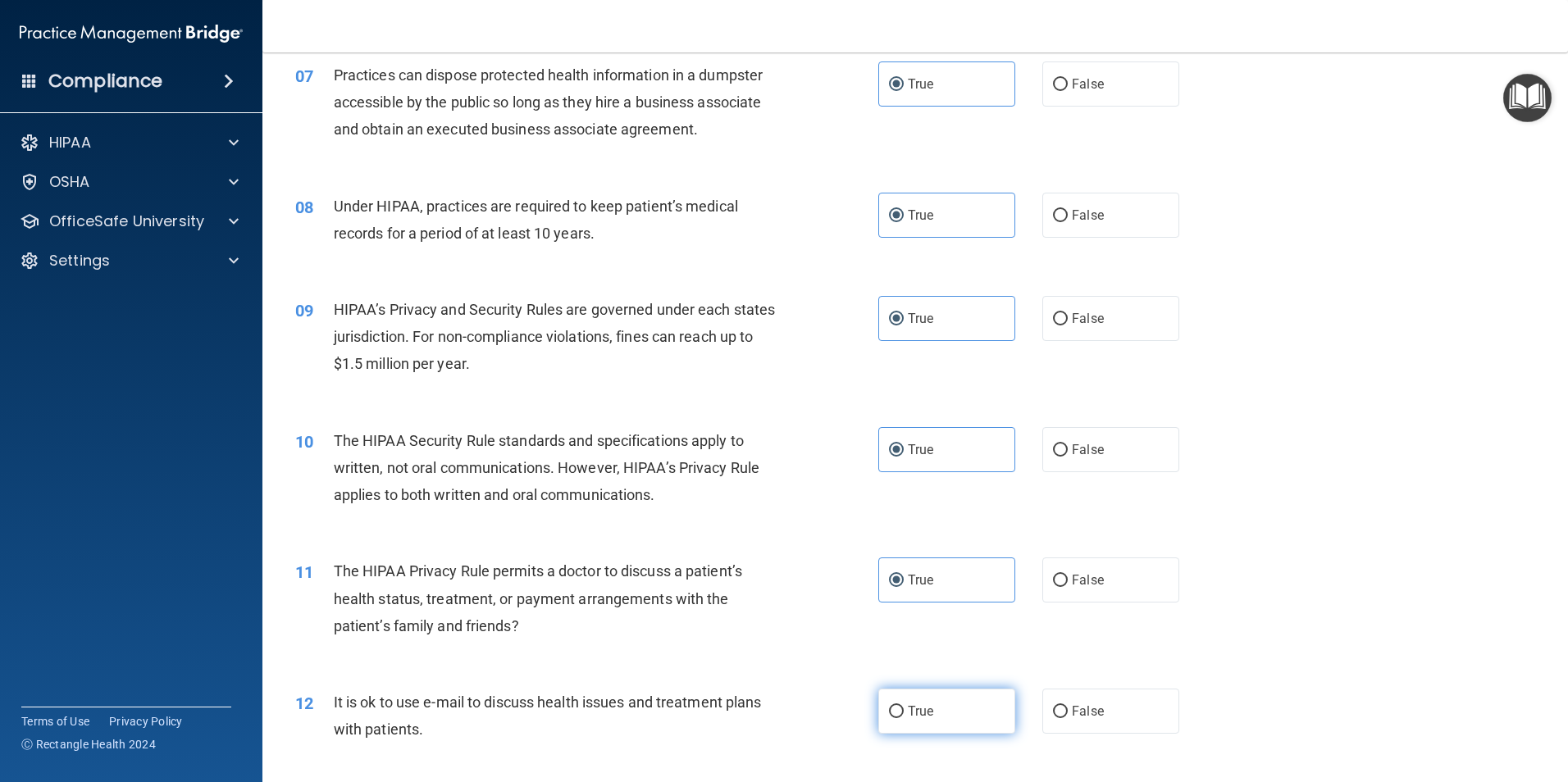
scroll to position [902, 0]
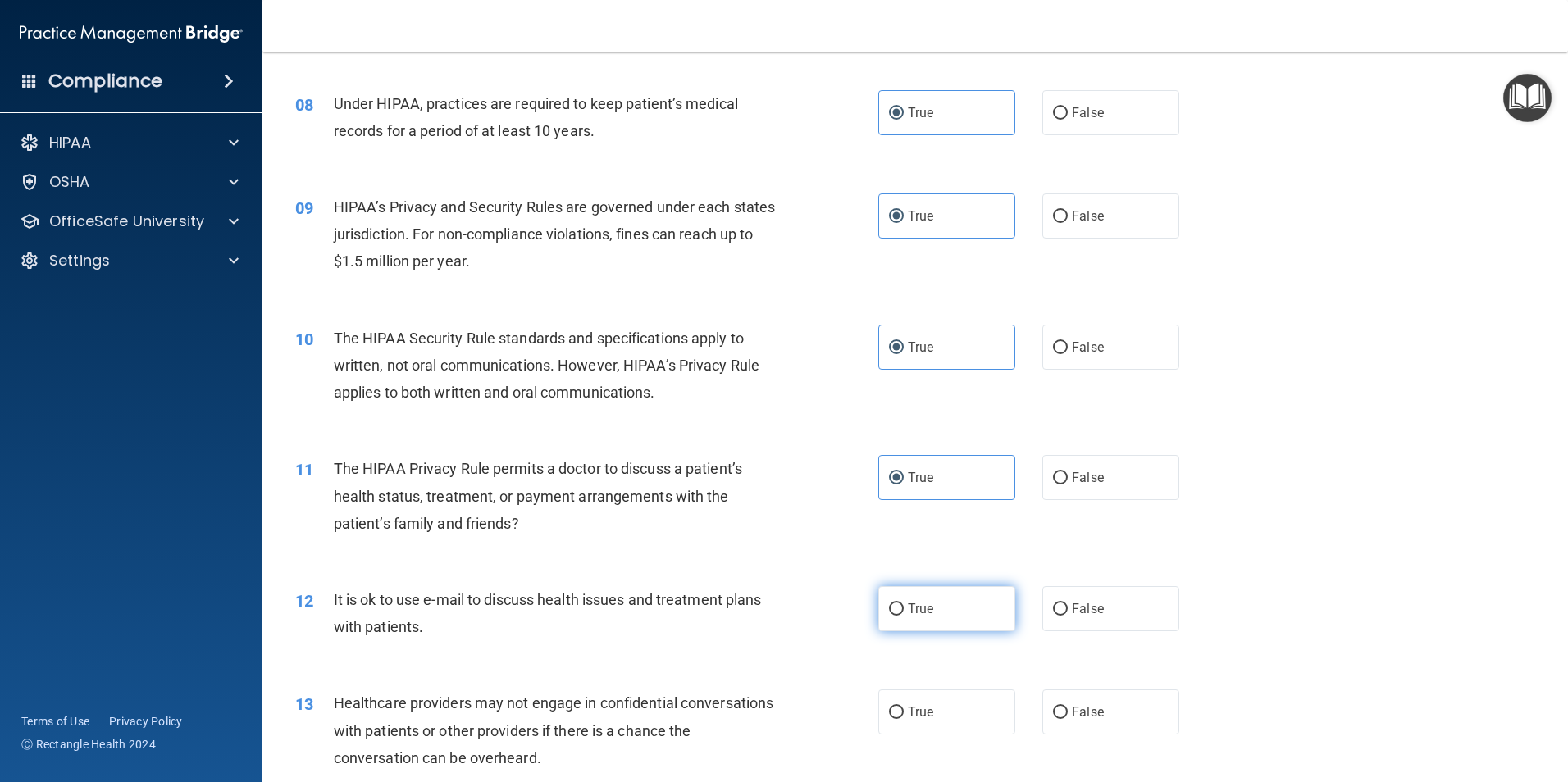
click at [952, 607] on label "True" at bounding box center [946, 608] width 137 height 45
click at [904, 607] on input "True" at bounding box center [896, 609] width 15 height 12
radio input "true"
click at [954, 704] on label "True" at bounding box center [946, 711] width 137 height 45
click at [904, 707] on input "True" at bounding box center [896, 713] width 15 height 12
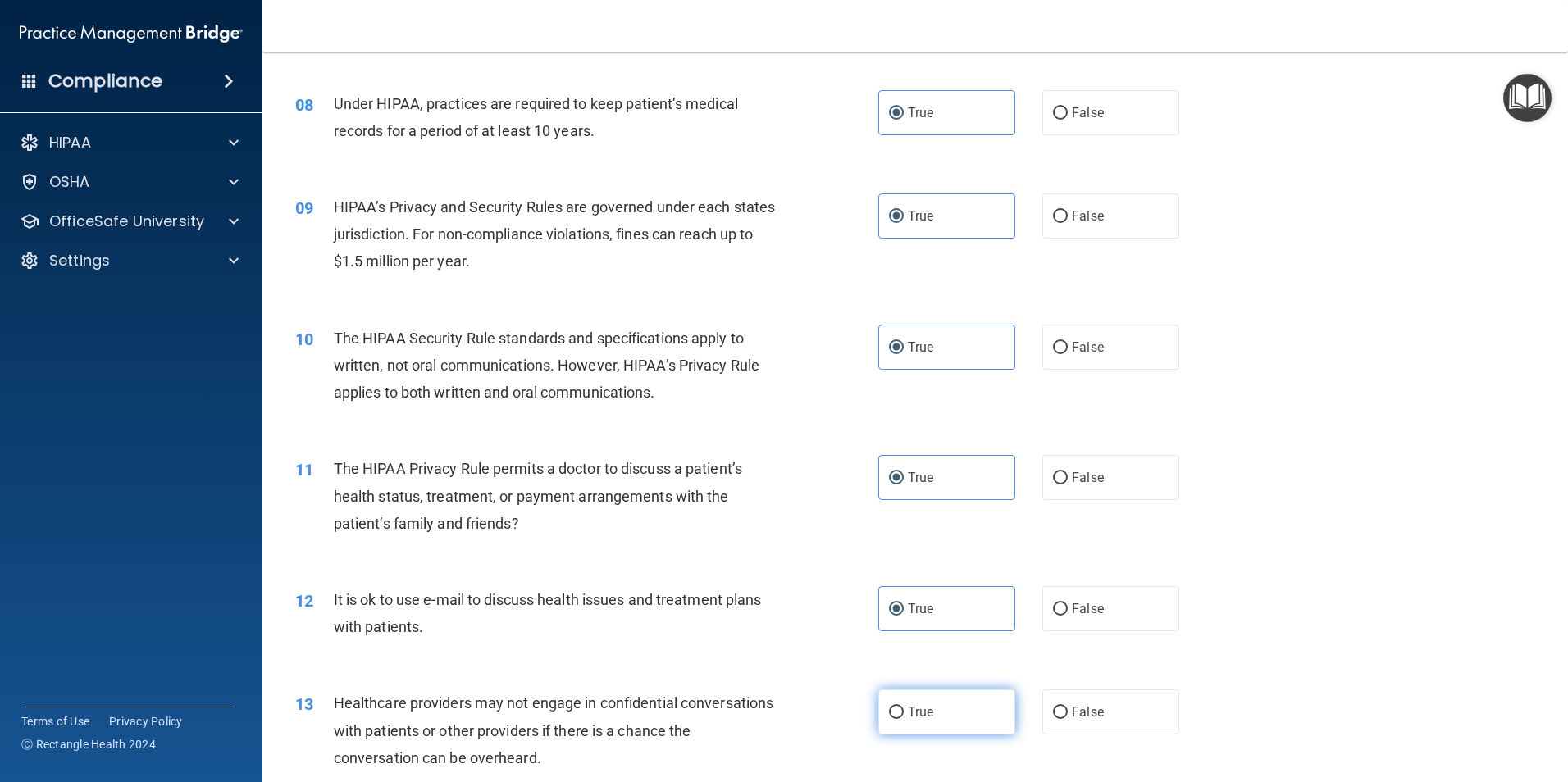
radio input "true"
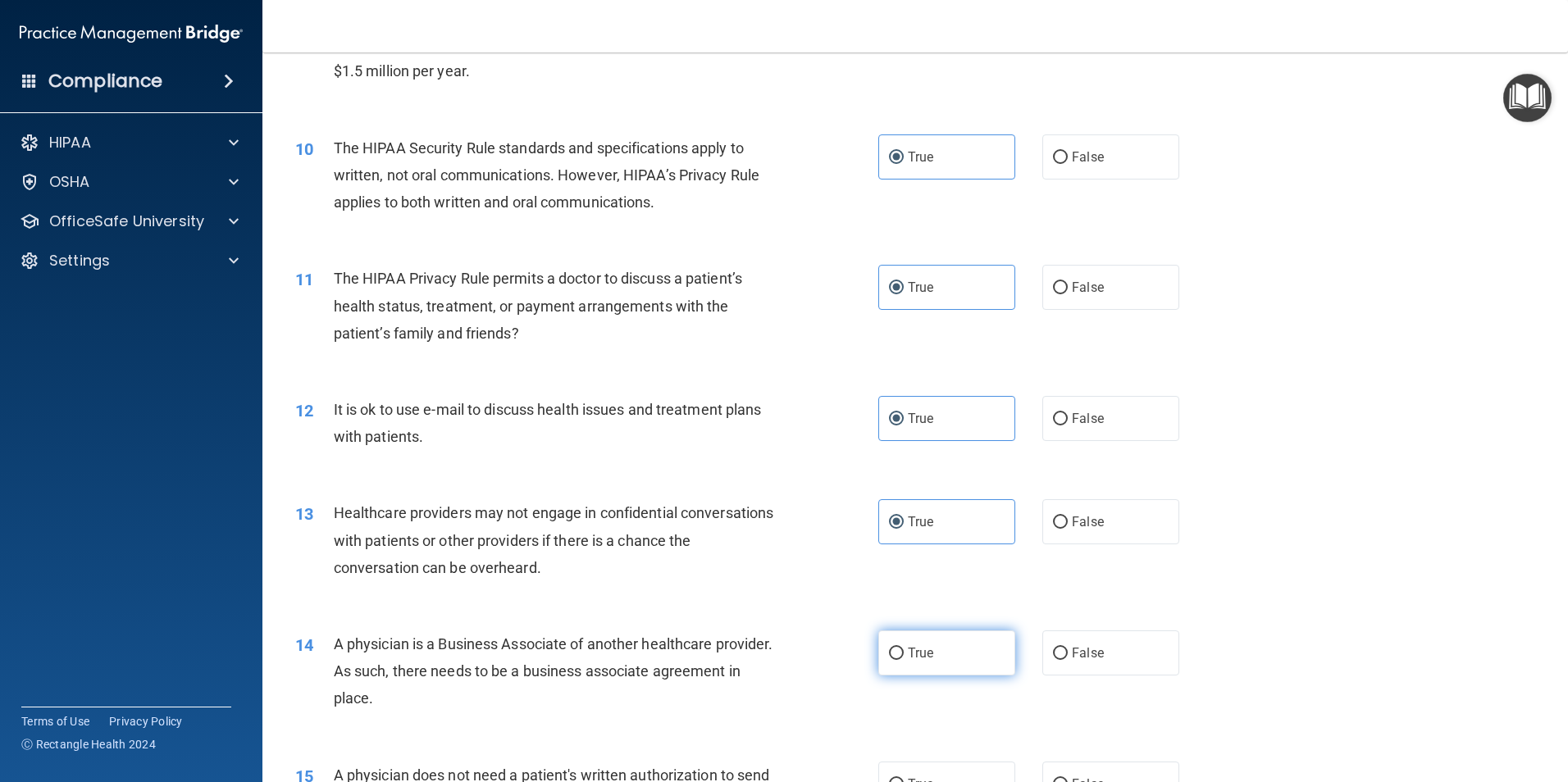
scroll to position [1148, 0]
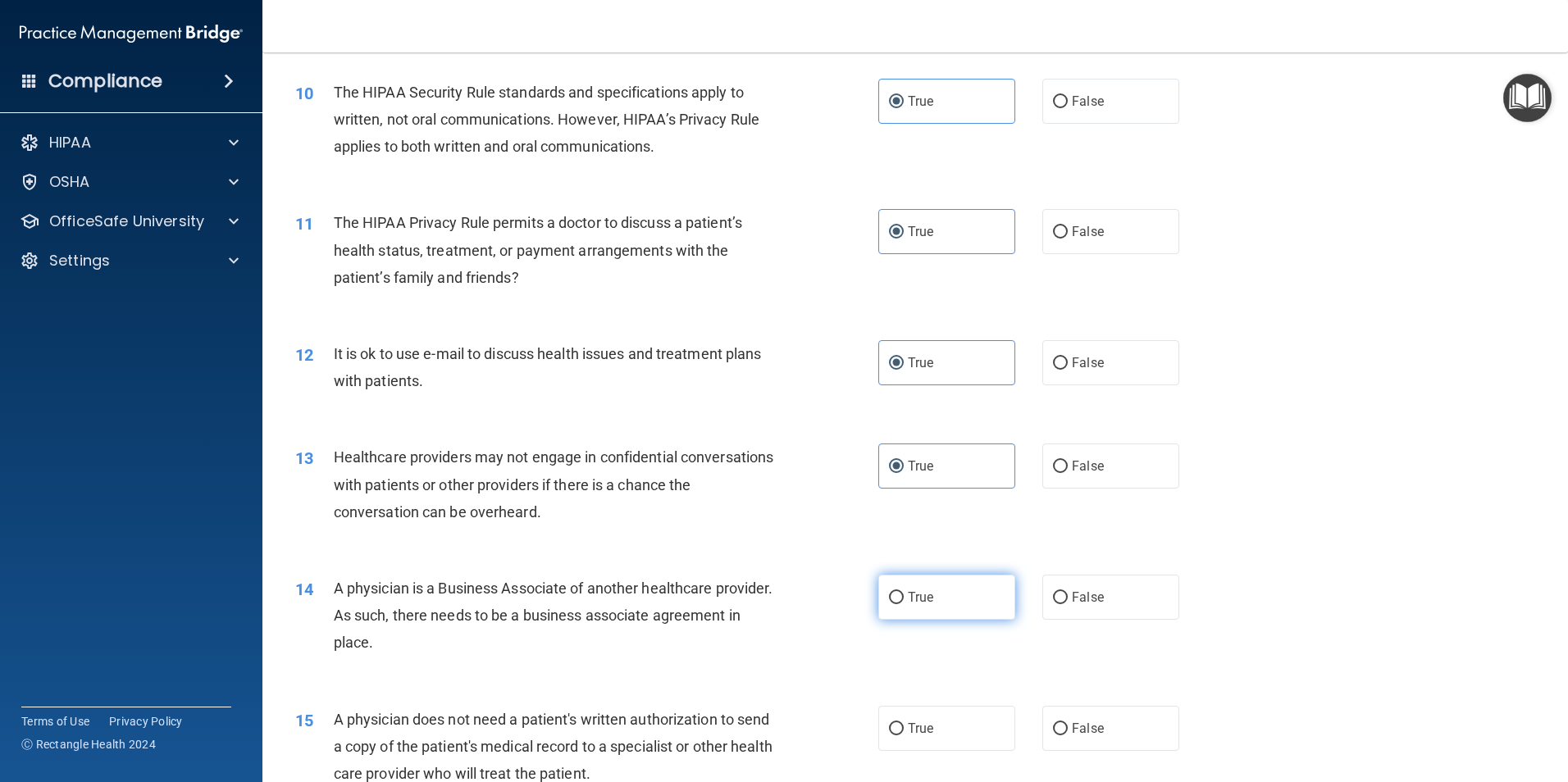
click at [964, 601] on label "True" at bounding box center [946, 597] width 137 height 45
click at [904, 601] on input "True" at bounding box center [896, 598] width 15 height 12
radio input "true"
drag, startPoint x: 965, startPoint y: 719, endPoint x: 970, endPoint y: 727, distance: 9.4
click at [966, 726] on label "True" at bounding box center [946, 728] width 137 height 45
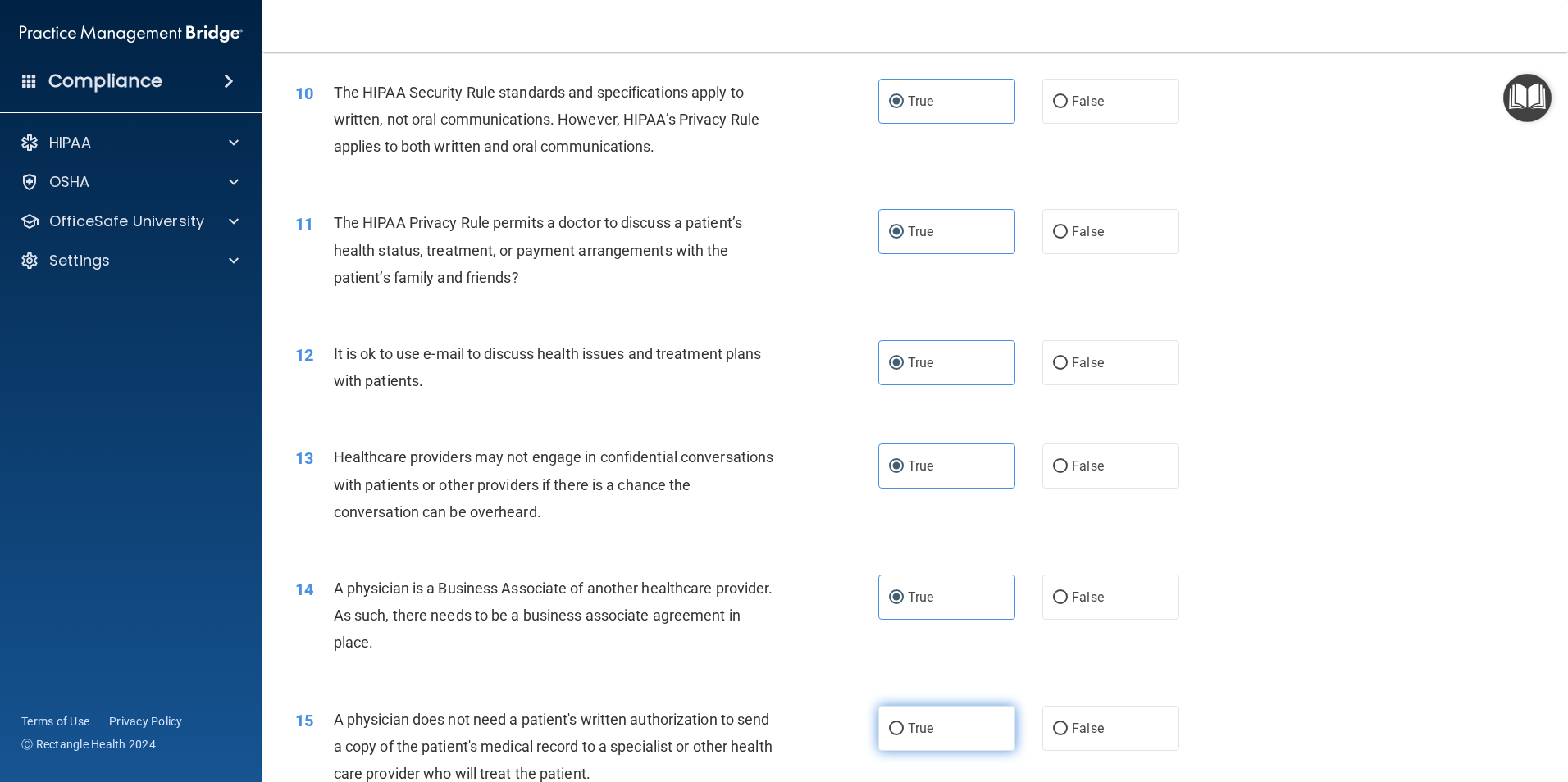
click at [904, 726] on input "True" at bounding box center [896, 729] width 15 height 12
radio input "true"
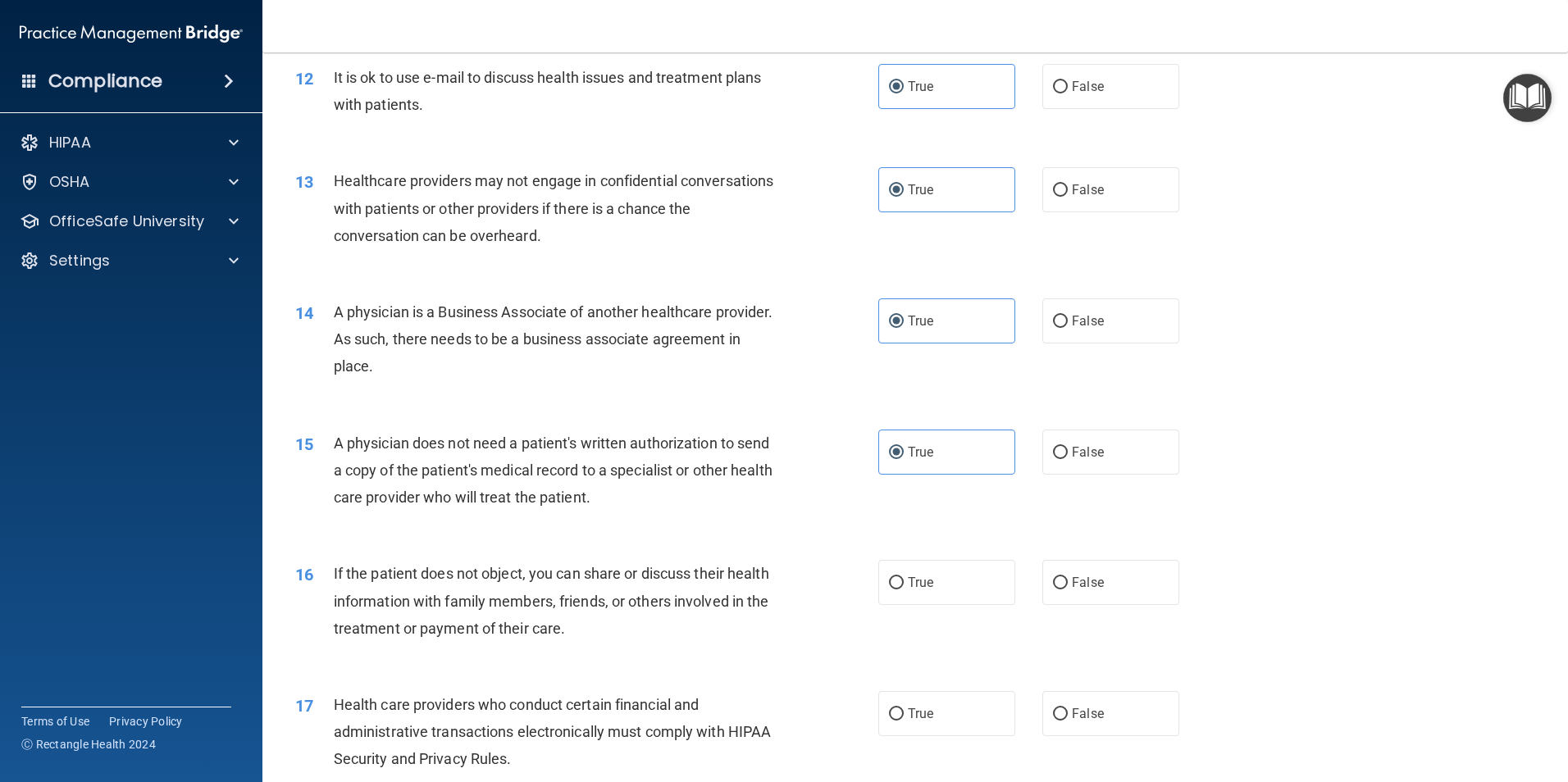
scroll to position [1476, 0]
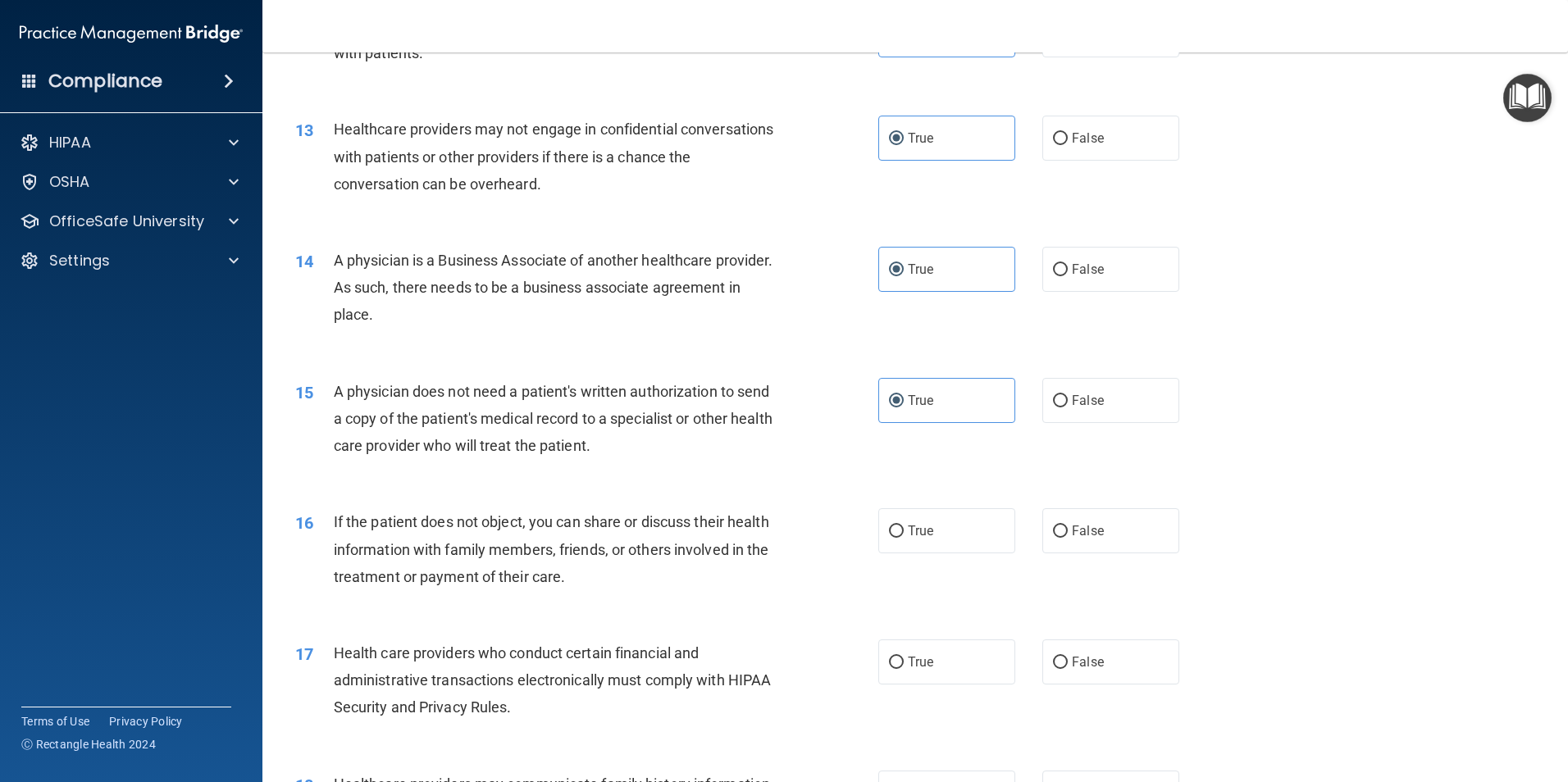
drag, startPoint x: 938, startPoint y: 550, endPoint x: 948, endPoint y: 570, distance: 22.4
click at [937, 551] on label "True" at bounding box center [946, 530] width 137 height 45
click at [904, 538] on input "True" at bounding box center [896, 532] width 15 height 12
radio input "true"
click at [947, 659] on label "True" at bounding box center [946, 661] width 137 height 45
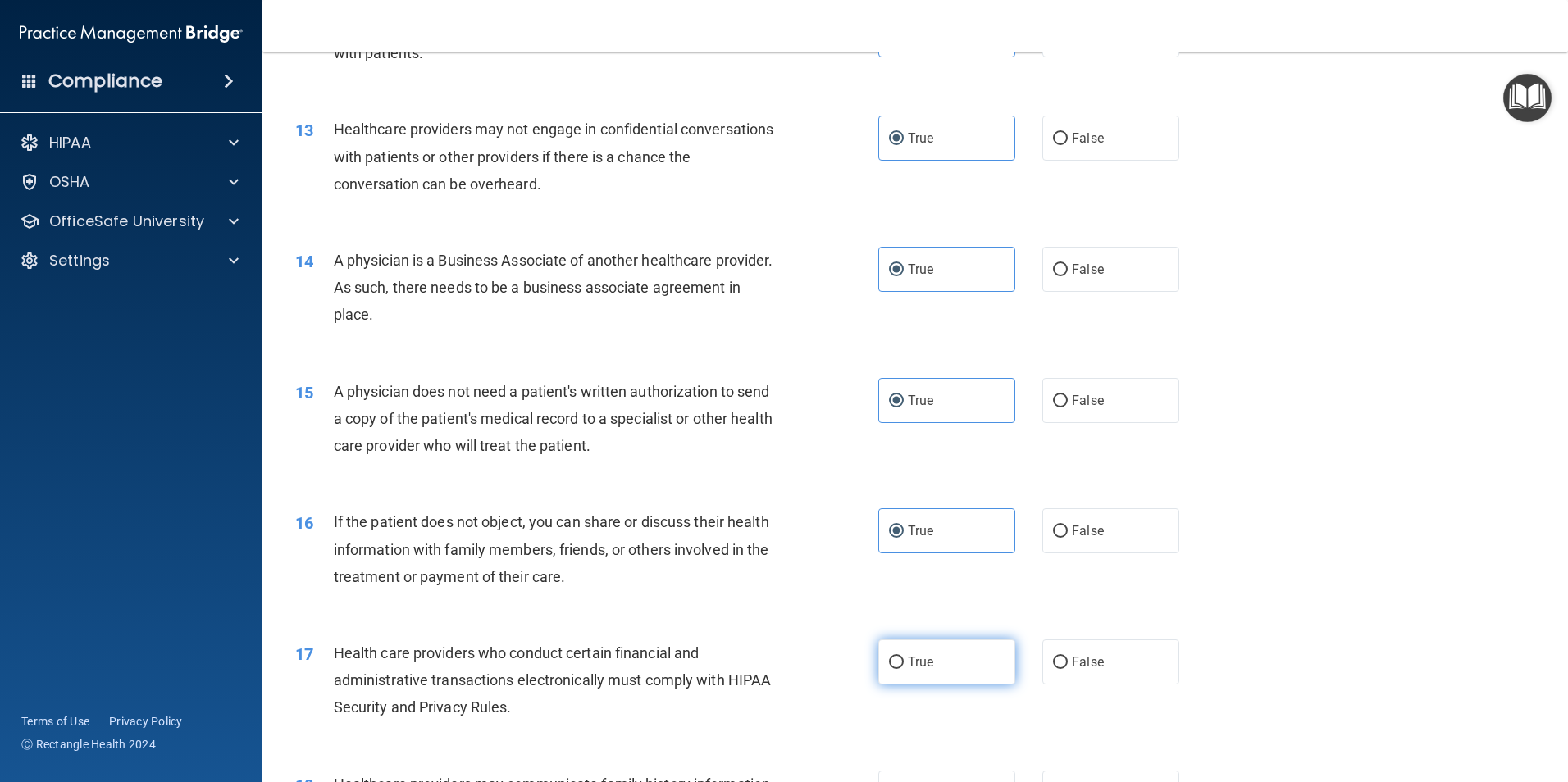
click at [904, 659] on input "True" at bounding box center [896, 663] width 15 height 12
radio input "true"
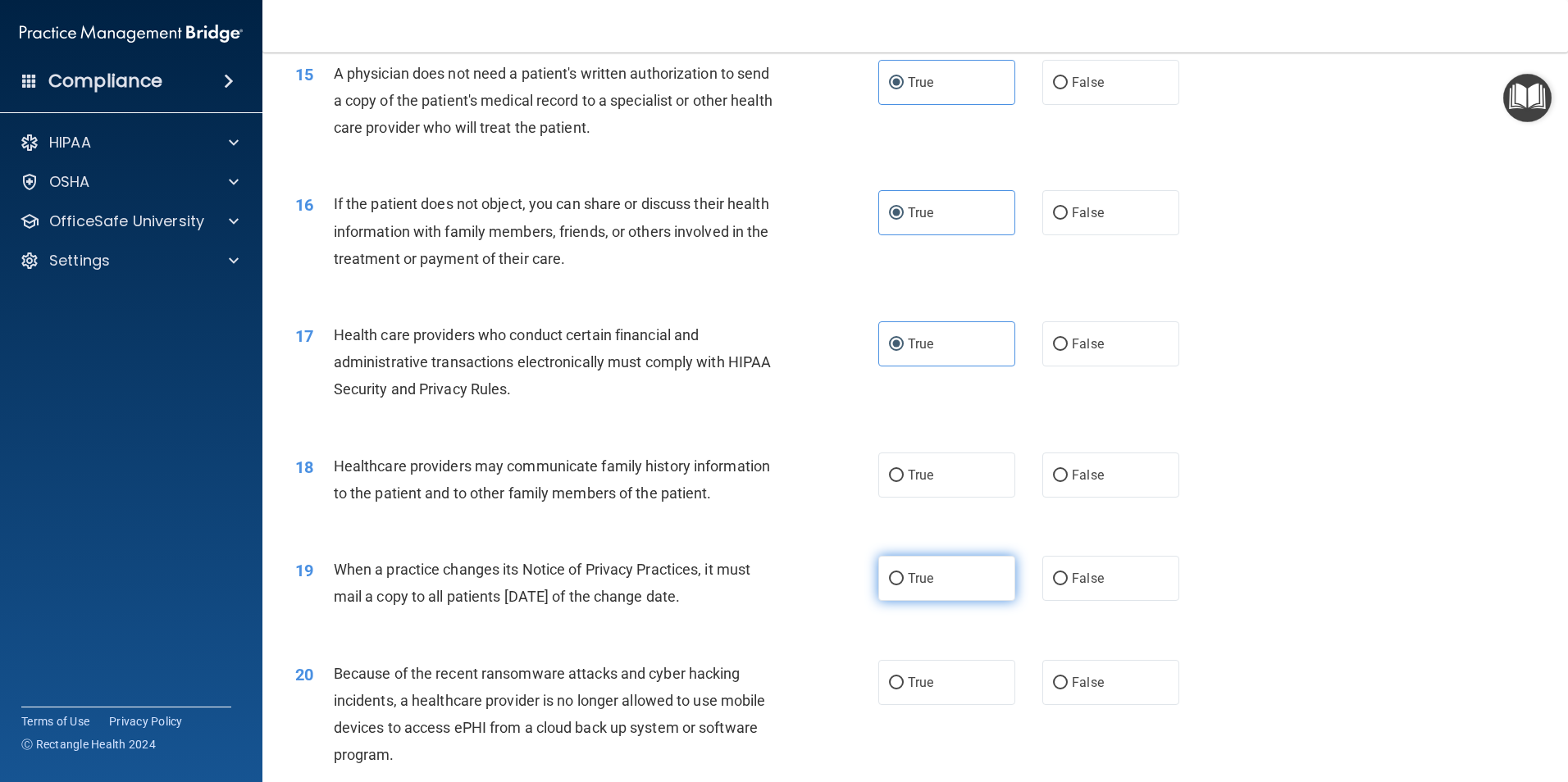
scroll to position [1804, 0]
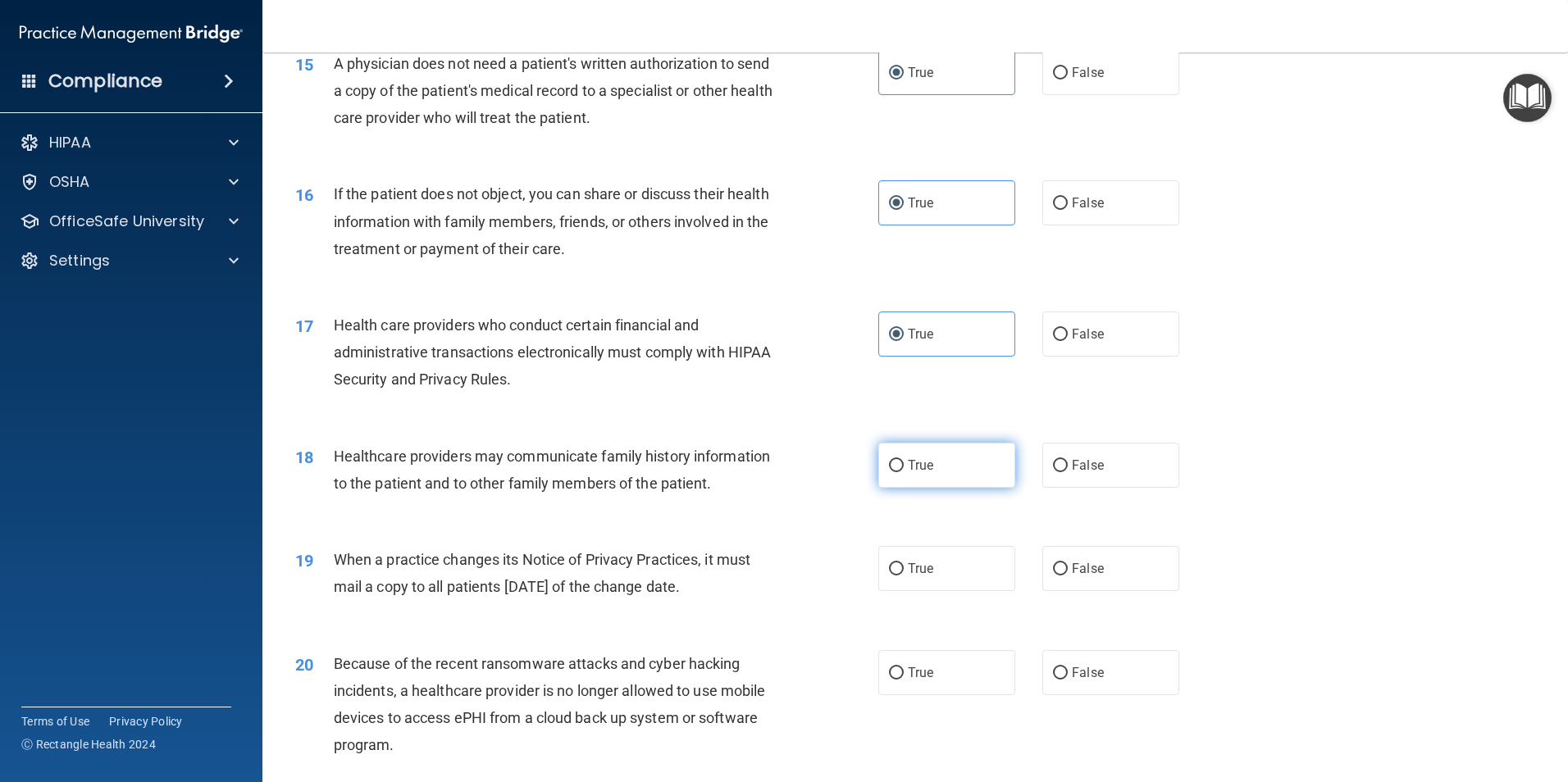
click at [909, 484] on label "True" at bounding box center [946, 465] width 137 height 45
click at [904, 473] on input "True" at bounding box center [896, 466] width 15 height 12
radio input "true"
click at [930, 570] on label "True" at bounding box center [946, 568] width 137 height 45
click at [904, 570] on input "True" at bounding box center [896, 570] width 15 height 12
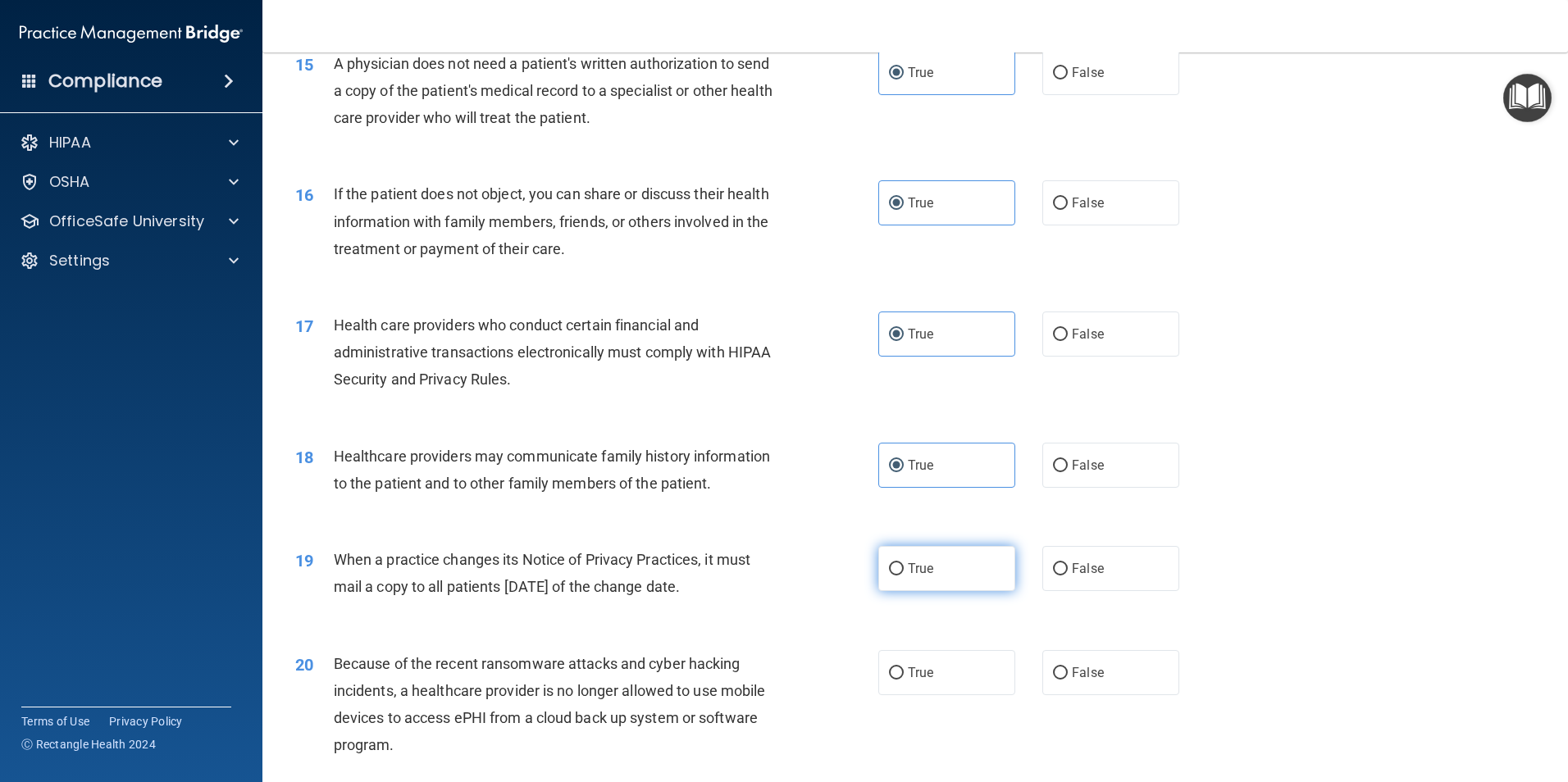
radio input "true"
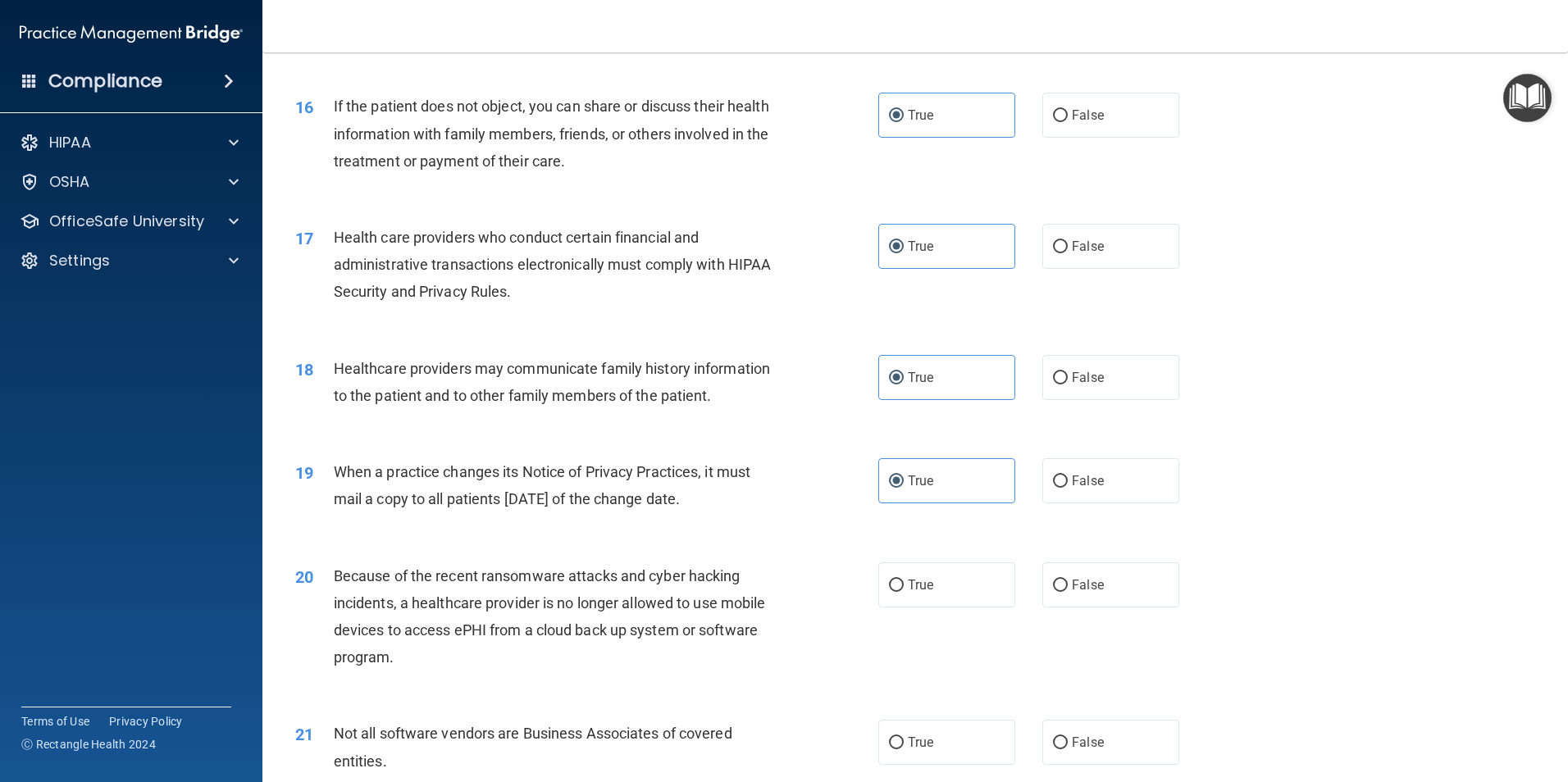
scroll to position [2132, 0]
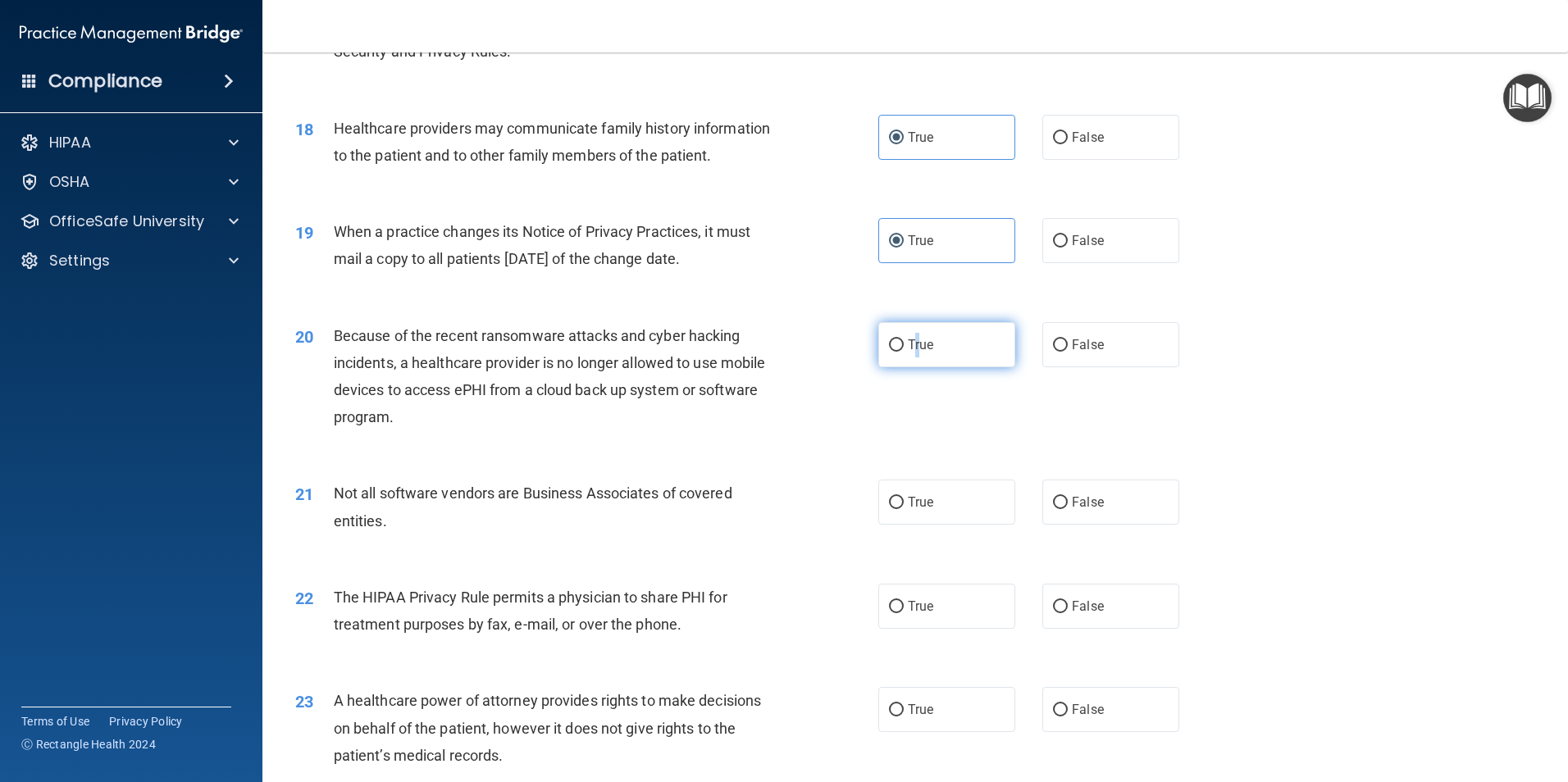
click at [912, 367] on label "True" at bounding box center [946, 344] width 137 height 45
drag, startPoint x: 912, startPoint y: 367, endPoint x: 918, endPoint y: 488, distance: 121.1
click at [918, 488] on label "True" at bounding box center [946, 502] width 137 height 45
click at [904, 496] on input "True" at bounding box center [896, 503] width 15 height 12
radio input "true"
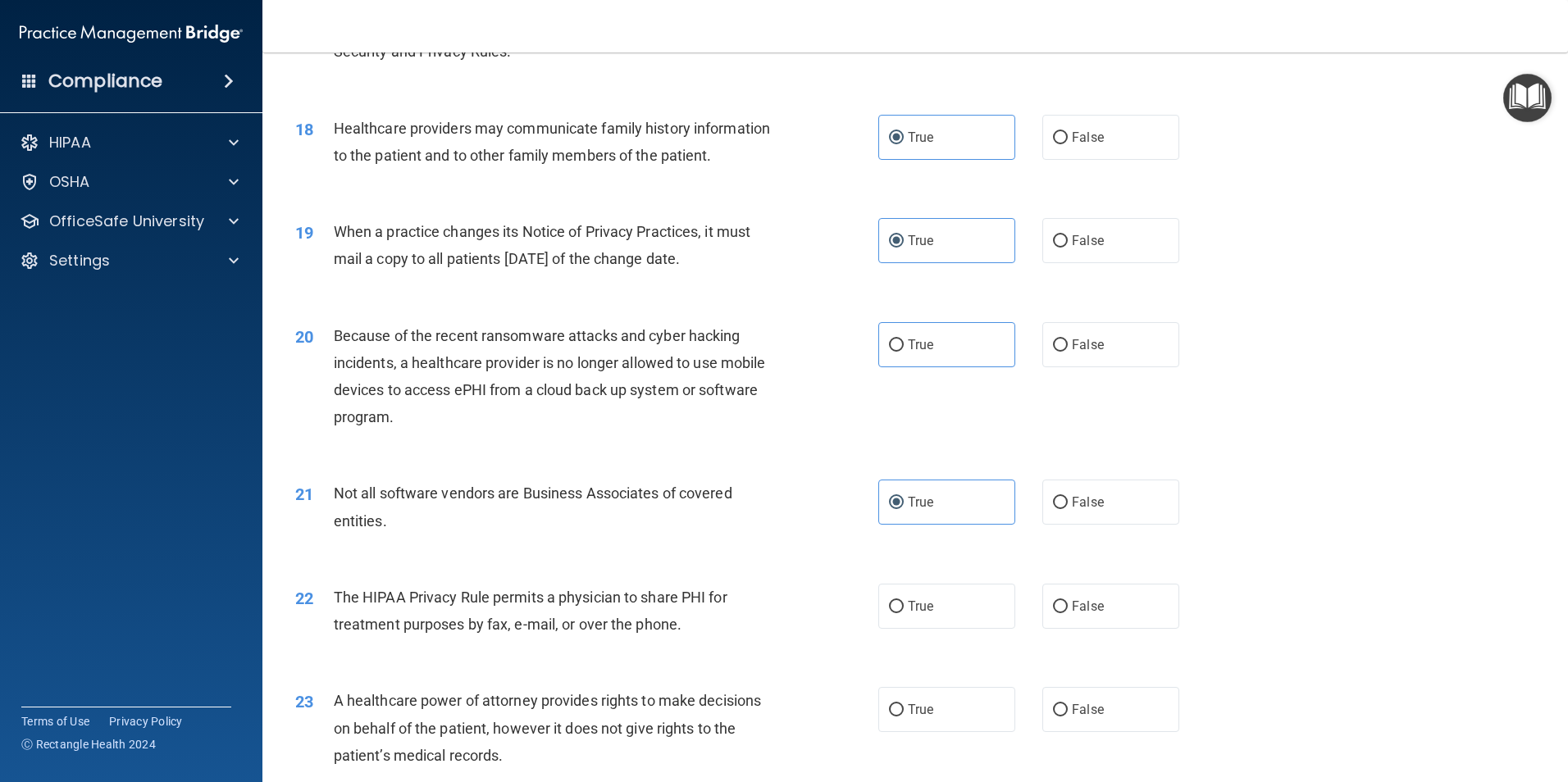
click at [900, 363] on label "True" at bounding box center [946, 344] width 137 height 45
click at [900, 352] on input "True" at bounding box center [896, 346] width 15 height 12
radio input "true"
click at [964, 614] on label "True" at bounding box center [946, 606] width 137 height 45
click at [904, 614] on input "True" at bounding box center [896, 607] width 15 height 12
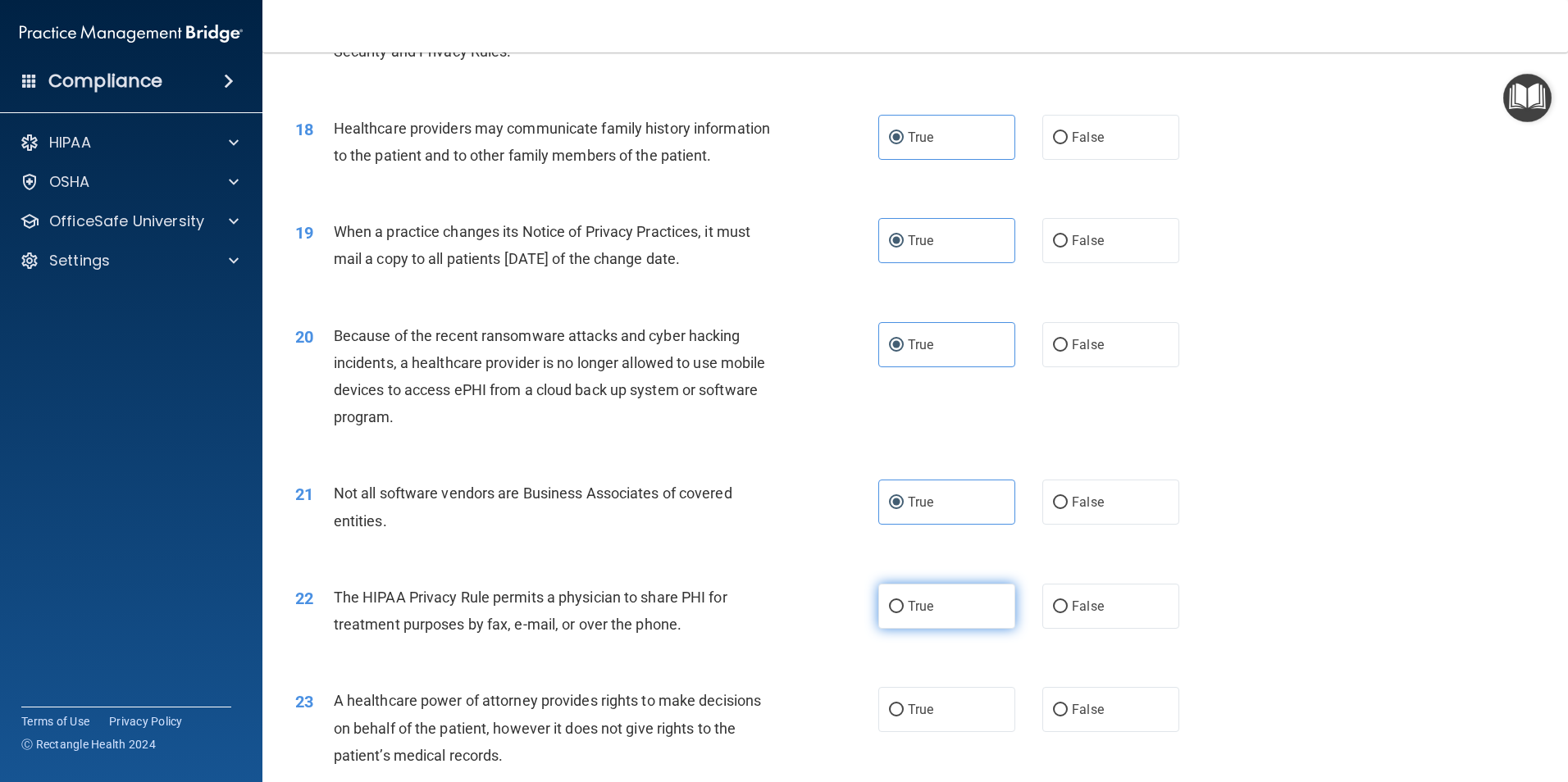
radio input "true"
click at [940, 709] on label "True" at bounding box center [946, 709] width 137 height 45
click at [904, 709] on input "True" at bounding box center [896, 711] width 15 height 12
radio input "true"
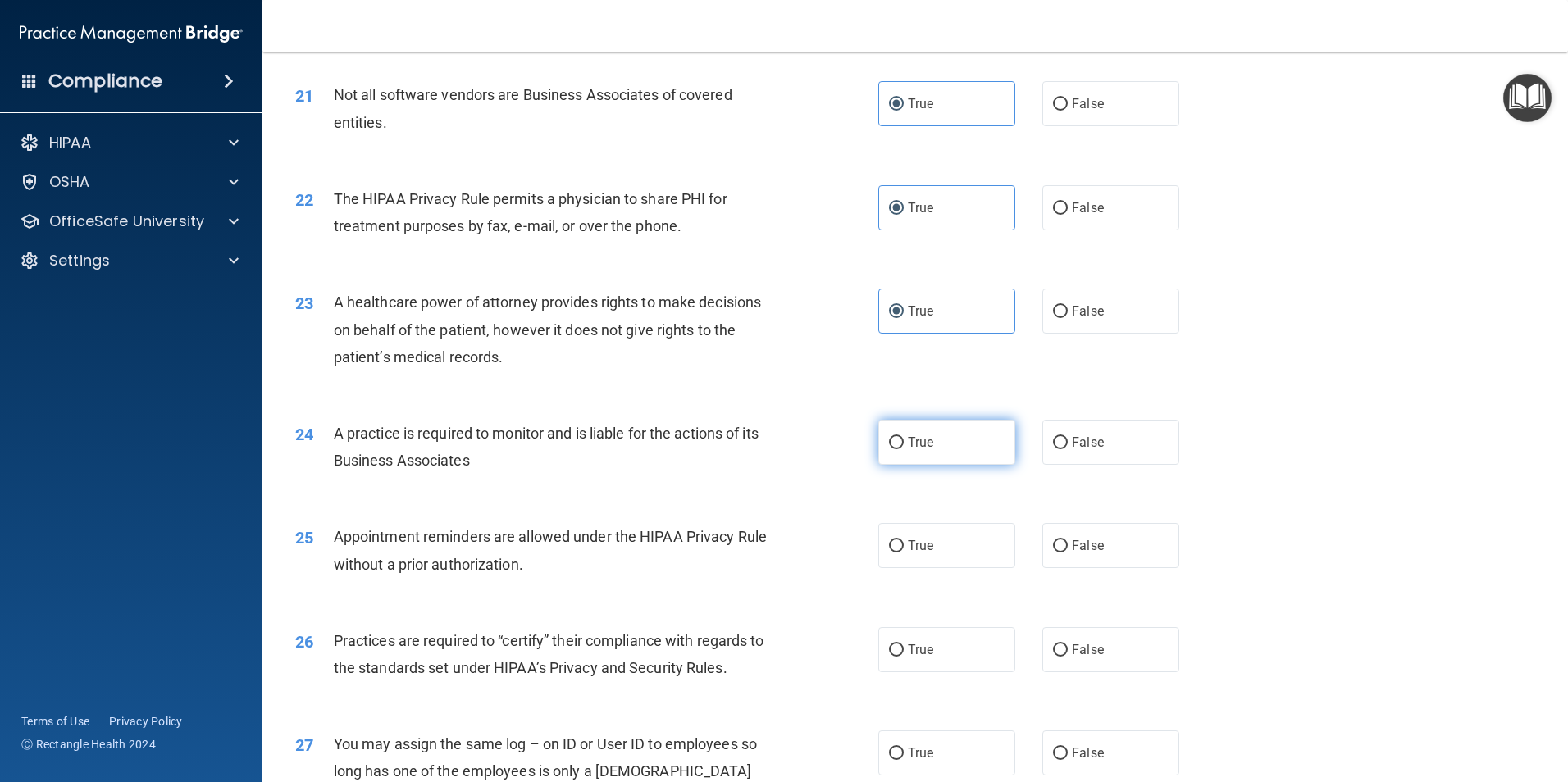
scroll to position [2541, 0]
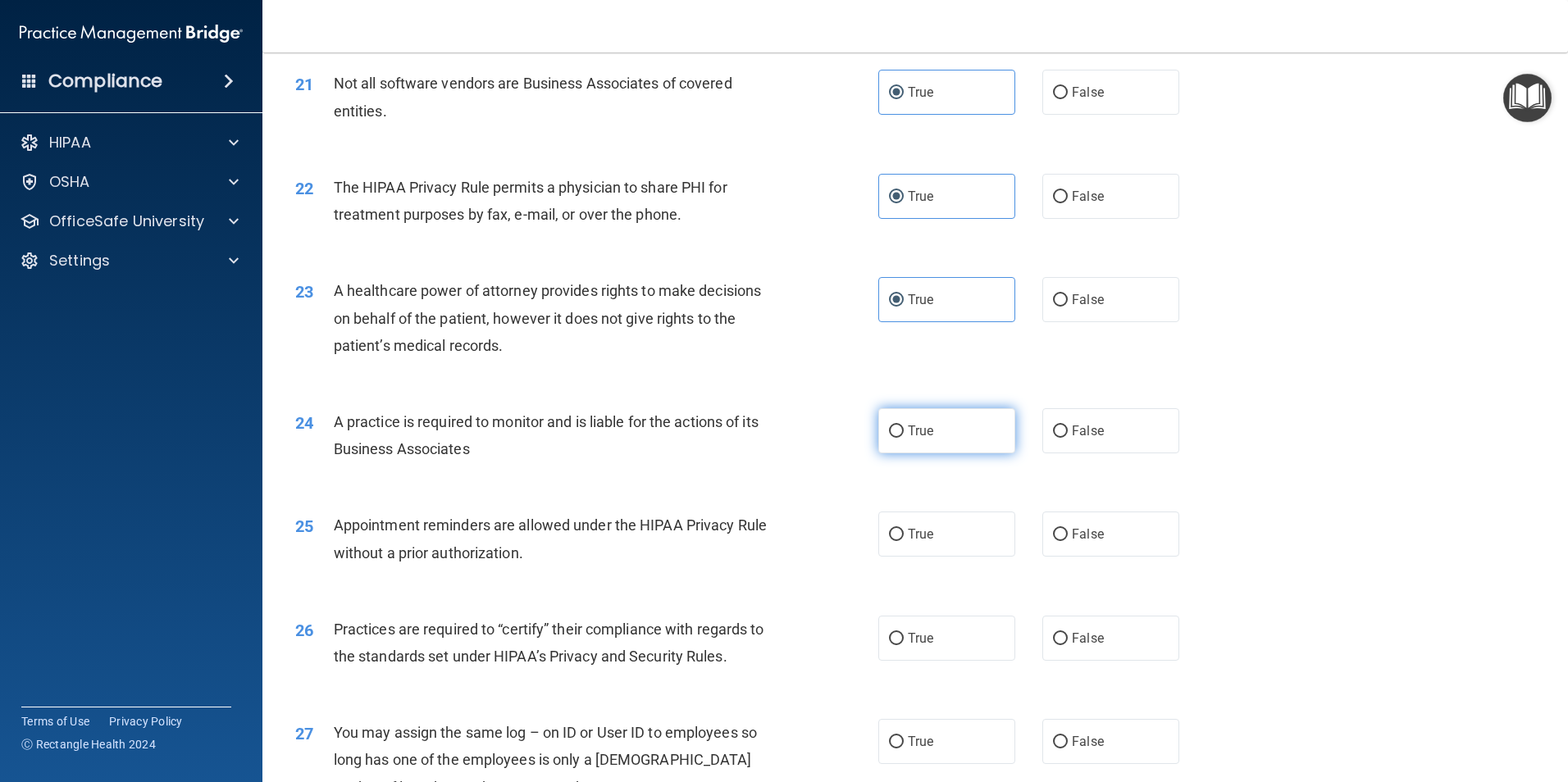
click at [928, 435] on span "True" at bounding box center [920, 431] width 26 height 16
click at [904, 435] on input "True" at bounding box center [896, 432] width 15 height 12
radio input "true"
drag, startPoint x: 930, startPoint y: 516, endPoint x: 935, endPoint y: 540, distance: 24.5
click at [930, 519] on label "True" at bounding box center [946, 533] width 137 height 45
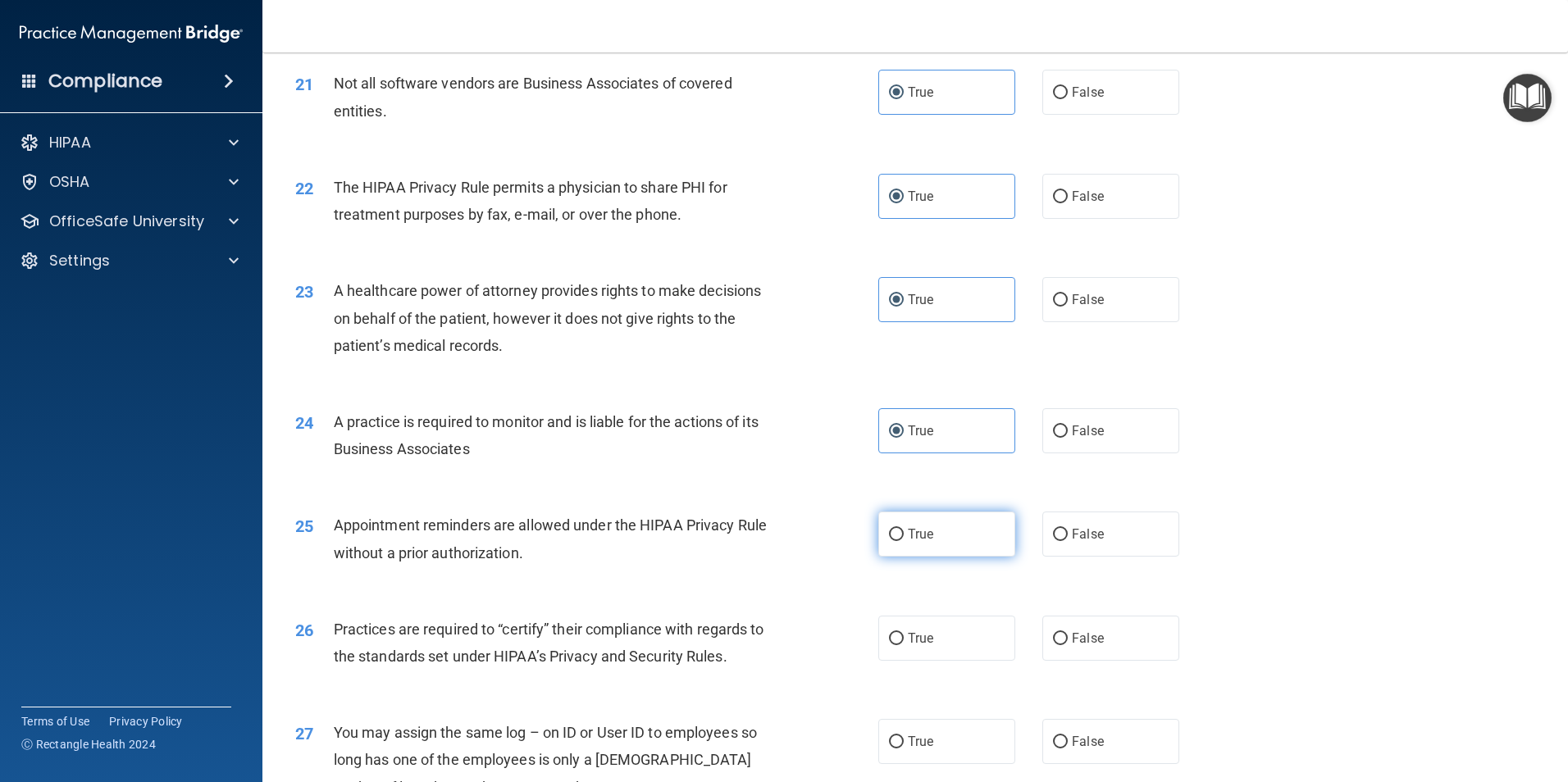
click at [904, 529] on input "True" at bounding box center [896, 535] width 15 height 12
radio input "true"
click at [943, 648] on label "True" at bounding box center [946, 637] width 137 height 45
click at [904, 645] on input "True" at bounding box center [896, 639] width 15 height 12
radio input "true"
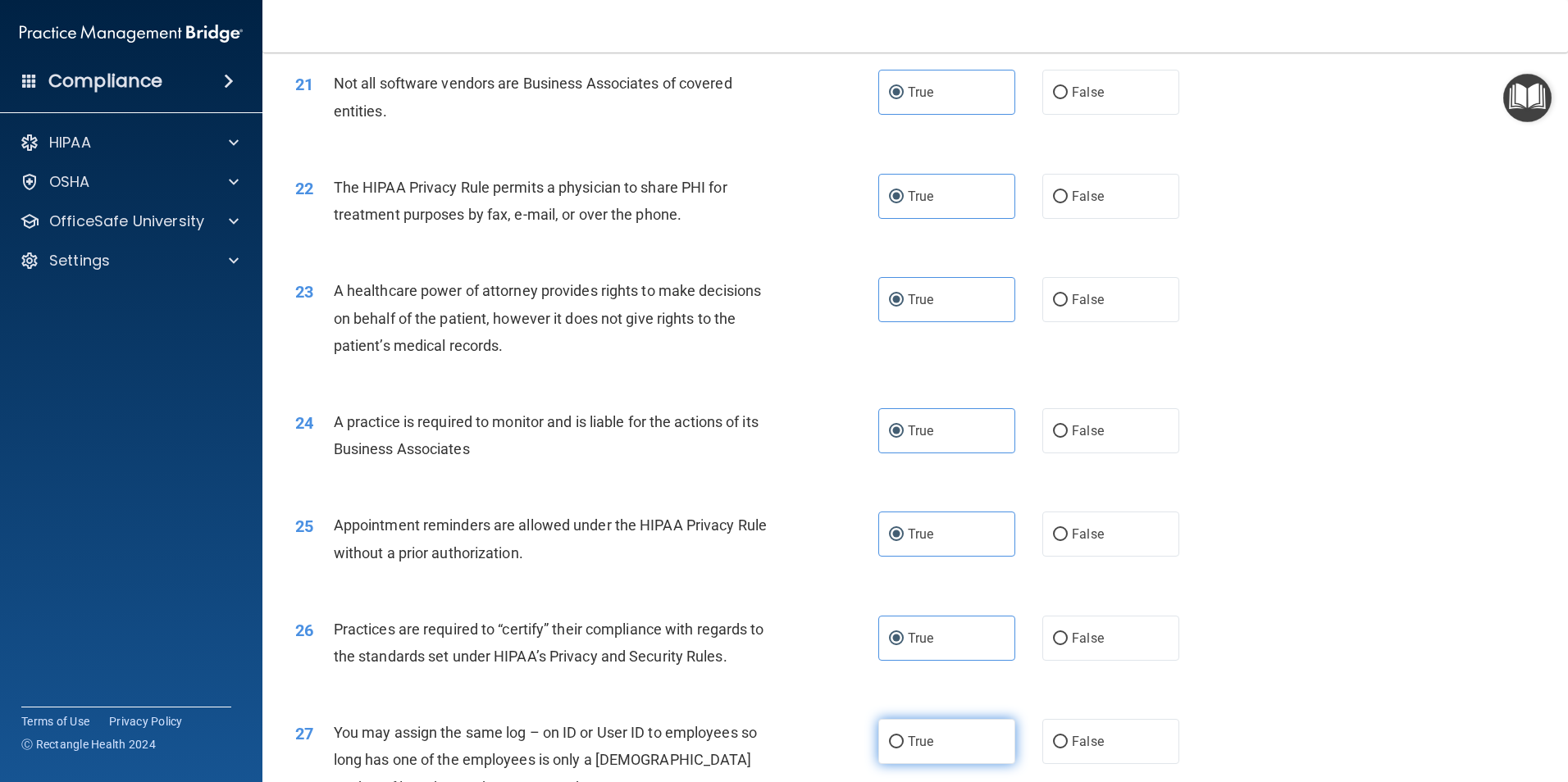
click at [935, 734] on label "True" at bounding box center [946, 741] width 137 height 45
click at [904, 736] on input "True" at bounding box center [896, 742] width 15 height 12
radio input "true"
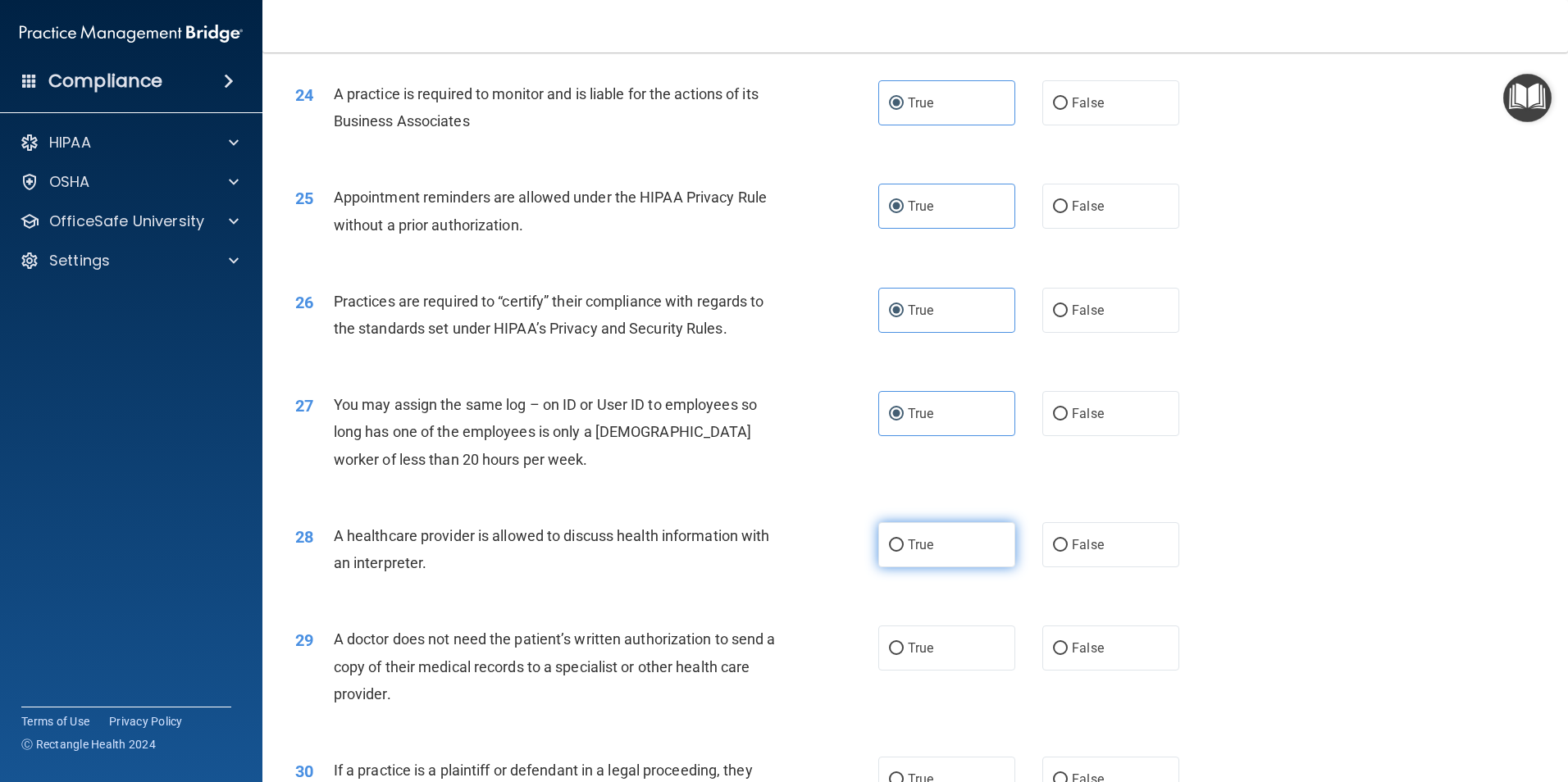
click at [962, 559] on label "True" at bounding box center [946, 544] width 137 height 45
click at [904, 552] on input "True" at bounding box center [896, 546] width 15 height 12
radio input "true"
click at [951, 630] on label "True" at bounding box center [946, 647] width 137 height 45
click at [904, 643] on input "True" at bounding box center [896, 649] width 15 height 12
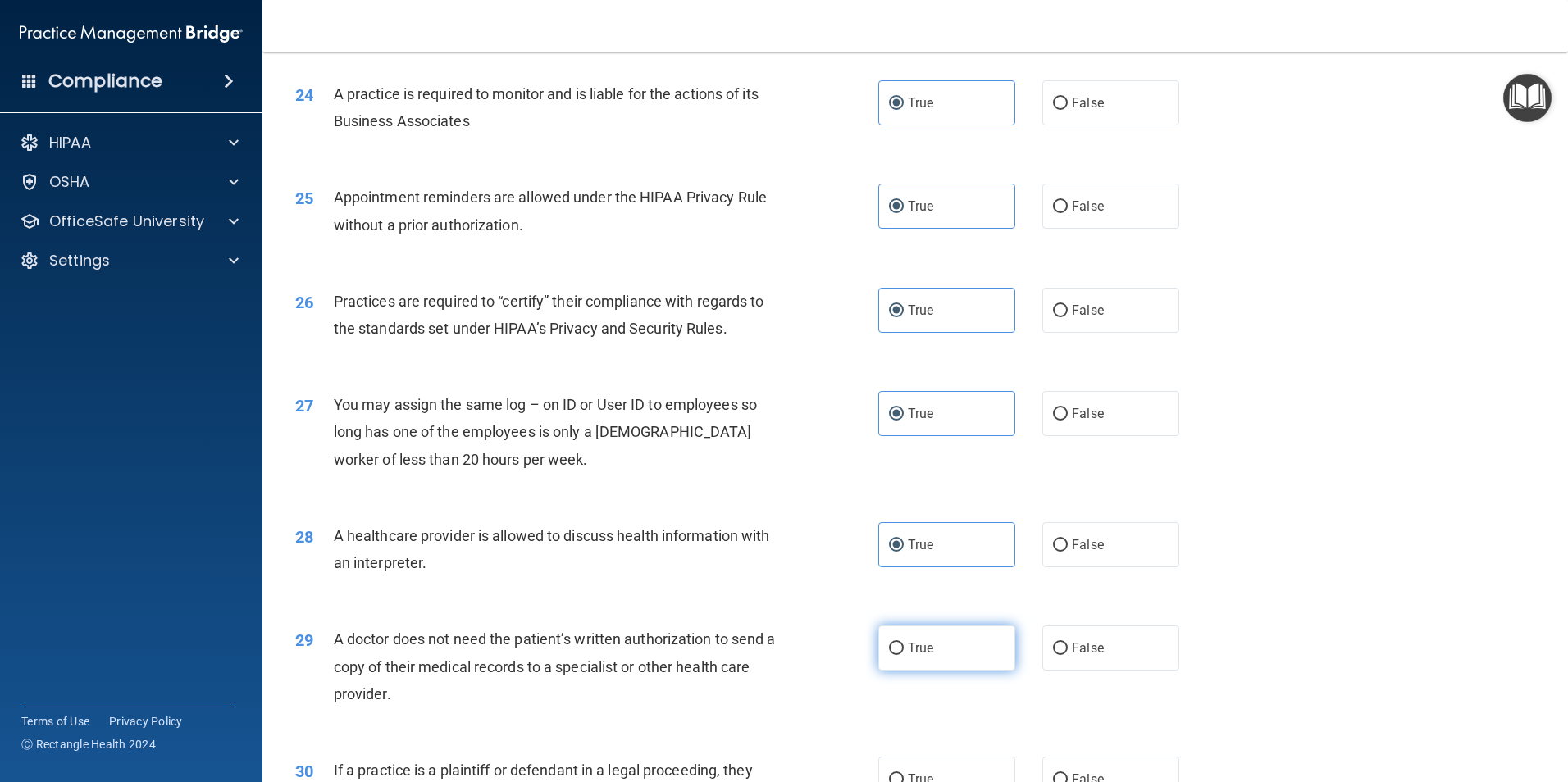
radio input "true"
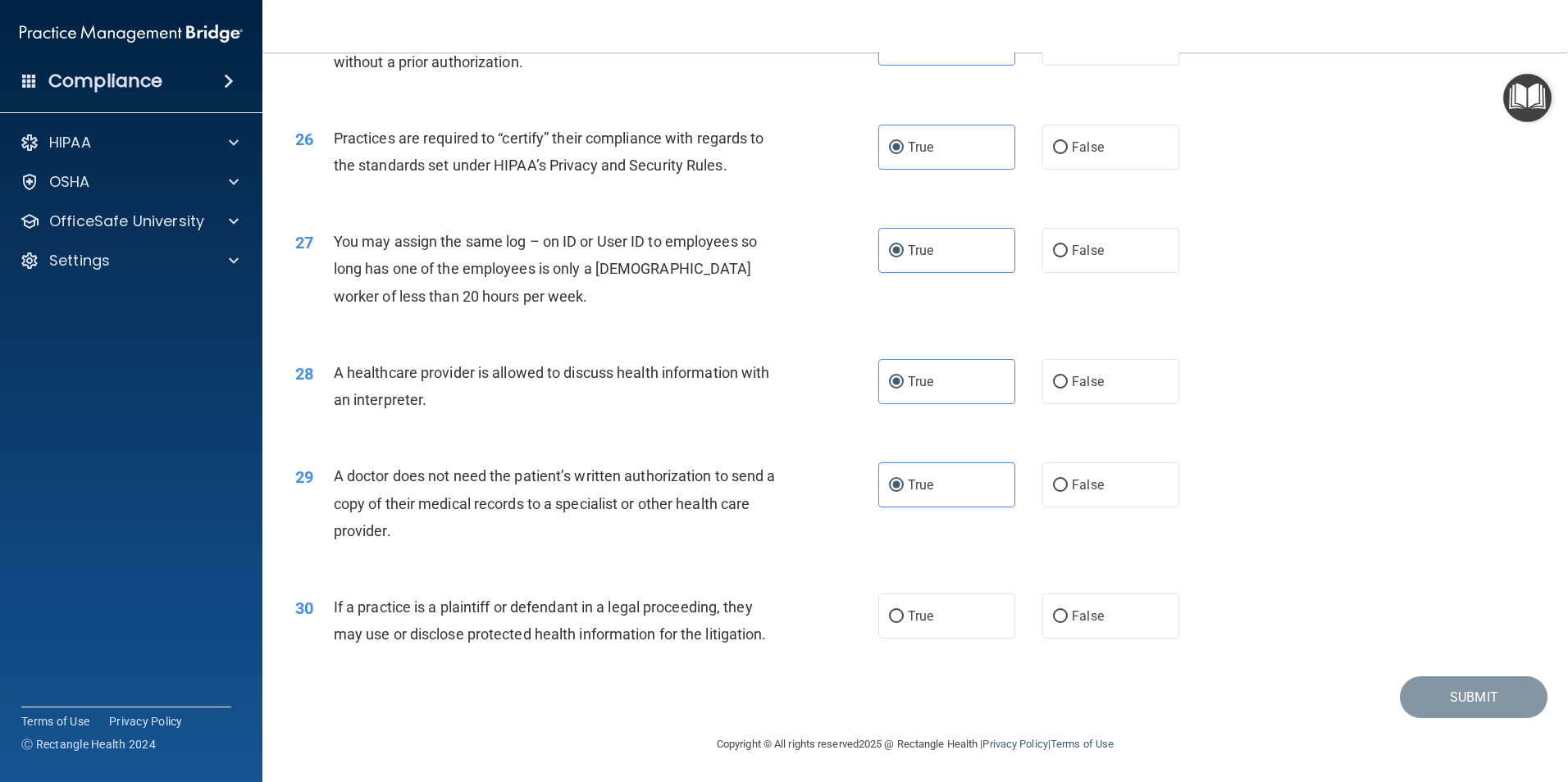
scroll to position [3034, 0]
drag, startPoint x: 959, startPoint y: 617, endPoint x: 990, endPoint y: 618, distance: 31.0
click at [963, 618] on label "True" at bounding box center [946, 614] width 137 height 45
click at [904, 618] on input "True" at bounding box center [896, 615] width 15 height 12
radio input "true"
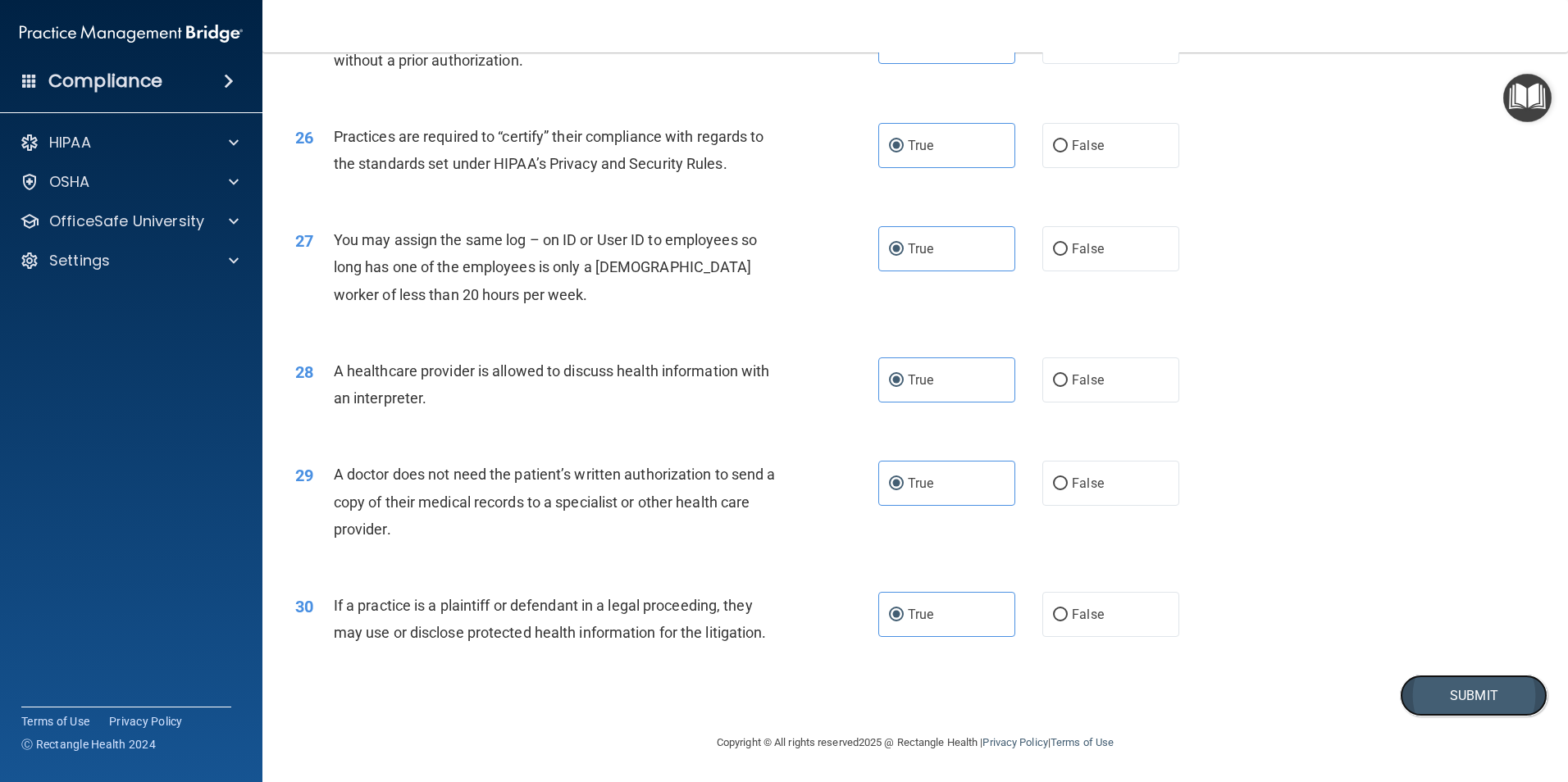
drag, startPoint x: 1486, startPoint y: 689, endPoint x: 1493, endPoint y: 676, distance: 14.8
click at [1489, 684] on button "Submit" at bounding box center [1473, 695] width 147 height 41
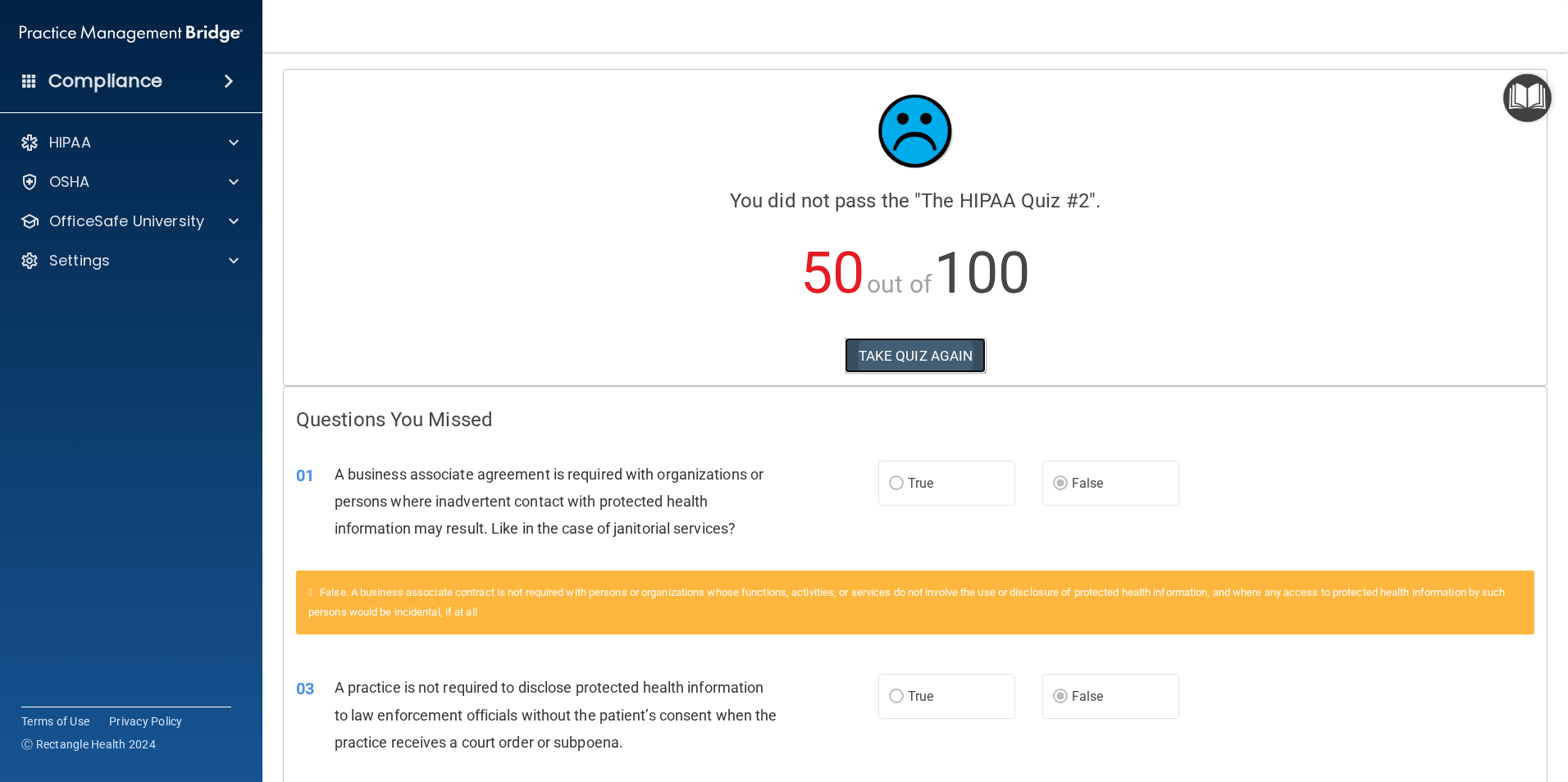
click at [904, 354] on button "TAKE QUIZ AGAIN" at bounding box center [915, 355] width 142 height 36
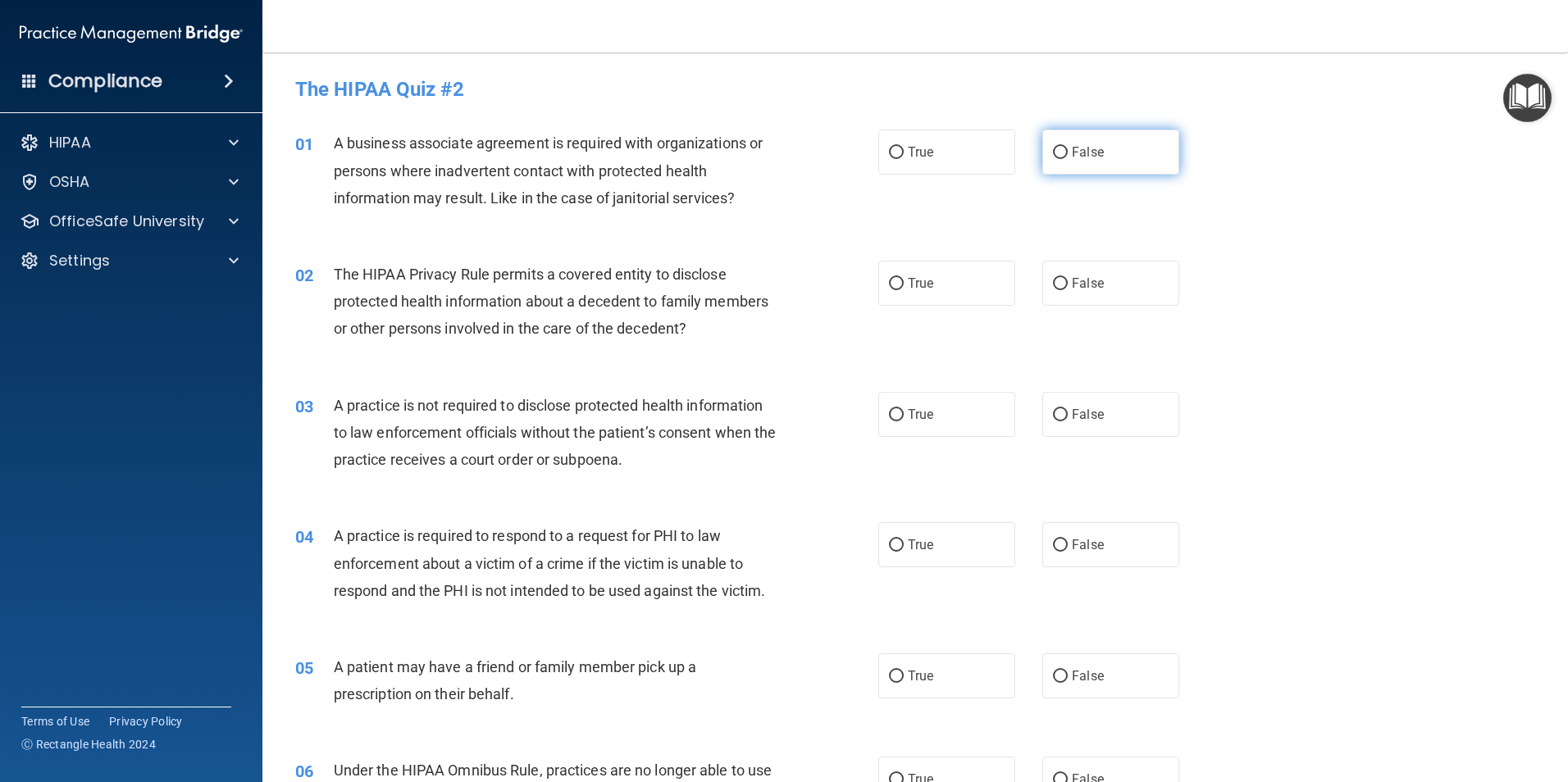
click at [1122, 139] on label "False" at bounding box center [1110, 152] width 137 height 45
click at [1068, 146] on input "False" at bounding box center [1060, 153] width 15 height 12
radio input "true"
click at [897, 294] on label "True" at bounding box center [946, 283] width 137 height 45
click at [897, 290] on input "True" at bounding box center [896, 284] width 15 height 12
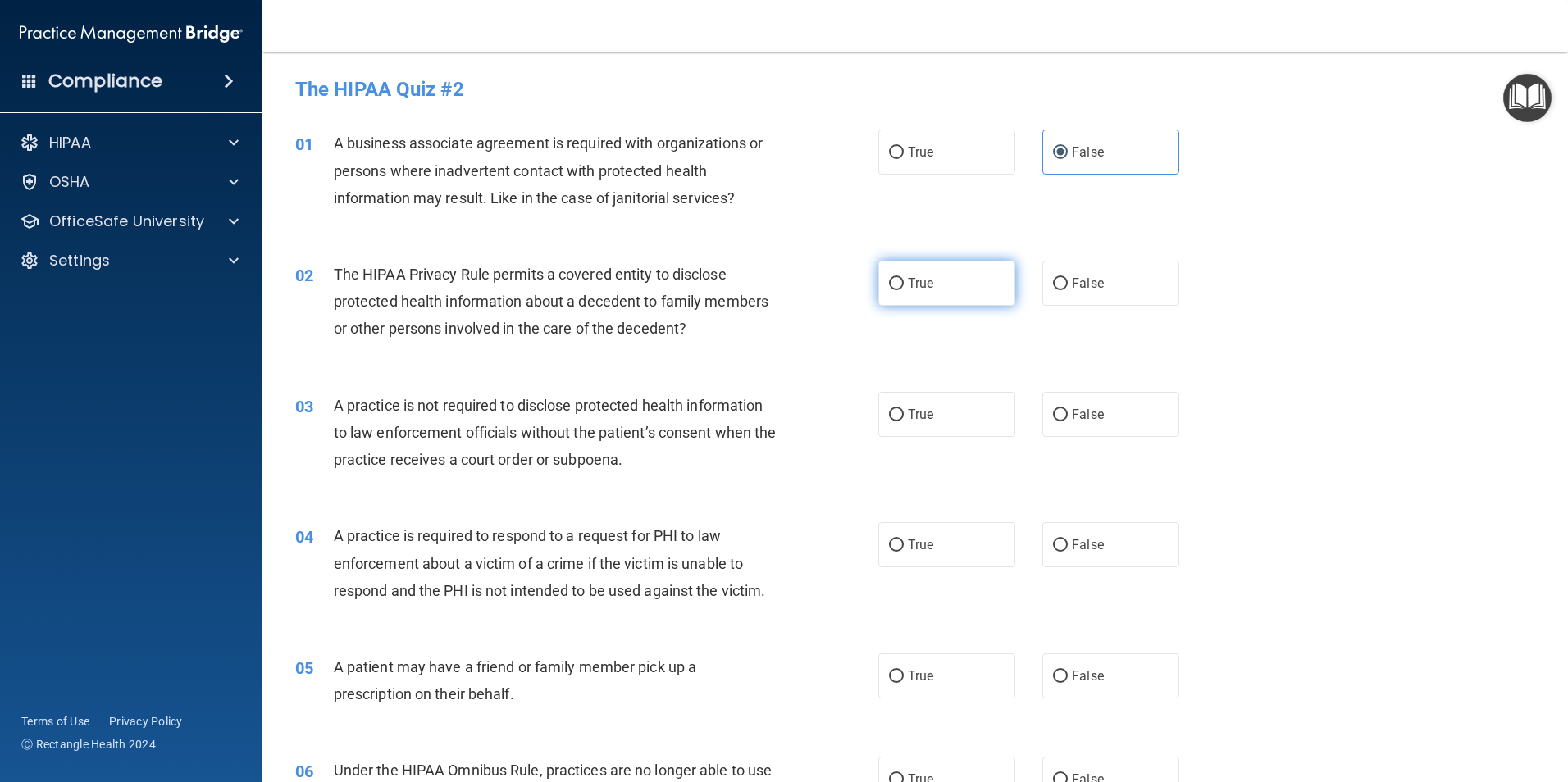
radio input "true"
click at [1113, 420] on label "False" at bounding box center [1110, 413] width 137 height 45
click at [1068, 420] on input "False" at bounding box center [1060, 415] width 15 height 12
radio input "true"
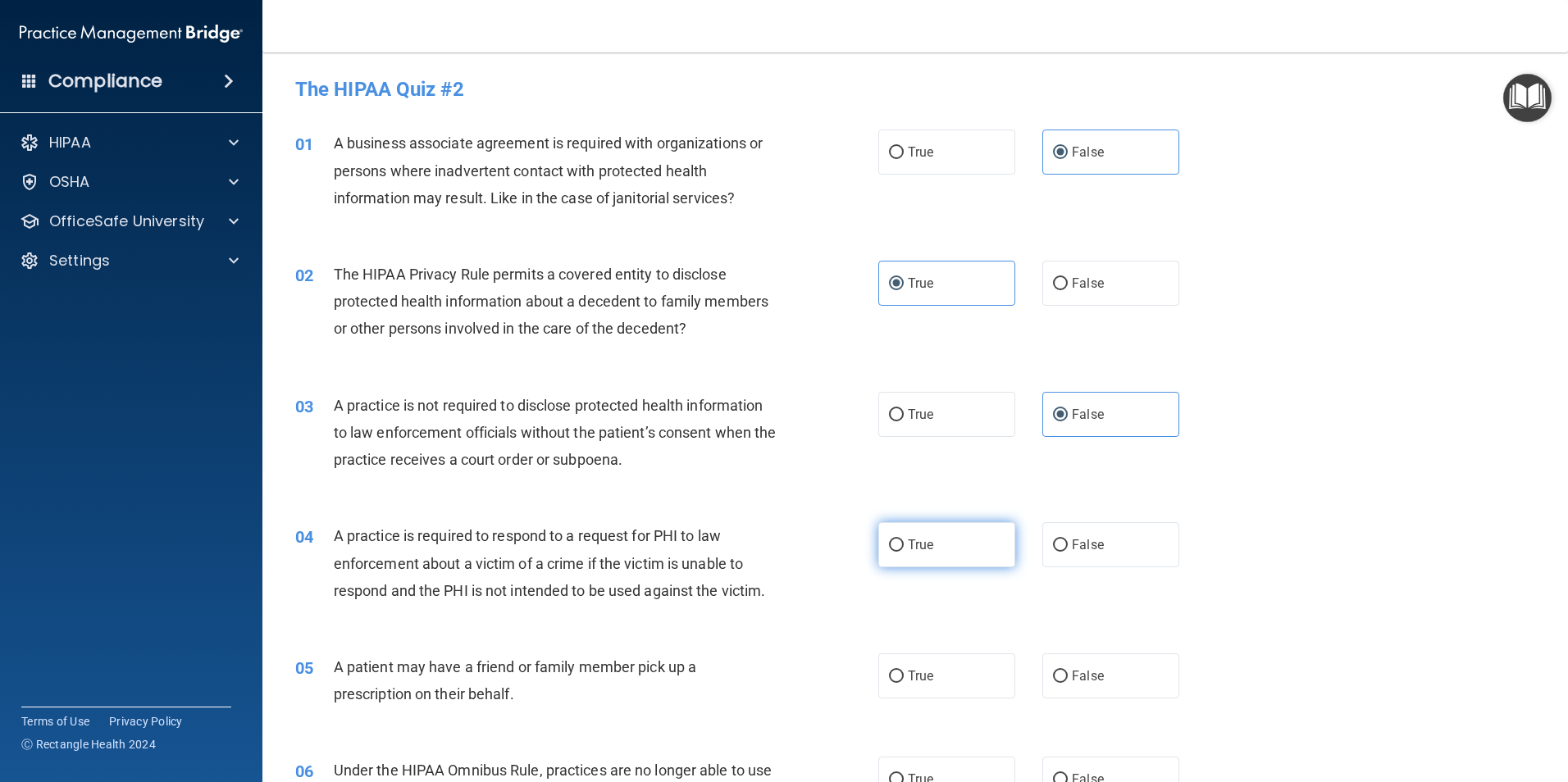
click at [981, 543] on label "True" at bounding box center [946, 544] width 137 height 45
click at [904, 543] on input "True" at bounding box center [896, 546] width 15 height 12
radio input "true"
click at [982, 657] on label "True" at bounding box center [946, 675] width 137 height 45
click at [904, 671] on input "True" at bounding box center [896, 677] width 15 height 12
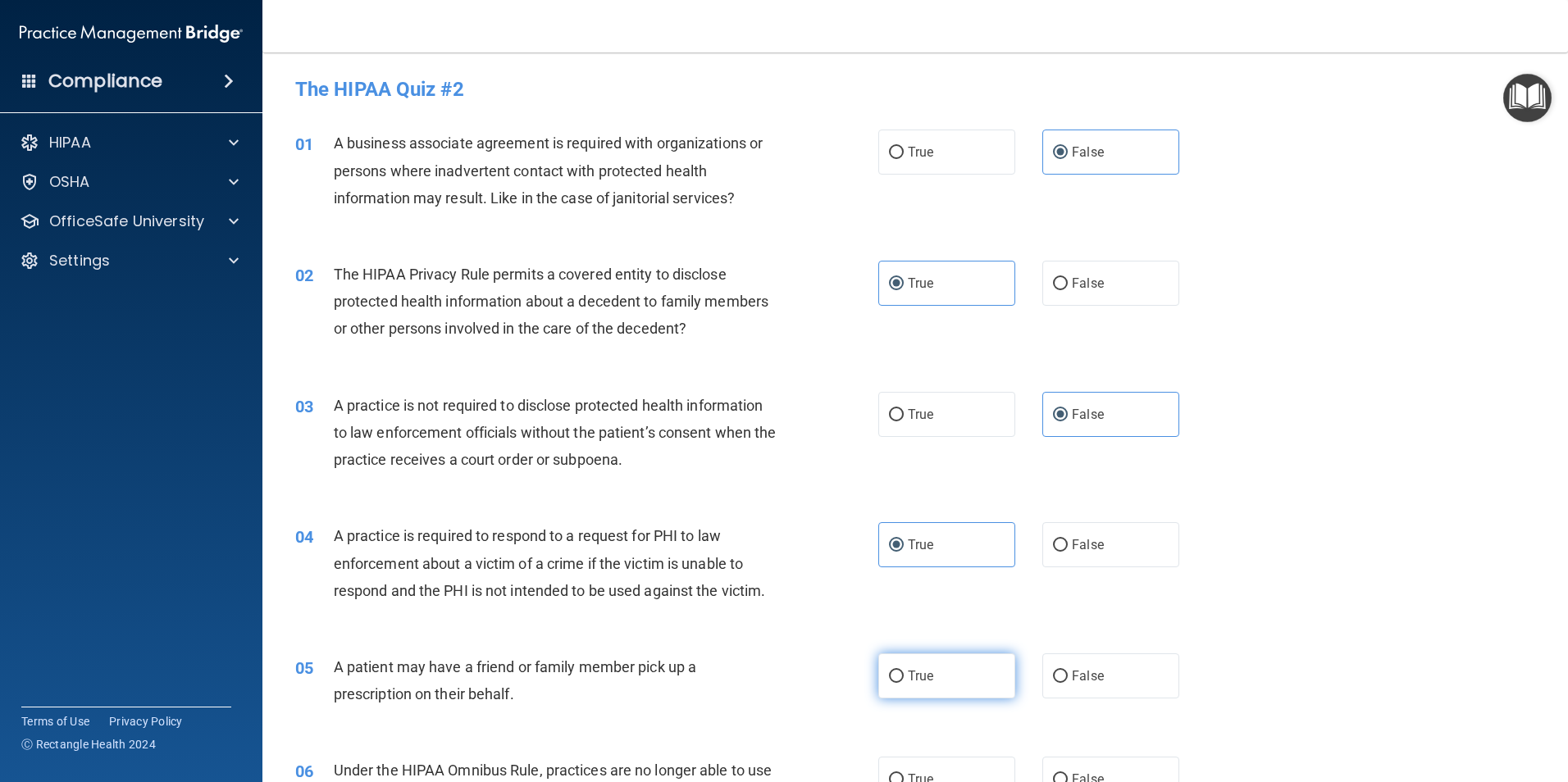
radio input "true"
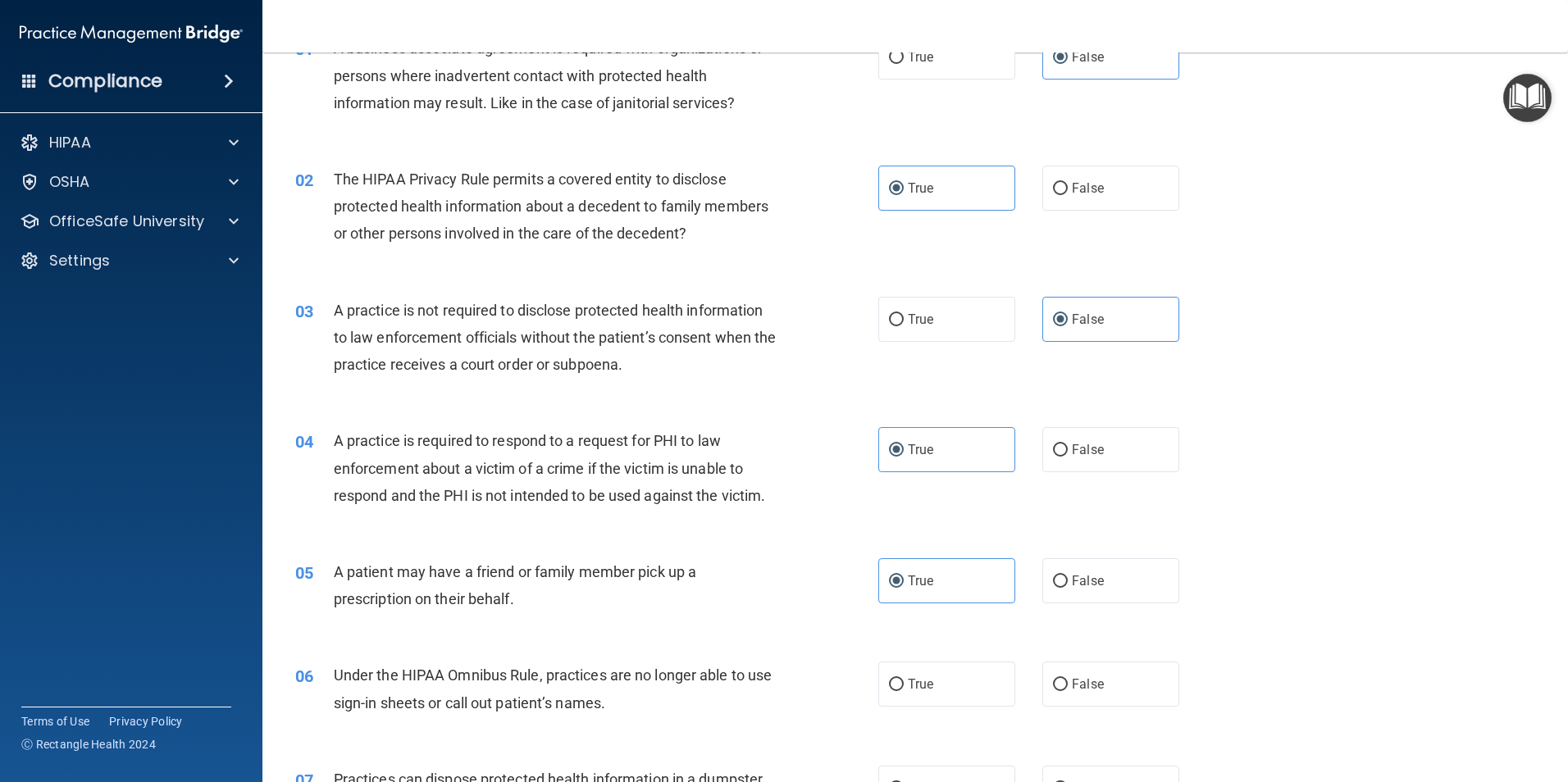
scroll to position [246, 0]
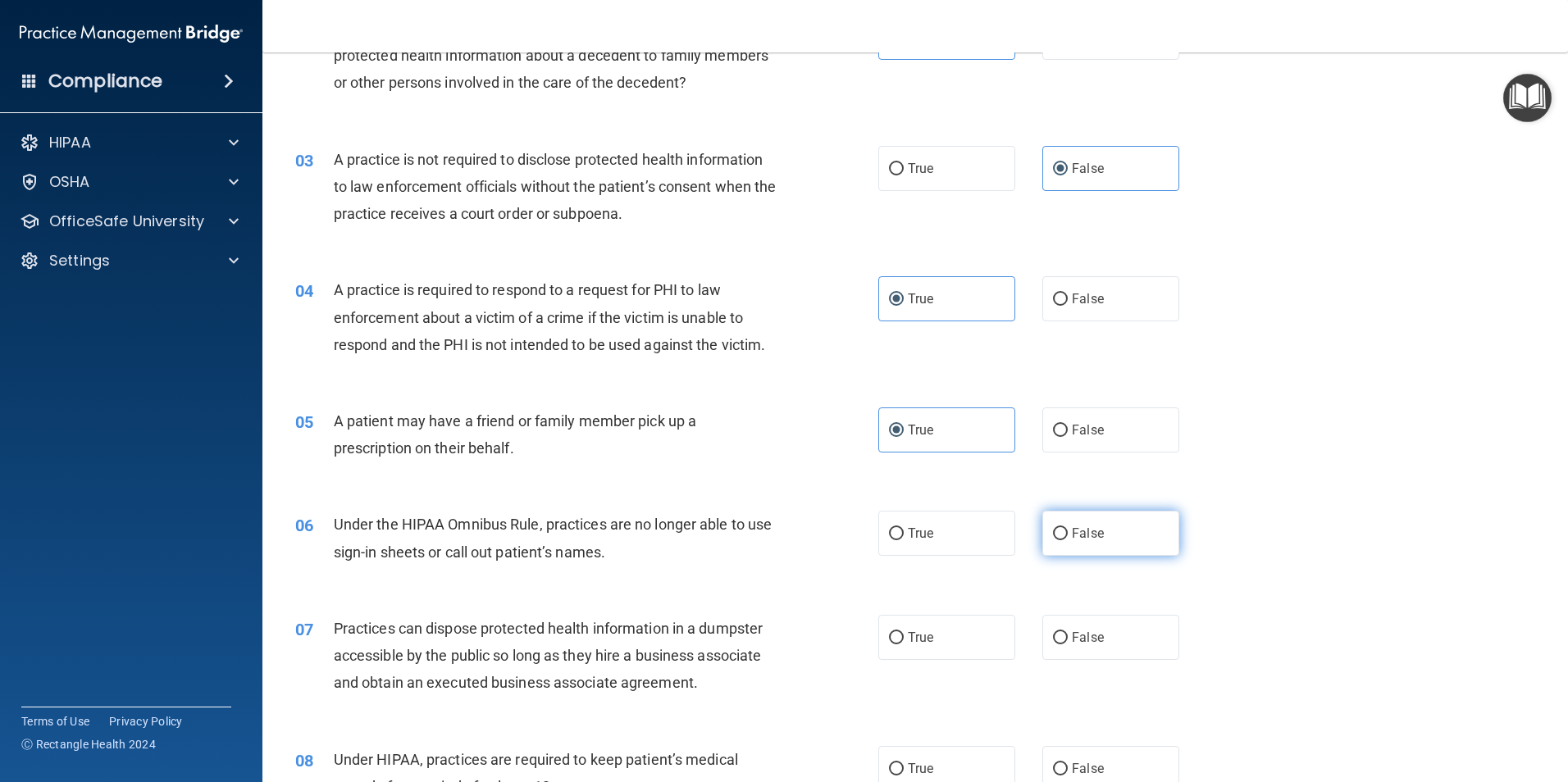
click at [1132, 526] on label "False" at bounding box center [1110, 533] width 137 height 45
click at [1068, 528] on input "False" at bounding box center [1060, 534] width 15 height 12
radio input "true"
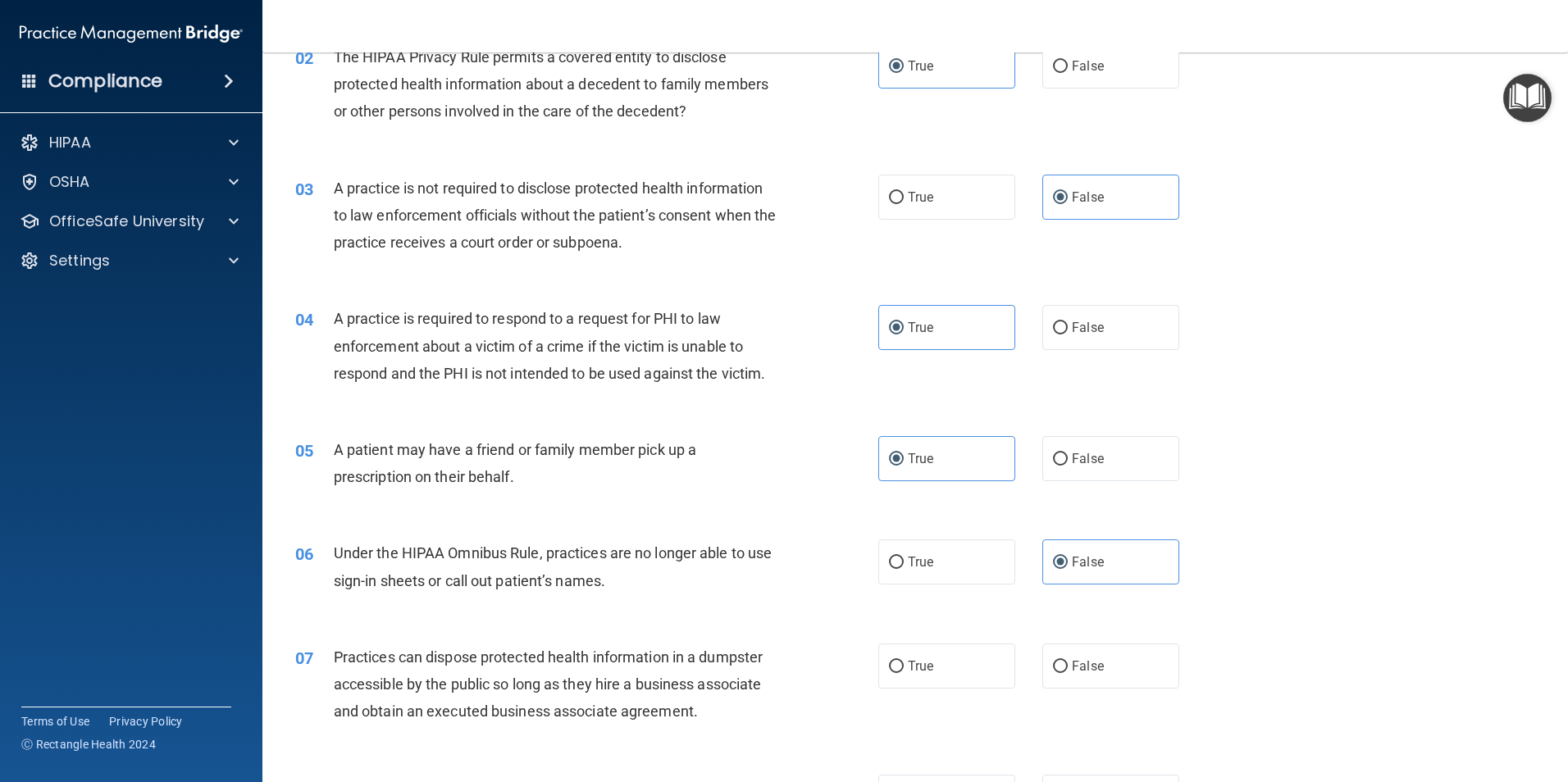
scroll to position [328, 0]
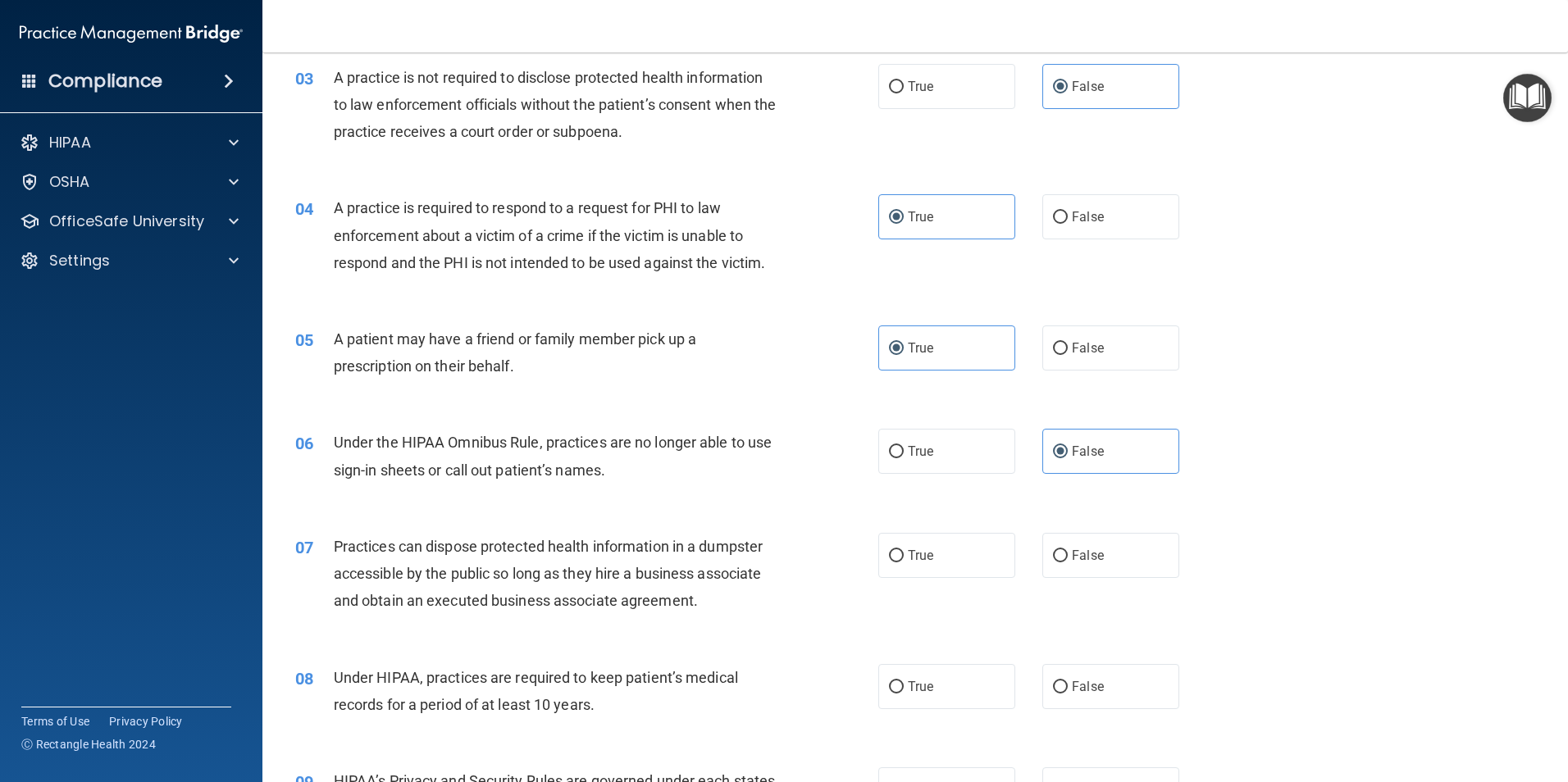
drag, startPoint x: 1092, startPoint y: 558, endPoint x: 1103, endPoint y: 581, distance: 25.5
click at [1088, 561] on span "False" at bounding box center [1087, 555] width 32 height 16
click at [1068, 561] on input "False" at bounding box center [1060, 556] width 15 height 12
radio input "true"
drag, startPoint x: 1084, startPoint y: 687, endPoint x: 1093, endPoint y: 689, distance: 9.2
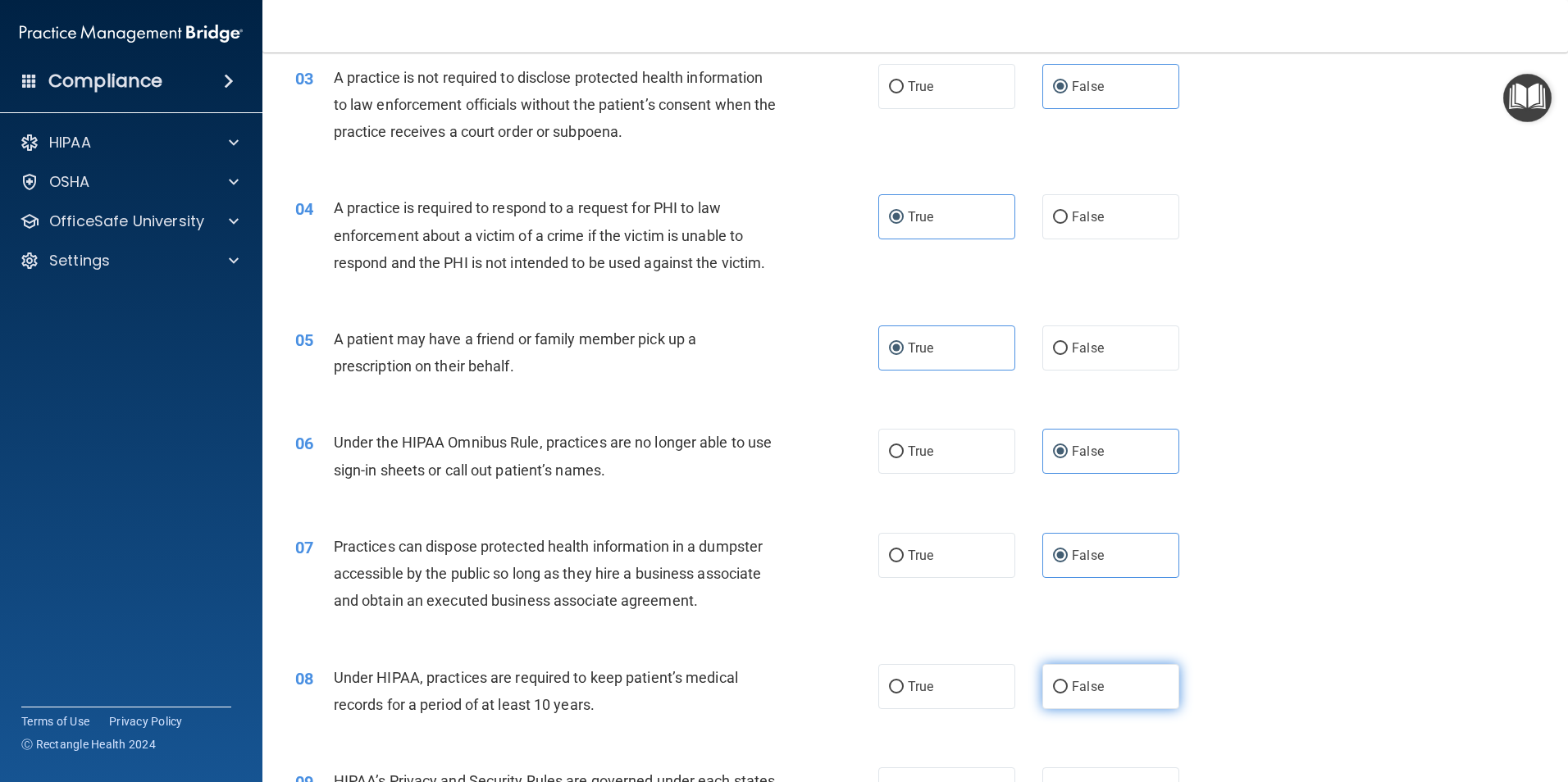
click at [1082, 690] on span "False" at bounding box center [1087, 687] width 32 height 16
click at [1068, 690] on input "False" at bounding box center [1060, 688] width 15 height 12
radio input "true"
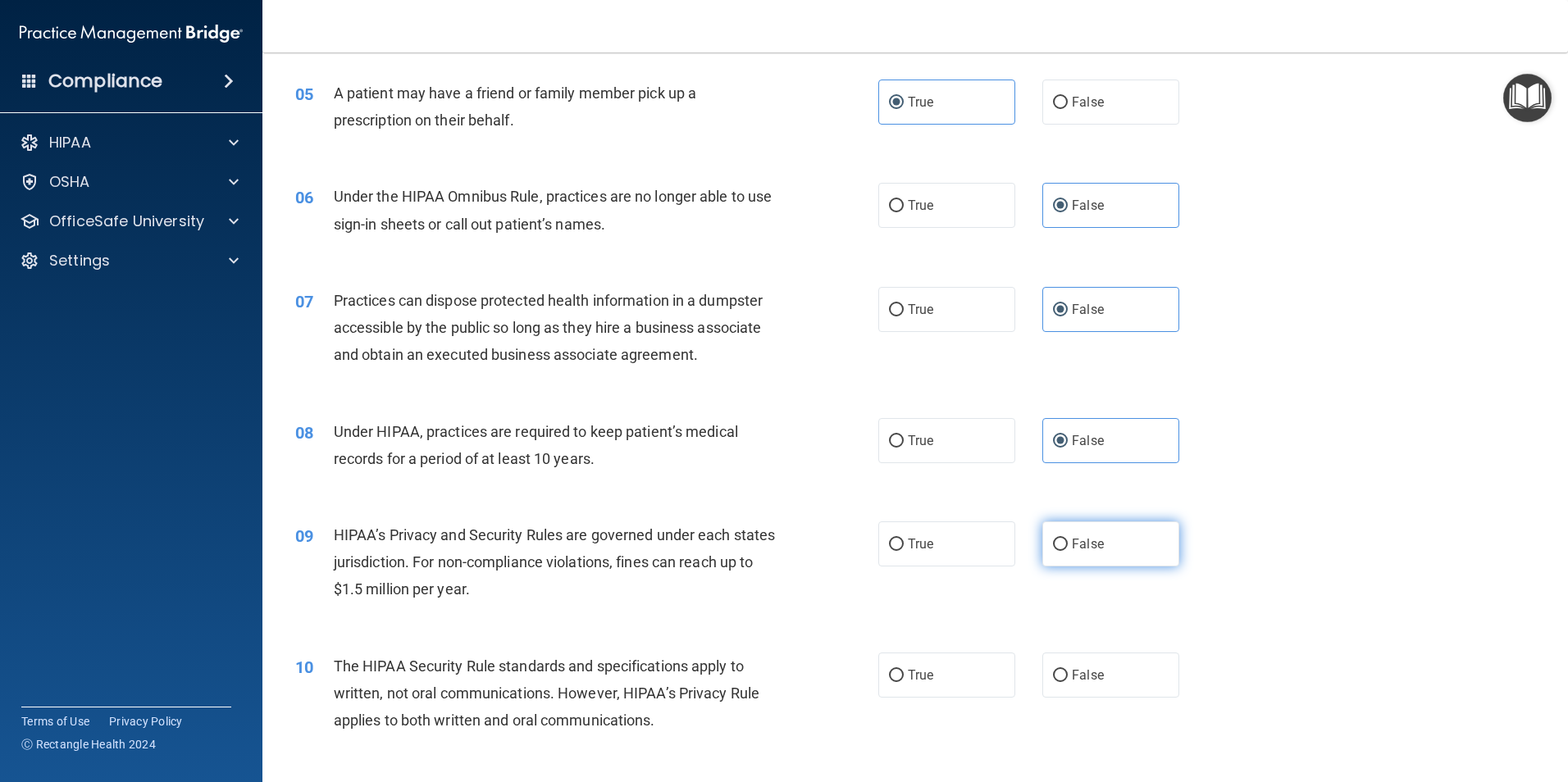
click at [1095, 542] on label "False" at bounding box center [1110, 543] width 137 height 45
click at [1068, 542] on input "False" at bounding box center [1060, 545] width 15 height 12
radio input "true"
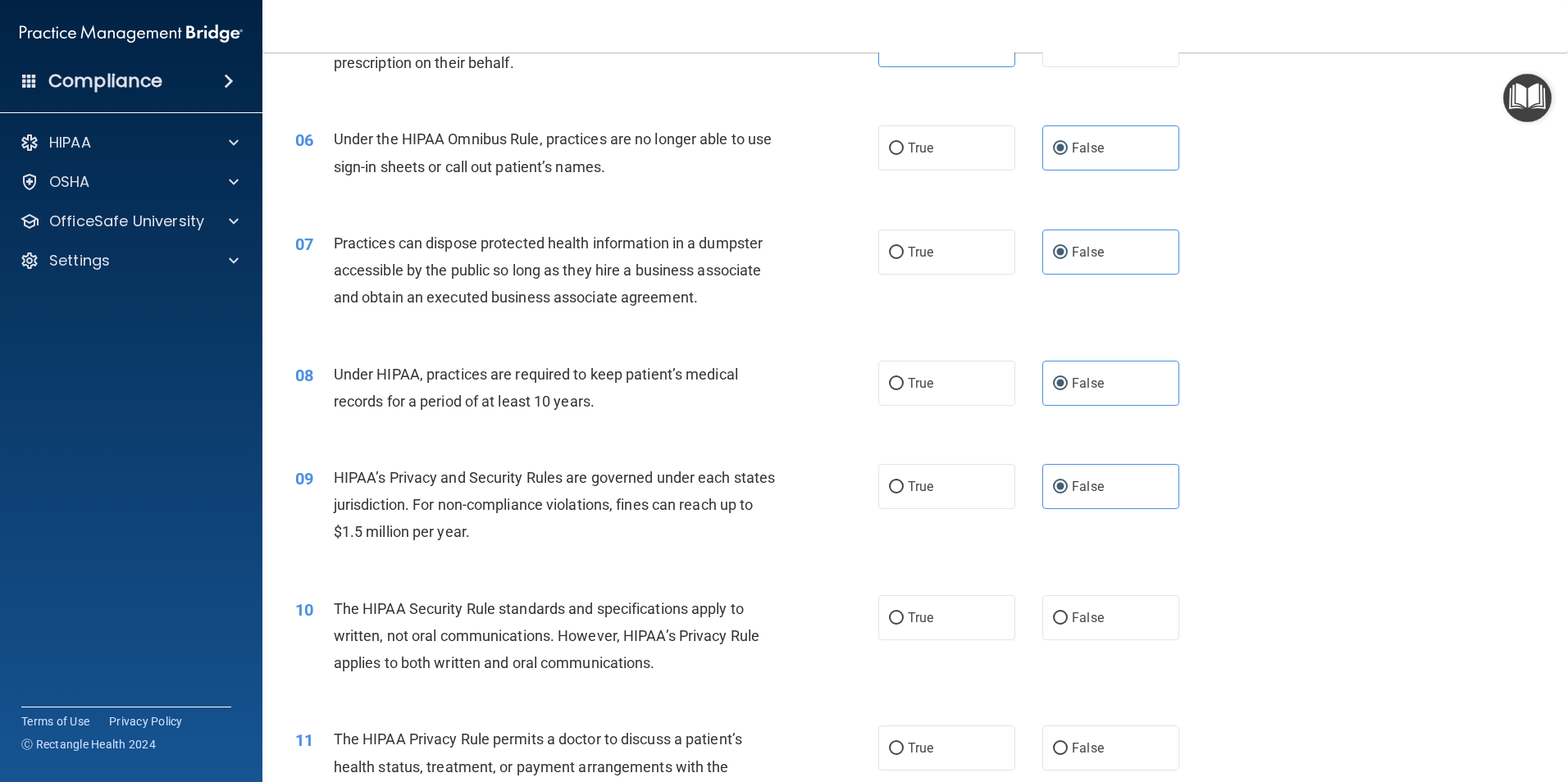
scroll to position [738, 0]
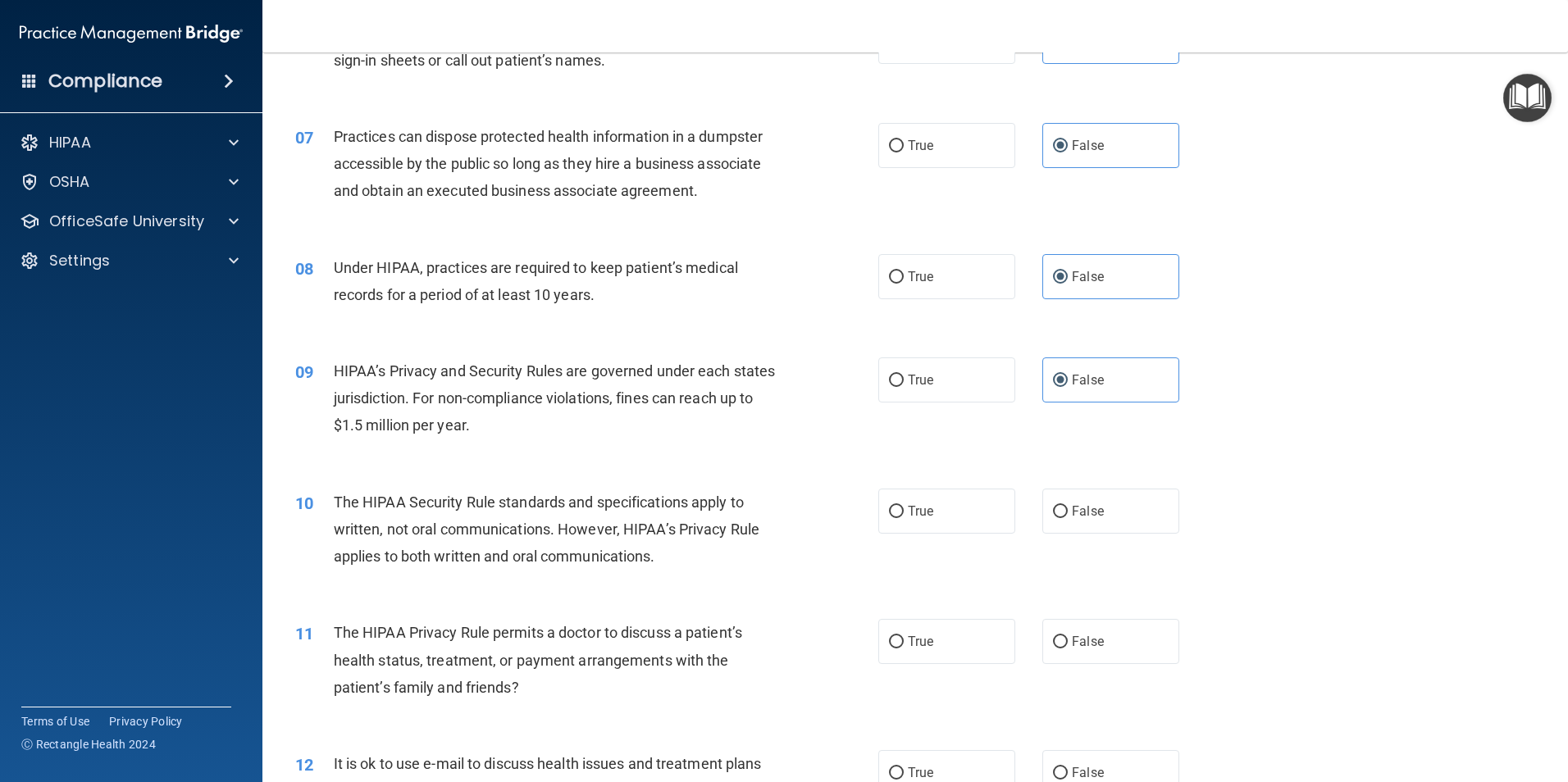
drag, startPoint x: 951, startPoint y: 524, endPoint x: 951, endPoint y: 534, distance: 10.0
click at [951, 534] on div "10 The HIPAA Security Rule standards and specifications apply to written, not o…" at bounding box center [915, 533] width 1265 height 131
drag, startPoint x: 951, startPoint y: 534, endPoint x: 952, endPoint y: 656, distance: 122.0
click at [952, 656] on label "True" at bounding box center [946, 641] width 137 height 45
click at [904, 649] on input "True" at bounding box center [896, 643] width 15 height 12
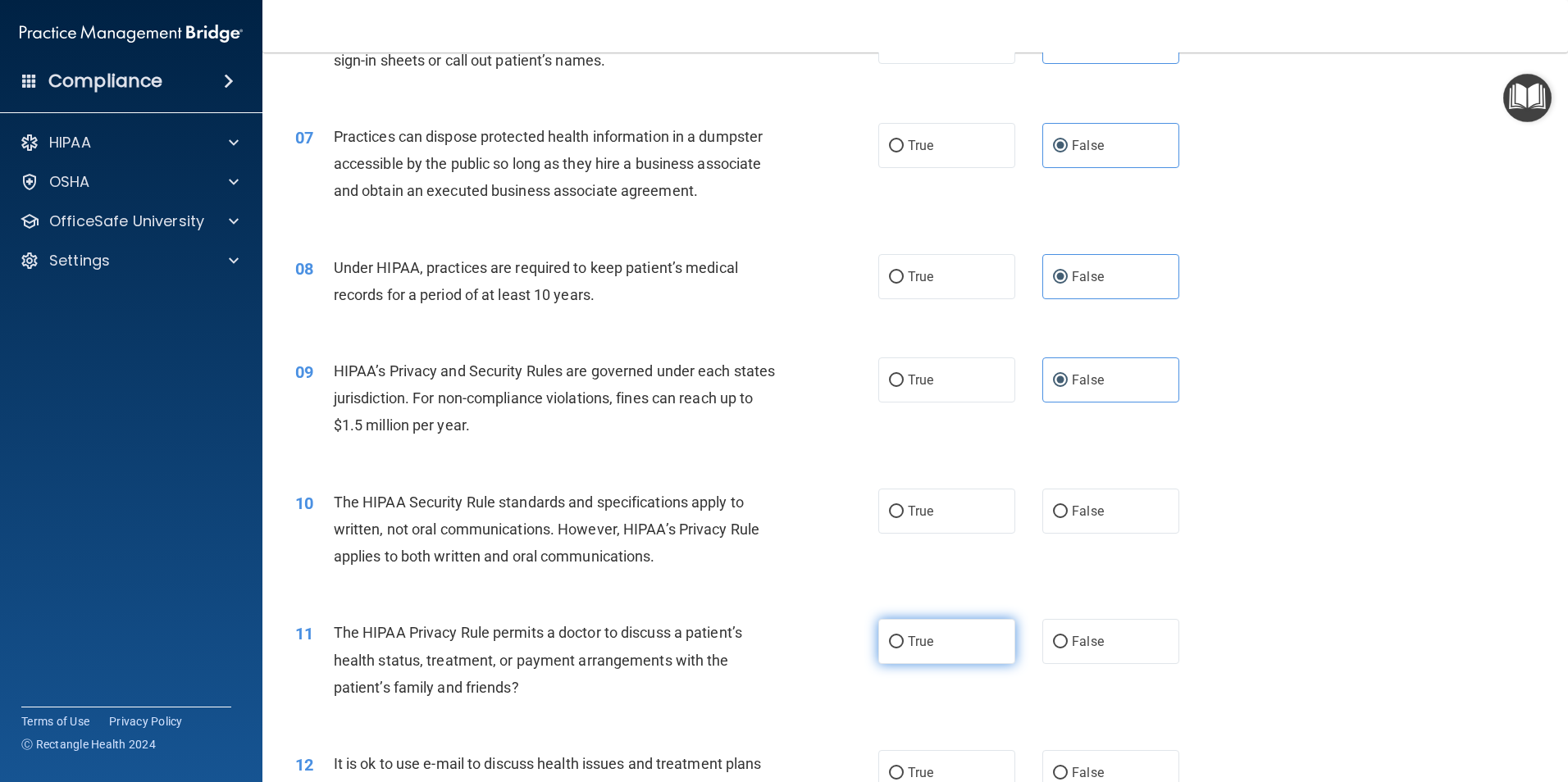
radio input "true"
drag, startPoint x: 899, startPoint y: 525, endPoint x: 944, endPoint y: 526, distance: 45.0
click at [898, 525] on label "True" at bounding box center [946, 510] width 137 height 45
click at [898, 518] on input "True" at bounding box center [896, 512] width 15 height 12
radio input "true"
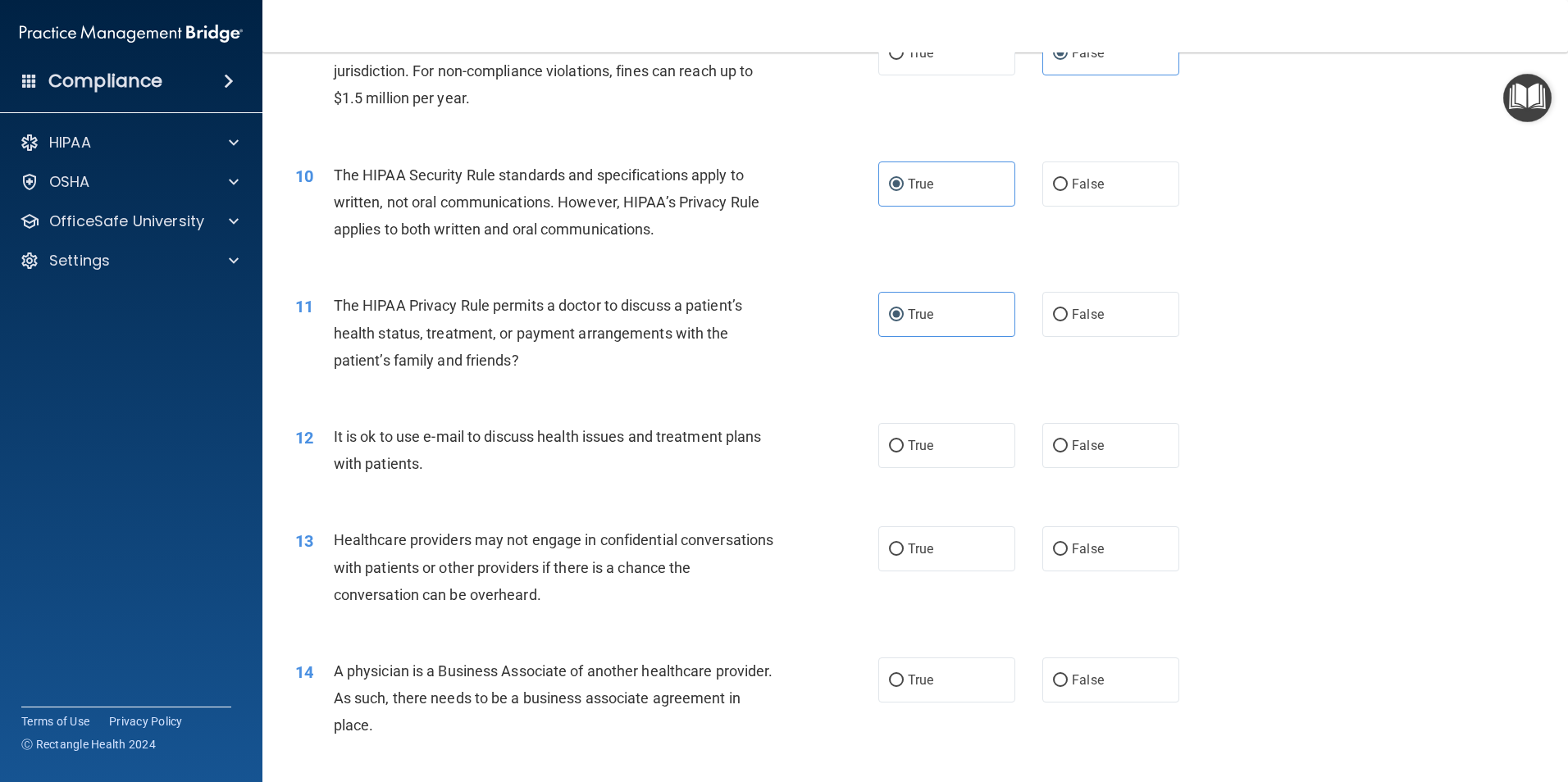
scroll to position [1066, 0]
click at [923, 463] on label "True" at bounding box center [946, 444] width 137 height 45
click at [904, 451] on input "True" at bounding box center [896, 445] width 15 height 12
radio input "true"
drag, startPoint x: 1139, startPoint y: 531, endPoint x: 1138, endPoint y: 521, distance: 10.0
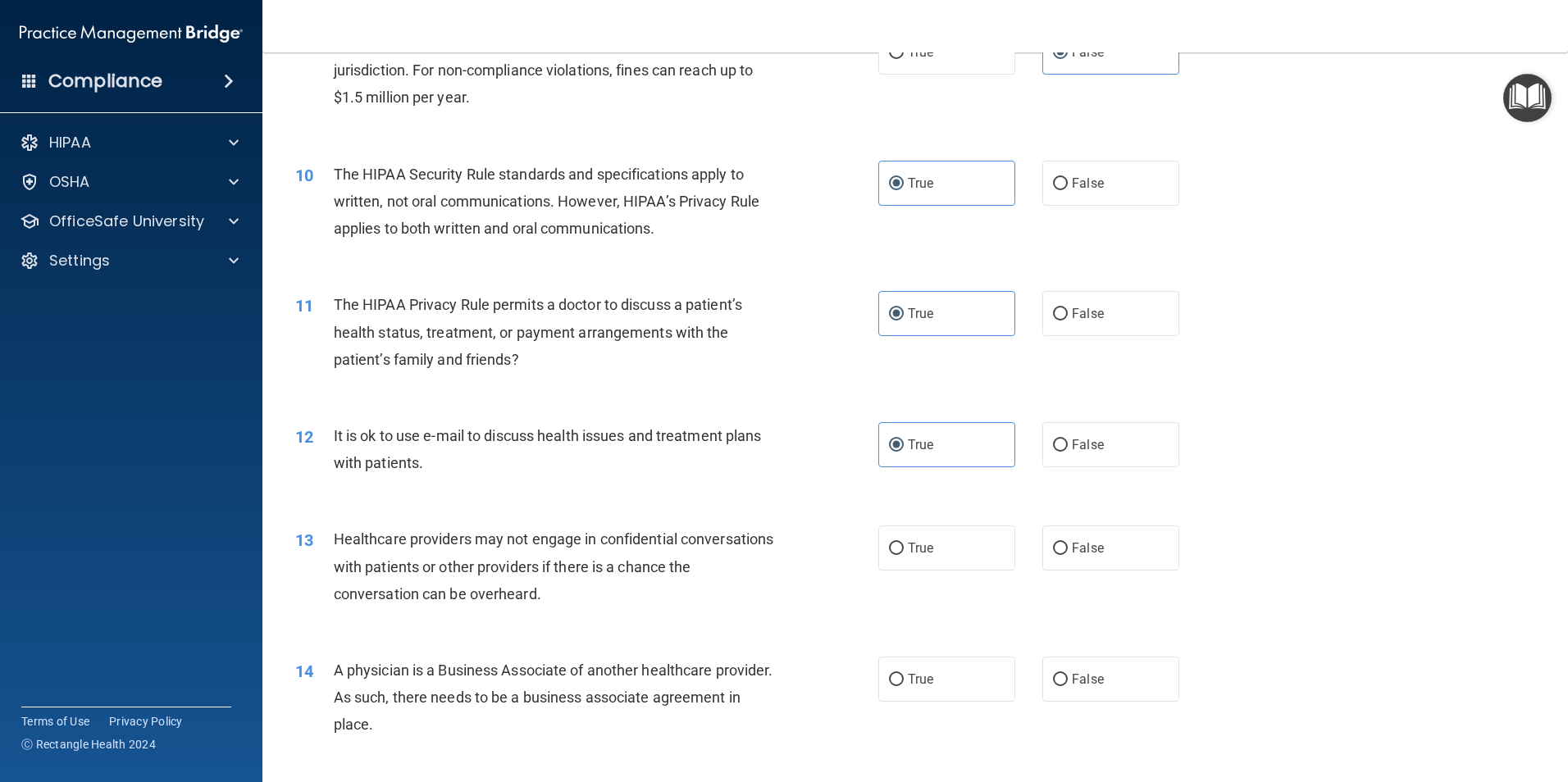
click at [1131, 537] on label "False" at bounding box center [1110, 547] width 137 height 45
click at [1068, 543] on input "False" at bounding box center [1060, 549] width 15 height 12
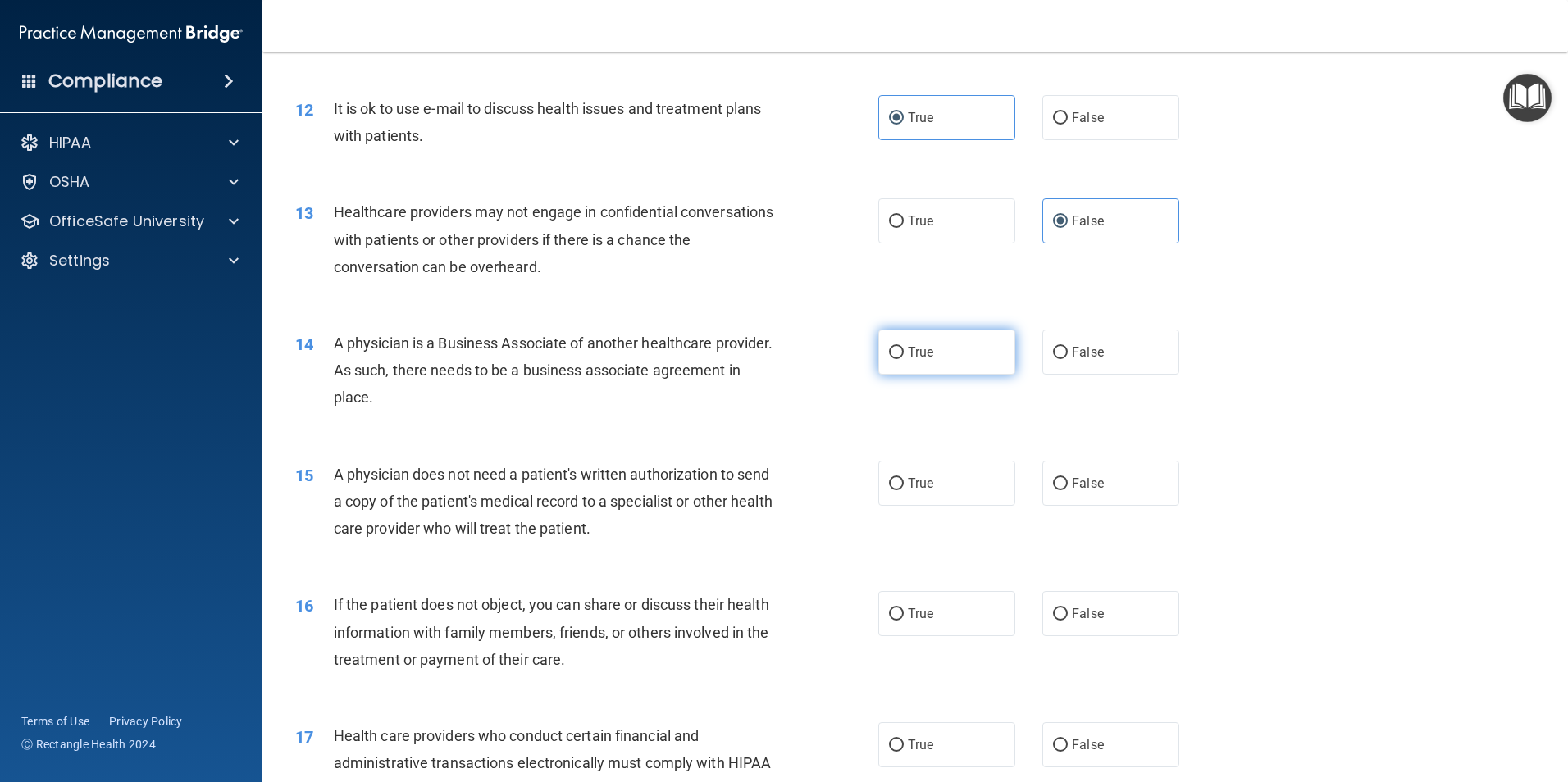
scroll to position [1394, 0]
drag, startPoint x: 1154, startPoint y: 361, endPoint x: 1146, endPoint y: 400, distance: 39.8
click at [1151, 361] on label "False" at bounding box center [1110, 351] width 137 height 45
click at [1068, 358] on input "False" at bounding box center [1060, 352] width 15 height 12
click at [952, 488] on label "True" at bounding box center [946, 482] width 137 height 45
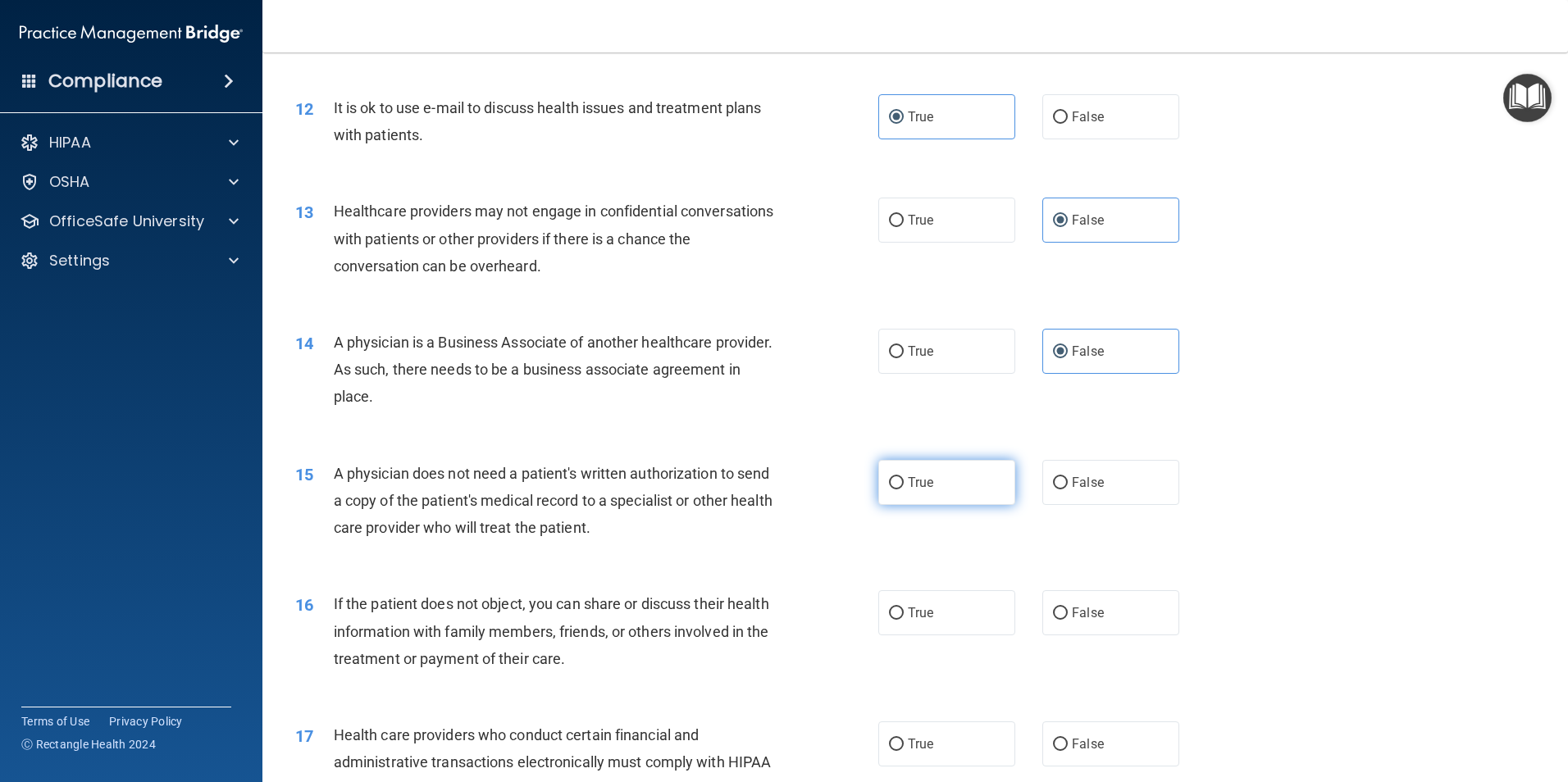
click at [904, 488] on input "True" at bounding box center [896, 483] width 15 height 12
click at [945, 588] on div "16 If the patient does not object, you can share or discuss their health inform…" at bounding box center [915, 635] width 1265 height 131
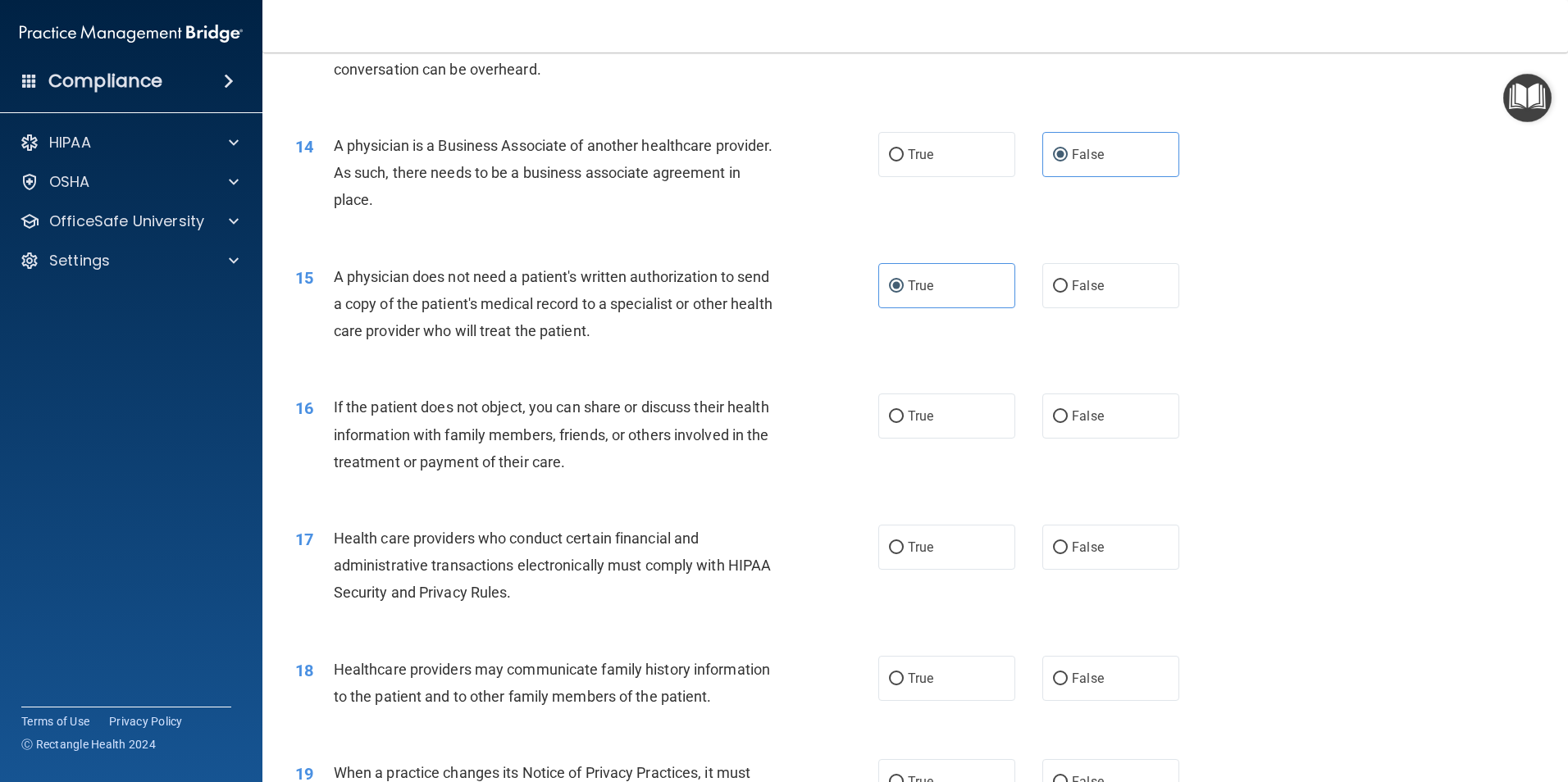
scroll to position [1640, 0]
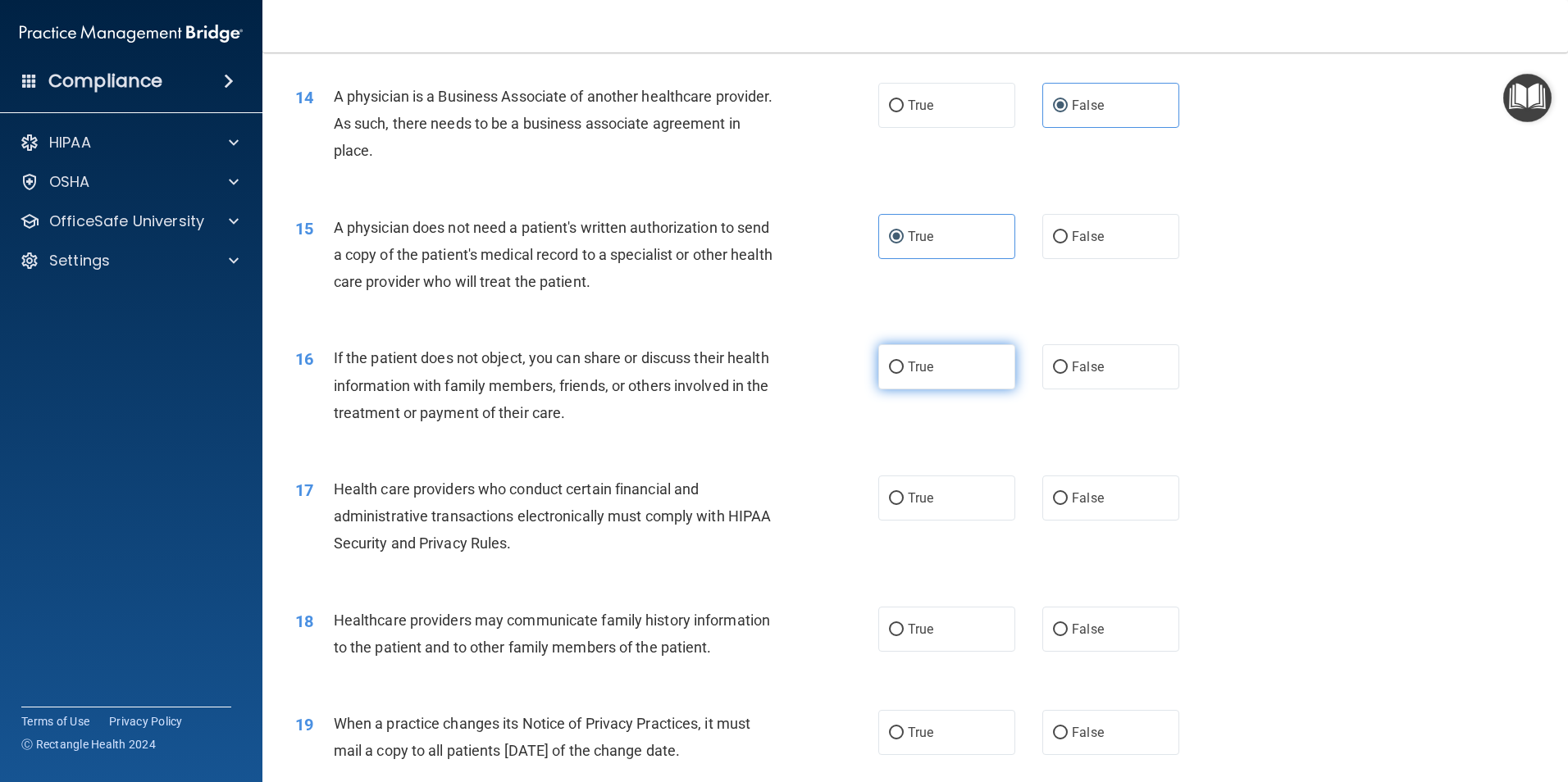
click at [917, 383] on label "True" at bounding box center [946, 367] width 137 height 45
drag, startPoint x: 917, startPoint y: 383, endPoint x: 934, endPoint y: 504, distance: 122.2
click at [934, 504] on label "True" at bounding box center [946, 497] width 137 height 45
click at [904, 504] on input "True" at bounding box center [896, 499] width 15 height 12
click at [917, 362] on span "True" at bounding box center [920, 367] width 26 height 16
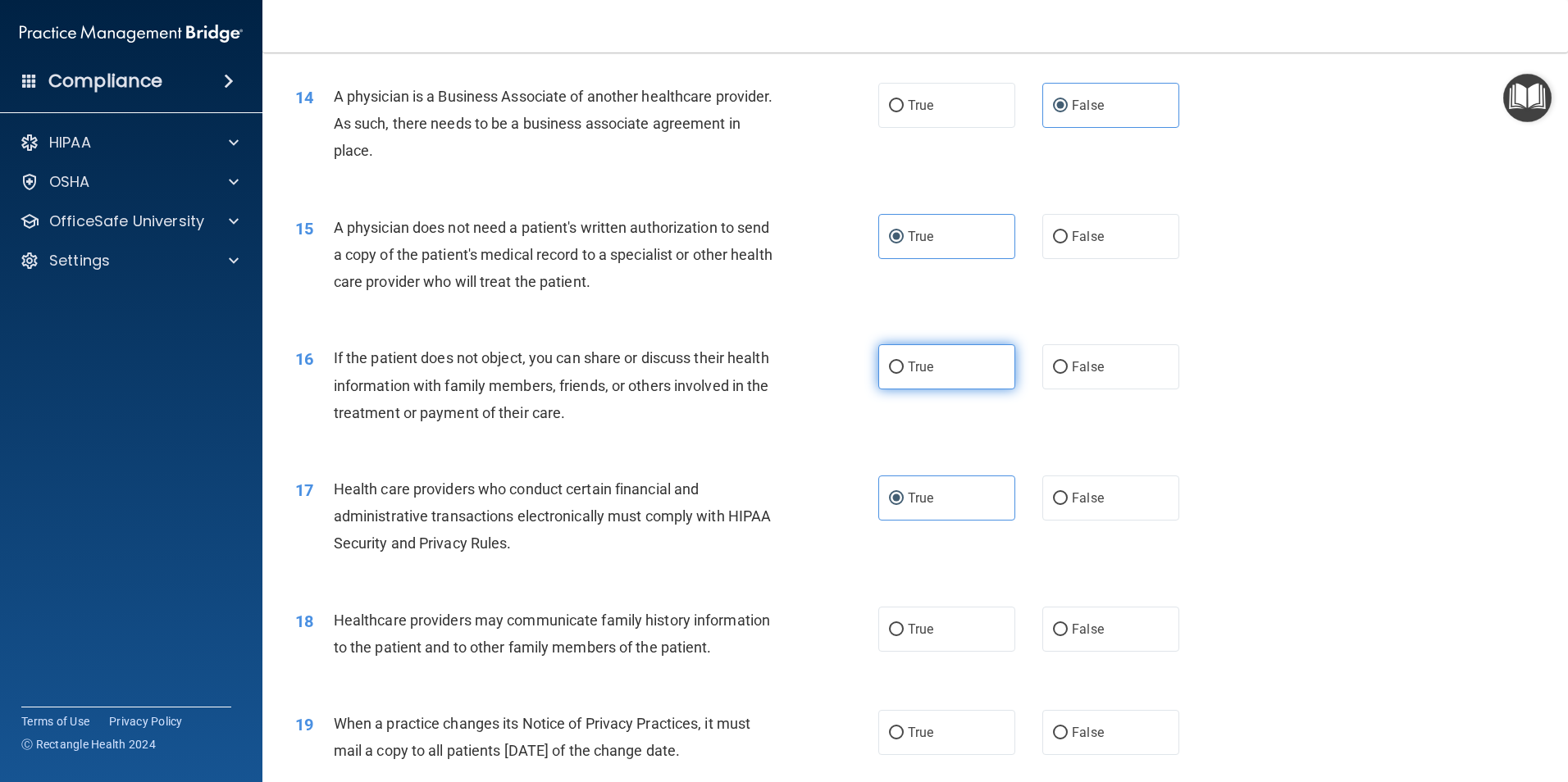
click at [904, 362] on input "True" at bounding box center [896, 368] width 15 height 12
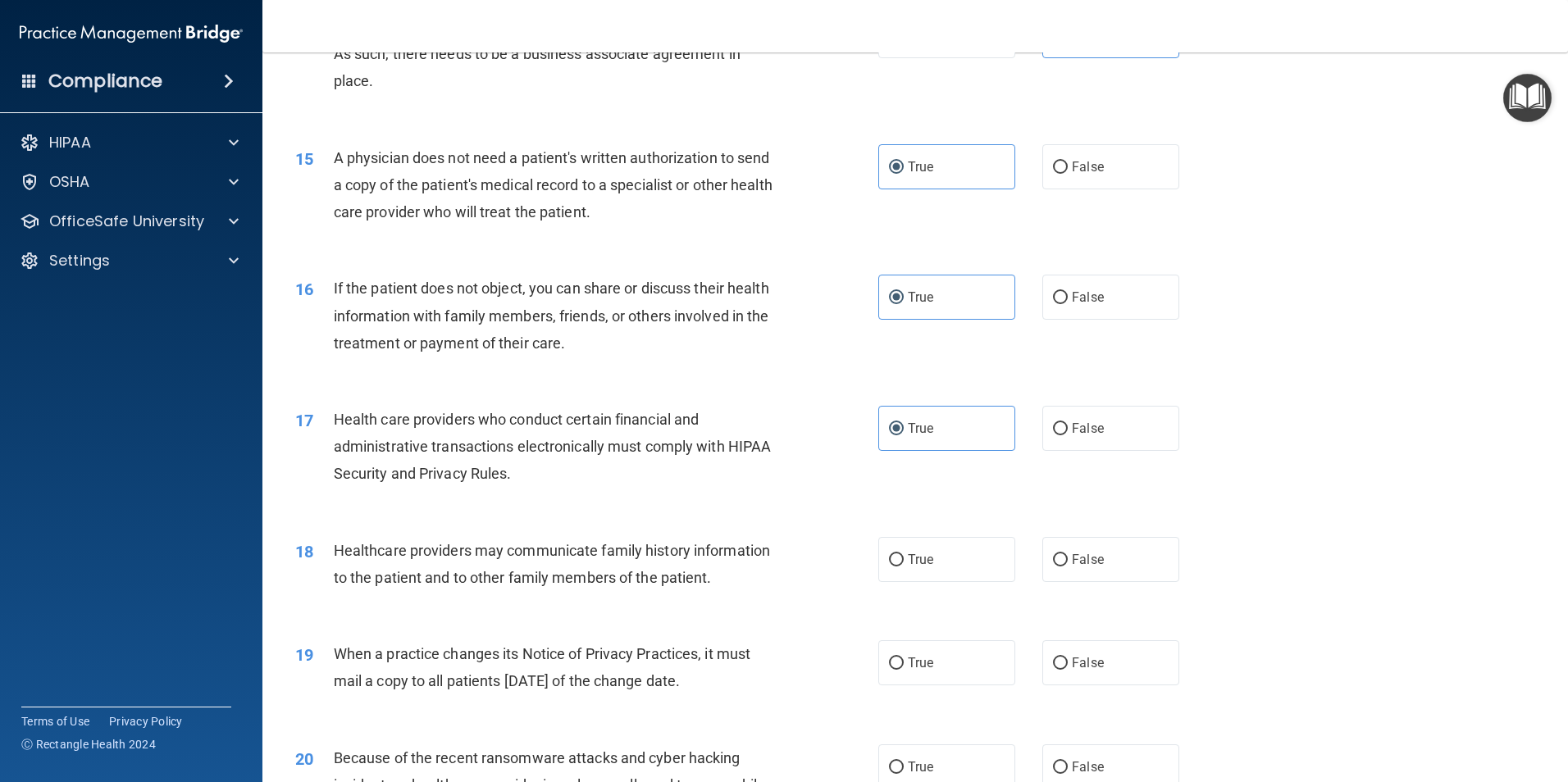
scroll to position [1804, 0]
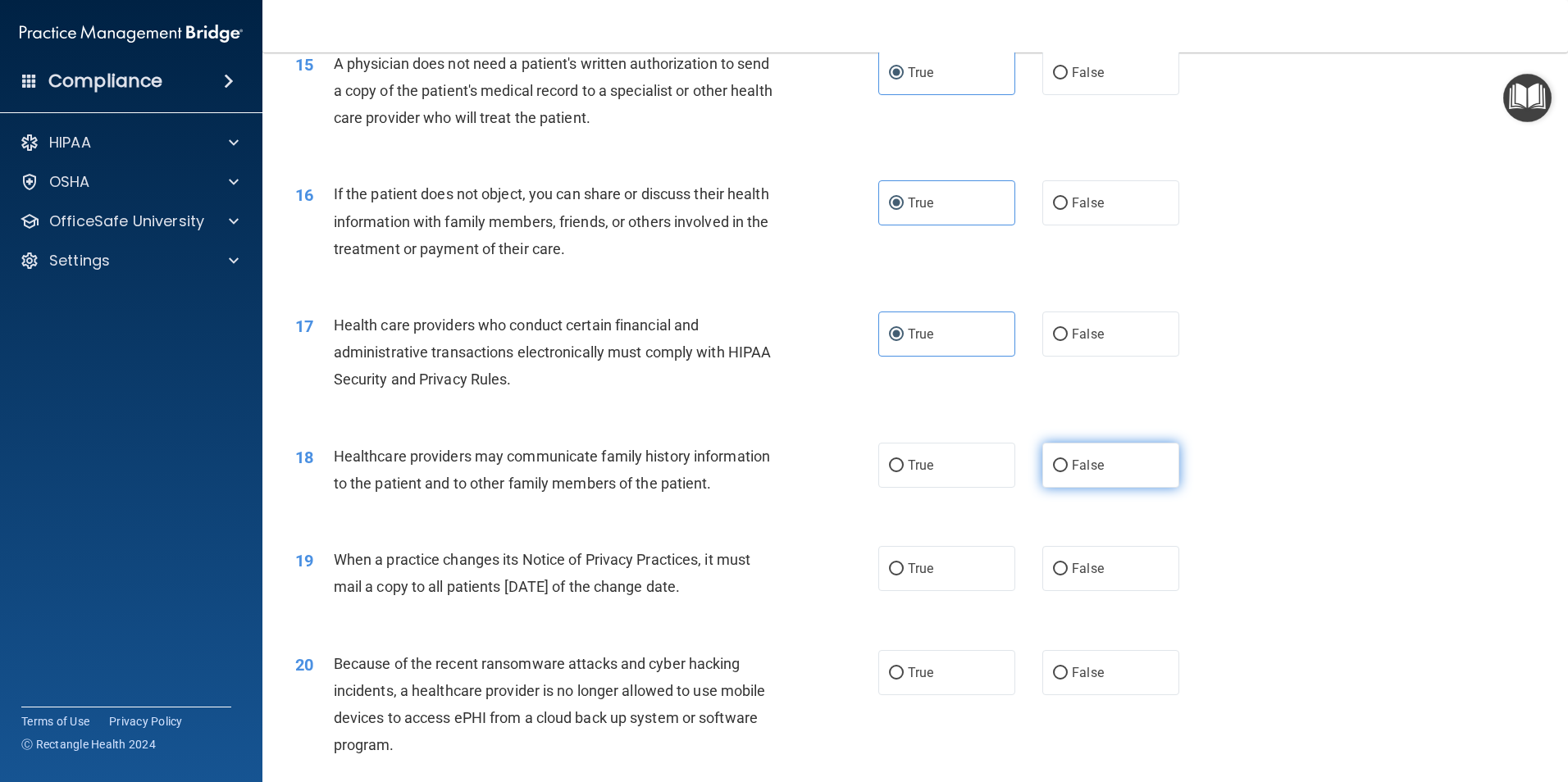
click at [1095, 474] on label "False" at bounding box center [1110, 465] width 137 height 45
click at [1068, 473] on input "False" at bounding box center [1060, 466] width 15 height 12
click at [1108, 590] on div "19 When a practice changes its Notice of Privacy Practices, it must mail a copy…" at bounding box center [915, 577] width 1265 height 103
drag, startPoint x: 1108, startPoint y: 590, endPoint x: 1280, endPoint y: 570, distance: 173.2
click at [1277, 565] on div "19 When a practice changes its Notice of Privacy Practices, it must mail a copy…" at bounding box center [915, 577] width 1265 height 103
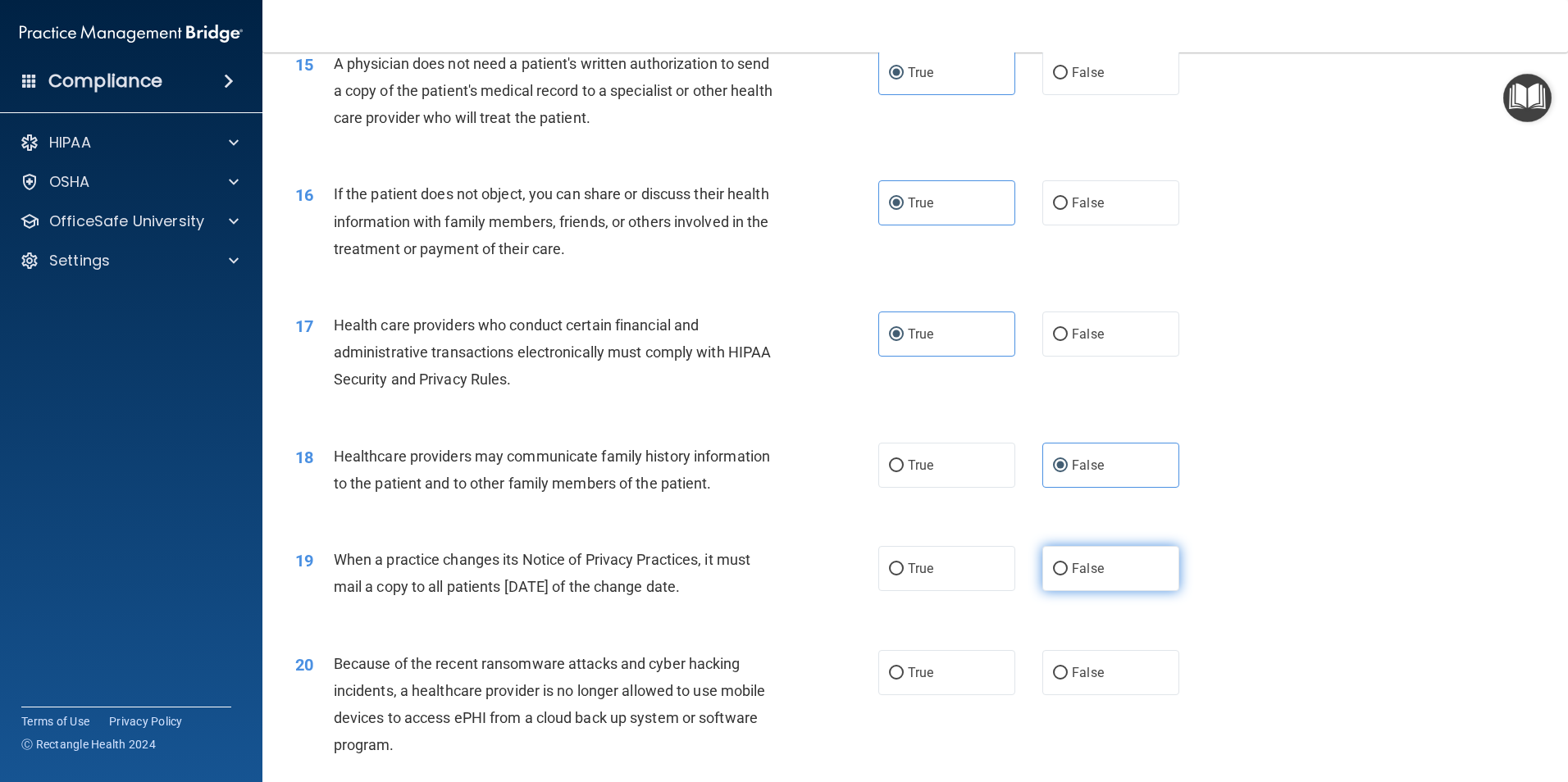
drag, startPoint x: 1151, startPoint y: 568, endPoint x: 1157, endPoint y: 560, distance: 10.0
click at [1151, 569] on label "False" at bounding box center [1110, 568] width 137 height 45
click at [1068, 569] on input "False" at bounding box center [1060, 570] width 15 height 12
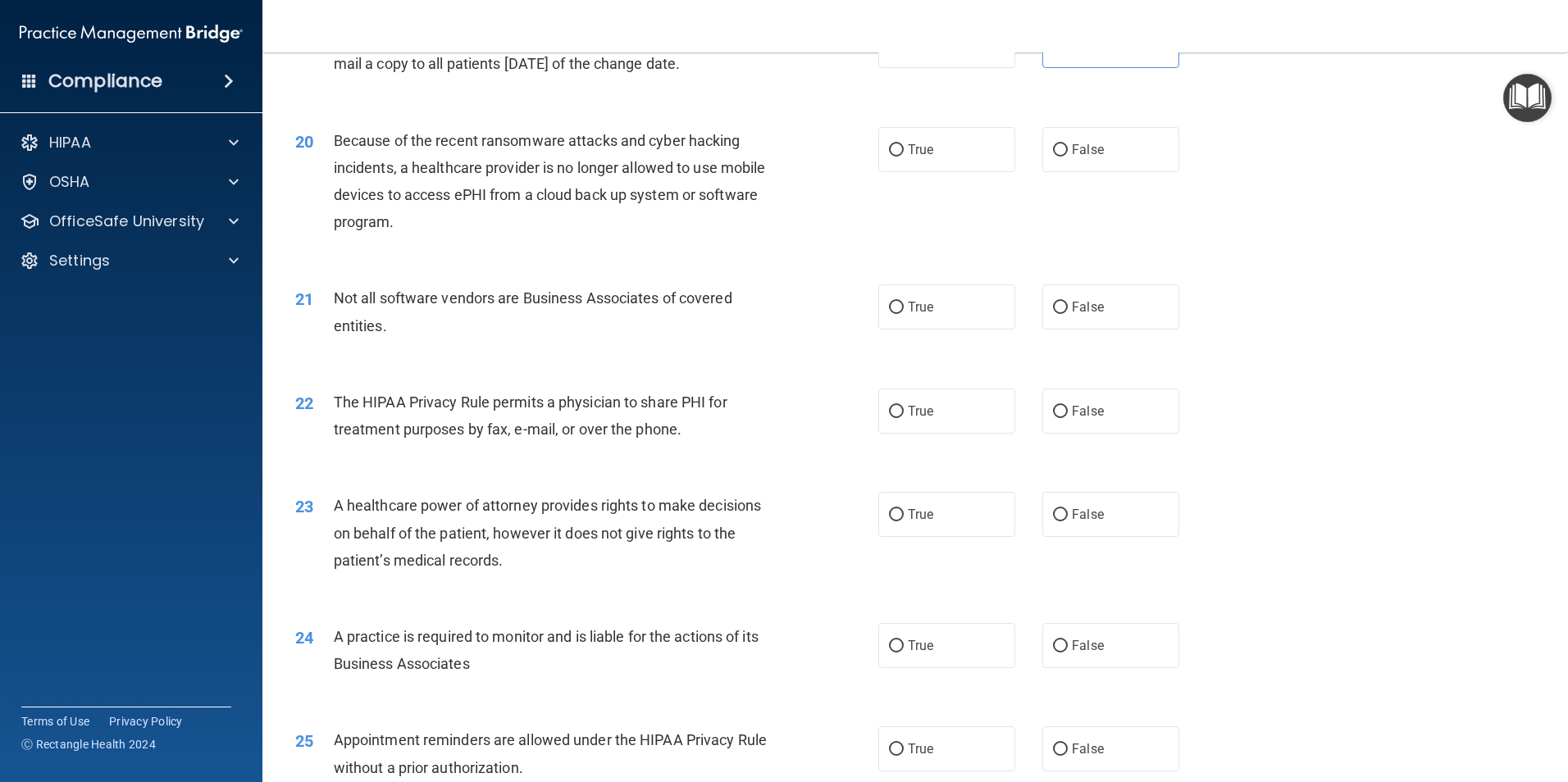
scroll to position [2378, 0]
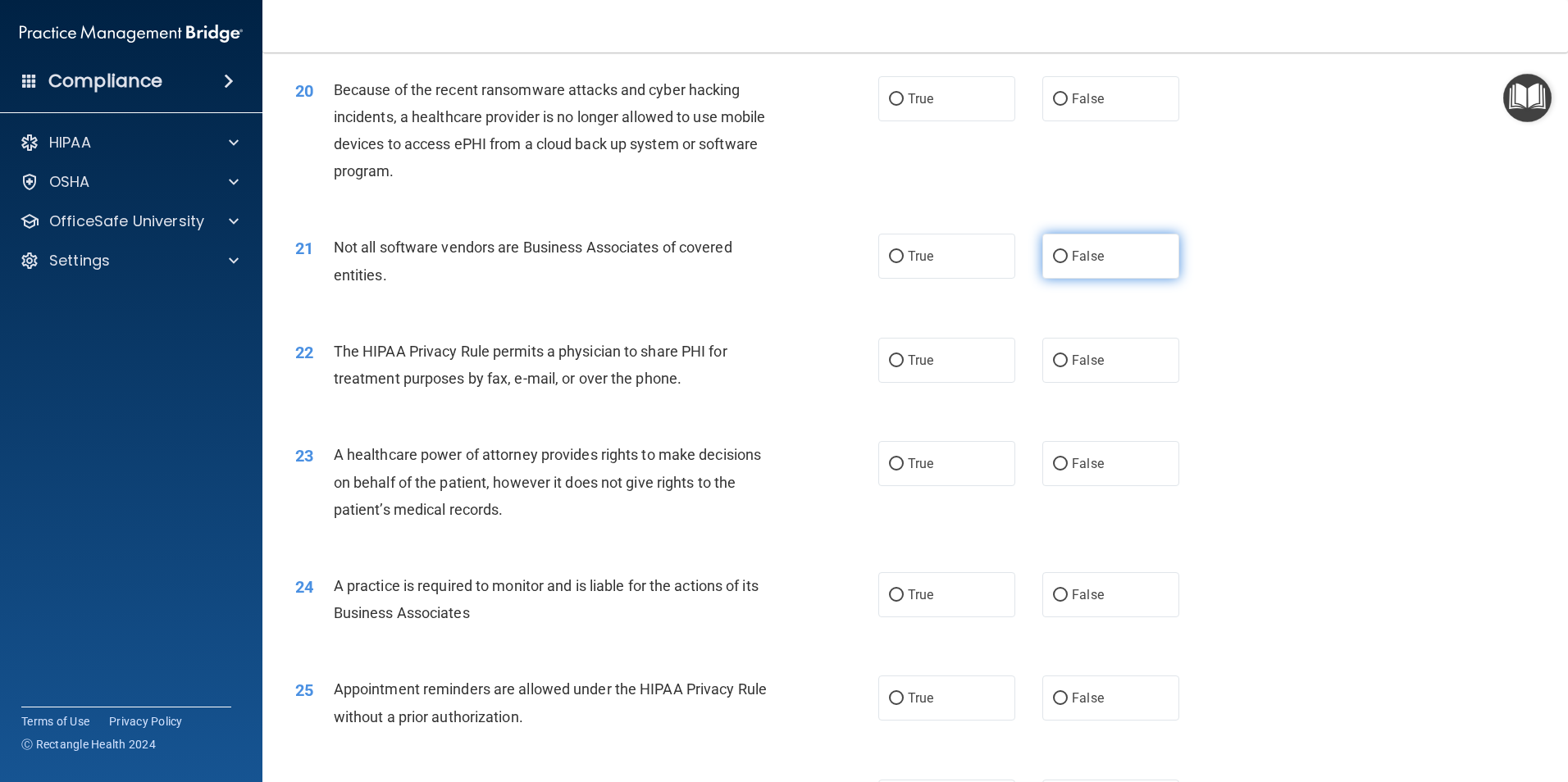
click at [1104, 265] on label "False" at bounding box center [1110, 256] width 137 height 45
click at [1068, 263] on input "False" at bounding box center [1060, 257] width 15 height 12
drag, startPoint x: 1121, startPoint y: 249, endPoint x: 1131, endPoint y: 182, distance: 67.7
click at [1121, 250] on label "False" at bounding box center [1110, 256] width 137 height 45
click at [1068, 251] on input "False" at bounding box center [1060, 257] width 15 height 12
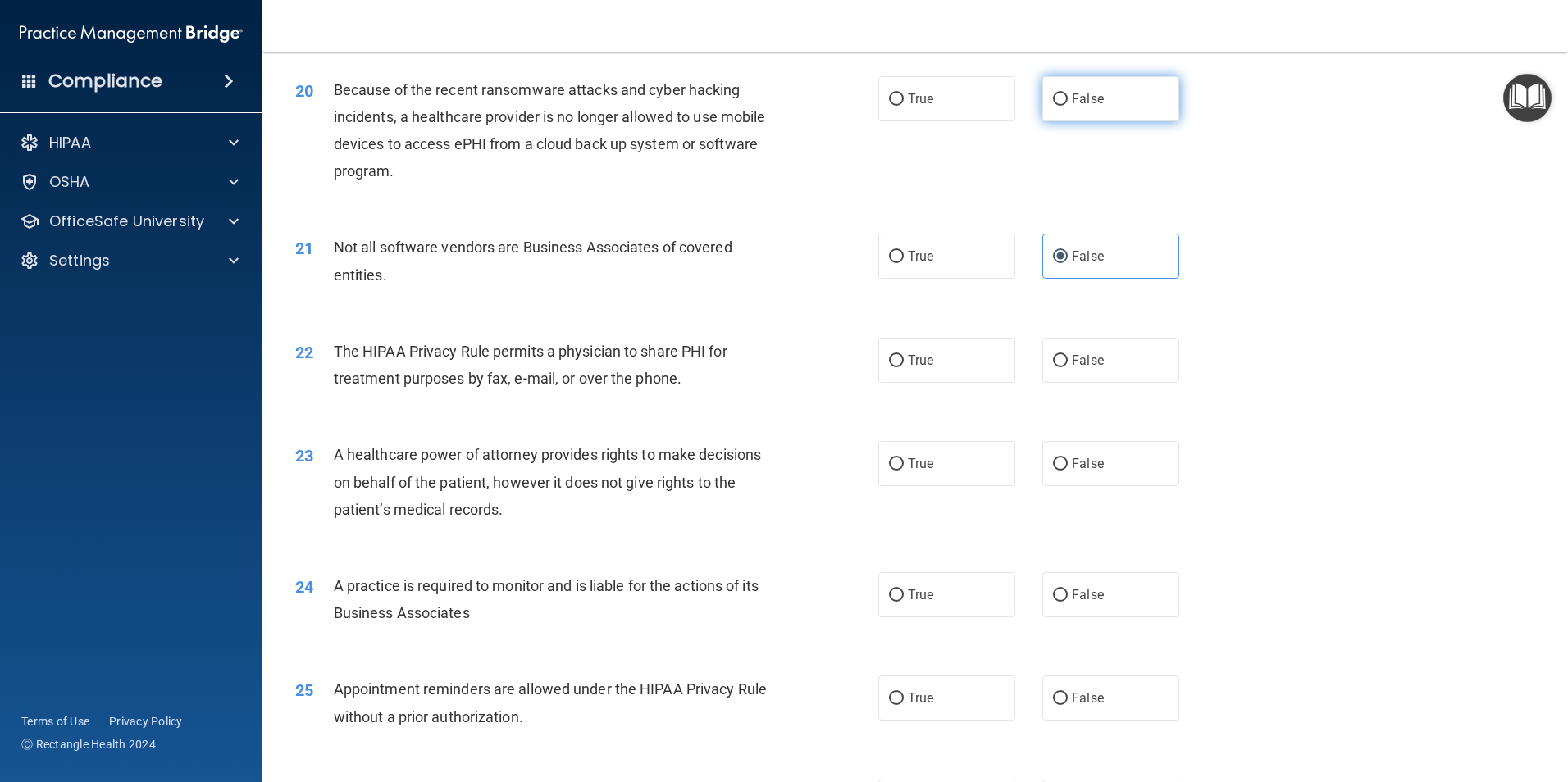
click at [1109, 111] on label "False" at bounding box center [1110, 98] width 137 height 45
click at [1068, 106] on input "False" at bounding box center [1060, 100] width 15 height 12
click at [917, 265] on label "True" at bounding box center [946, 256] width 137 height 45
drag, startPoint x: 917, startPoint y: 265, endPoint x: 971, endPoint y: 274, distance: 54.7
click at [971, 274] on label "True" at bounding box center [946, 256] width 137 height 45
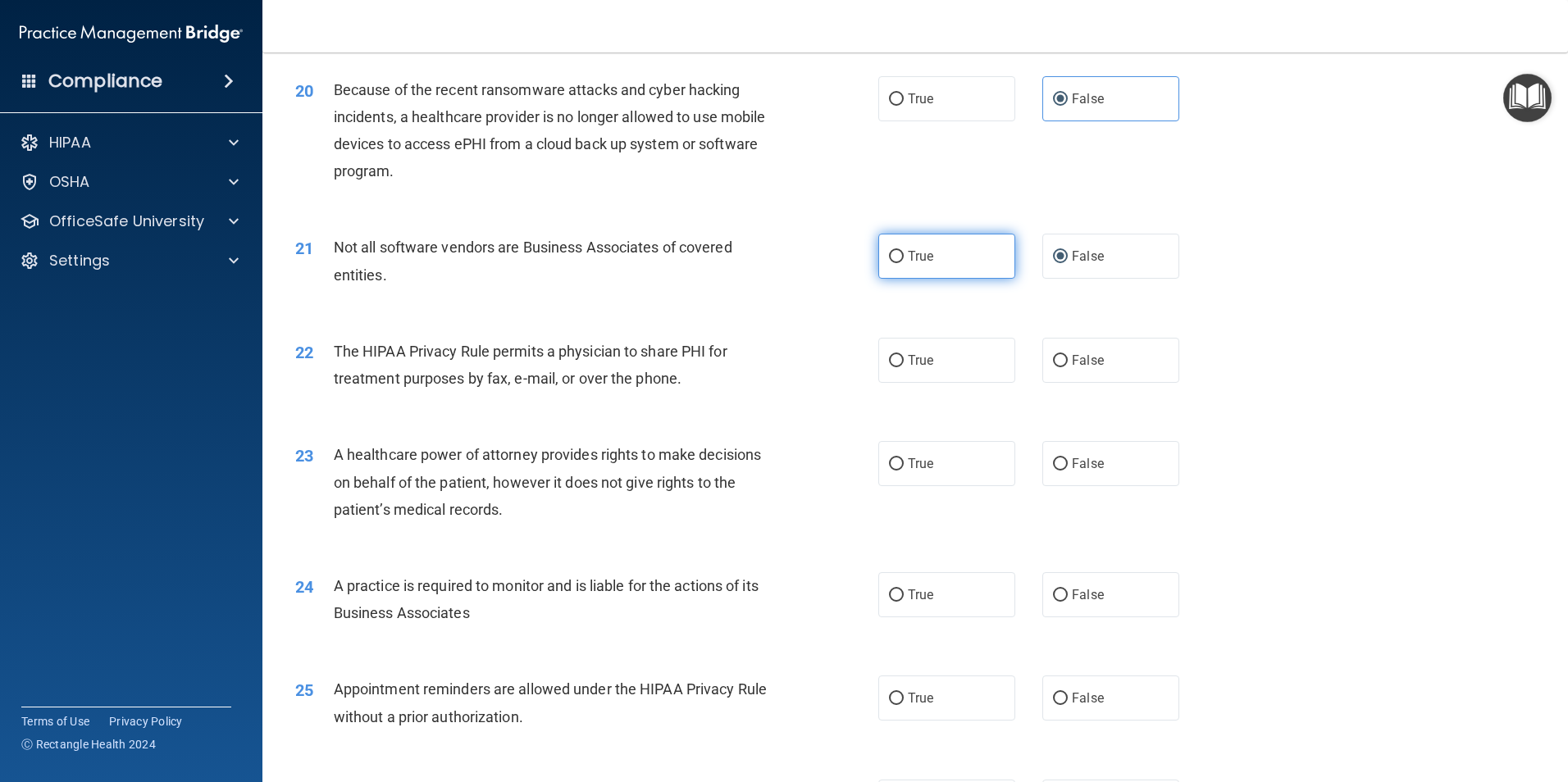
click at [904, 263] on input "True" at bounding box center [896, 257] width 15 height 12
click at [952, 358] on label "True" at bounding box center [946, 360] width 137 height 45
click at [904, 358] on input "True" at bounding box center [896, 361] width 15 height 12
click at [1148, 355] on label "False" at bounding box center [1110, 360] width 137 height 45
click at [1068, 355] on input "False" at bounding box center [1060, 361] width 15 height 12
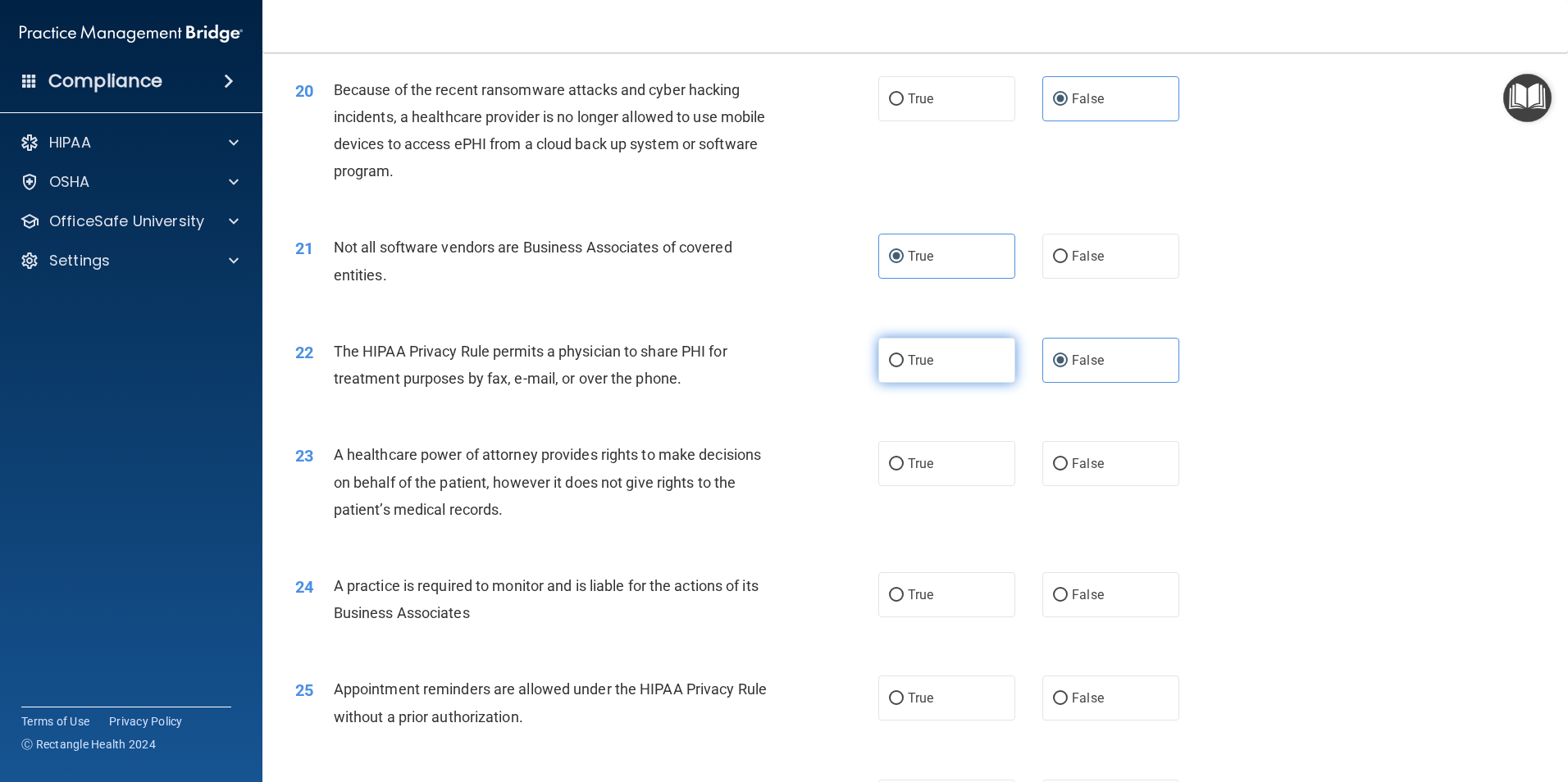
click at [967, 360] on label "True" at bounding box center [946, 360] width 137 height 45
click at [904, 360] on input "True" at bounding box center [896, 361] width 15 height 12
click at [1114, 471] on label "False" at bounding box center [1110, 463] width 137 height 45
click at [1068, 471] on input "False" at bounding box center [1060, 465] width 15 height 12
drag, startPoint x: 1089, startPoint y: 584, endPoint x: 1097, endPoint y: 654, distance: 70.5
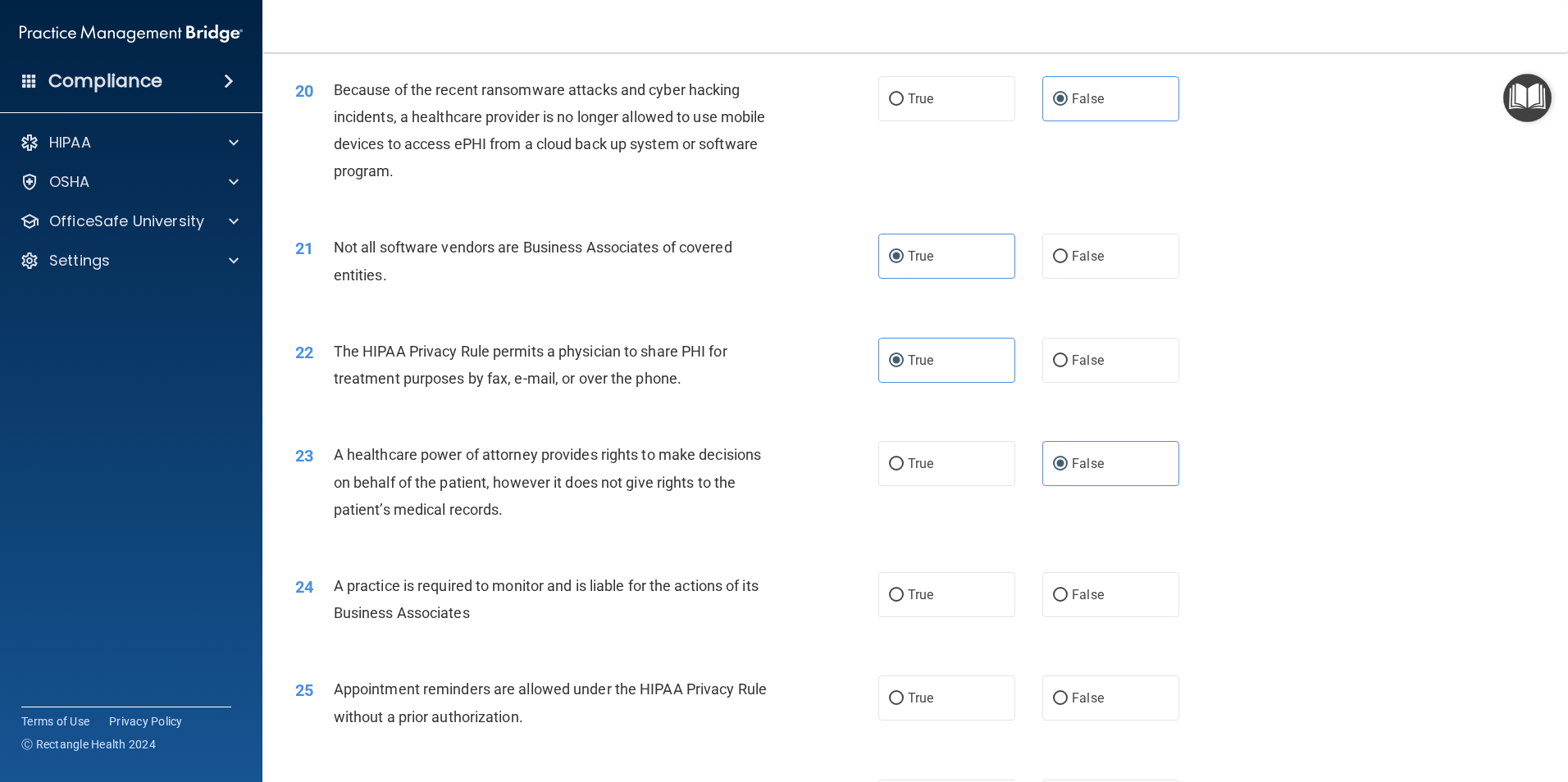
click at [1089, 586] on label "False" at bounding box center [1110, 594] width 137 height 45
click at [1068, 590] on input "False" at bounding box center [1060, 596] width 15 height 12
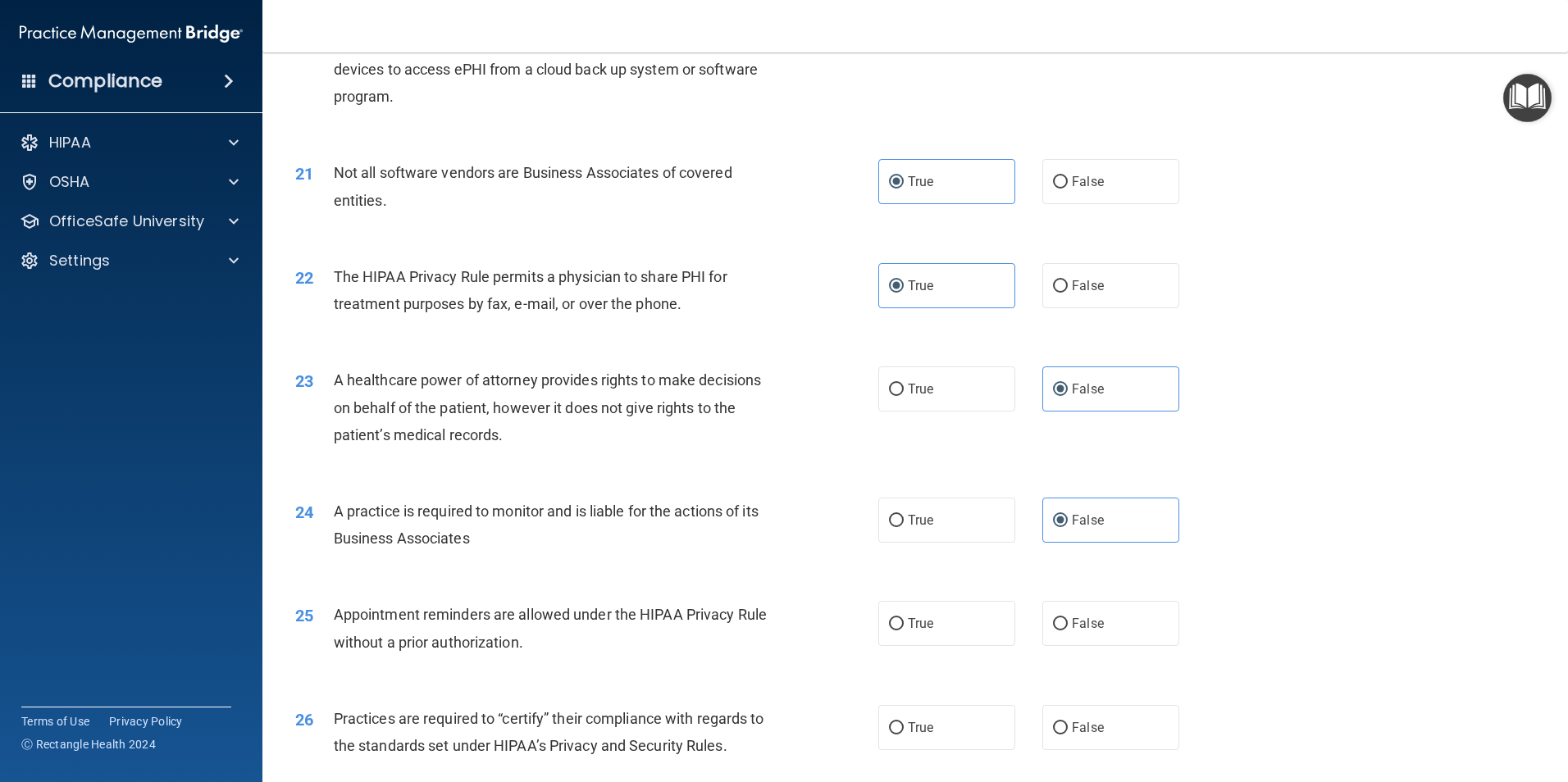
scroll to position [2541, 0]
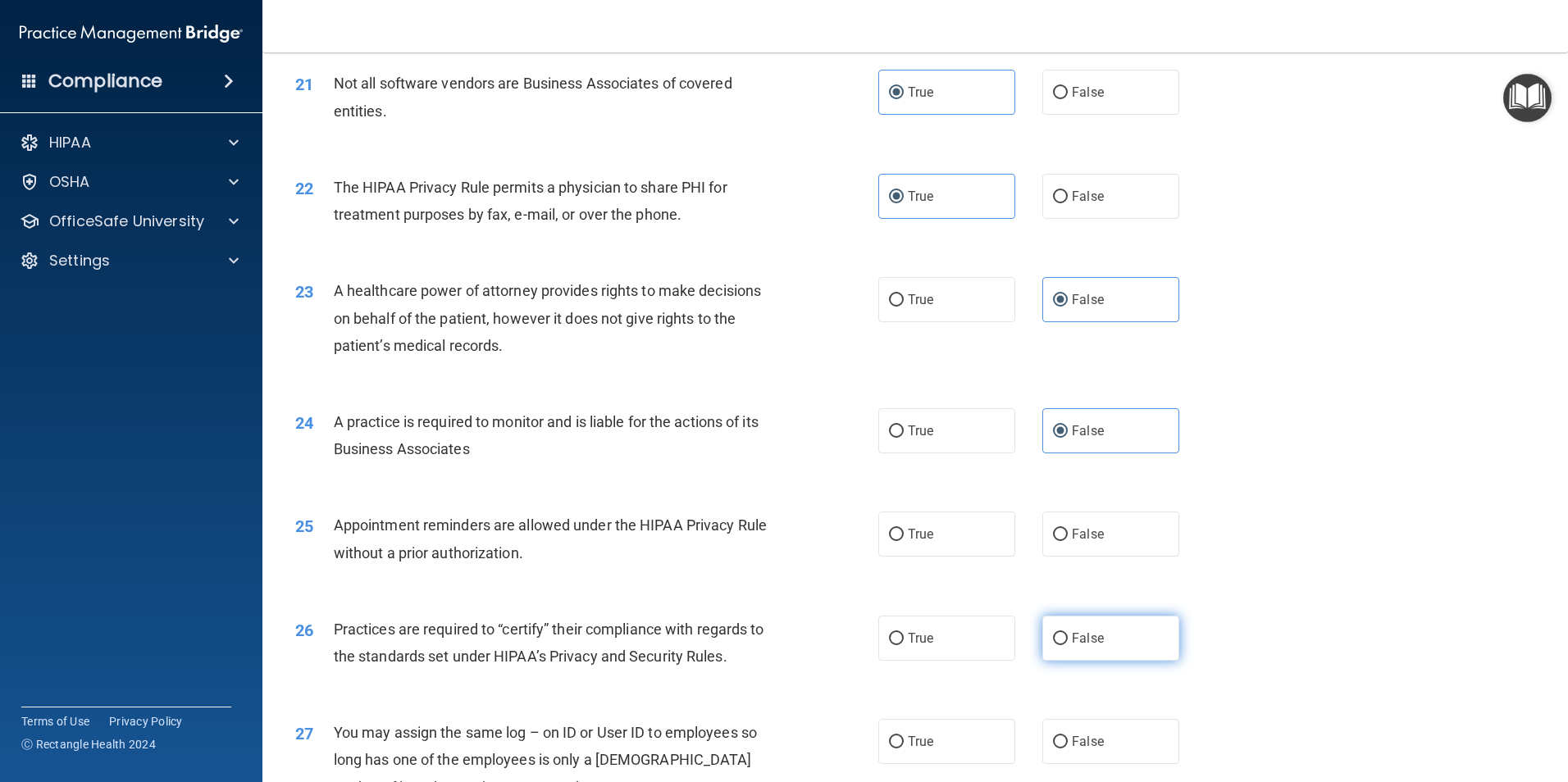
drag, startPoint x: 955, startPoint y: 543, endPoint x: 1134, endPoint y: 637, distance: 202.2
click at [953, 543] on label "True" at bounding box center [946, 533] width 137 height 45
click at [904, 541] on input "True" at bounding box center [896, 535] width 15 height 12
click at [1134, 652] on label "False" at bounding box center [1110, 637] width 137 height 45
click at [1068, 645] on input "False" at bounding box center [1060, 639] width 15 height 12
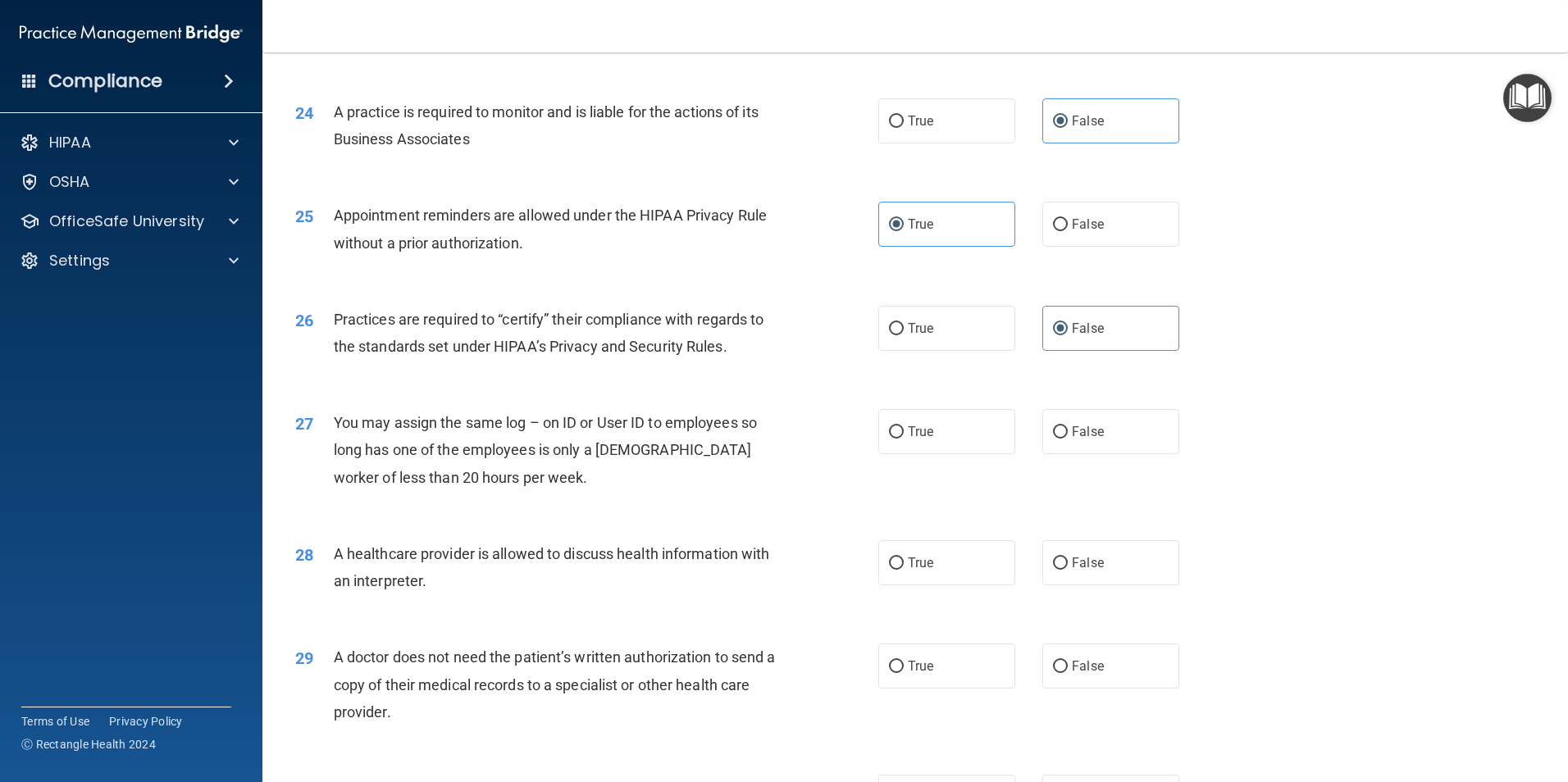
scroll to position [2869, 0]
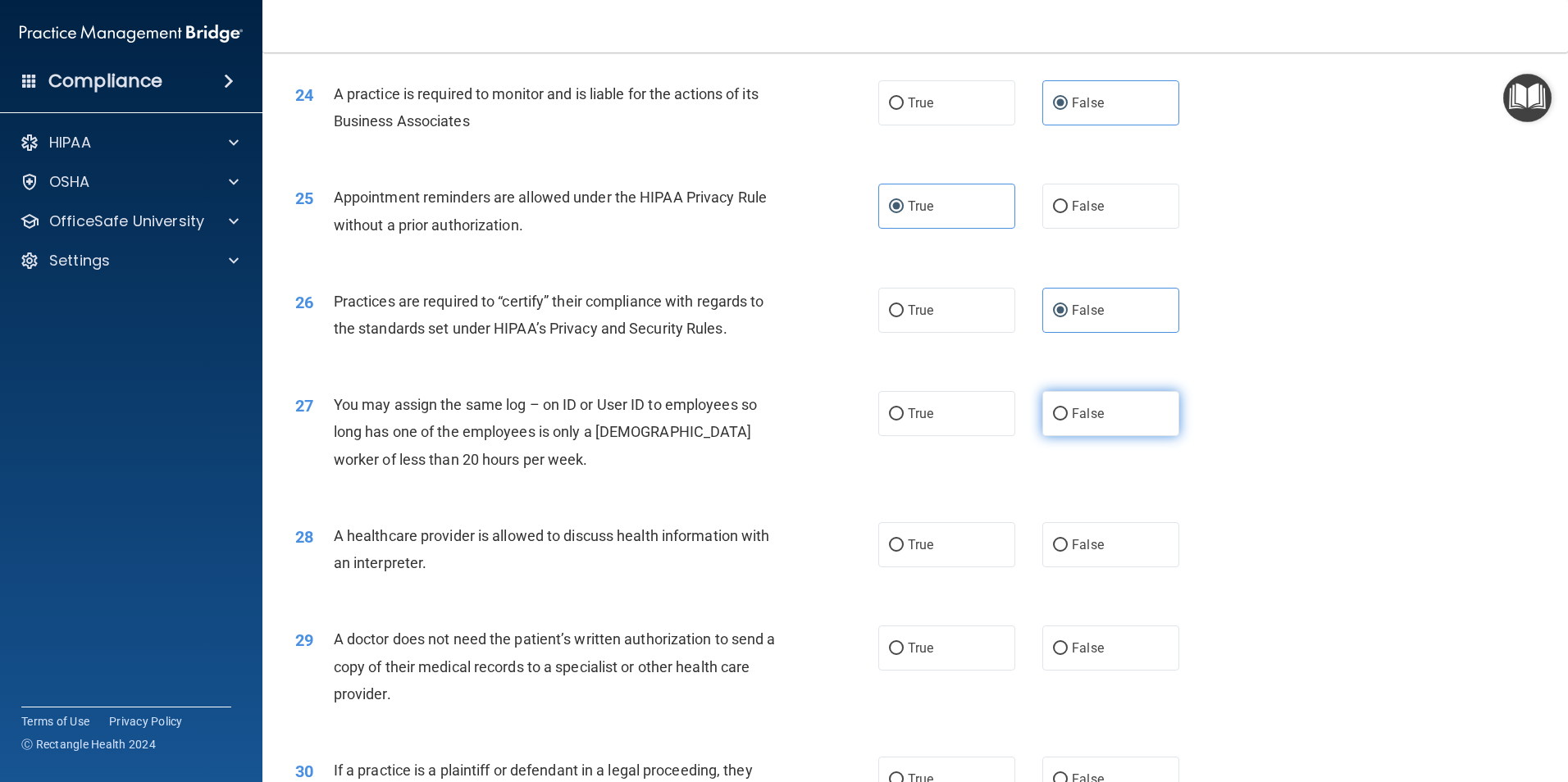
click at [1116, 420] on label "False" at bounding box center [1110, 413] width 137 height 45
click at [1068, 420] on input "False" at bounding box center [1060, 414] width 15 height 12
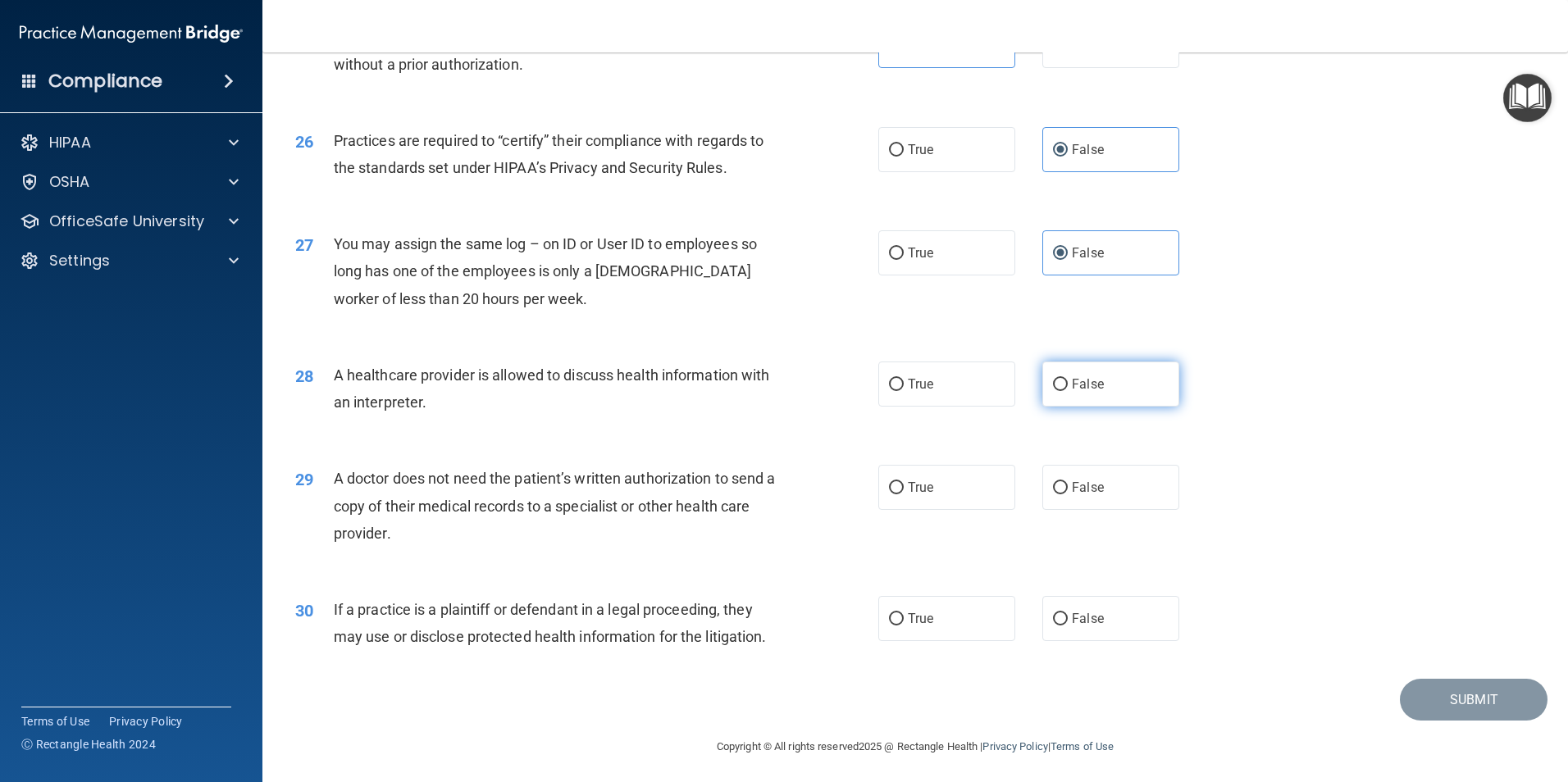
scroll to position [3034, 0]
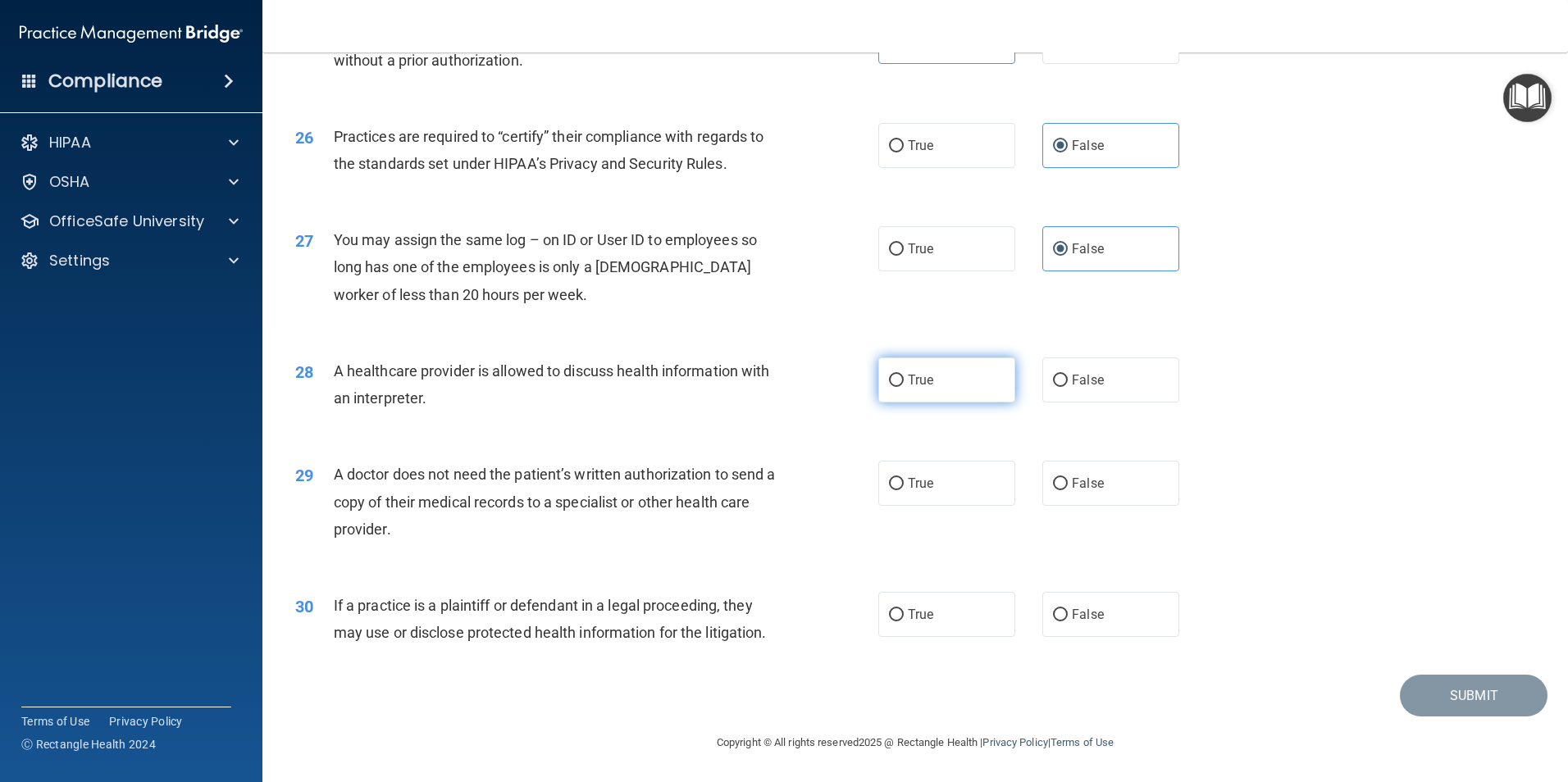
click at [931, 391] on label "True" at bounding box center [946, 379] width 137 height 45
click at [904, 387] on input "True" at bounding box center [896, 381] width 15 height 12
click at [930, 480] on label "True" at bounding box center [946, 483] width 137 height 45
click at [904, 480] on input "True" at bounding box center [896, 484] width 15 height 12
click at [941, 629] on label "True" at bounding box center [946, 614] width 137 height 45
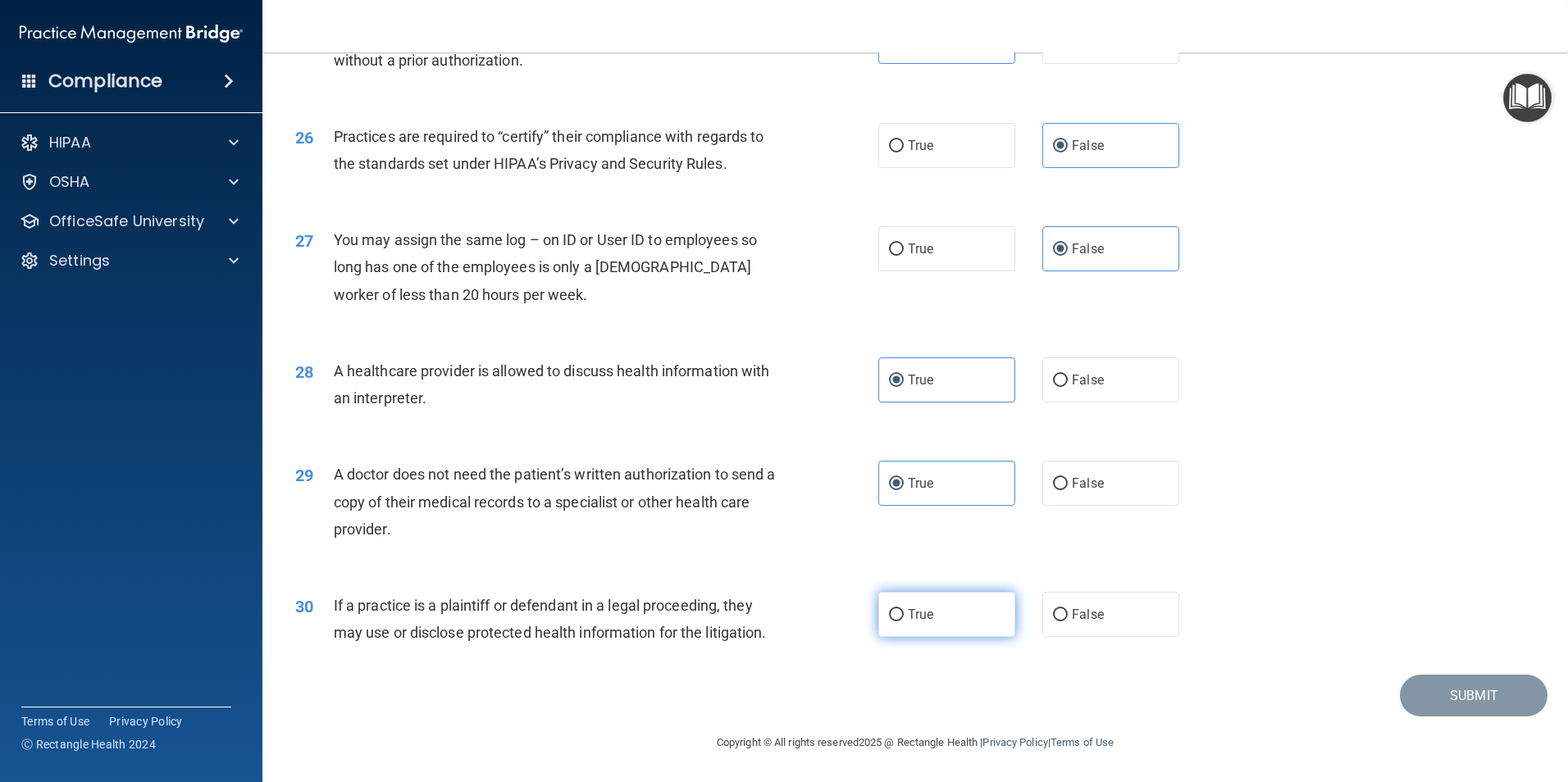
click at [904, 622] on input "True" at bounding box center [896, 615] width 15 height 12
click at [1442, 700] on button "Submit" at bounding box center [1473, 695] width 147 height 41
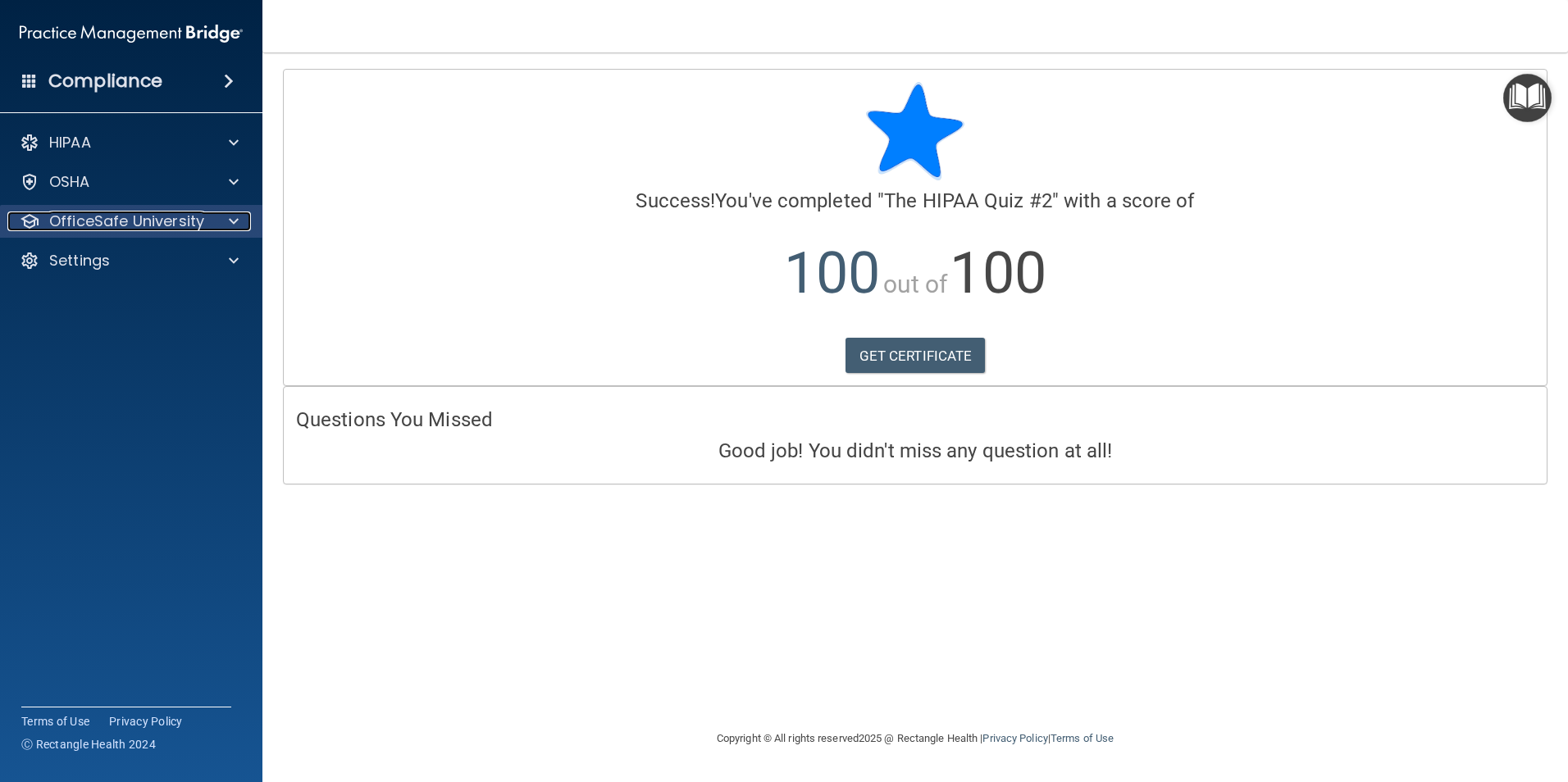
click at [139, 220] on p "OfficeSafe University" at bounding box center [127, 221] width 155 height 19
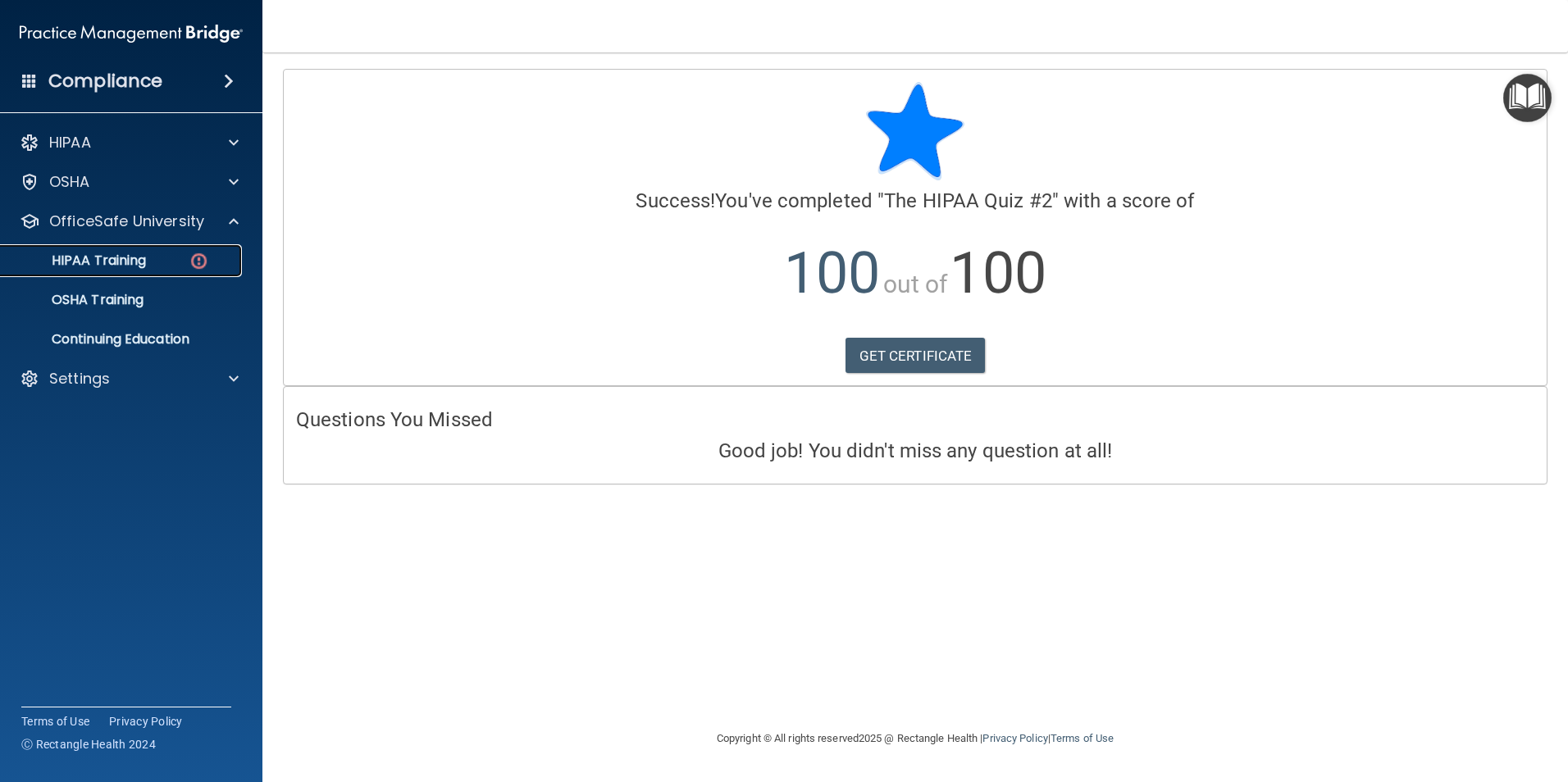
click at [169, 261] on div "HIPAA Training" at bounding box center [123, 260] width 224 height 17
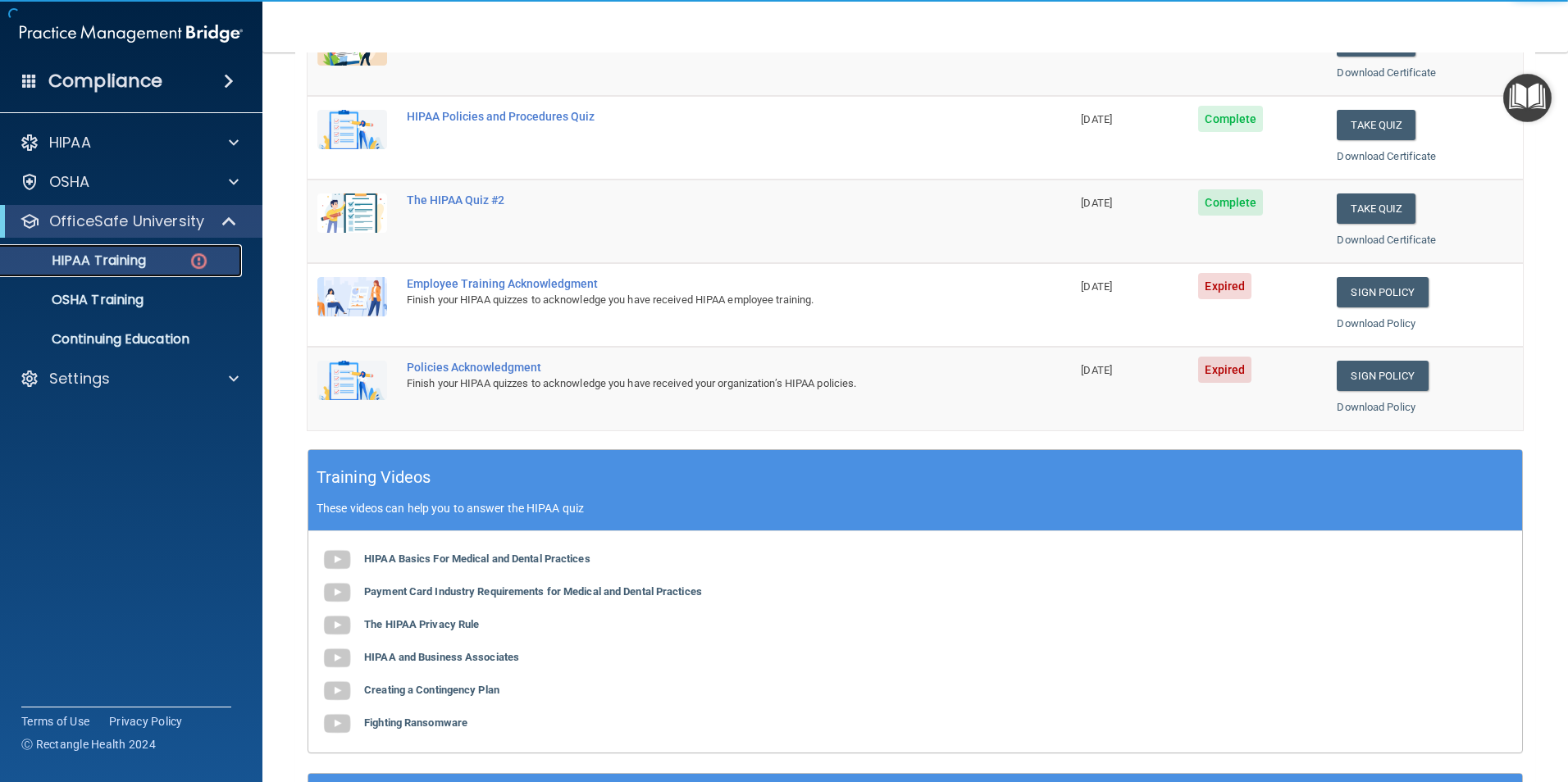
scroll to position [328, 0]
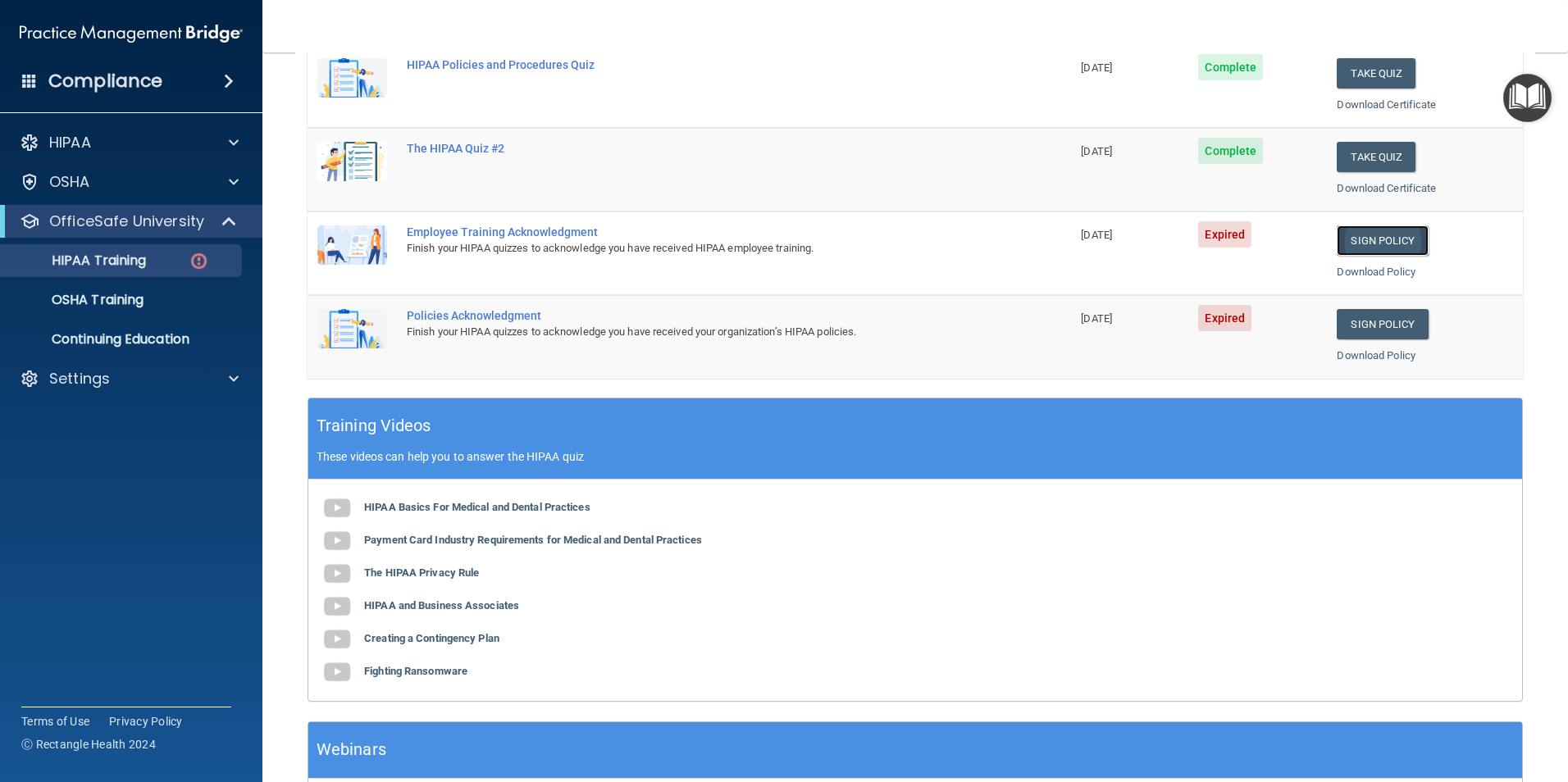
click at [1370, 246] on link "Sign Policy" at bounding box center [1382, 241] width 91 height 30
click at [113, 391] on div "Settings" at bounding box center [131, 378] width 263 height 33
click at [104, 383] on p "Settings" at bounding box center [79, 378] width 61 height 19
click at [126, 450] on p "Sign Out" at bounding box center [123, 458] width 224 height 17
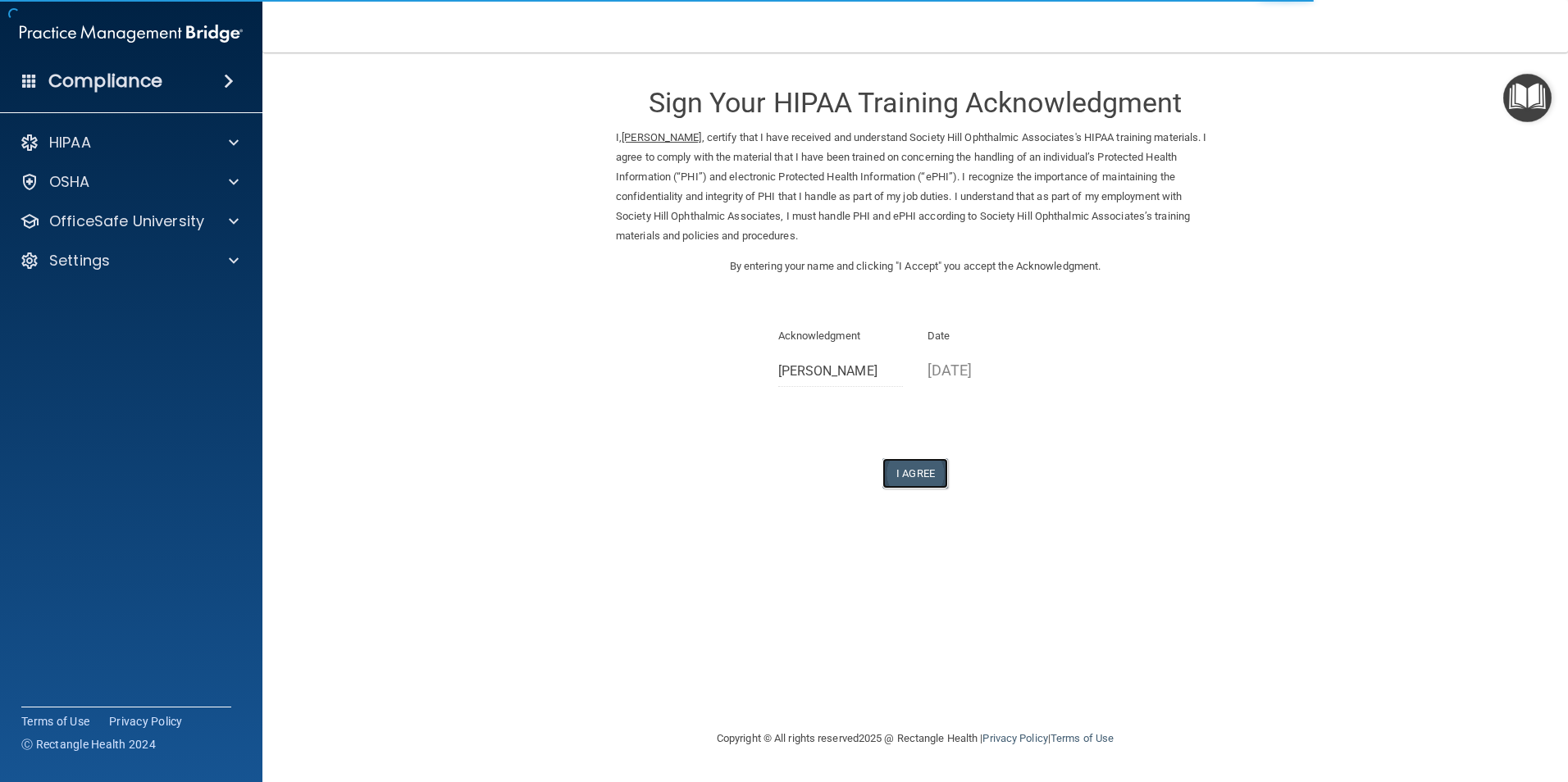
click at [933, 471] on button "I Agree" at bounding box center [915, 473] width 65 height 30
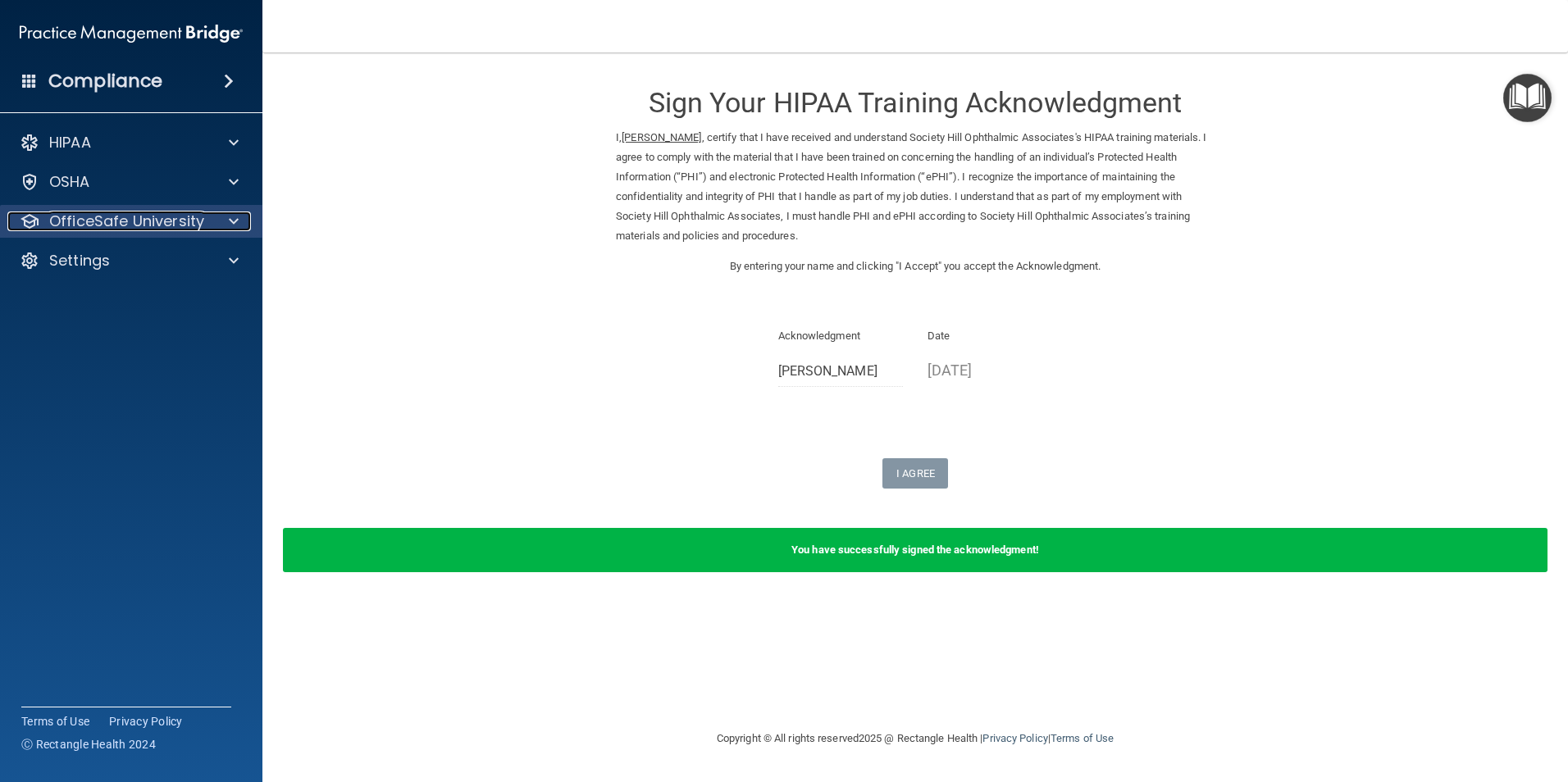
click at [153, 216] on p "OfficeSafe University" at bounding box center [127, 221] width 155 height 19
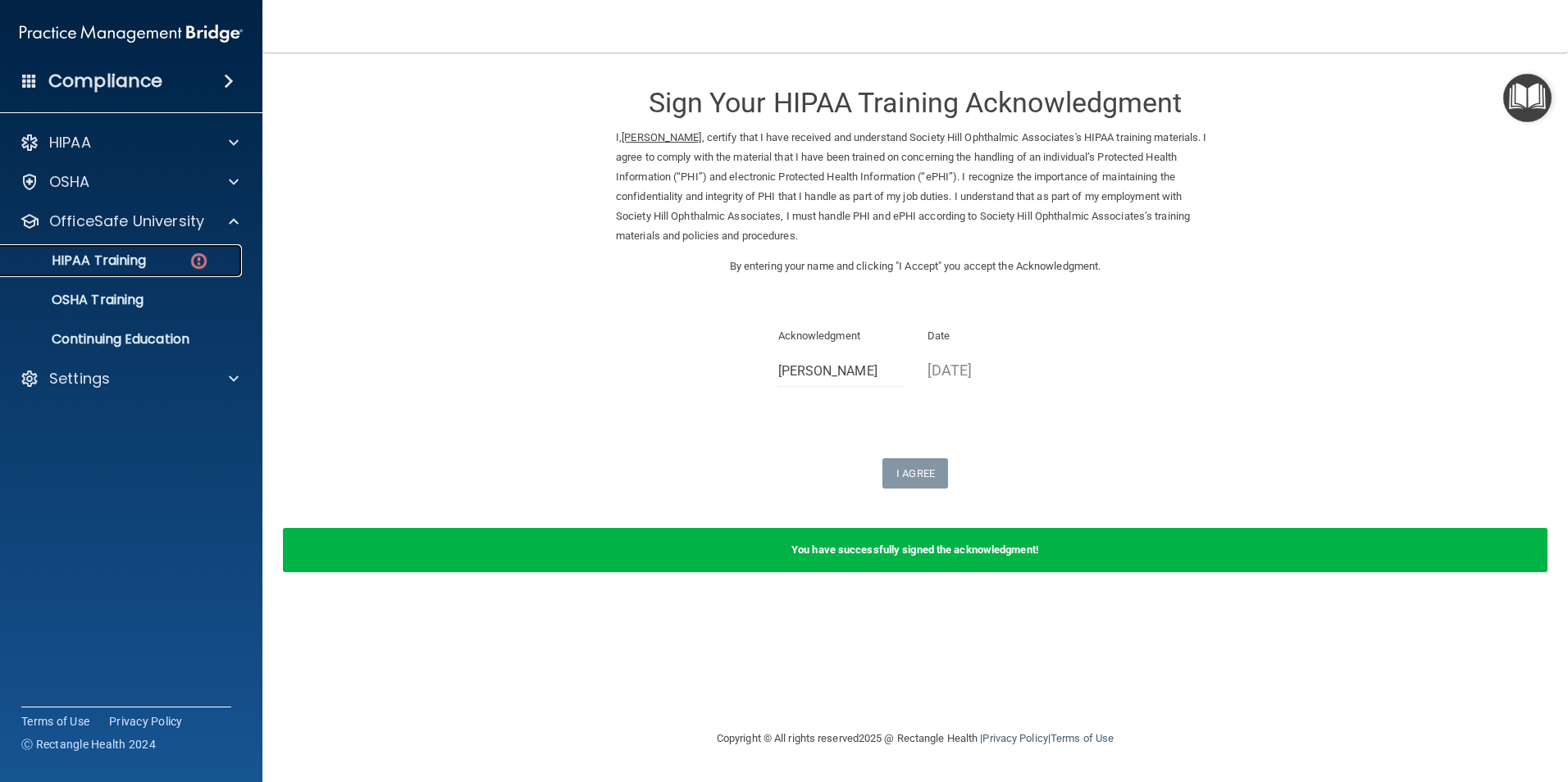
click at [190, 260] on img at bounding box center [198, 261] width 20 height 20
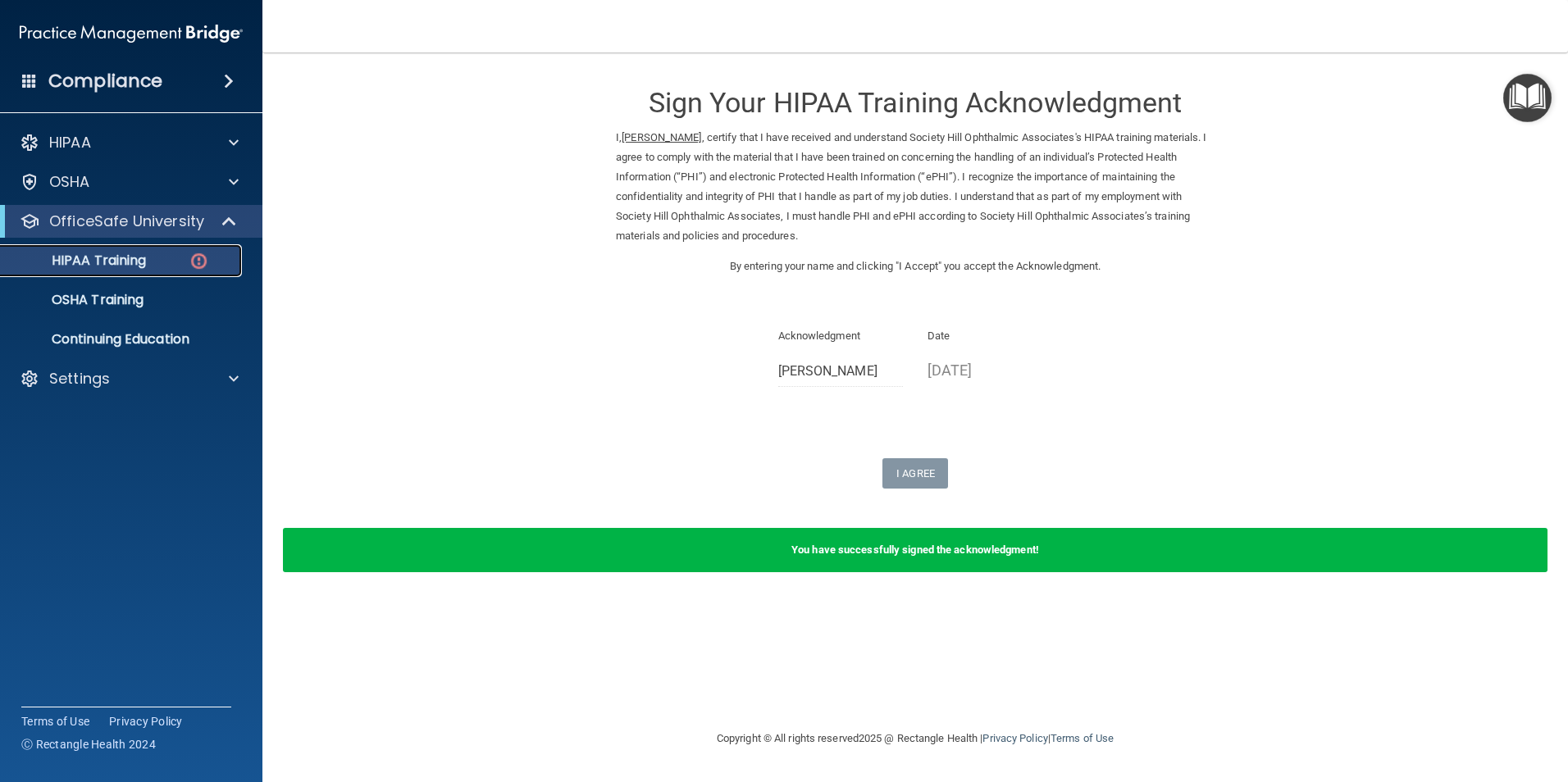
click at [190, 260] on img at bounding box center [198, 261] width 20 height 20
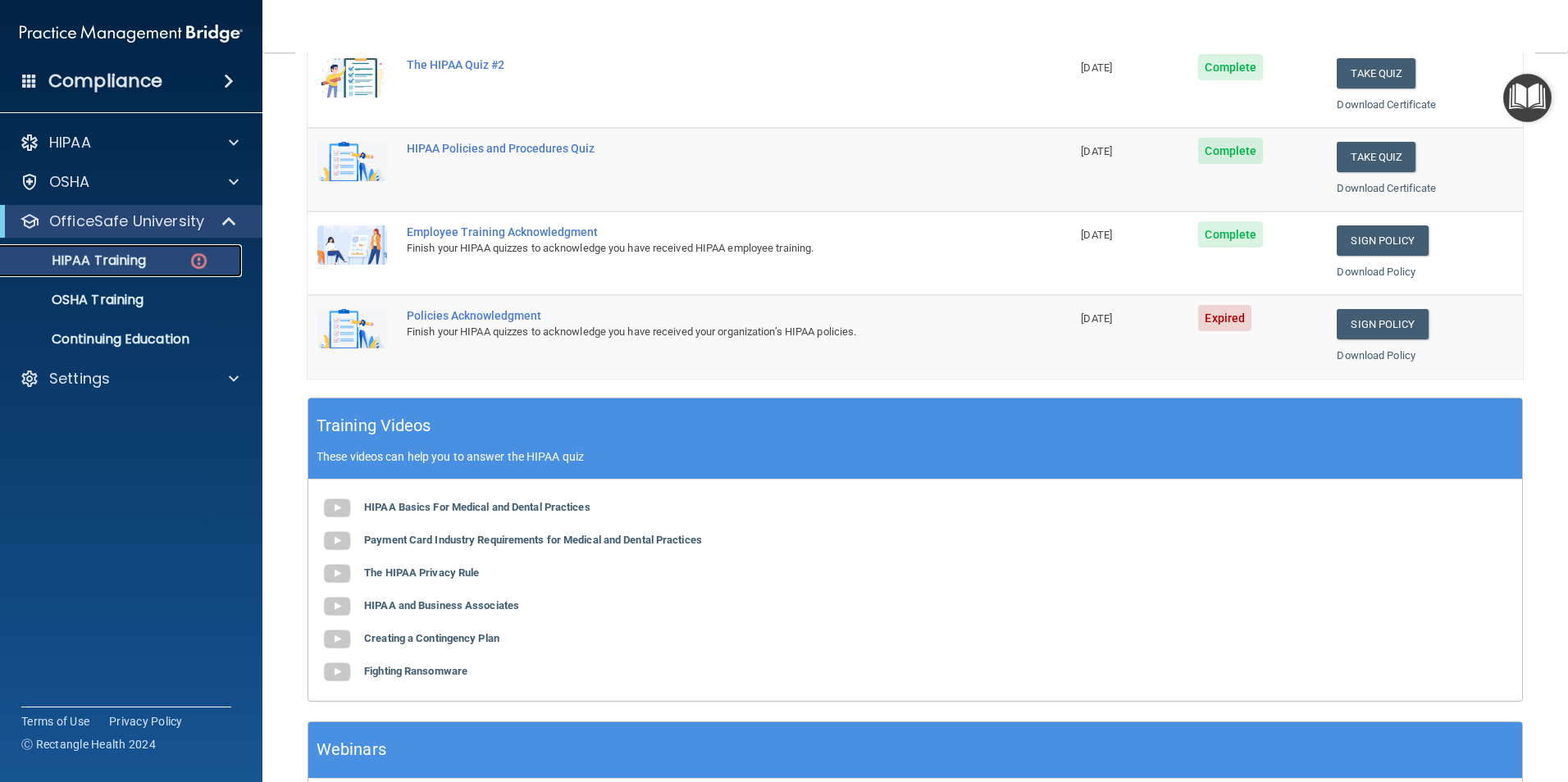
scroll to position [246, 0]
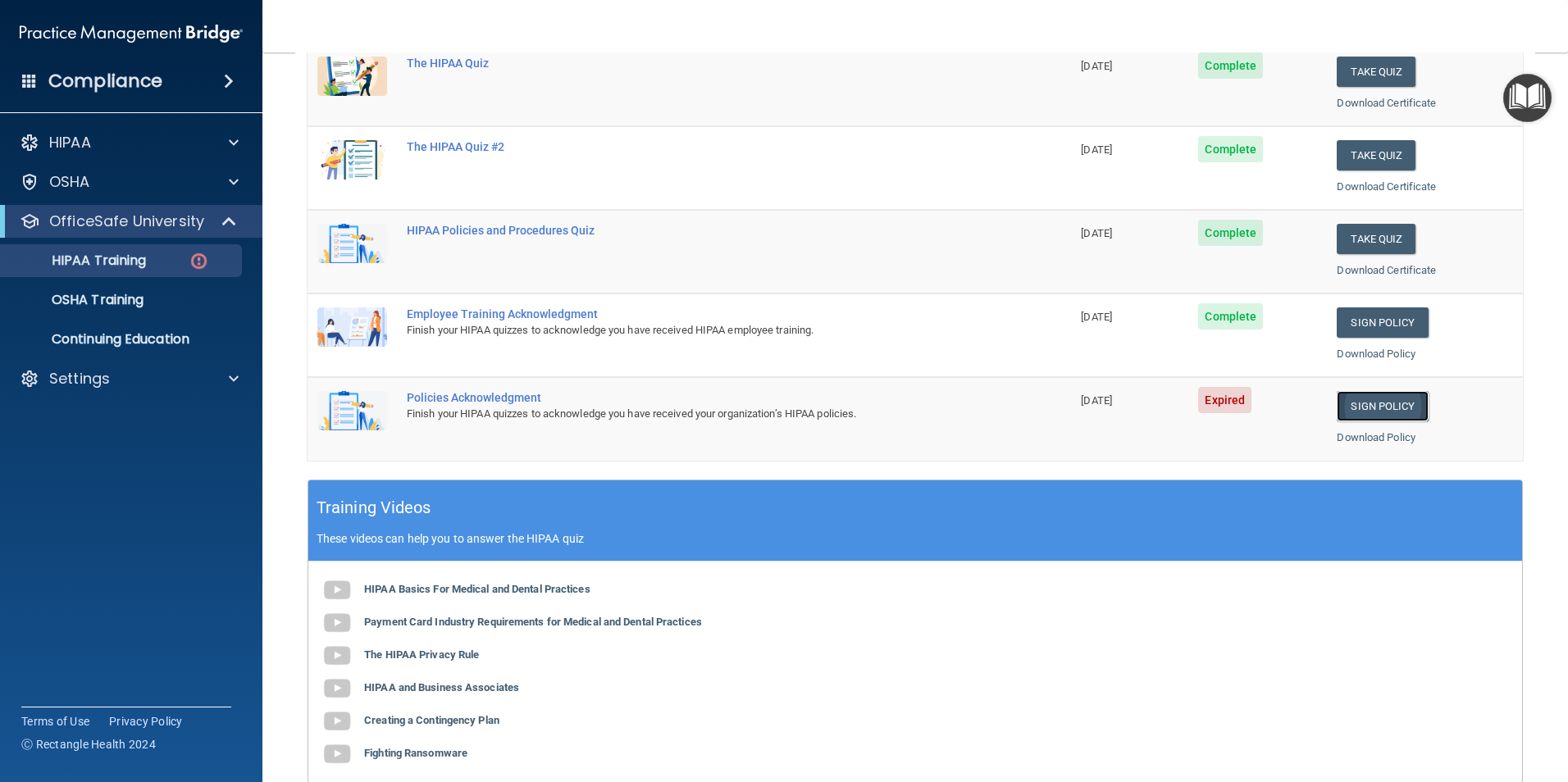
click at [1370, 408] on link "Sign Policy" at bounding box center [1382, 406] width 91 height 30
click at [83, 364] on div "HIPAA Documents and Policies Report an Incident Business Associates Emergency P…" at bounding box center [131, 264] width 263 height 288
click at [87, 380] on p "Settings" at bounding box center [79, 378] width 61 height 19
click at [101, 454] on p "Sign Out" at bounding box center [123, 458] width 224 height 17
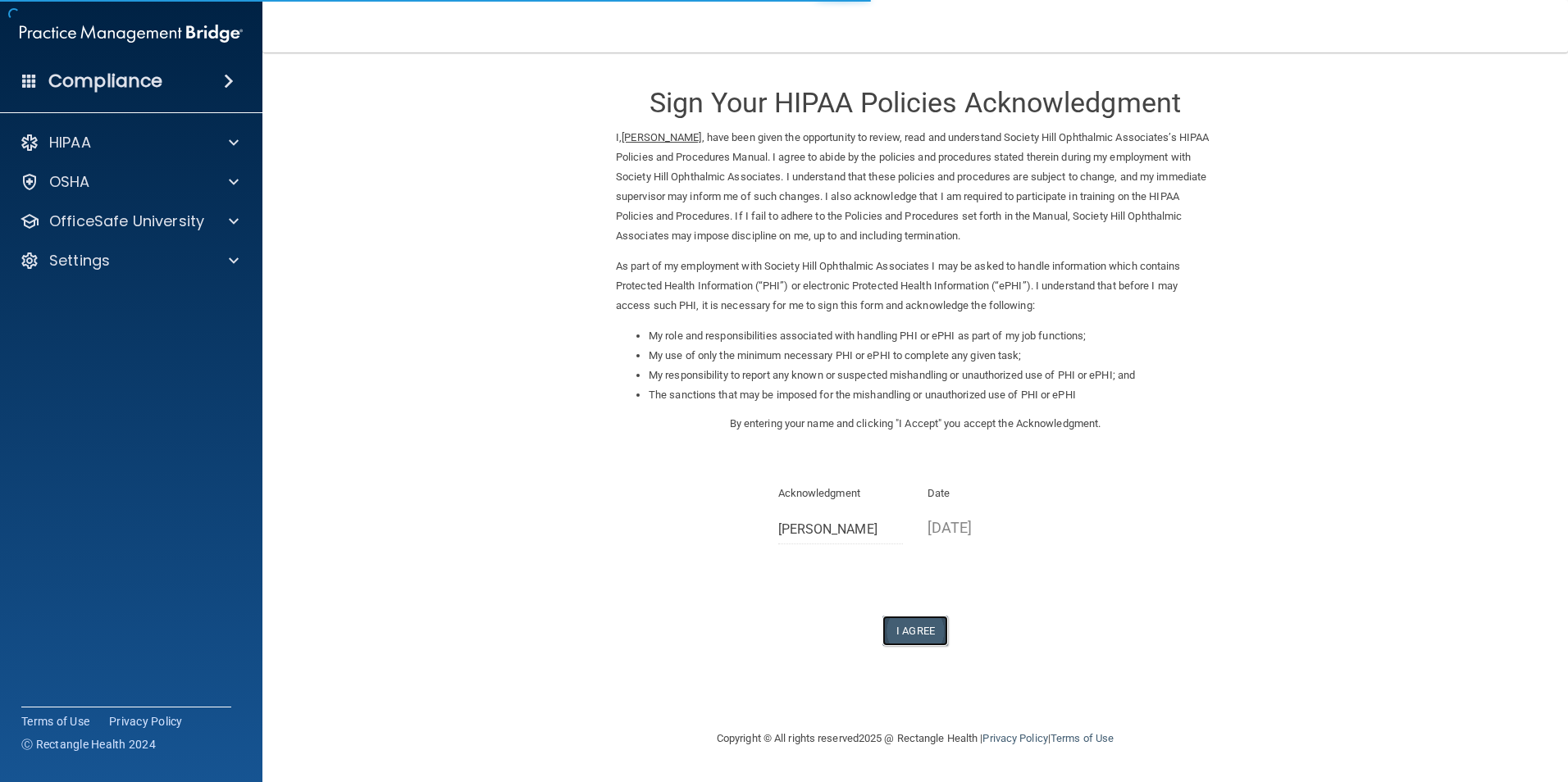
click at [911, 623] on button "I Agree" at bounding box center [915, 630] width 65 height 30
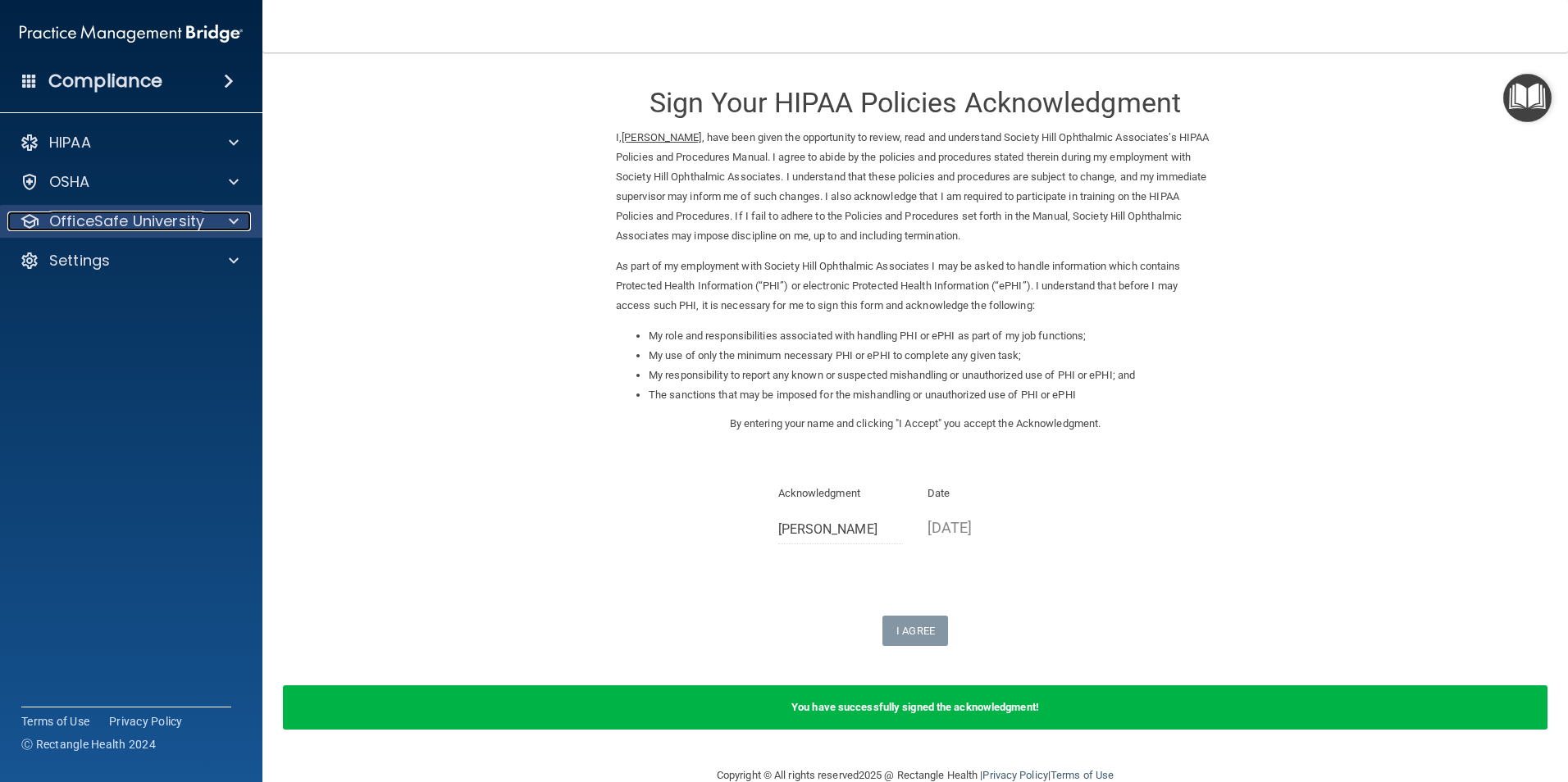
click at [86, 214] on p "OfficeSafe University" at bounding box center [127, 221] width 155 height 19
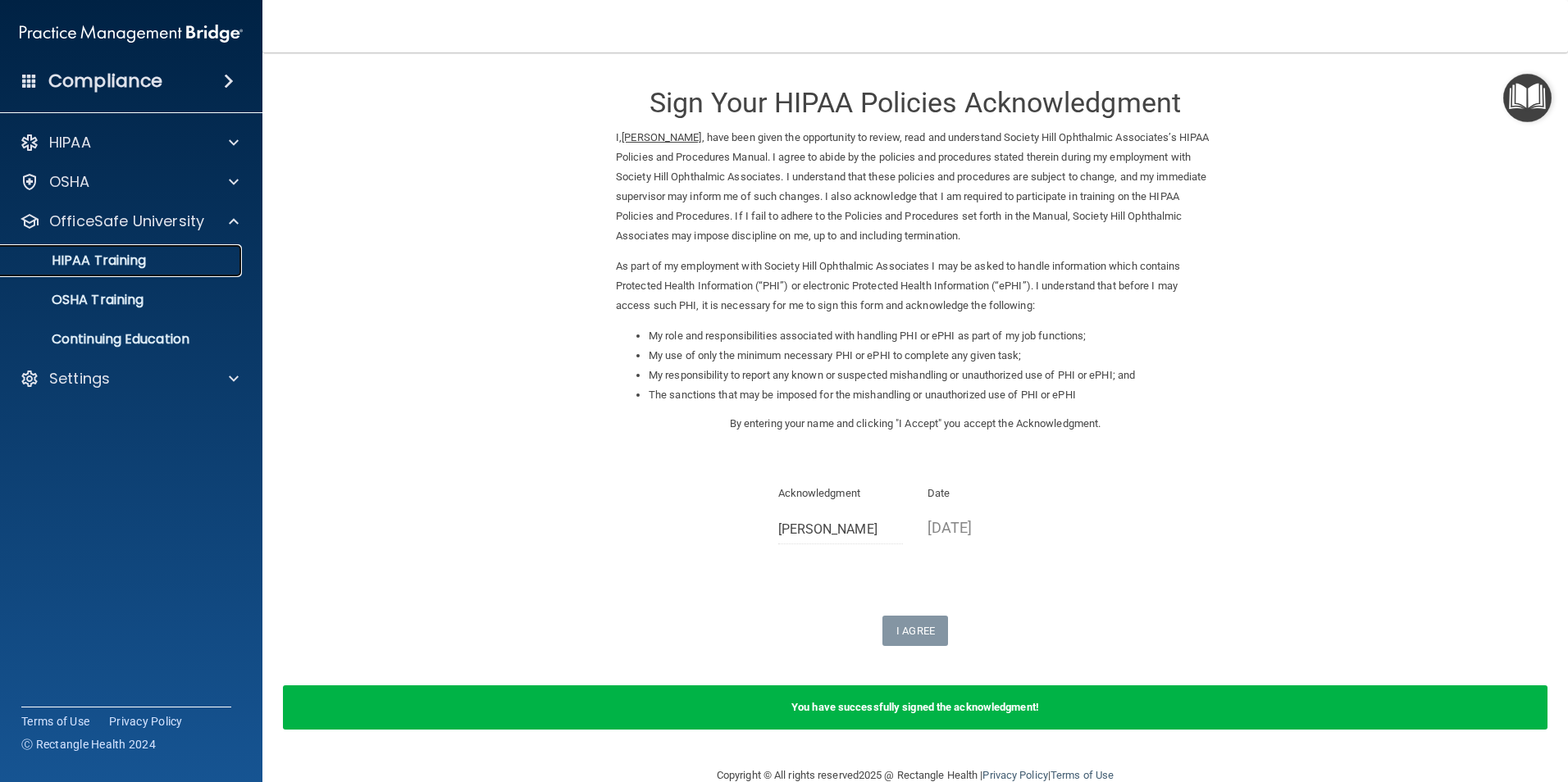
click at [156, 254] on div "HIPAA Training" at bounding box center [123, 260] width 224 height 17
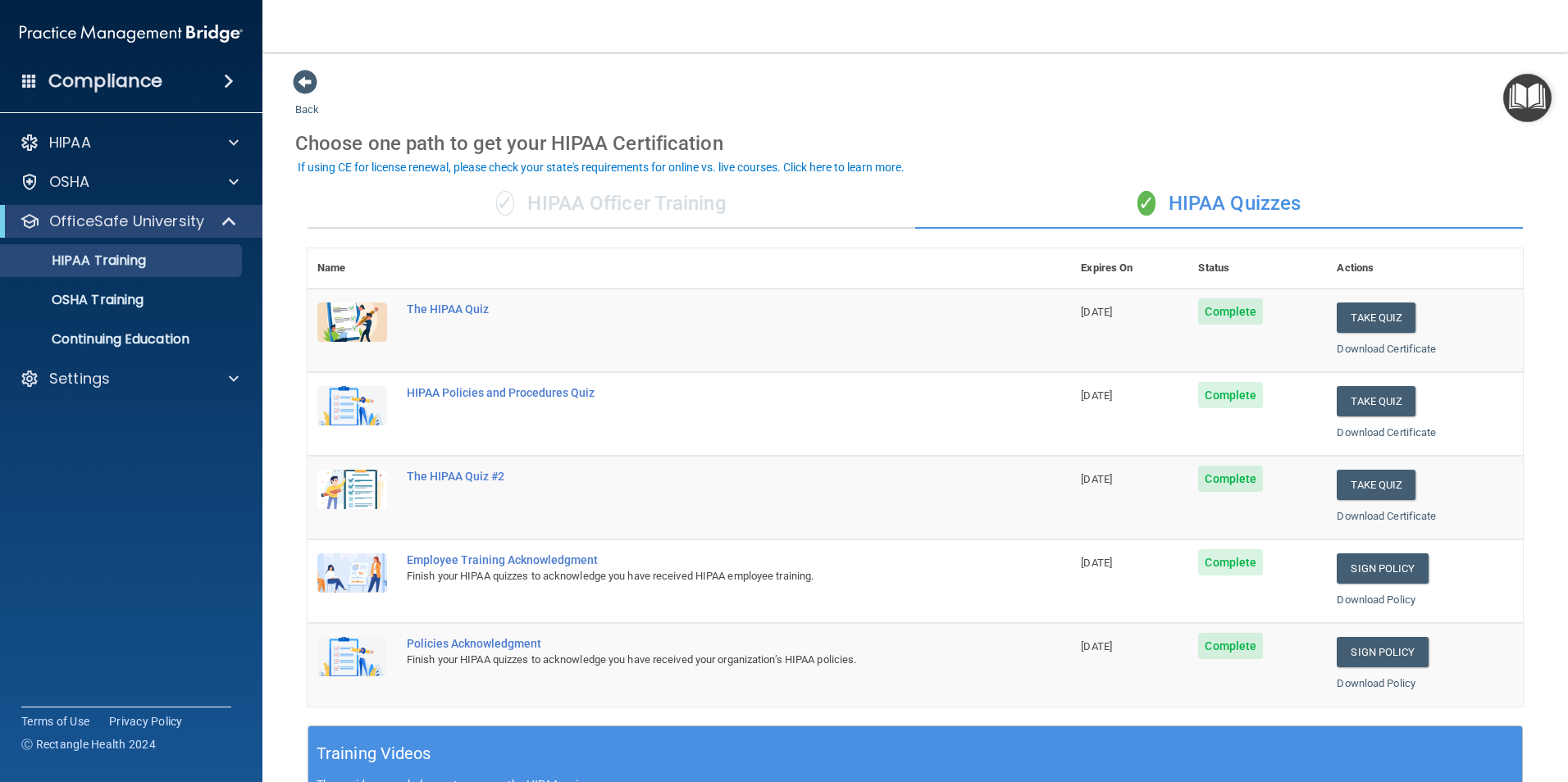
click at [627, 196] on div "✓ HIPAA Officer Training" at bounding box center [611, 205] width 608 height 49
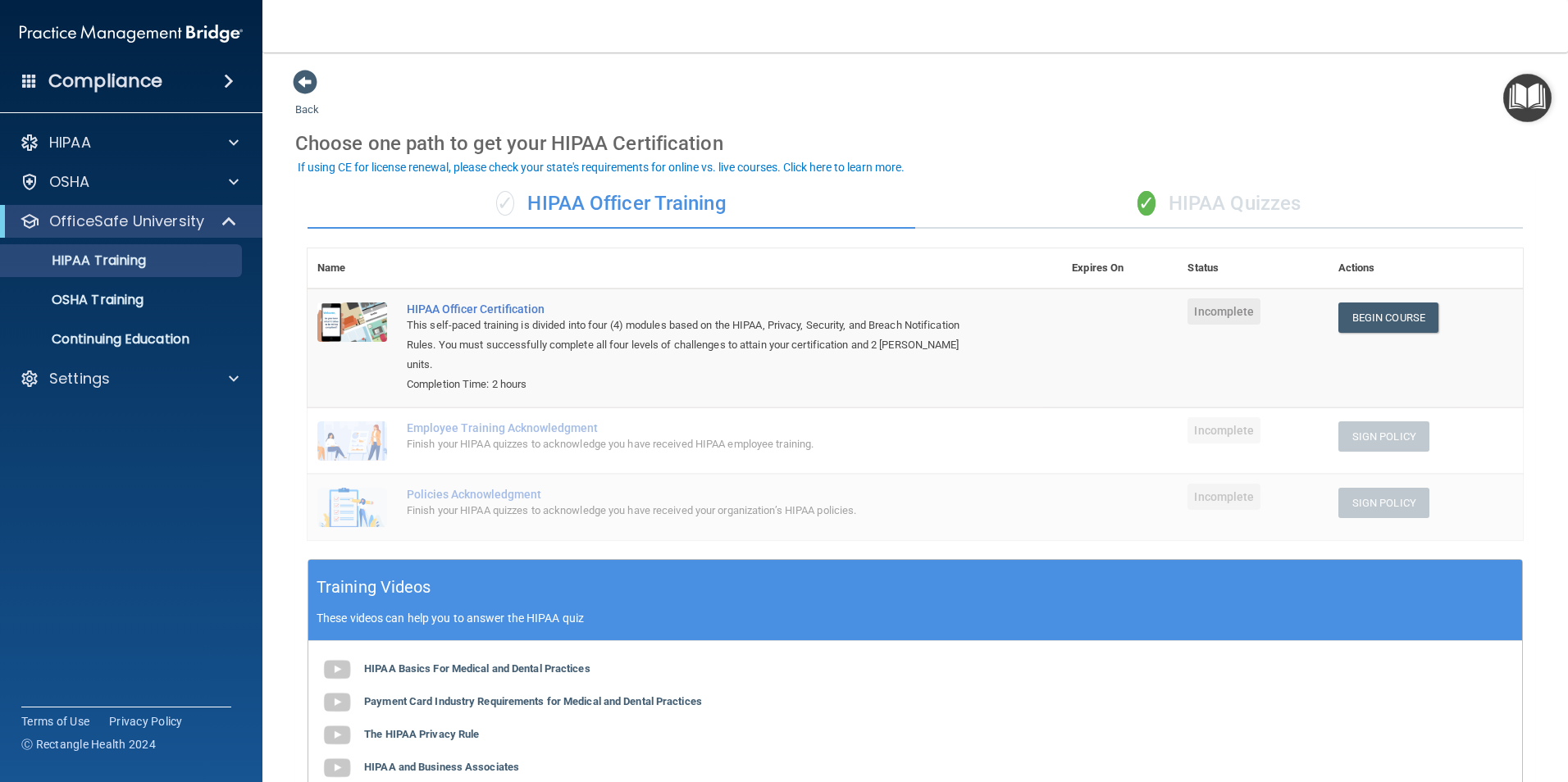
click at [1239, 211] on div "✓ HIPAA Quizzes" at bounding box center [1219, 205] width 608 height 49
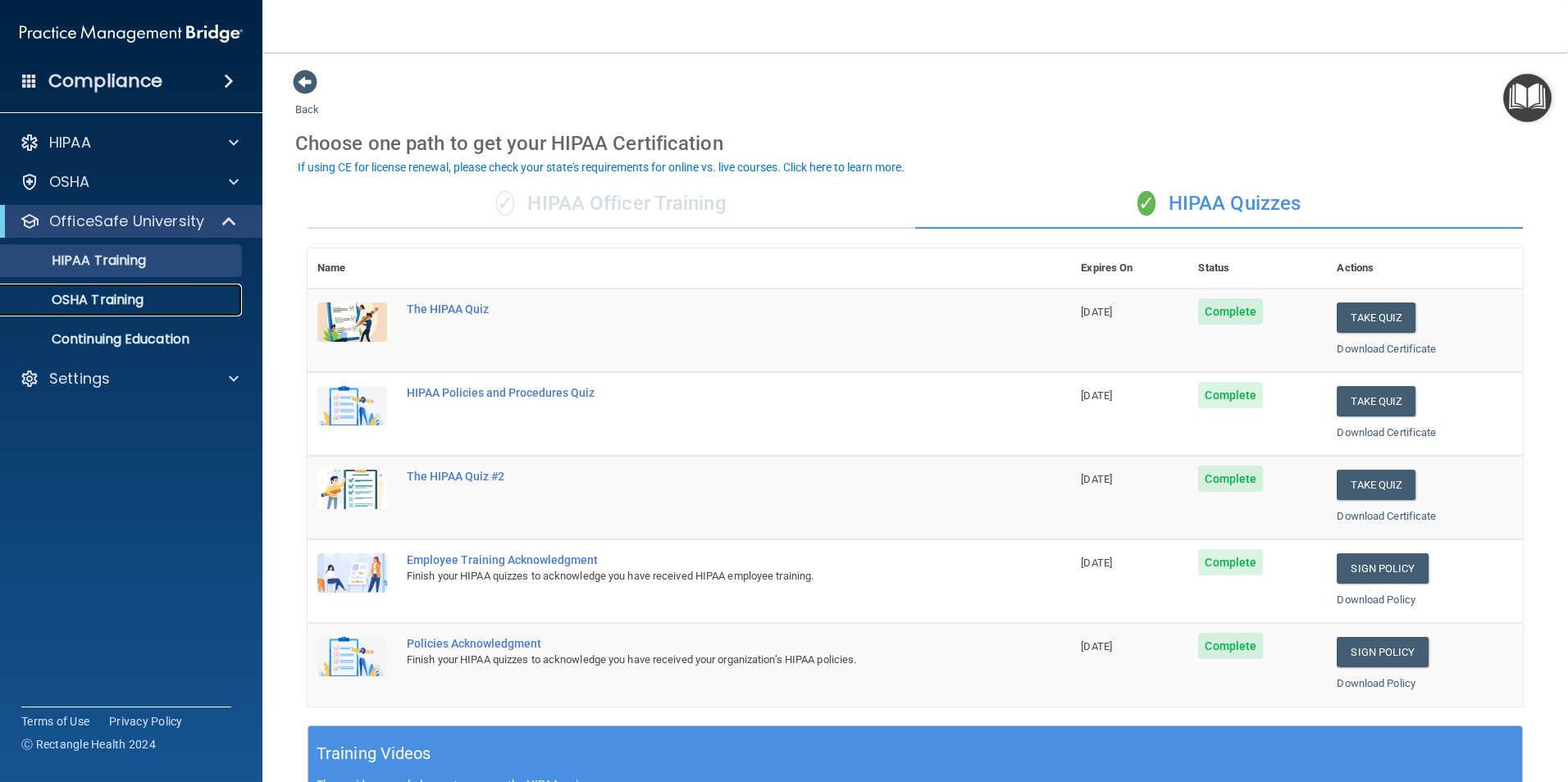
click at [172, 298] on div "OSHA Training" at bounding box center [123, 300] width 224 height 17
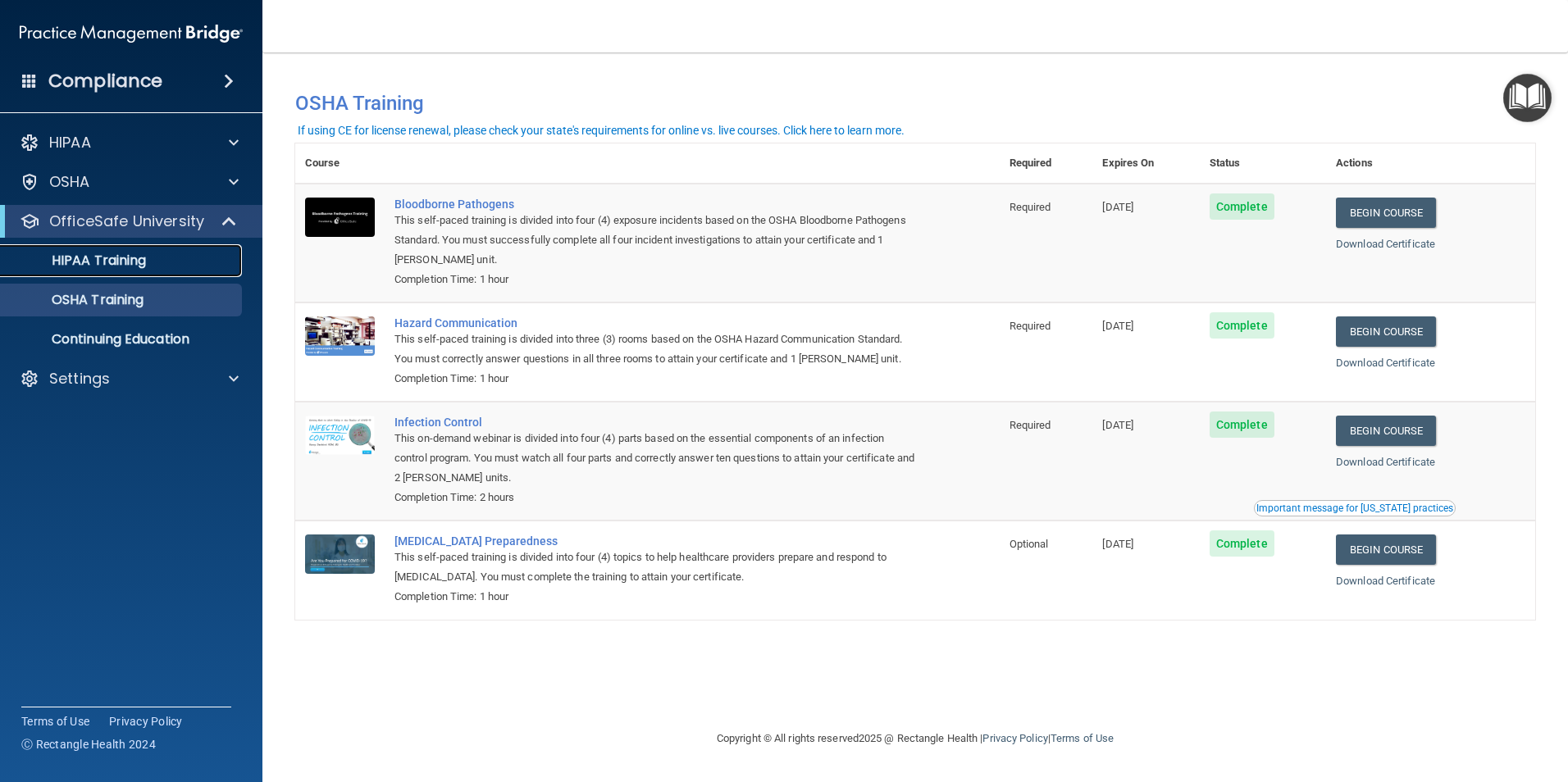
click at [112, 263] on p "HIPAA Training" at bounding box center [78, 260] width 135 height 17
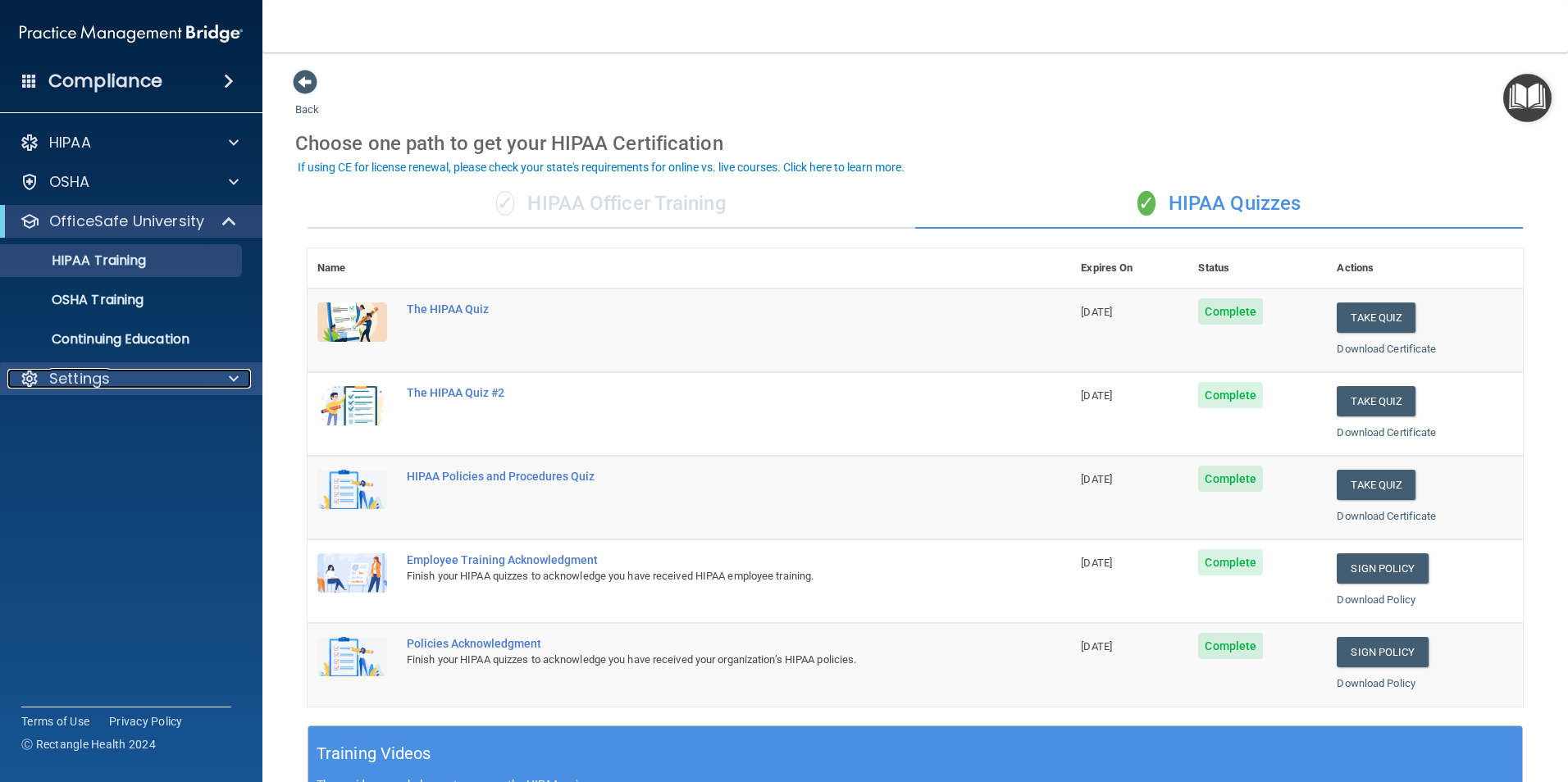
click at [151, 381] on div "Settings" at bounding box center [108, 378] width 204 height 19
